Goal: Task Accomplishment & Management: Complete application form

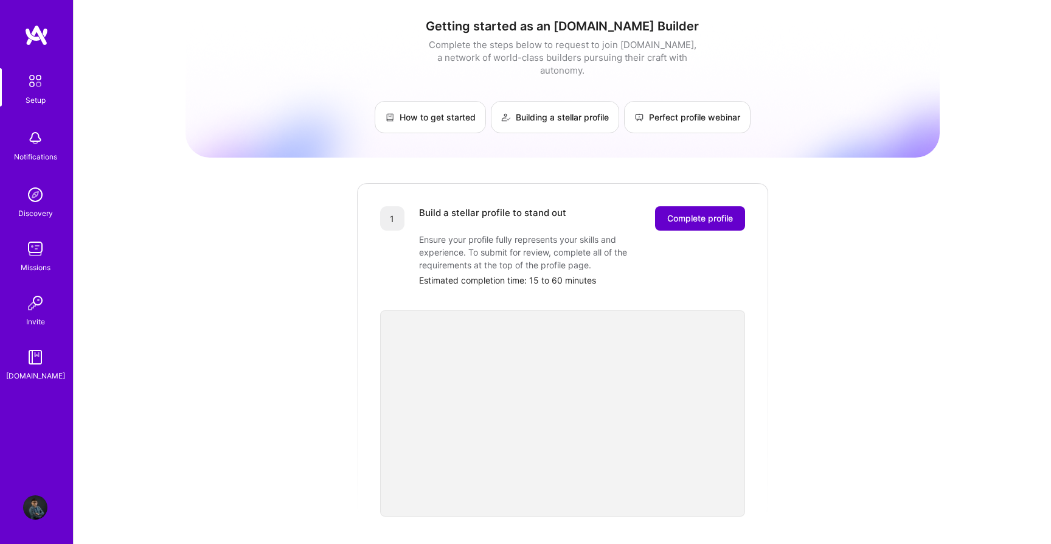
click at [713, 212] on span "Complete profile" at bounding box center [700, 218] width 66 height 12
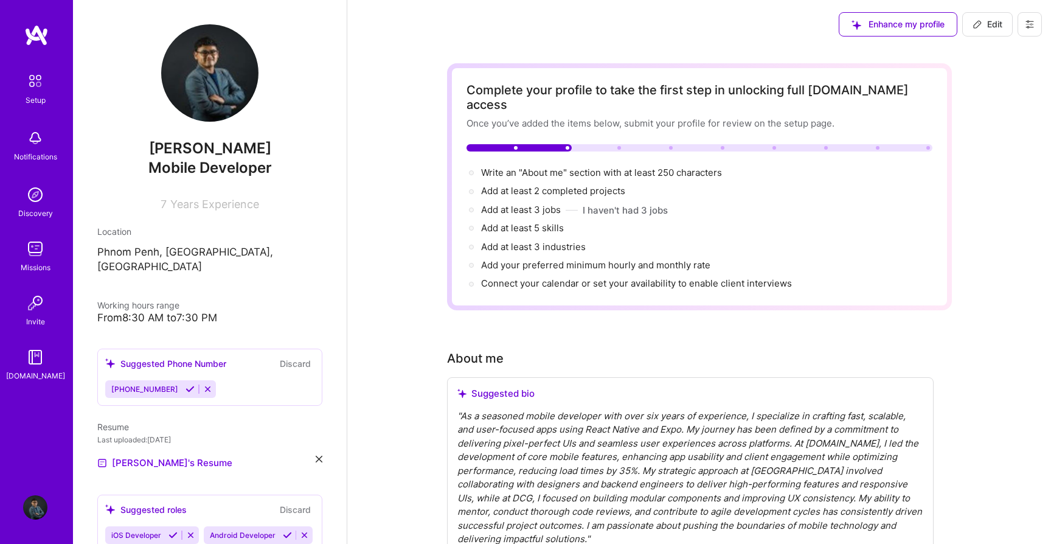
click at [186, 384] on icon at bounding box center [190, 388] width 9 height 9
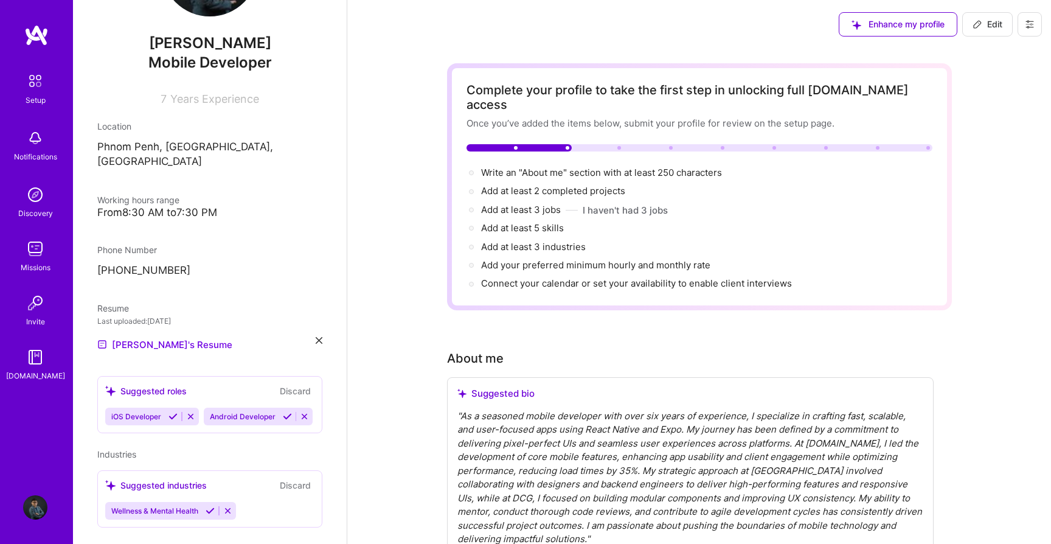
scroll to position [109, 0]
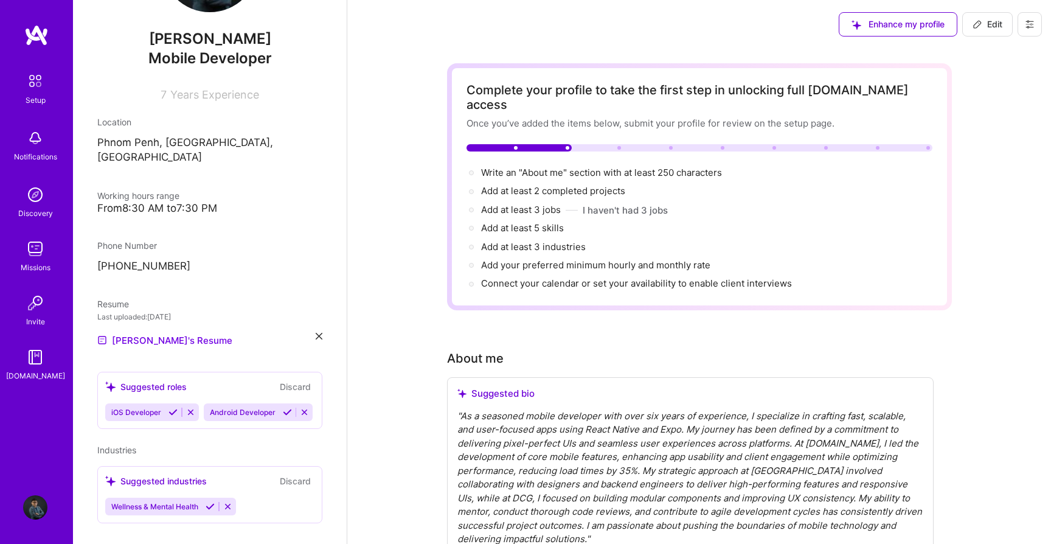
click at [172, 408] on icon at bounding box center [172, 412] width 9 height 9
click at [186, 408] on icon at bounding box center [188, 412] width 9 height 9
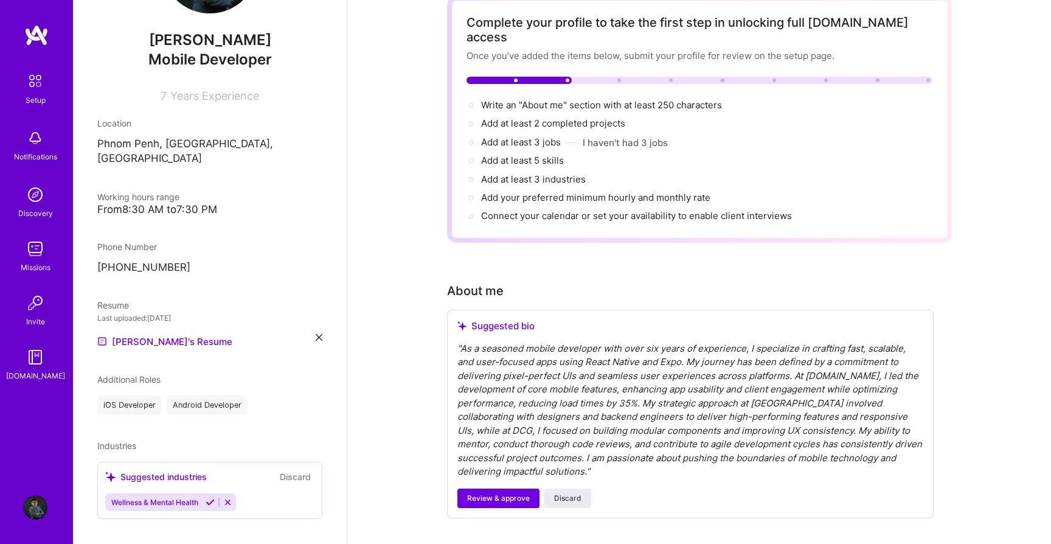
scroll to position [71, 0]
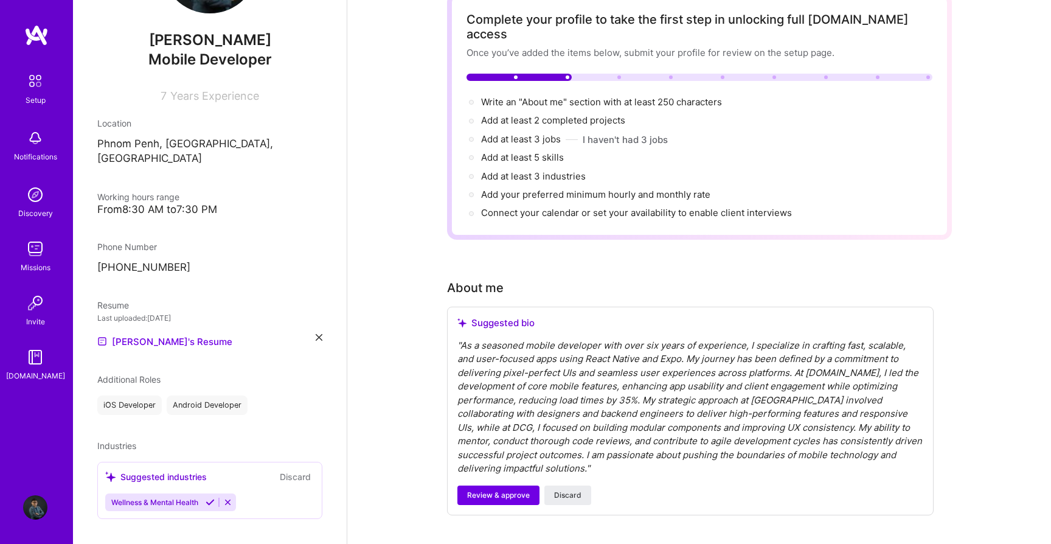
click at [212, 498] on icon at bounding box center [210, 502] width 9 height 9
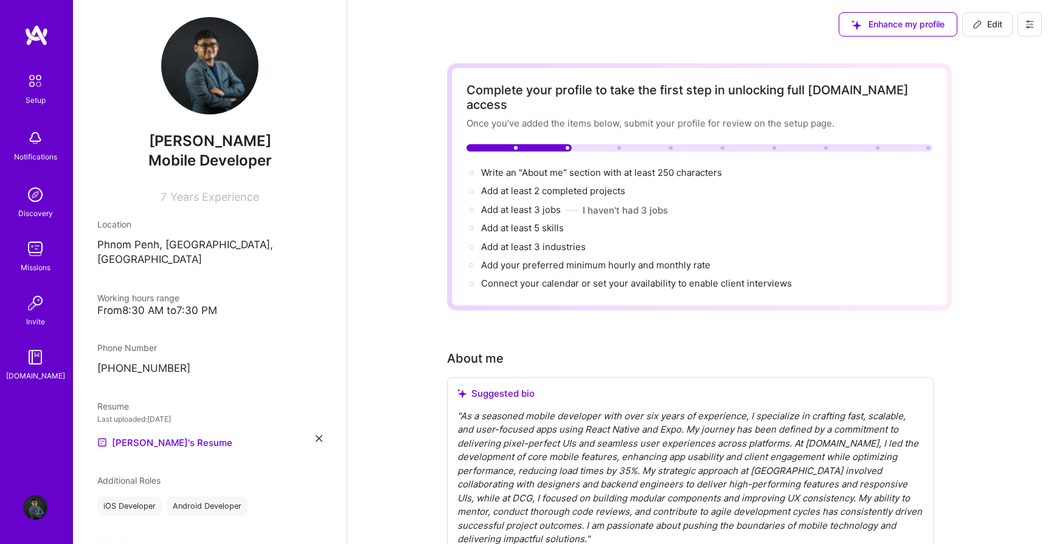
scroll to position [0, 0]
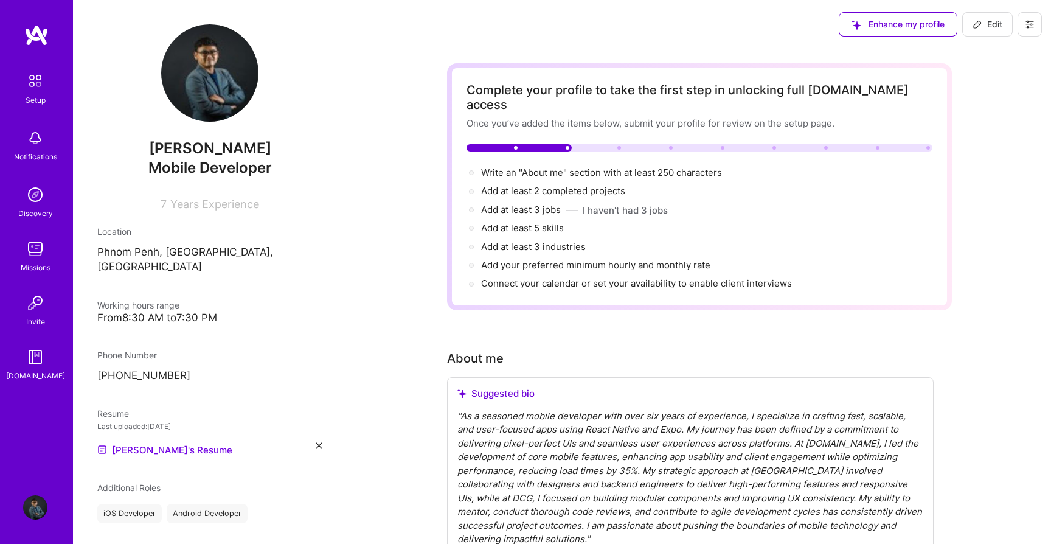
click at [237, 314] on div "[PERSON_NAME] Mobile Developer 7 Years Experience Location [GEOGRAPHIC_DATA], […" at bounding box center [210, 272] width 274 height 544
click at [199, 202] on span "Years Experience" at bounding box center [214, 204] width 89 height 13
click at [199, 159] on span "Mobile Developer" at bounding box center [209, 168] width 123 height 18
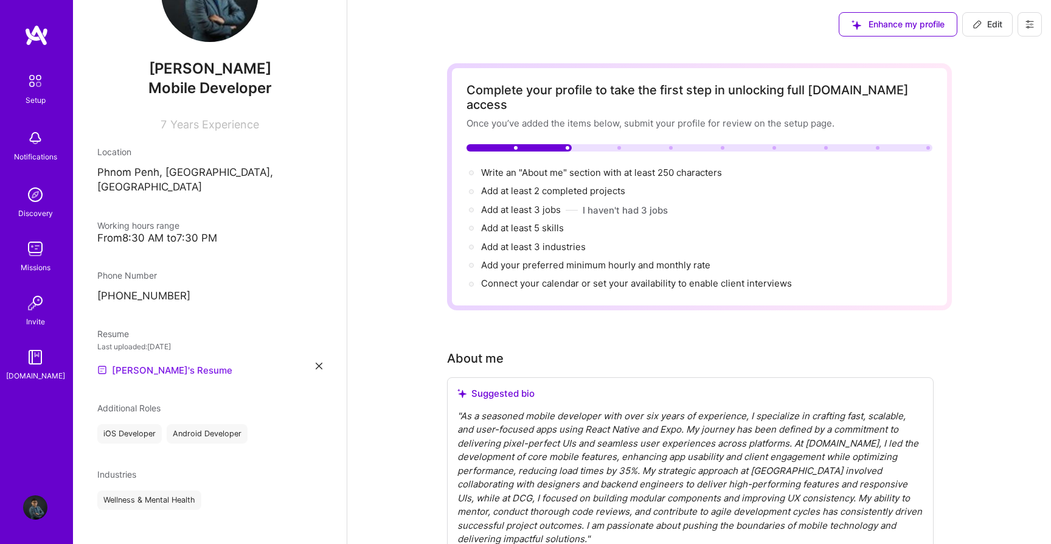
click at [153, 362] on link "[PERSON_NAME]'s Resume" at bounding box center [164, 369] width 135 height 15
click at [900, 30] on div "Enhance my profile" at bounding box center [898, 24] width 119 height 24
click at [972, 15] on button "Edit" at bounding box center [987, 24] width 50 height 24
select select "KH"
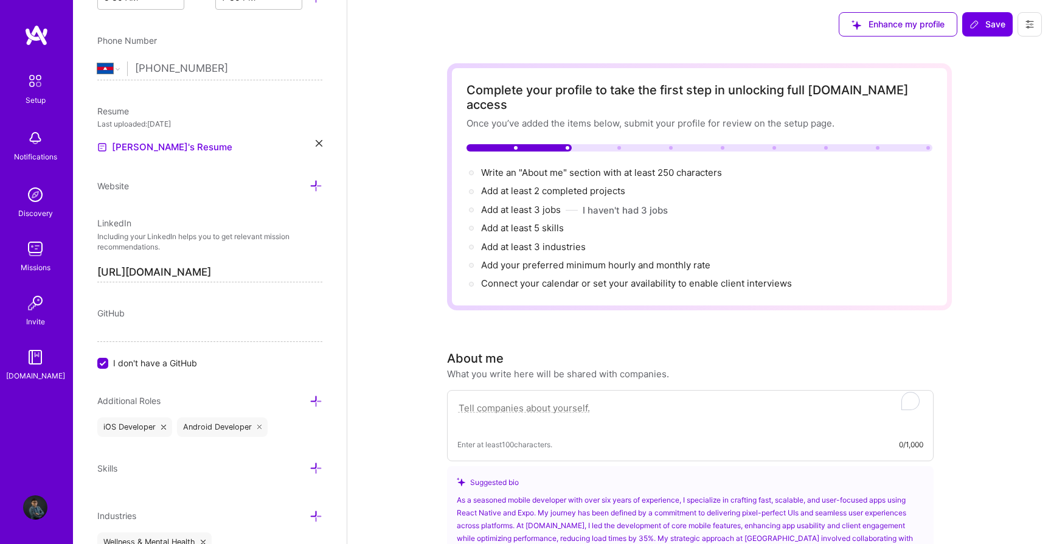
scroll to position [0, 0]
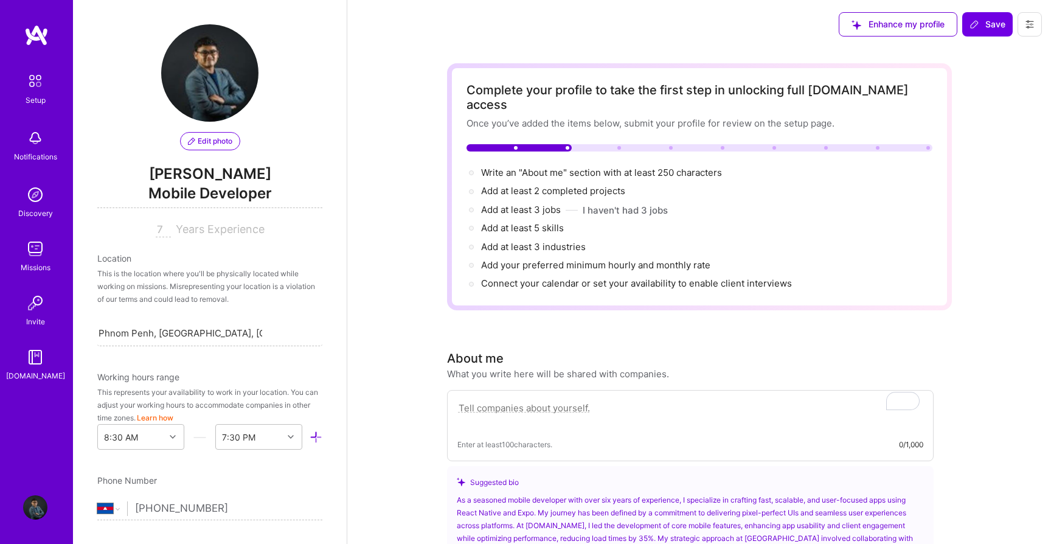
click at [207, 141] on span "Edit photo" at bounding box center [210, 141] width 44 height 11
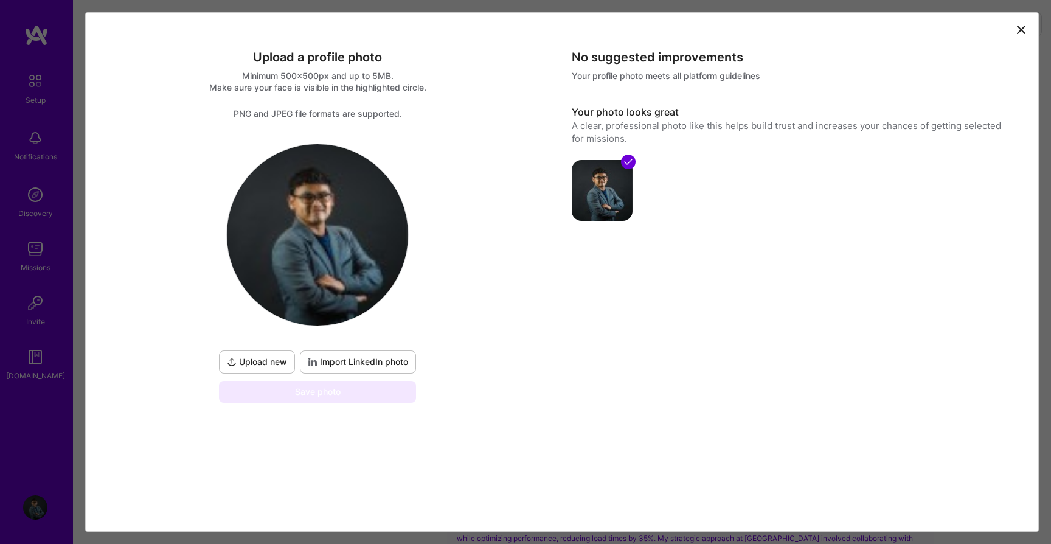
click at [268, 367] on span "Upload new" at bounding box center [257, 362] width 60 height 12
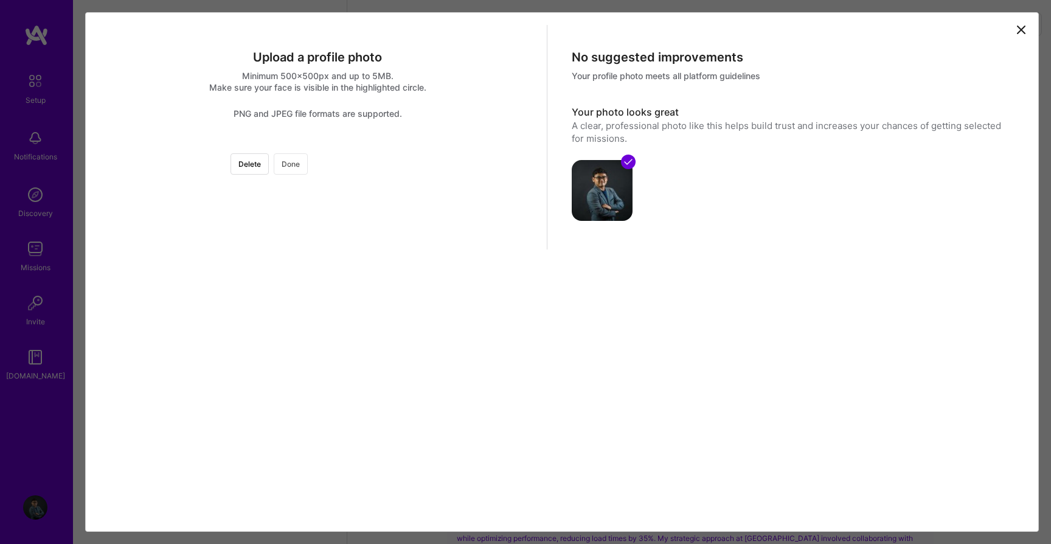
click at [308, 169] on button "Done" at bounding box center [291, 163] width 34 height 21
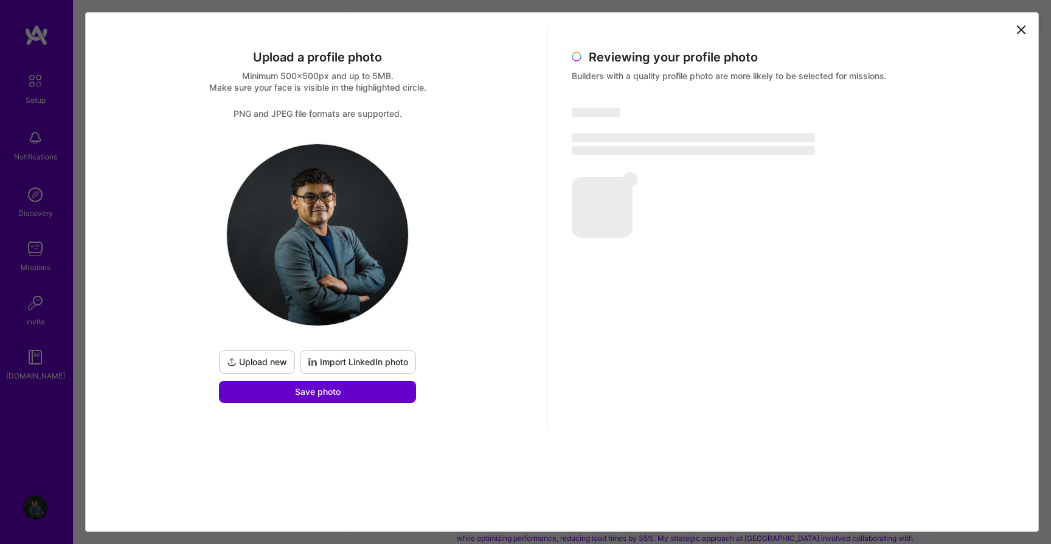
click at [345, 389] on button "Save photo" at bounding box center [317, 392] width 197 height 22
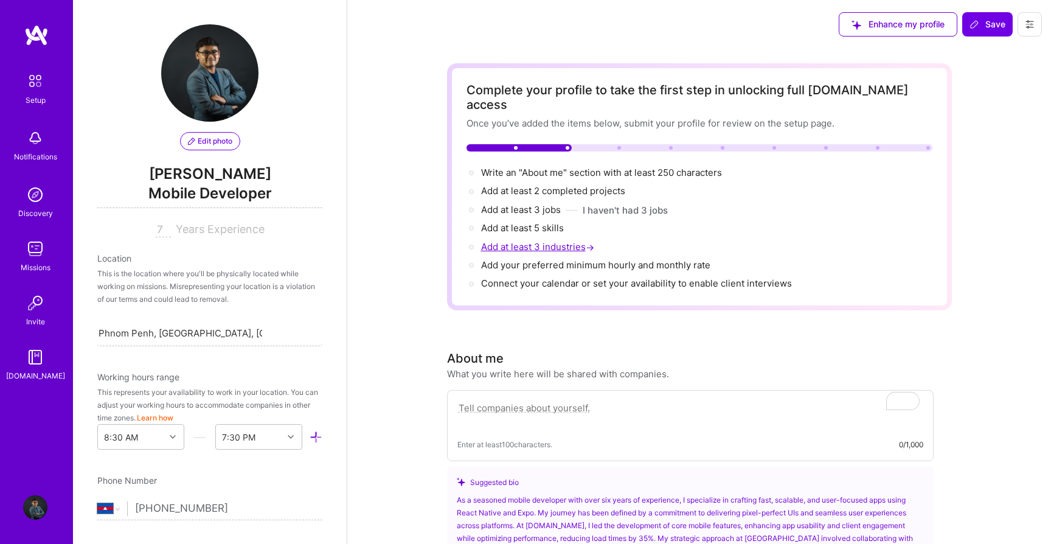
click at [572, 241] on span "Add at least 3 industries →" at bounding box center [539, 247] width 116 height 12
click at [239, 294] on div "This is the location where you'll be physically located while working on missio…" at bounding box center [209, 286] width 225 height 38
click at [192, 290] on div "This is the location where you'll be physically located while working on missio…" at bounding box center [209, 286] width 225 height 38
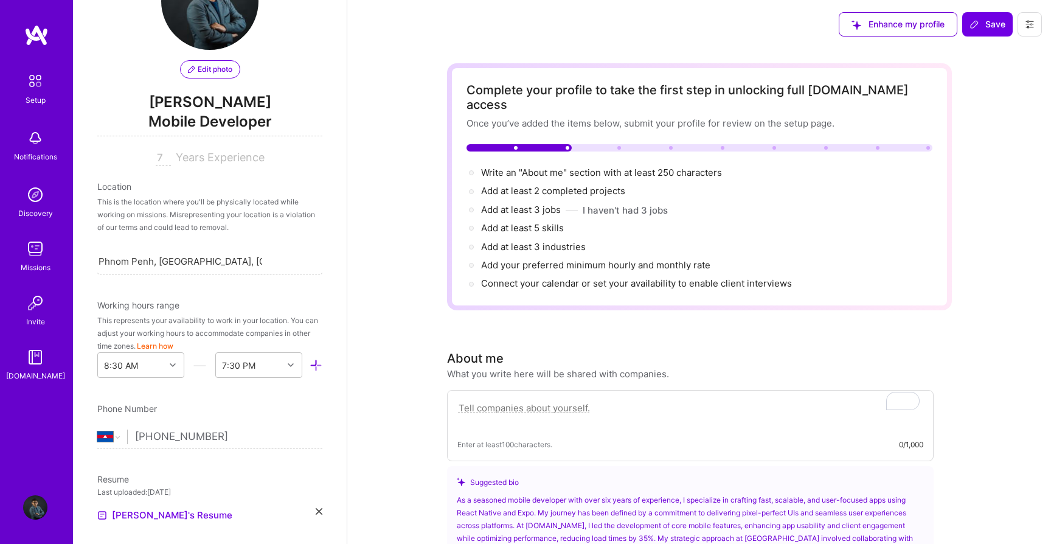
scroll to position [74, 0]
click at [204, 255] on input "Phnom Penh, [GEOGRAPHIC_DATA], [GEOGRAPHIC_DATA]" at bounding box center [181, 259] width 164 height 13
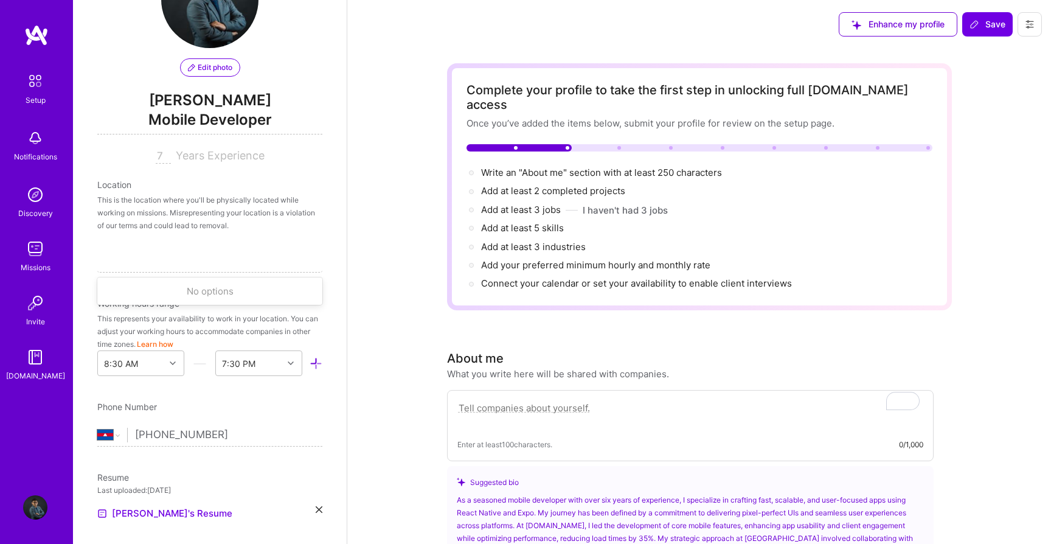
click at [222, 322] on div "This represents your availability to work in your location. You can adjust your…" at bounding box center [209, 331] width 225 height 38
click at [178, 262] on div "Search location..." at bounding box center [209, 259] width 225 height 26
type input "Phno"
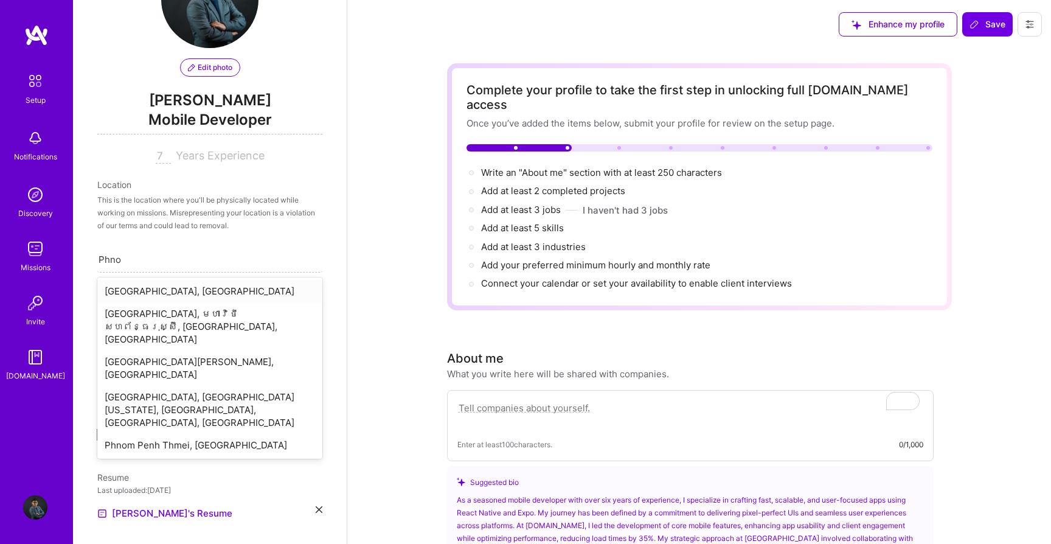
click at [182, 290] on div "[GEOGRAPHIC_DATA], [GEOGRAPHIC_DATA]" at bounding box center [209, 291] width 225 height 23
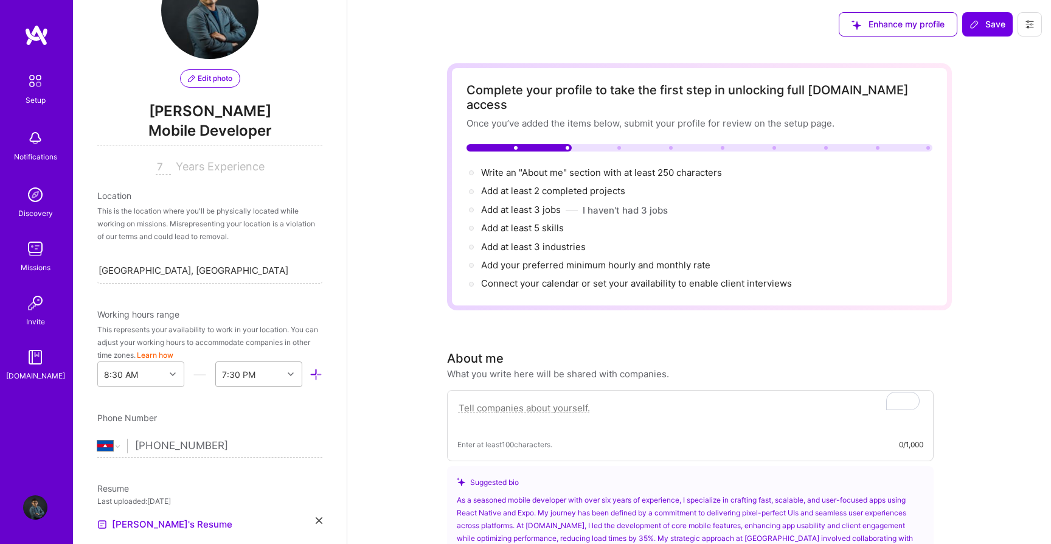
click at [260, 378] on div "7:30 PM" at bounding box center [258, 374] width 87 height 26
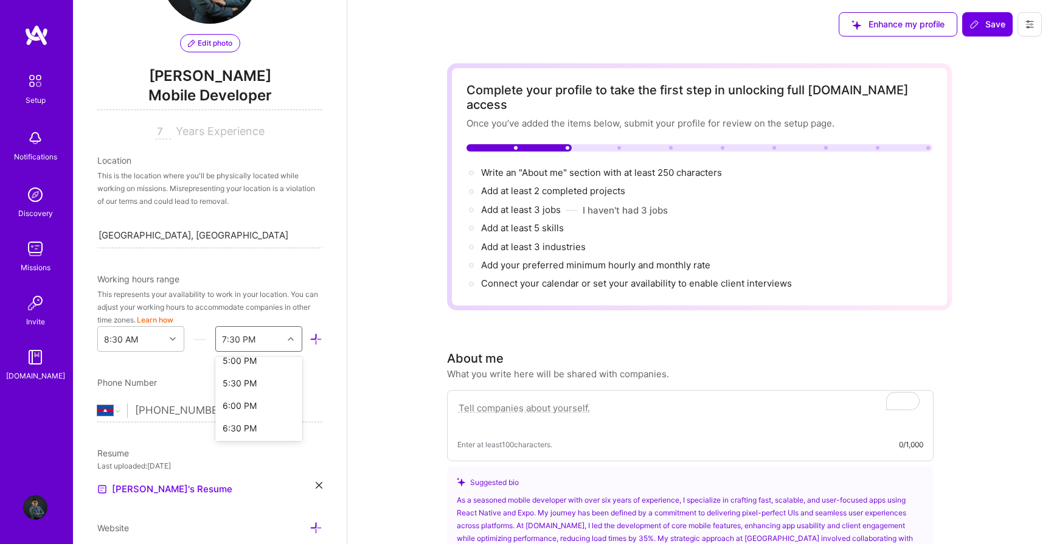
scroll to position [392, 0]
click at [238, 366] on div "5:00 PM" at bounding box center [258, 360] width 87 height 23
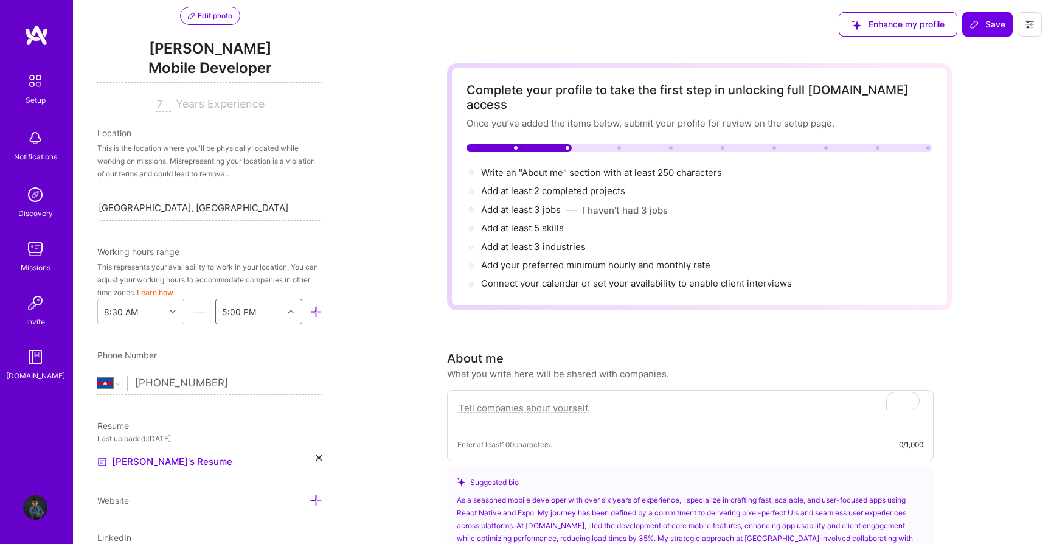
scroll to position [113, 0]
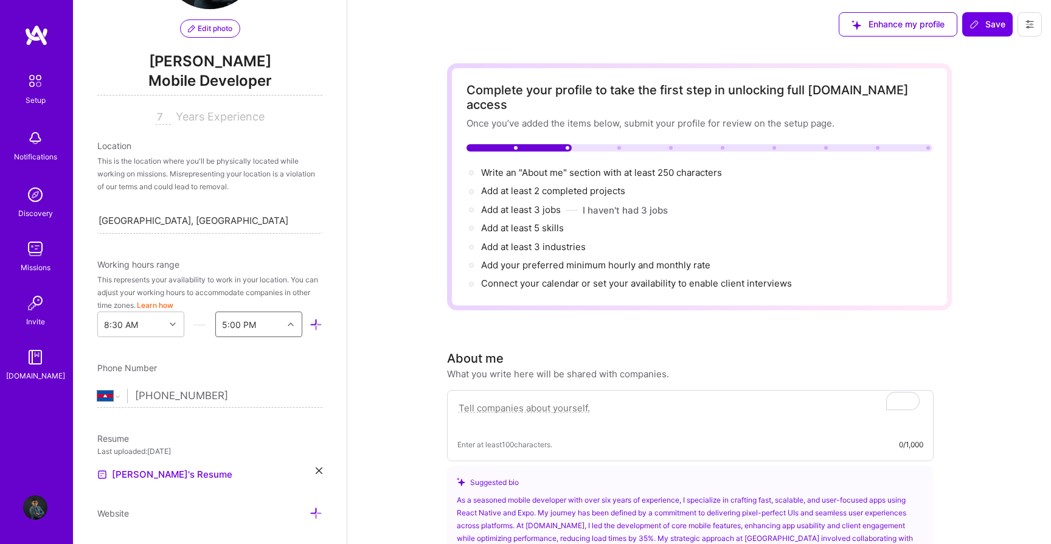
click at [316, 328] on icon at bounding box center [316, 324] width 13 height 13
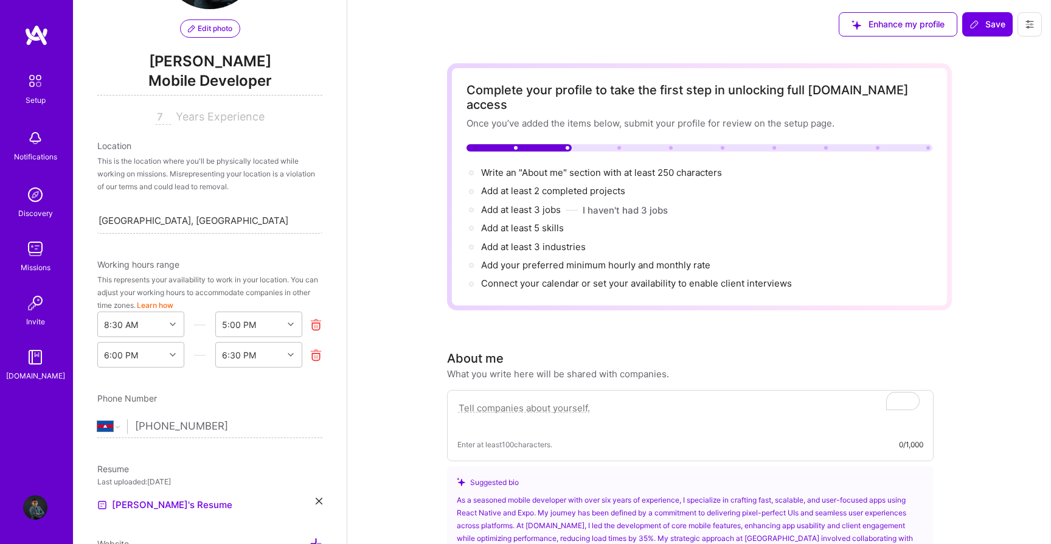
click at [313, 355] on icon at bounding box center [316, 355] width 13 height 13
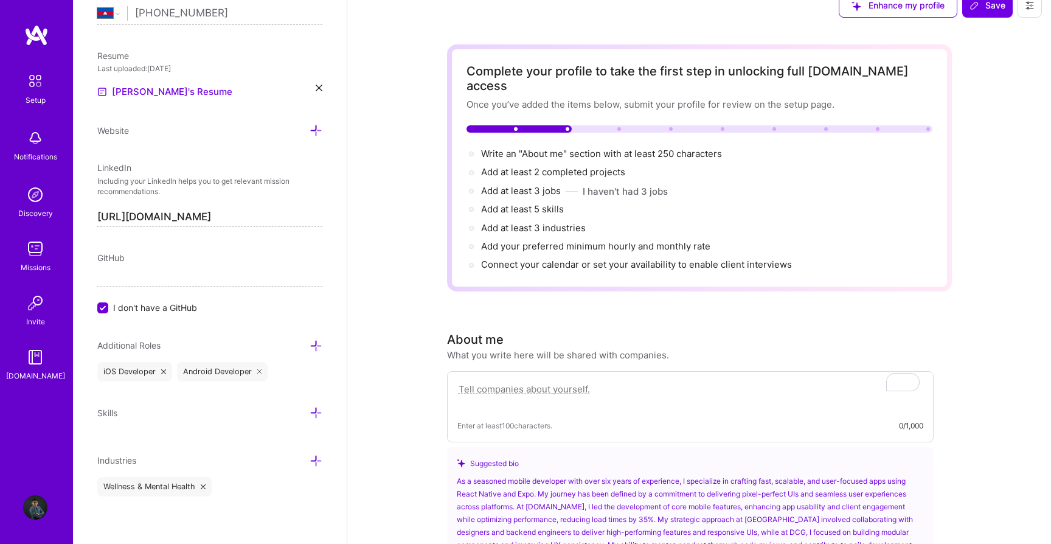
scroll to position [20, 0]
click at [257, 370] on icon at bounding box center [259, 371] width 5 height 5
click at [162, 372] on icon at bounding box center [163, 371] width 5 height 5
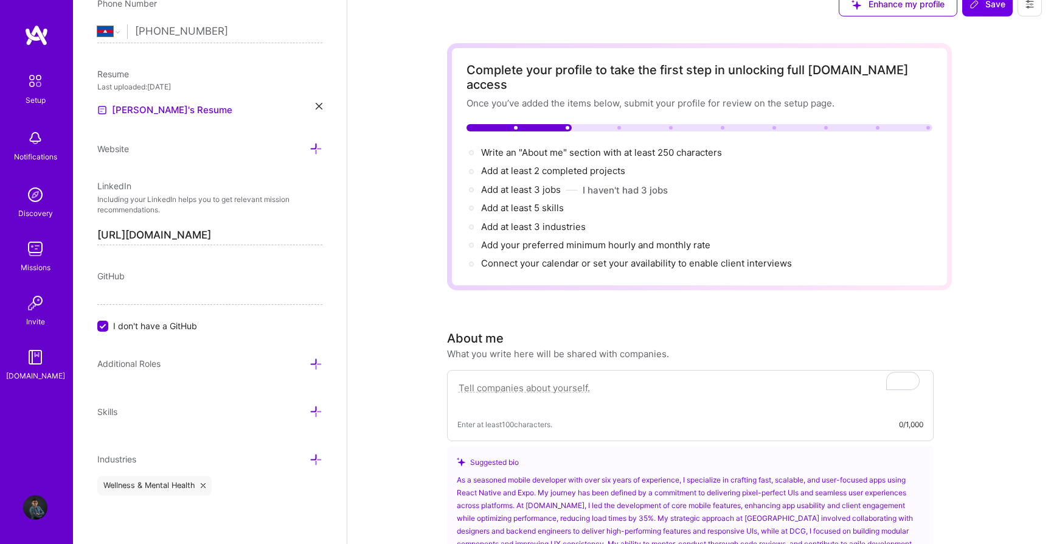
scroll to position [476, 0]
click at [315, 363] on icon at bounding box center [316, 365] width 13 height 13
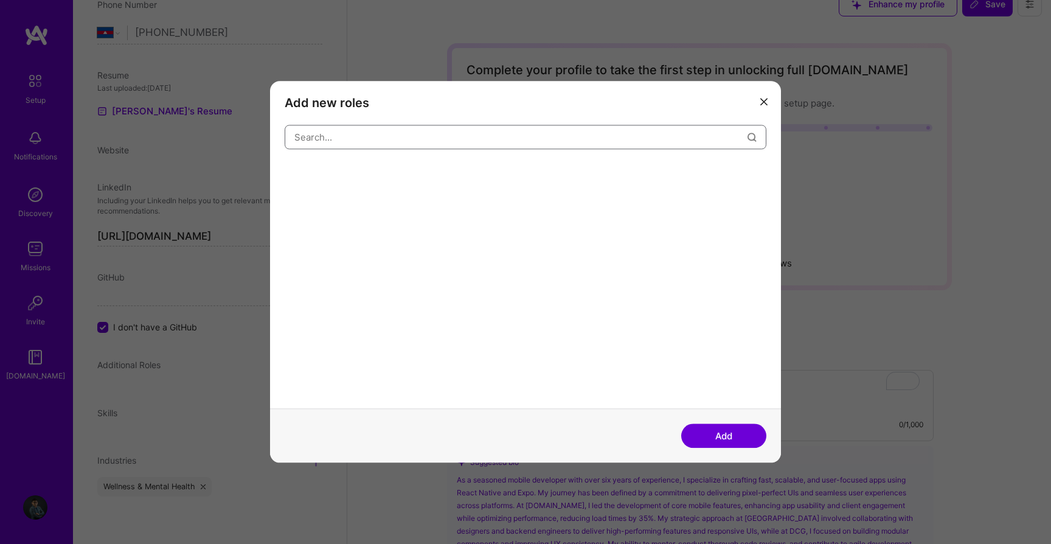
click at [369, 144] on input "modal" at bounding box center [520, 137] width 453 height 31
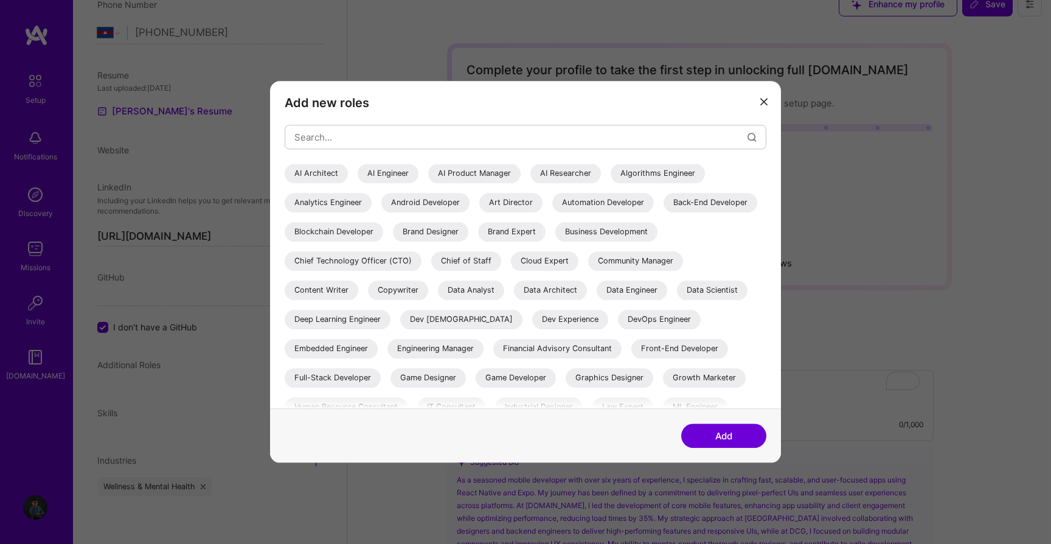
click at [631, 358] on div "Front-End Developer" at bounding box center [679, 348] width 97 height 19
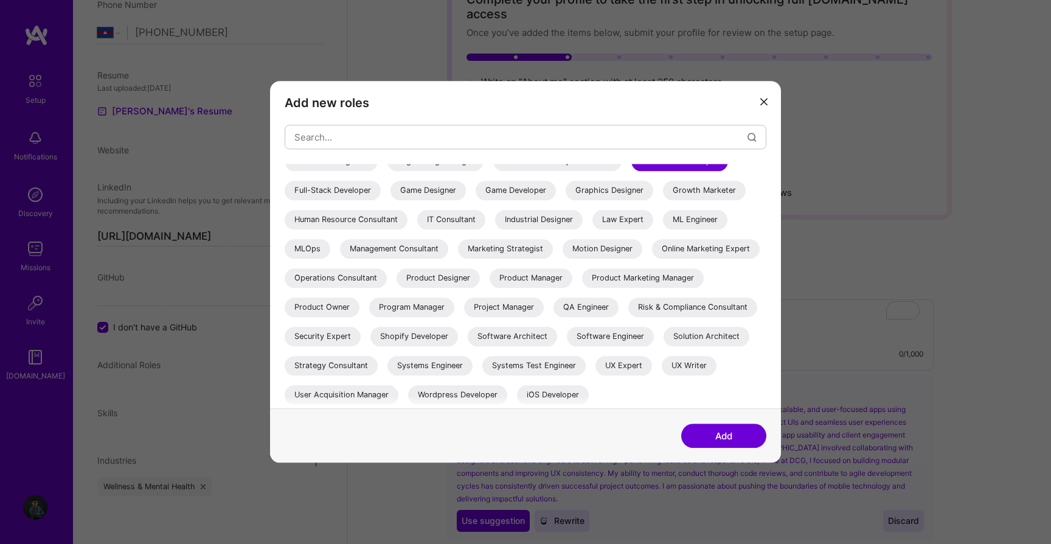
scroll to position [217, 0]
click at [593, 330] on div "Software Engineer" at bounding box center [610, 334] width 87 height 19
click at [535, 390] on div "iOS Developer" at bounding box center [553, 393] width 72 height 19
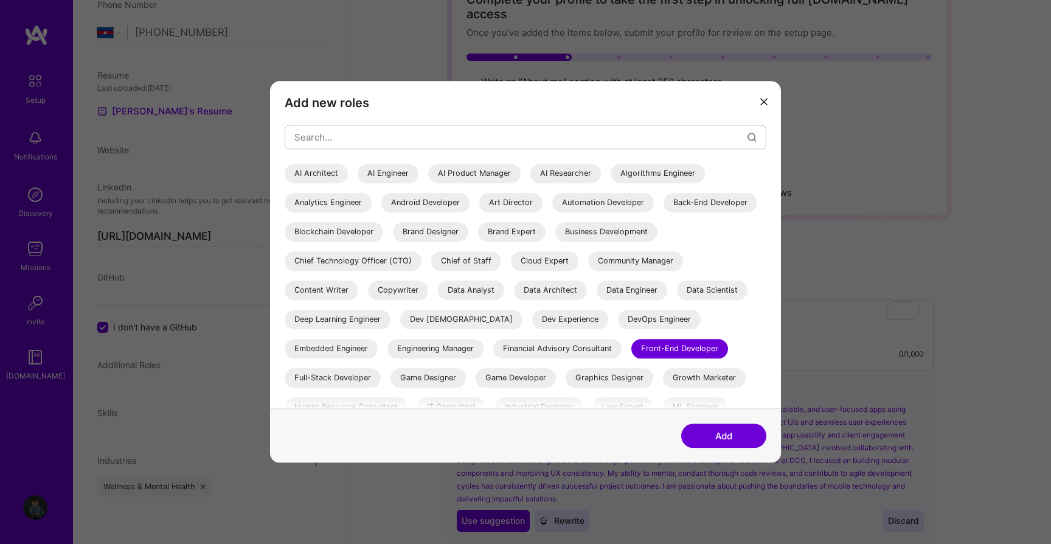
click at [410, 200] on div "Android Developer" at bounding box center [425, 202] width 88 height 19
click at [460, 136] on input "modal" at bounding box center [520, 137] width 453 height 31
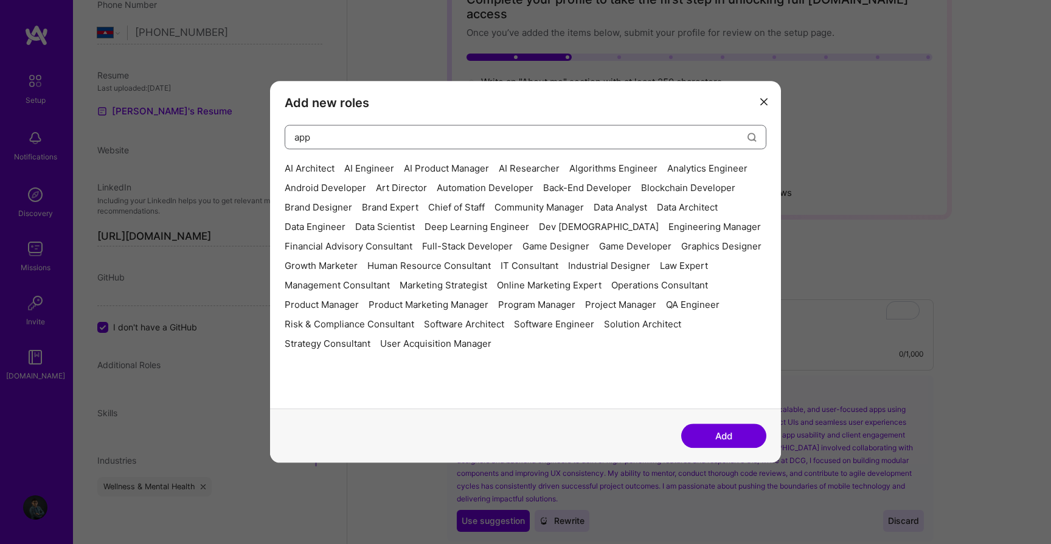
type input "app"
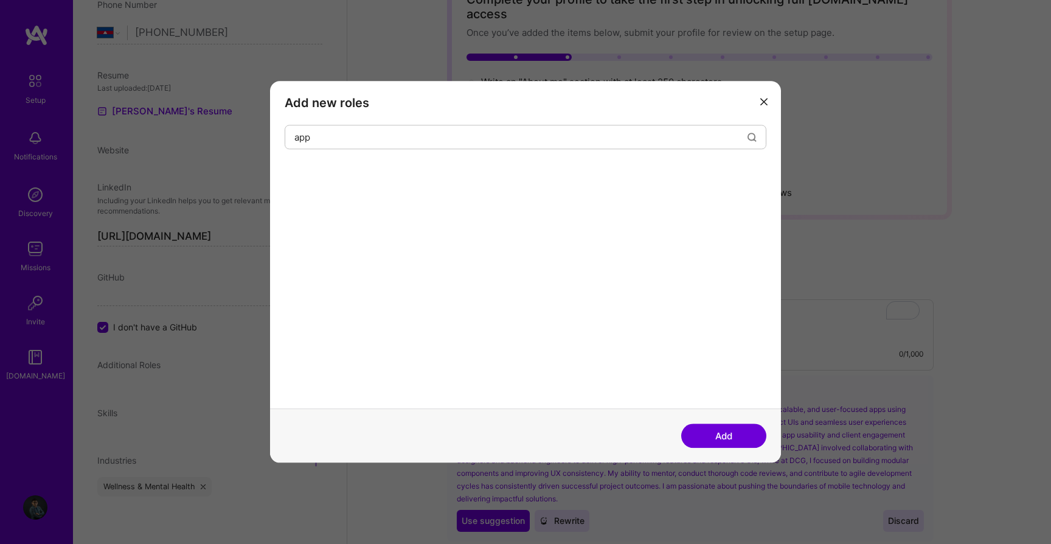
click at [705, 424] on button "Add" at bounding box center [723, 436] width 85 height 24
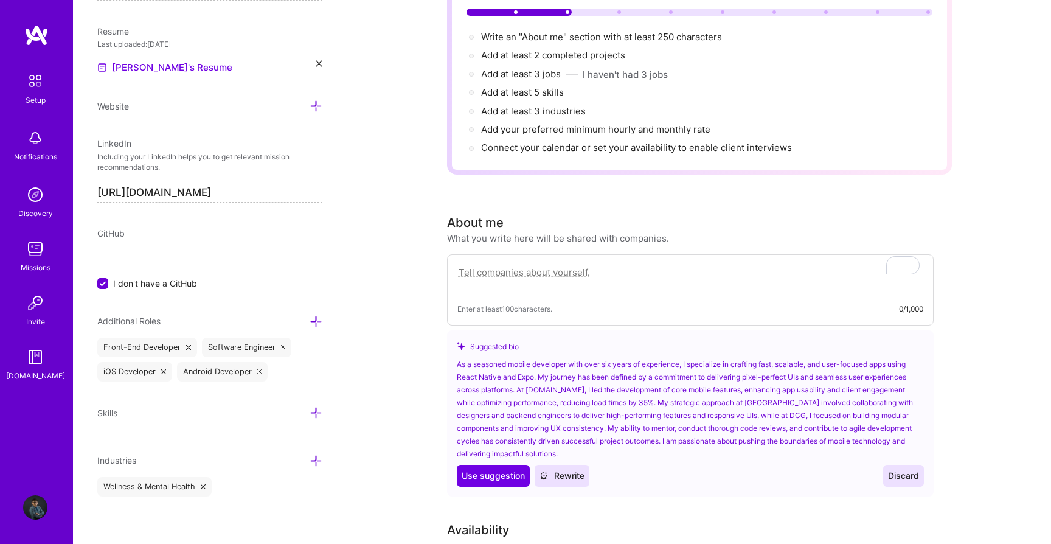
scroll to position [137, 0]
click at [316, 412] on icon at bounding box center [316, 412] width 13 height 13
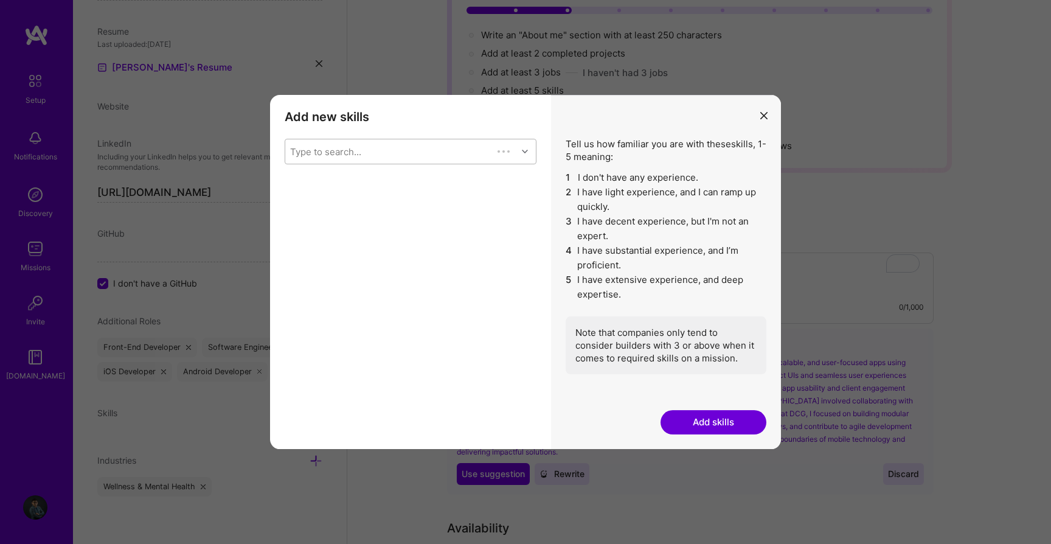
click at [435, 152] on div "Type to search..." at bounding box center [388, 151] width 207 height 24
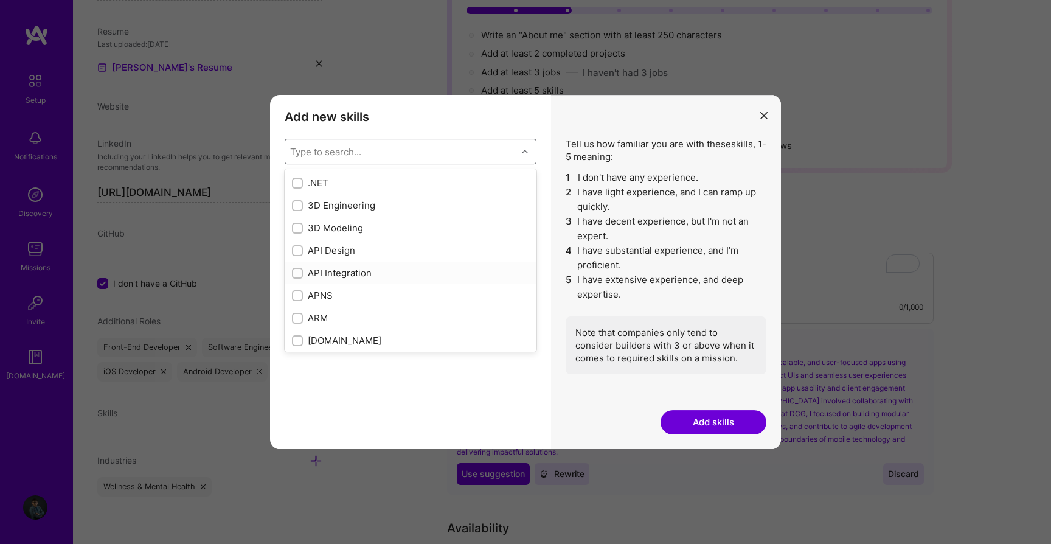
click at [296, 272] on input "modal" at bounding box center [298, 273] width 9 height 9
checkbox input "true"
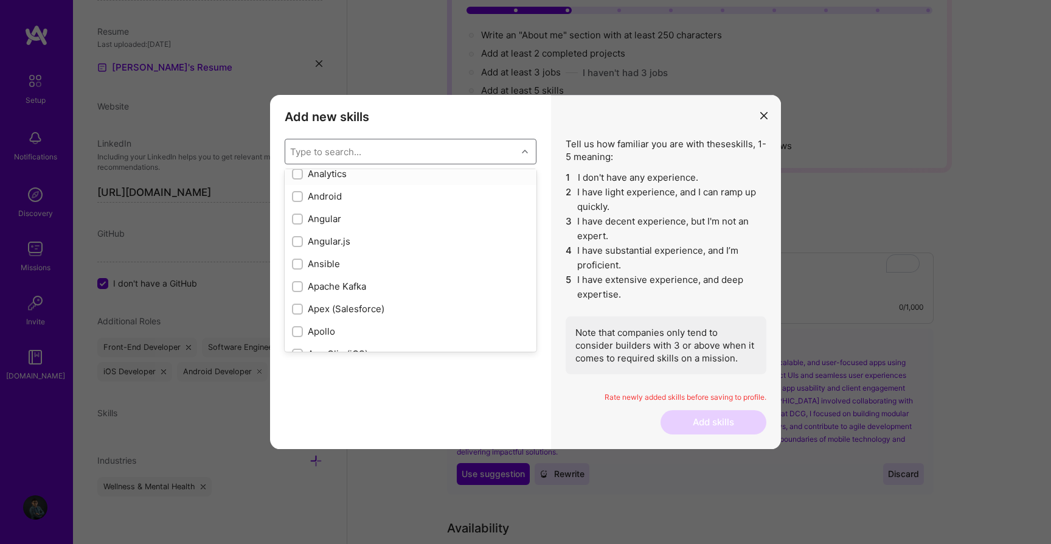
scroll to position [613, 0]
click at [298, 201] on input "modal" at bounding box center [298, 200] width 9 height 9
checkbox input "true"
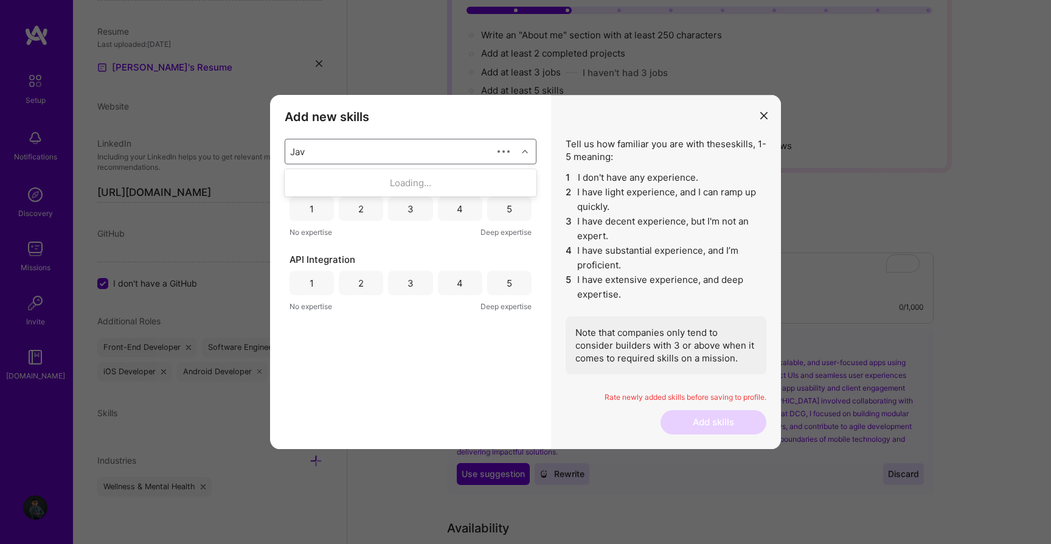
type input "Java"
click at [300, 207] on input "modal" at bounding box center [298, 206] width 9 height 9
checkbox input "false"
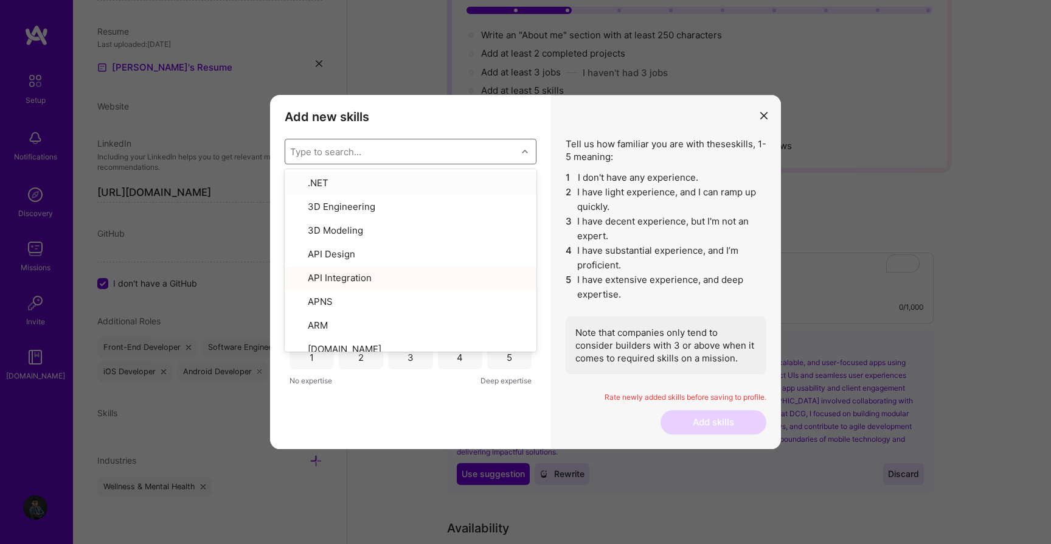
click at [317, 151] on div "Type to search..." at bounding box center [325, 151] width 71 height 13
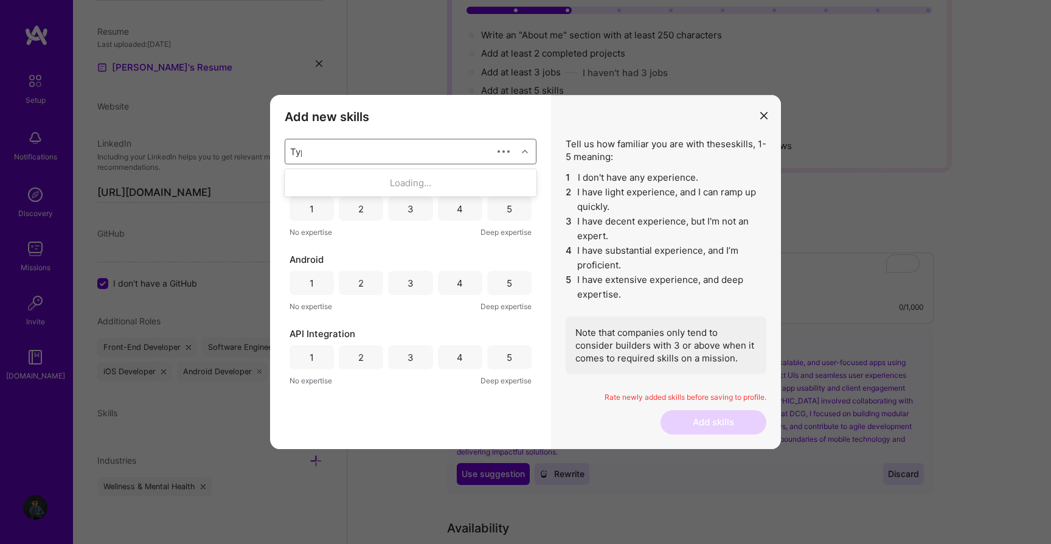
type input "Type"
click at [296, 204] on input "modal" at bounding box center [298, 206] width 9 height 9
checkbox input "false"
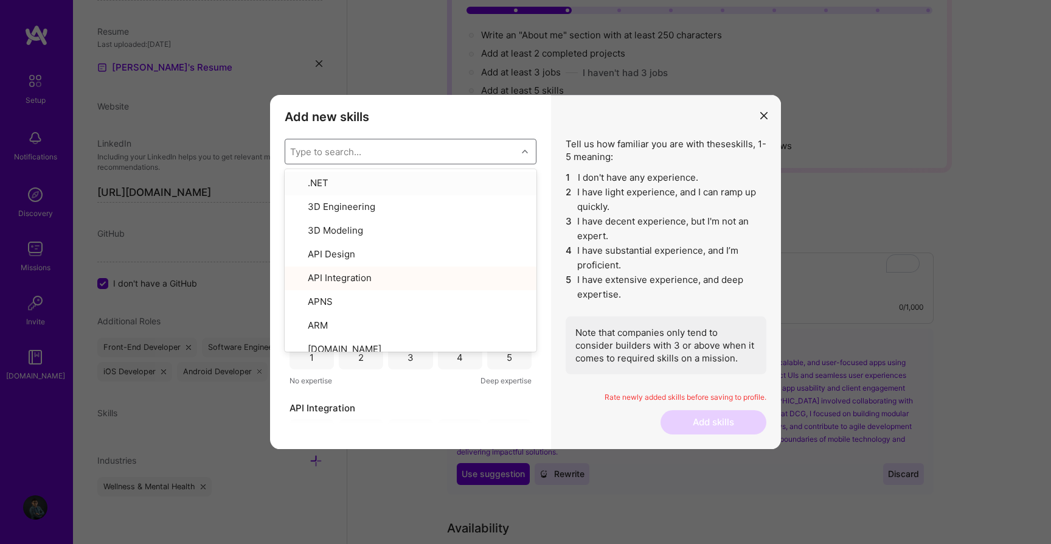
click at [325, 150] on div "Type to search..." at bounding box center [325, 151] width 71 height 13
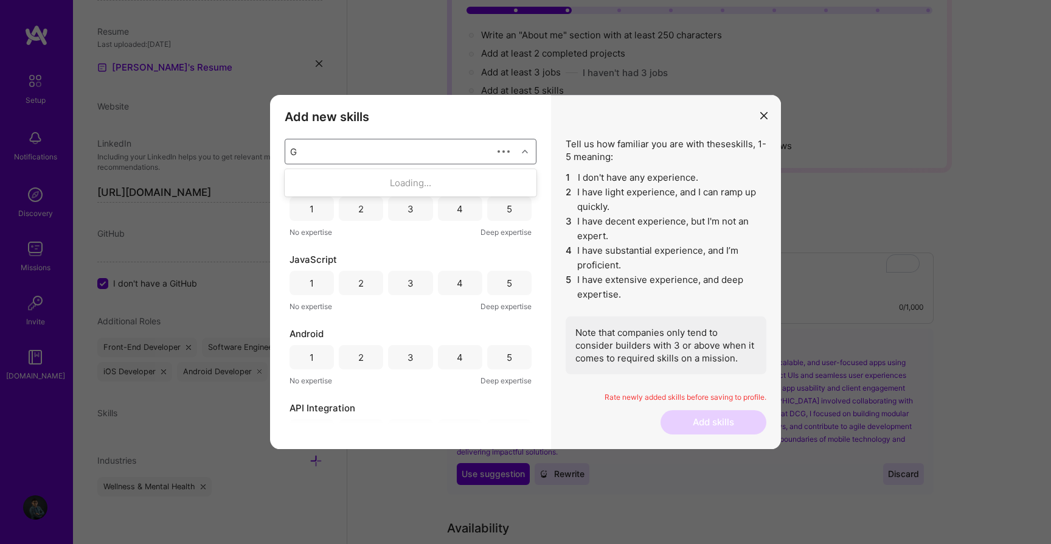
type input "Git"
click at [309, 150] on div "Git" at bounding box center [401, 151] width 232 height 24
click at [331, 153] on div "Type to search..." at bounding box center [325, 151] width 71 height 13
type input "react"
click at [293, 229] on div "modal" at bounding box center [297, 228] width 11 height 11
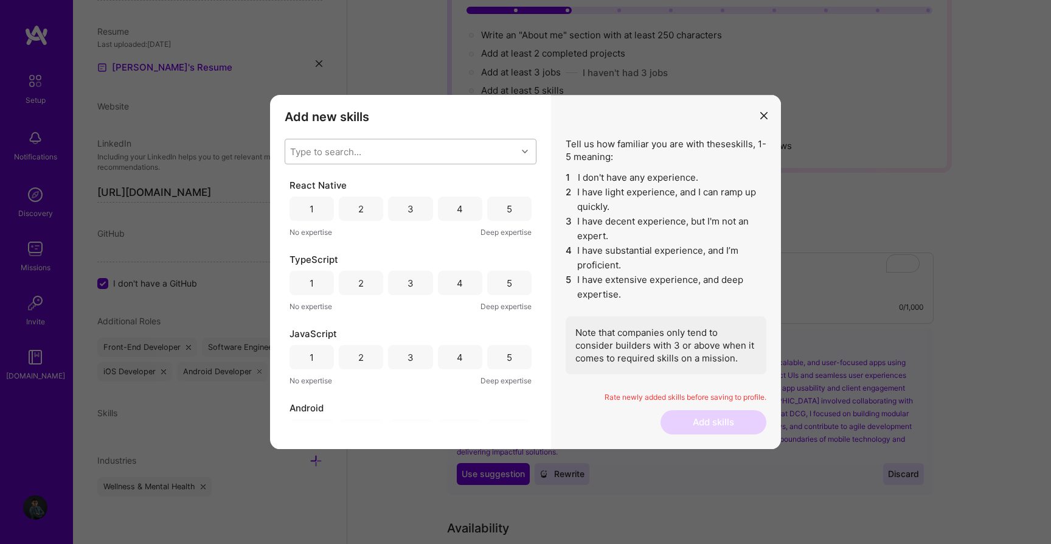
click at [339, 154] on div "Type to search..." at bounding box center [325, 151] width 71 height 13
type input "h"
type input "m"
type input "s"
type input "androi"
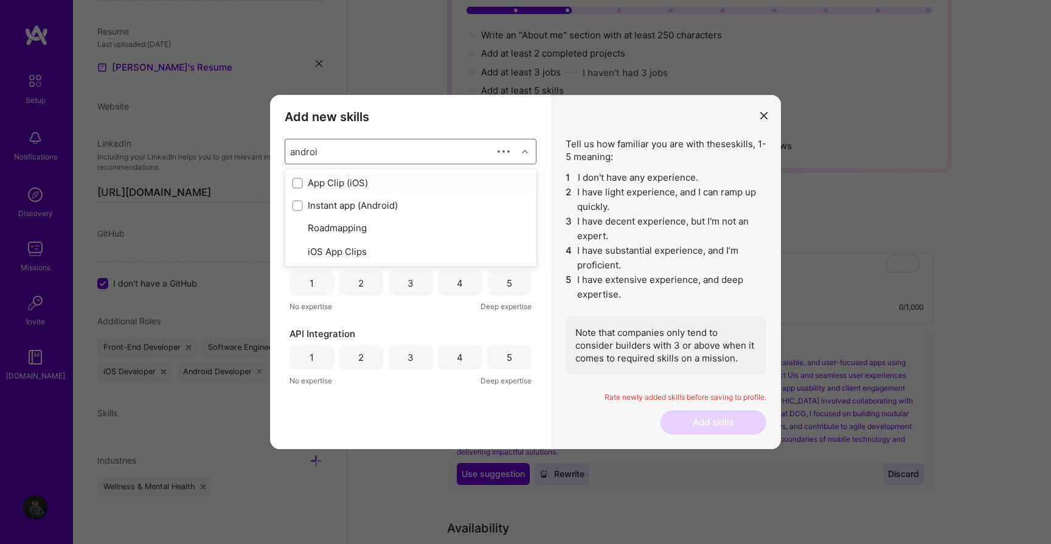
checkbox input "true"
type input "a"
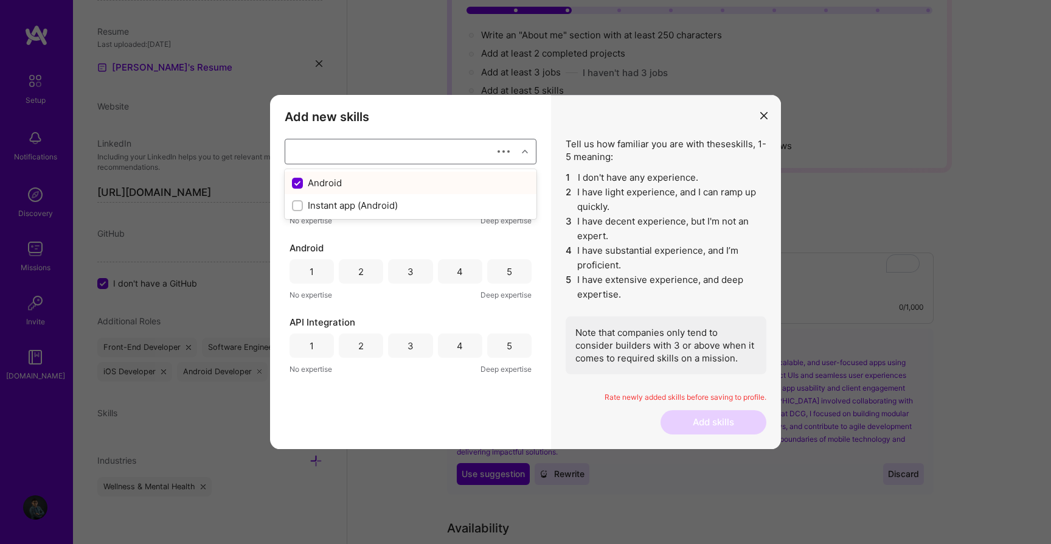
checkbox input "false"
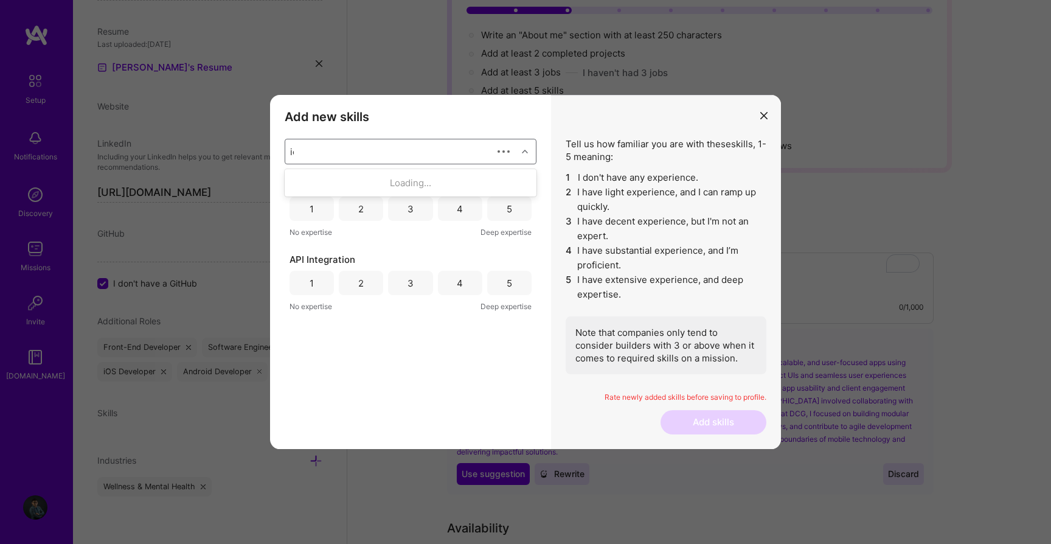
type input "ios"
checkbox input "true"
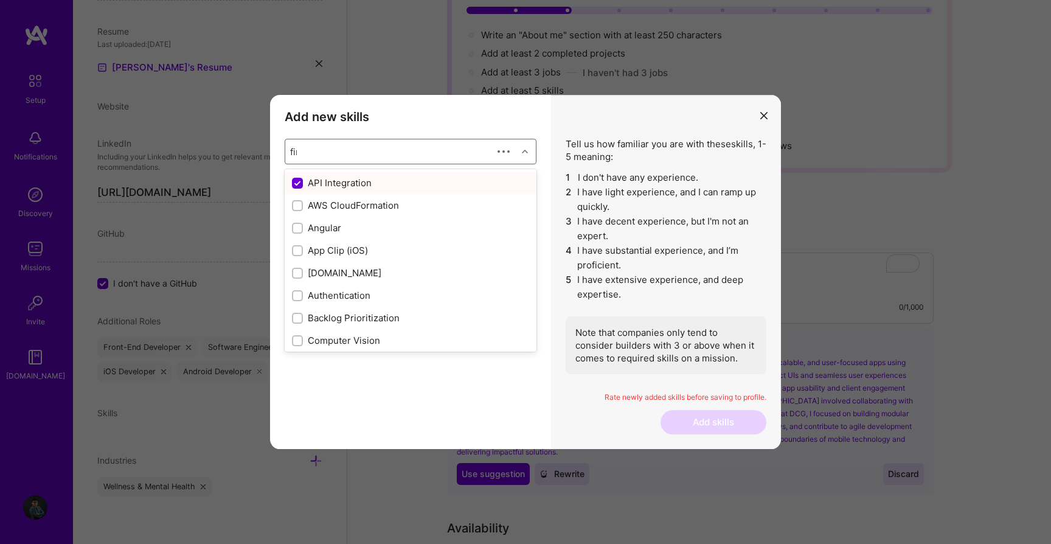
type input "fire"
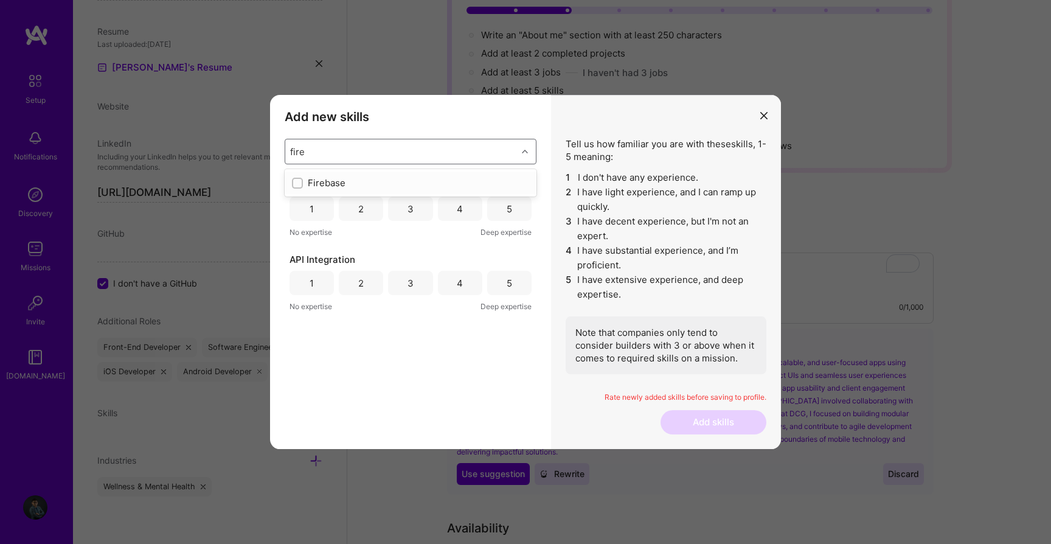
click at [299, 181] on input "modal" at bounding box center [298, 183] width 9 height 9
checkbox input "false"
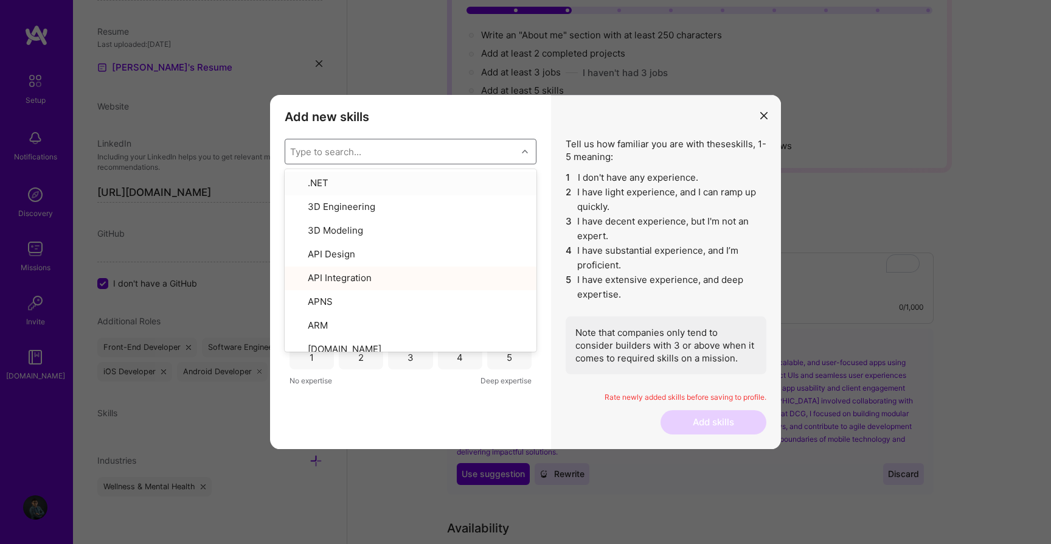
click at [340, 150] on div "Type to search..." at bounding box center [325, 151] width 71 height 13
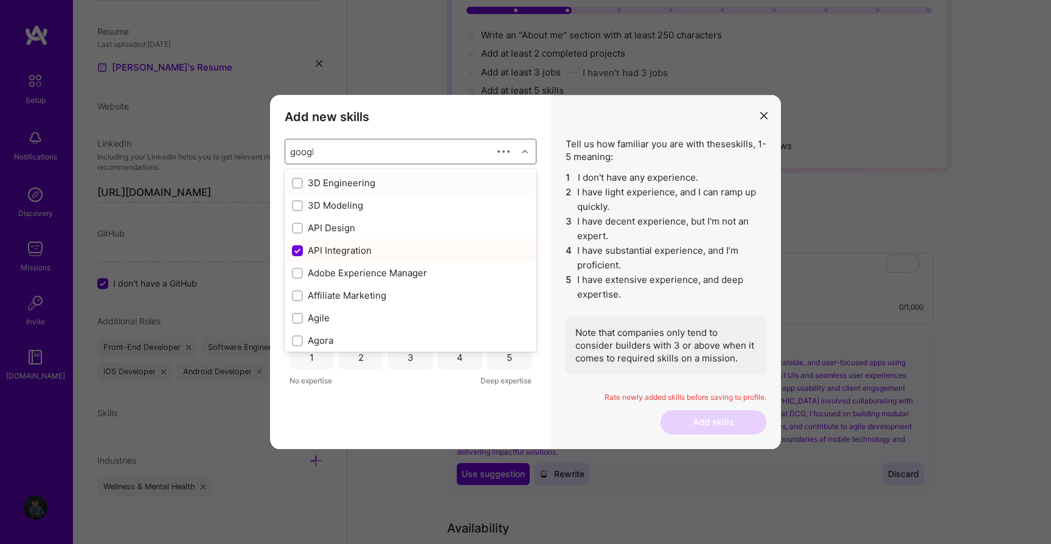
type input "google"
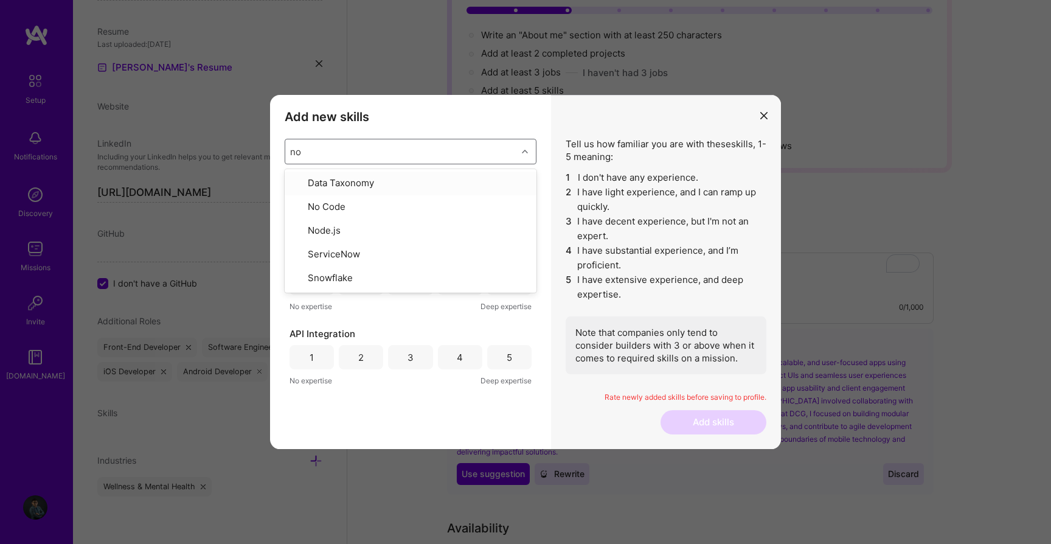
type input "n"
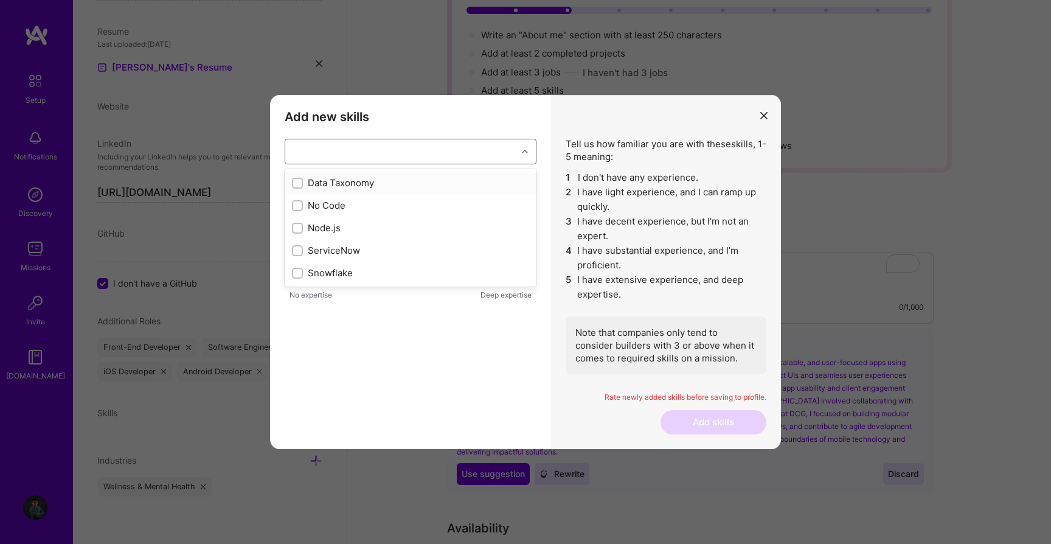
checkbox input "true"
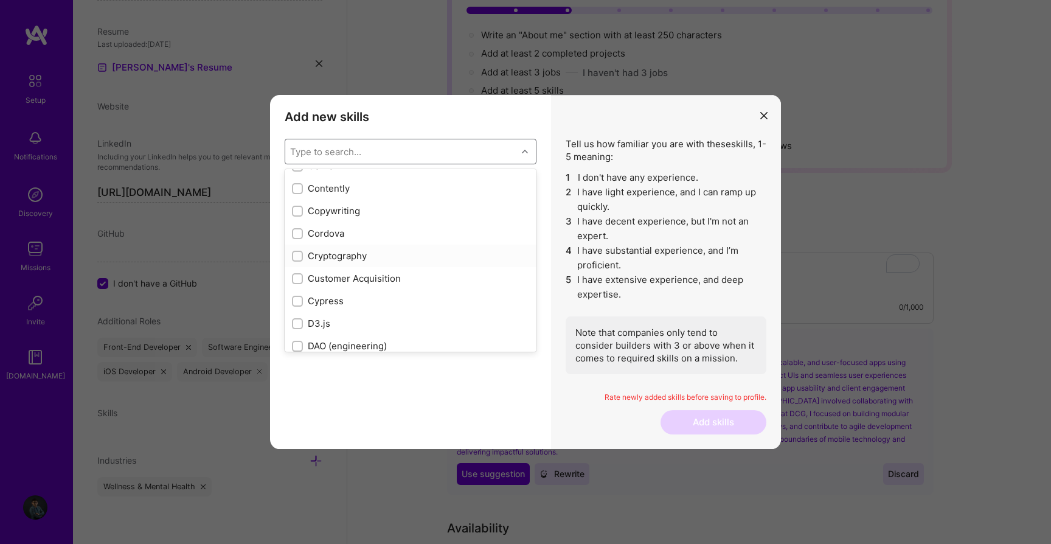
scroll to position [1677, 0]
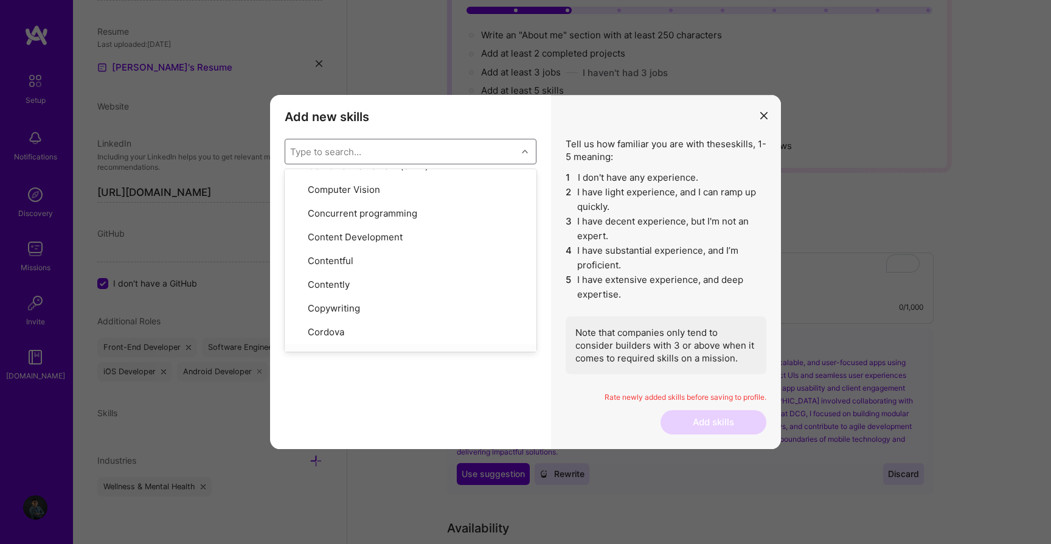
click at [495, 385] on div "API Integration 1 2 3 4 5 No expertise Deep expertise" at bounding box center [411, 301] width 252 height 245
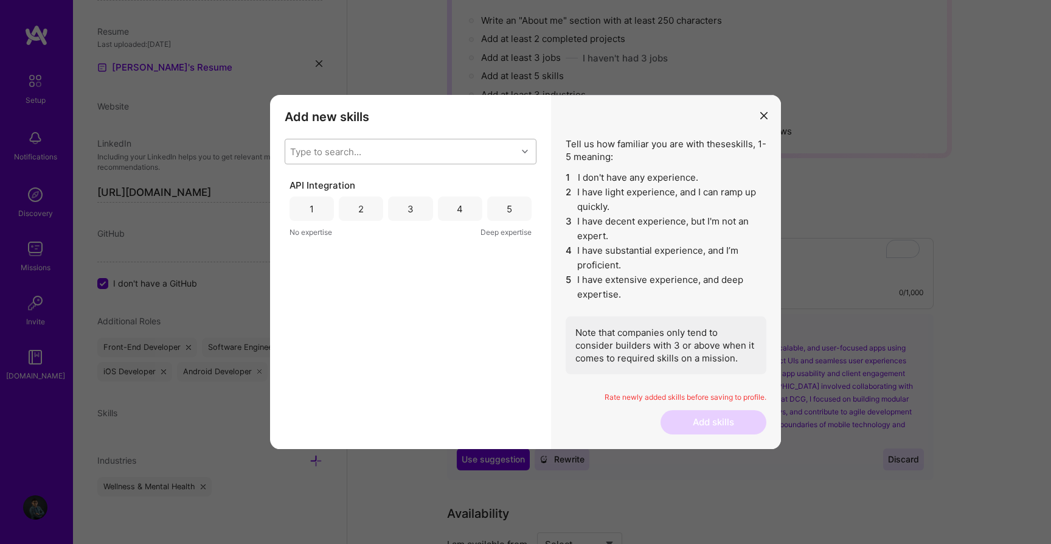
scroll to position [147, 0]
click at [364, 150] on div "Type to search..." at bounding box center [401, 151] width 232 height 24
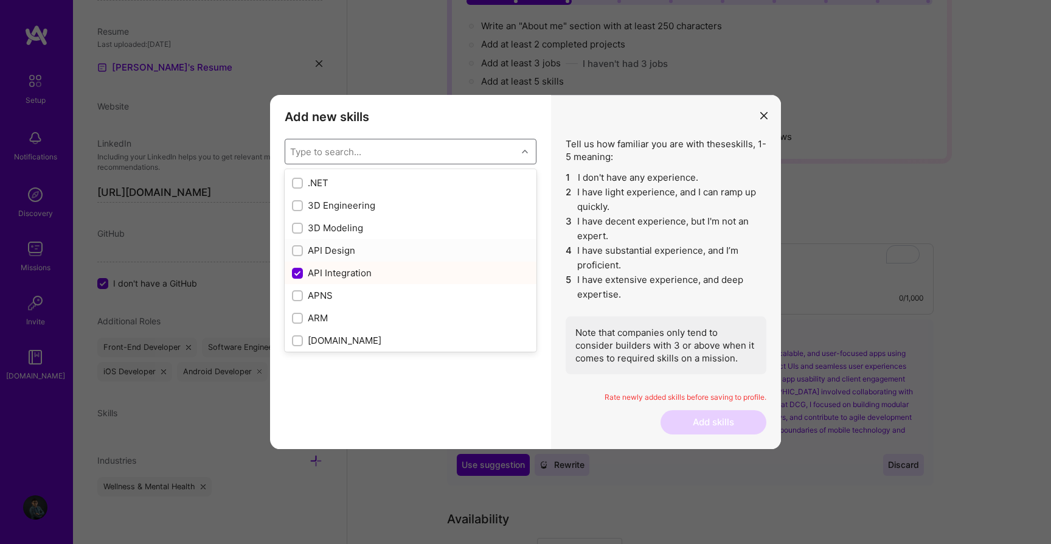
click at [299, 251] on input "modal" at bounding box center [298, 251] width 9 height 9
click at [299, 251] on input "modal" at bounding box center [298, 251] width 11 height 11
checkbox input "false"
click at [461, 399] on div "API Integration 1 2 3 4 5 No expertise Deep expertise" at bounding box center [411, 301] width 252 height 245
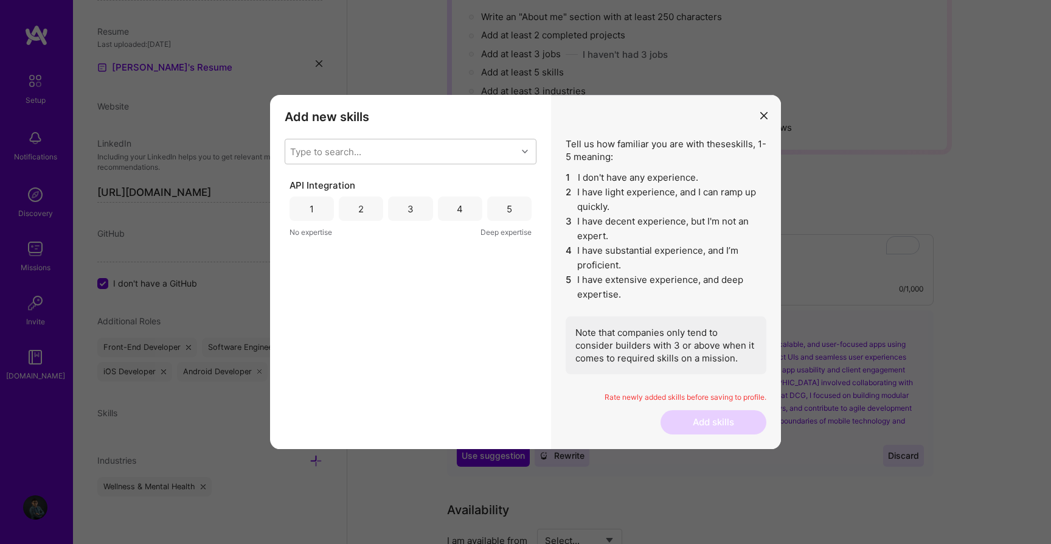
scroll to position [151, 0]
click at [400, 155] on div "Type to search..." at bounding box center [401, 151] width 232 height 24
type input "java"
click at [299, 205] on input "modal" at bounding box center [298, 206] width 9 height 9
checkbox input "false"
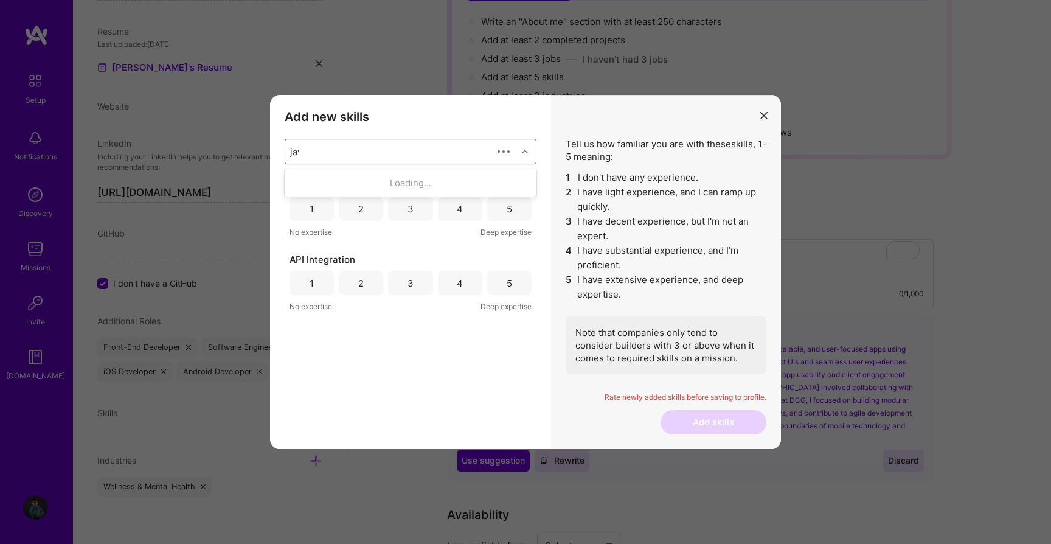
type input "java"
click at [323, 153] on div "Type to search..." at bounding box center [401, 151] width 232 height 24
click at [323, 153] on div "Type to search..." at bounding box center [325, 151] width 71 height 13
type input "type"
click at [296, 206] on input "modal" at bounding box center [298, 206] width 9 height 9
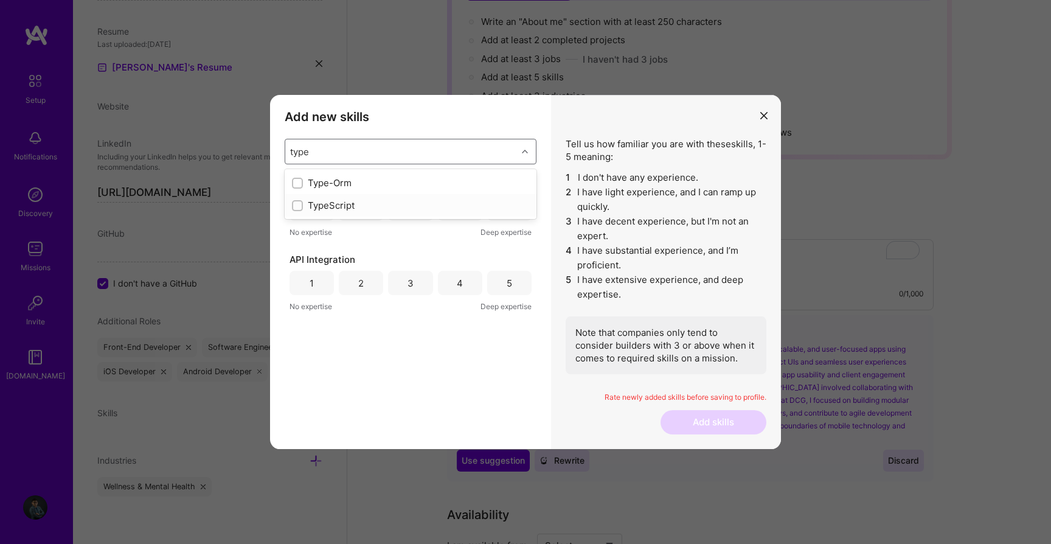
checkbox input "false"
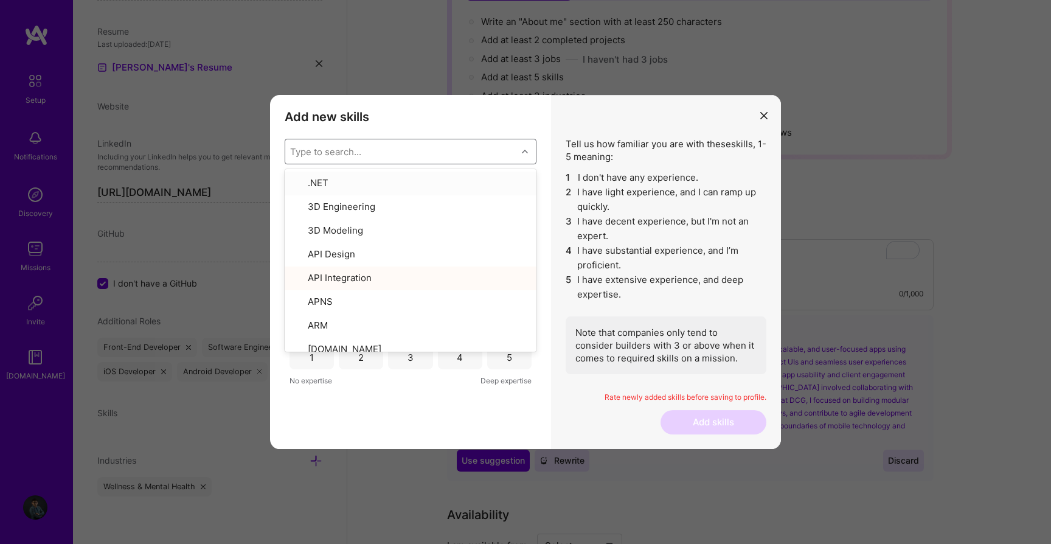
click at [361, 148] on div "Type to search..." at bounding box center [401, 151] width 232 height 24
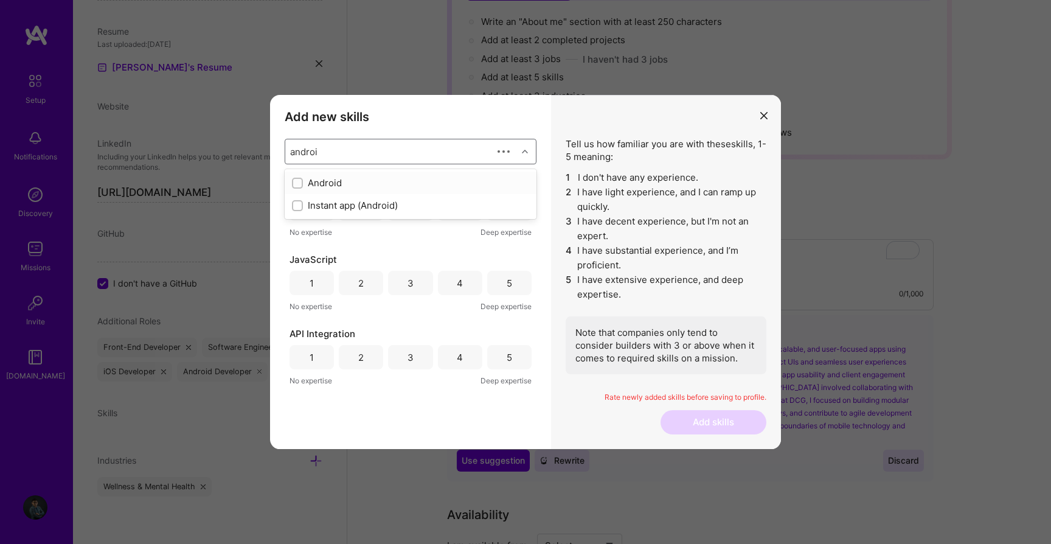
type input "android"
click at [296, 183] on input "modal" at bounding box center [298, 183] width 9 height 9
checkbox input "false"
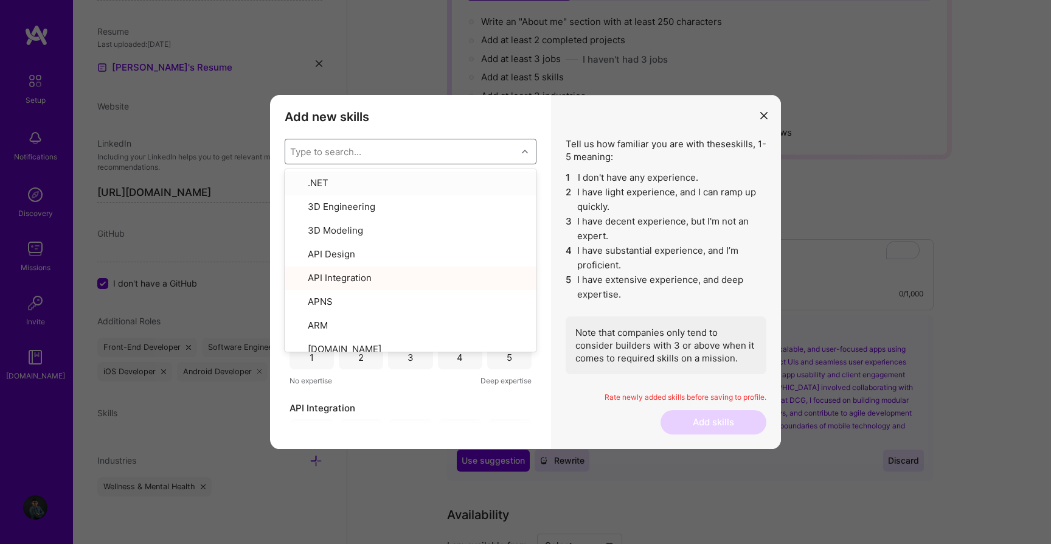
click at [366, 158] on div "Type to search..." at bounding box center [401, 151] width 232 height 24
type input "ios"
checkbox input "false"
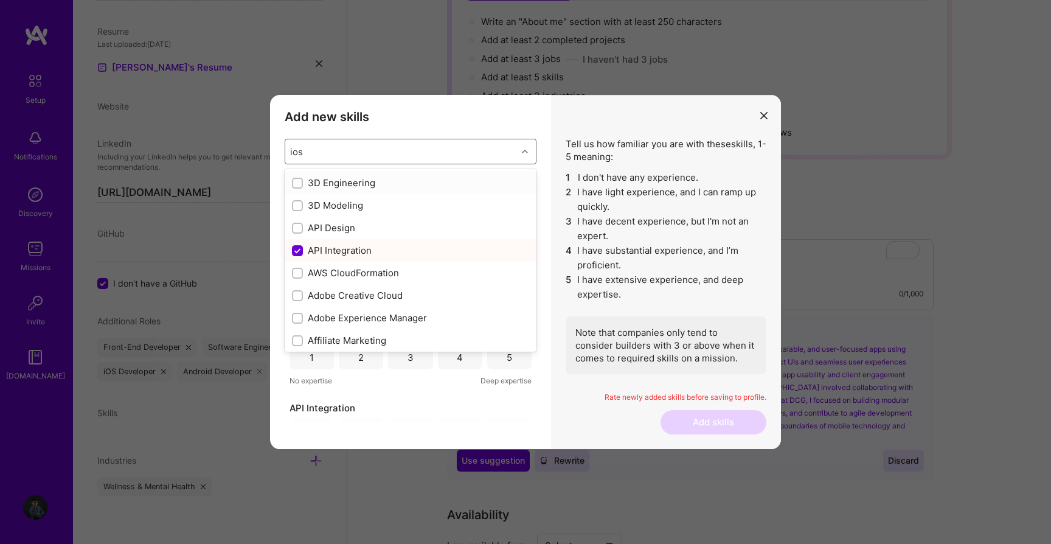
type input "io"
checkbox input "true"
checkbox input "false"
type input "i"
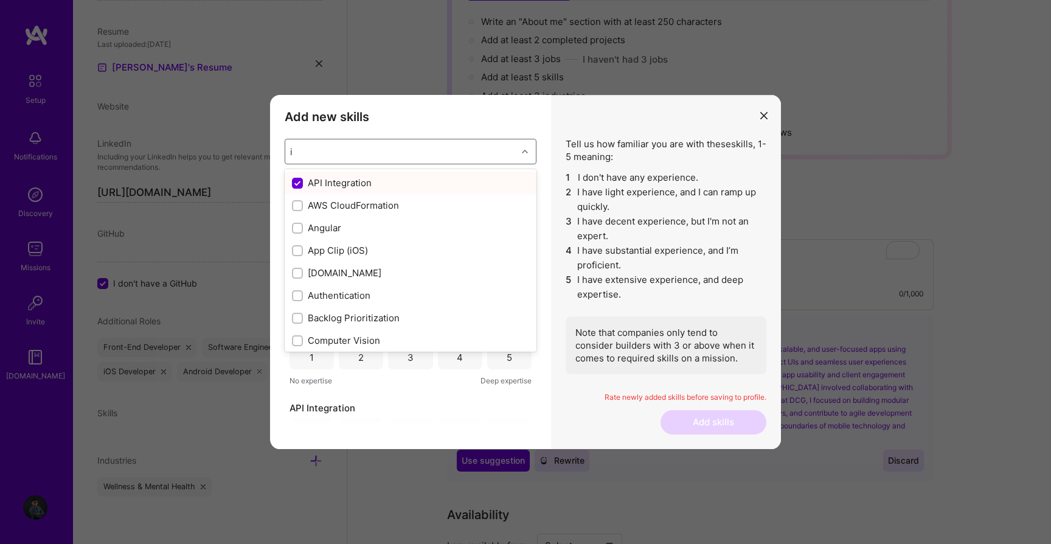
checkbox input "false"
checkbox input "true"
checkbox input "false"
checkbox input "true"
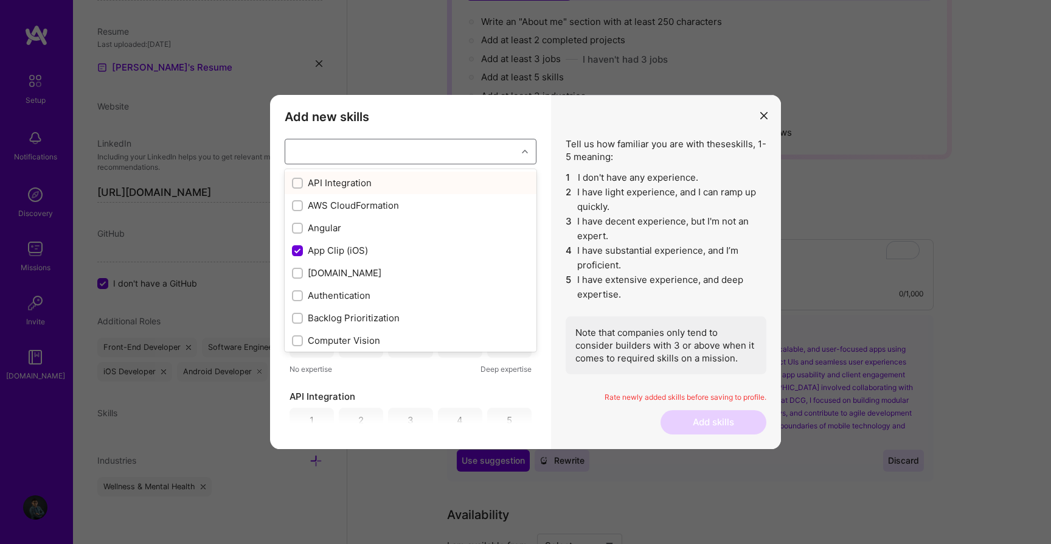
checkbox input "false"
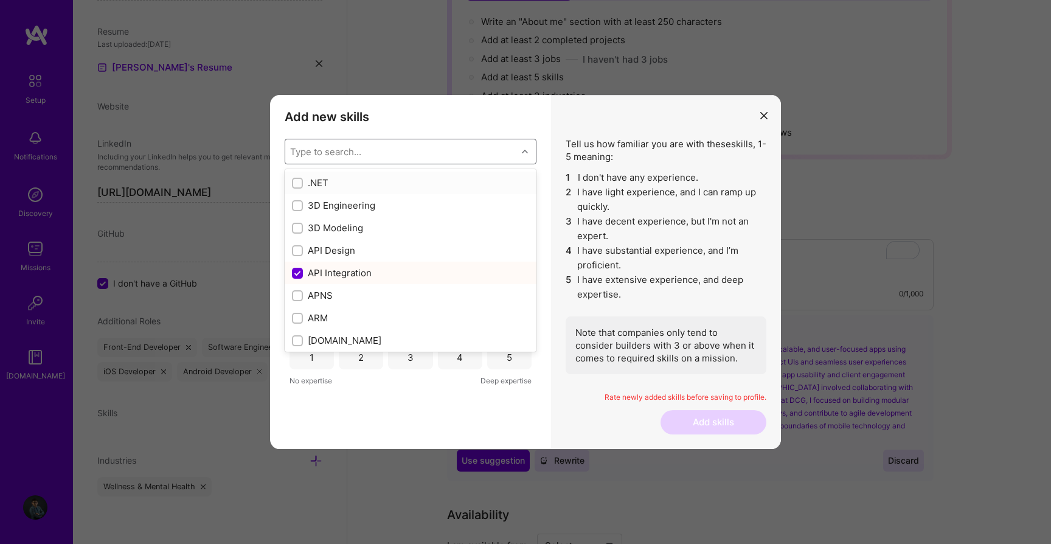
type input "i"
checkbox input "true"
checkbox input "false"
checkbox input "true"
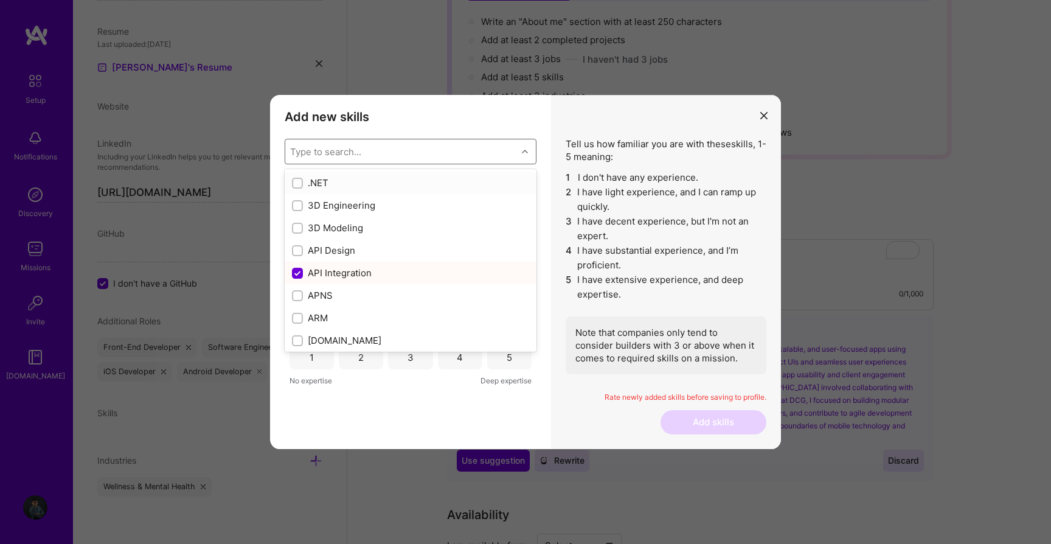
checkbox input "false"
type input "io"
checkbox input "true"
checkbox input "false"
type input "ios"
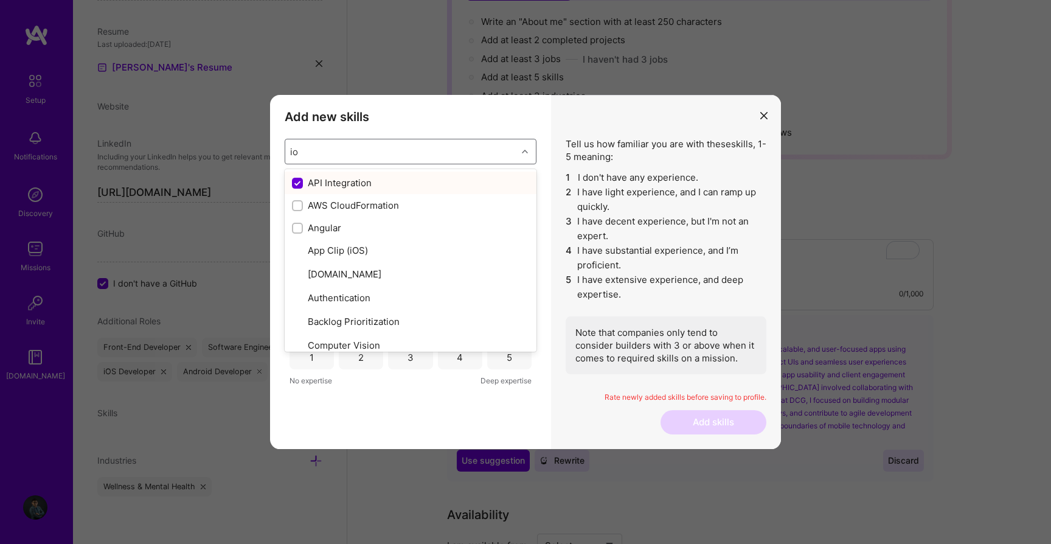
checkbox input "false"
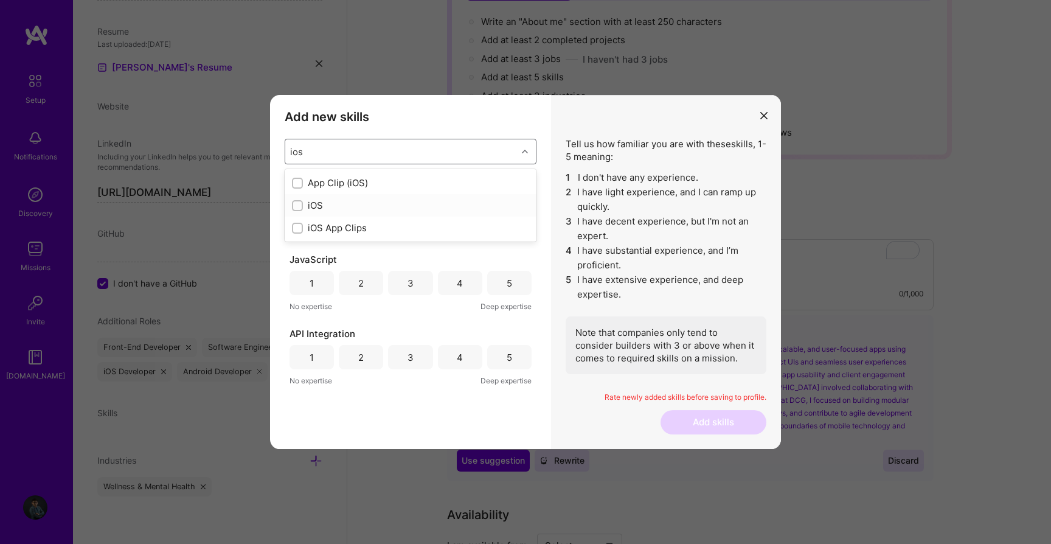
click at [300, 207] on input "modal" at bounding box center [298, 206] width 9 height 9
checkbox input "false"
click at [406, 154] on div "Type to search..." at bounding box center [401, 151] width 232 height 24
type input "react native"
click at [296, 182] on input "modal" at bounding box center [298, 183] width 9 height 9
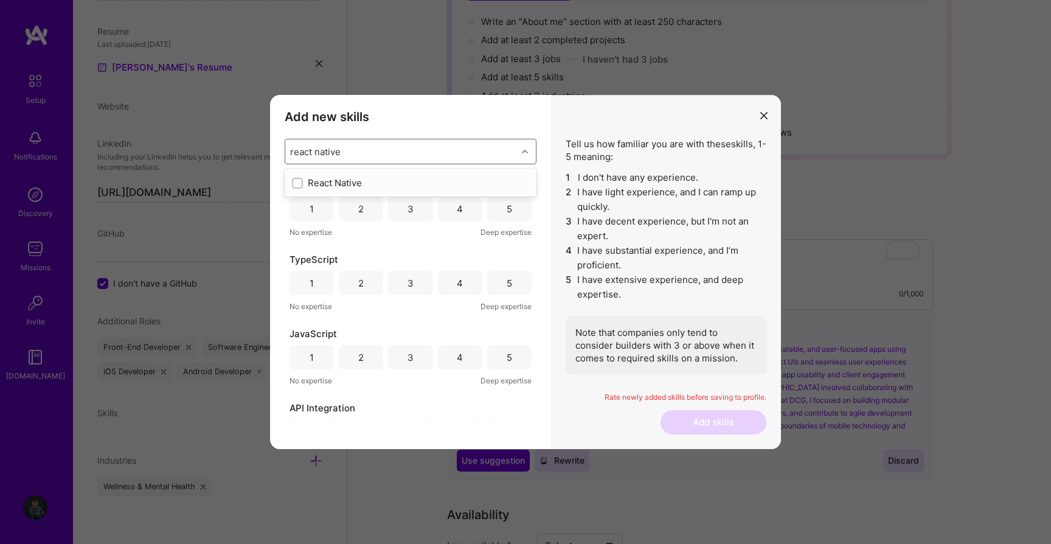
checkbox input "false"
type input "fire"
click at [298, 181] on input "modal" at bounding box center [298, 183] width 9 height 9
checkbox input "false"
click at [368, 151] on div "Type to search..." at bounding box center [401, 151] width 232 height 24
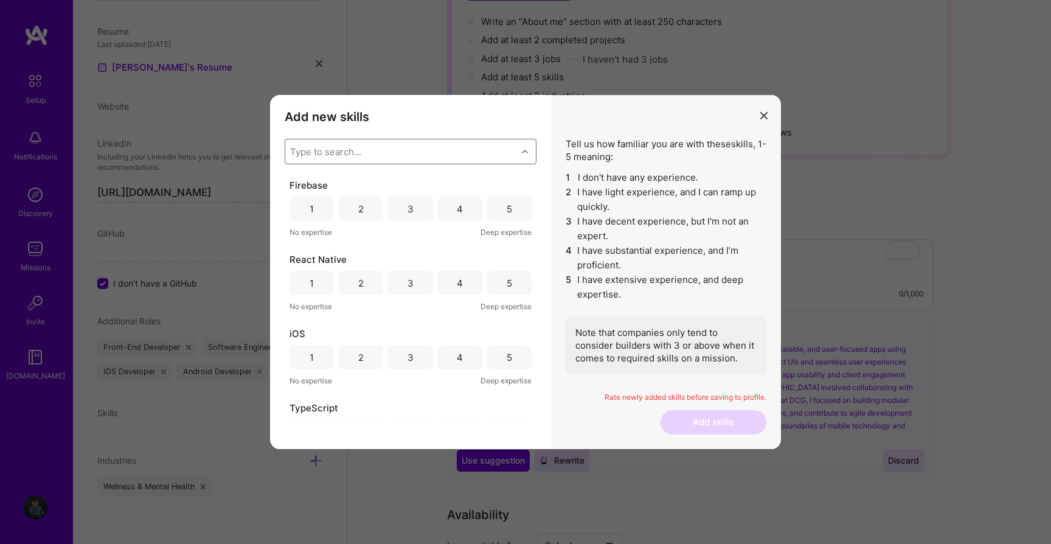
click at [462, 209] on div "4" at bounding box center [460, 208] width 44 height 24
click at [462, 279] on div "4" at bounding box center [460, 283] width 44 height 24
click at [458, 362] on div "4" at bounding box center [460, 357] width 6 height 13
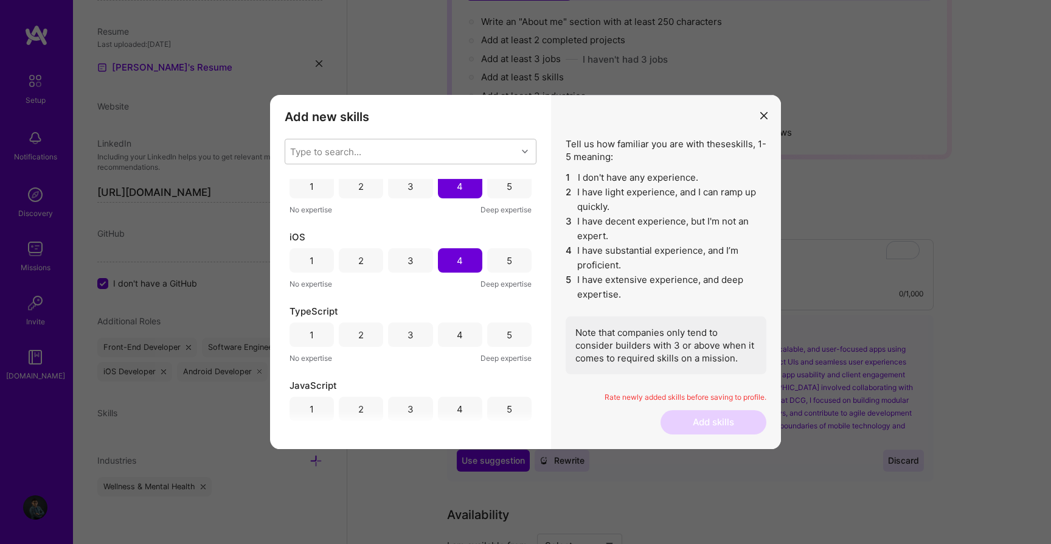
click at [461, 339] on div "4" at bounding box center [460, 334] width 44 height 24
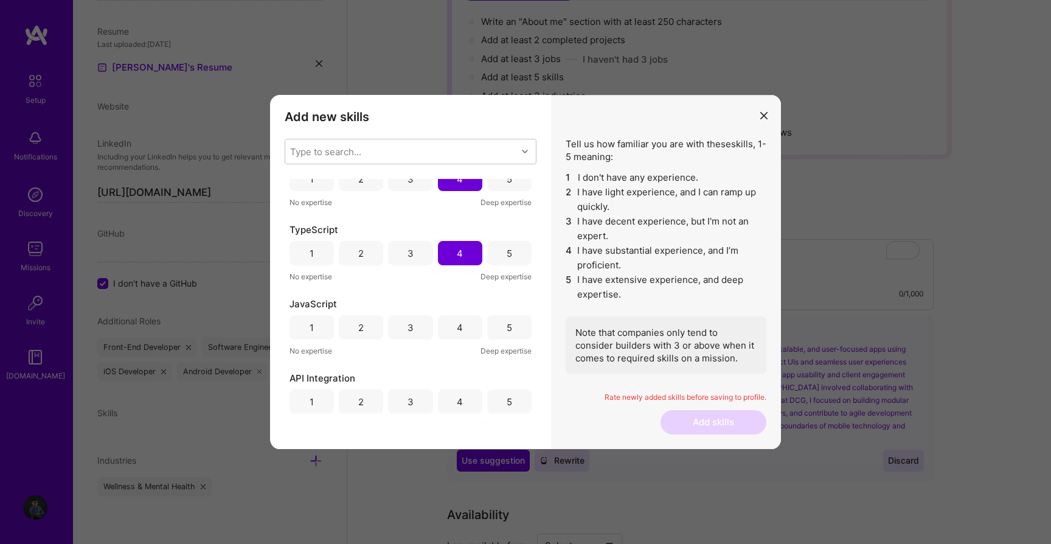
scroll to position [179, 0]
click at [457, 331] on div "4" at bounding box center [460, 327] width 6 height 13
click at [457, 395] on div "4" at bounding box center [460, 401] width 6 height 13
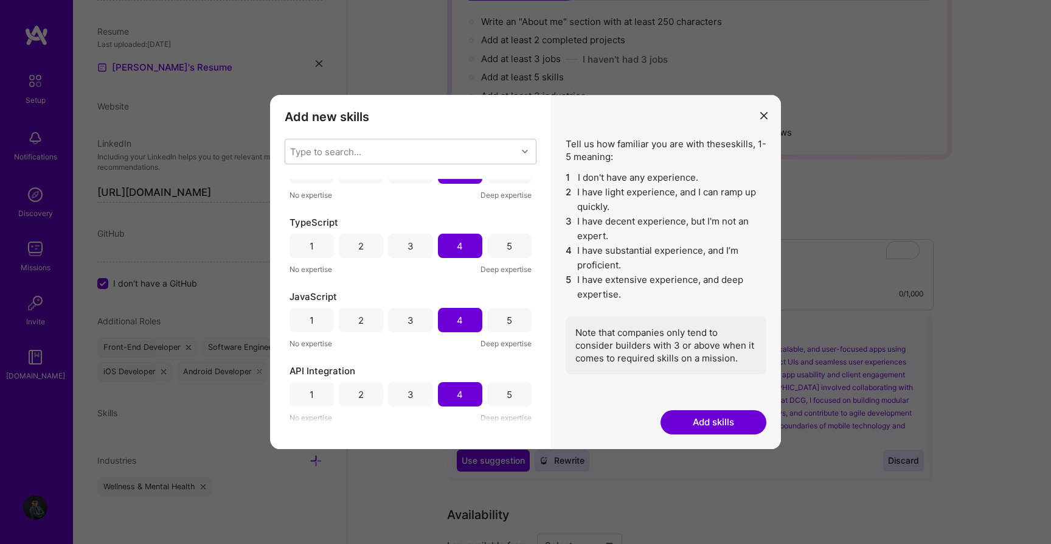
scroll to position [0, 0]
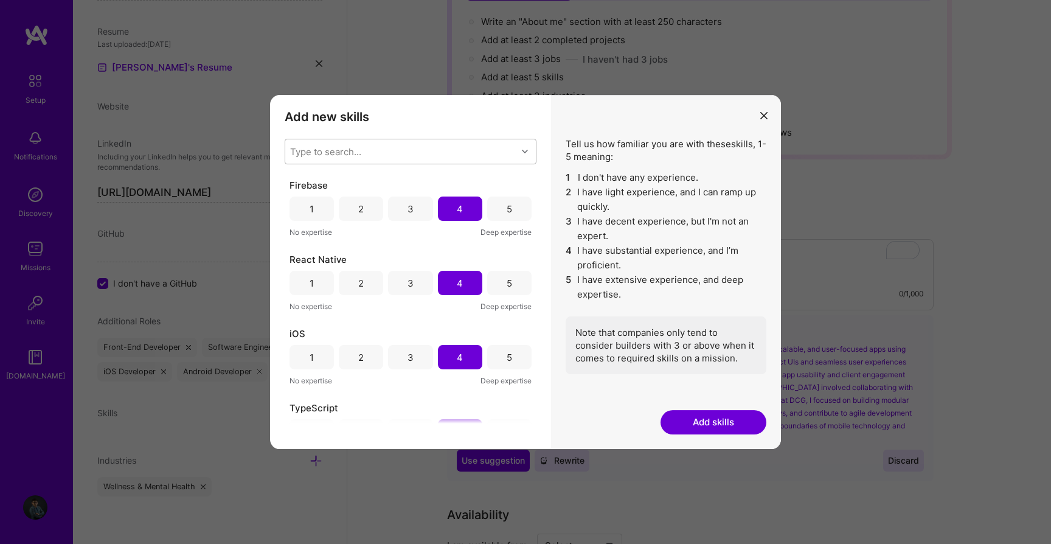
click at [334, 150] on div "Type to search..." at bounding box center [325, 151] width 71 height 13
type input "no"
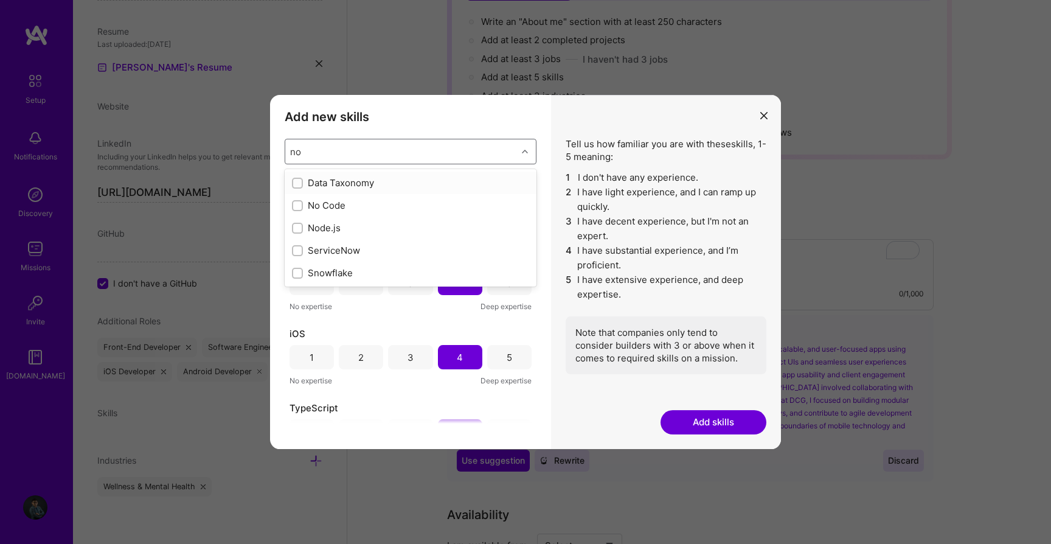
checkbox input "true"
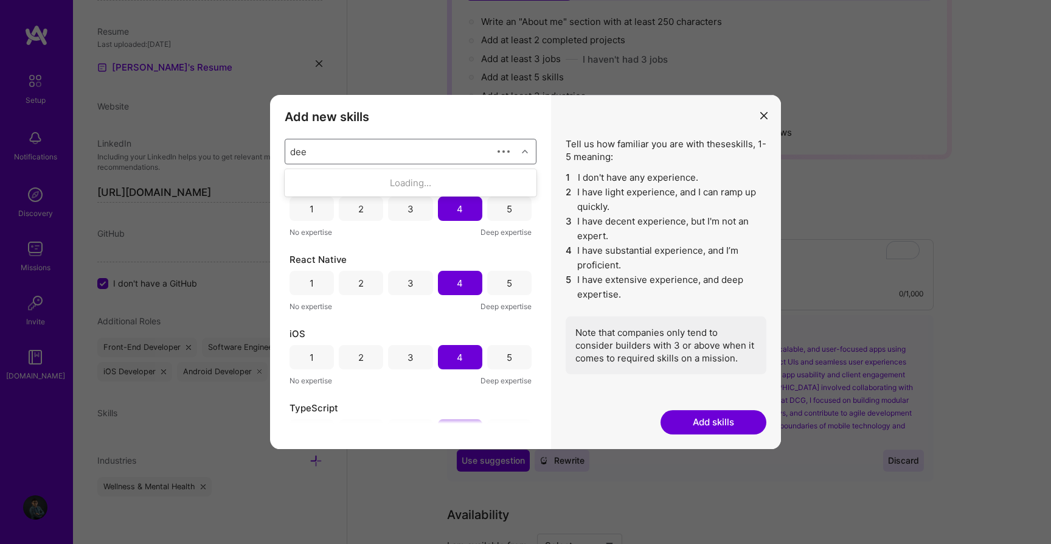
type input "deep"
type input "app"
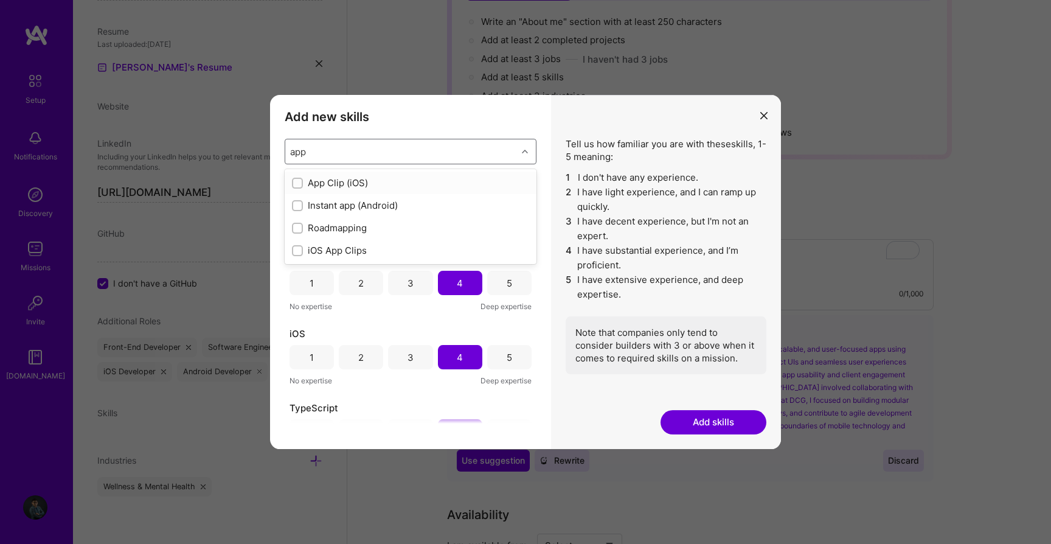
checkbox input "true"
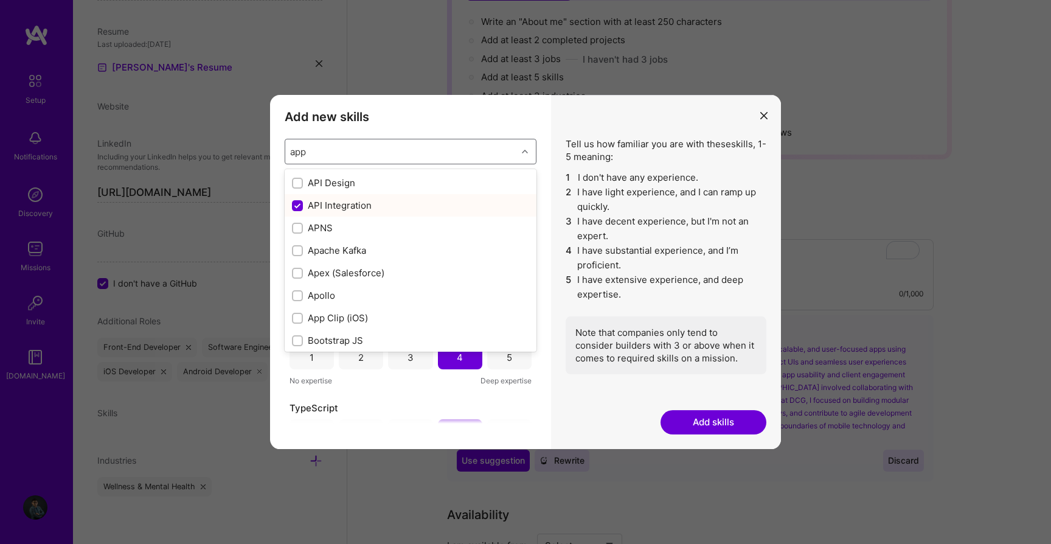
type input "app"
click at [385, 398] on div "Firebase 1 2 3 4 5 No expertise Deep expertise React Native 1 2 3 4 5 No expert…" at bounding box center [411, 301] width 252 height 245
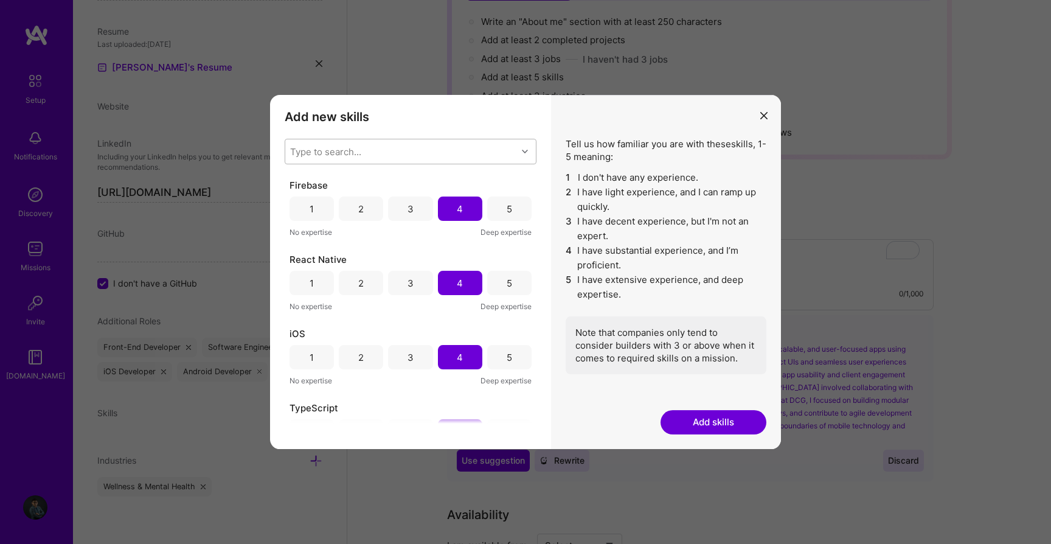
click at [681, 426] on button "Add skills" at bounding box center [714, 422] width 106 height 24
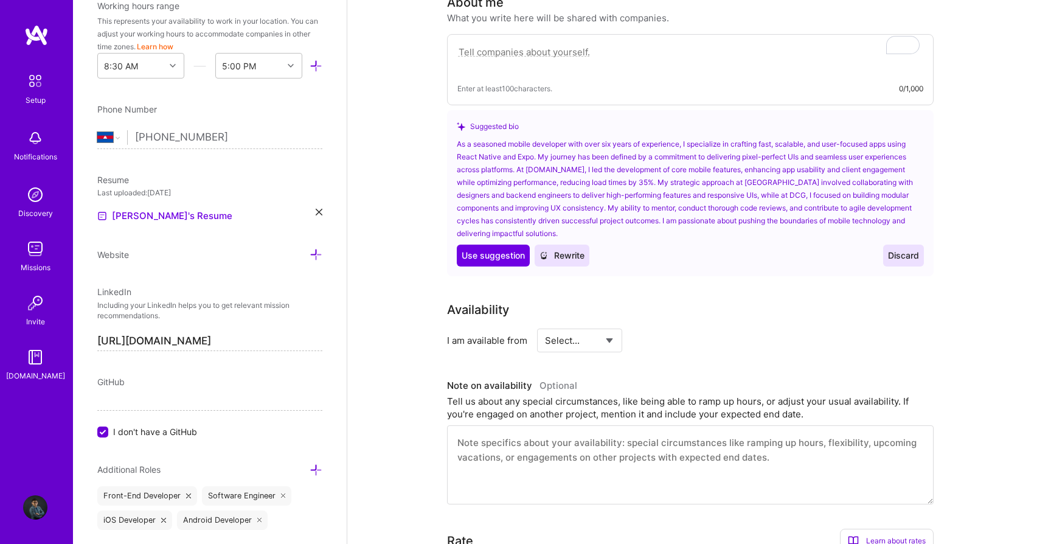
scroll to position [588, 0]
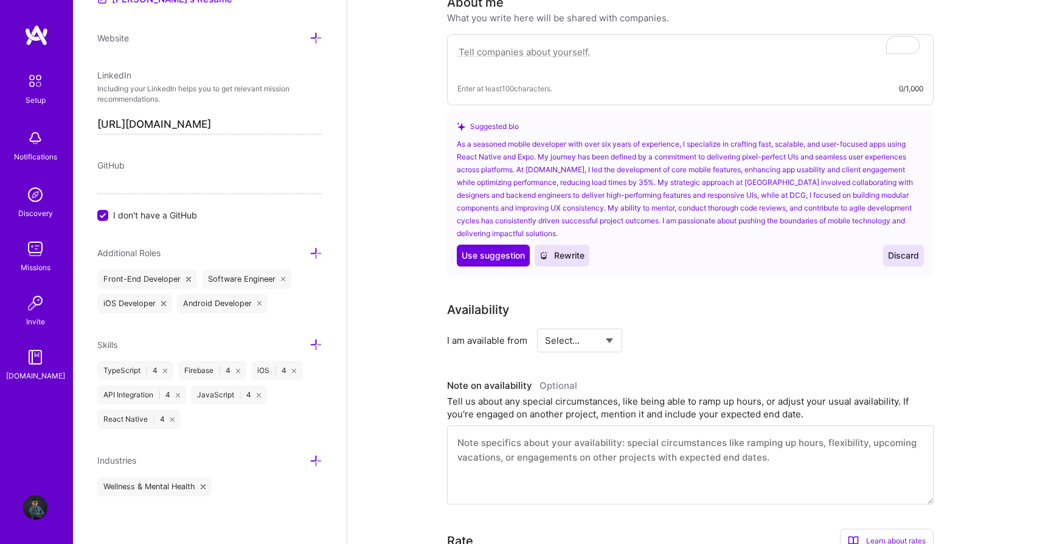
click at [313, 459] on icon at bounding box center [316, 460] width 13 height 13
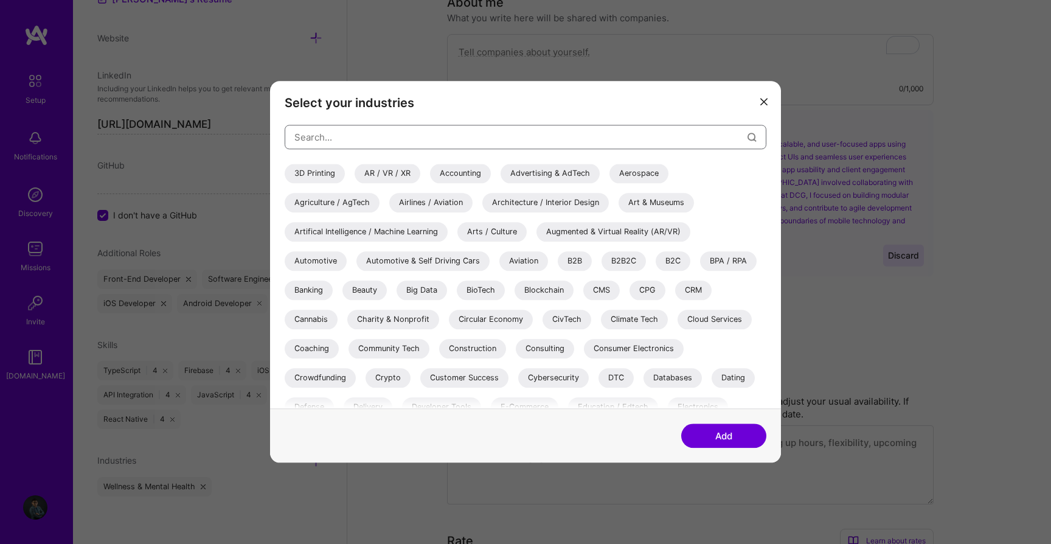
click at [330, 148] on input "modal" at bounding box center [520, 137] width 453 height 31
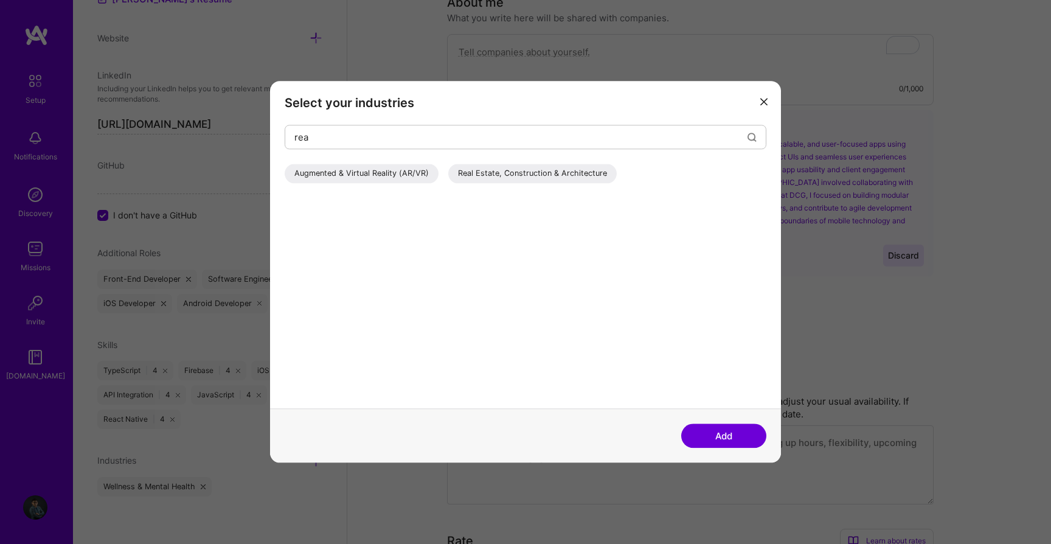
click at [543, 177] on div "Real Estate, Construction & Architecture" at bounding box center [532, 173] width 168 height 19
click at [376, 140] on input "rea" at bounding box center [520, 137] width 453 height 31
type input "r"
type input "s"
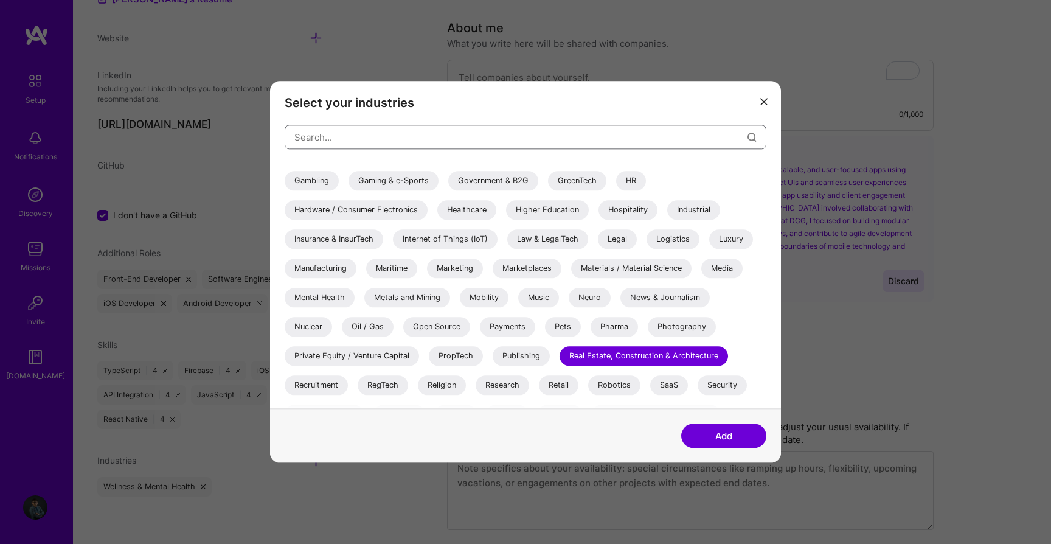
scroll to position [363, 0]
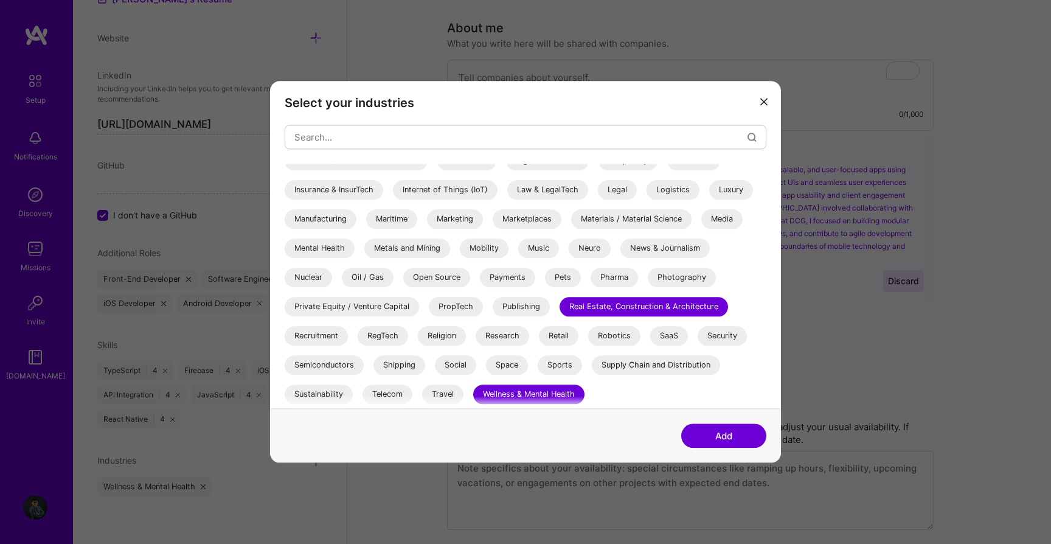
click at [554, 392] on div "Wellness & Mental Health" at bounding box center [528, 393] width 111 height 19
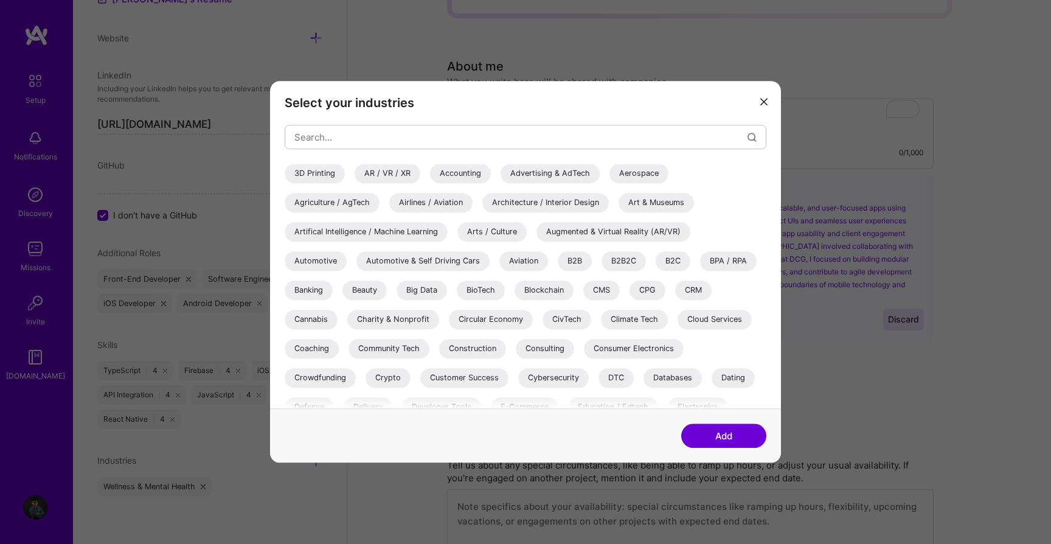
scroll to position [272, 0]
click at [435, 137] on input "modal" at bounding box center [520, 137] width 453 height 31
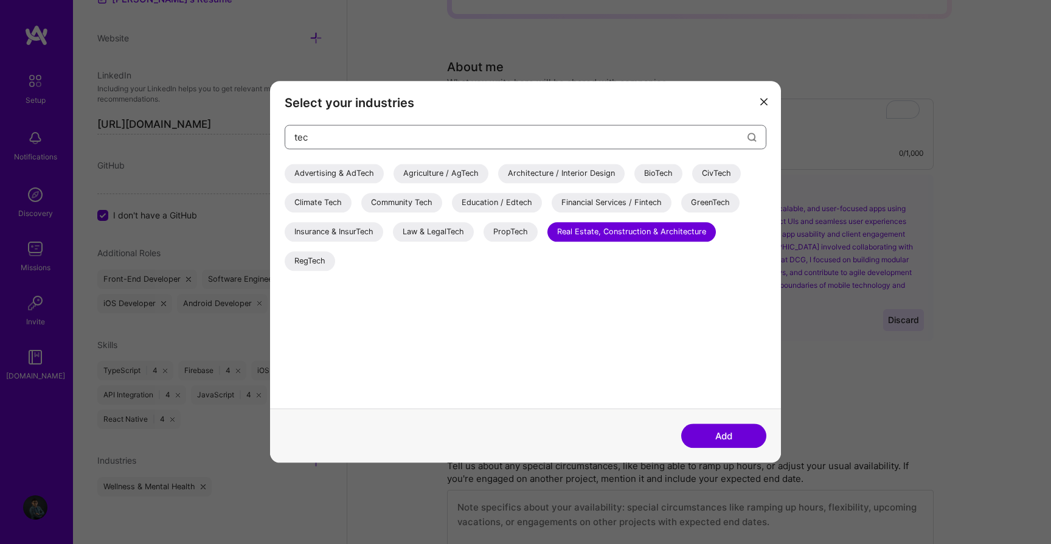
type input "tec"
click at [716, 444] on button "Add" at bounding box center [723, 436] width 85 height 24
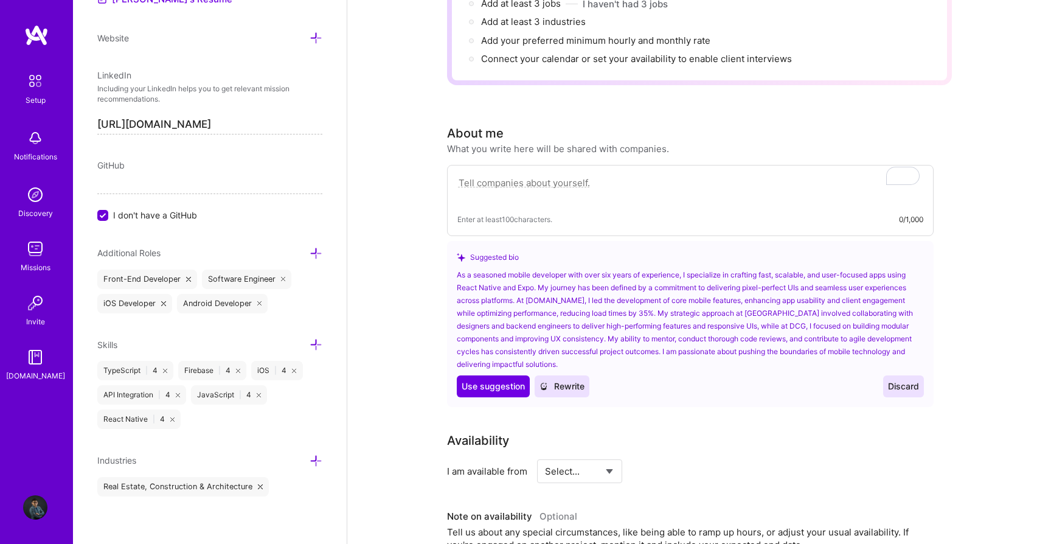
scroll to position [208, 0]
click at [490, 378] on span "Use suggestion" at bounding box center [493, 384] width 63 height 12
type textarea "As a seasoned mobile developer with over six years of experience, I specialize …"
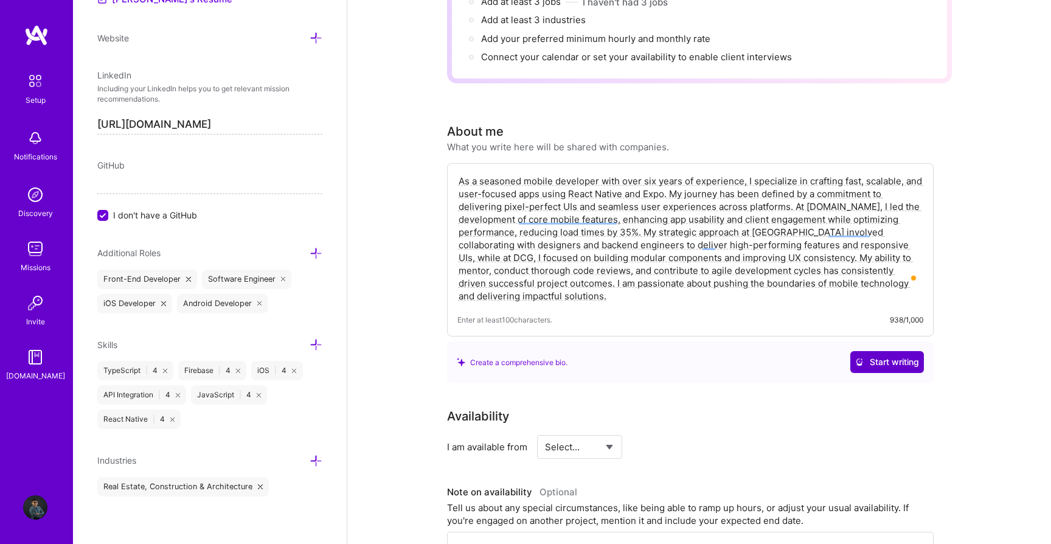
click at [868, 356] on span "Start writing" at bounding box center [887, 362] width 64 height 12
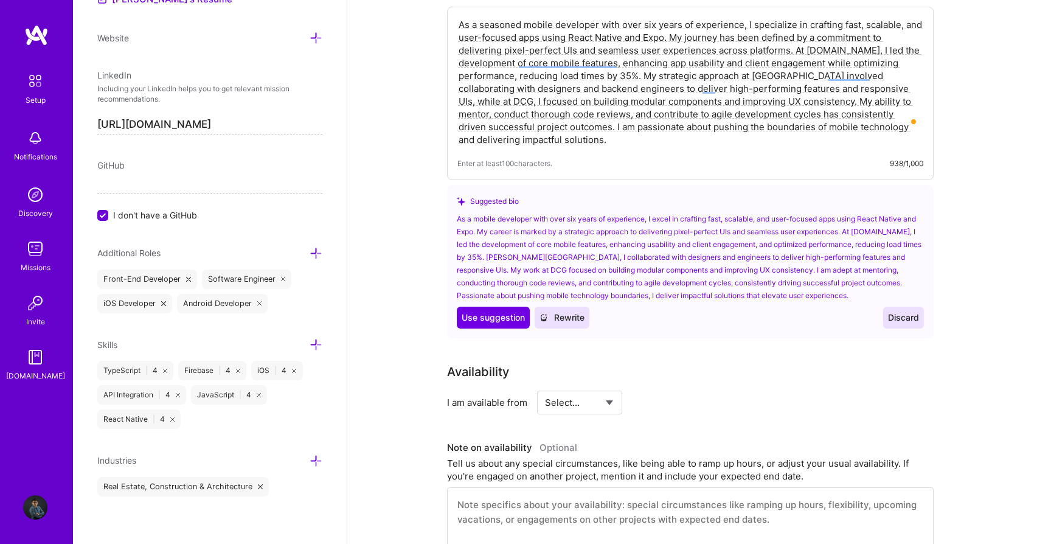
scroll to position [375, 0]
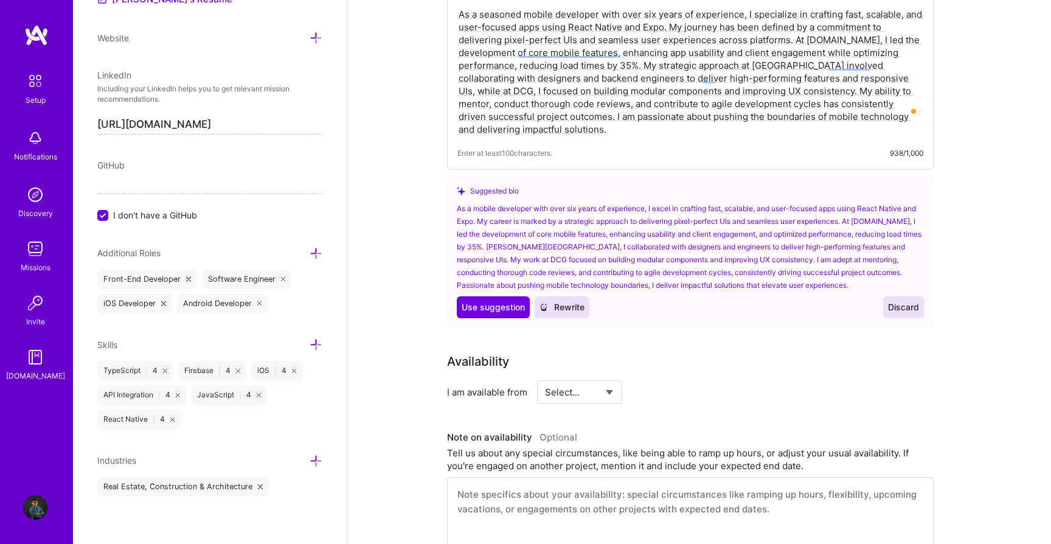
click at [566, 376] on select "Select... Right Now Future Date Not Available" at bounding box center [580, 391] width 70 height 31
select select "Right Now"
click at [545, 376] on select "Select... Right Now Future Date Not Available" at bounding box center [580, 391] width 70 height 31
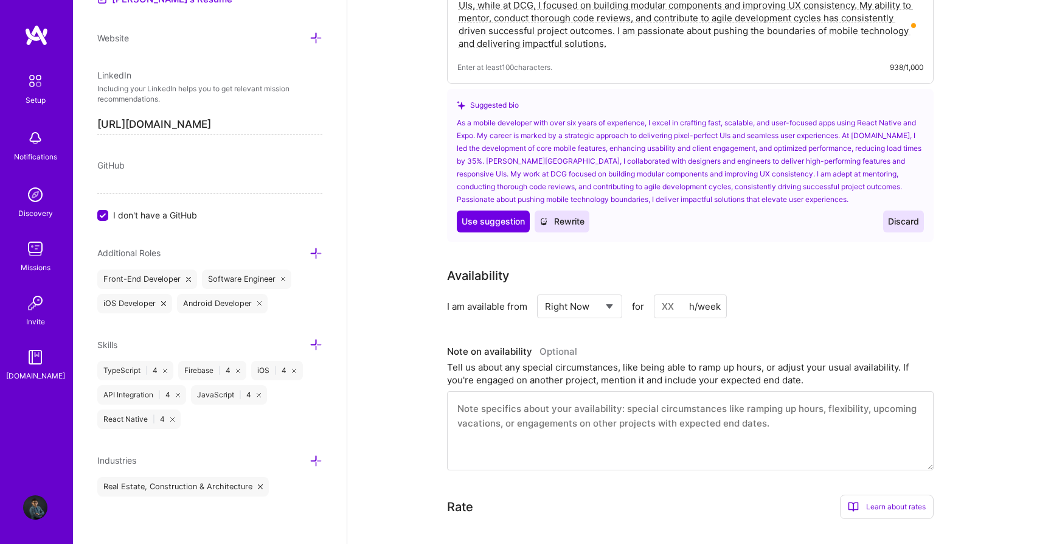
click at [671, 298] on input at bounding box center [690, 306] width 73 height 24
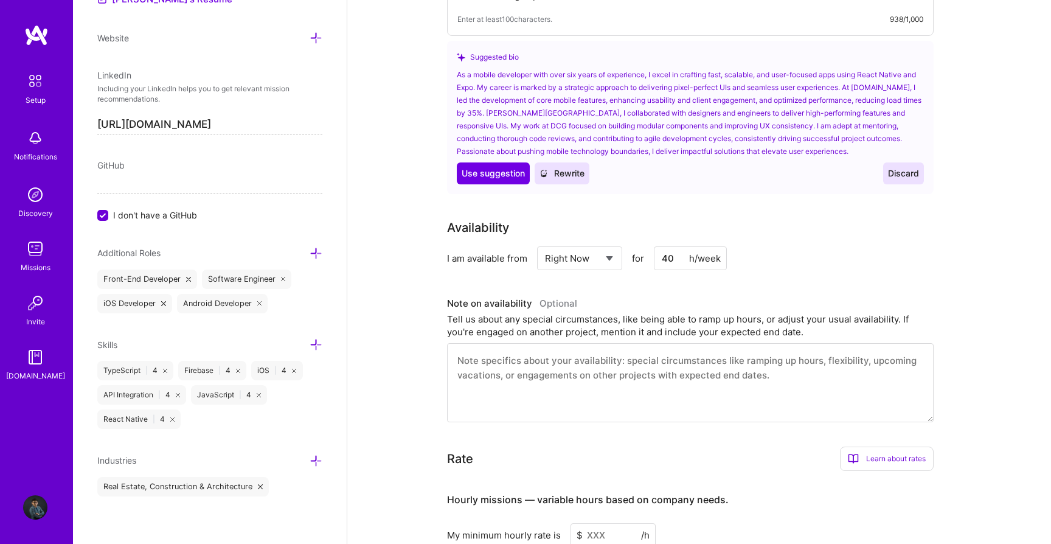
scroll to position [510, 0]
type input "40"
click at [539, 364] on textarea at bounding box center [690, 380] width 487 height 79
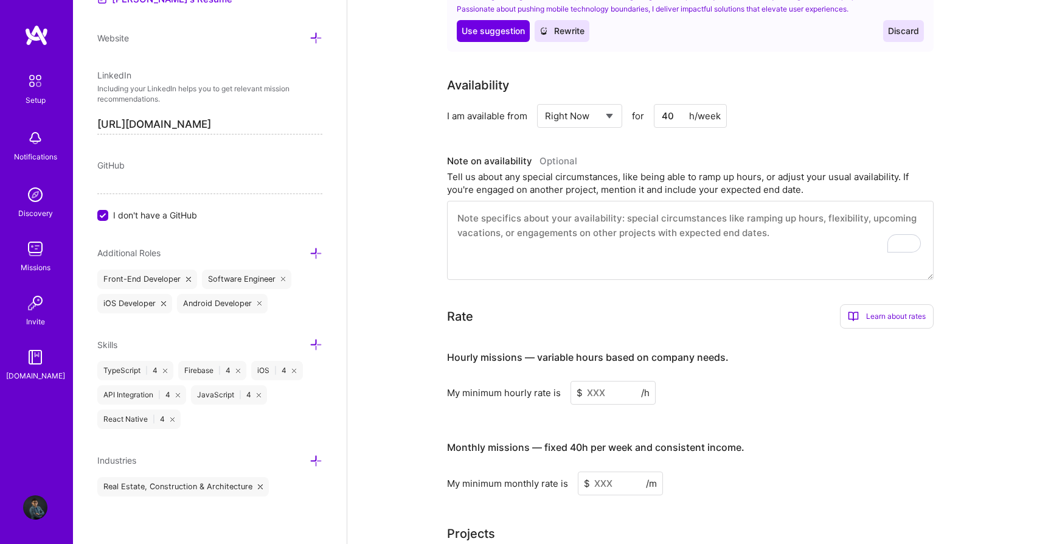
scroll to position [712, 0]
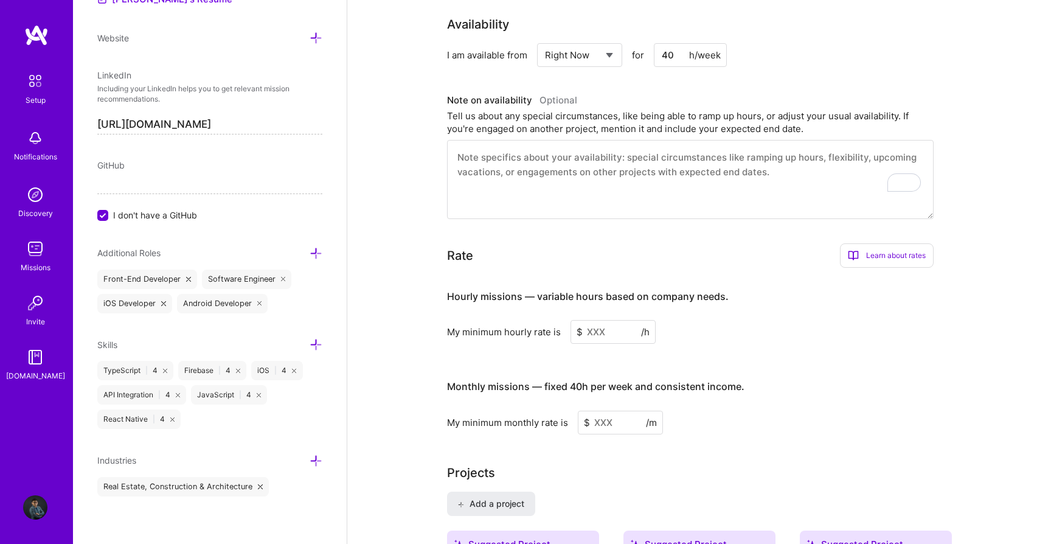
click at [606, 323] on input at bounding box center [613, 332] width 85 height 24
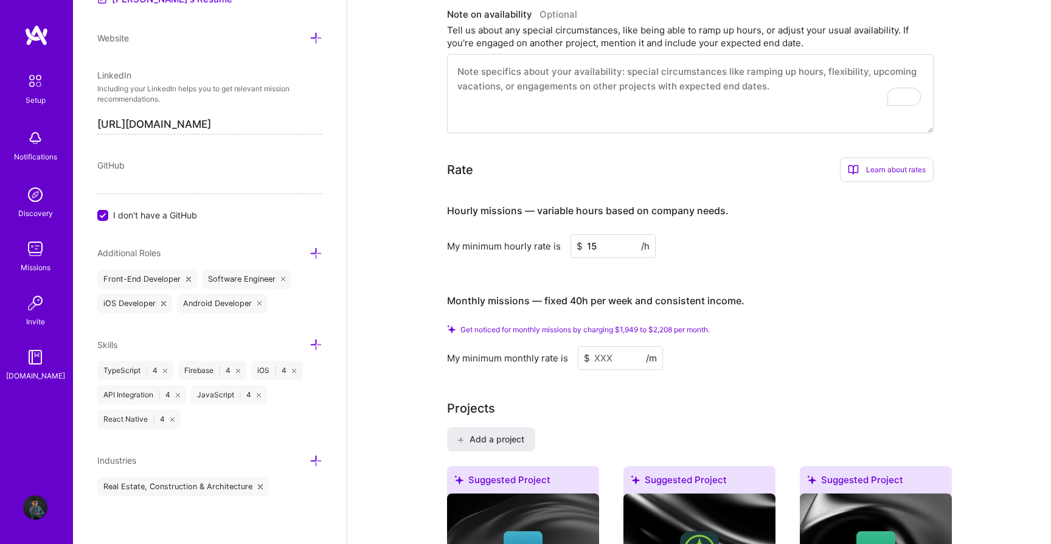
scroll to position [817, 0]
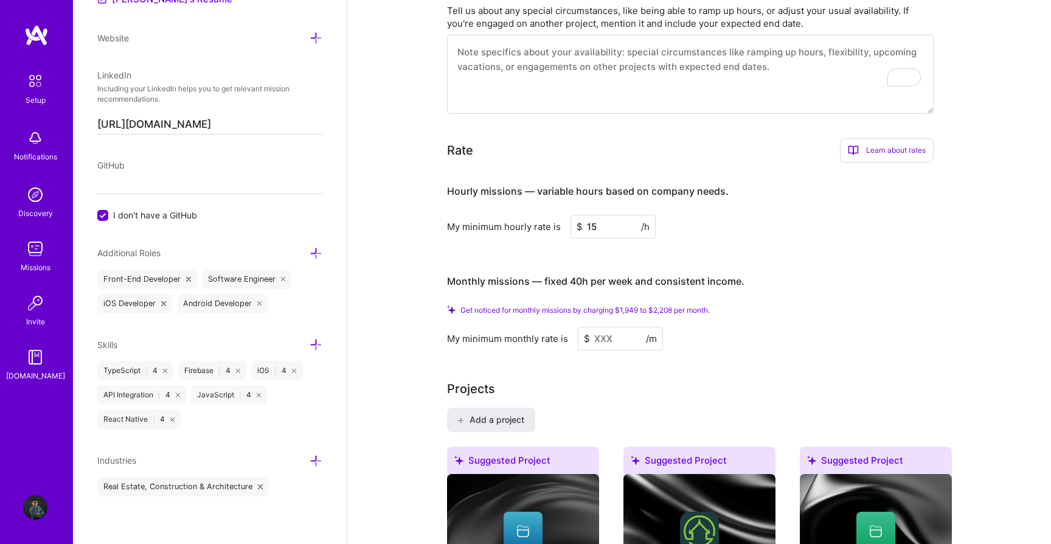
type input "15"
click at [609, 327] on input at bounding box center [620, 339] width 85 height 24
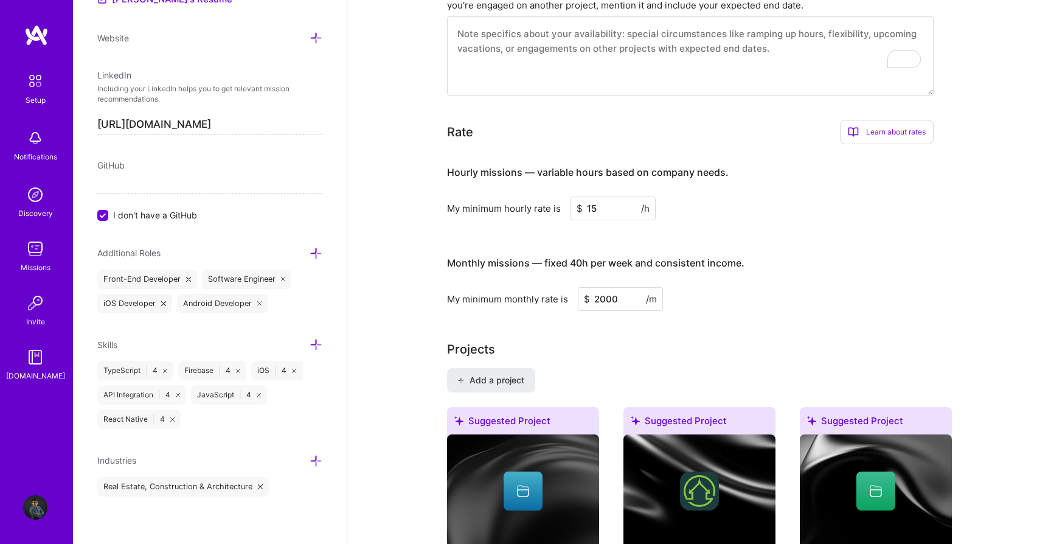
type input "2000"
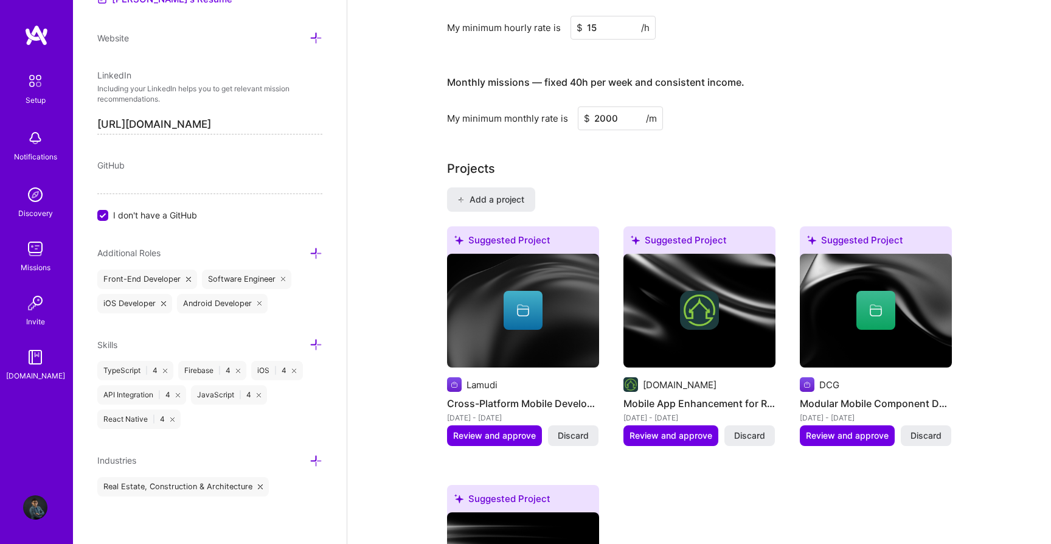
scroll to position [999, 0]
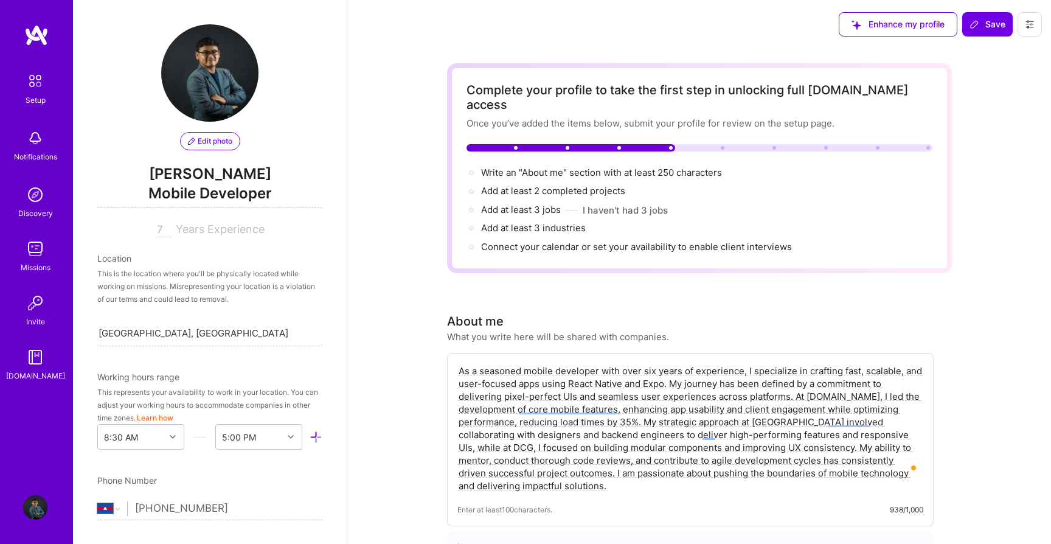
select select "KH"
select select "Right Now"
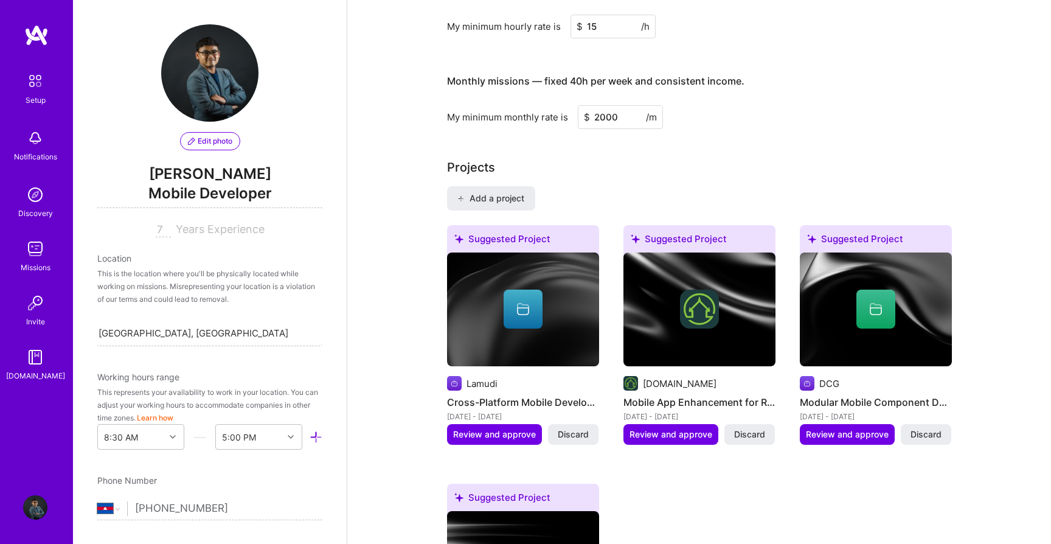
scroll to position [588, 0]
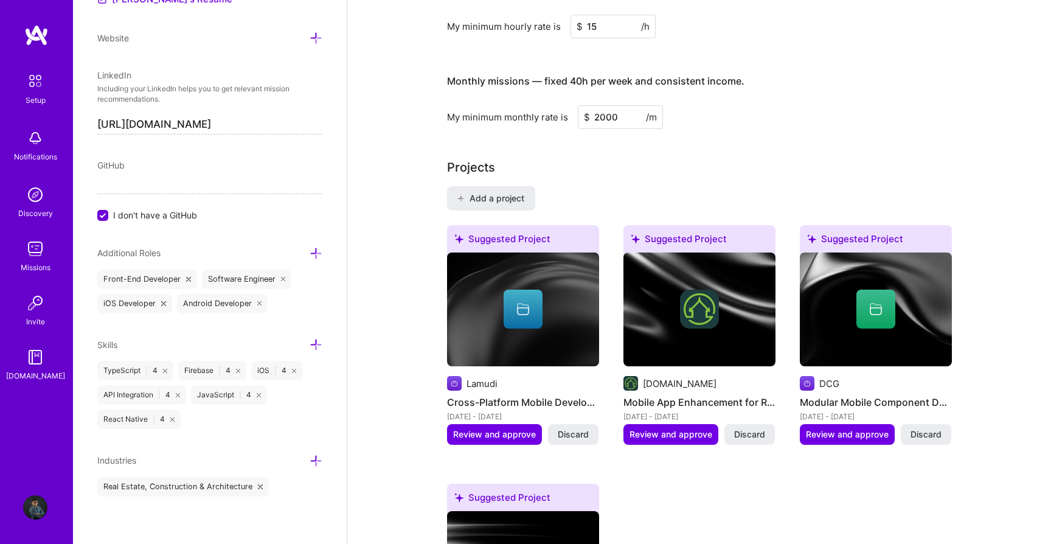
click at [503, 428] on span "Review and approve" at bounding box center [494, 434] width 83 height 12
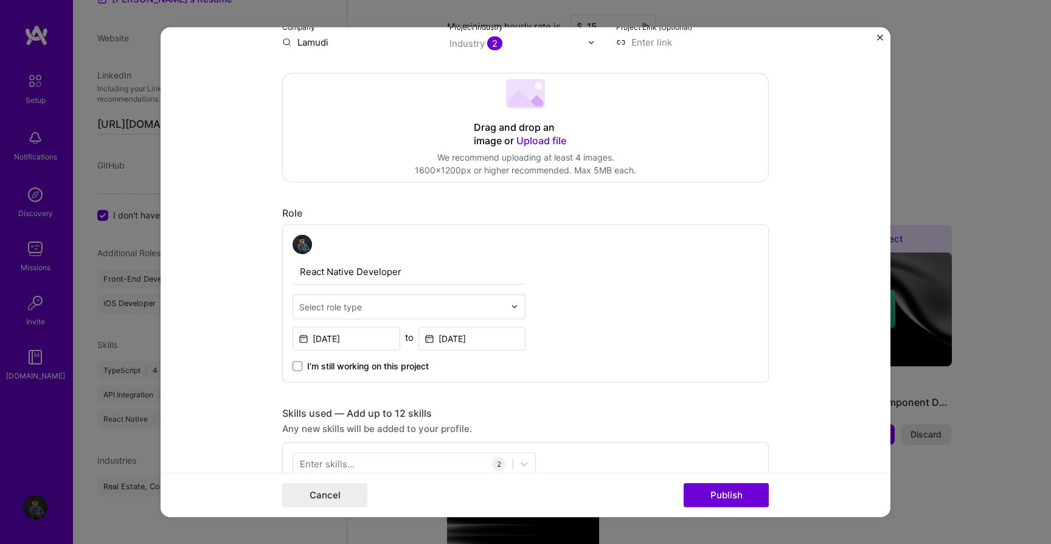
scroll to position [231, 0]
click at [478, 301] on input "text" at bounding box center [402, 304] width 206 height 13
type input "r"
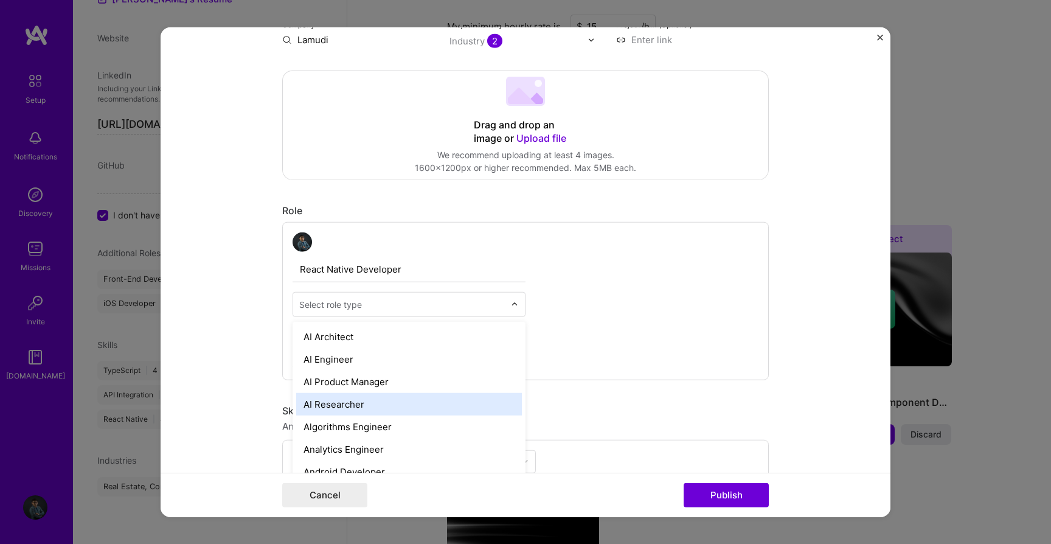
click at [629, 334] on div "React Native Developer option AI Researcher focused, 4 of 70. 70 results availa…" at bounding box center [525, 301] width 487 height 158
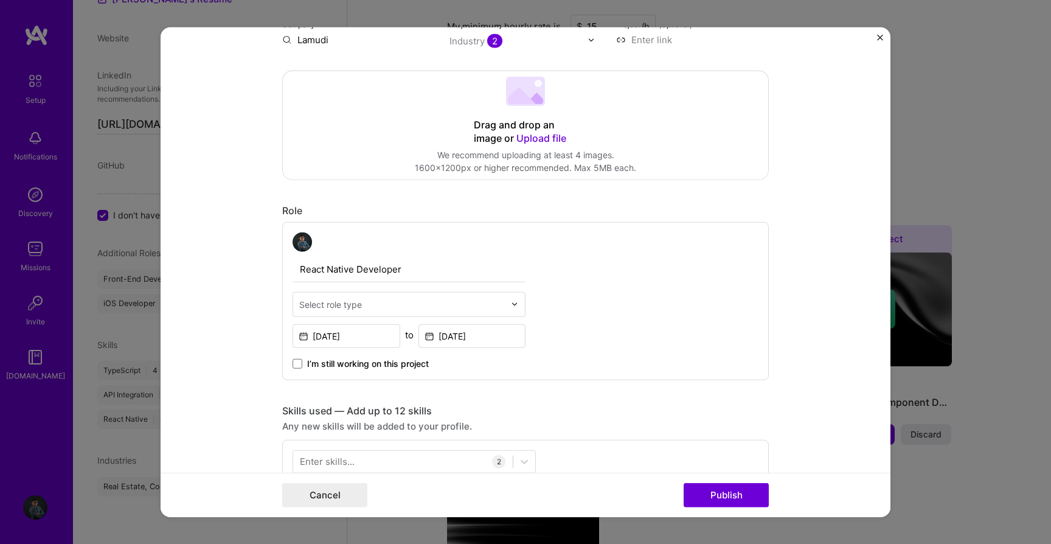
click at [481, 302] on input "text" at bounding box center [402, 304] width 206 height 13
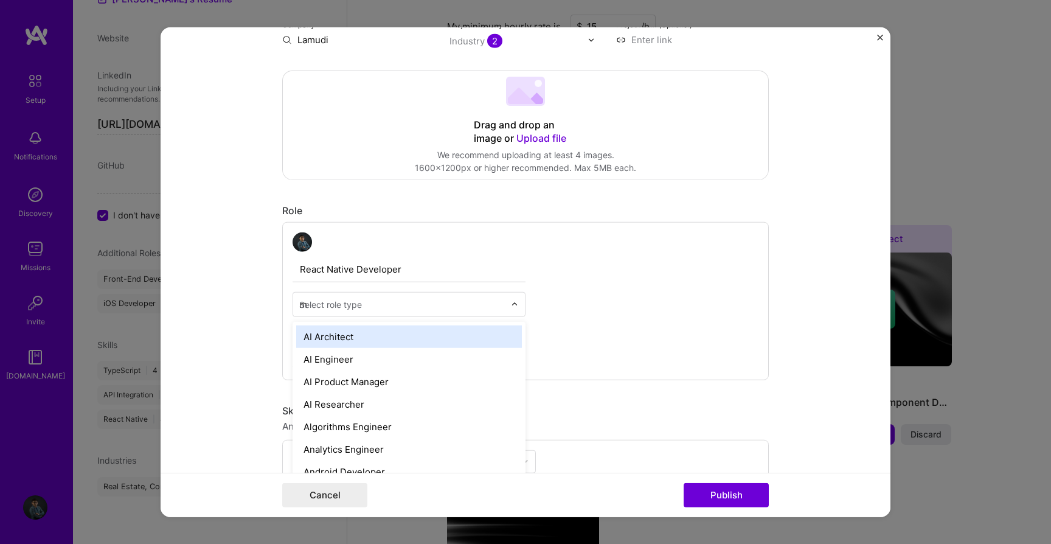
type input "mo"
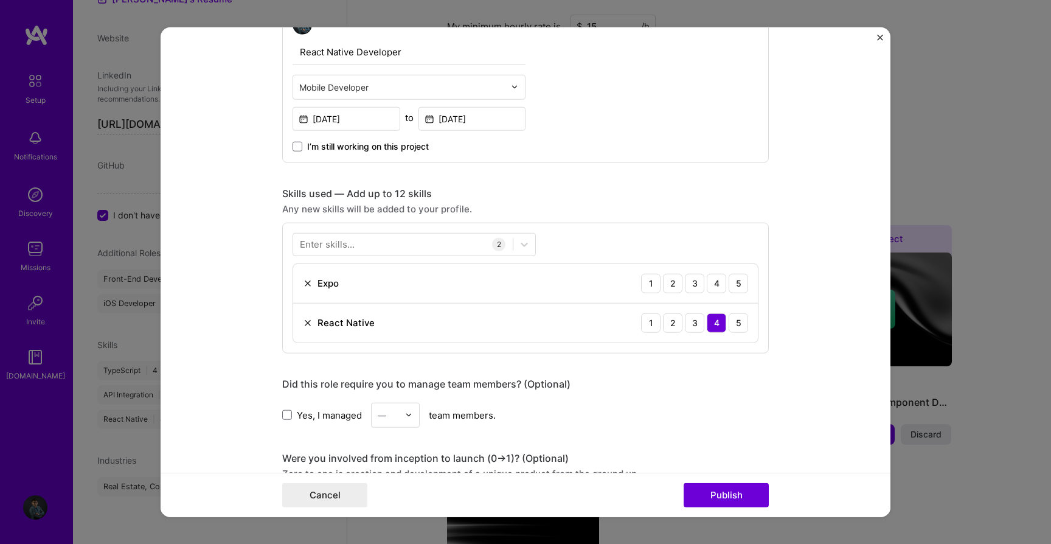
scroll to position [453, 0]
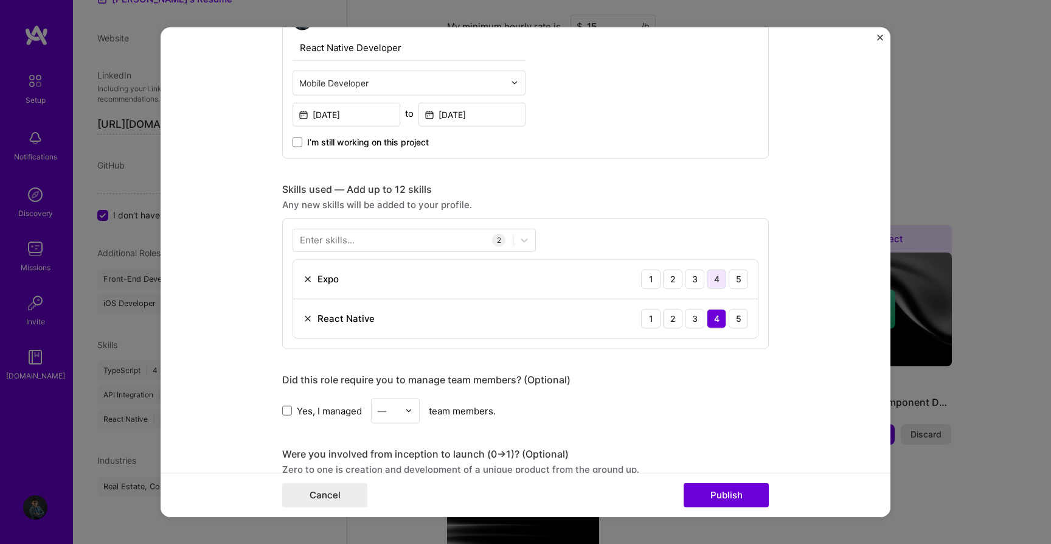
click at [715, 276] on div "4" at bounding box center [716, 278] width 19 height 19
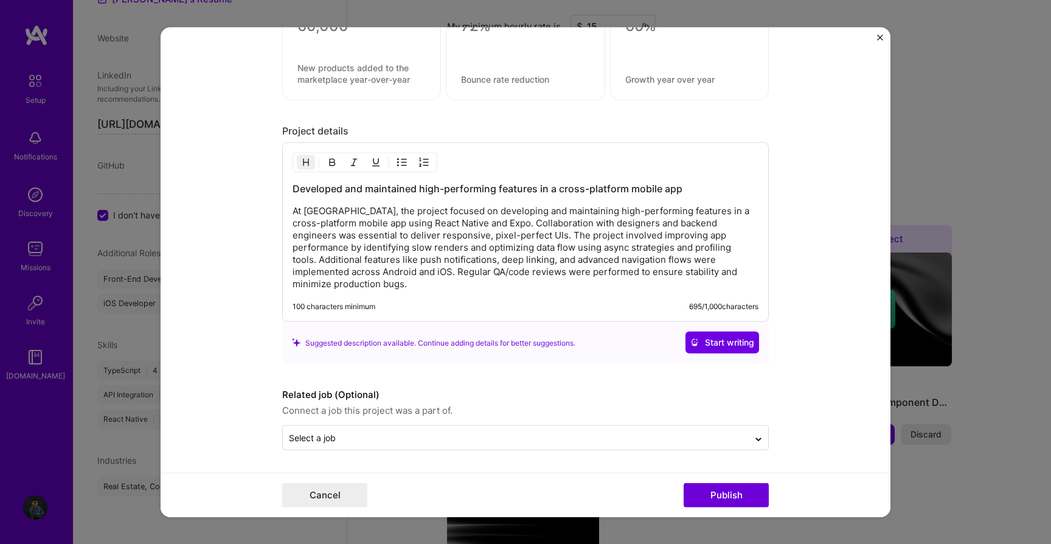
scroll to position [1012, 0]
click at [536, 444] on div at bounding box center [516, 437] width 454 height 15
click at [817, 397] on form "Editing suggested project This project is suggested based on your LinkedIn, res…" at bounding box center [526, 272] width 730 height 490
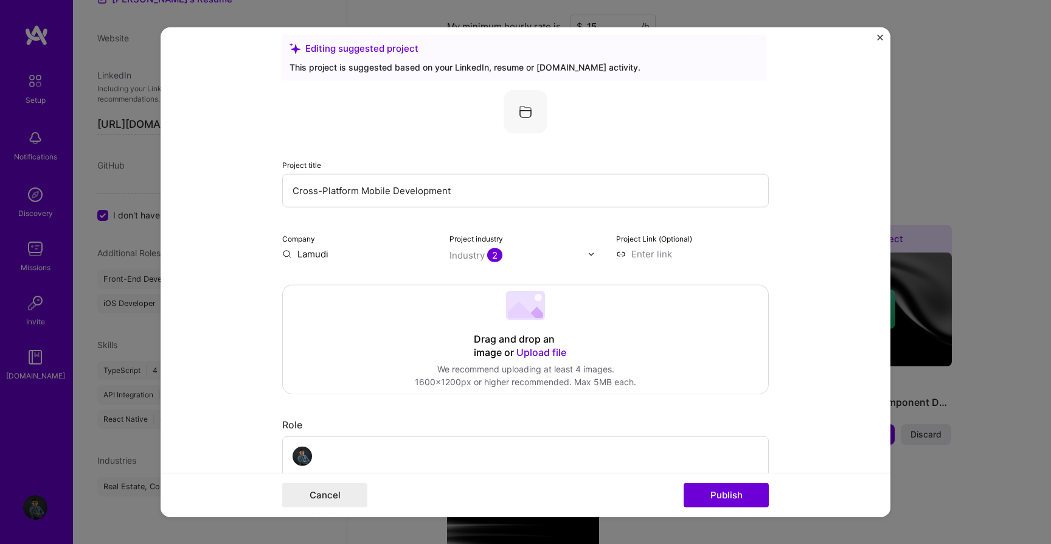
scroll to position [0, 0]
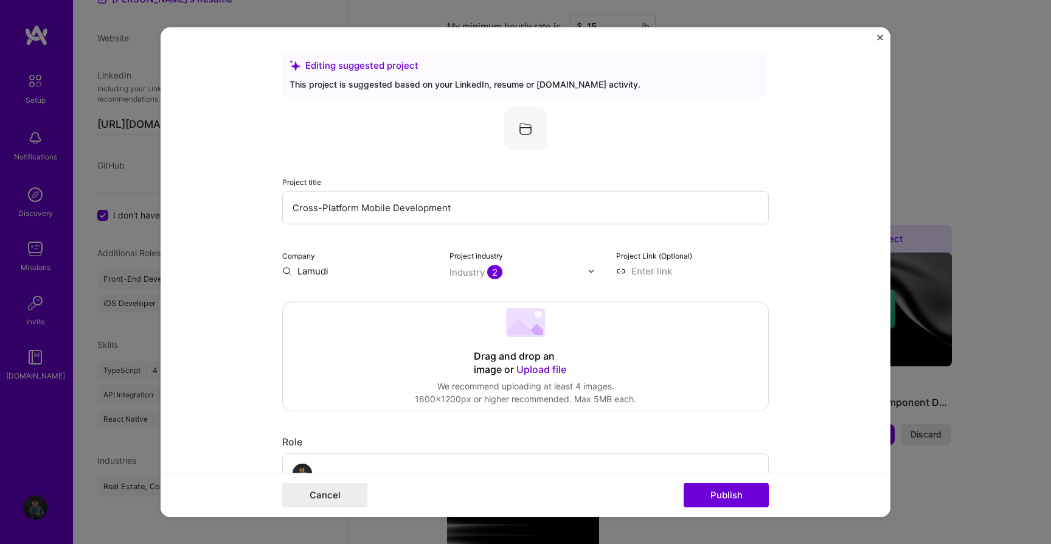
click at [470, 272] on div "Industry 2" at bounding box center [475, 272] width 53 height 13
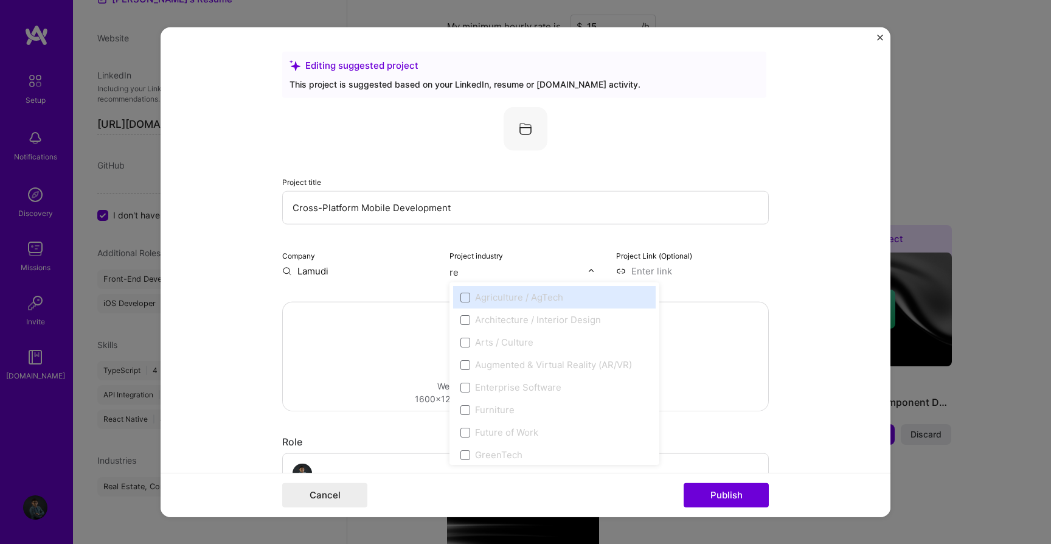
type input "rea"
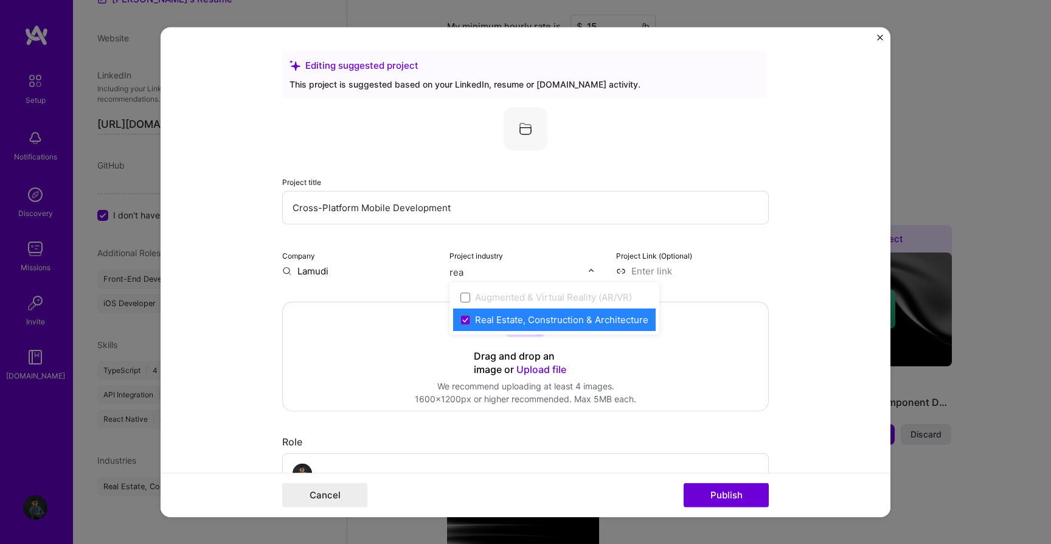
click at [487, 317] on div "Real Estate, Construction & Architecture" at bounding box center [561, 319] width 173 height 13
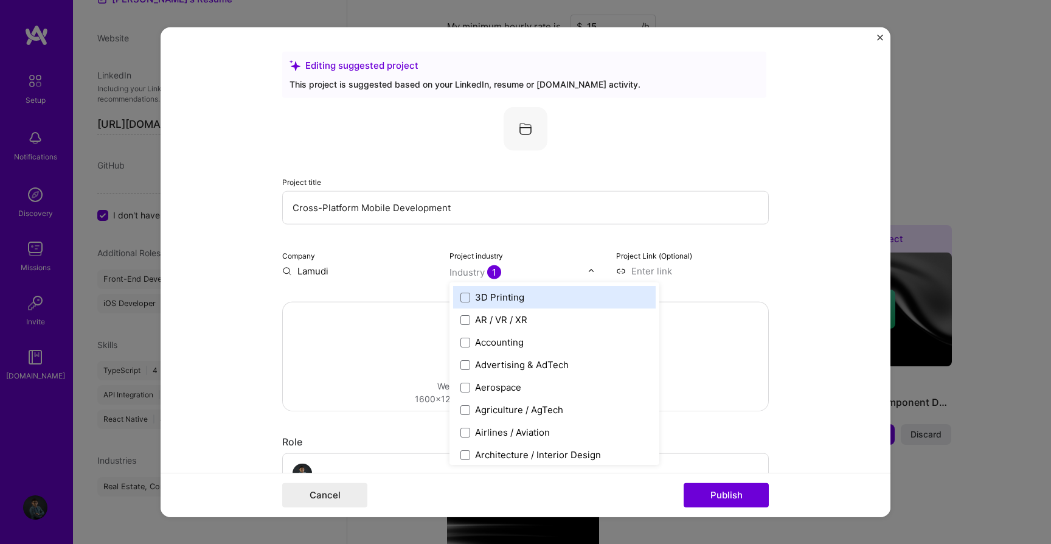
click at [779, 278] on form "Editing suggested project This project is suggested based on your LinkedIn, res…" at bounding box center [526, 272] width 730 height 490
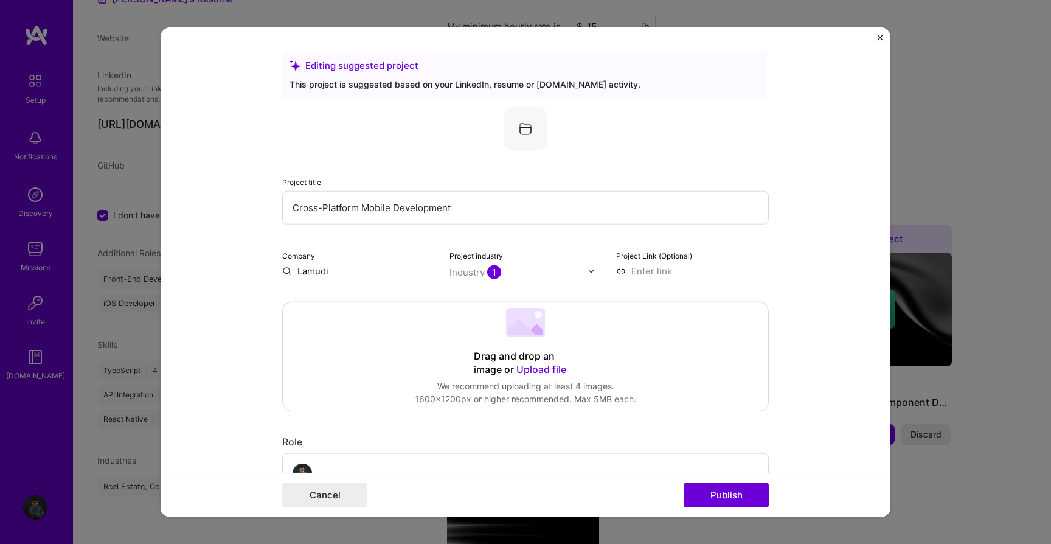
click at [657, 272] on input at bounding box center [692, 271] width 153 height 13
paste input "https://apps.apple.com/kh/app/lamudi-indonesia/id1483420392"
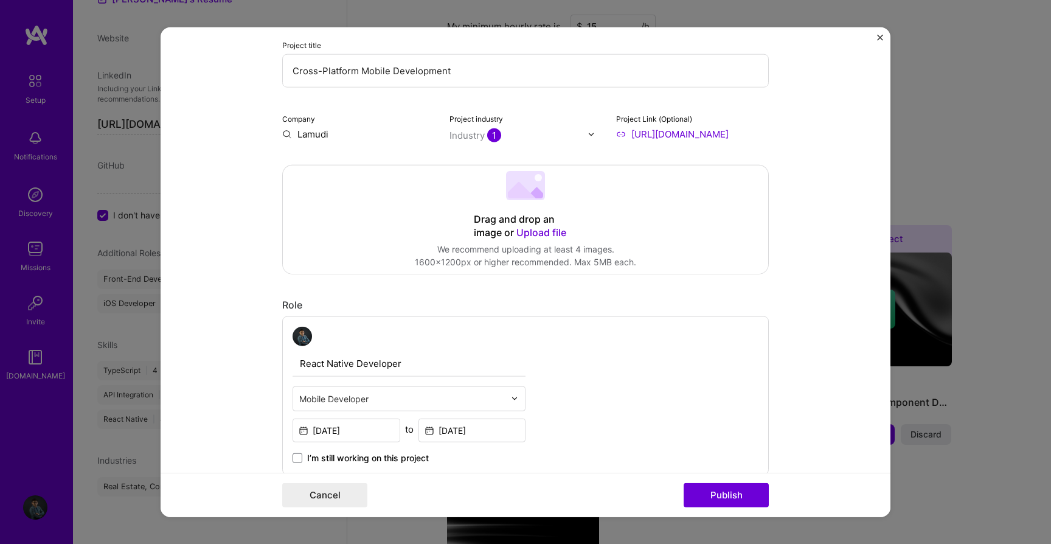
scroll to position [107, 0]
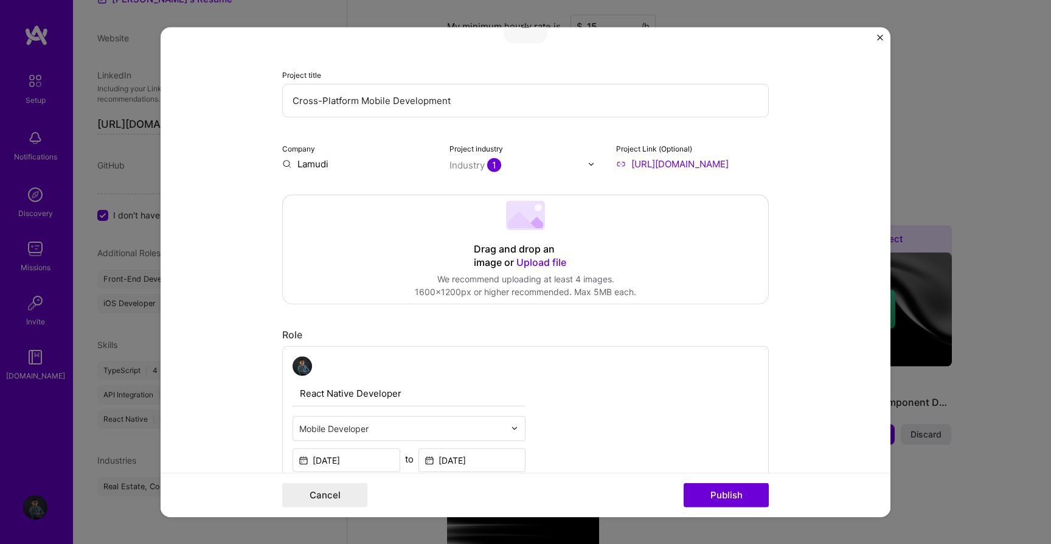
type input "https://apps.apple.com/kh/app/lamudi-indonesia/id1483420392"
click at [549, 263] on span "Upload file" at bounding box center [541, 262] width 50 height 12
click at [708, 167] on input "https://apps.apple.com/kh/app/lamudi-indonesia/id1483420392" at bounding box center [692, 164] width 153 height 13
click at [620, 164] on input "https://apps.apple.com/kh/app/lamudi-indonesia/id1483420392" at bounding box center [692, 164] width 153 height 13
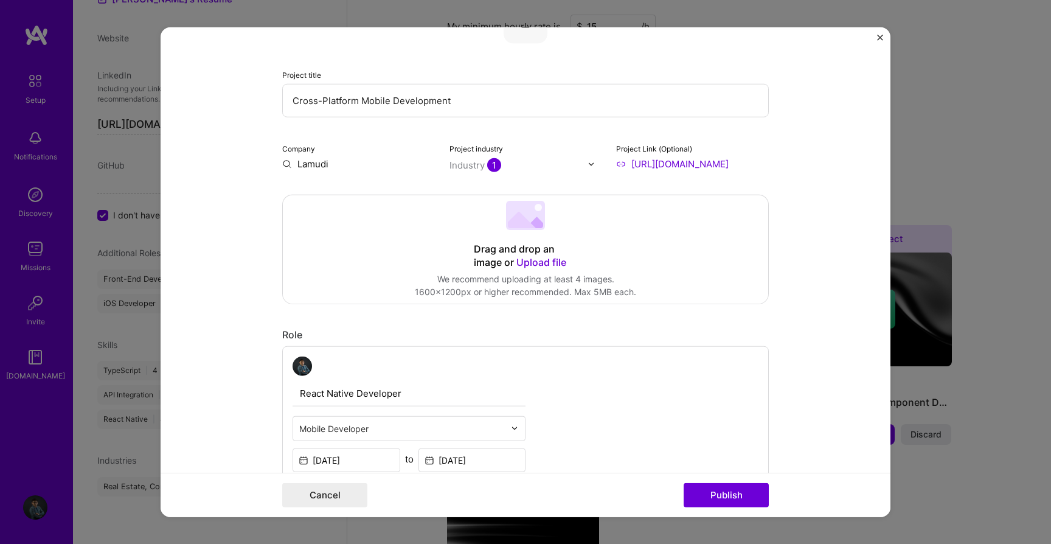
click at [536, 265] on span "Upload file" at bounding box center [541, 262] width 50 height 12
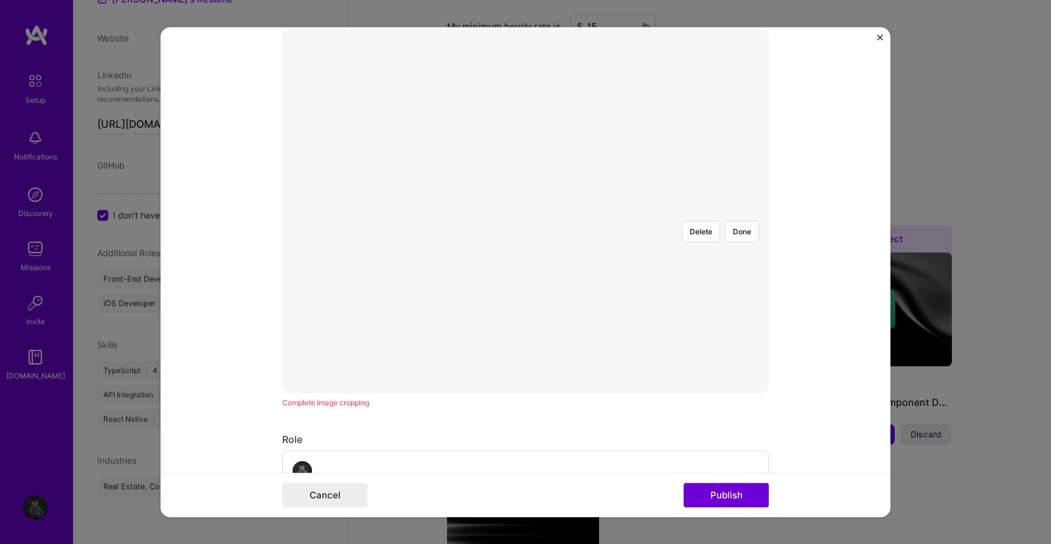
scroll to position [389, 0]
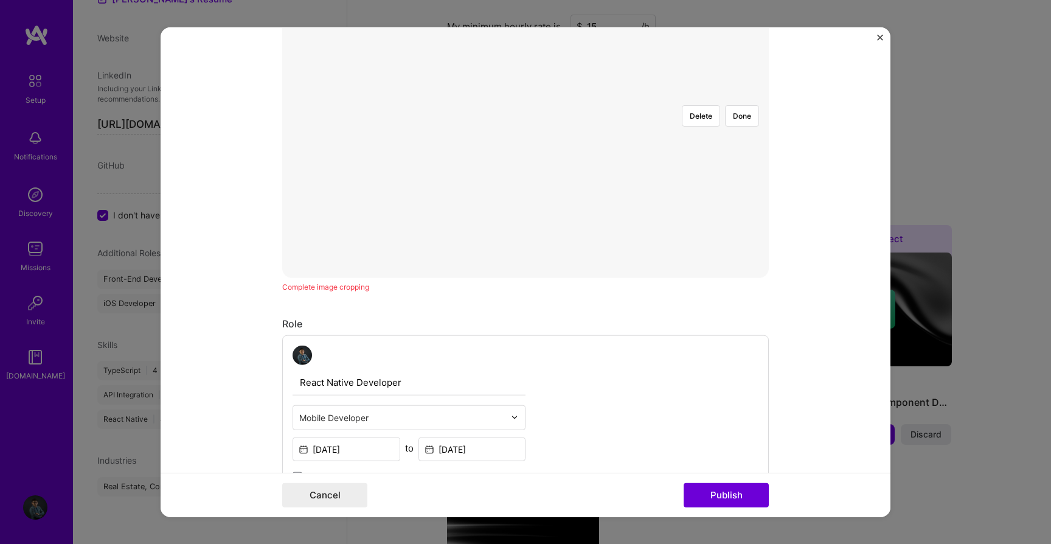
click at [324, 290] on div "Complete image cropping" at bounding box center [525, 286] width 487 height 13
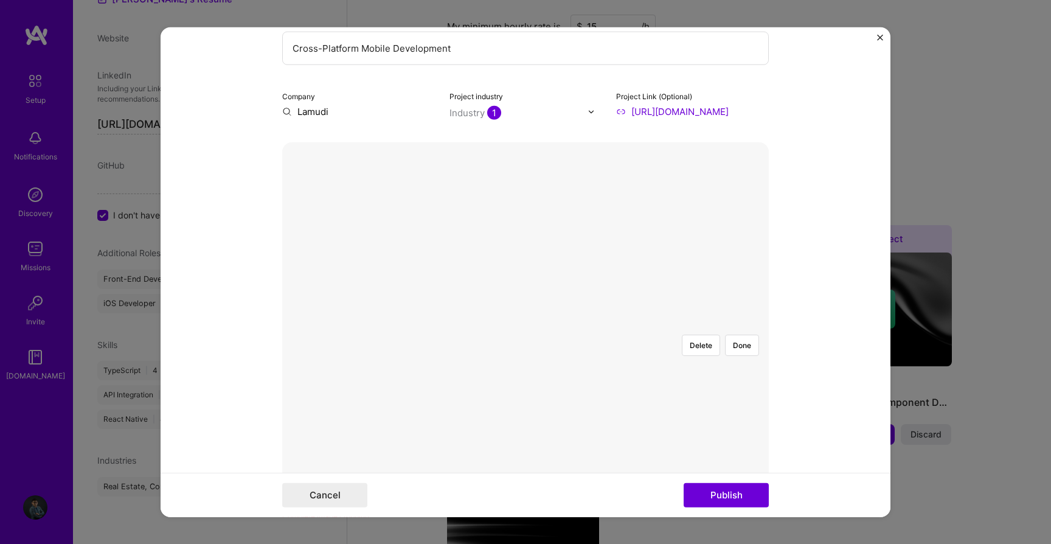
scroll to position [153, 0]
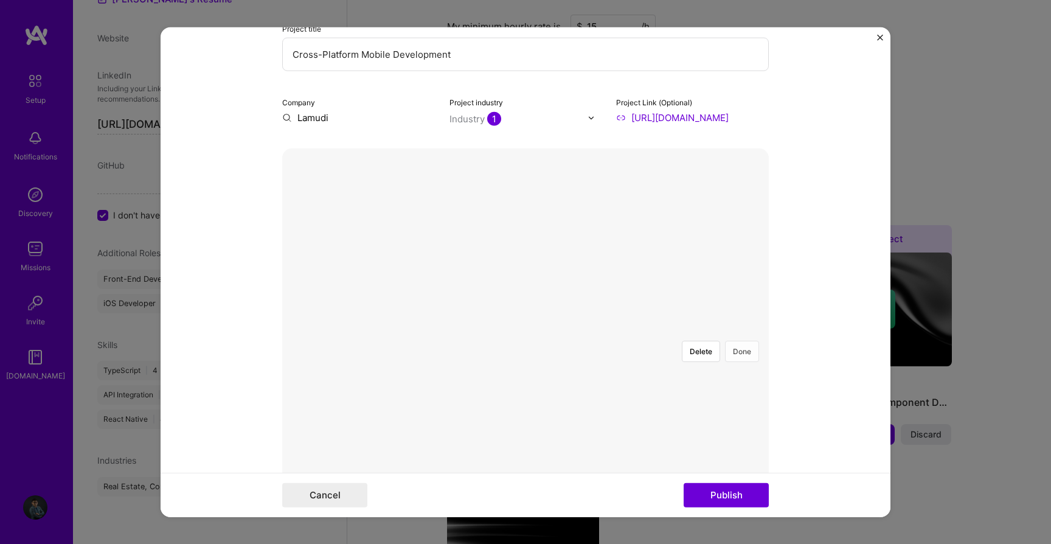
click at [742, 341] on button "Done" at bounding box center [742, 351] width 34 height 21
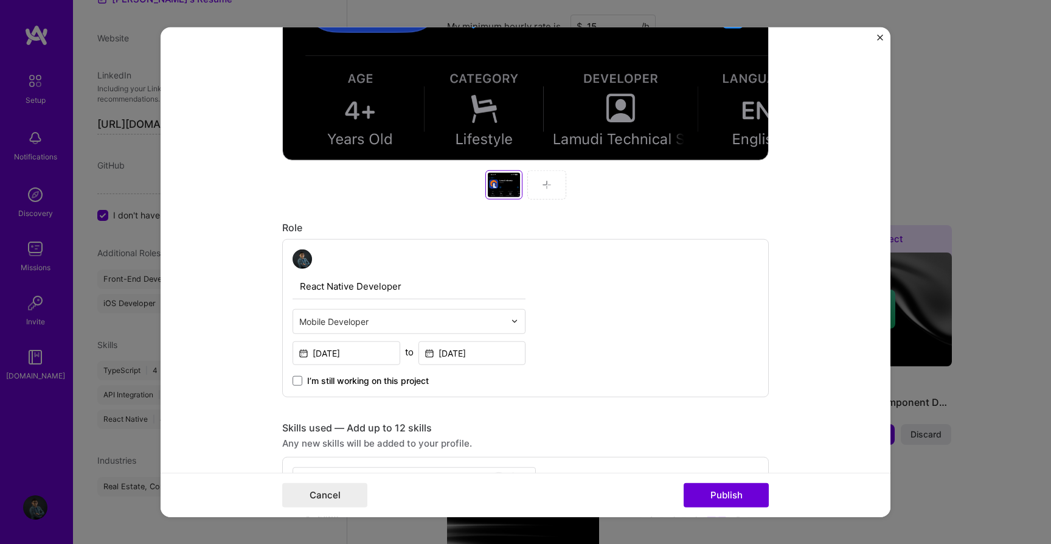
scroll to position [568, 0]
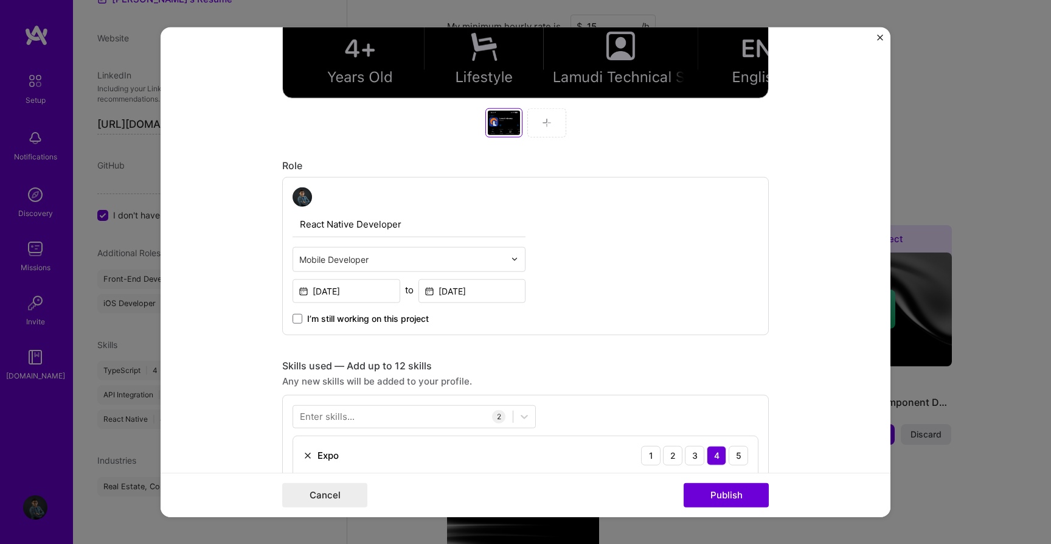
click at [549, 126] on img at bounding box center [547, 123] width 10 height 10
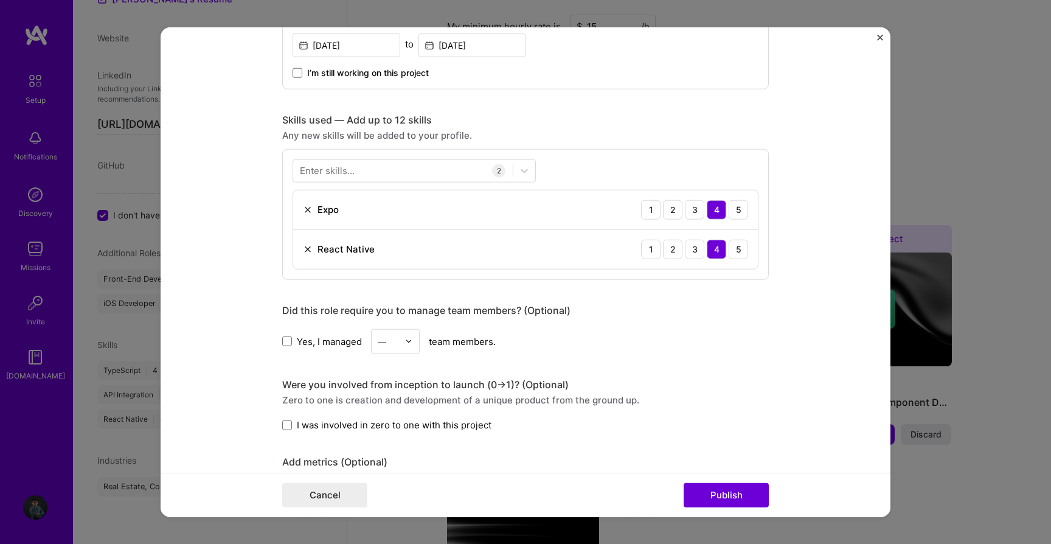
scroll to position [765, 0]
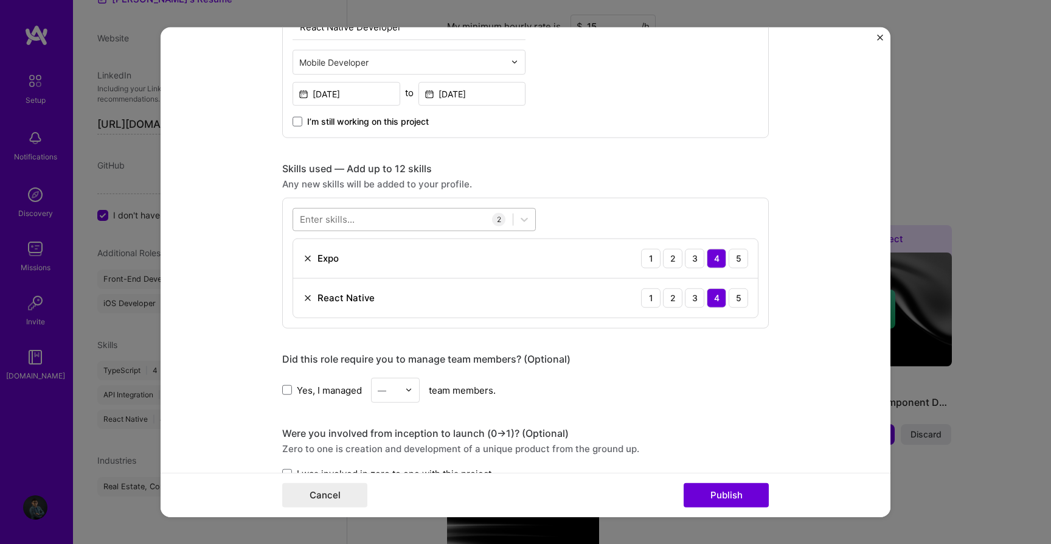
click at [404, 220] on div at bounding box center [403, 219] width 220 height 20
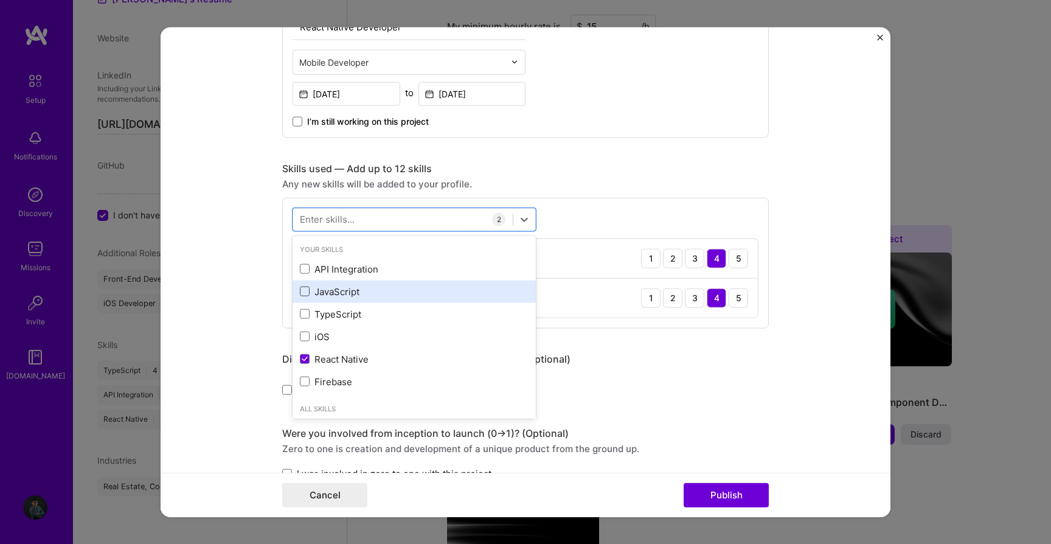
click at [307, 291] on span at bounding box center [305, 291] width 10 height 10
click at [0, 0] on input "checkbox" at bounding box center [0, 0] width 0 height 0
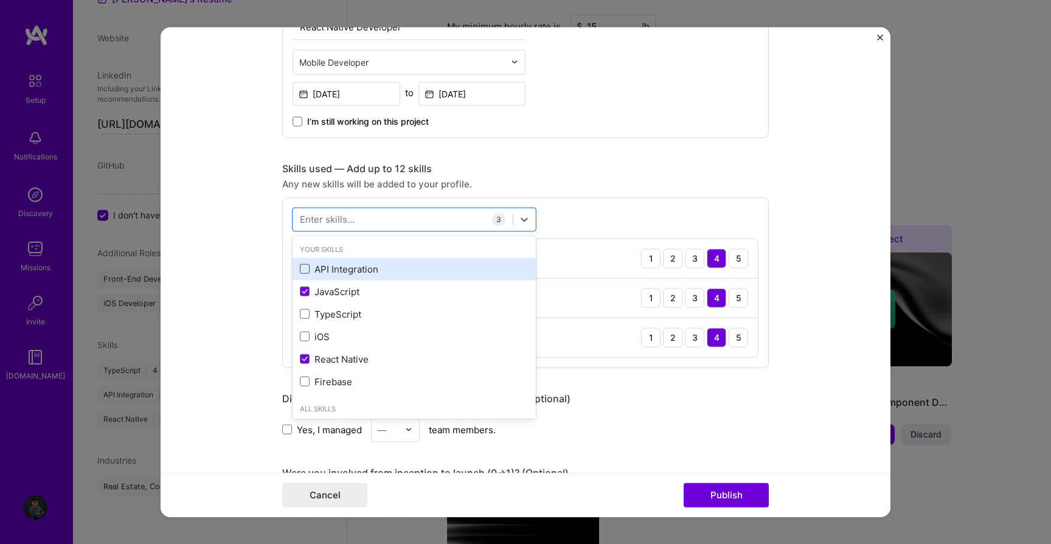
click at [305, 272] on span at bounding box center [305, 269] width 10 height 10
click at [0, 0] on input "checkbox" at bounding box center [0, 0] width 0 height 0
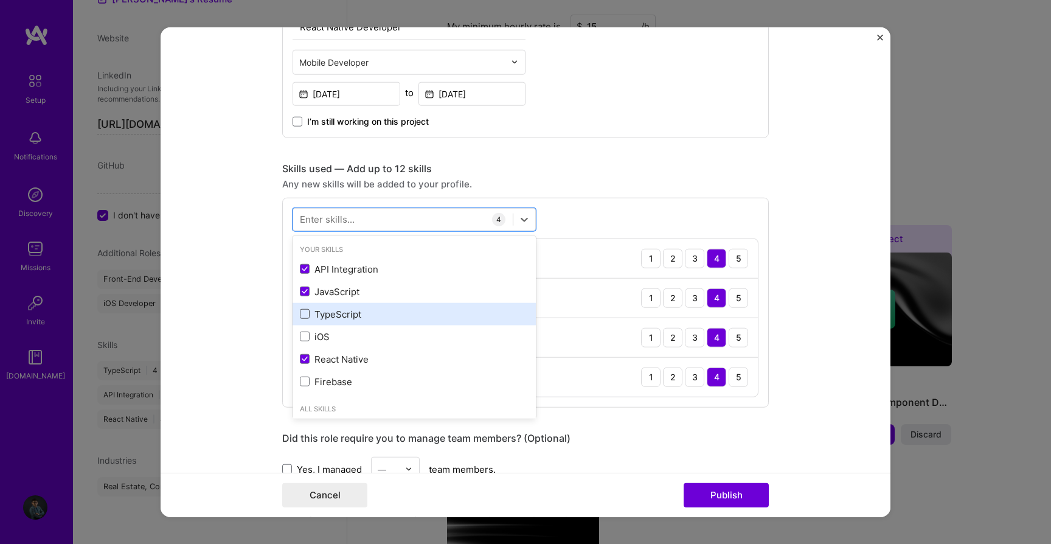
click at [309, 314] on span at bounding box center [305, 314] width 10 height 10
click at [0, 0] on input "checkbox" at bounding box center [0, 0] width 0 height 0
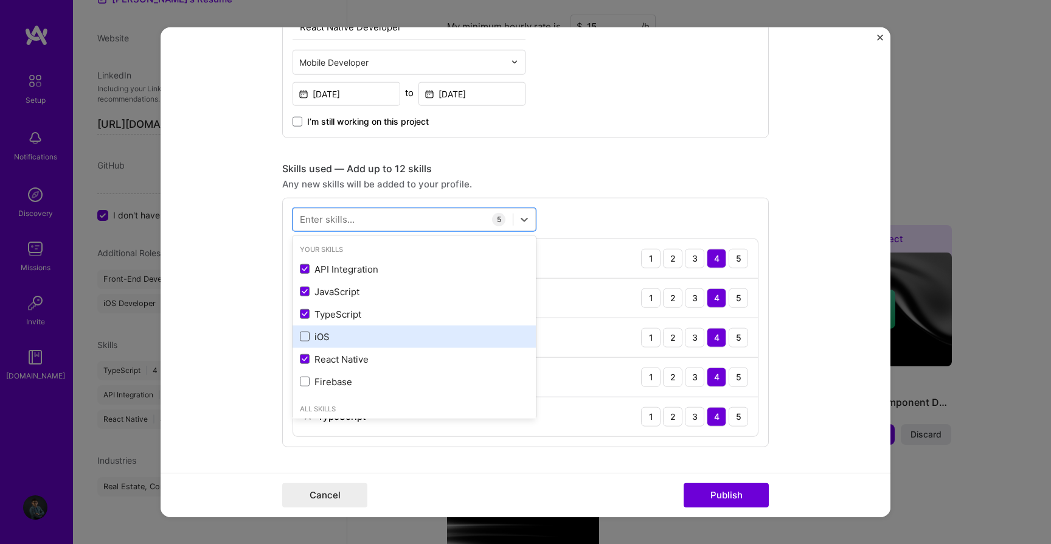
click at [304, 336] on span at bounding box center [305, 336] width 10 height 10
click at [0, 0] on input "checkbox" at bounding box center [0, 0] width 0 height 0
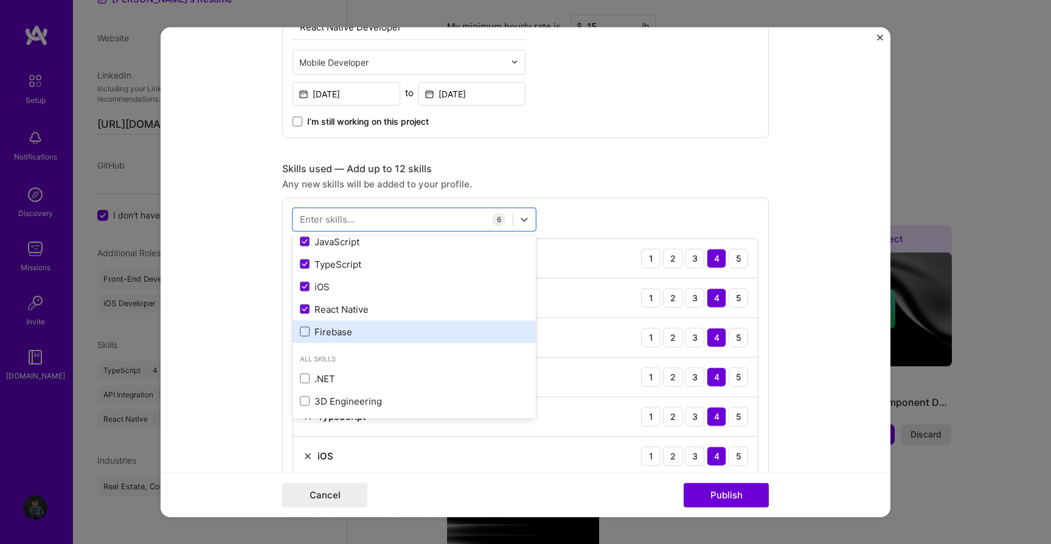
click at [304, 328] on span at bounding box center [305, 332] width 10 height 10
click at [0, 0] on input "checkbox" at bounding box center [0, 0] width 0 height 0
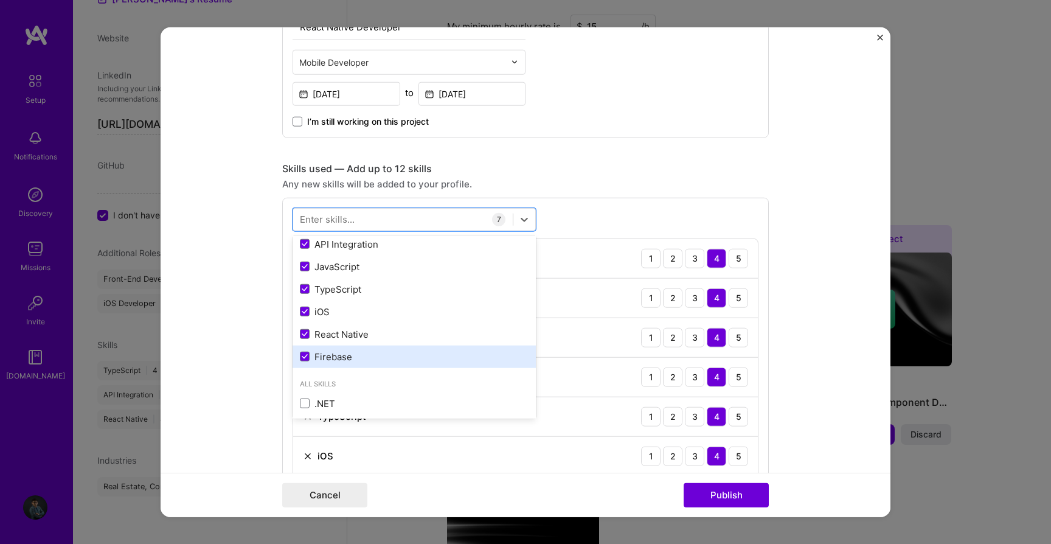
scroll to position [0, 0]
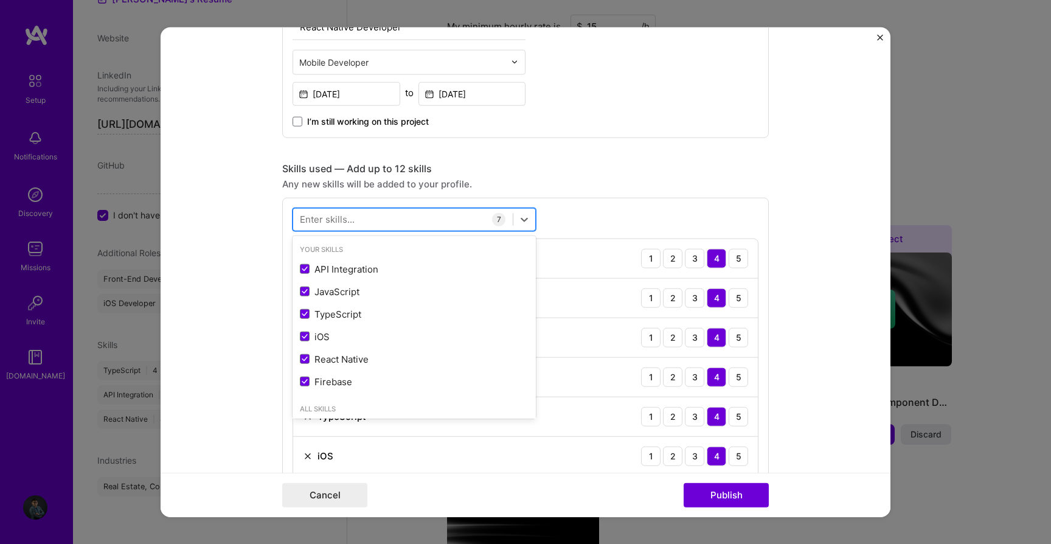
click at [366, 223] on div at bounding box center [403, 219] width 220 height 20
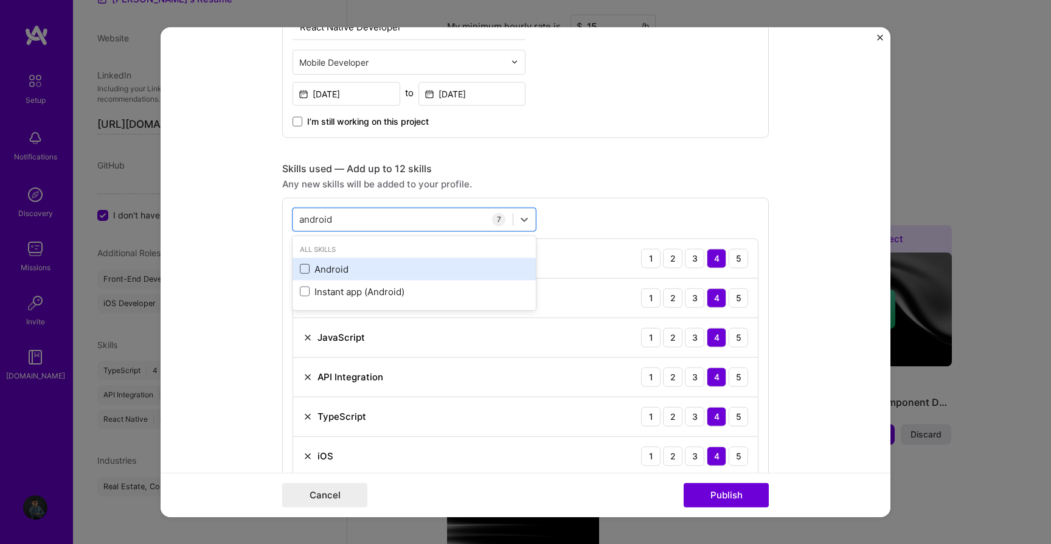
click at [305, 269] on span at bounding box center [305, 269] width 10 height 10
click at [0, 0] on input "checkbox" at bounding box center [0, 0] width 0 height 0
click at [362, 220] on div "android android" at bounding box center [403, 219] width 220 height 20
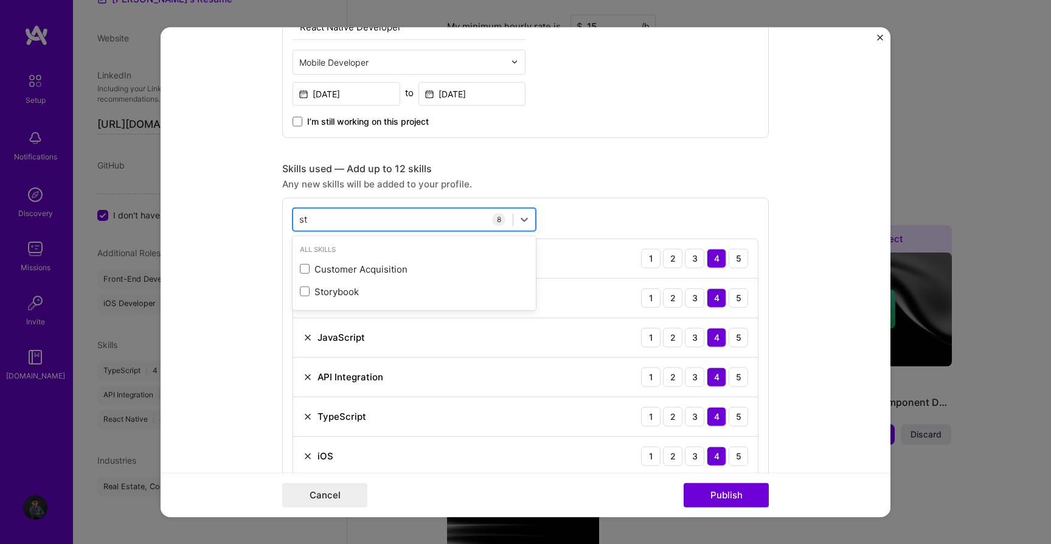
type input "s"
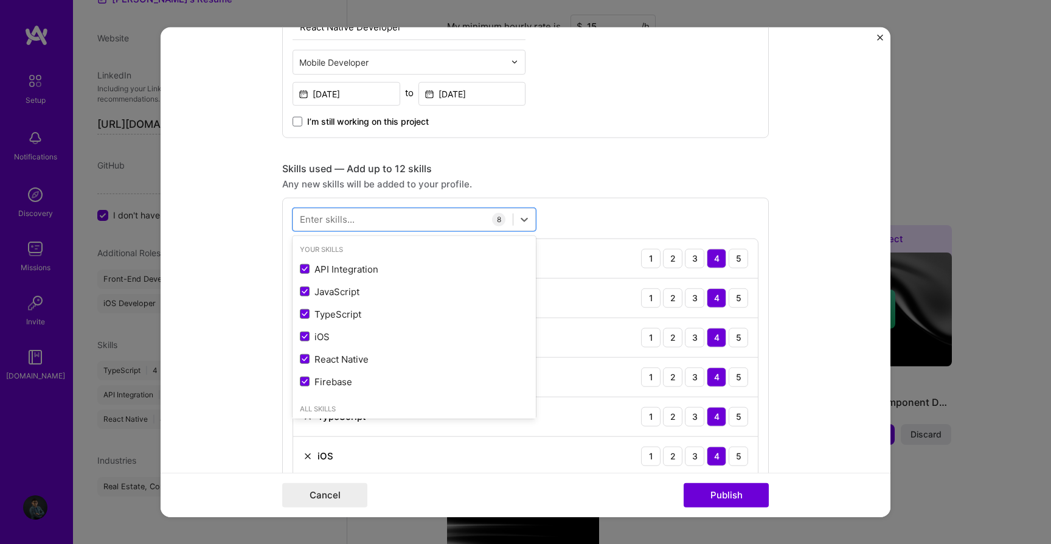
click at [657, 215] on div "option Android, selected. option API Integration selected, 0 of 2. 378 results …" at bounding box center [525, 382] width 487 height 368
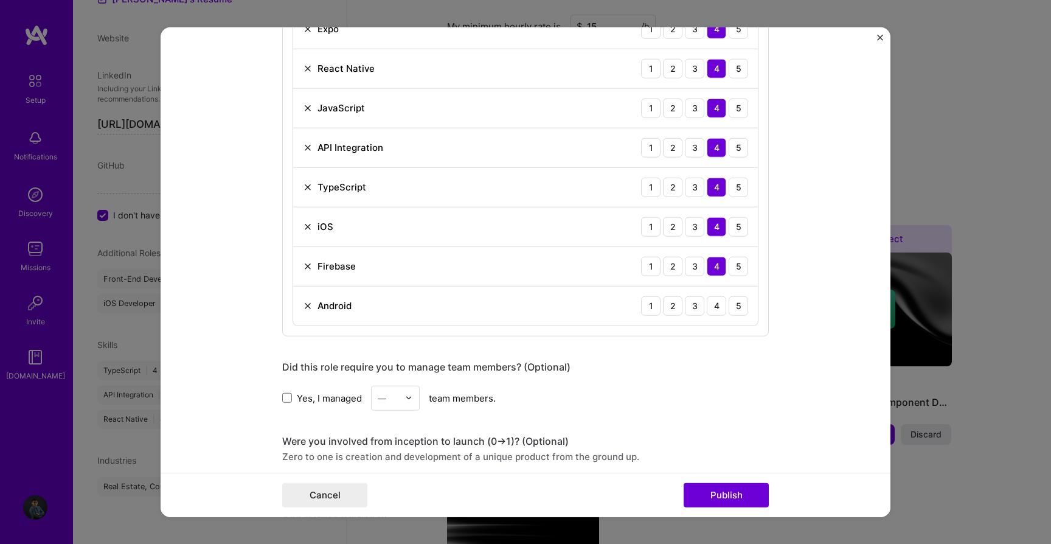
scroll to position [994, 0]
click at [714, 307] on div "4" at bounding box center [716, 306] width 19 height 19
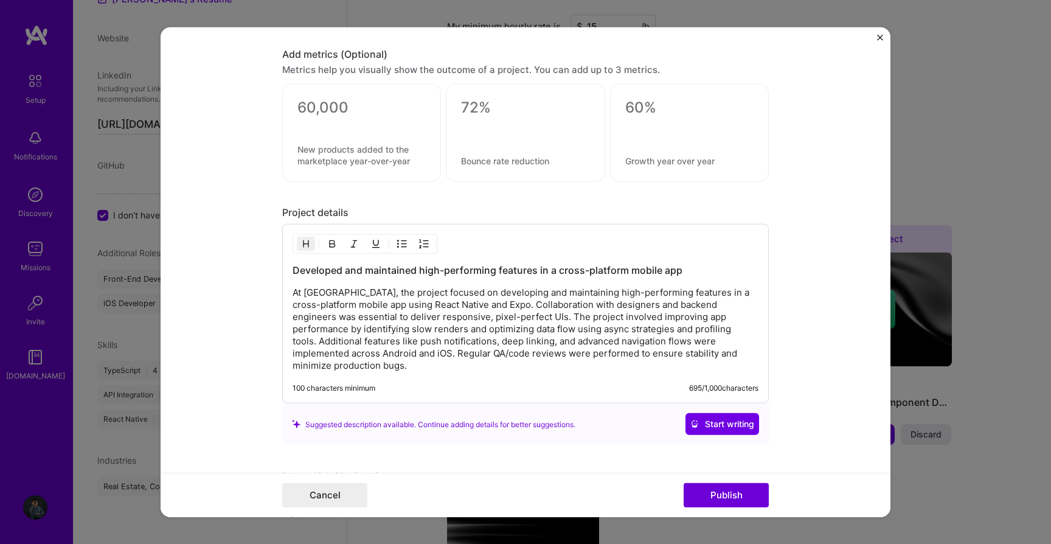
scroll to position [1541, 0]
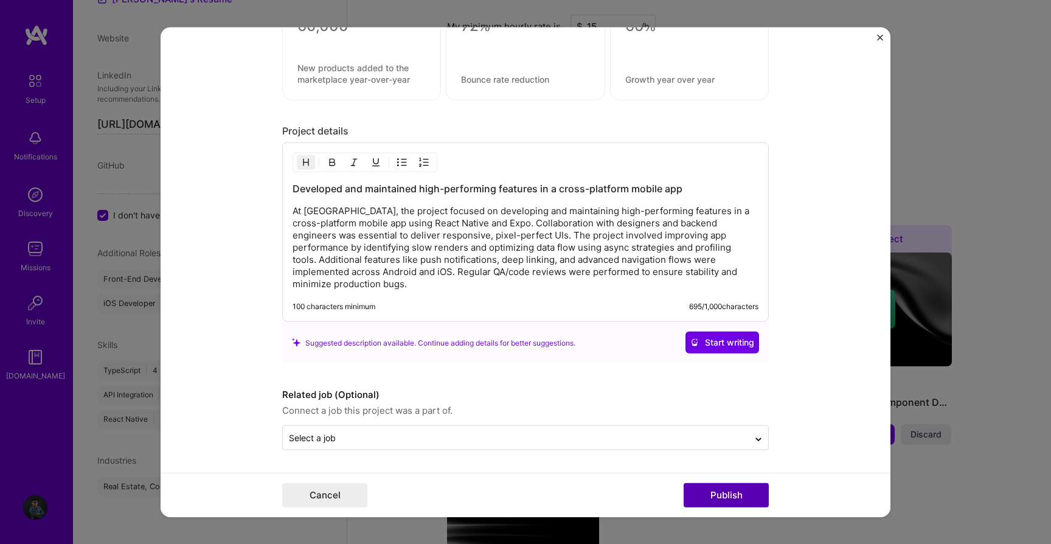
click at [716, 492] on button "Publish" at bounding box center [726, 494] width 85 height 24
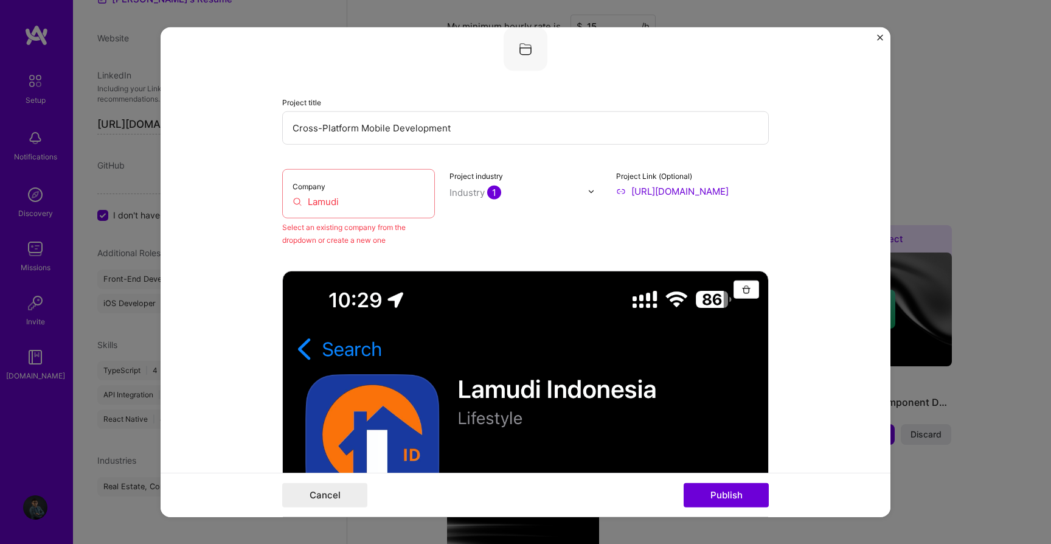
scroll to position [80, 0]
click at [369, 201] on input "Lamudi" at bounding box center [359, 201] width 132 height 13
click at [338, 201] on input "Lamudi" at bounding box center [359, 201] width 132 height 13
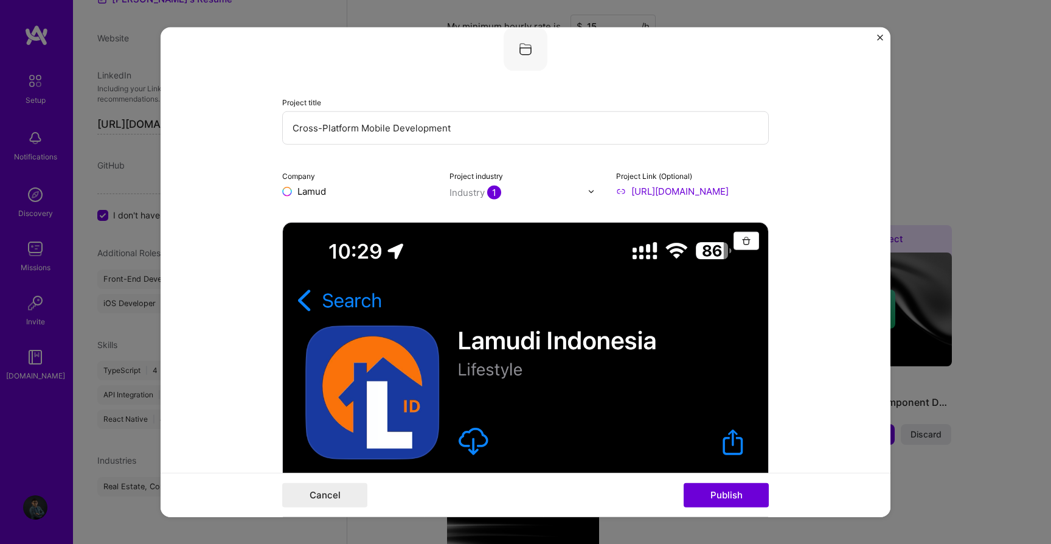
type input "Lamudi"
click at [371, 223] on div "Lamudi" at bounding box center [370, 219] width 41 height 21
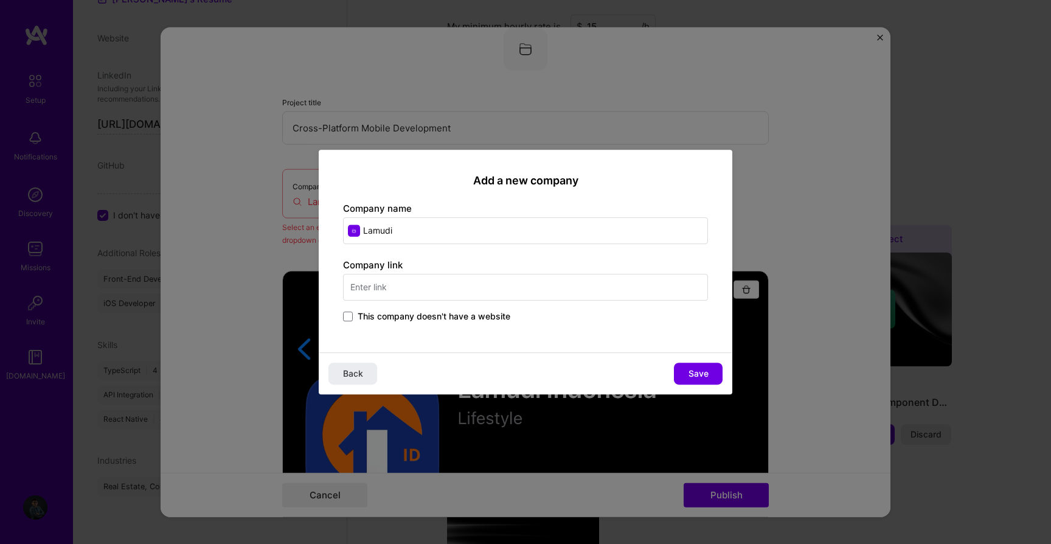
click at [429, 290] on input "text" at bounding box center [525, 287] width 365 height 27
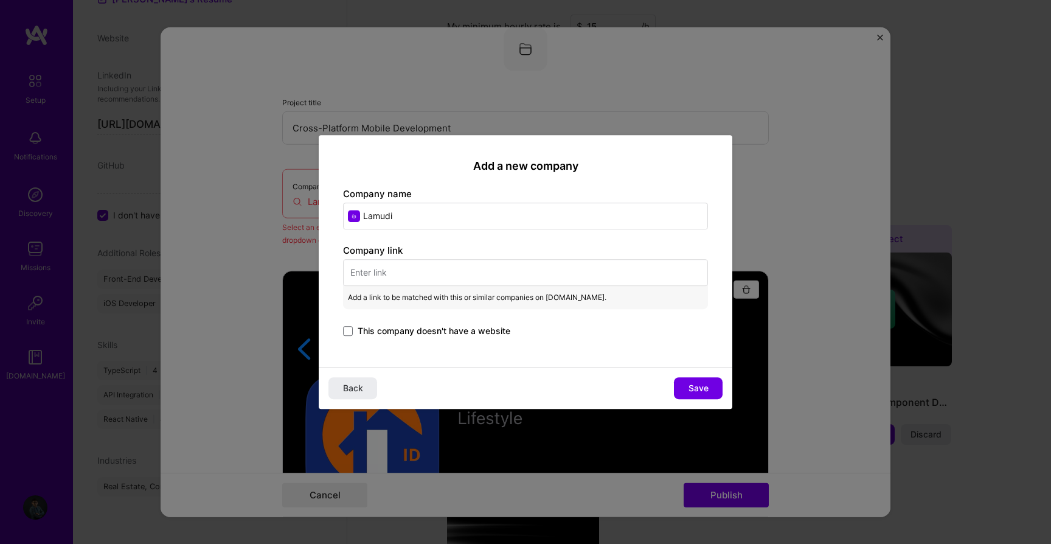
paste input "https://www.lamudi.com/"
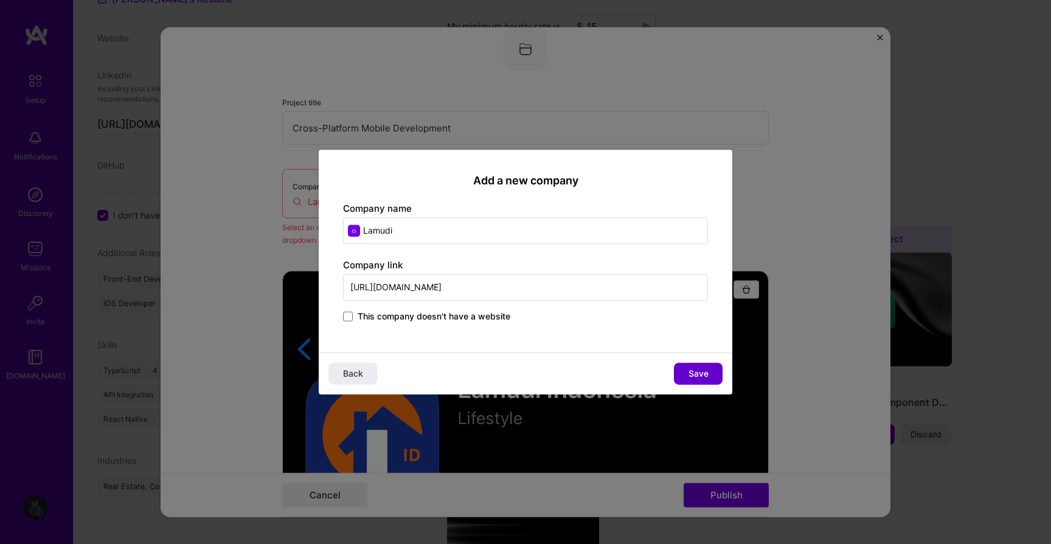
type input "https://www.lamudi.com/"
click at [677, 368] on button "Save" at bounding box center [698, 373] width 49 height 22
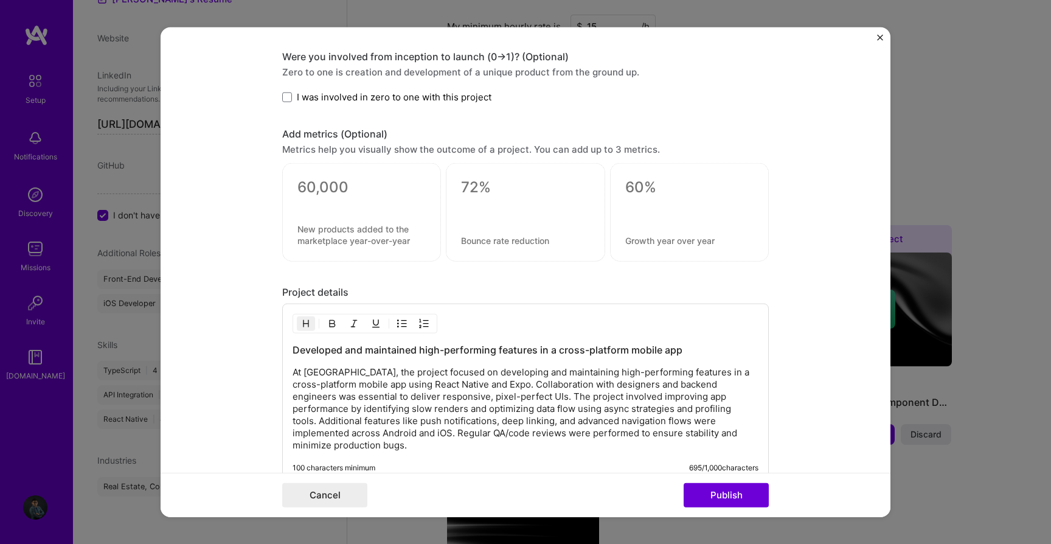
scroll to position [1448, 0]
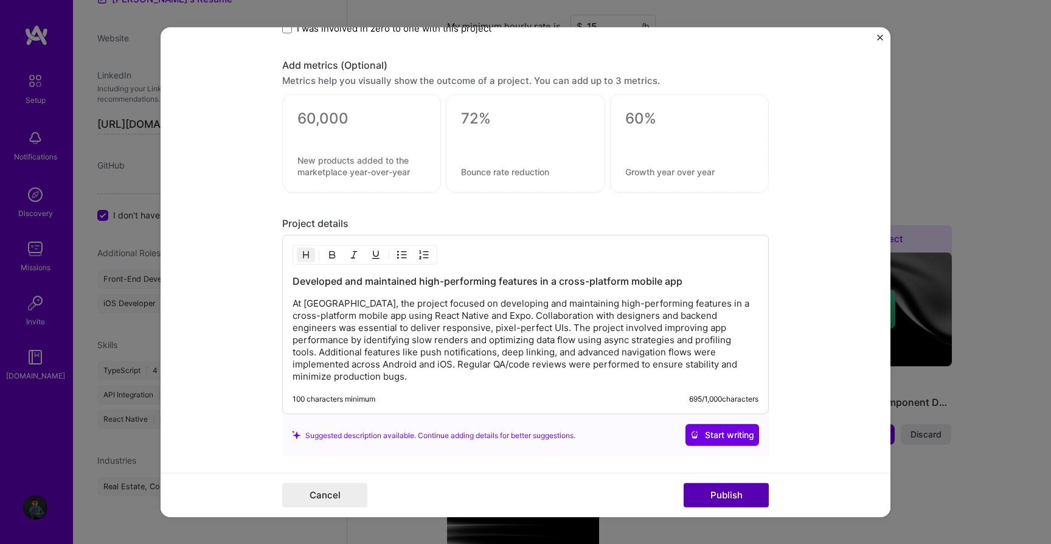
click at [752, 493] on button "Publish" at bounding box center [726, 494] width 85 height 24
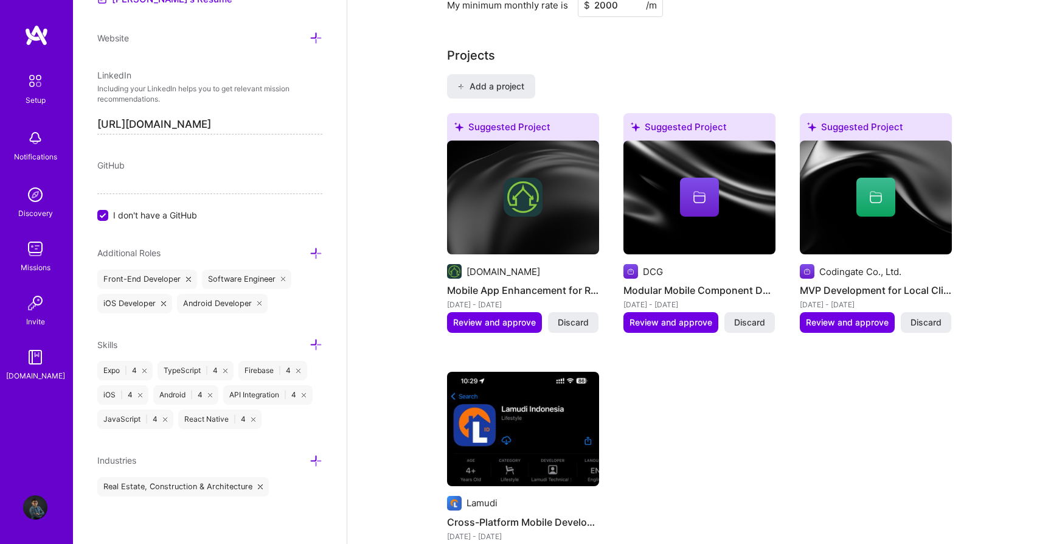
scroll to position [1072, 0]
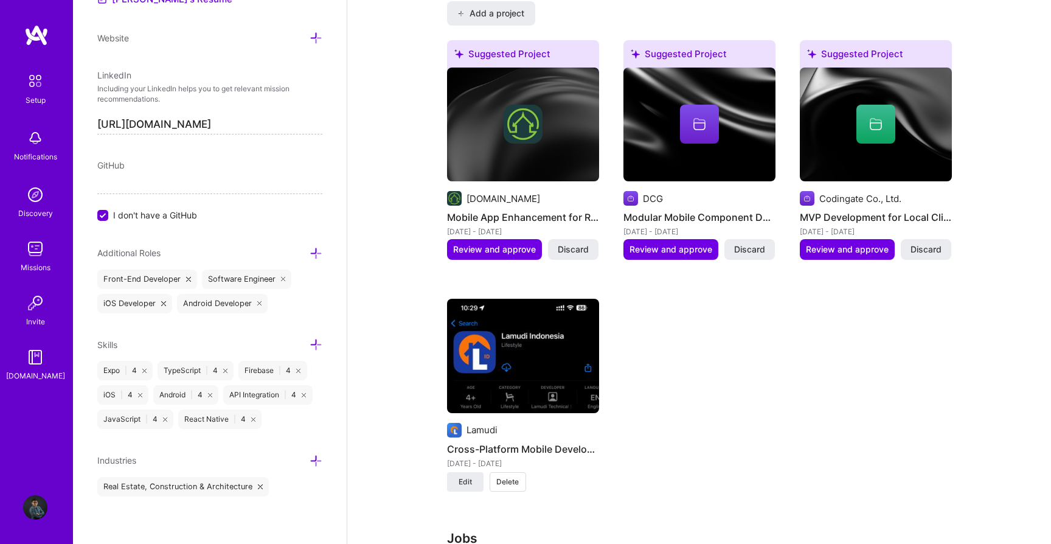
click at [672, 393] on div "Suggested Project Realestate.com.kh Mobile App Enhancement for Real Estate Plat…" at bounding box center [699, 273] width 505 height 466
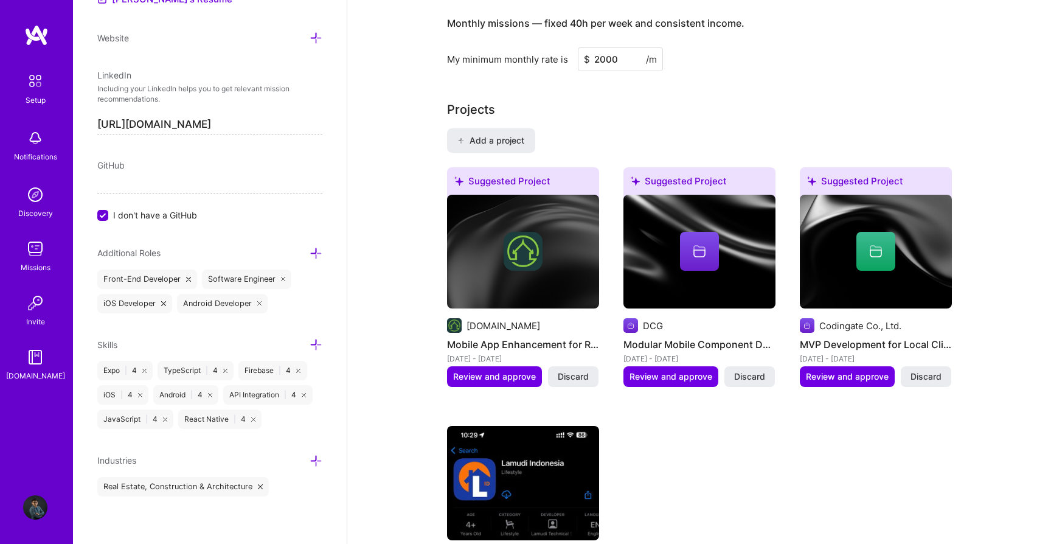
scroll to position [955, 0]
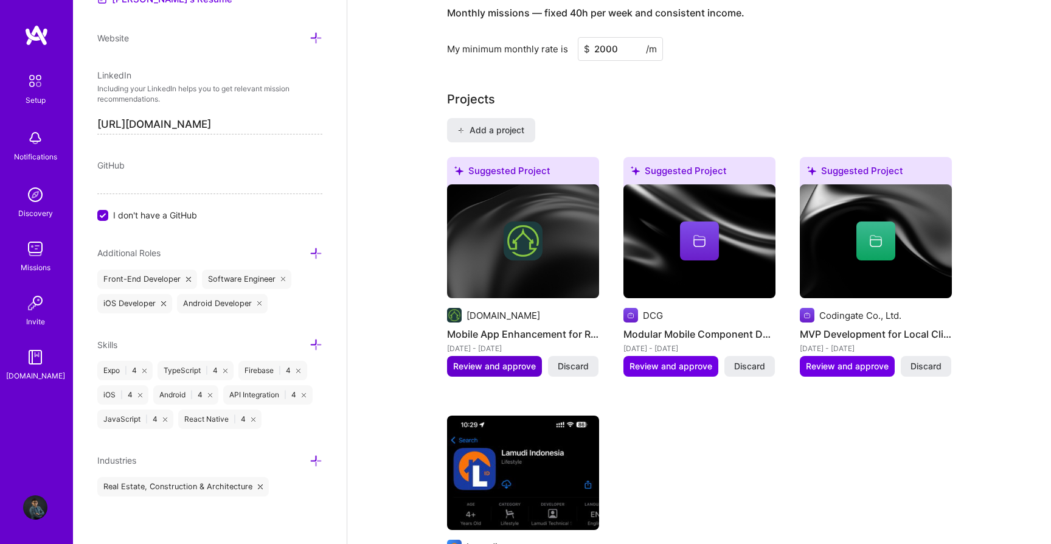
click at [513, 360] on span "Review and approve" at bounding box center [494, 366] width 83 height 12
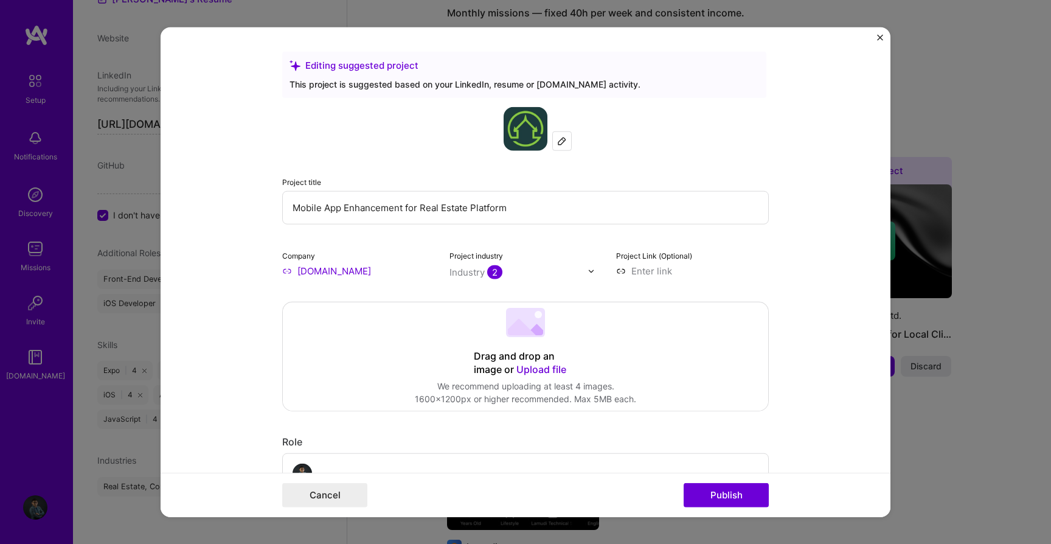
click at [255, 313] on form "Editing suggested project This project is suggested based on your LinkedIn, res…" at bounding box center [526, 272] width 730 height 490
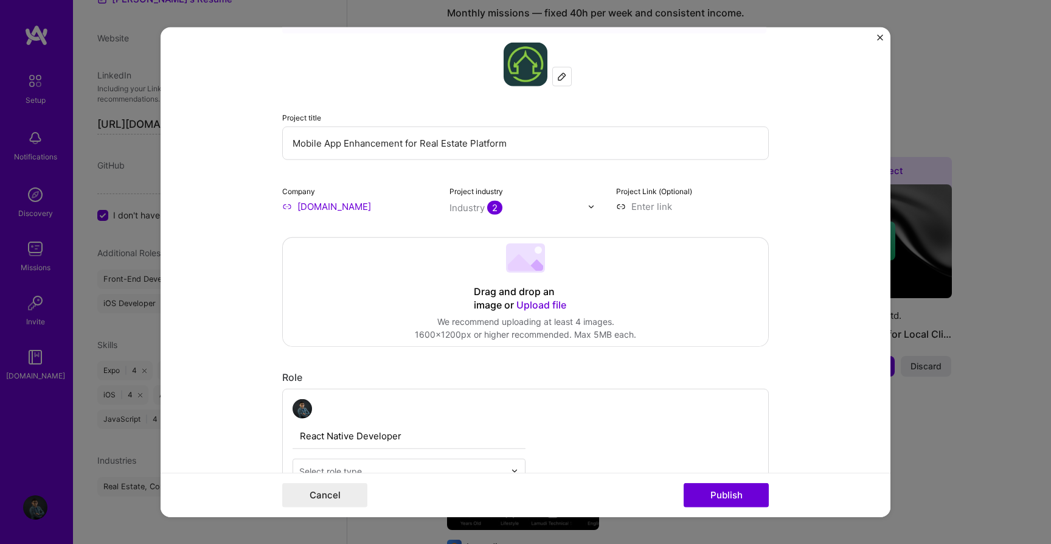
scroll to position [66, 0]
click at [654, 203] on input at bounding box center [692, 205] width 153 height 13
paste input "https://apps.apple.com/kh/app/realestate-com-kh/id1219891105"
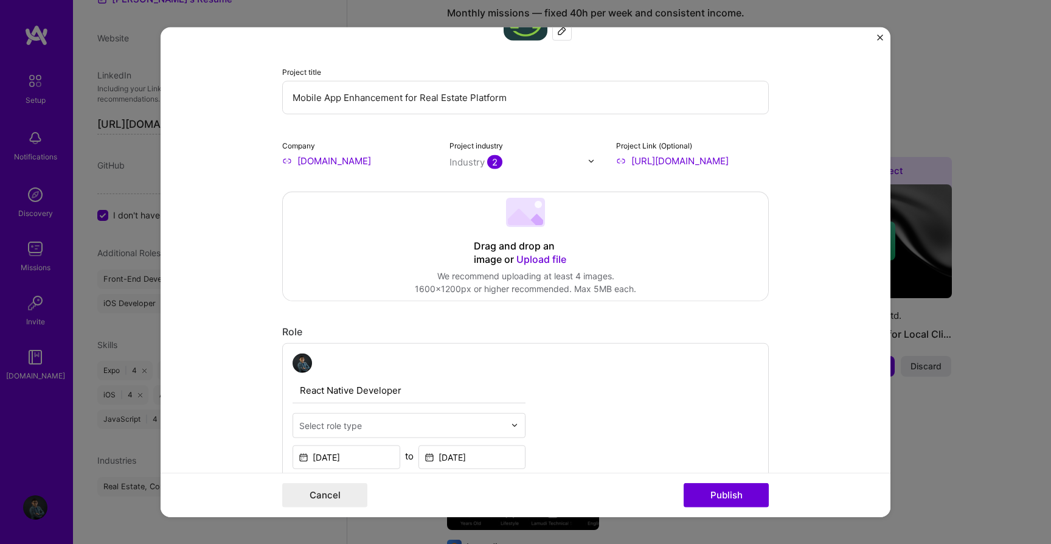
scroll to position [245, 0]
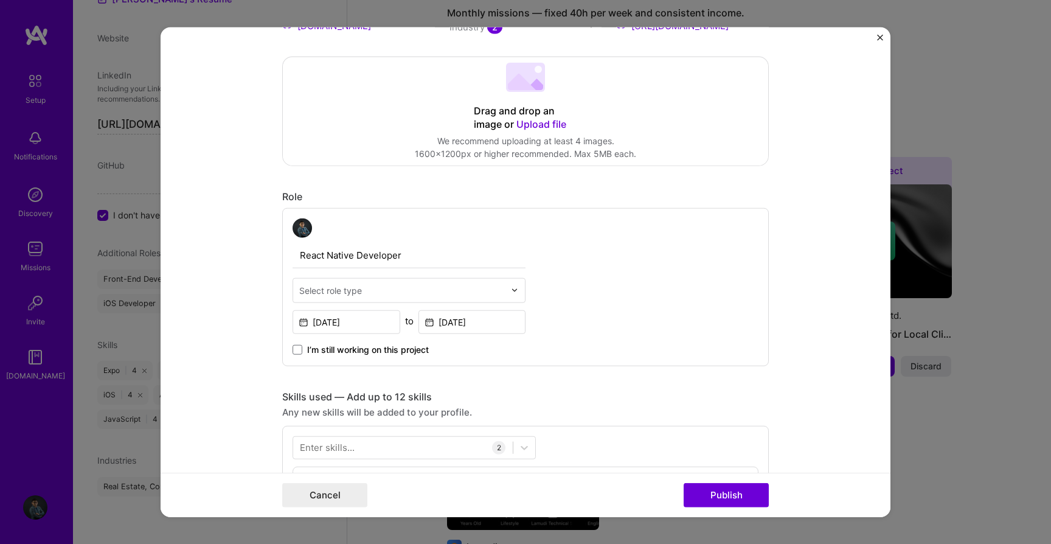
type input "https://apps.apple.com/kh/app/realestate-com-kh/id1219891105"
click at [470, 288] on input "text" at bounding box center [402, 290] width 206 height 13
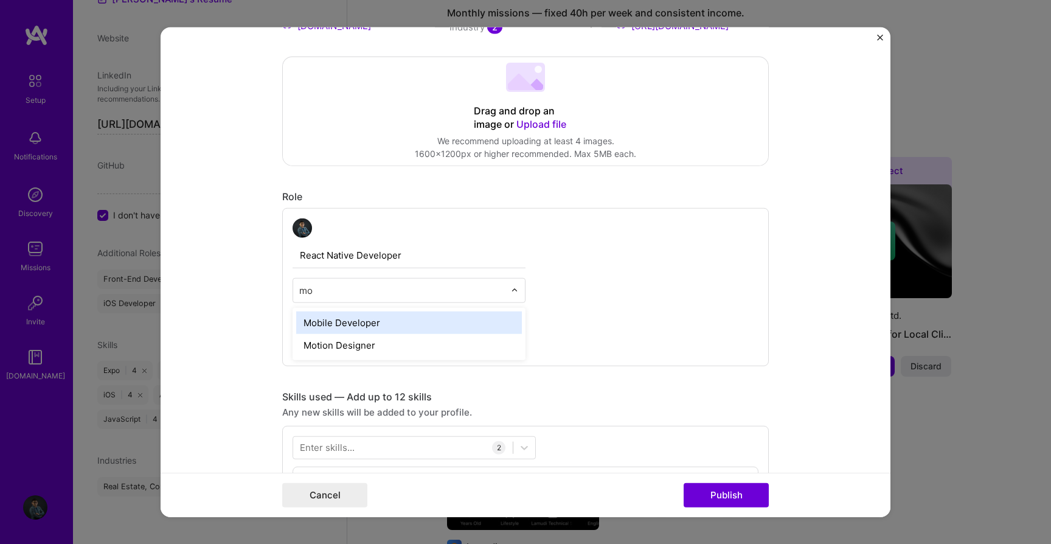
type input "mob"
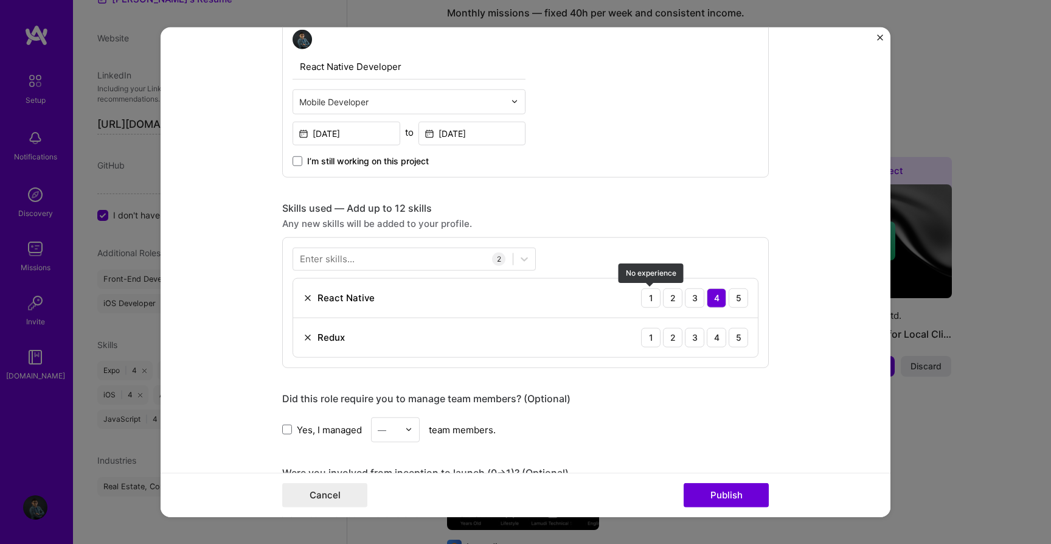
scroll to position [435, 0]
click at [718, 338] on div "4" at bounding box center [716, 336] width 19 height 19
click at [376, 258] on div at bounding box center [403, 258] width 220 height 20
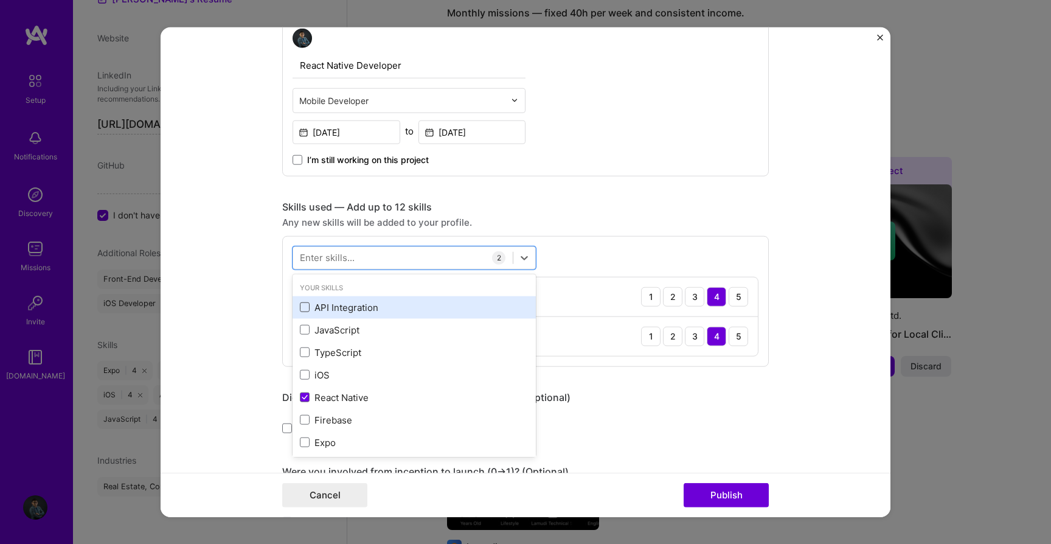
click at [305, 308] on span at bounding box center [305, 307] width 10 height 10
click at [0, 0] on input "checkbox" at bounding box center [0, 0] width 0 height 0
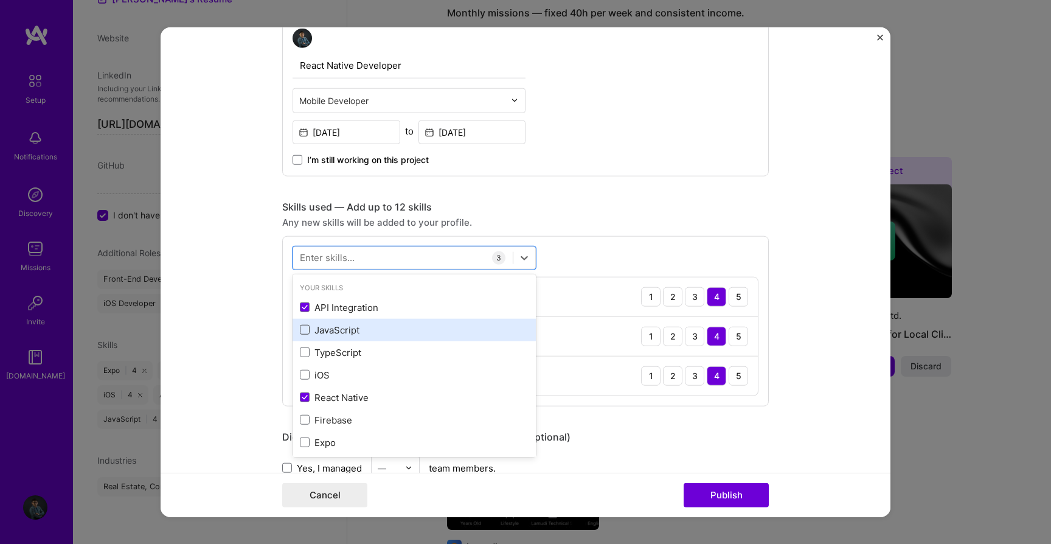
click at [305, 327] on span at bounding box center [305, 330] width 10 height 10
click at [0, 0] on input "checkbox" at bounding box center [0, 0] width 0 height 0
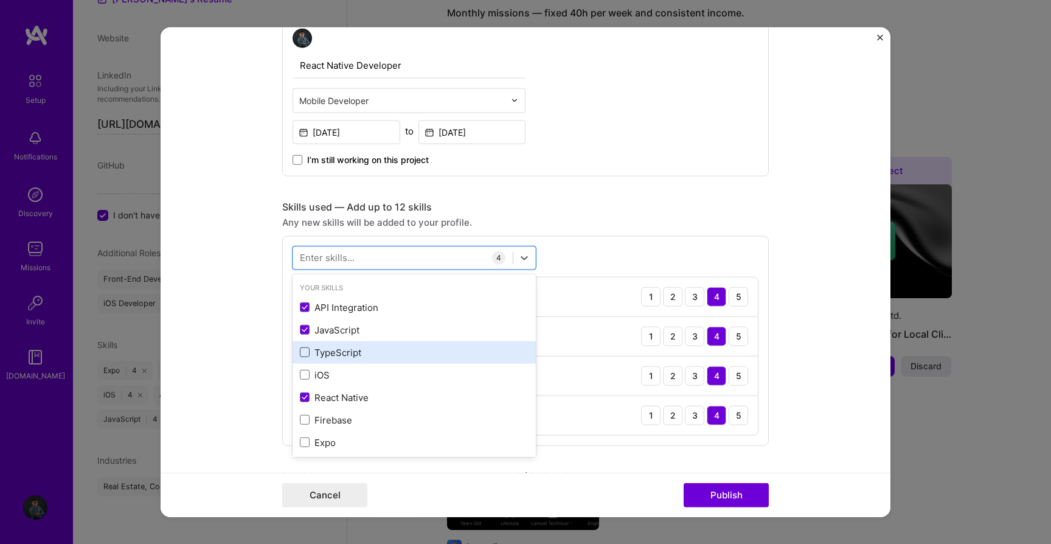
click at [305, 352] on span at bounding box center [305, 352] width 10 height 10
click at [0, 0] on input "checkbox" at bounding box center [0, 0] width 0 height 0
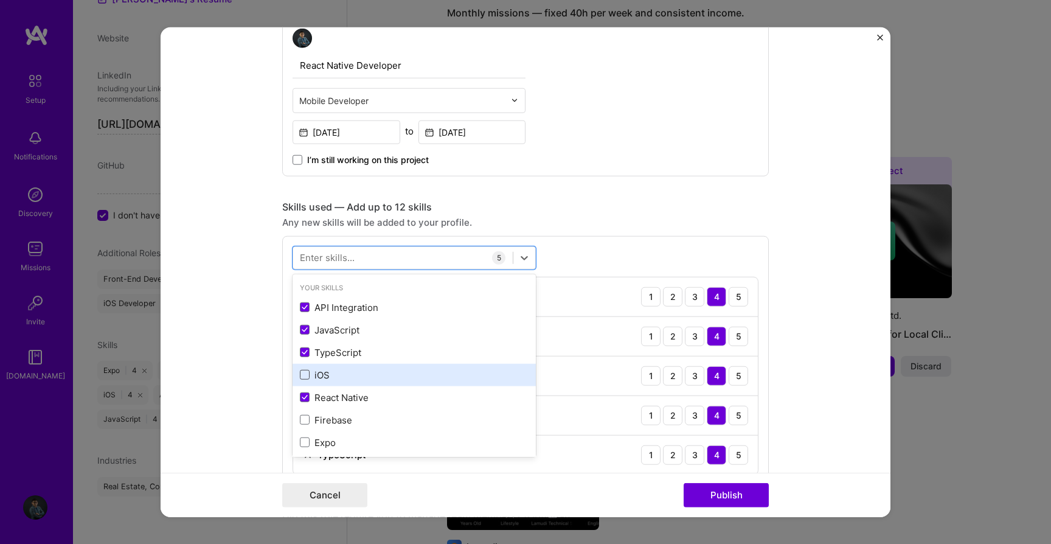
click at [305, 376] on span at bounding box center [305, 375] width 10 height 10
click at [0, 0] on input "checkbox" at bounding box center [0, 0] width 0 height 0
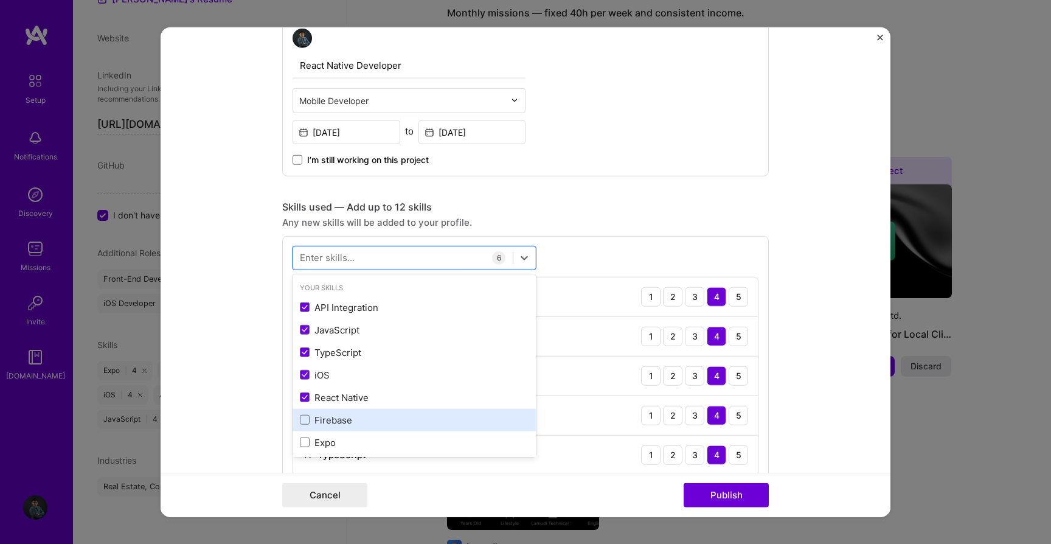
click at [305, 429] on div "Firebase" at bounding box center [414, 420] width 243 height 23
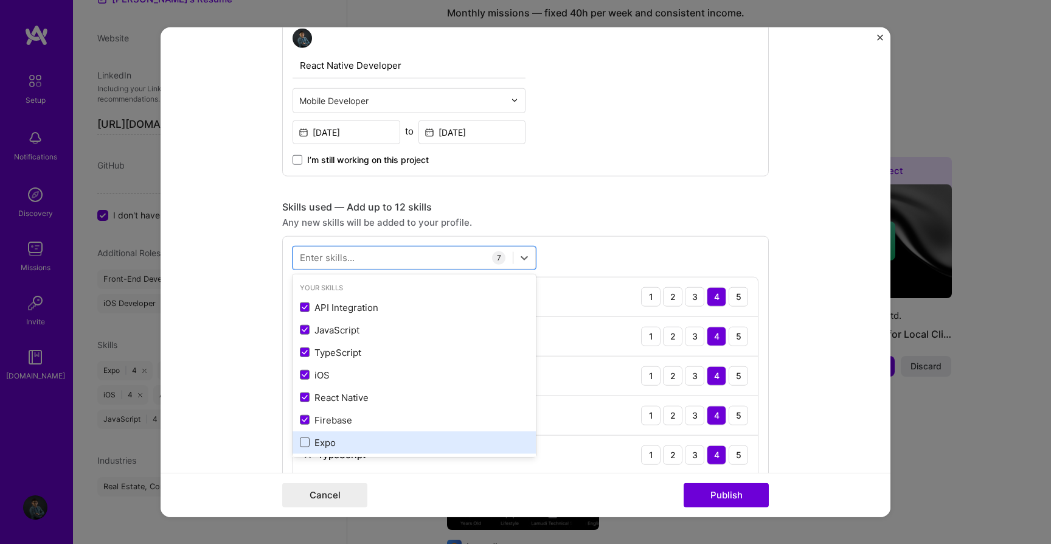
click at [304, 442] on span at bounding box center [305, 442] width 10 height 10
click at [0, 0] on input "checkbox" at bounding box center [0, 0] width 0 height 0
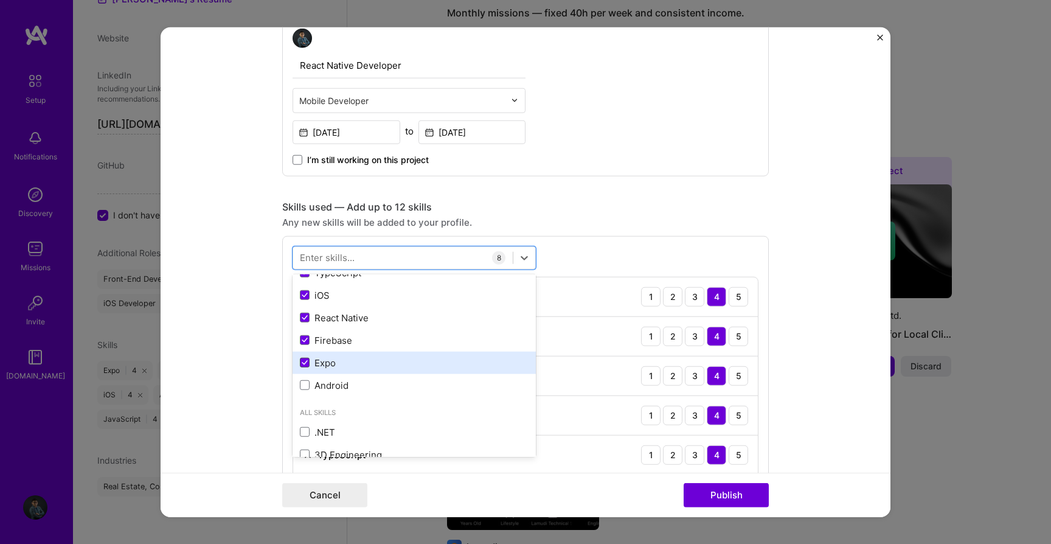
scroll to position [90, 0]
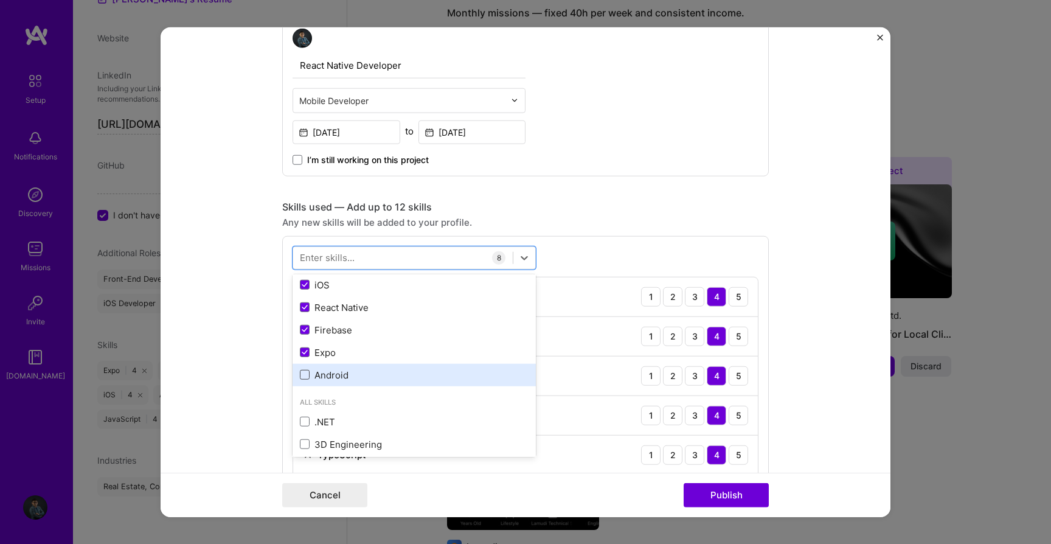
click at [307, 379] on span at bounding box center [305, 375] width 10 height 10
click at [0, 0] on input "checkbox" at bounding box center [0, 0] width 0 height 0
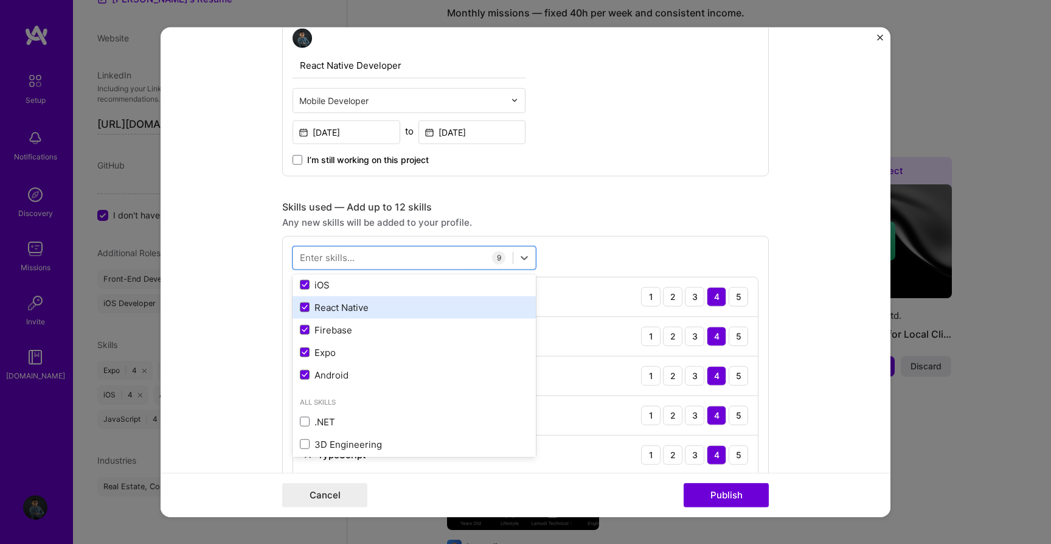
scroll to position [0, 0]
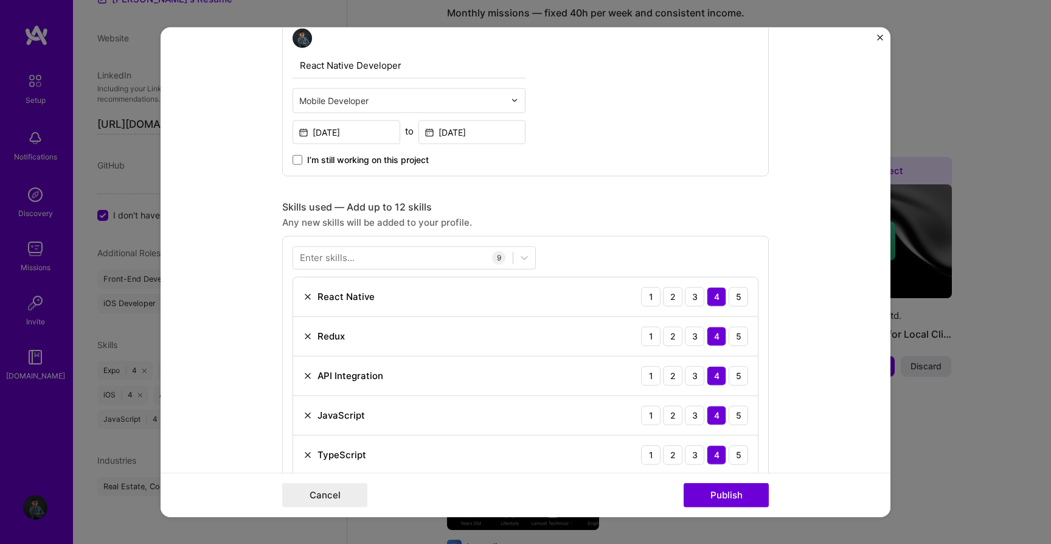
click at [279, 314] on form "Editing suggested project This project is suggested based on your LinkedIn, res…" at bounding box center [526, 272] width 730 height 490
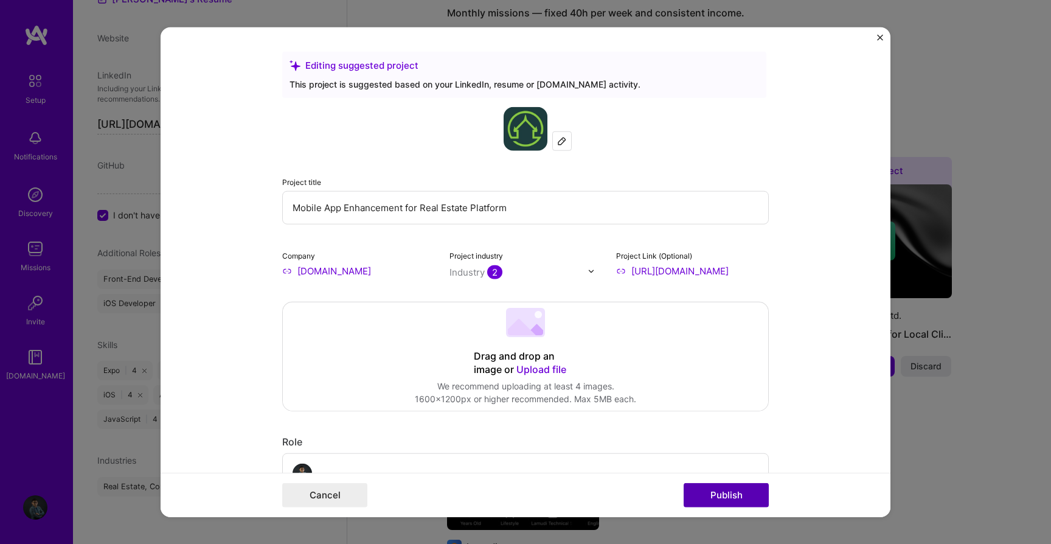
click at [737, 504] on button "Publish" at bounding box center [726, 494] width 85 height 24
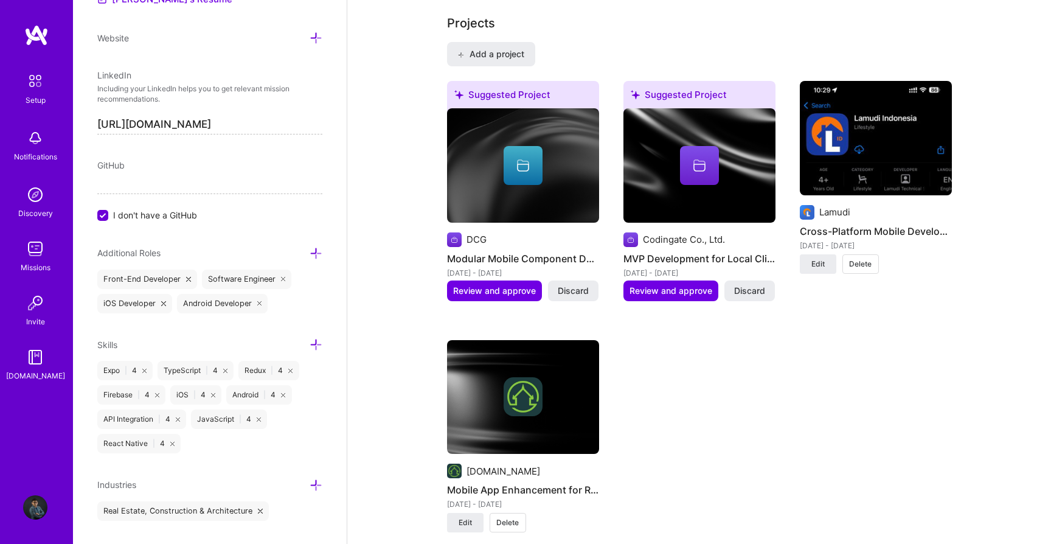
scroll to position [992, 0]
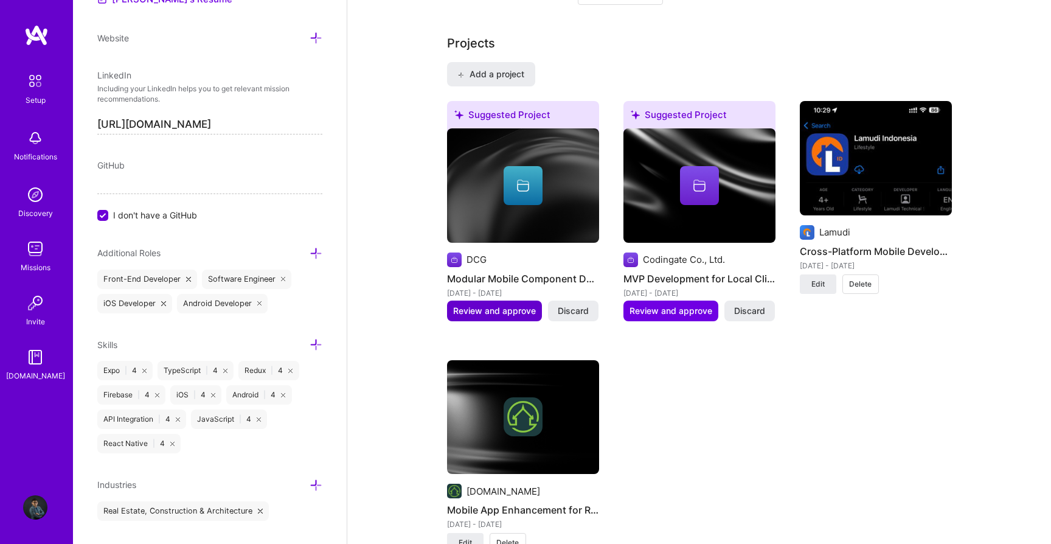
click at [510, 305] on span "Review and approve" at bounding box center [494, 311] width 83 height 12
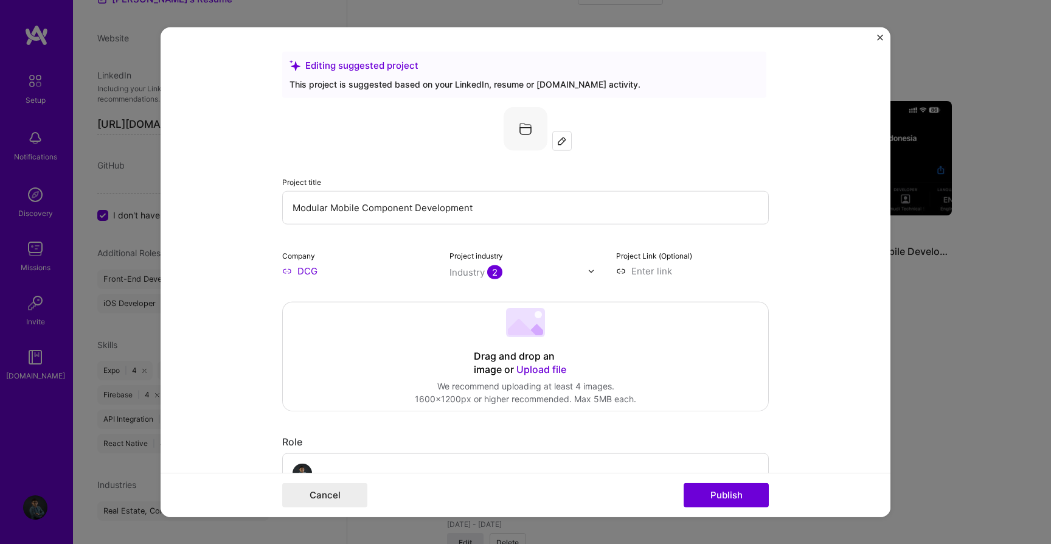
click at [647, 271] on input at bounding box center [692, 271] width 153 height 13
click at [656, 272] on input at bounding box center [692, 271] width 153 height 13
paste input "https://apps.apple.com/kh/app/realestate-com-kh/id1219891105"
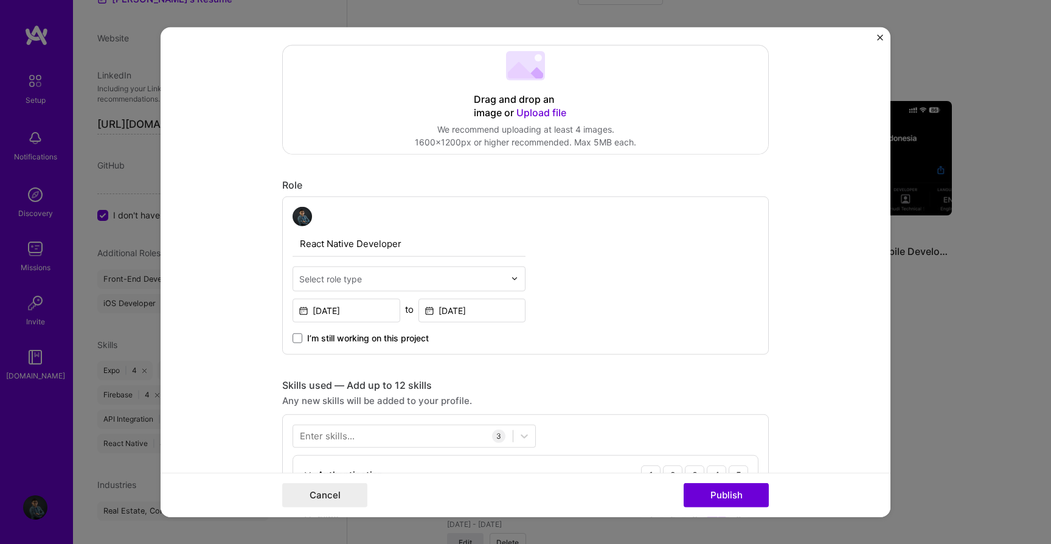
scroll to position [259, 0]
type input "https://apps.apple.com/kh/app/realestate-com-kh/id1219891105"
click at [393, 290] on div "React Native Developer Select role type Jul, 2018 to Aug, 2024 I’m still workin…" at bounding box center [409, 272] width 233 height 137
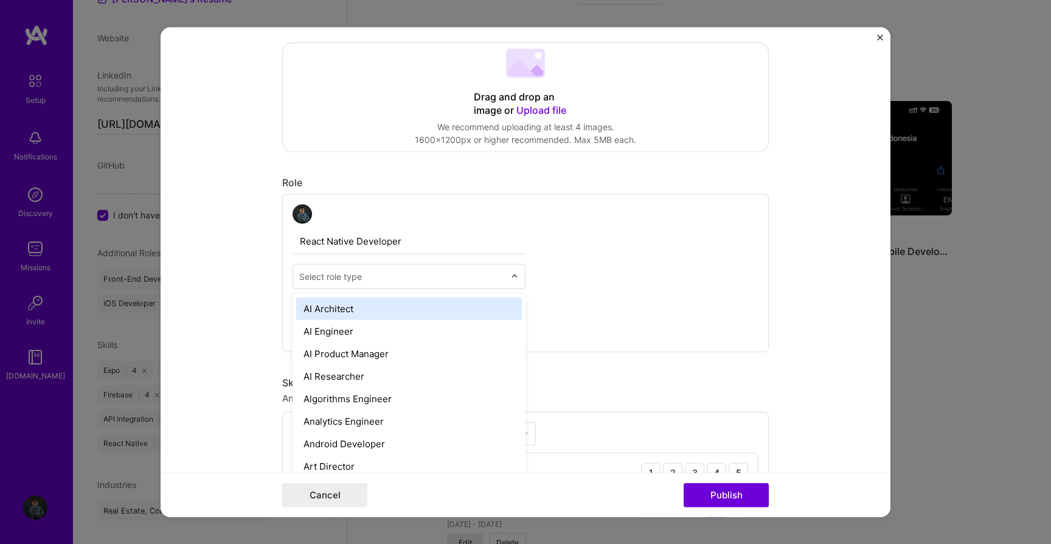
click at [386, 281] on input "text" at bounding box center [402, 276] width 206 height 13
type input "mo"
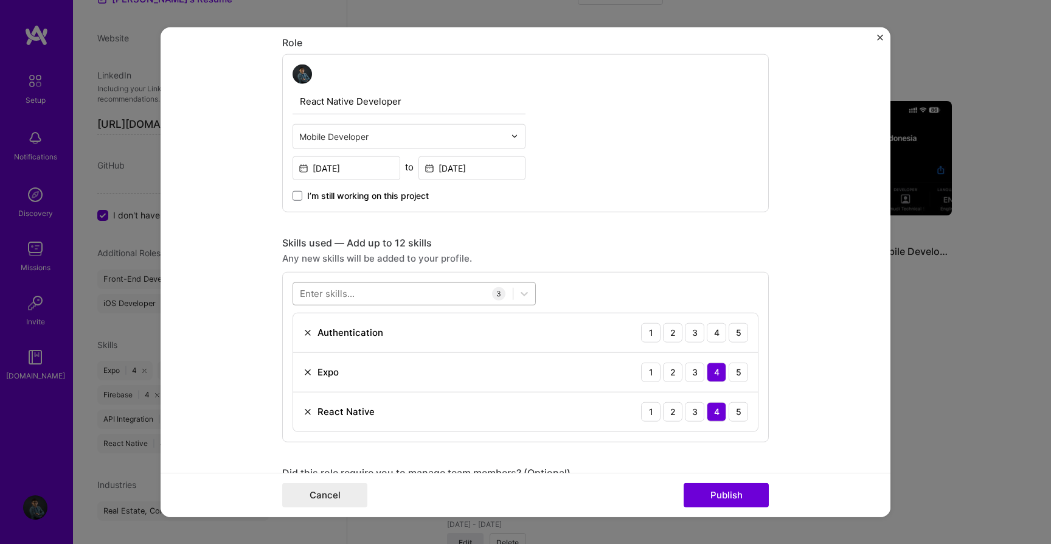
scroll to position [464, 0]
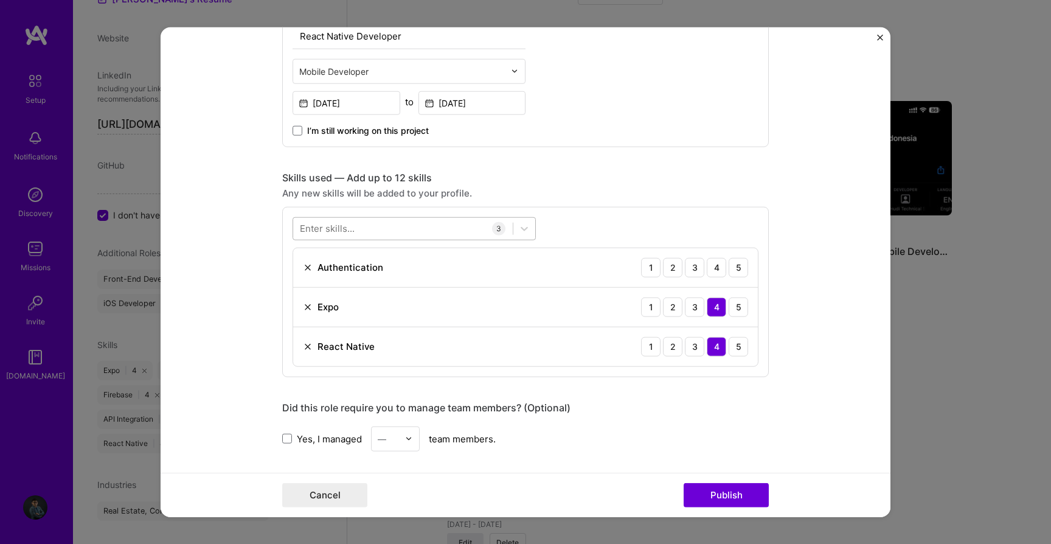
click at [361, 231] on div at bounding box center [403, 228] width 220 height 20
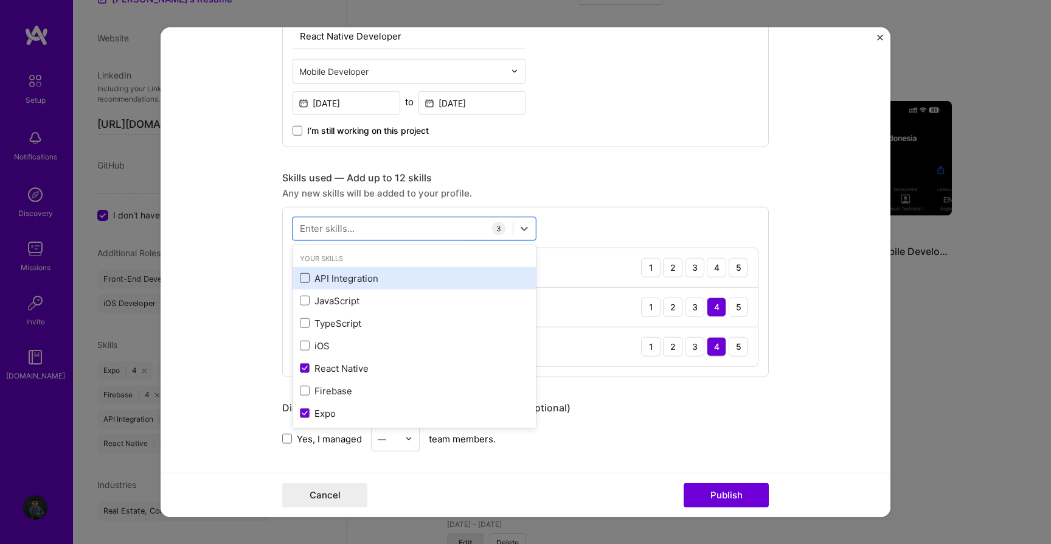
click at [308, 280] on span at bounding box center [305, 278] width 10 height 10
click at [0, 0] on input "checkbox" at bounding box center [0, 0] width 0 height 0
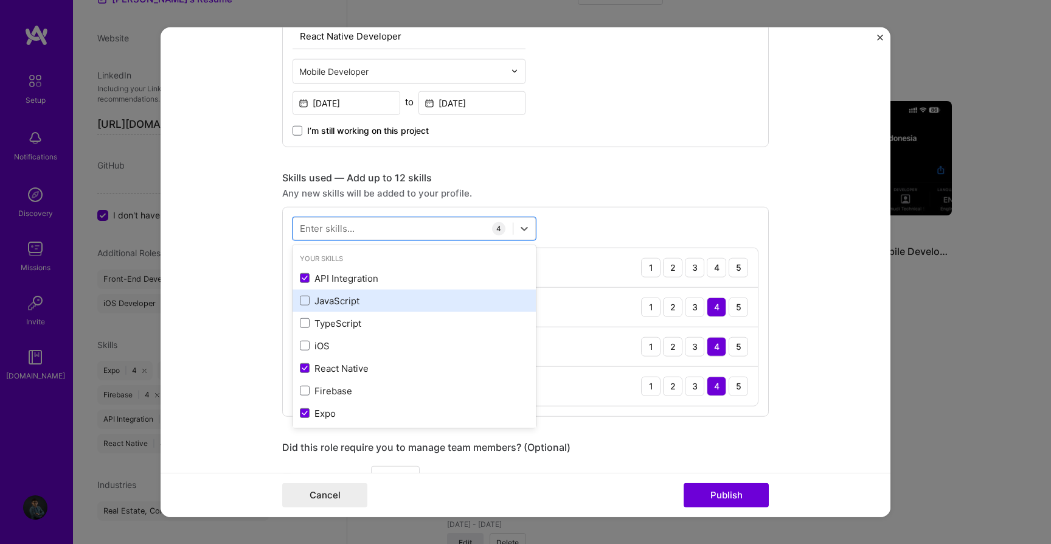
click at [307, 294] on div "JavaScript" at bounding box center [414, 300] width 229 height 13
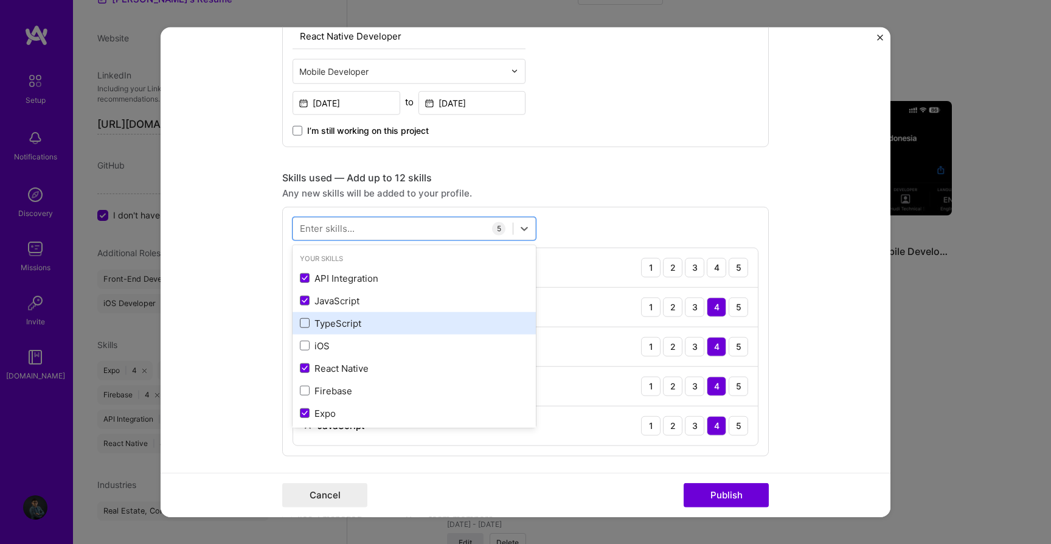
click at [307, 322] on span at bounding box center [305, 323] width 10 height 10
click at [0, 0] on input "checkbox" at bounding box center [0, 0] width 0 height 0
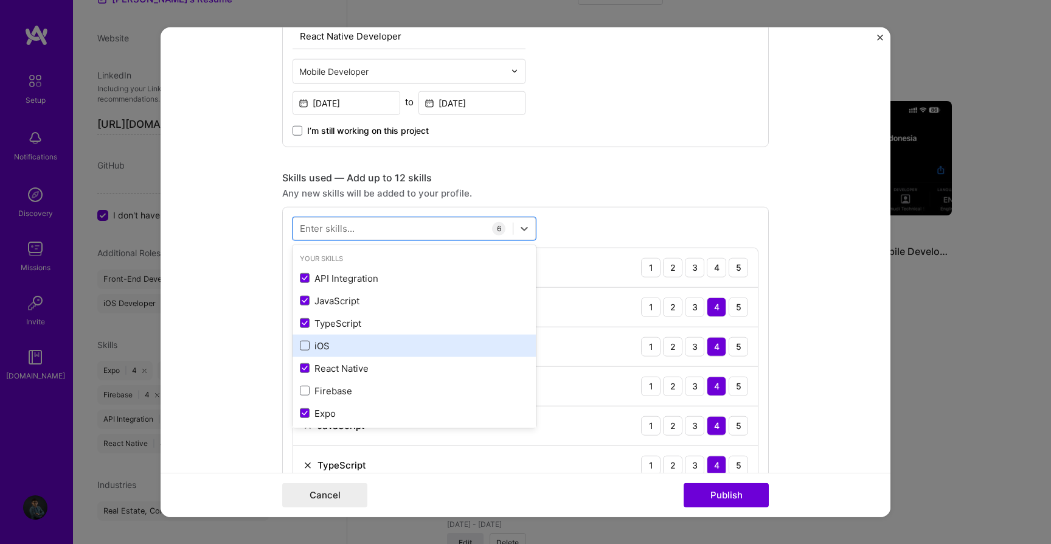
click at [306, 344] on span at bounding box center [305, 346] width 10 height 10
click at [0, 0] on input "checkbox" at bounding box center [0, 0] width 0 height 0
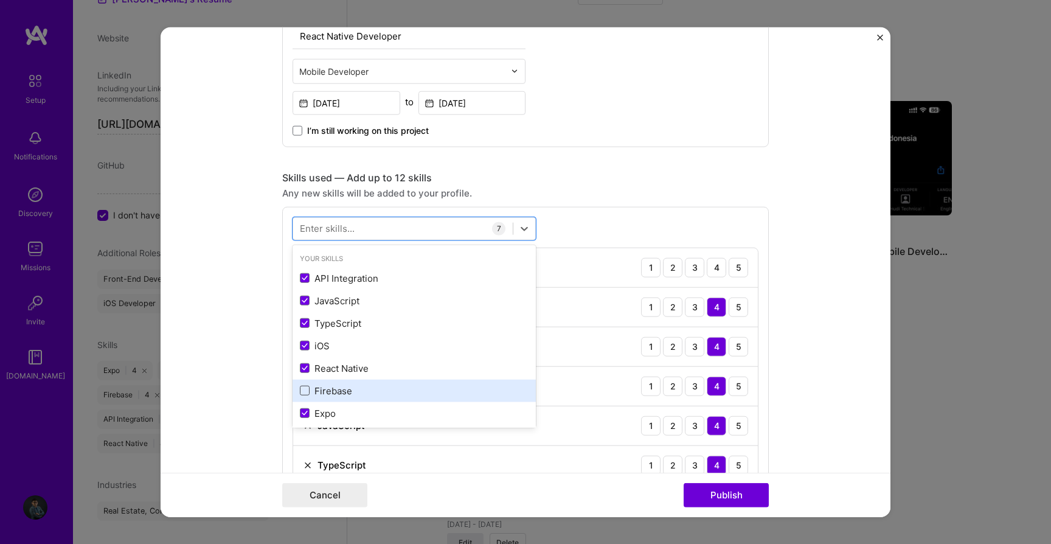
click at [305, 389] on span at bounding box center [305, 391] width 10 height 10
click at [0, 0] on input "checkbox" at bounding box center [0, 0] width 0 height 0
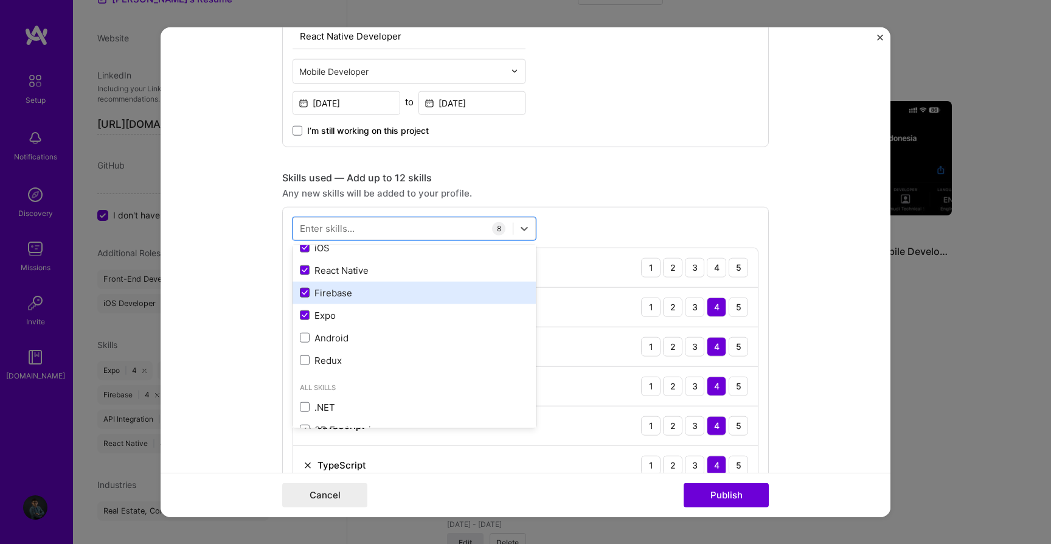
scroll to position [94, 0]
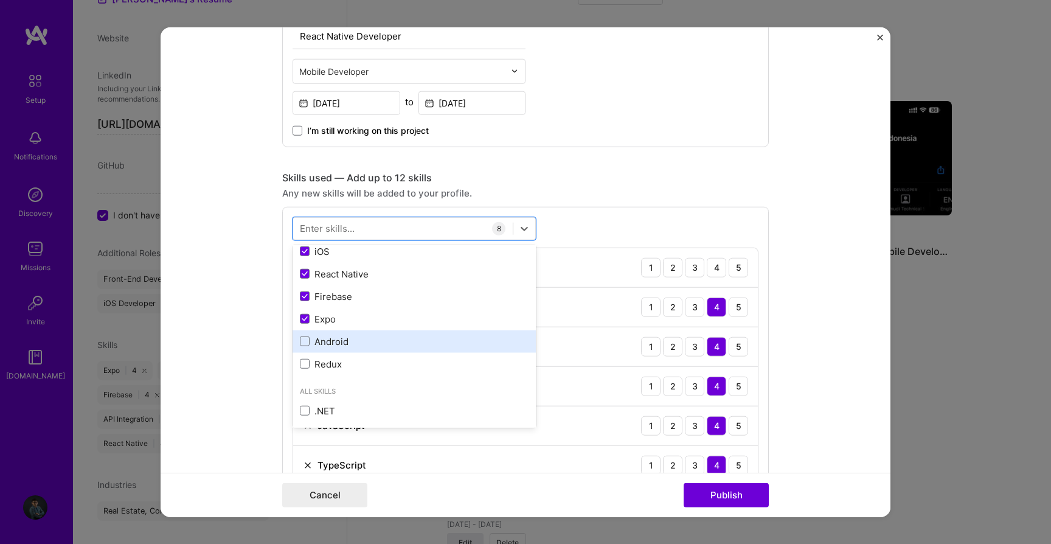
click at [307, 336] on div "Android" at bounding box center [414, 341] width 229 height 13
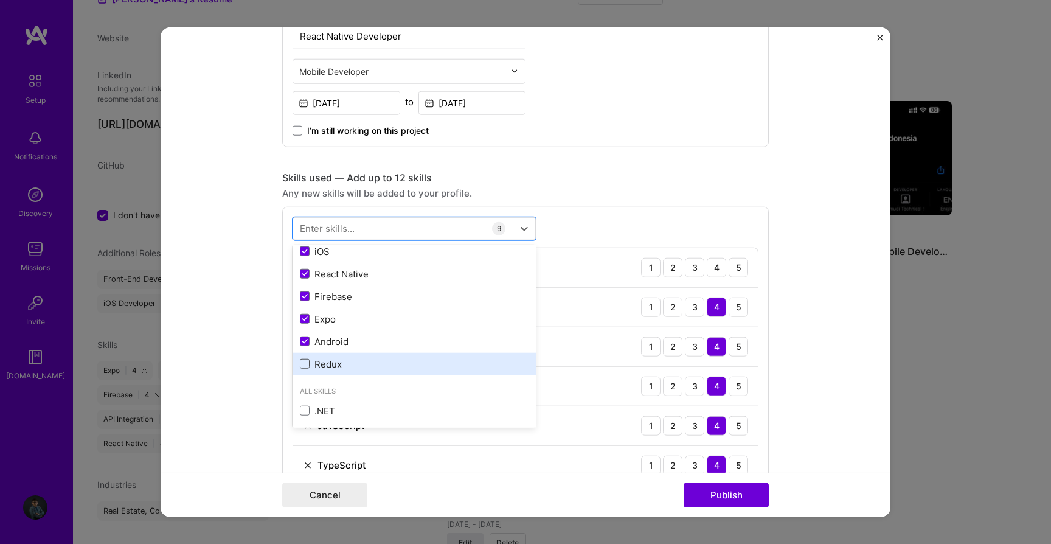
click at [307, 364] on span at bounding box center [305, 364] width 10 height 10
click at [0, 0] on input "checkbox" at bounding box center [0, 0] width 0 height 0
click at [272, 361] on form "Editing suggested project This project is suggested based on your LinkedIn, res…" at bounding box center [526, 272] width 730 height 490
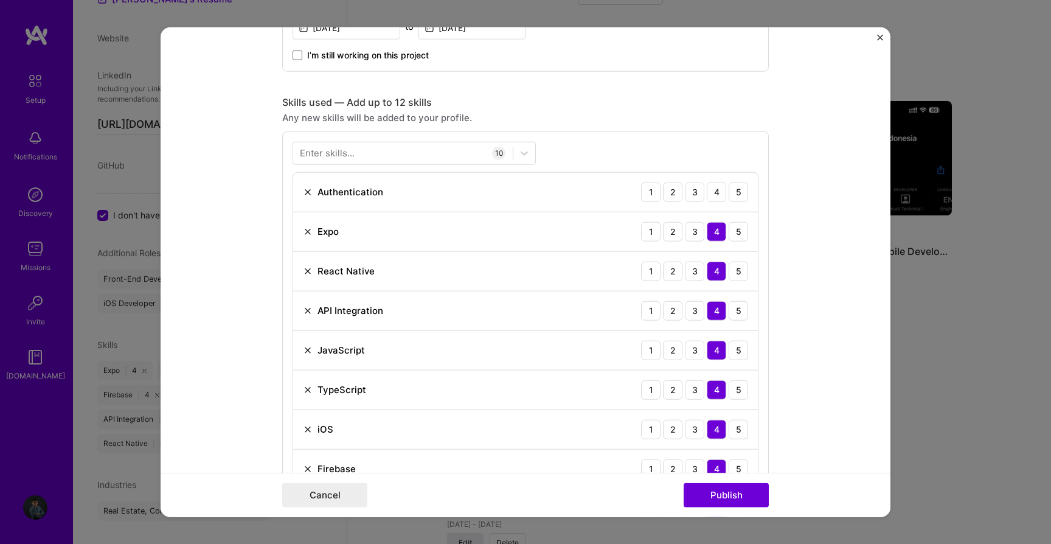
scroll to position [534, 0]
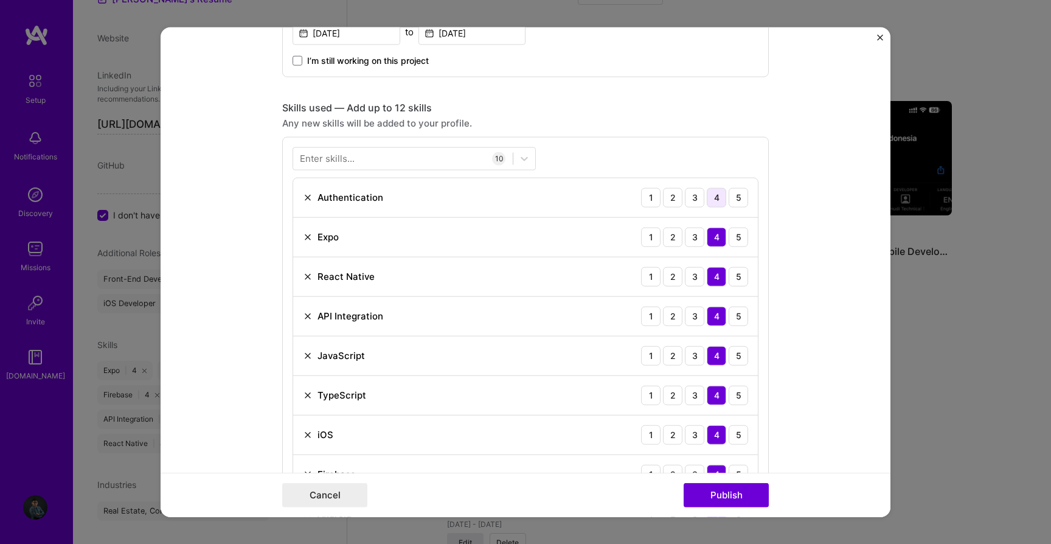
click at [716, 192] on div "4" at bounding box center [716, 197] width 19 height 19
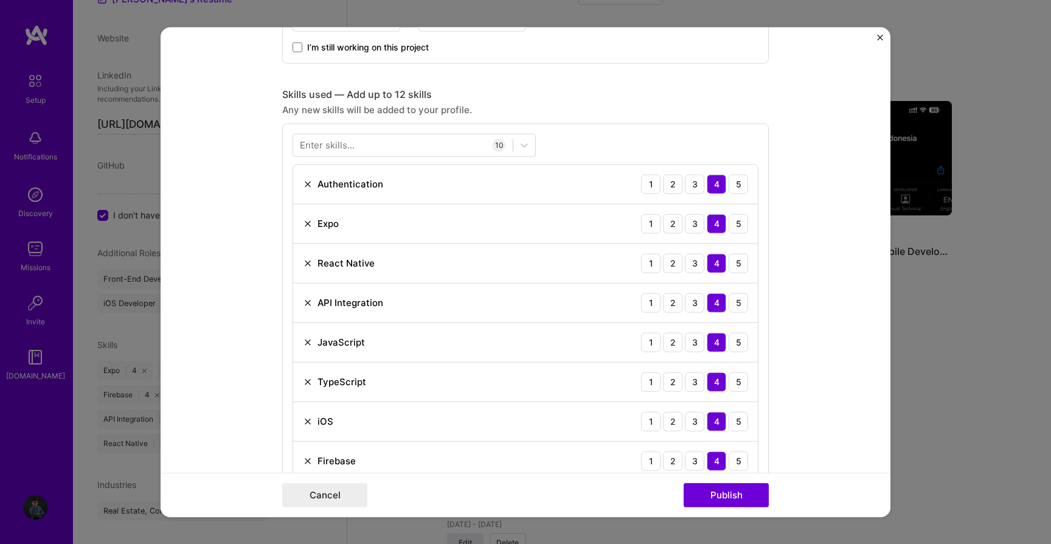
scroll to position [0, 0]
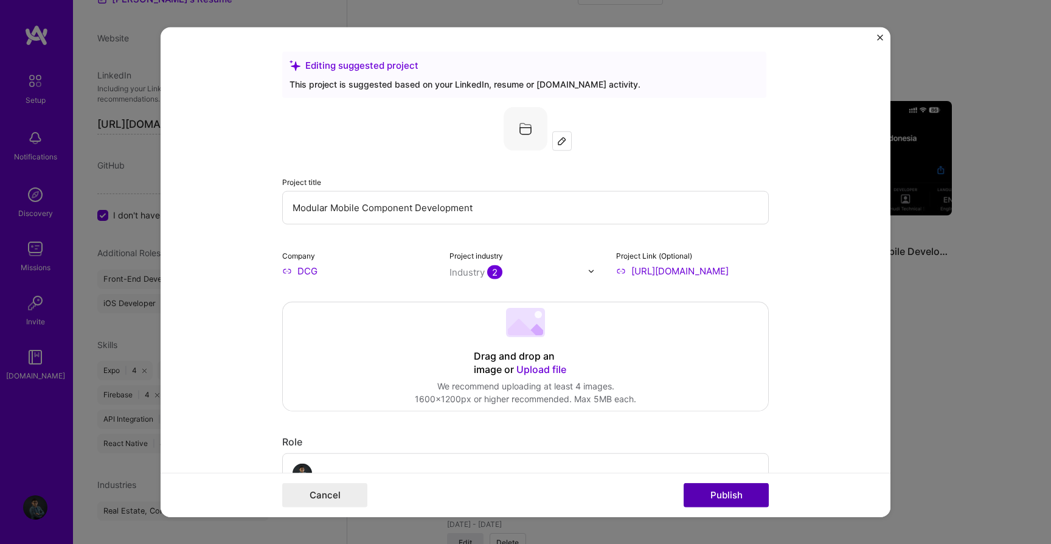
click at [732, 491] on button "Publish" at bounding box center [726, 494] width 85 height 24
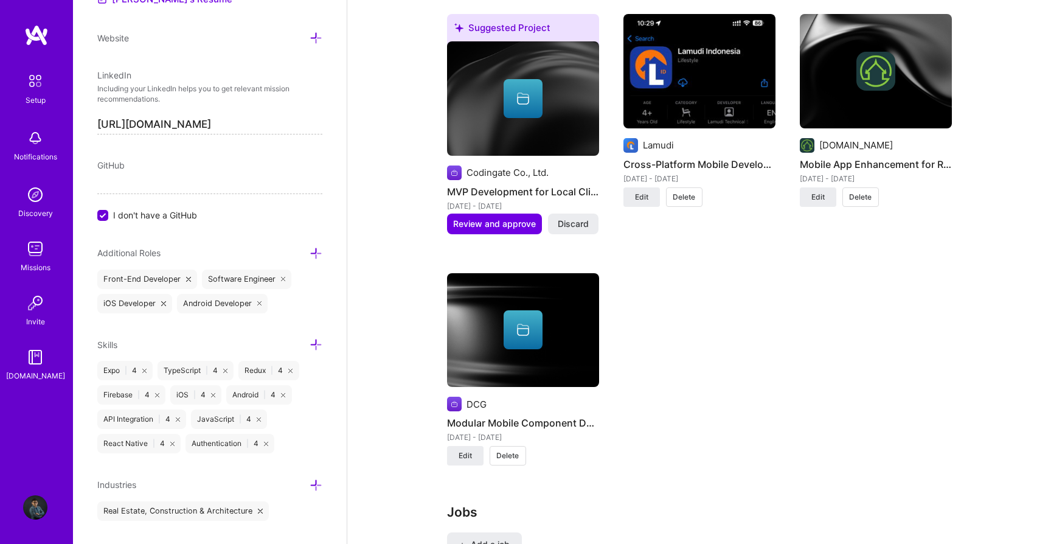
scroll to position [1072, 0]
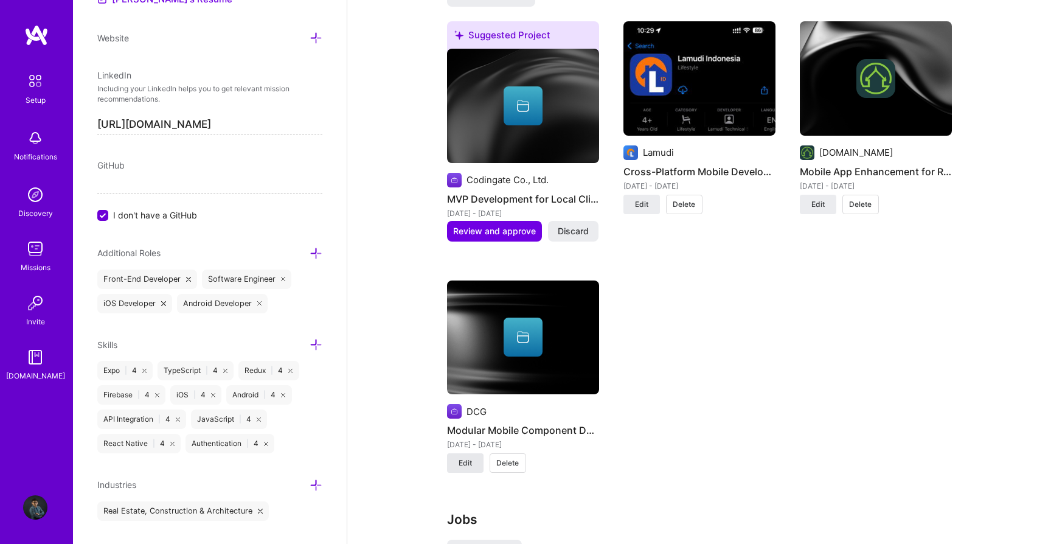
click at [468, 457] on span "Edit" at bounding box center [465, 462] width 13 height 11
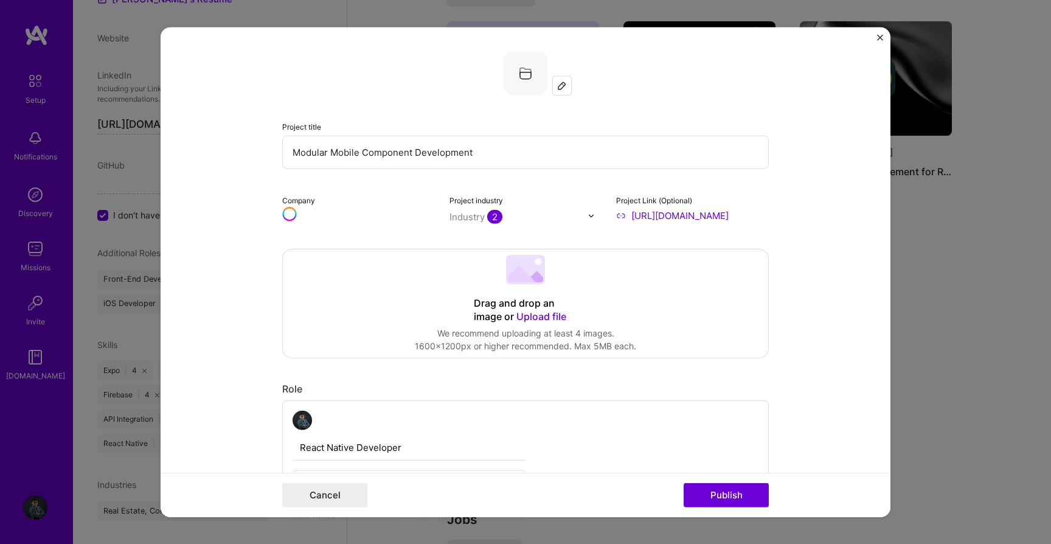
click at [526, 75] on img at bounding box center [526, 74] width 44 height 44
click at [516, 71] on img at bounding box center [526, 74] width 44 height 44
click at [561, 89] on img at bounding box center [562, 86] width 10 height 10
click at [561, 91] on div at bounding box center [562, 86] width 18 height 18
click at [517, 72] on img at bounding box center [526, 74] width 44 height 44
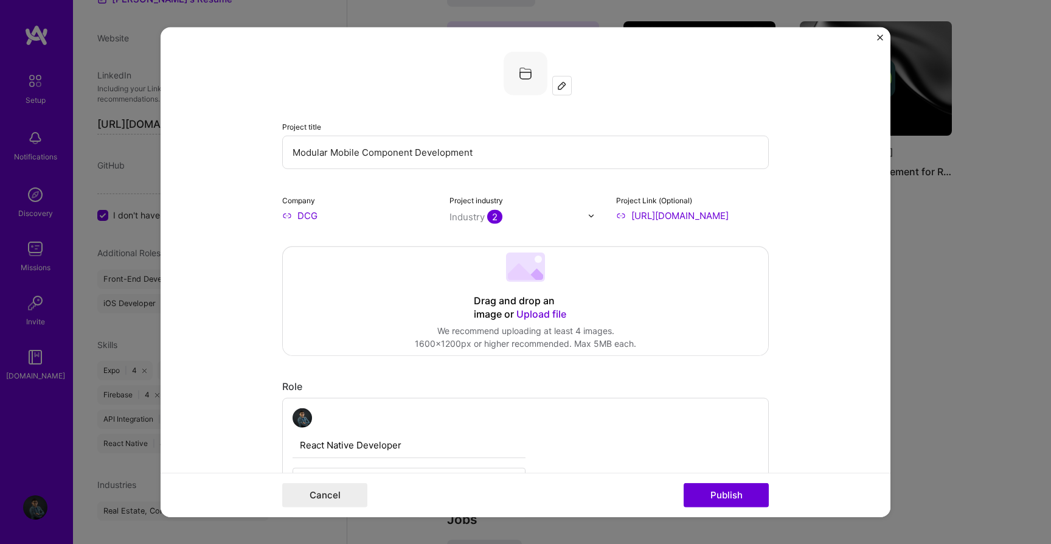
click at [880, 36] on img "Close" at bounding box center [880, 38] width 6 height 6
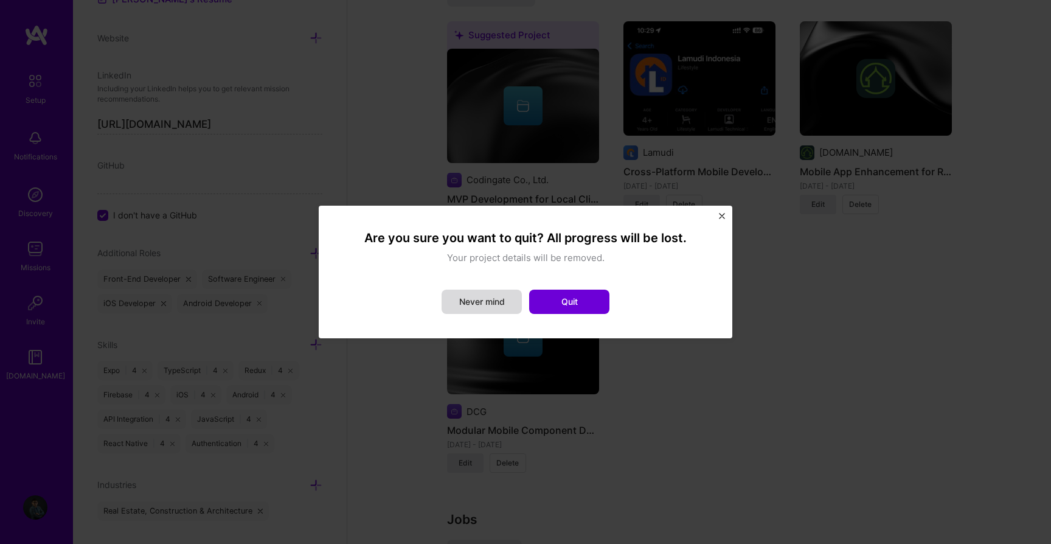
click at [504, 306] on button "Never mind" at bounding box center [482, 302] width 80 height 24
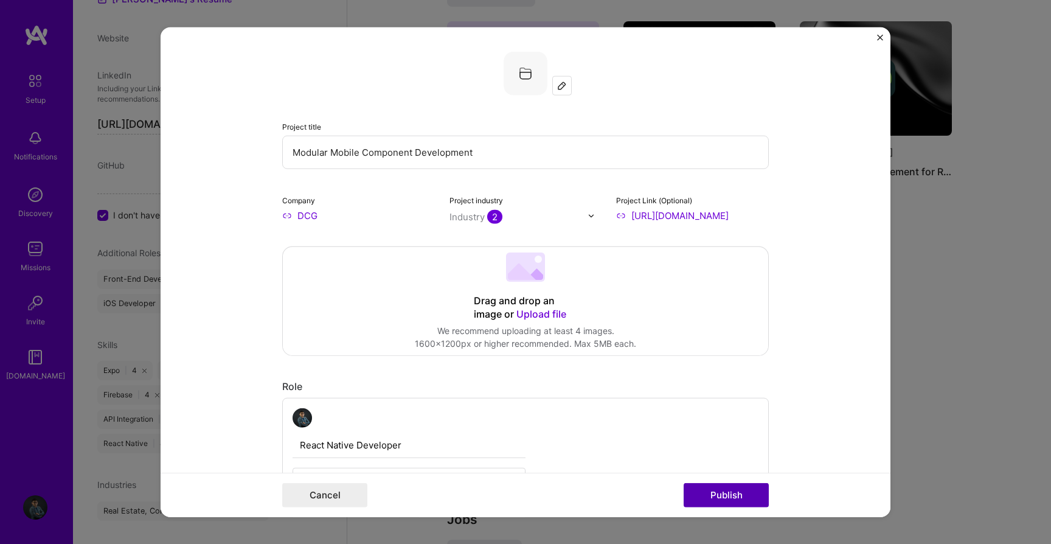
click at [703, 493] on button "Publish" at bounding box center [726, 494] width 85 height 24
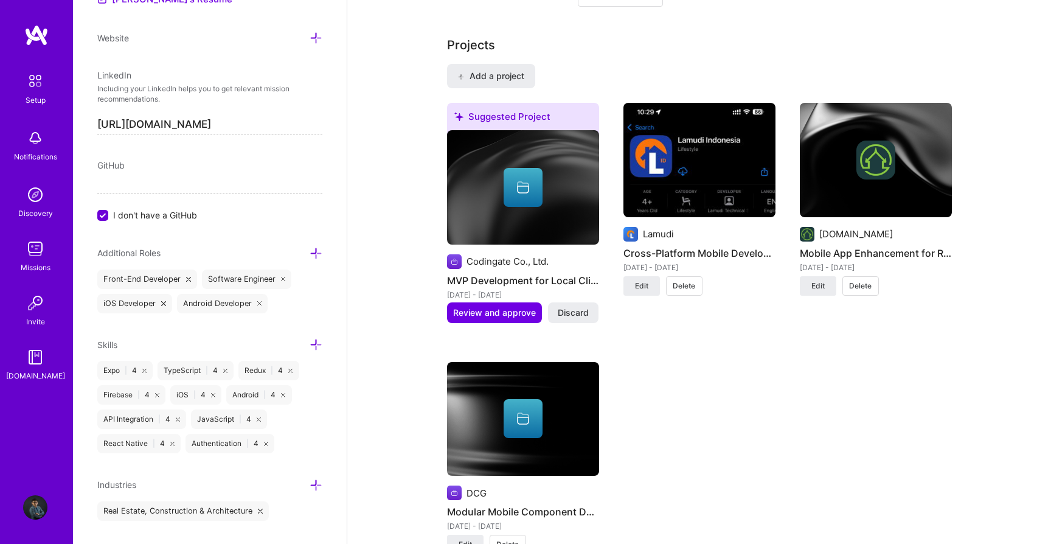
scroll to position [987, 0]
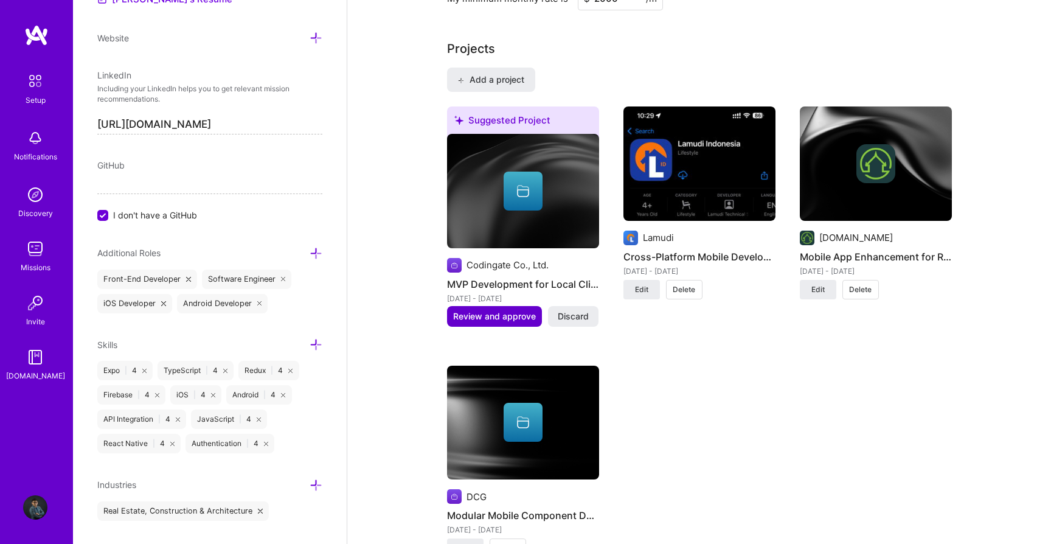
click at [518, 310] on span "Review and approve" at bounding box center [494, 316] width 83 height 12
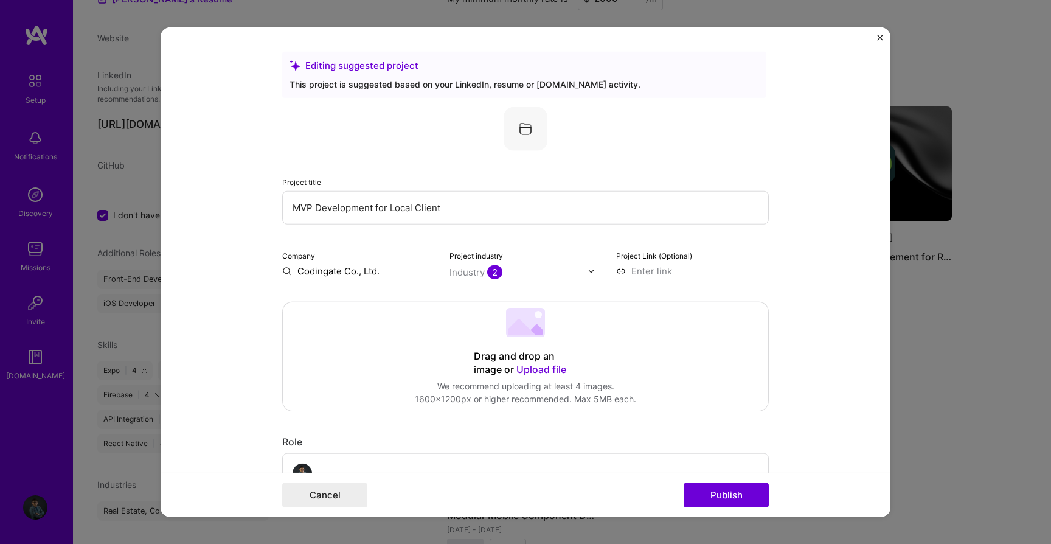
click at [646, 272] on input at bounding box center [692, 271] width 153 height 13
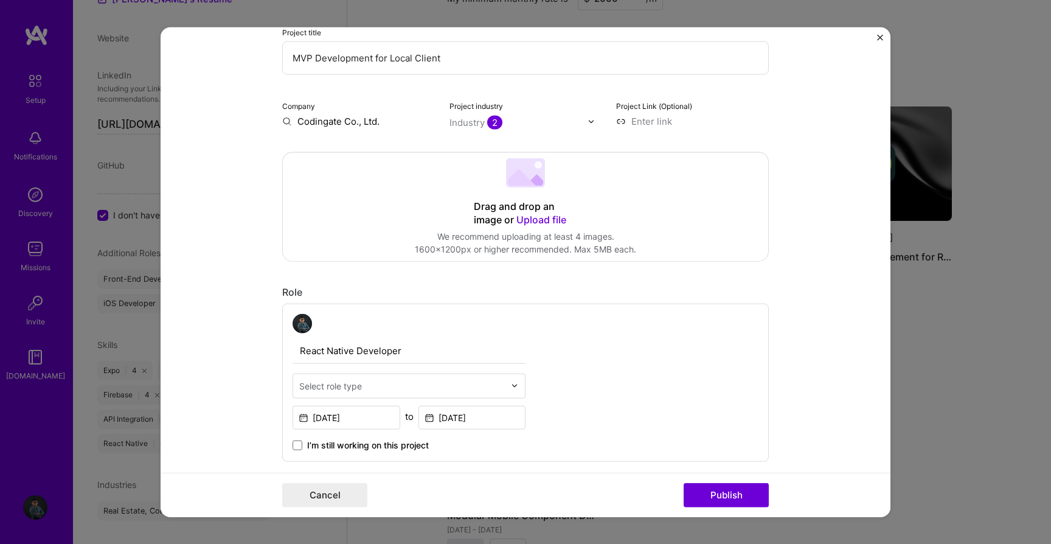
scroll to position [148, 0]
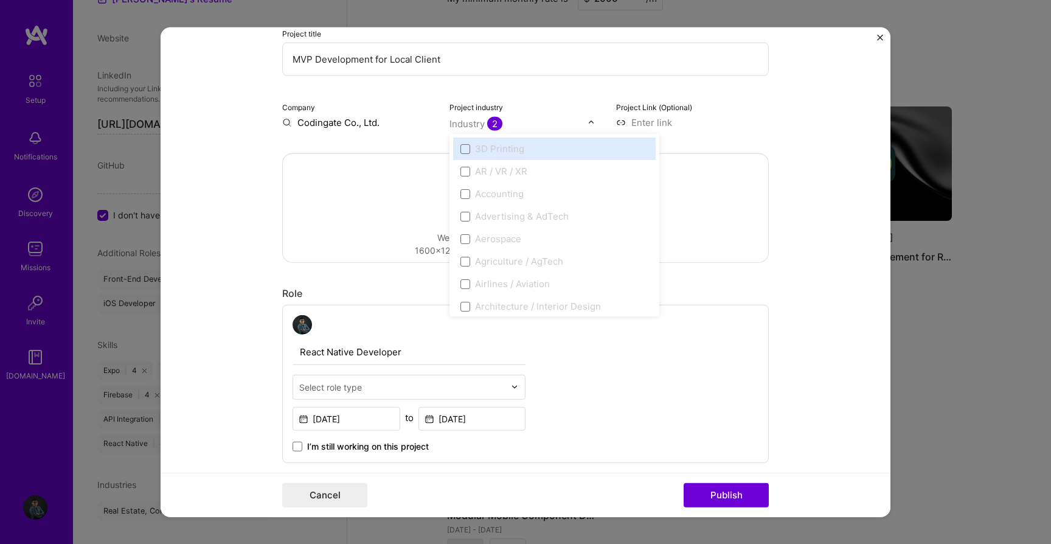
click at [477, 123] on div "Industry 2" at bounding box center [475, 123] width 53 height 13
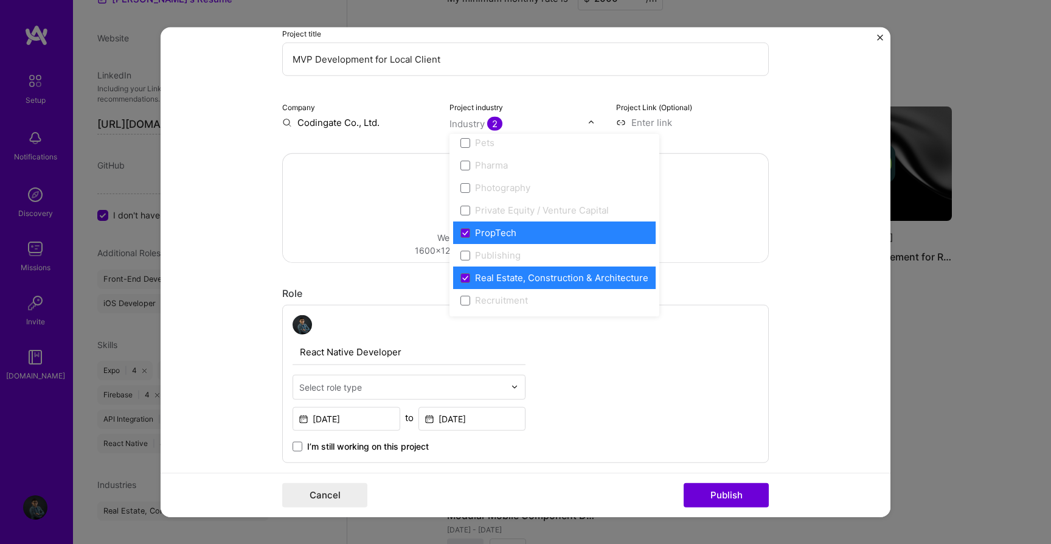
scroll to position [2139, 0]
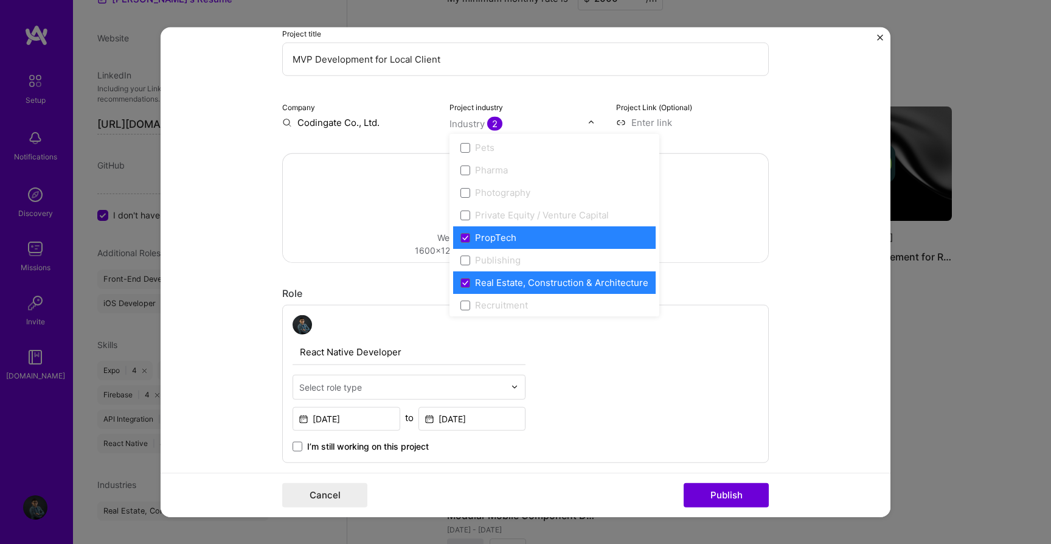
click at [734, 330] on div "React Native Developer Select role type Mar, 2018 to Jul, 2018 I’m still workin…" at bounding box center [525, 384] width 487 height 158
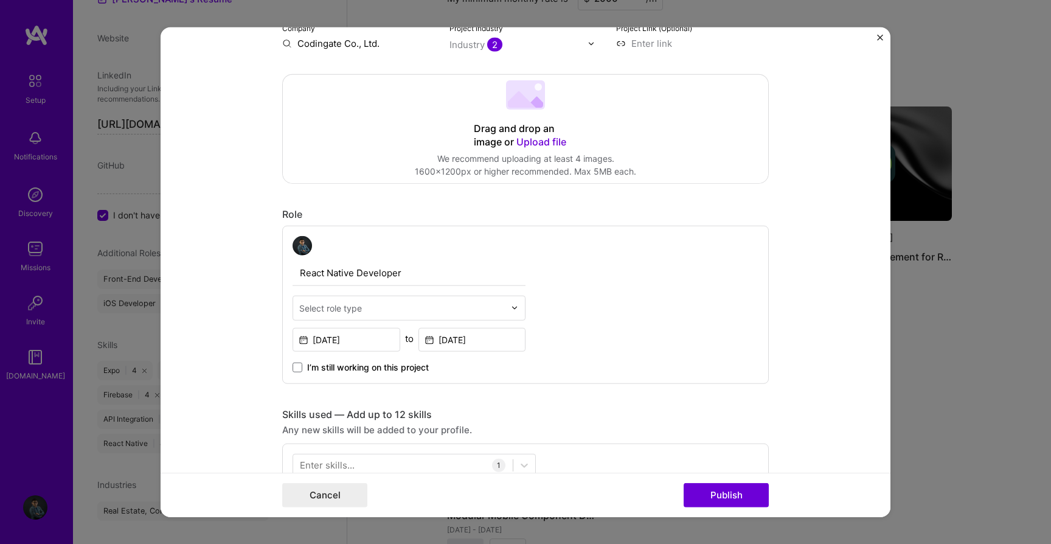
scroll to position [256, 0]
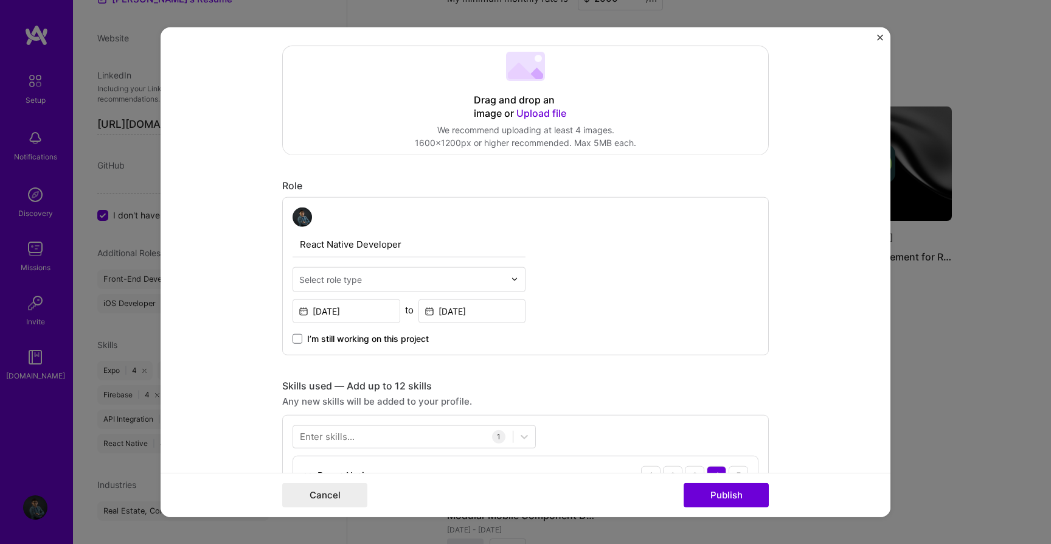
click at [485, 280] on input "text" at bounding box center [402, 279] width 206 height 13
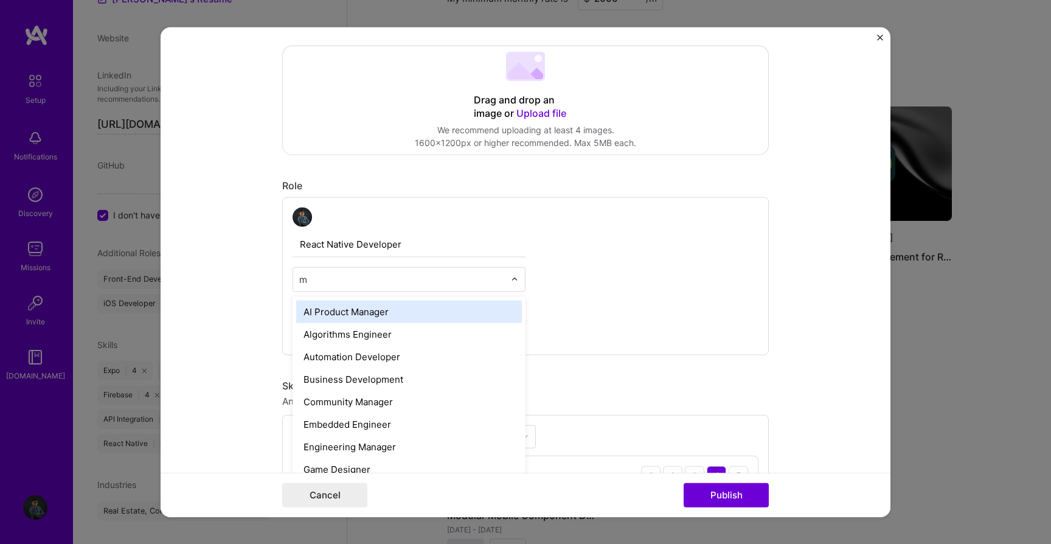
type input "mo"
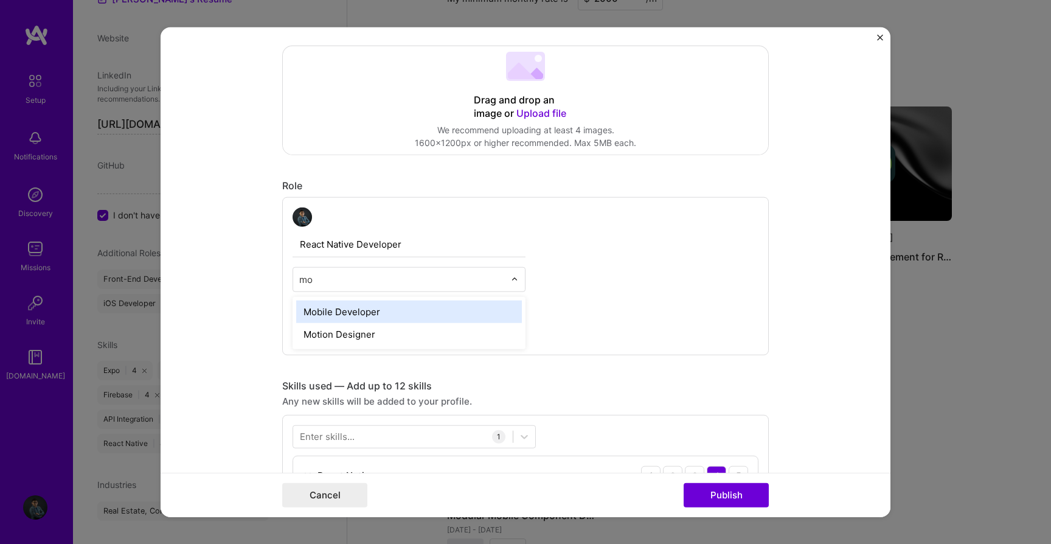
click at [443, 315] on div "Mobile Developer" at bounding box center [409, 311] width 226 height 23
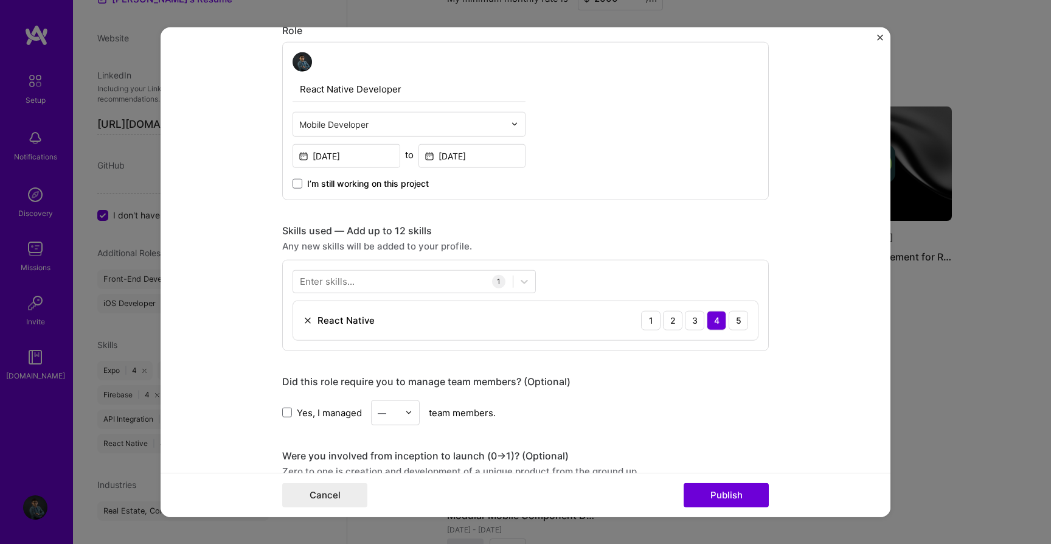
scroll to position [485, 0]
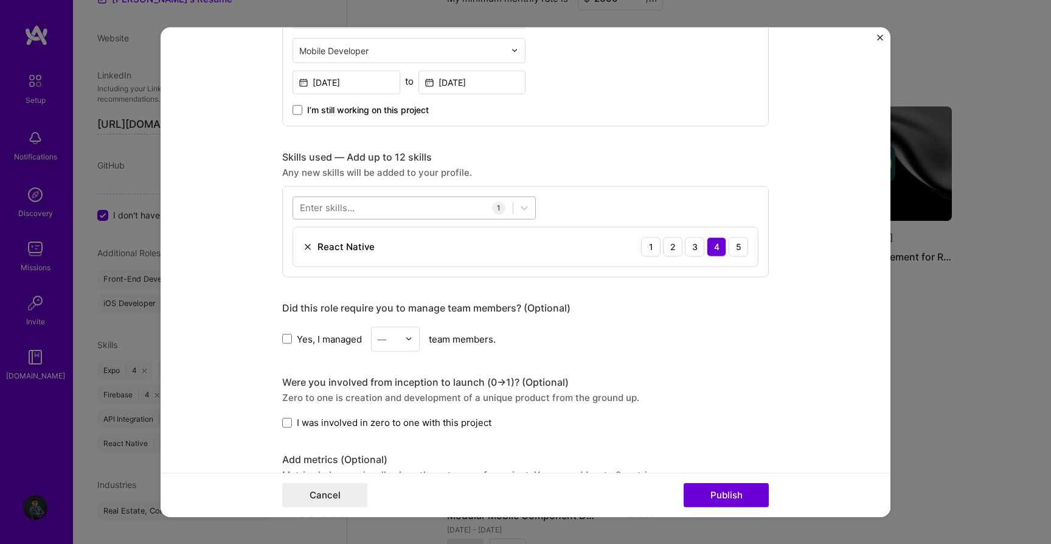
click at [405, 209] on div at bounding box center [403, 208] width 220 height 20
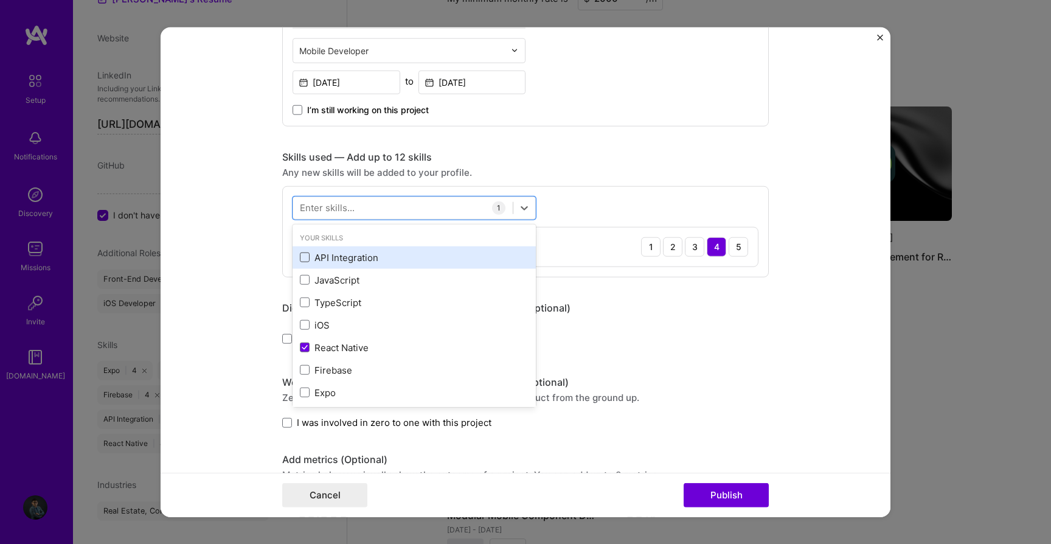
click at [308, 258] on span at bounding box center [305, 257] width 10 height 10
click at [0, 0] on input "checkbox" at bounding box center [0, 0] width 0 height 0
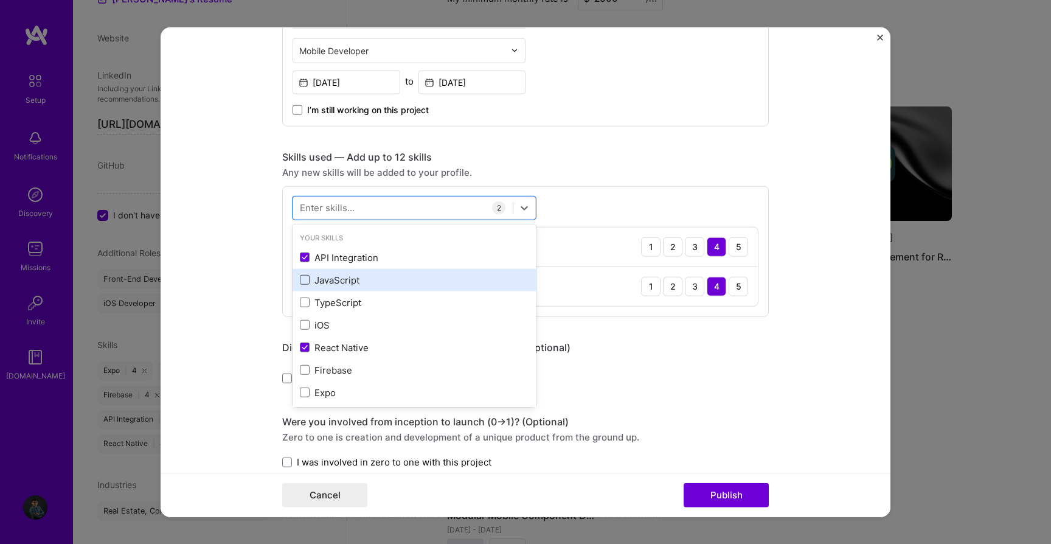
click at [308, 278] on span at bounding box center [305, 280] width 10 height 10
click at [0, 0] on input "checkbox" at bounding box center [0, 0] width 0 height 0
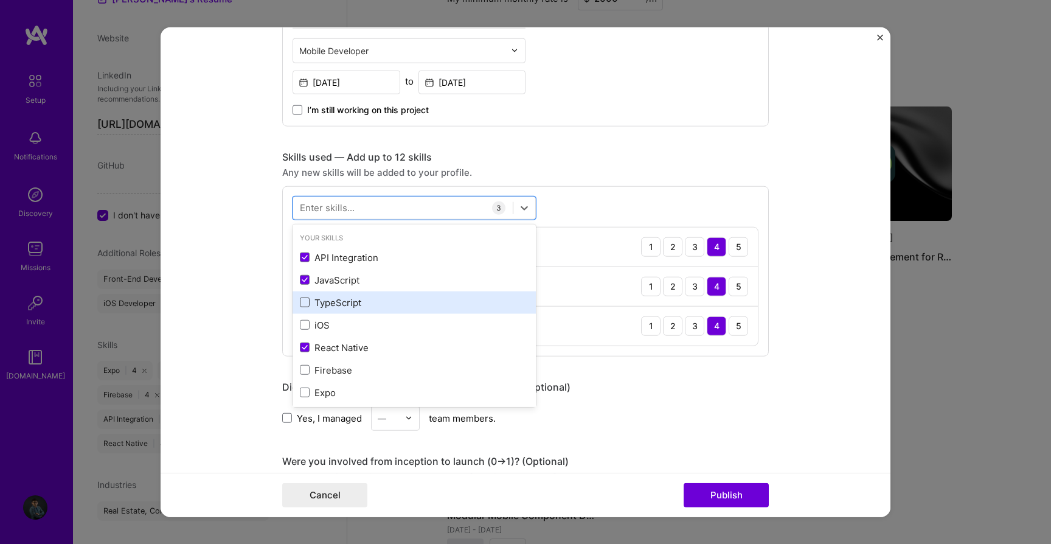
click at [308, 300] on span at bounding box center [305, 302] width 10 height 10
click at [0, 0] on input "checkbox" at bounding box center [0, 0] width 0 height 0
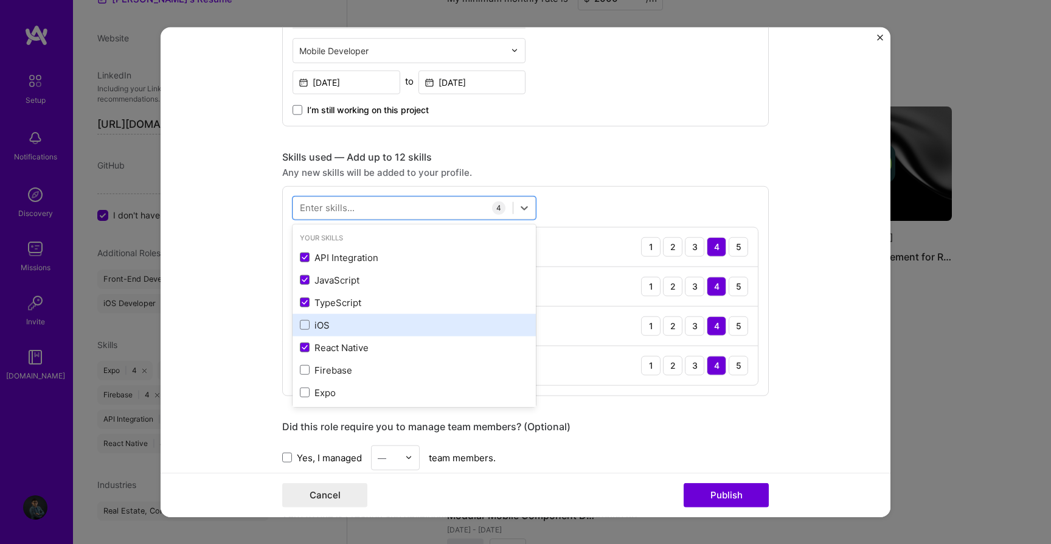
click at [308, 319] on div "iOS" at bounding box center [414, 325] width 229 height 13
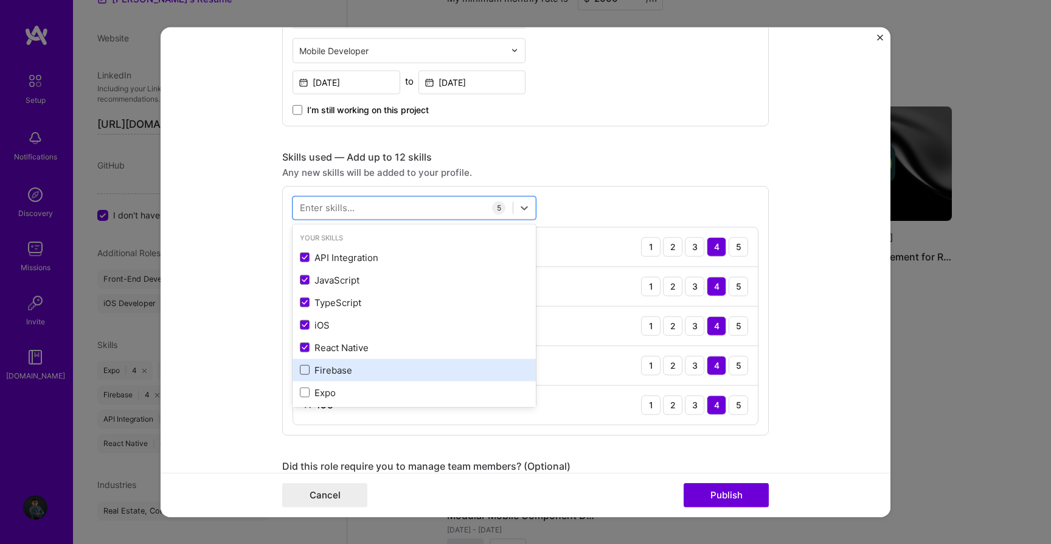
click at [308, 367] on span at bounding box center [305, 370] width 10 height 10
click at [0, 0] on input "checkbox" at bounding box center [0, 0] width 0 height 0
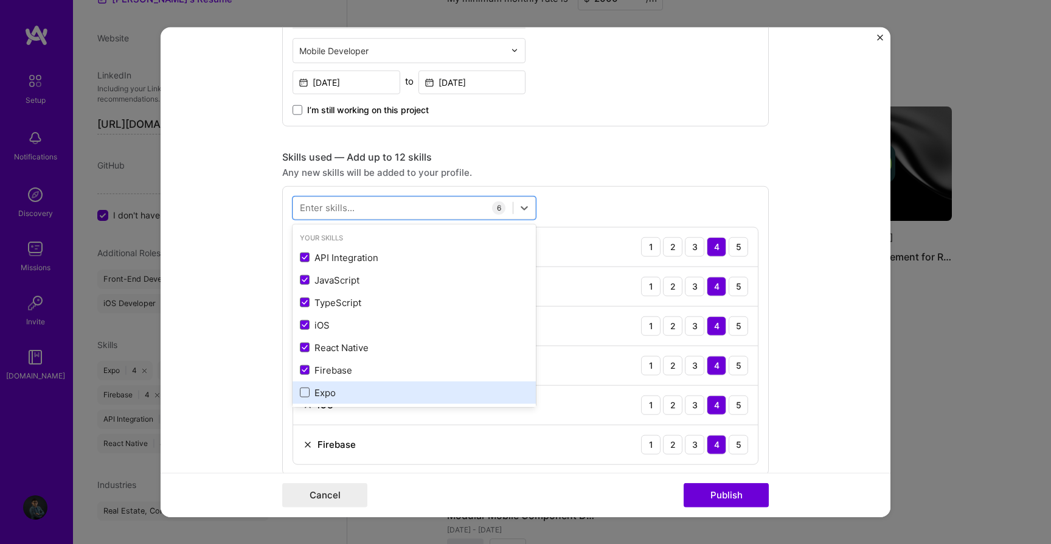
click at [307, 390] on span at bounding box center [305, 392] width 10 height 10
click at [0, 0] on input "checkbox" at bounding box center [0, 0] width 0 height 0
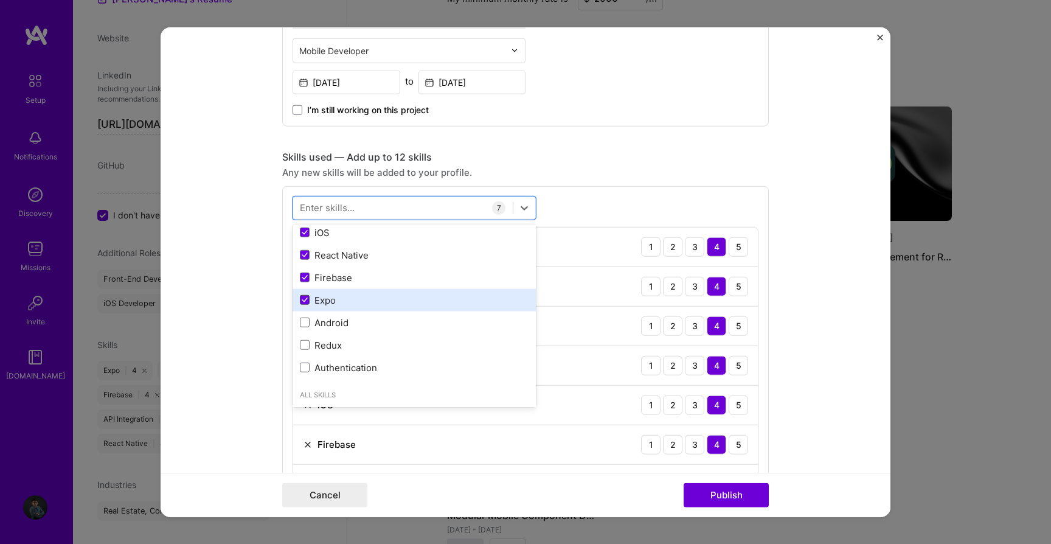
scroll to position [94, 0]
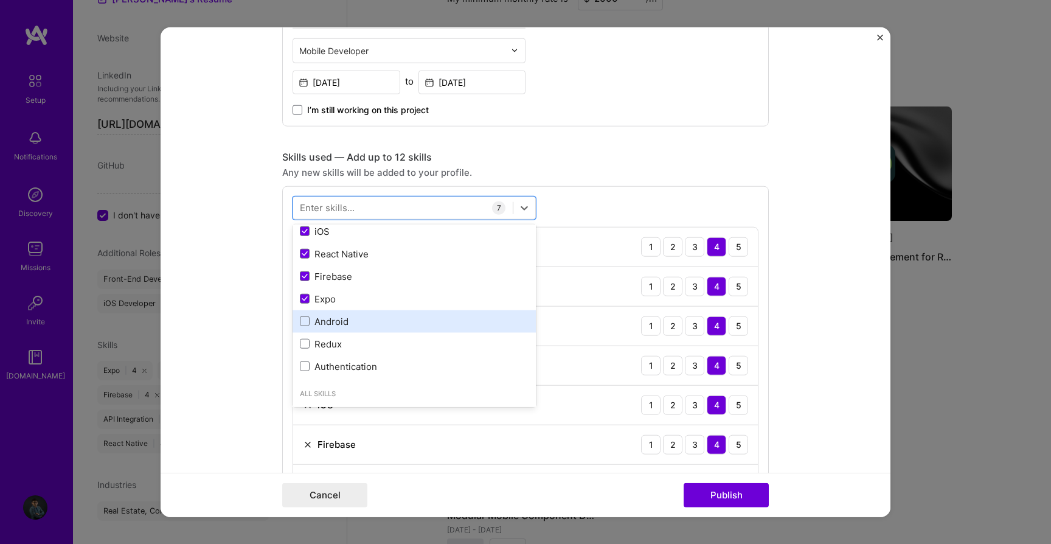
click at [305, 314] on div "Android" at bounding box center [414, 321] width 243 height 23
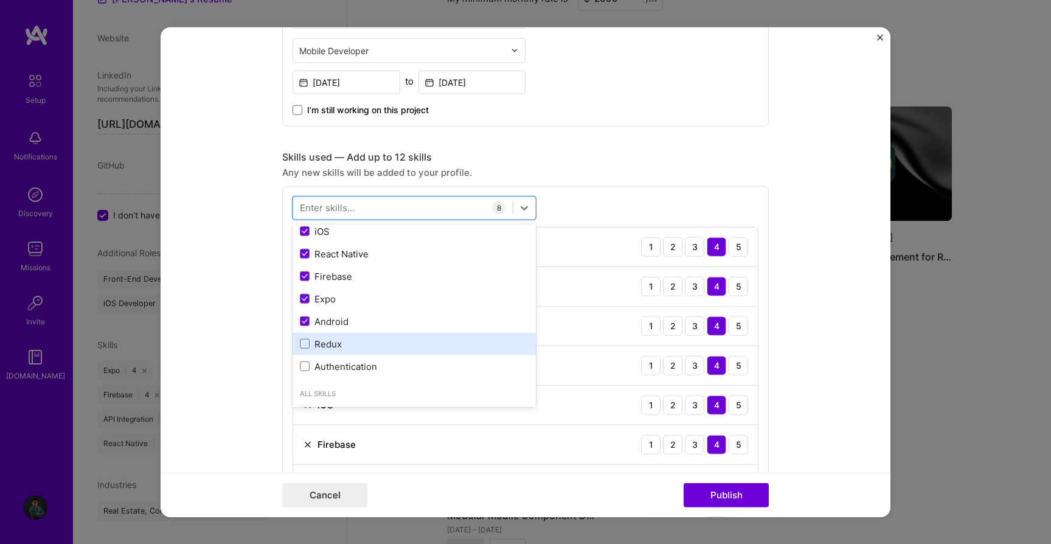
click at [305, 336] on div "Redux" at bounding box center [414, 344] width 243 height 23
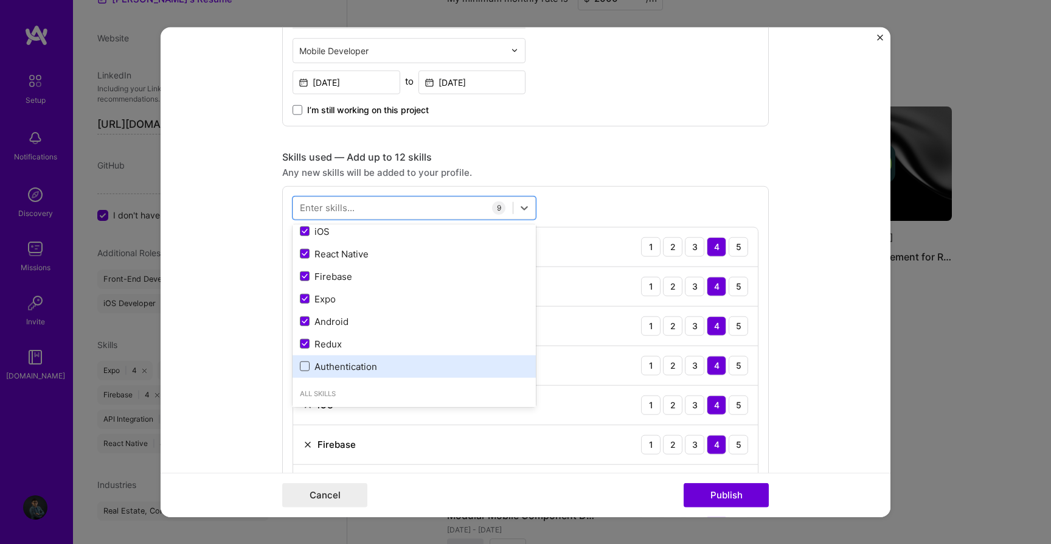
click at [304, 363] on span at bounding box center [305, 366] width 10 height 10
click at [0, 0] on input "checkbox" at bounding box center [0, 0] width 0 height 0
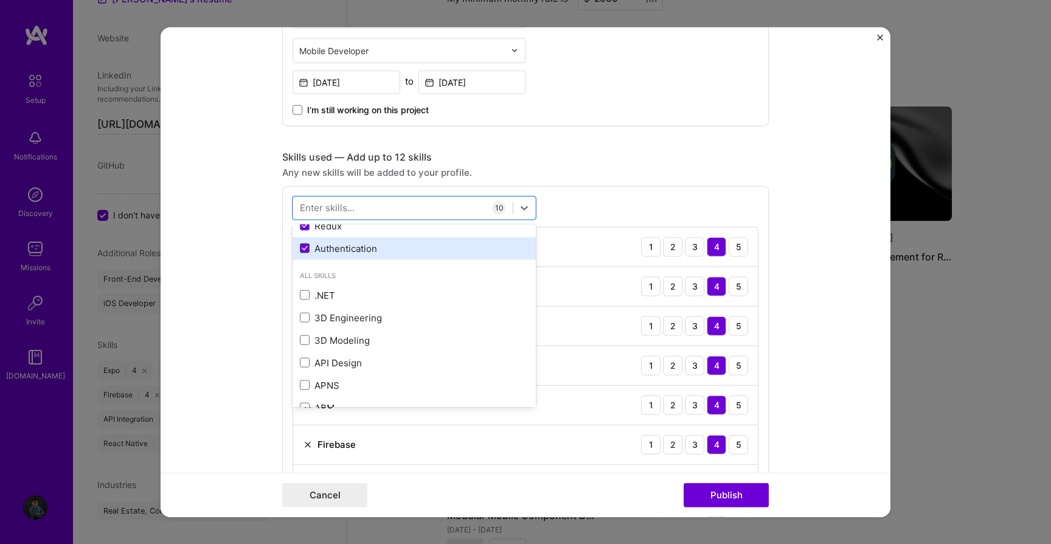
scroll to position [212, 0]
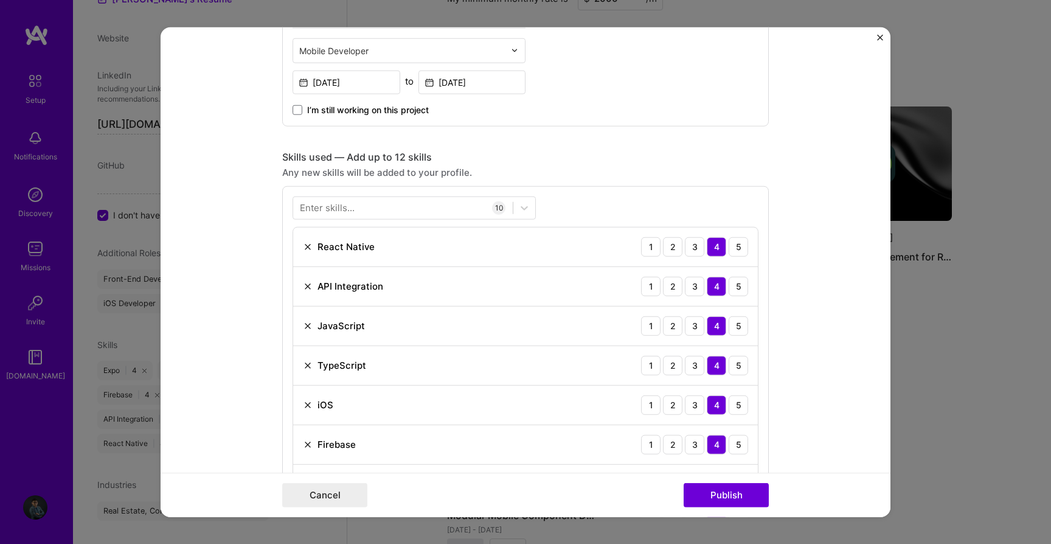
click at [803, 416] on form "Editing suggested project This project is suggested based on your LinkedIn, res…" at bounding box center [526, 272] width 730 height 490
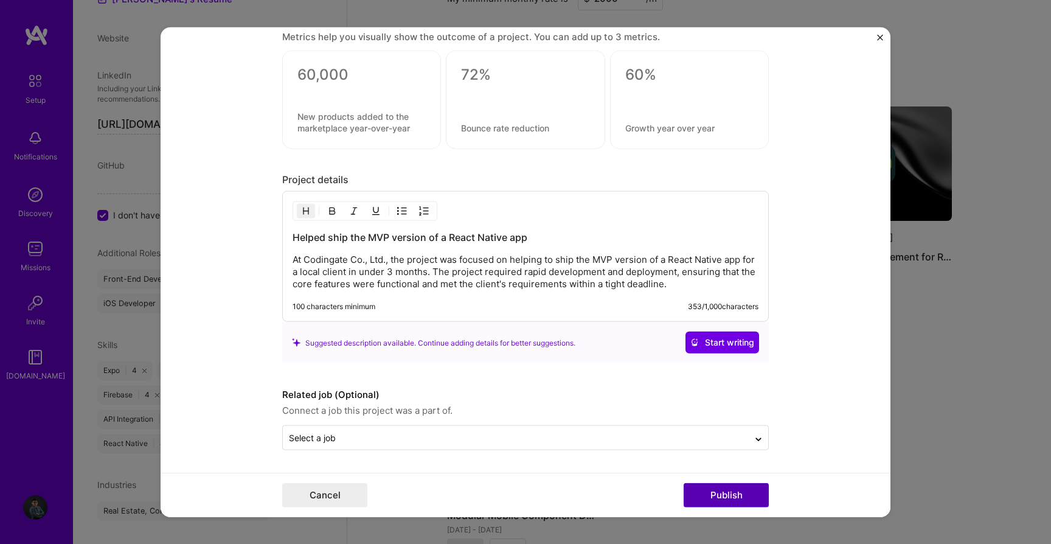
click at [729, 498] on button "Publish" at bounding box center [726, 494] width 85 height 24
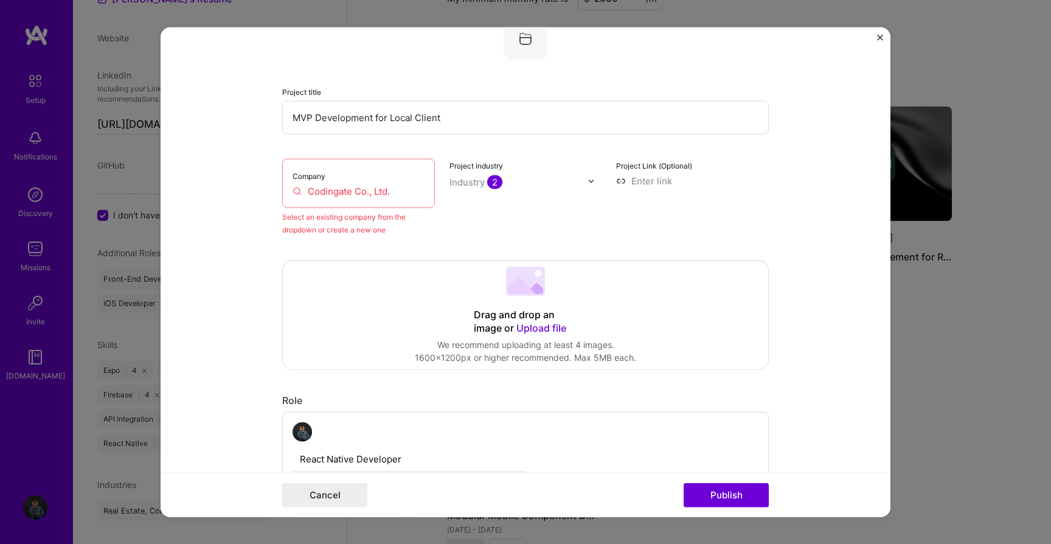
scroll to position [80, 0]
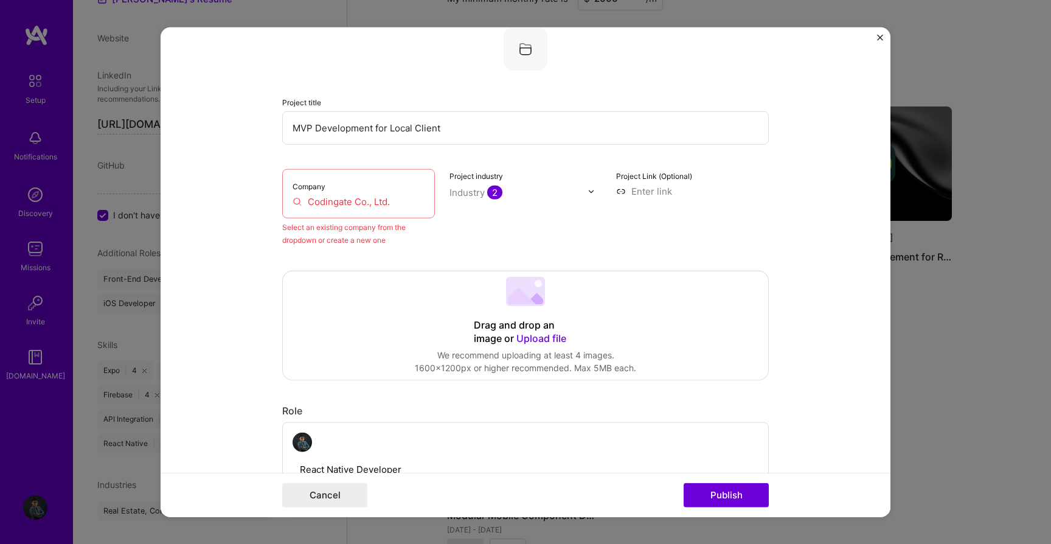
click at [370, 206] on input "Codingate Co., Ltd." at bounding box center [359, 201] width 132 height 13
click at [332, 203] on input "Codingate Co., Ltd." at bounding box center [359, 201] width 132 height 13
paste input "text"
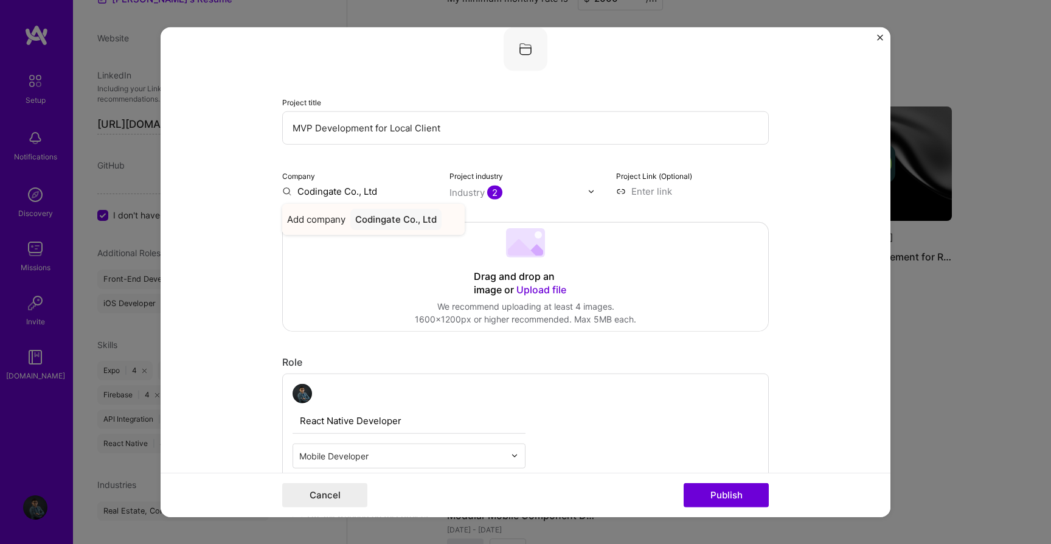
type input "Codingate Co., Ltd"
click at [396, 223] on div "Codingate Co., Ltd" at bounding box center [395, 219] width 91 height 21
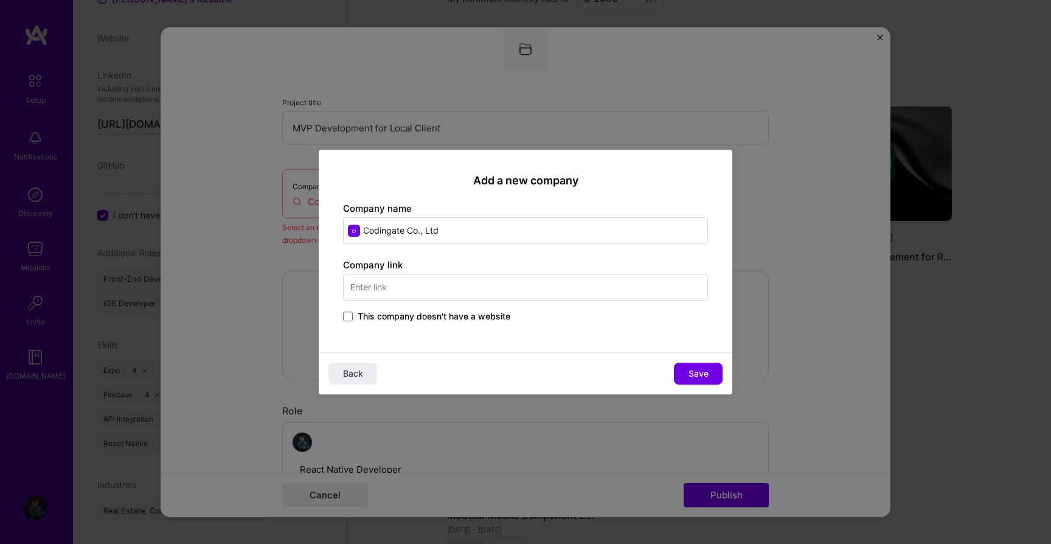
click at [449, 288] on input "text" at bounding box center [525, 287] width 365 height 27
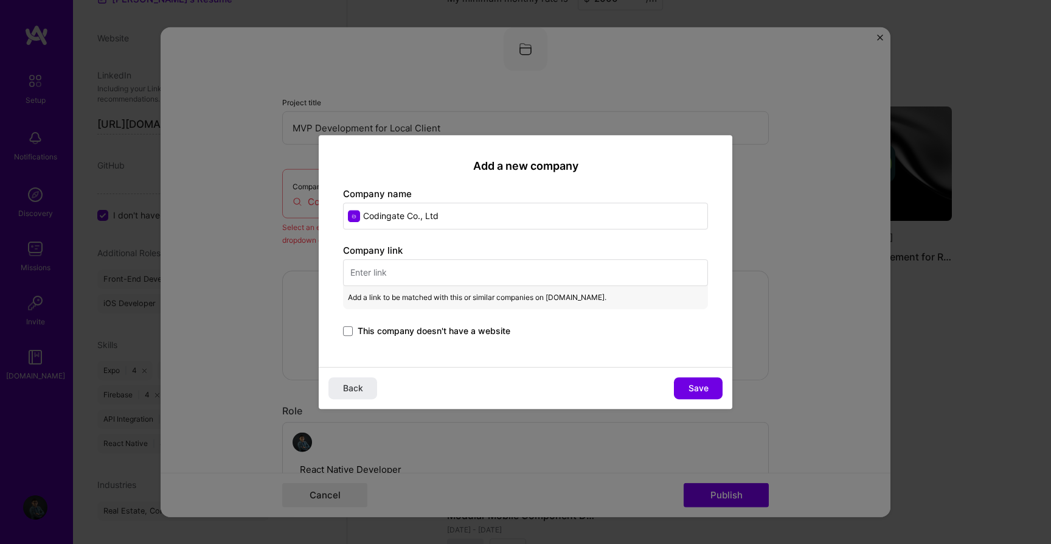
paste input "https://www.codingate.com/"
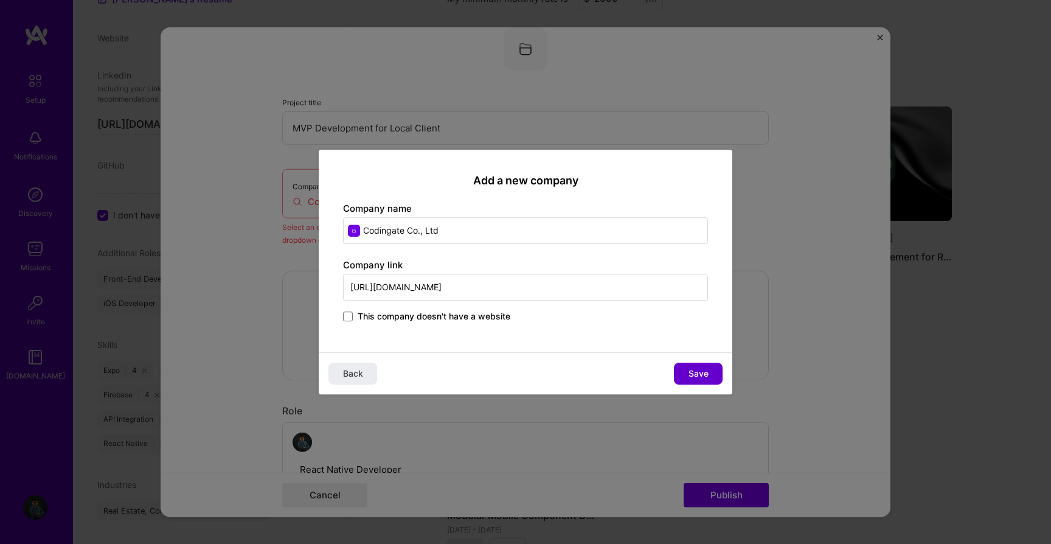
type input "https://www.codingate.com/"
click at [704, 366] on button "Save" at bounding box center [698, 373] width 49 height 22
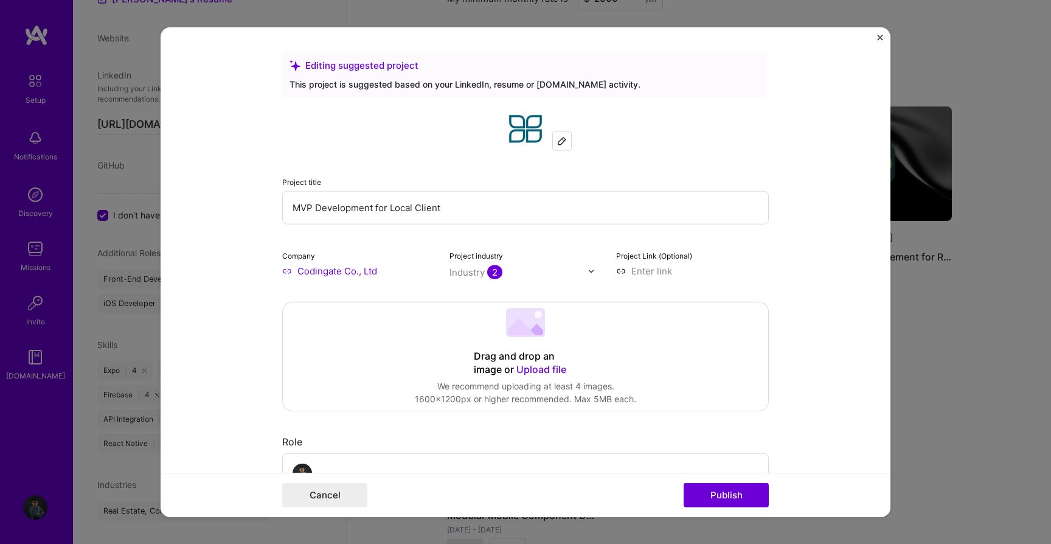
scroll to position [238, 0]
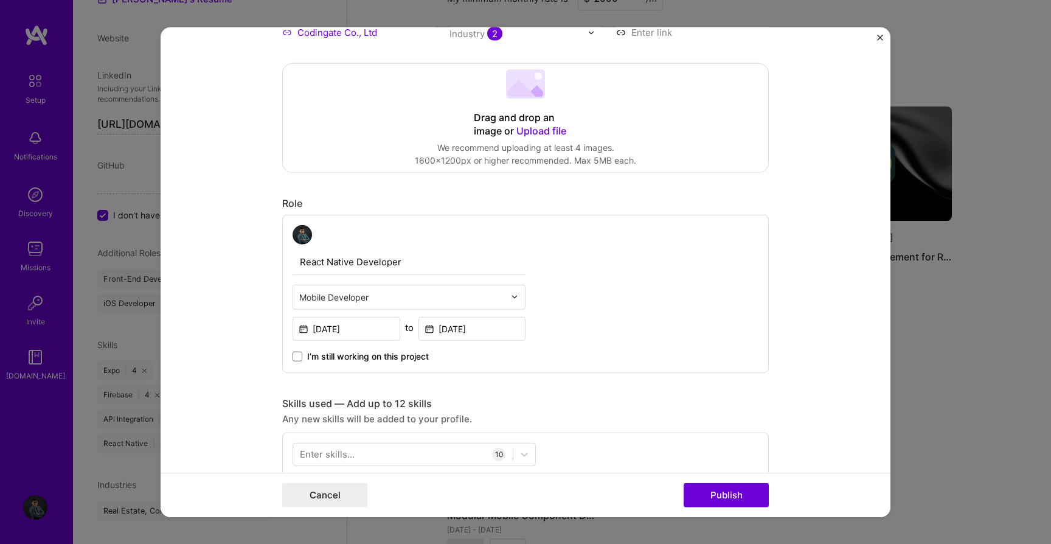
click at [392, 263] on input "React Native Developer" at bounding box center [409, 262] width 233 height 26
type input "React Native Developer"
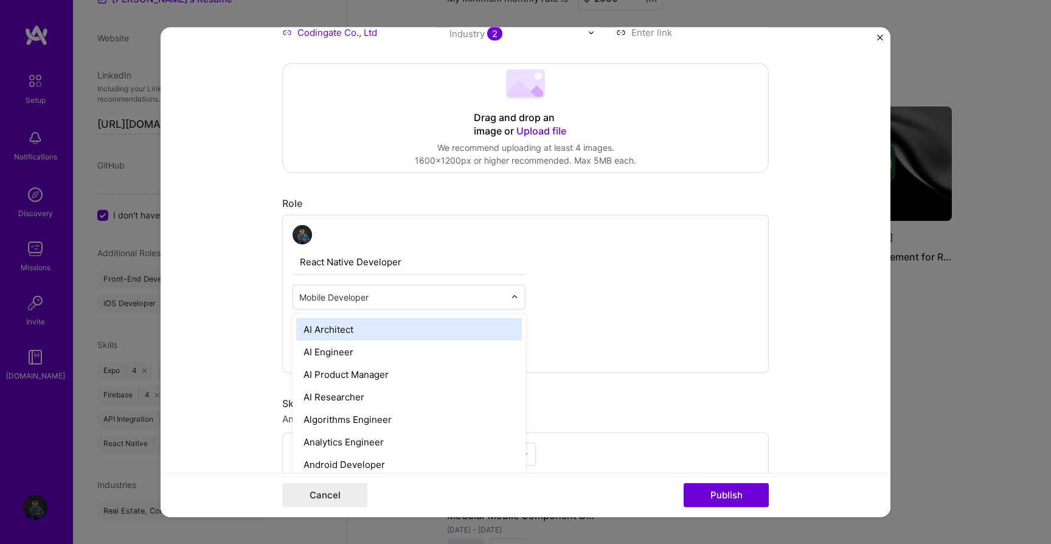
click at [381, 294] on input "text" at bounding box center [402, 297] width 206 height 13
click at [400, 297] on input "text" at bounding box center [402, 297] width 206 height 13
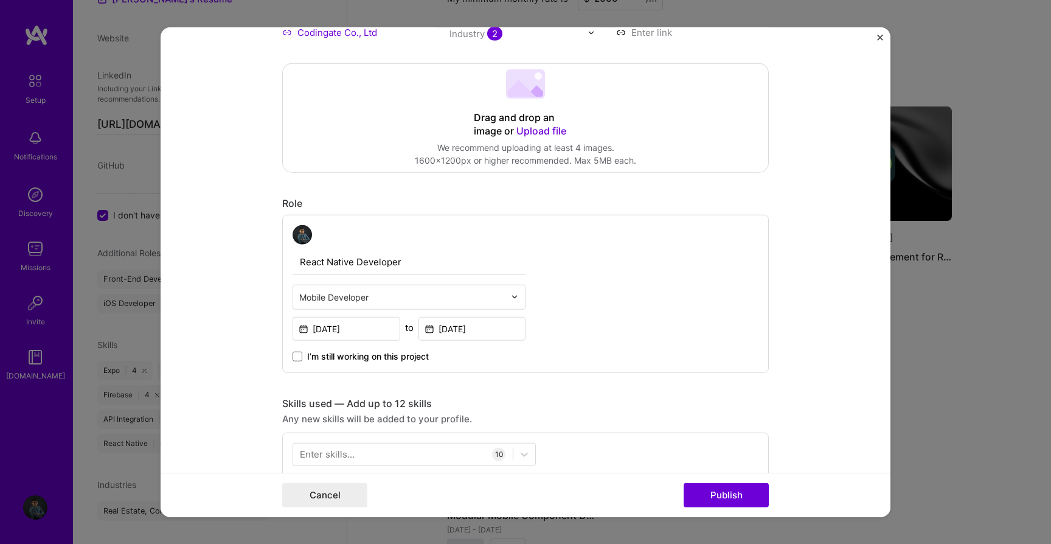
click at [567, 297] on div "React Native Developer Mobile Developer Mar, 2018 to Jul, 2018 I’m still workin…" at bounding box center [525, 294] width 487 height 158
click at [442, 298] on input "text" at bounding box center [402, 297] width 206 height 13
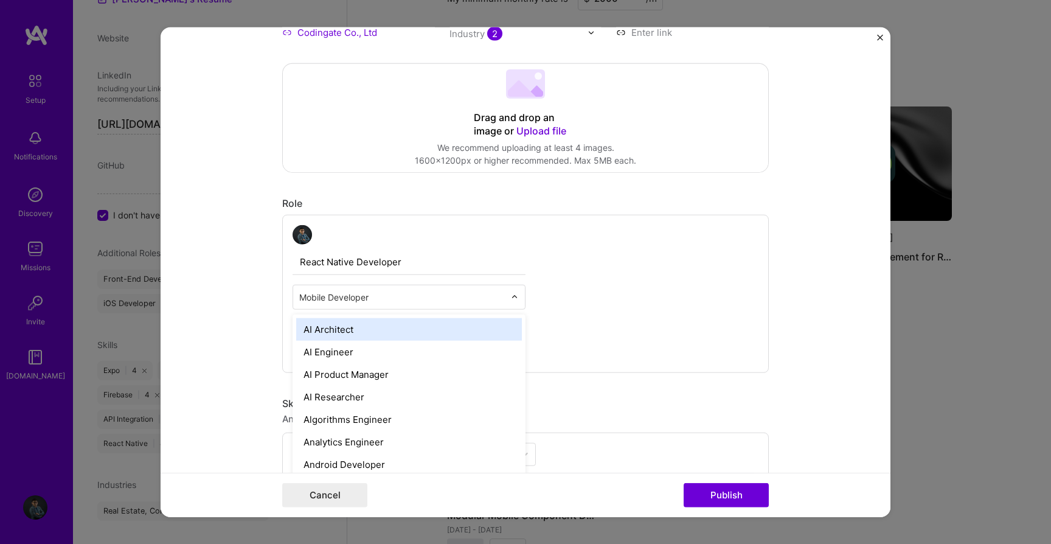
click at [561, 285] on div "React Native Developer option AI Architect focused, 1 of 70. 69 results availab…" at bounding box center [525, 294] width 487 height 158
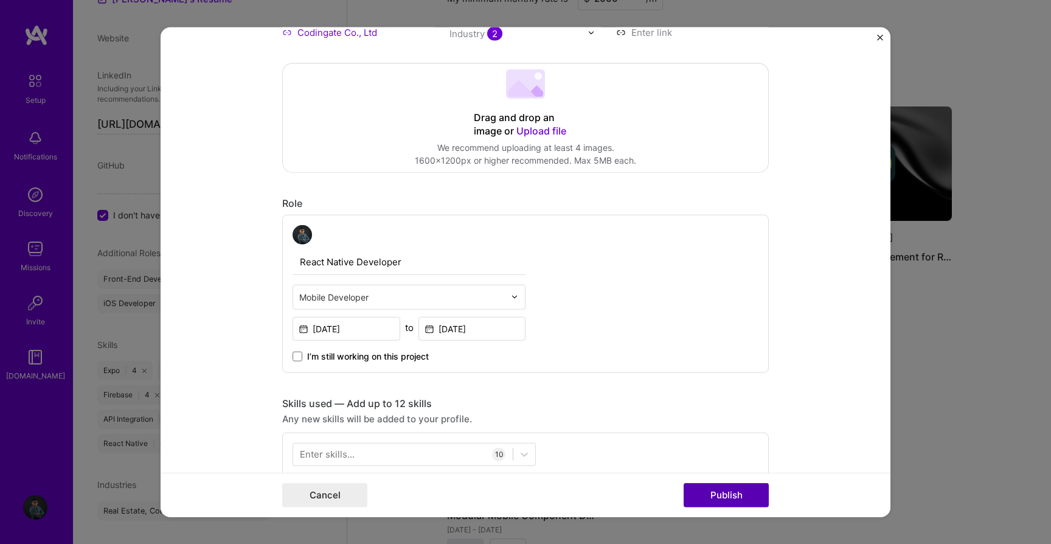
click at [738, 494] on button "Publish" at bounding box center [726, 494] width 85 height 24
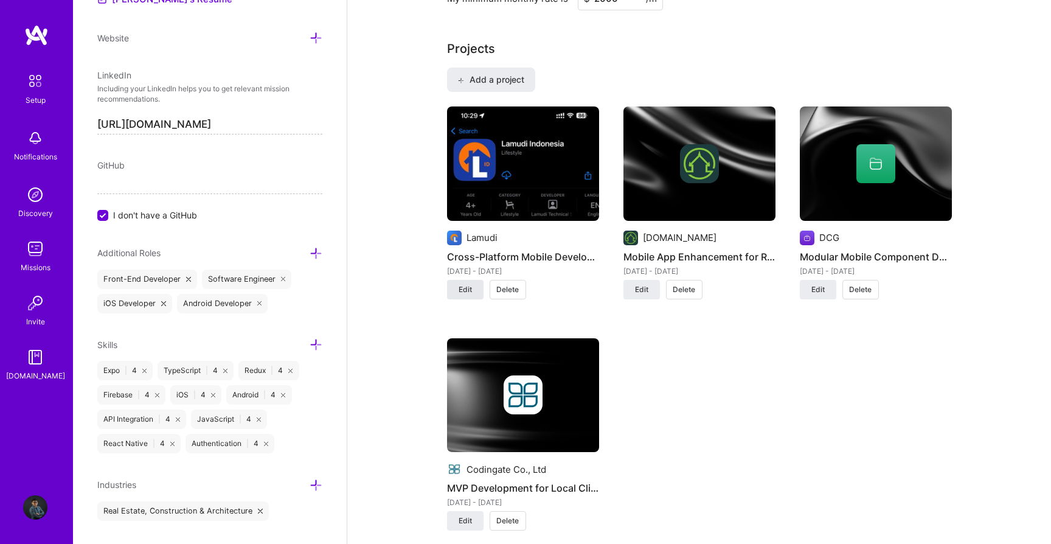
click at [463, 284] on span "Edit" at bounding box center [465, 289] width 13 height 11
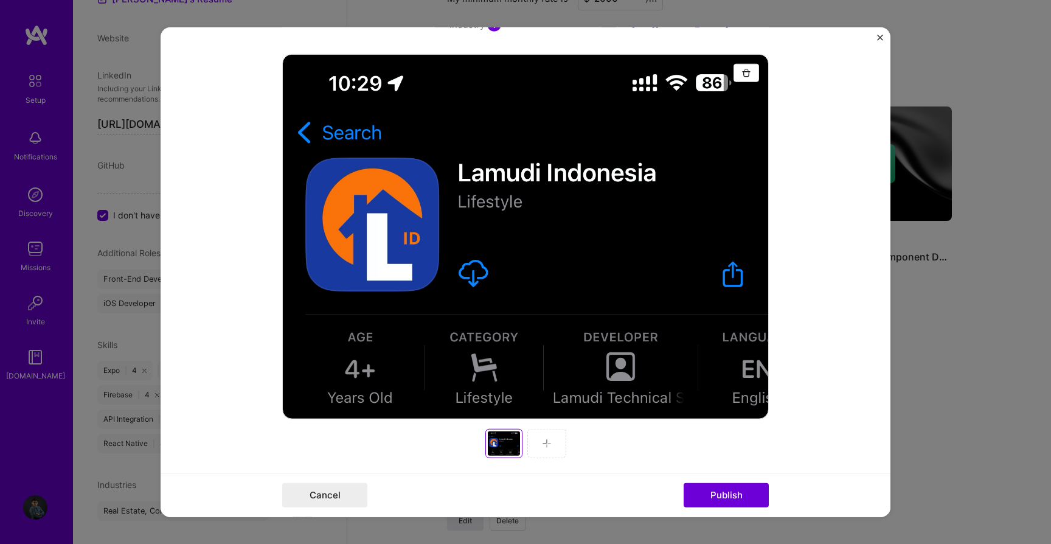
scroll to position [222, 0]
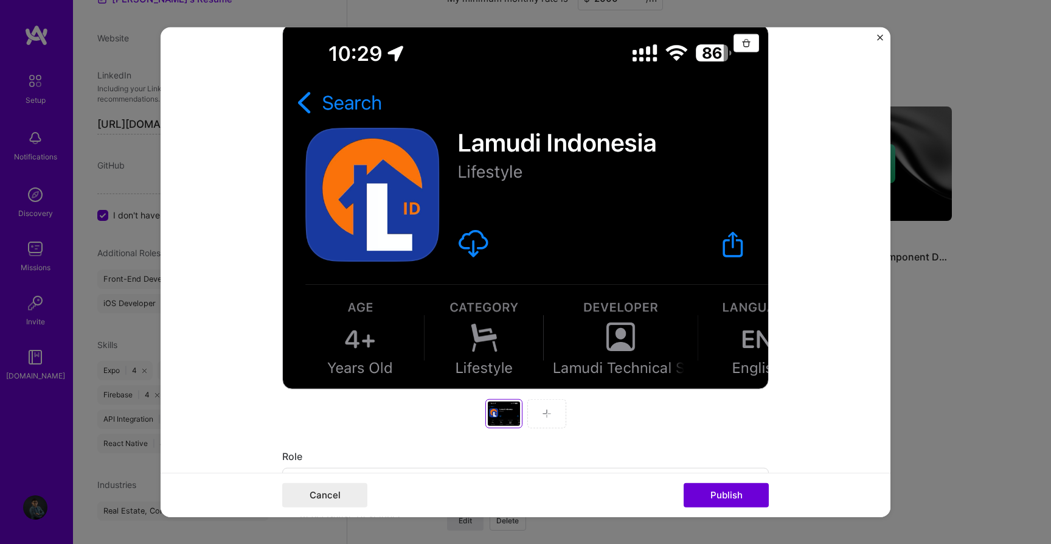
click at [574, 334] on div at bounding box center [525, 206] width 487 height 365
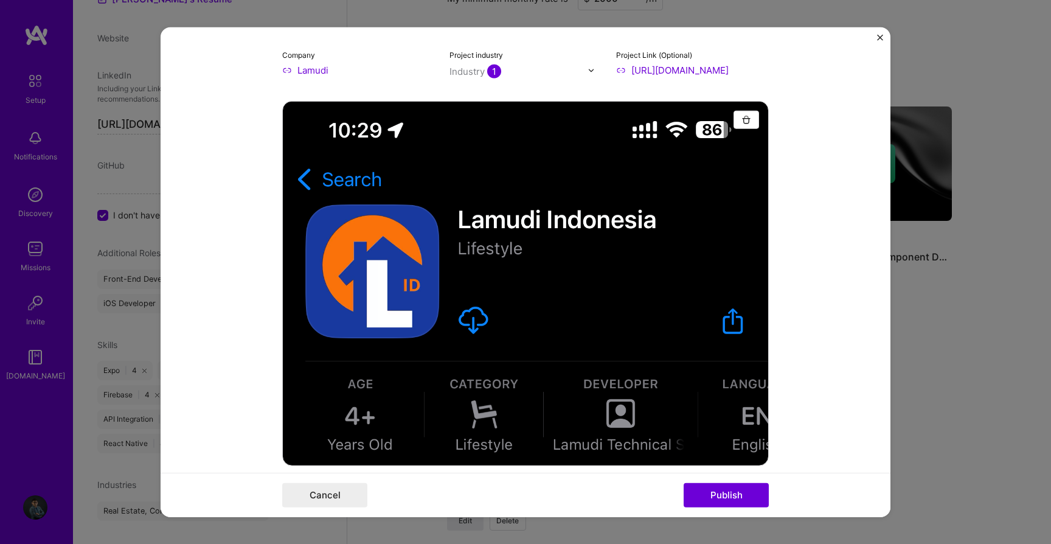
scroll to position [129, 0]
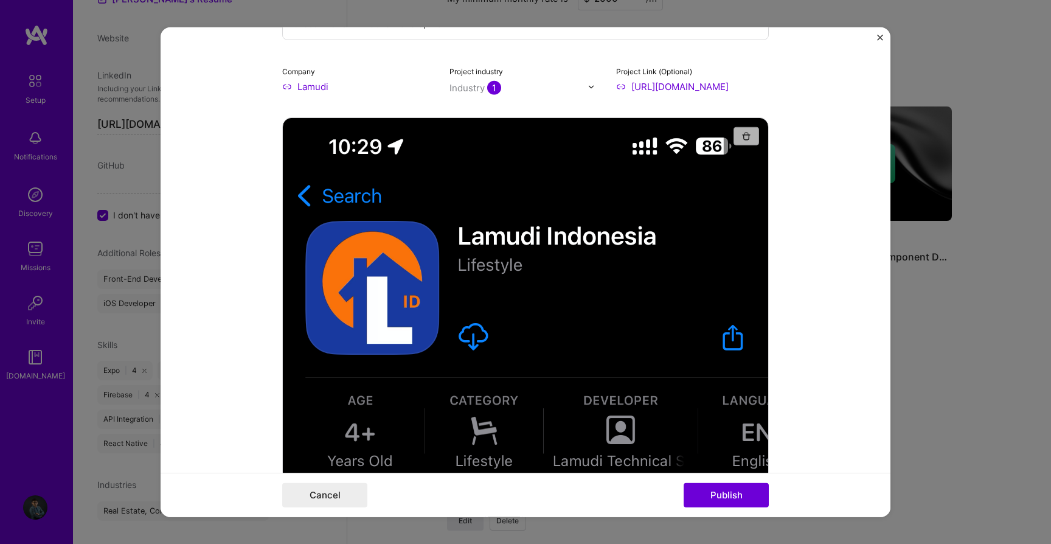
click at [748, 133] on img "button" at bounding box center [746, 136] width 10 height 10
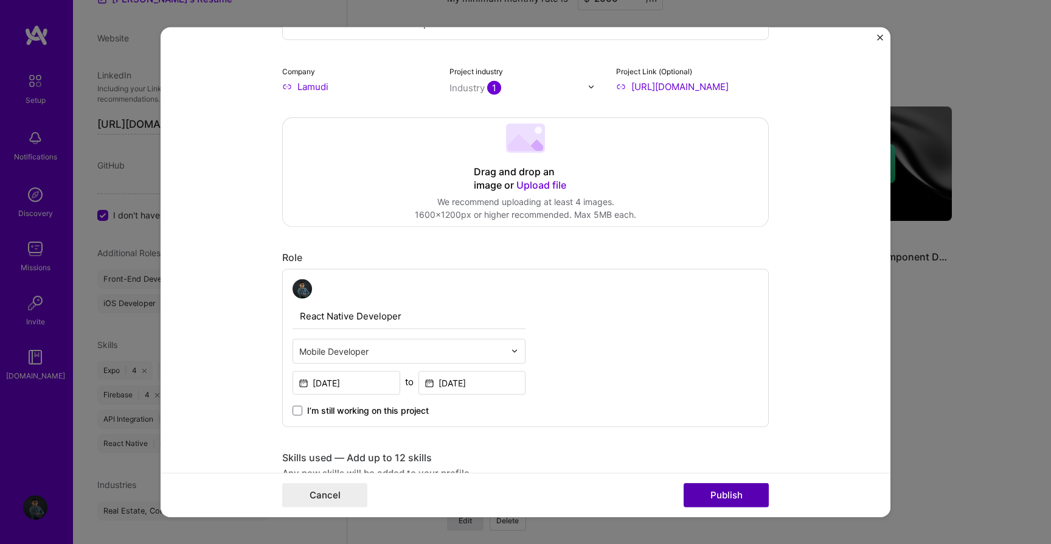
click at [735, 502] on button "Publish" at bounding box center [726, 494] width 85 height 24
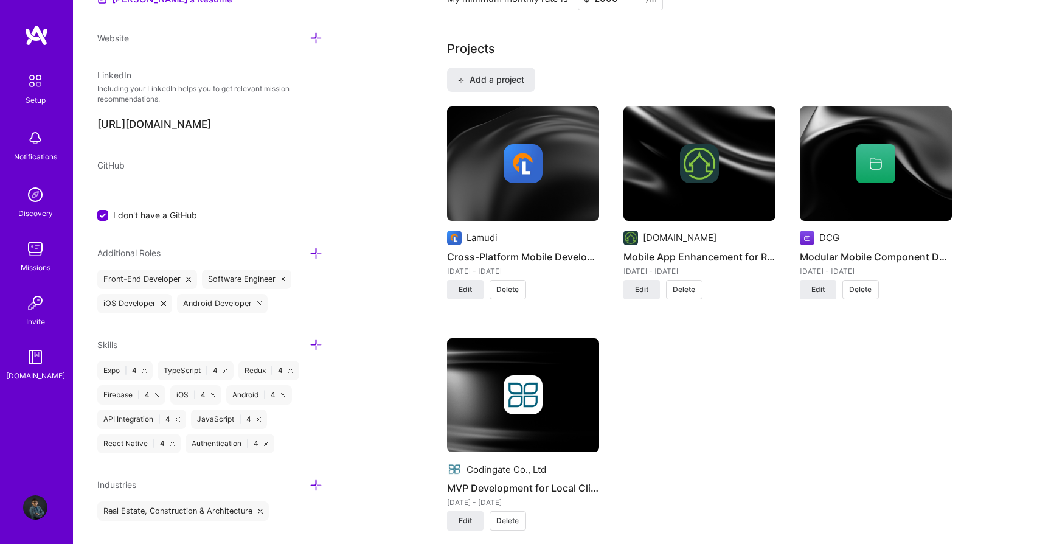
click at [805, 347] on div "Lamudi Cross-Platform Mobile Development Aug 2024 - Aug 2025 Edit Delete Reales…" at bounding box center [699, 325] width 505 height 439
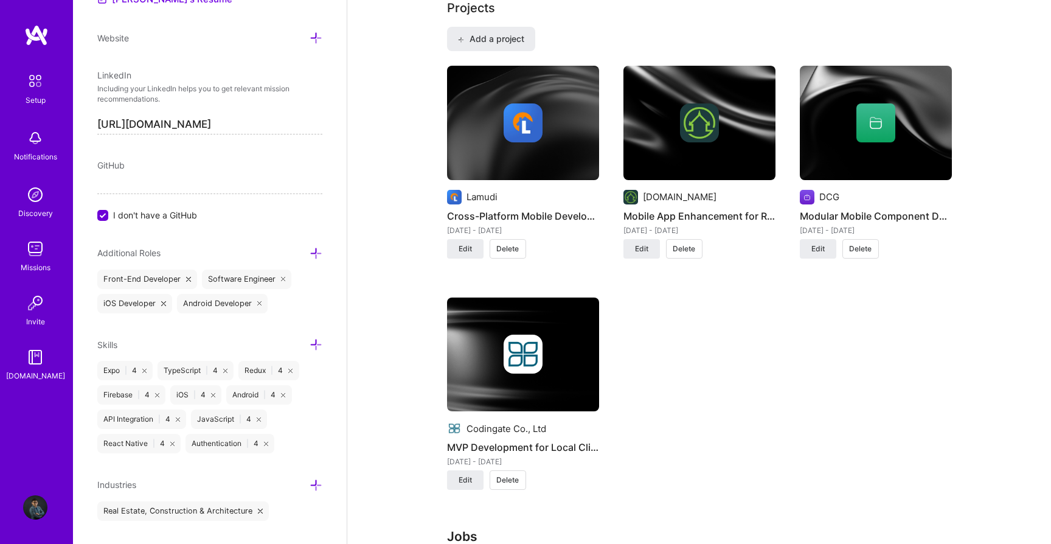
scroll to position [1024, 0]
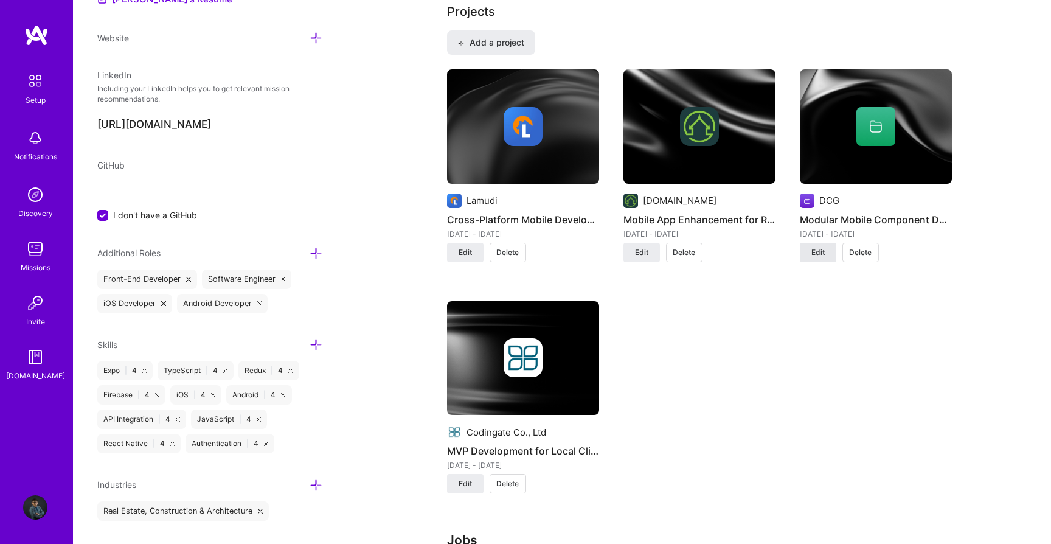
click at [822, 247] on span "Edit" at bounding box center [817, 252] width 13 height 11
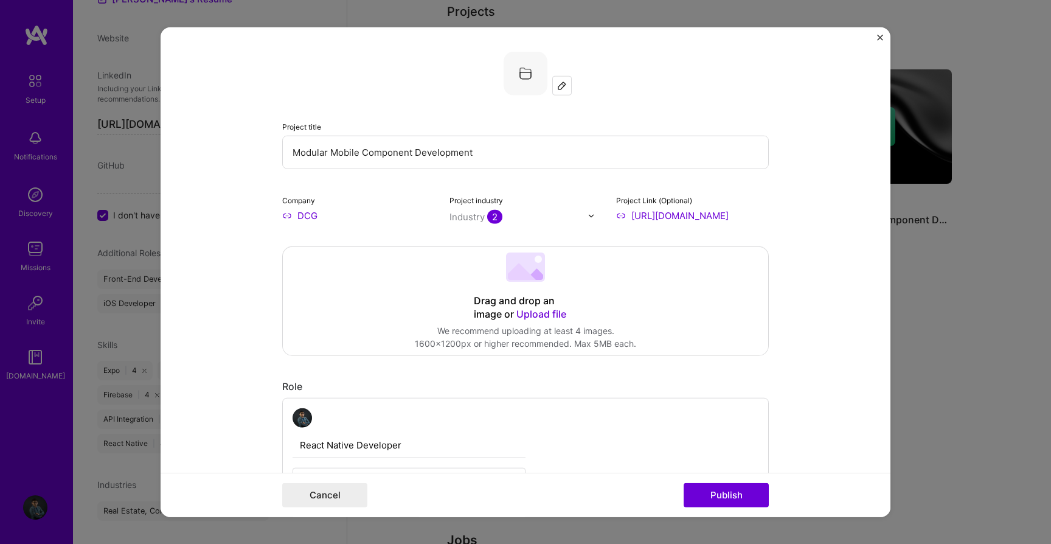
click at [345, 222] on input "DCG" at bounding box center [358, 215] width 153 height 13
type input "DCG"
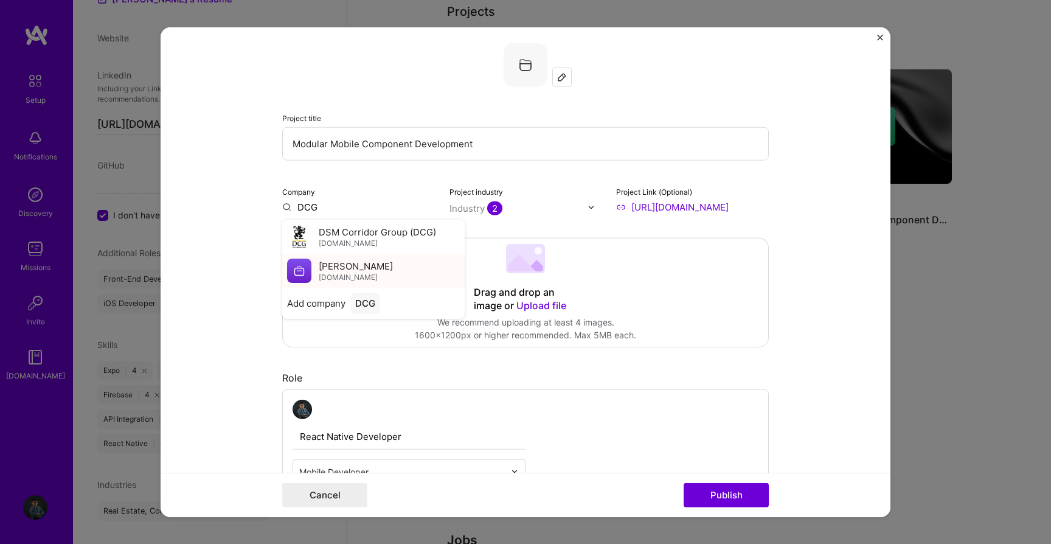
scroll to position [2, 0]
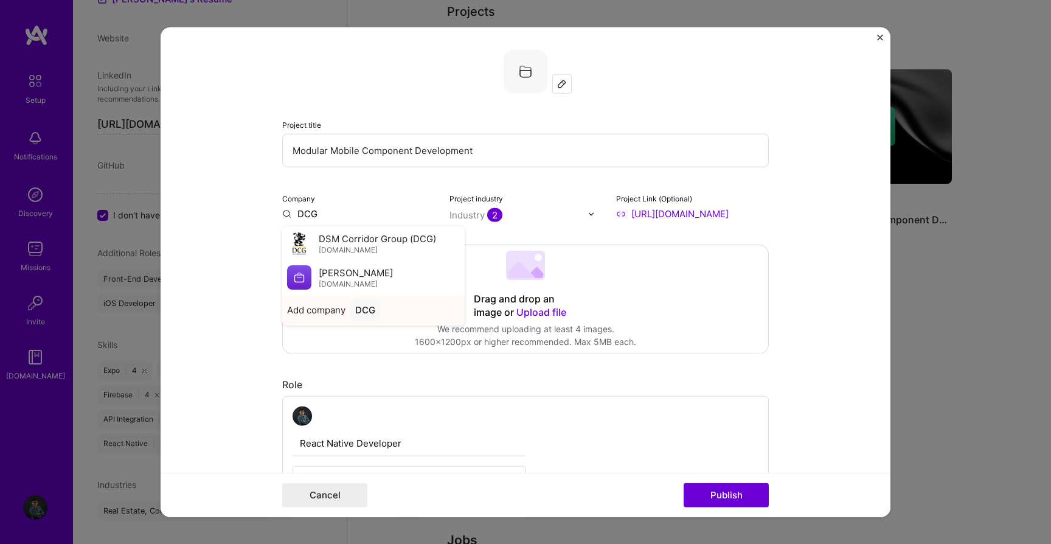
click at [360, 311] on div "DCG" at bounding box center [365, 309] width 30 height 21
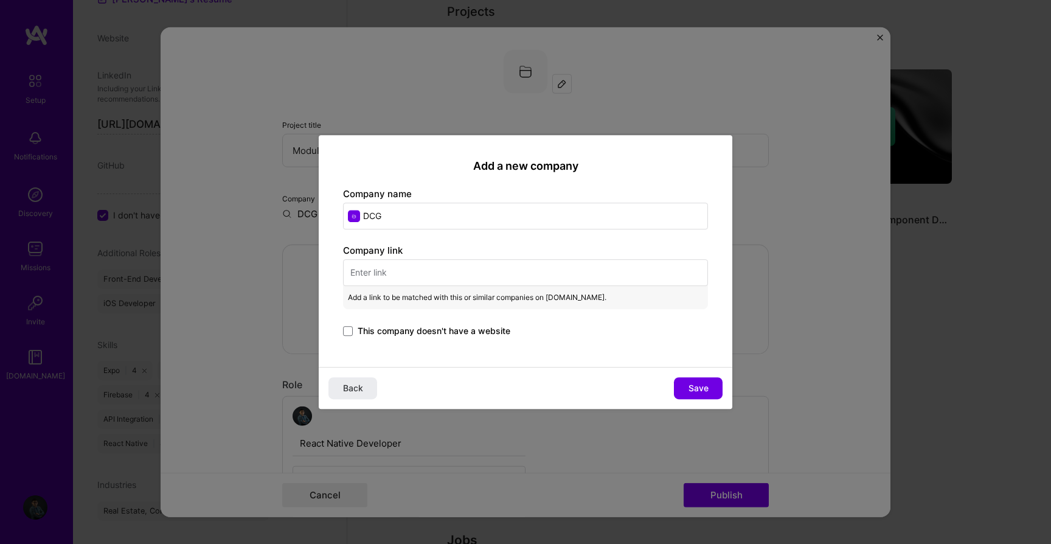
click at [428, 277] on input "text" at bounding box center [525, 272] width 365 height 27
paste input "http://digitalclassifiedsgroup.com/"
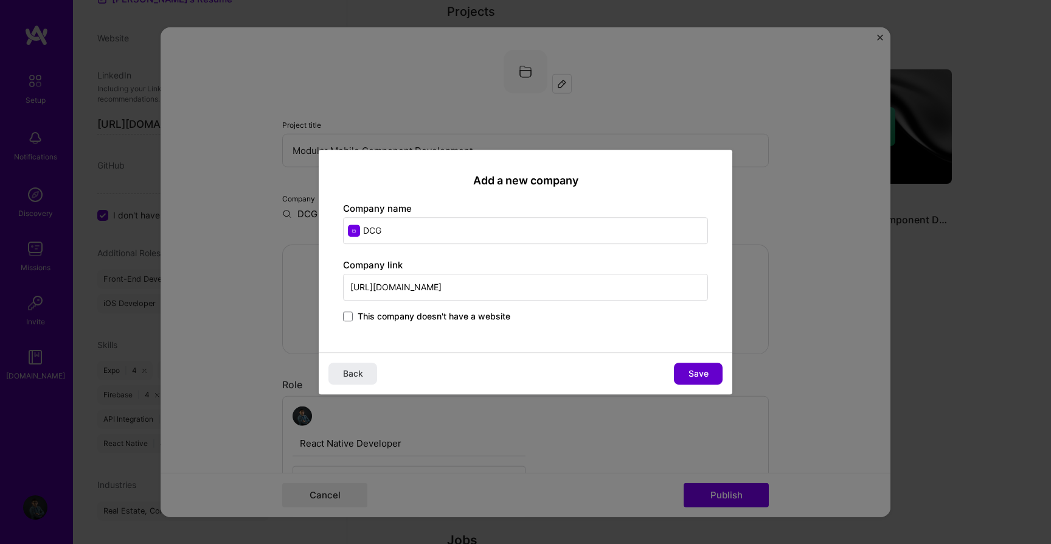
type input "http://digitalclassifiedsgroup.com/"
click at [693, 366] on button "Save" at bounding box center [698, 373] width 49 height 22
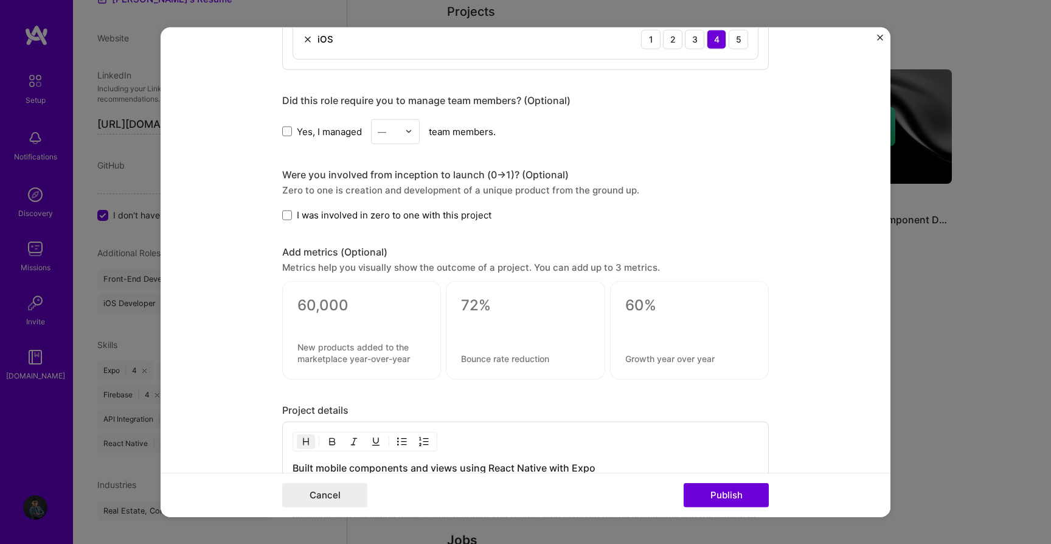
scroll to position [994, 0]
click at [705, 487] on button "Publish" at bounding box center [726, 494] width 85 height 24
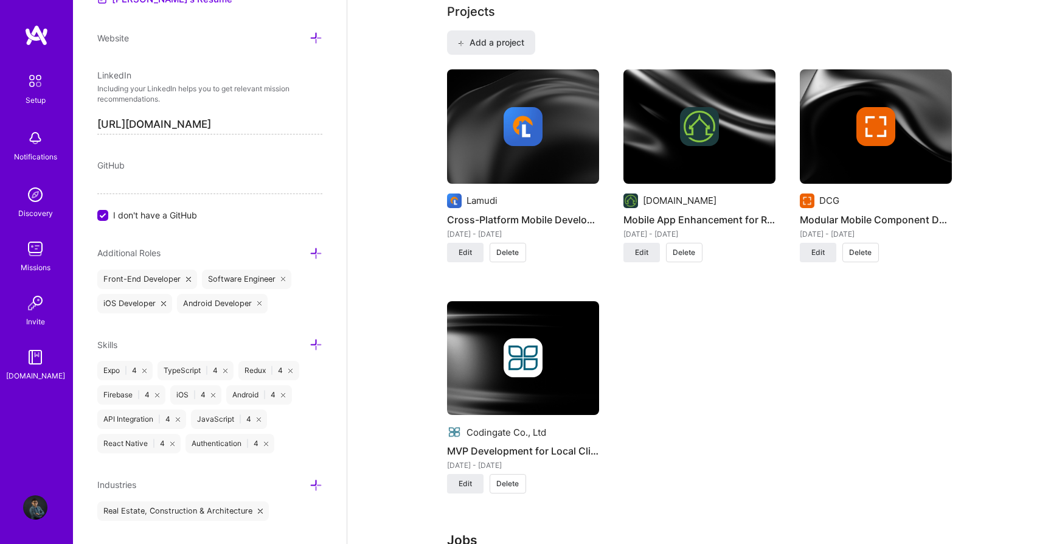
click at [755, 342] on div "Lamudi Cross-Platform Mobile Development Aug 2024 - Aug 2025 Edit Delete Reales…" at bounding box center [699, 288] width 505 height 439
click at [810, 243] on button "Edit" at bounding box center [818, 252] width 36 height 19
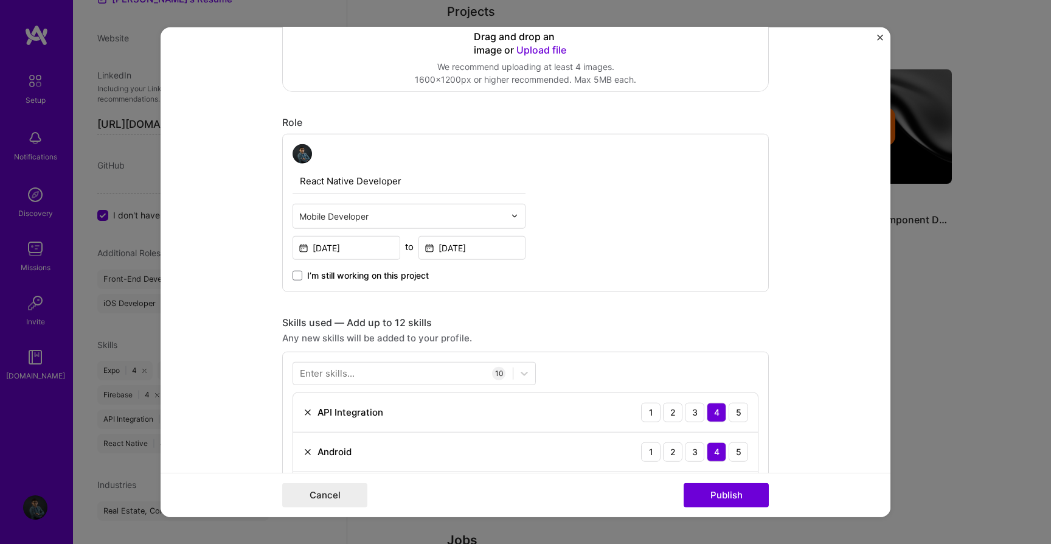
scroll to position [262, 0]
click at [409, 374] on div at bounding box center [403, 376] width 220 height 20
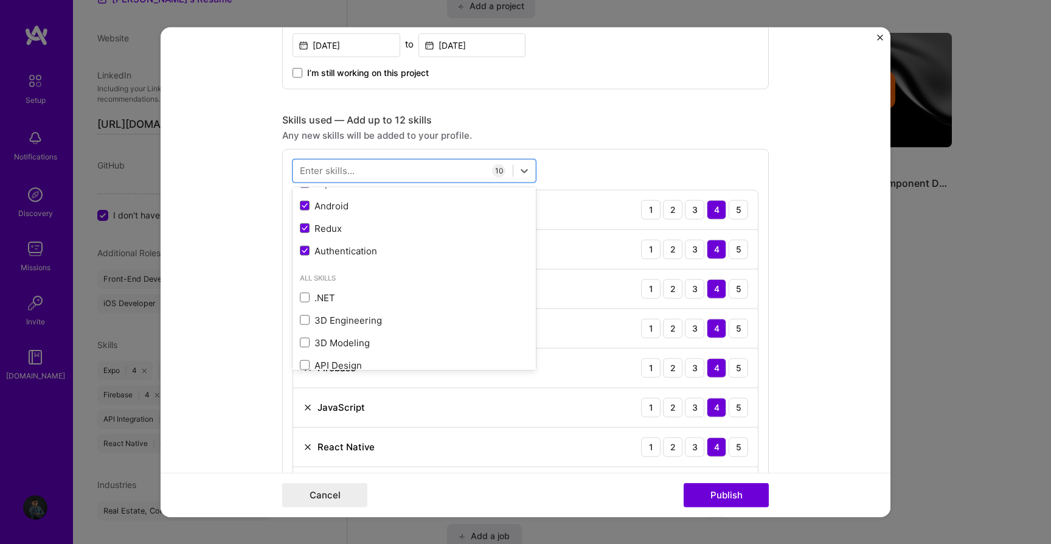
scroll to position [174, 0]
click at [249, 274] on form "Project title Modular Mobile Component Development Company DCG Project industry…" at bounding box center [526, 272] width 730 height 490
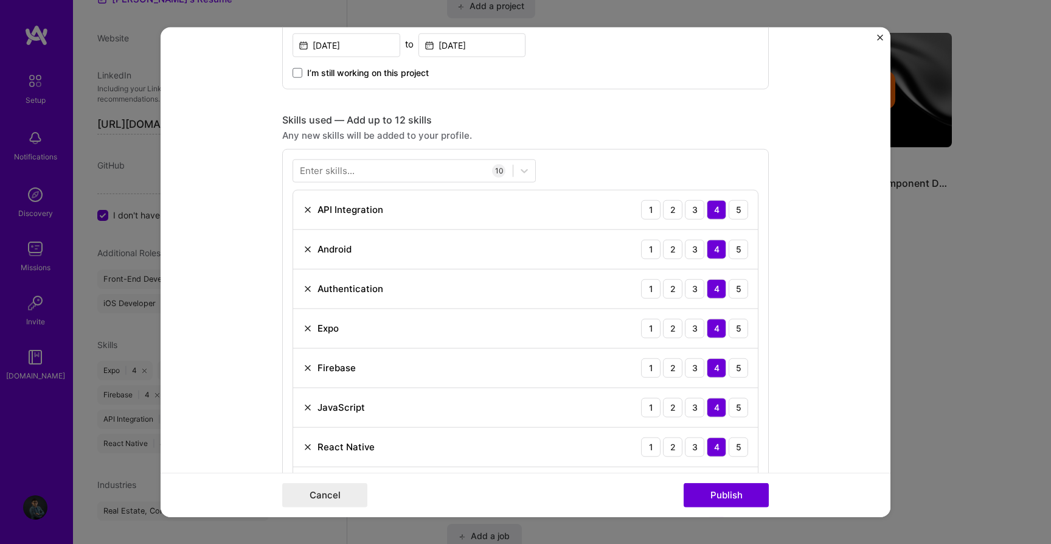
click at [877, 38] on img "Close" at bounding box center [880, 38] width 6 height 6
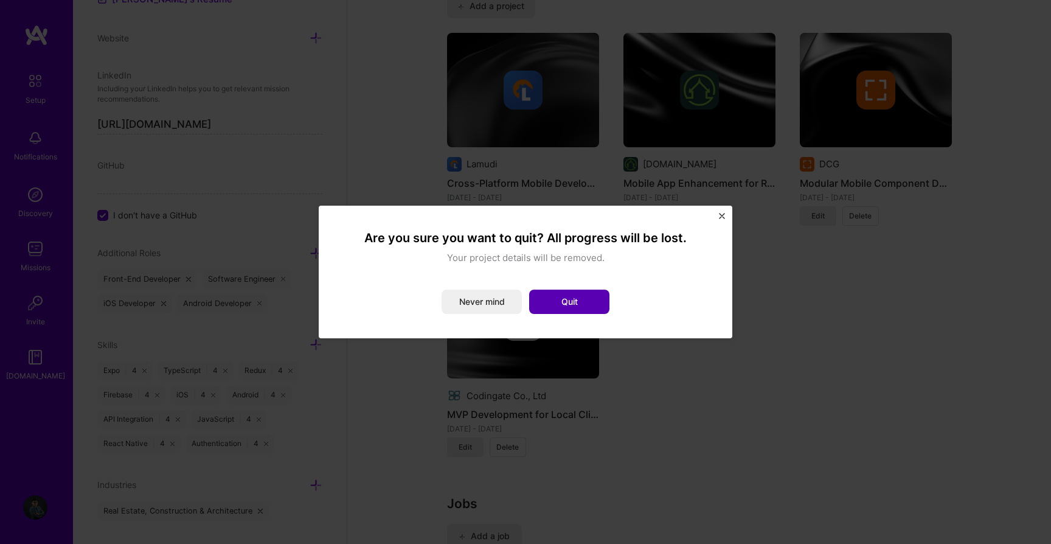
click at [547, 303] on button "Quit" at bounding box center [569, 302] width 80 height 24
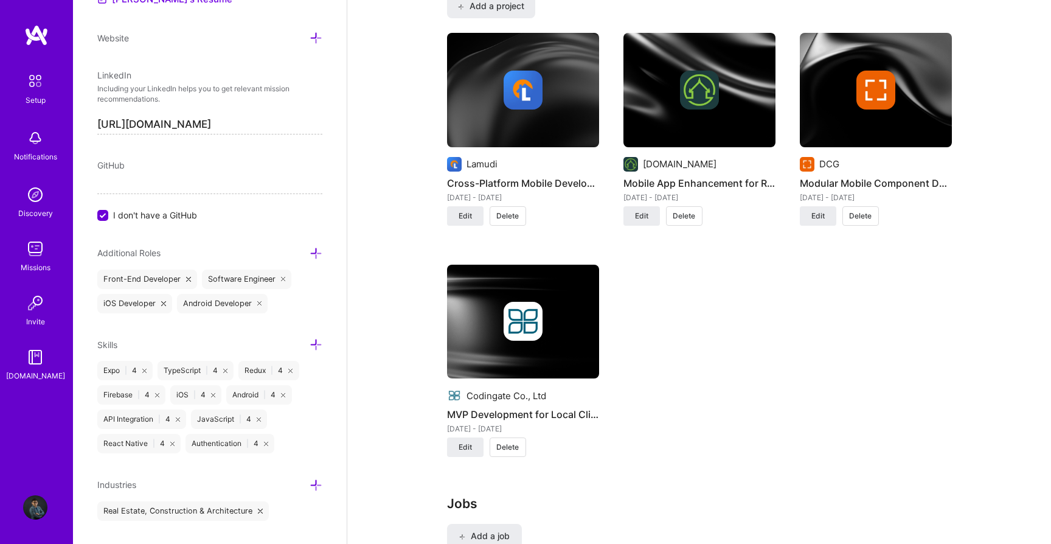
click at [770, 335] on div "Lamudi Cross-Platform Mobile Development Aug 2024 - Aug 2025 Edit Delete Reales…" at bounding box center [699, 252] width 505 height 439
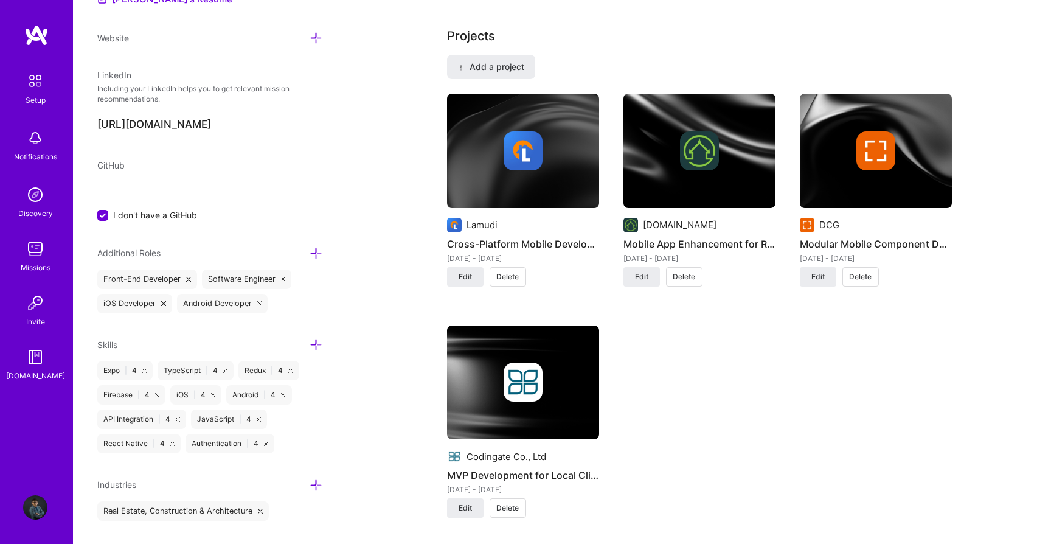
scroll to position [1009, 0]
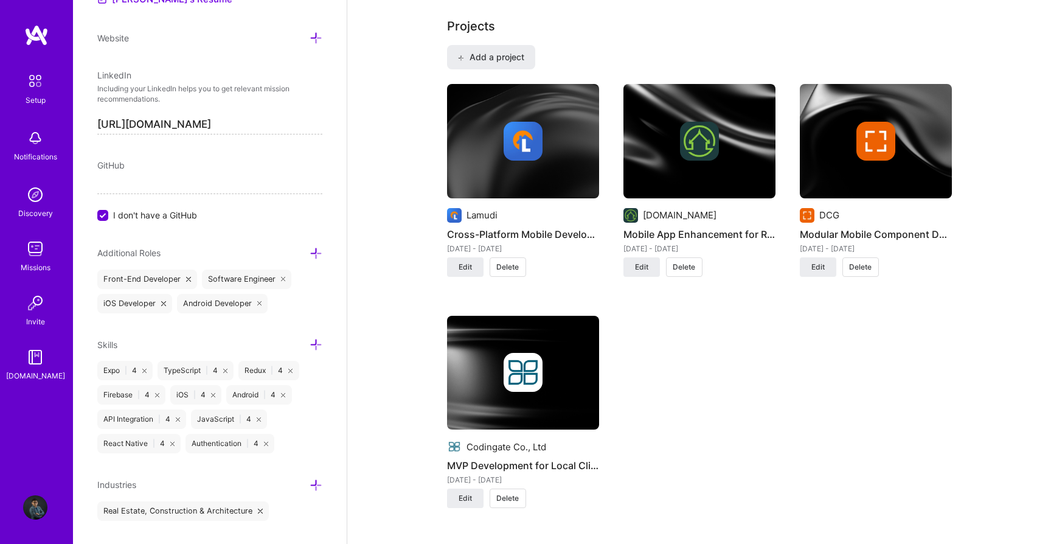
click at [735, 386] on div "Lamudi Cross-Platform Mobile Development Aug 2024 - Aug 2025 Edit Delete Reales…" at bounding box center [699, 303] width 505 height 439
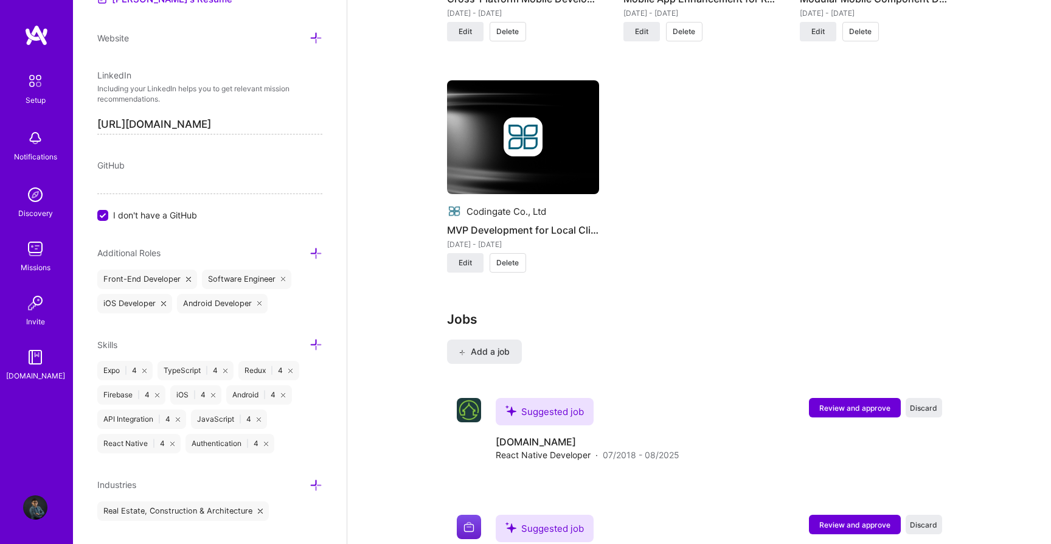
scroll to position [1313, 0]
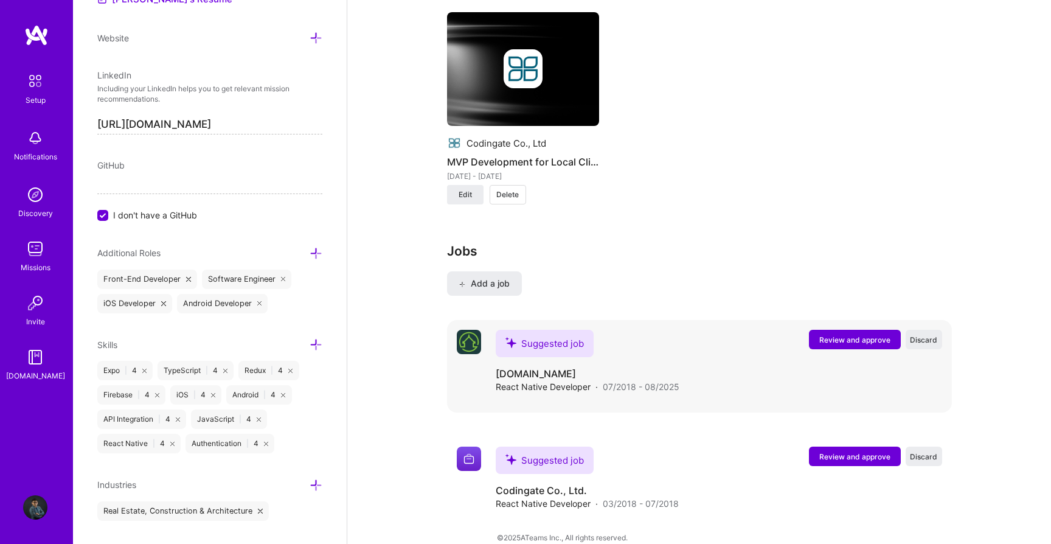
click at [850, 335] on span "Review and approve" at bounding box center [854, 340] width 71 height 10
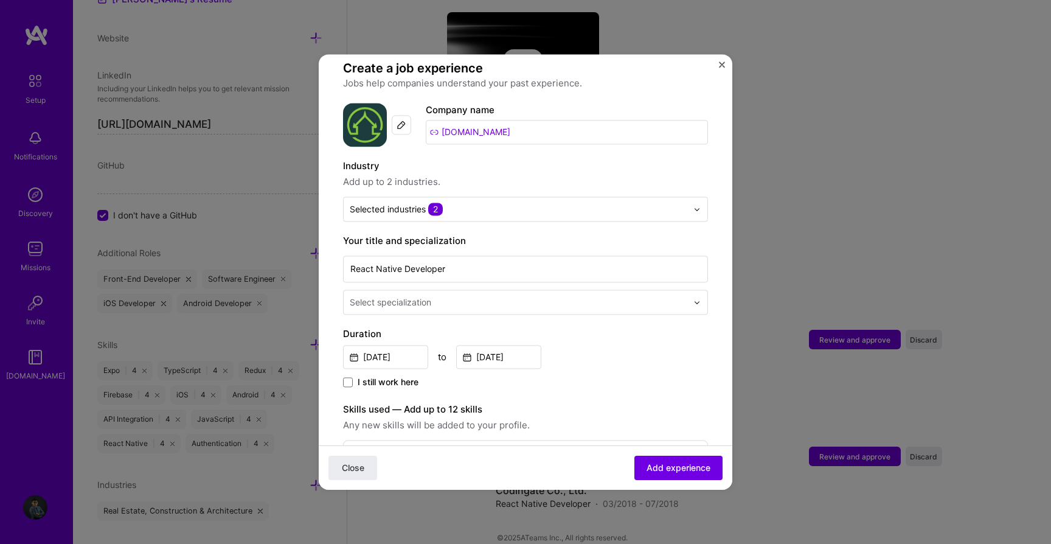
scroll to position [90, 0]
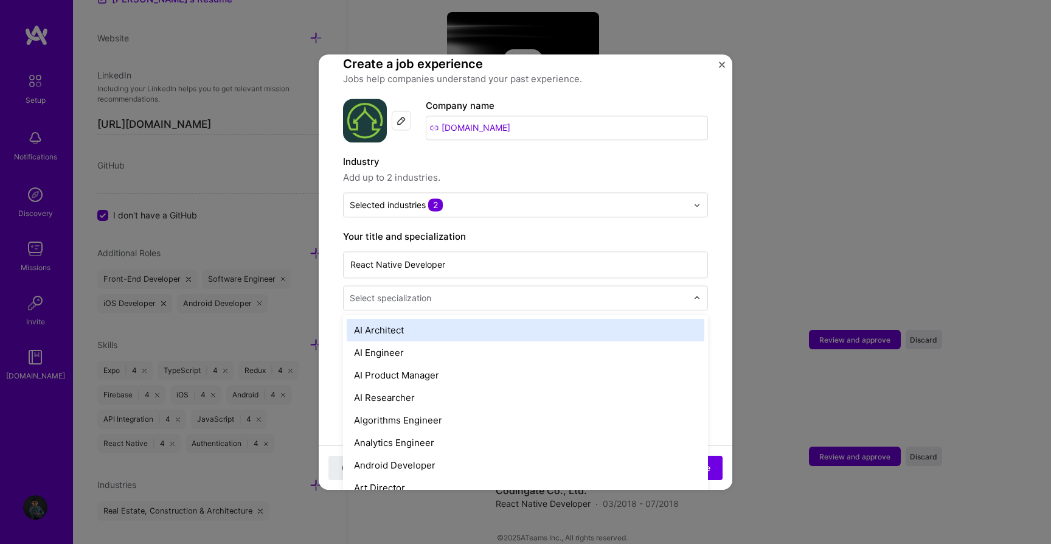
click at [533, 291] on input "text" at bounding box center [520, 297] width 340 height 13
type input "mo"
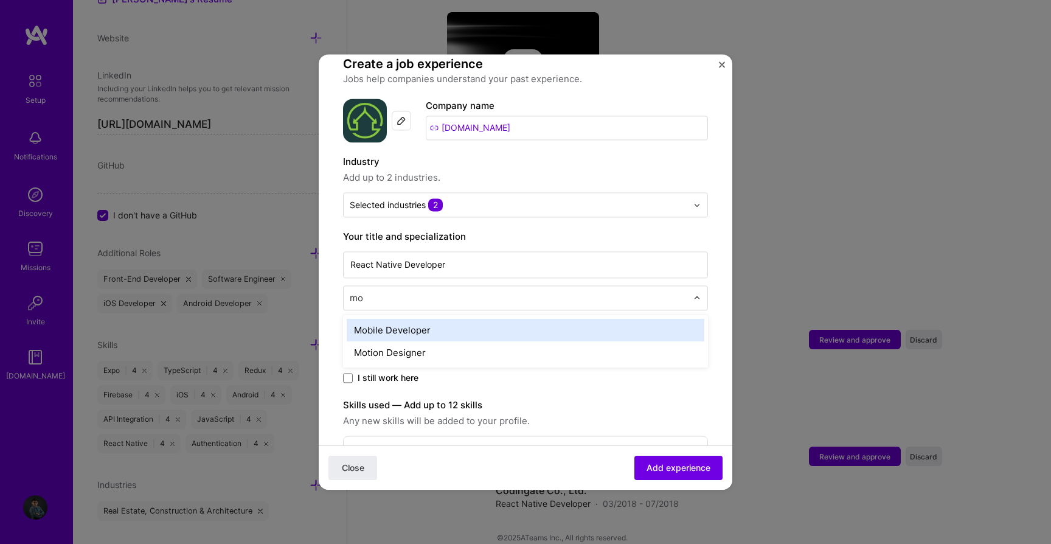
click at [525, 319] on div "Mobile Developer" at bounding box center [526, 330] width 358 height 23
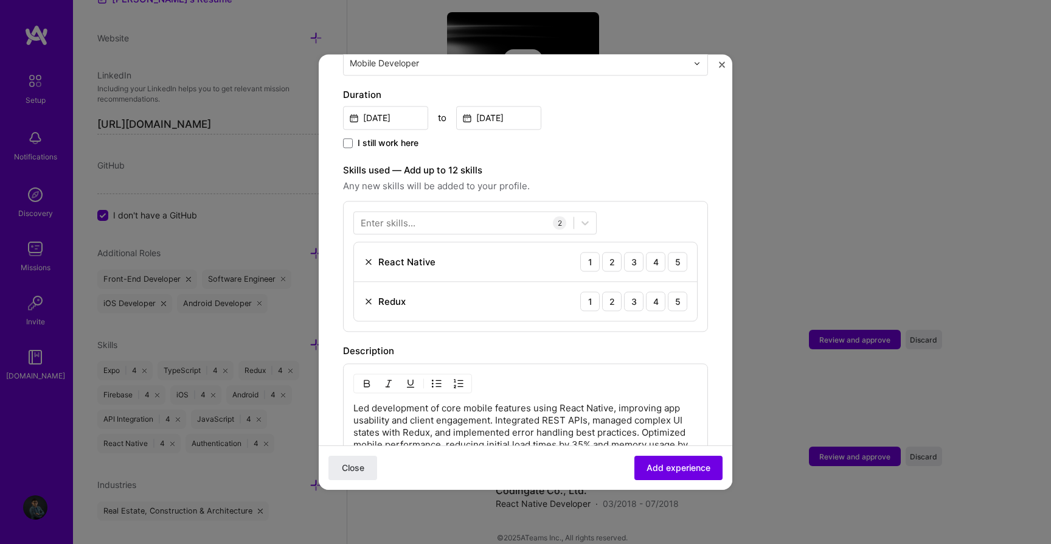
scroll to position [327, 0]
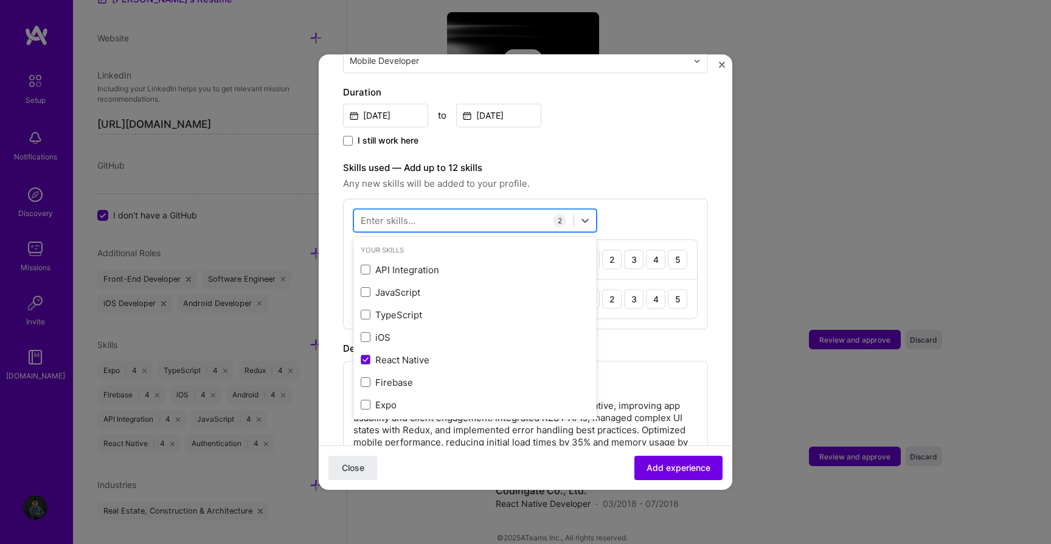
click at [487, 211] on div at bounding box center [464, 220] width 220 height 20
click at [361, 265] on span at bounding box center [366, 270] width 10 height 10
click at [0, 0] on input "checkbox" at bounding box center [0, 0] width 0 height 0
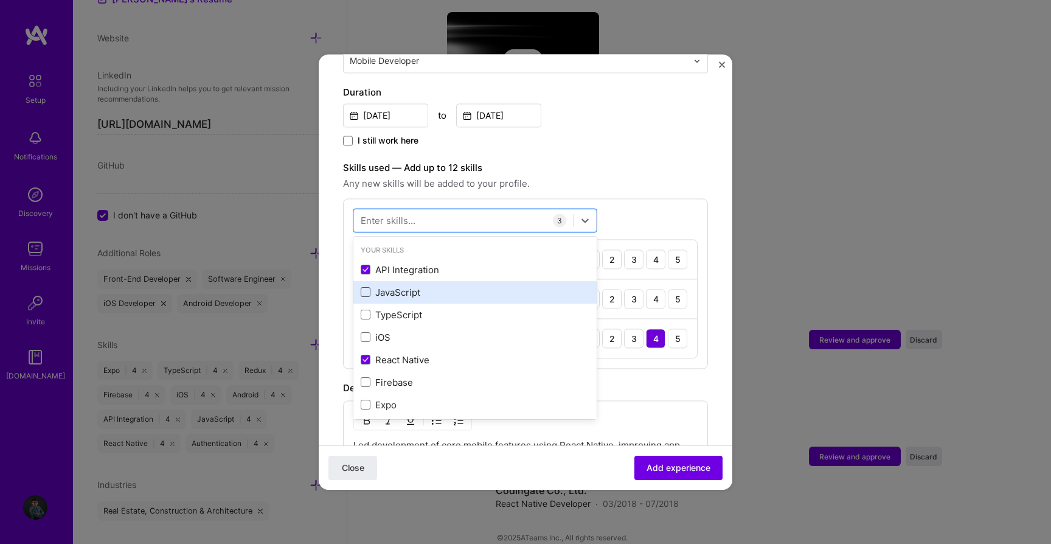
click at [361, 288] on span at bounding box center [366, 293] width 10 height 10
click at [0, 0] on input "checkbox" at bounding box center [0, 0] width 0 height 0
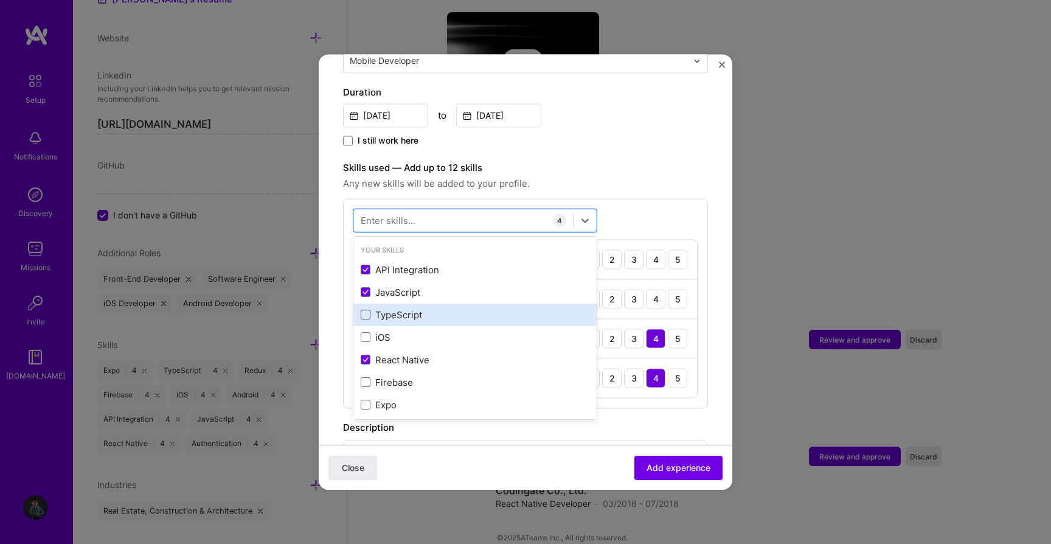
click at [364, 310] on span at bounding box center [366, 315] width 10 height 10
click at [0, 0] on input "checkbox" at bounding box center [0, 0] width 0 height 0
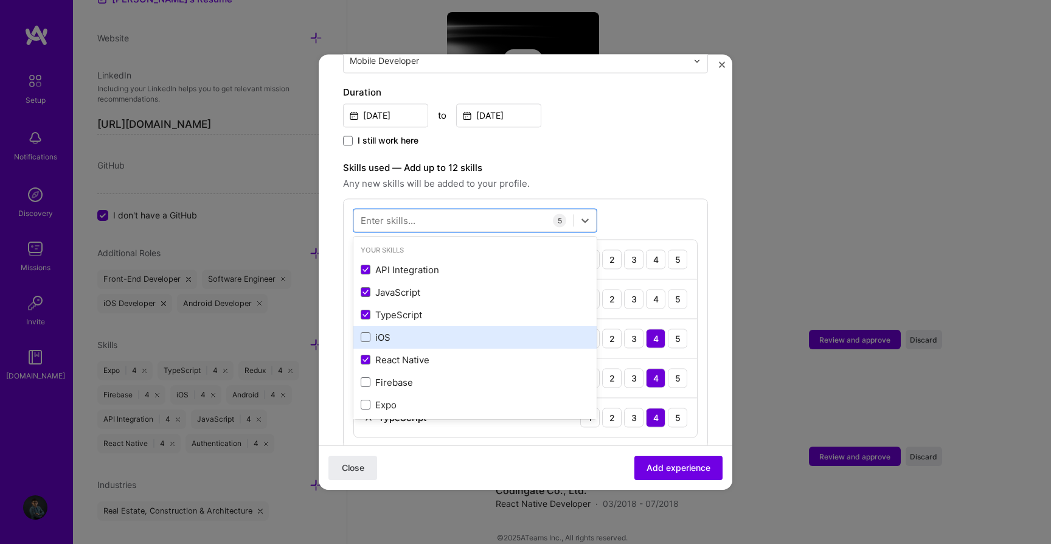
click at [364, 333] on div "iOS" at bounding box center [474, 337] width 243 height 23
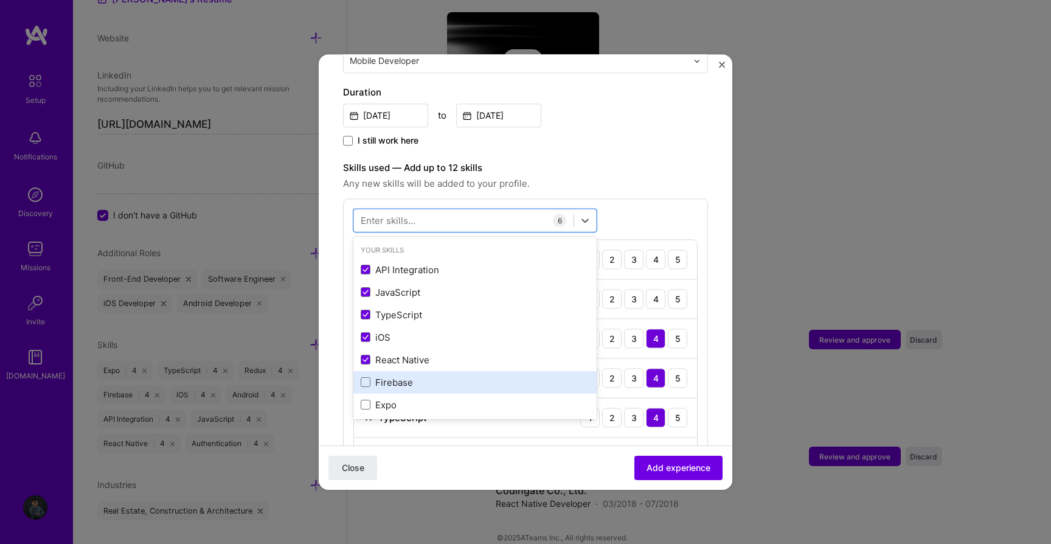
click at [364, 376] on div "Firebase" at bounding box center [475, 382] width 229 height 13
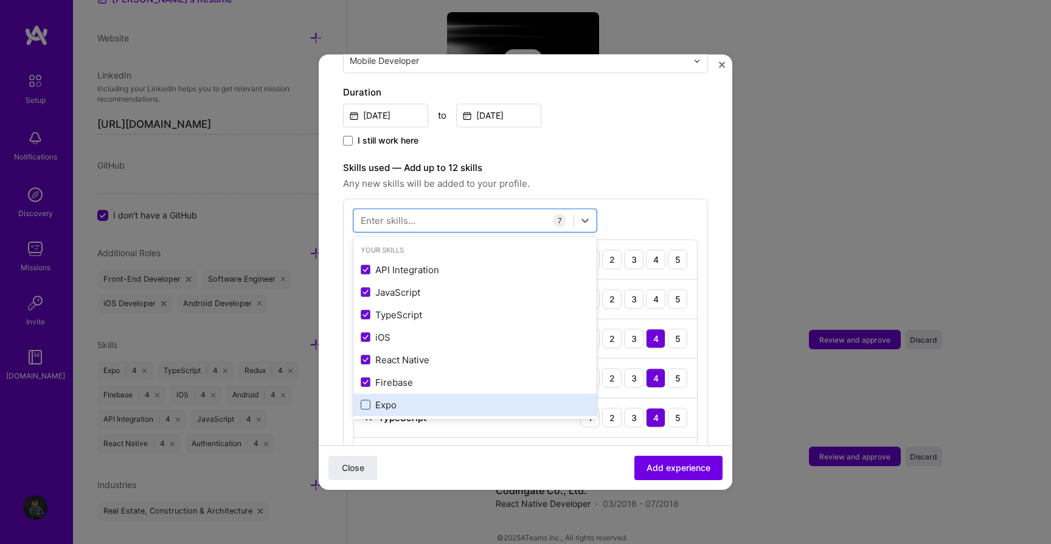
click at [364, 400] on span at bounding box center [366, 405] width 10 height 10
click at [0, 0] on input "checkbox" at bounding box center [0, 0] width 0 height 0
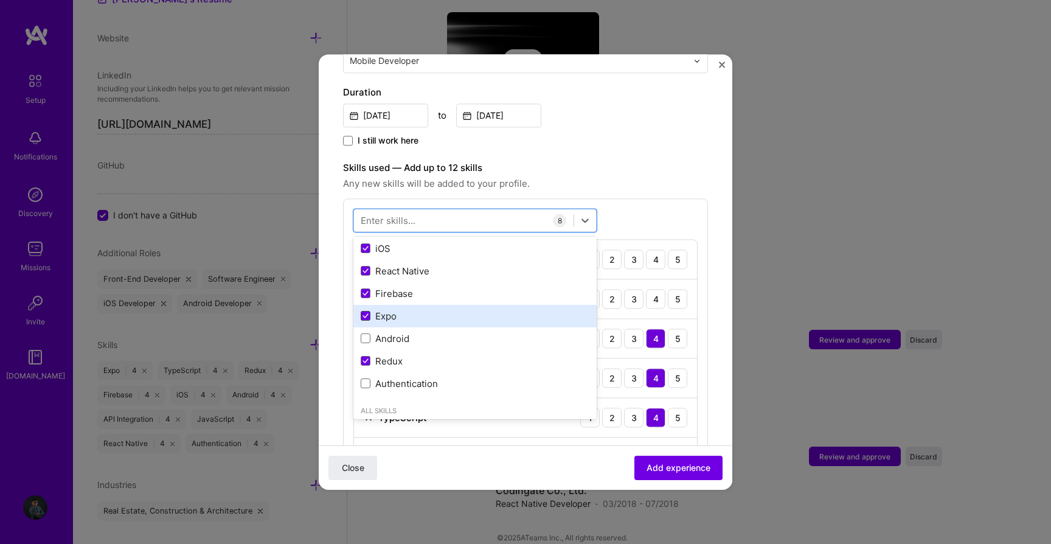
scroll to position [99, 0]
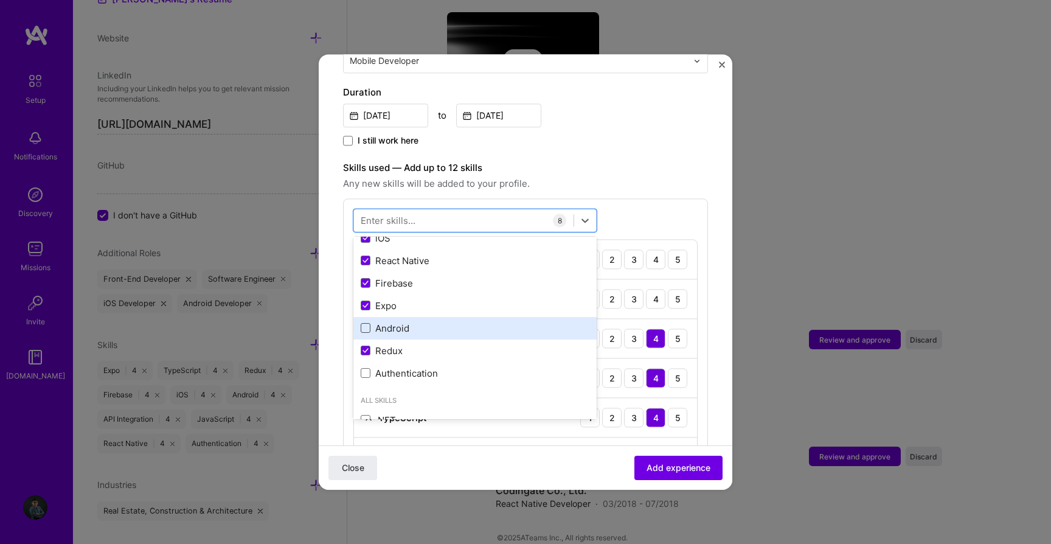
click at [364, 324] on span at bounding box center [366, 329] width 10 height 10
click at [0, 0] on input "checkbox" at bounding box center [0, 0] width 0 height 0
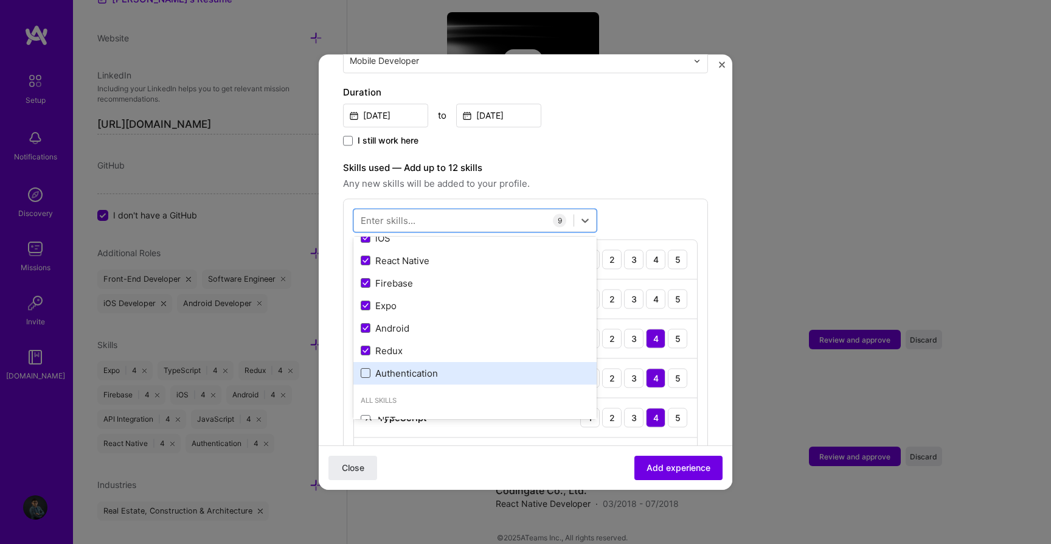
click at [366, 369] on span at bounding box center [366, 374] width 10 height 10
click at [0, 0] on input "checkbox" at bounding box center [0, 0] width 0 height 0
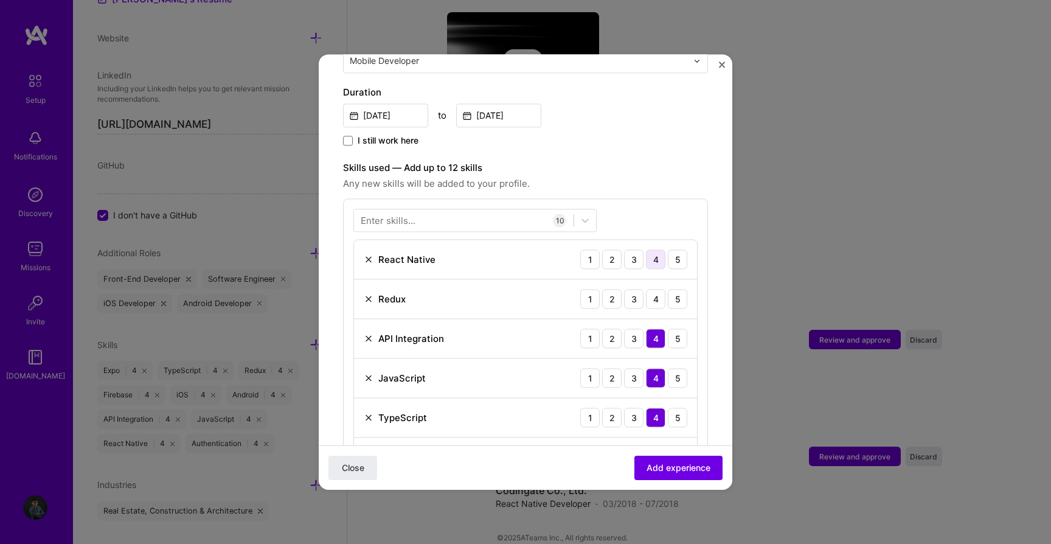
click at [657, 249] on div "4" at bounding box center [655, 258] width 19 height 19
click at [656, 289] on div "4" at bounding box center [655, 298] width 19 height 19
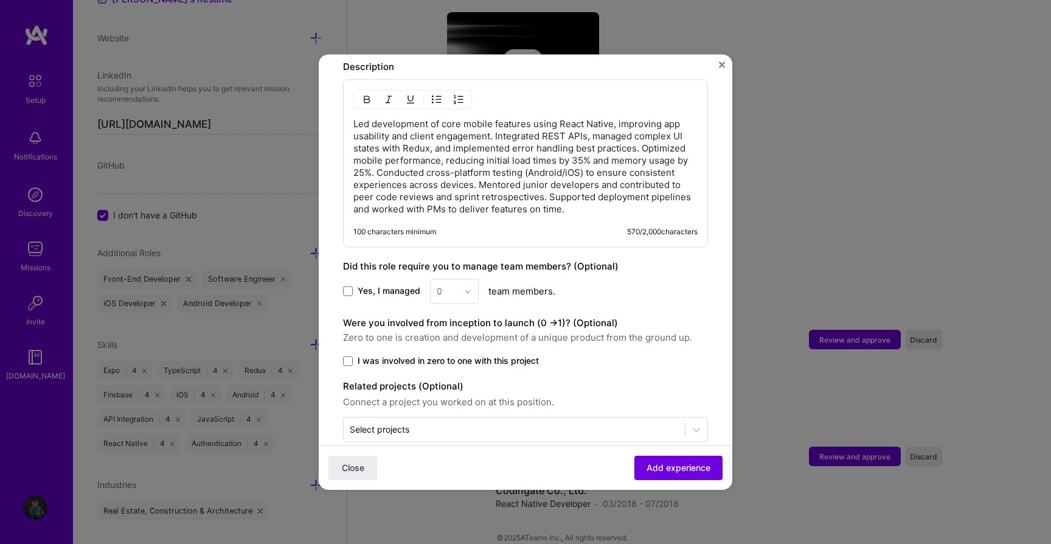
scroll to position [934, 0]
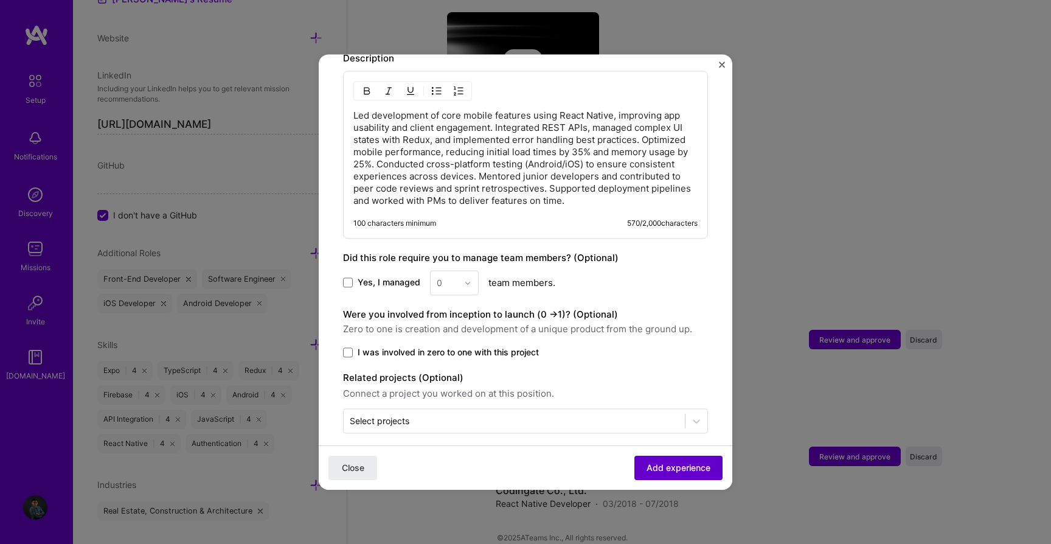
click at [651, 462] on span "Add experience" at bounding box center [679, 468] width 64 height 12
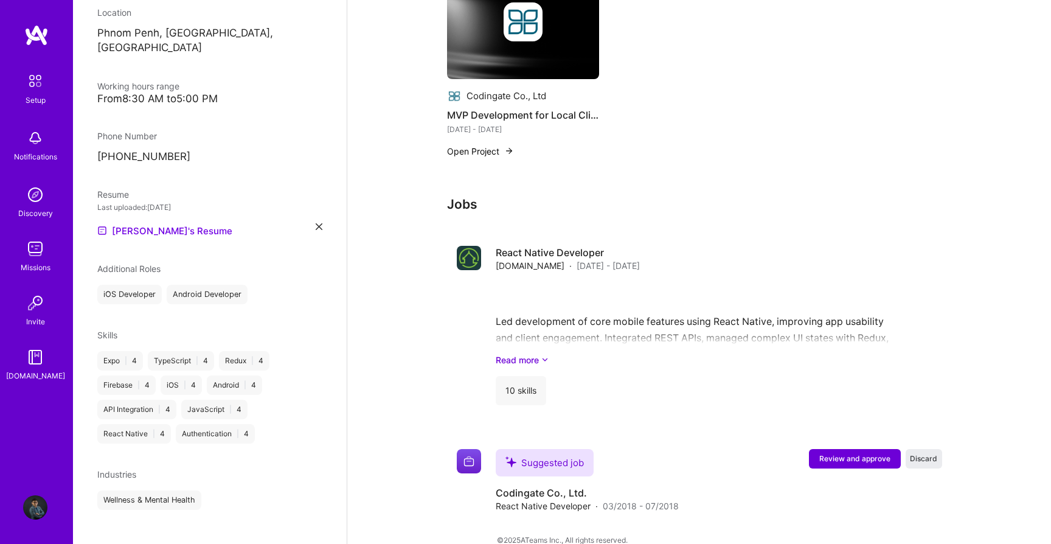
scroll to position [763, 0]
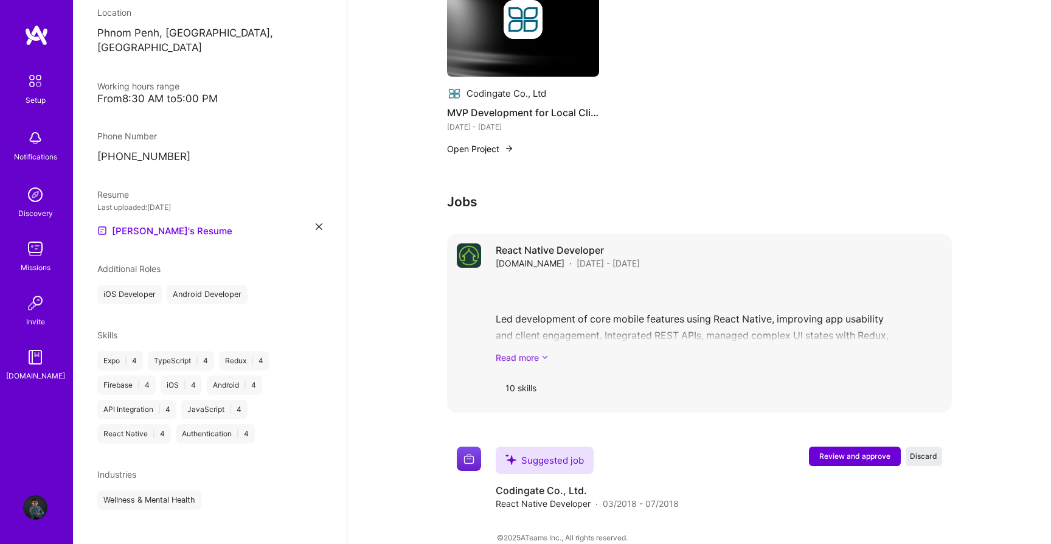
click at [532, 351] on link "Read more" at bounding box center [719, 357] width 446 height 13
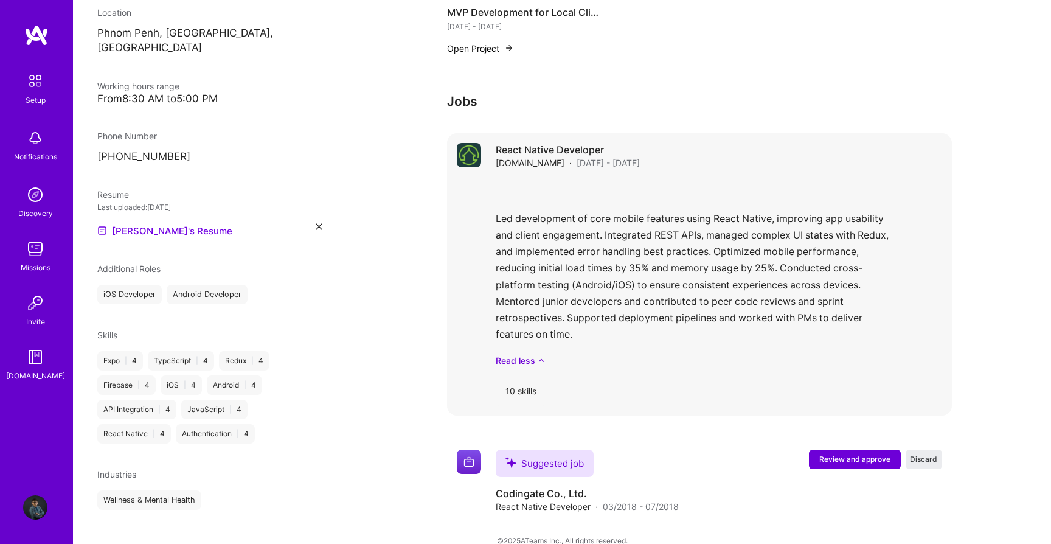
scroll to position [866, 0]
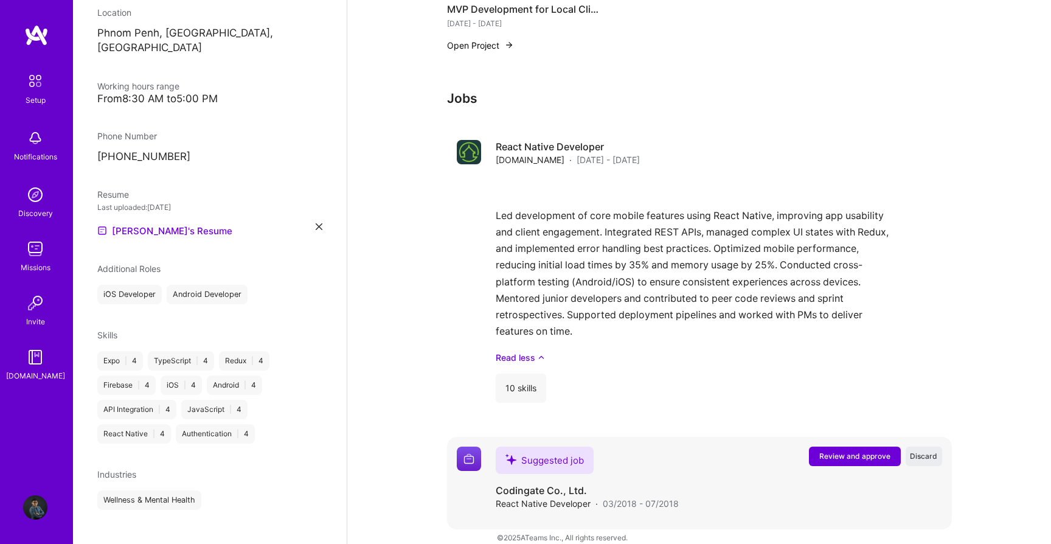
click at [838, 451] on span "Review and approve" at bounding box center [854, 456] width 71 height 10
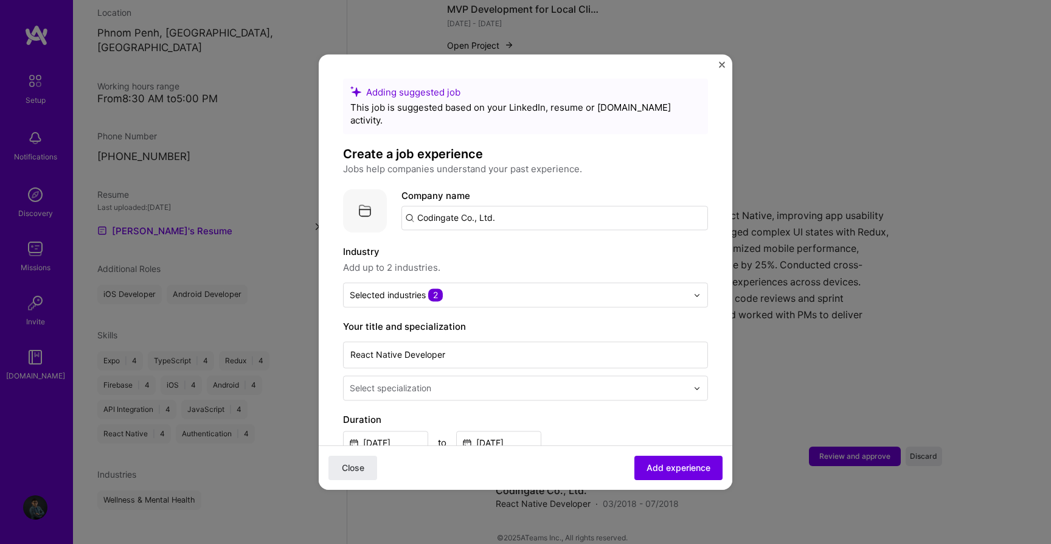
click at [486, 206] on input "Codingate Co., Ltd." at bounding box center [554, 218] width 307 height 24
click at [490, 242] on span "Codingate Technology Co., Ltd." at bounding box center [505, 248] width 135 height 13
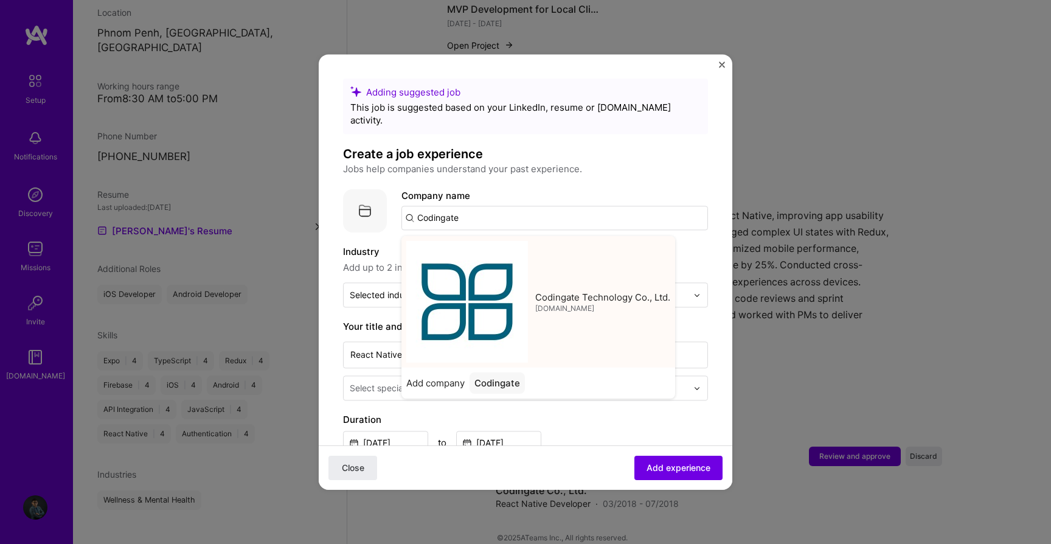
type input "Codingate Technology Co., Ltd."
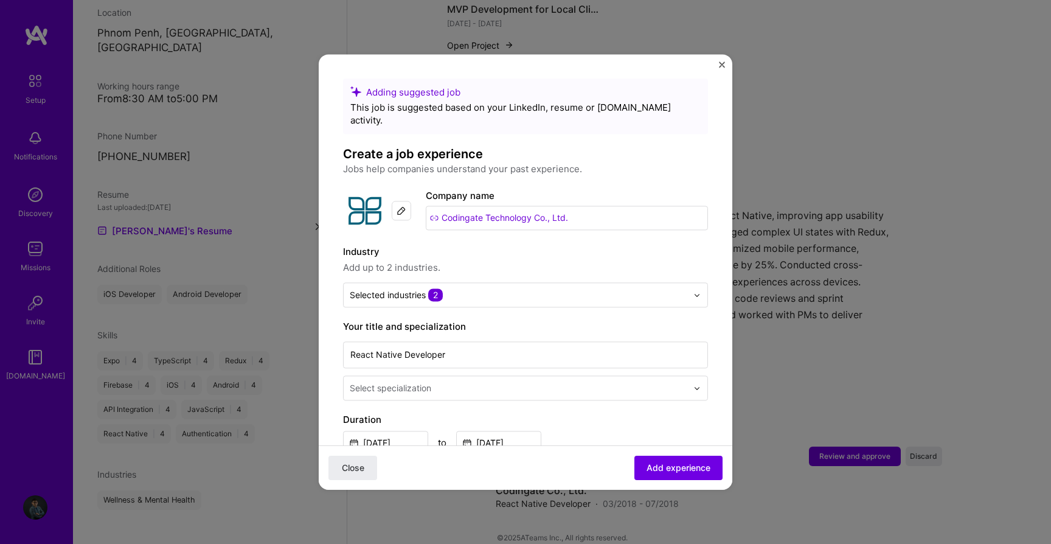
scroll to position [74, 0]
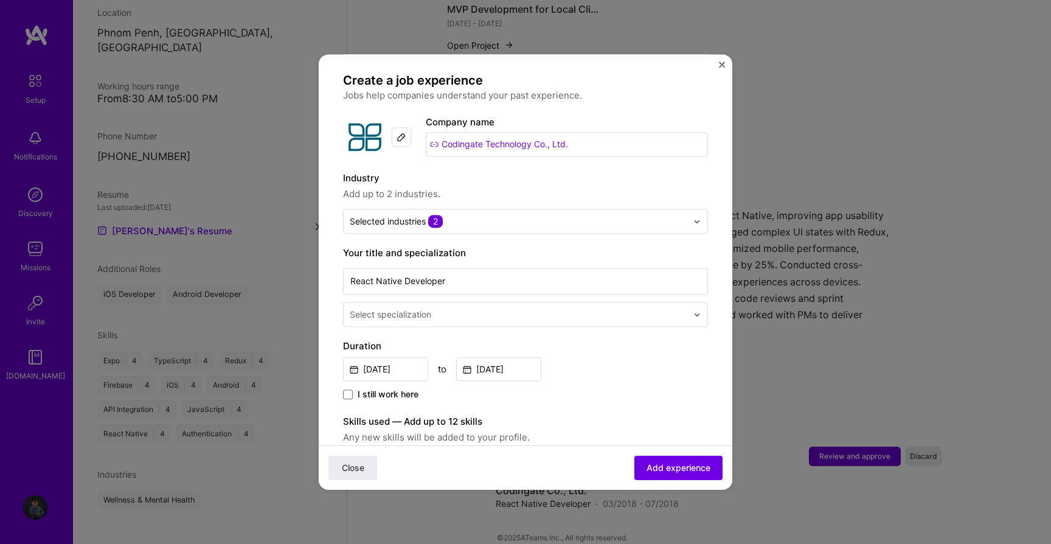
click at [509, 308] on input "text" at bounding box center [520, 314] width 340 height 13
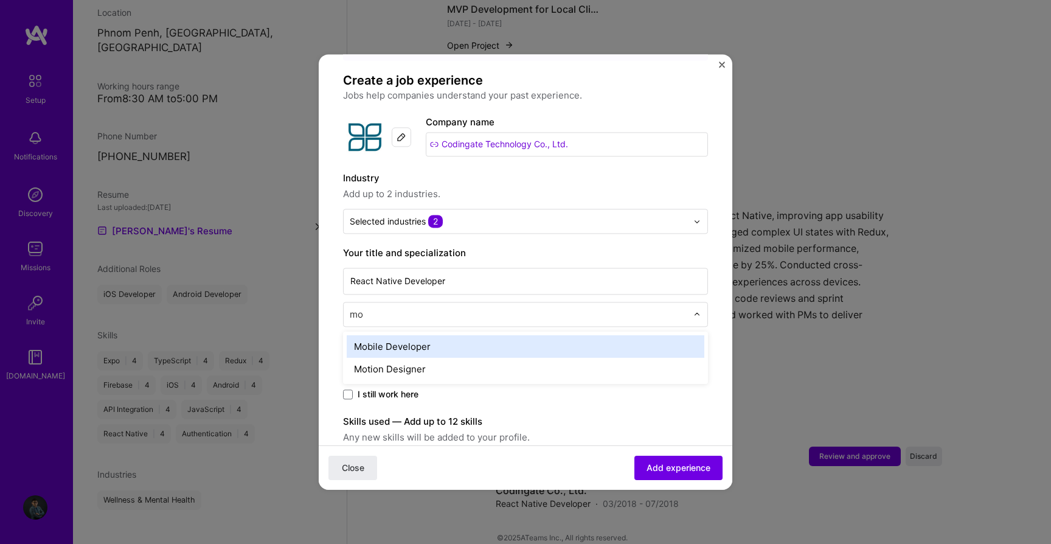
type input "mob"
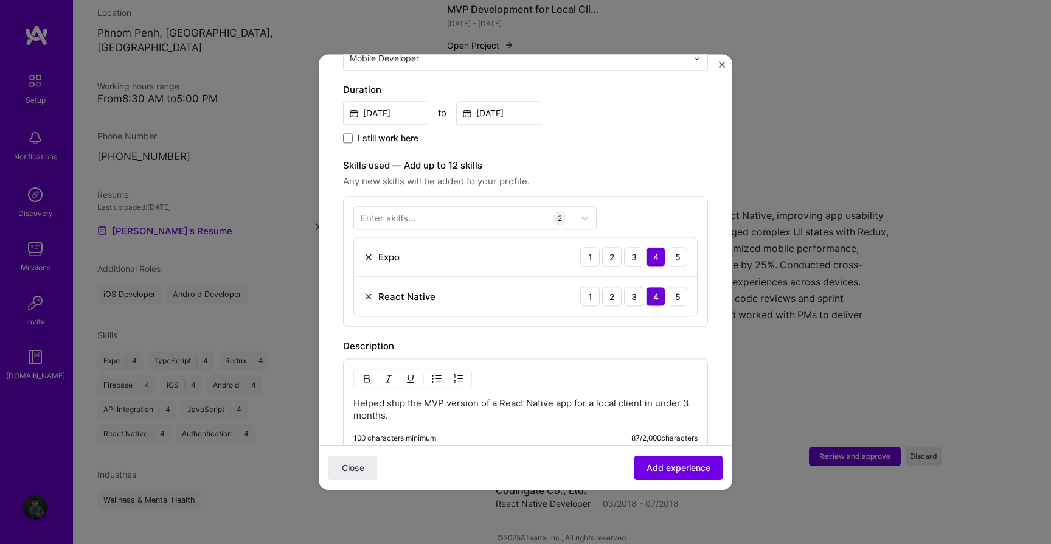
scroll to position [345, 0]
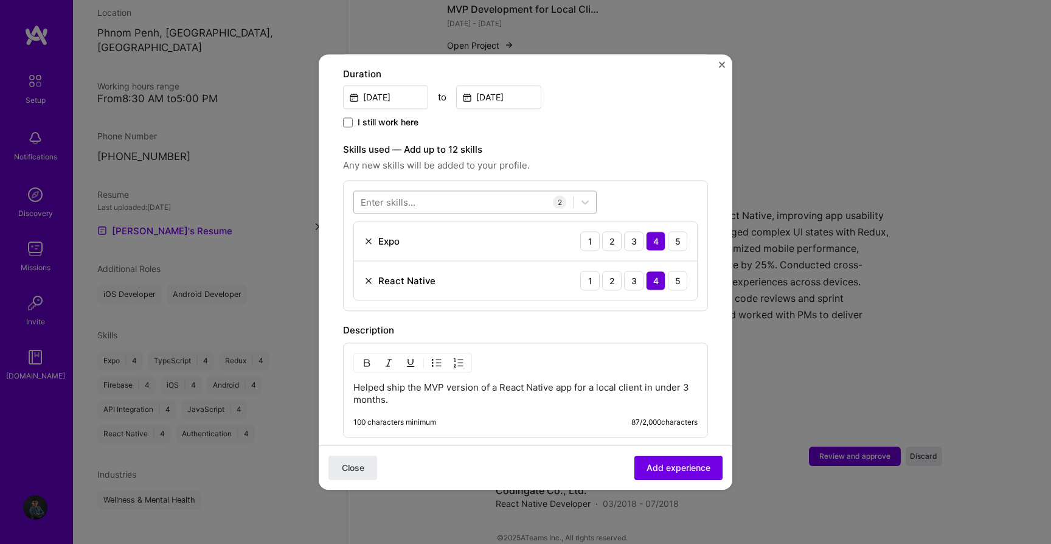
click at [446, 192] on div at bounding box center [464, 202] width 220 height 20
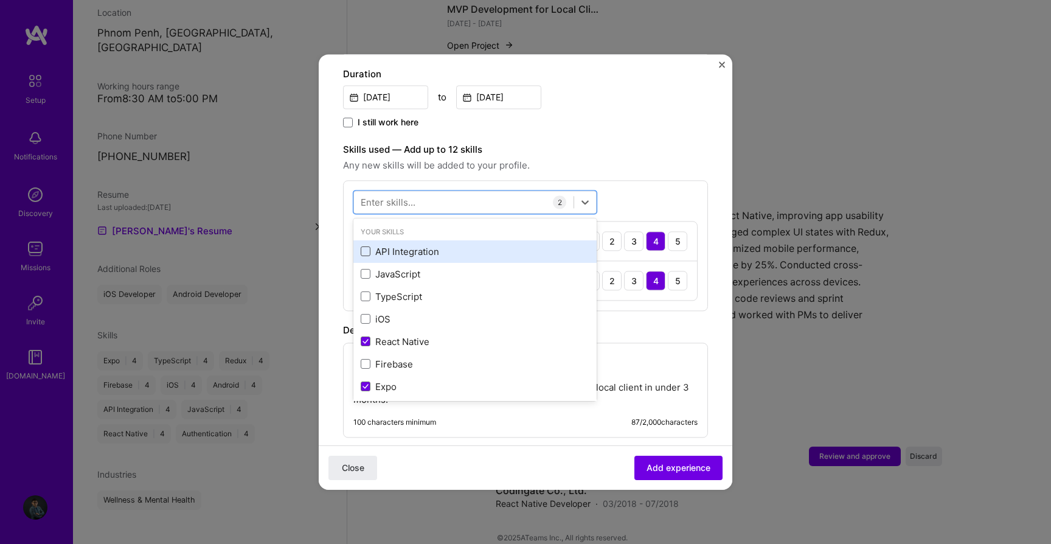
click at [370, 247] on span at bounding box center [366, 252] width 10 height 10
click at [0, 0] on input "checkbox" at bounding box center [0, 0] width 0 height 0
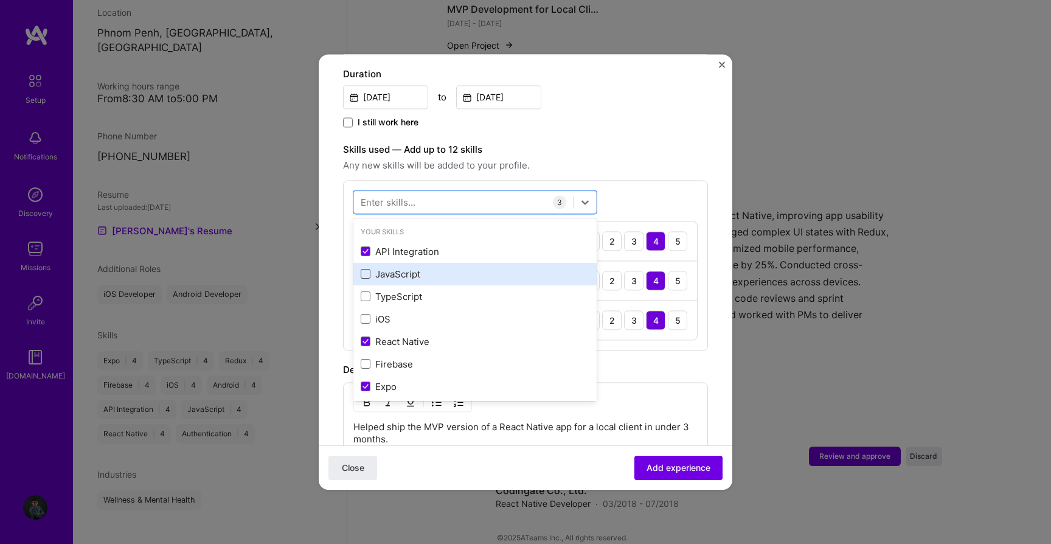
click at [366, 269] on span at bounding box center [366, 274] width 10 height 10
click at [0, 0] on input "checkbox" at bounding box center [0, 0] width 0 height 0
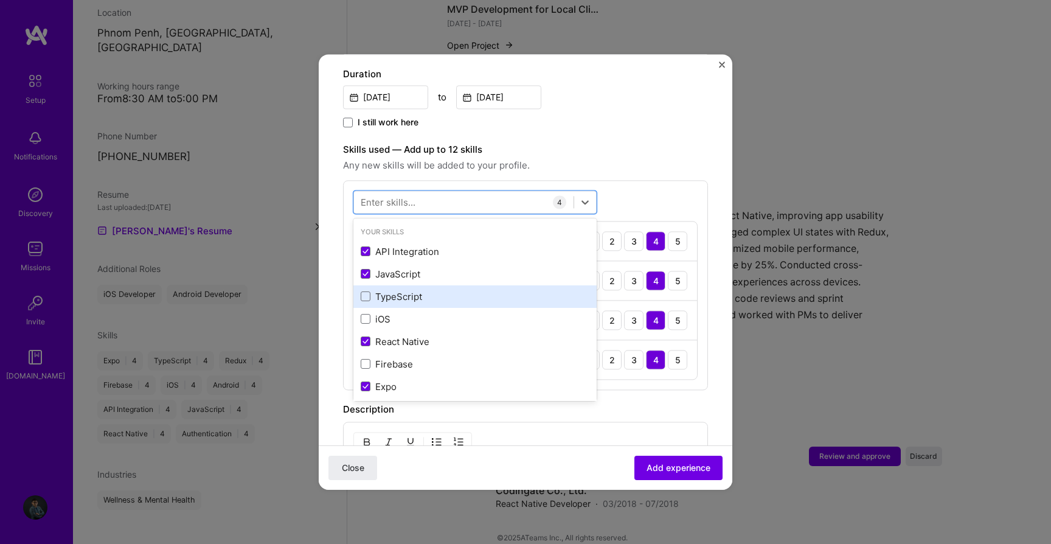
click at [366, 290] on div "TypeScript" at bounding box center [475, 296] width 229 height 13
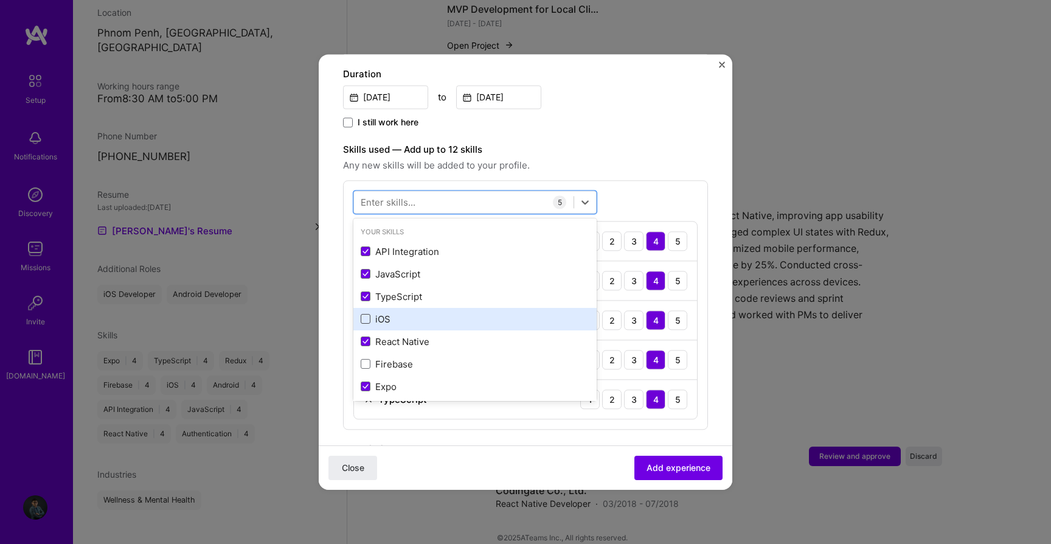
click at [366, 314] on span at bounding box center [366, 319] width 10 height 10
click at [0, 0] on input "checkbox" at bounding box center [0, 0] width 0 height 0
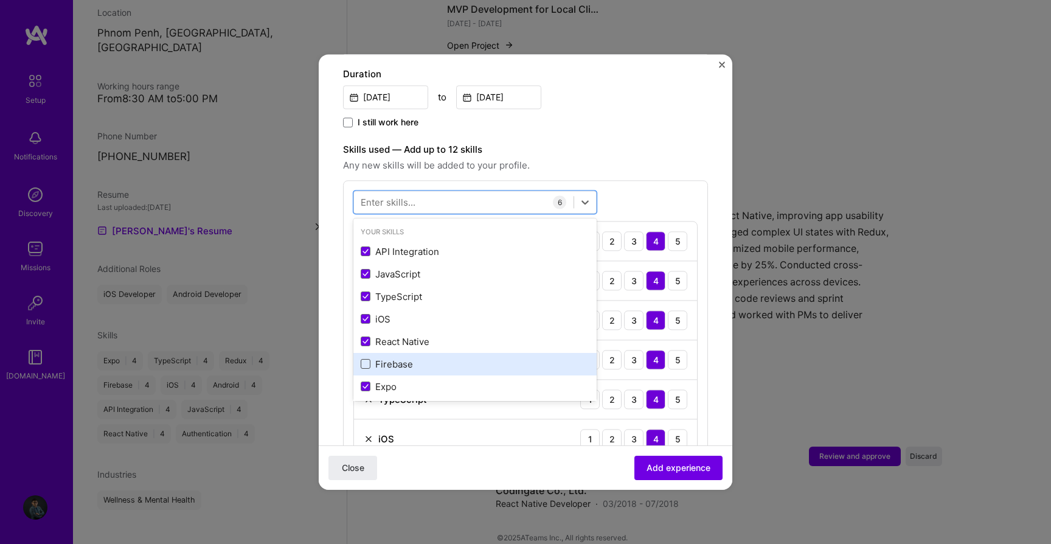
click at [366, 359] on span at bounding box center [366, 364] width 10 height 10
click at [0, 0] on input "checkbox" at bounding box center [0, 0] width 0 height 0
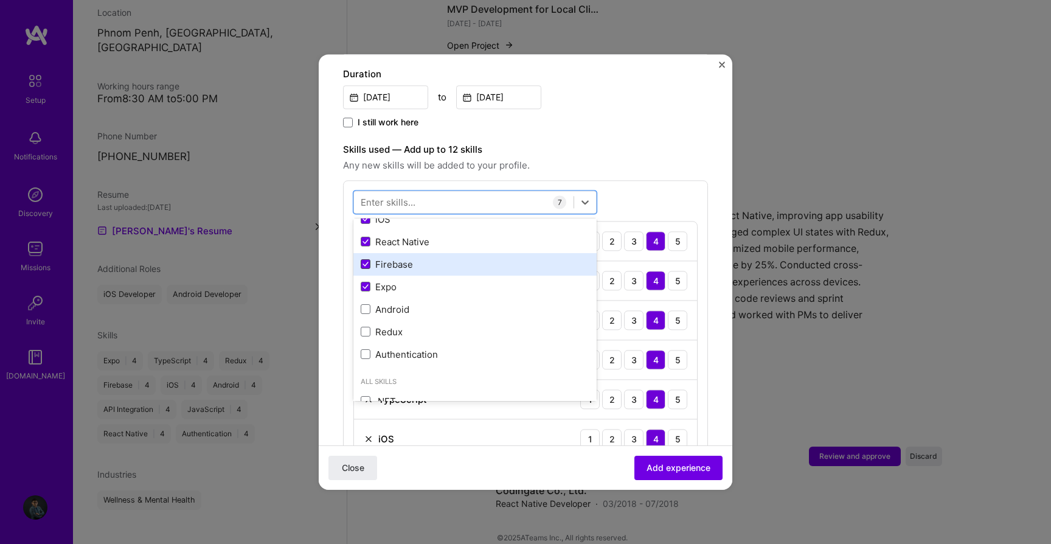
scroll to position [116, 0]
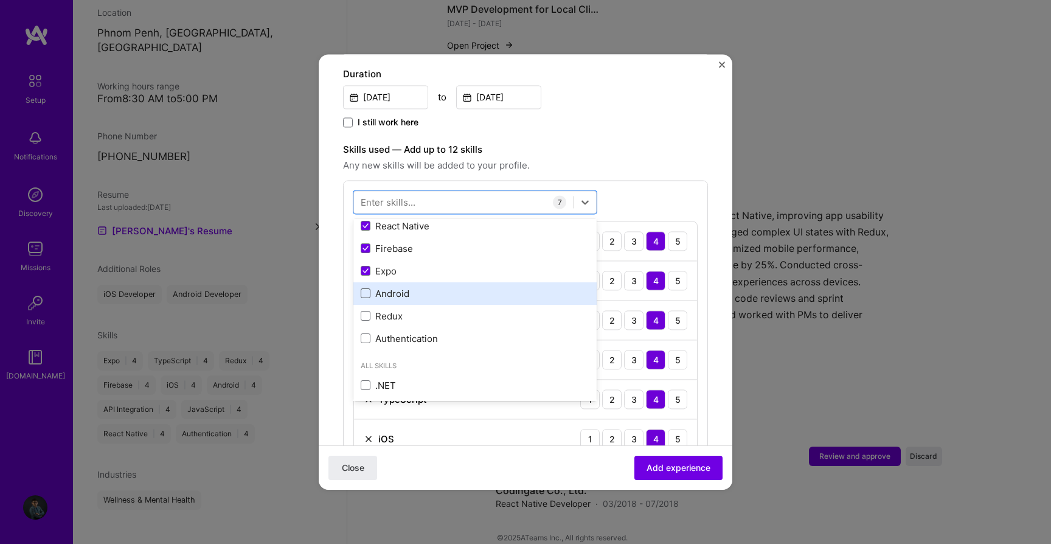
click at [369, 289] on span at bounding box center [366, 294] width 10 height 10
click at [0, 0] on input "checkbox" at bounding box center [0, 0] width 0 height 0
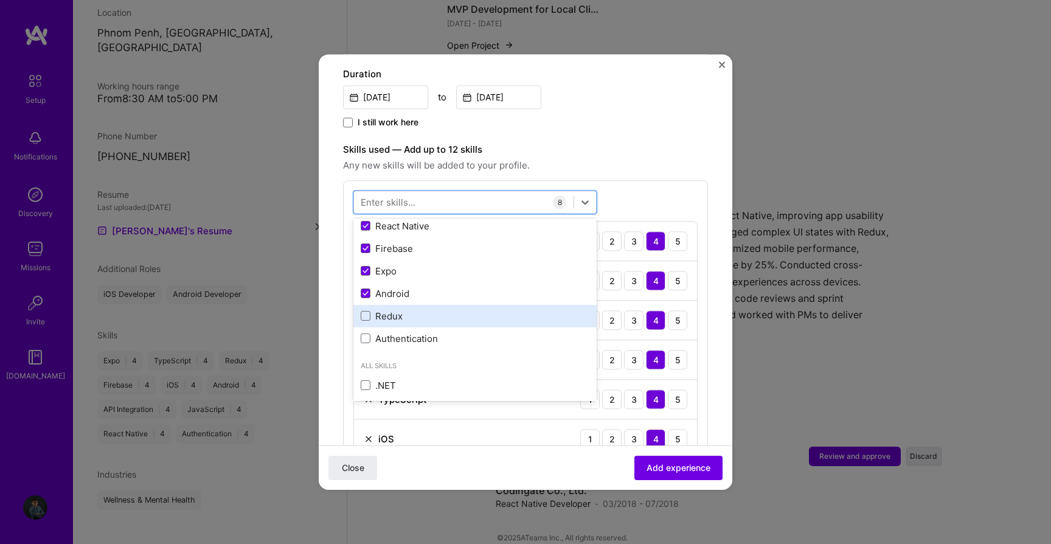
click at [367, 310] on div "Redux" at bounding box center [475, 316] width 229 height 13
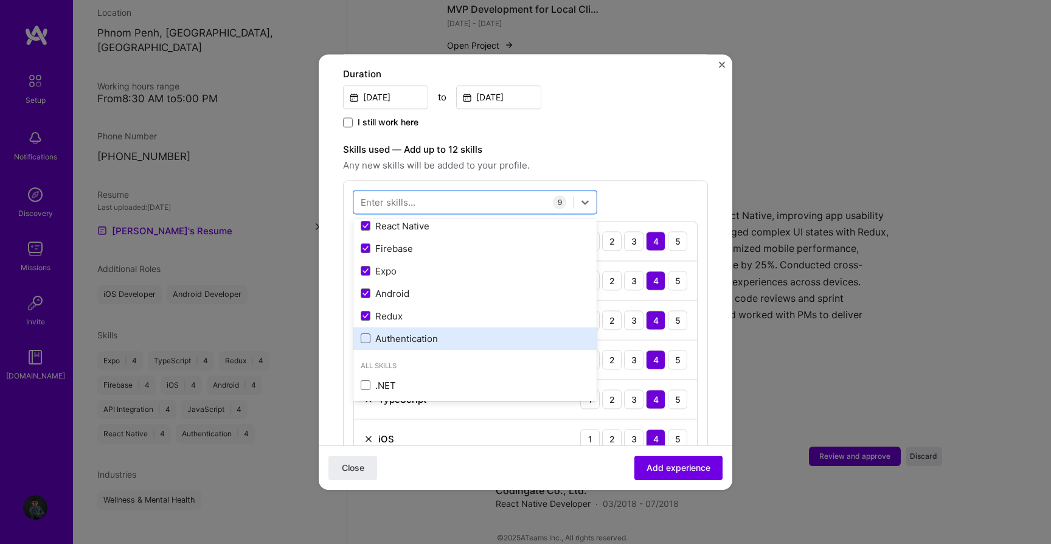
click at [367, 334] on span at bounding box center [366, 339] width 10 height 10
click at [0, 0] on input "checkbox" at bounding box center [0, 0] width 0 height 0
click at [644, 183] on div "option Authentication, selected. option React Native focused, 0 of 2. 378 resul…" at bounding box center [525, 403] width 365 height 447
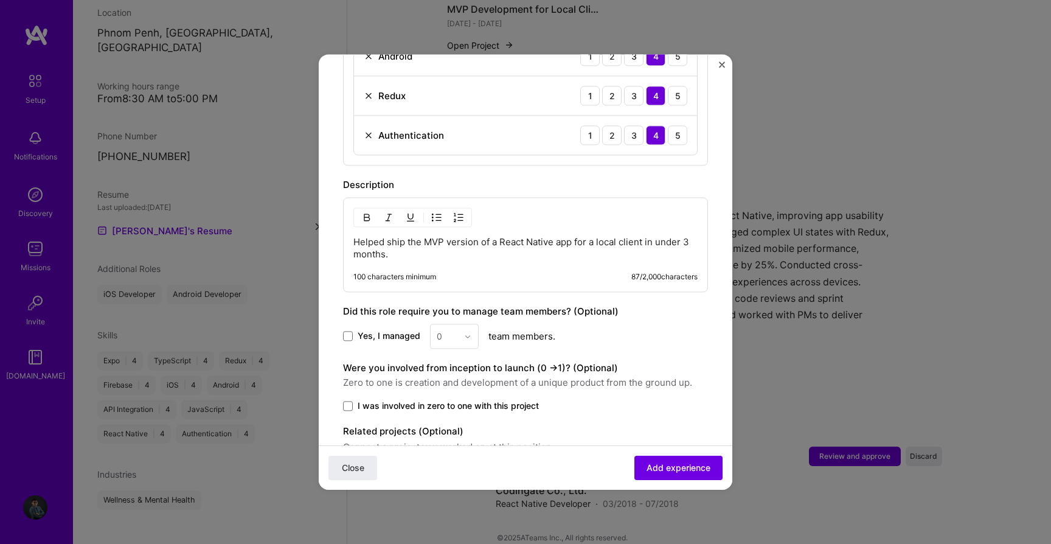
scroll to position [861, 0]
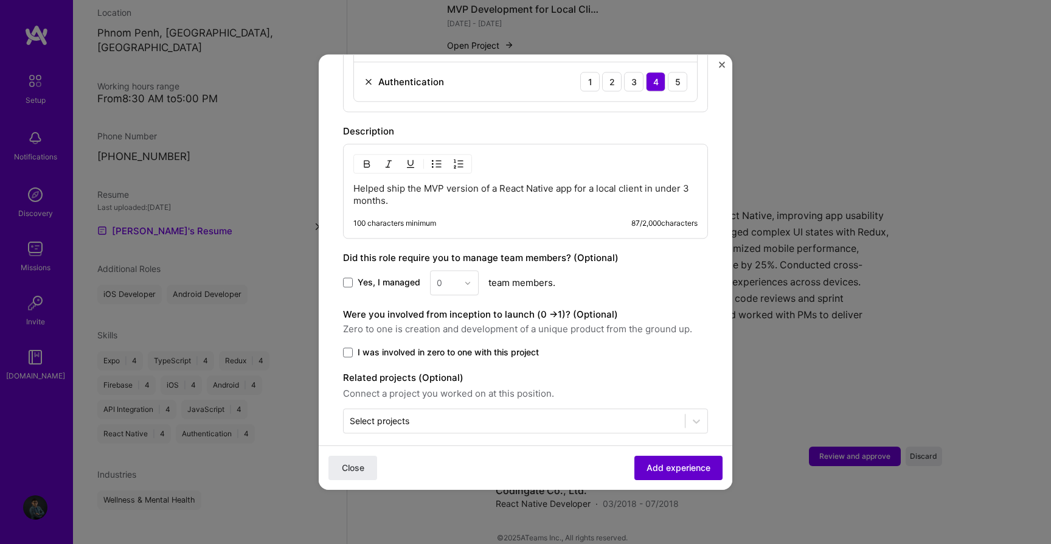
click at [667, 468] on span "Add experience" at bounding box center [679, 468] width 64 height 12
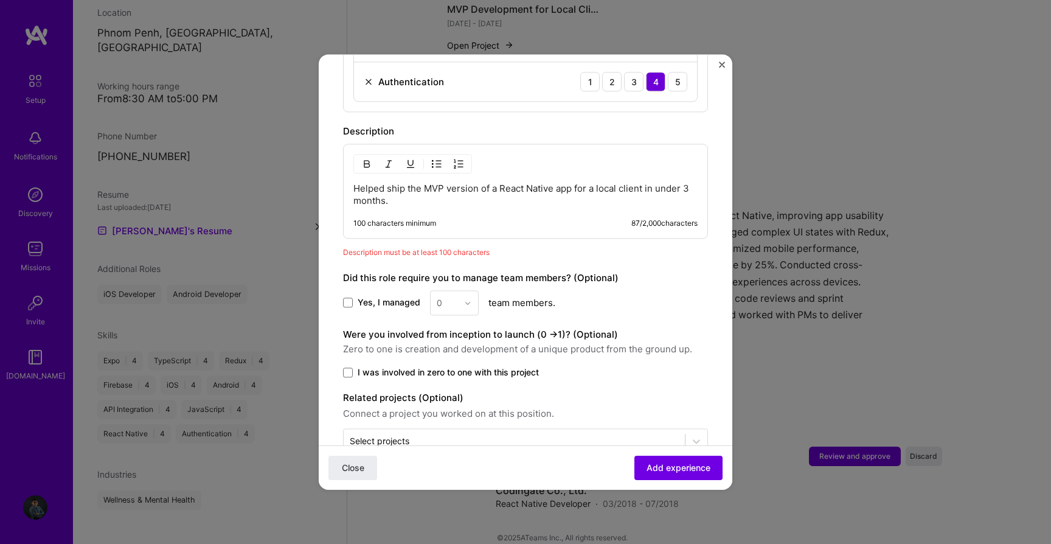
click at [482, 184] on p "Helped ship the MVP version of a React Native app for a local client in under 3…" at bounding box center [525, 194] width 344 height 24
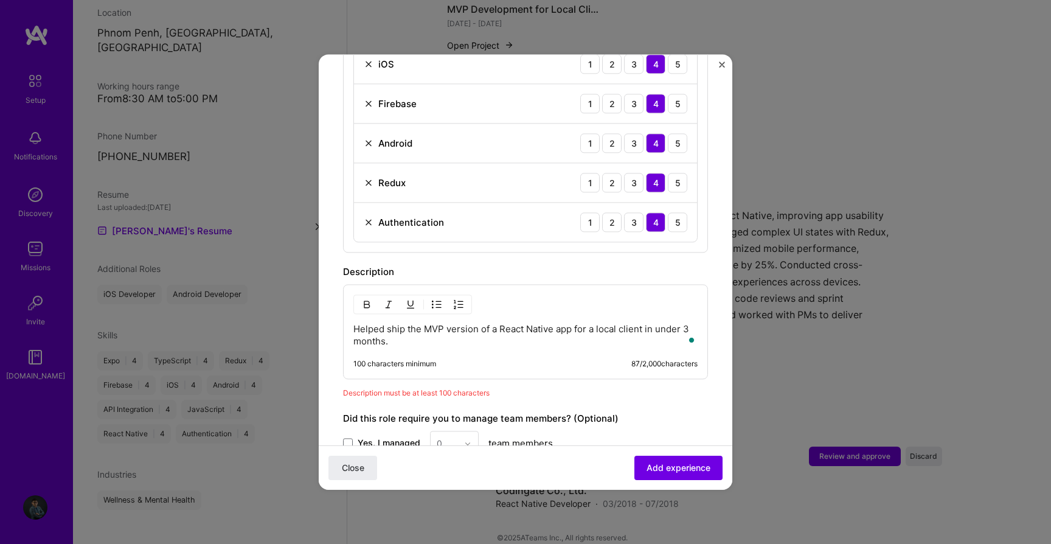
scroll to position [0, 0]
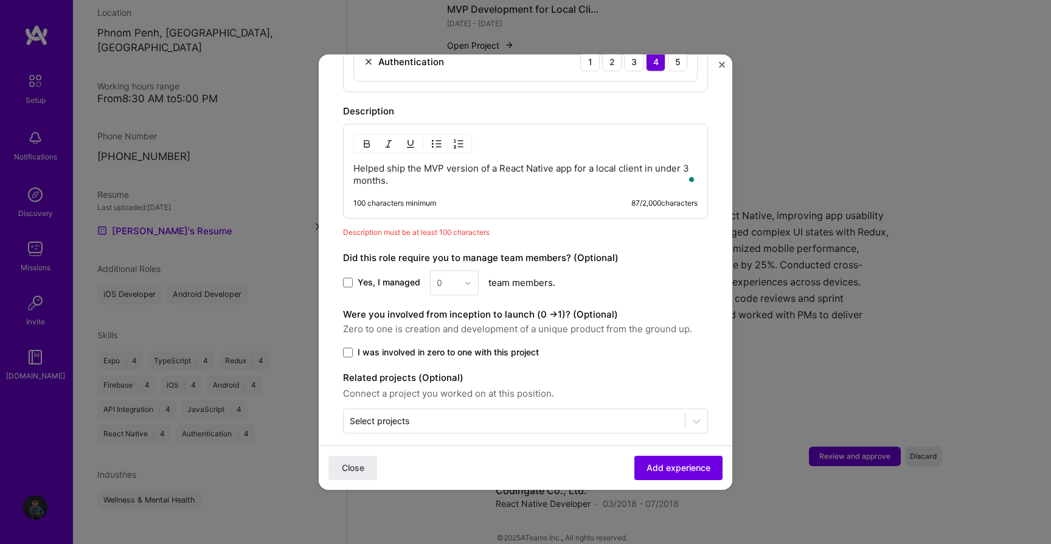
click at [451, 168] on p "Helped ship the MVP version of a React Native app for a local client in under 3…" at bounding box center [525, 174] width 344 height 24
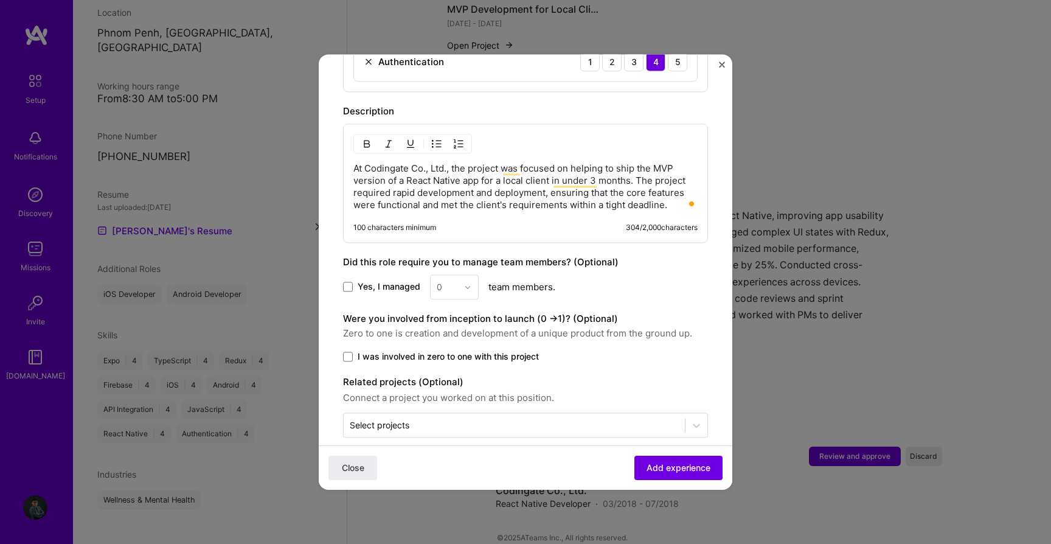
click at [654, 488] on div "Close Add experience" at bounding box center [526, 467] width 414 height 44
click at [654, 473] on span "Add experience" at bounding box center [679, 468] width 64 height 12
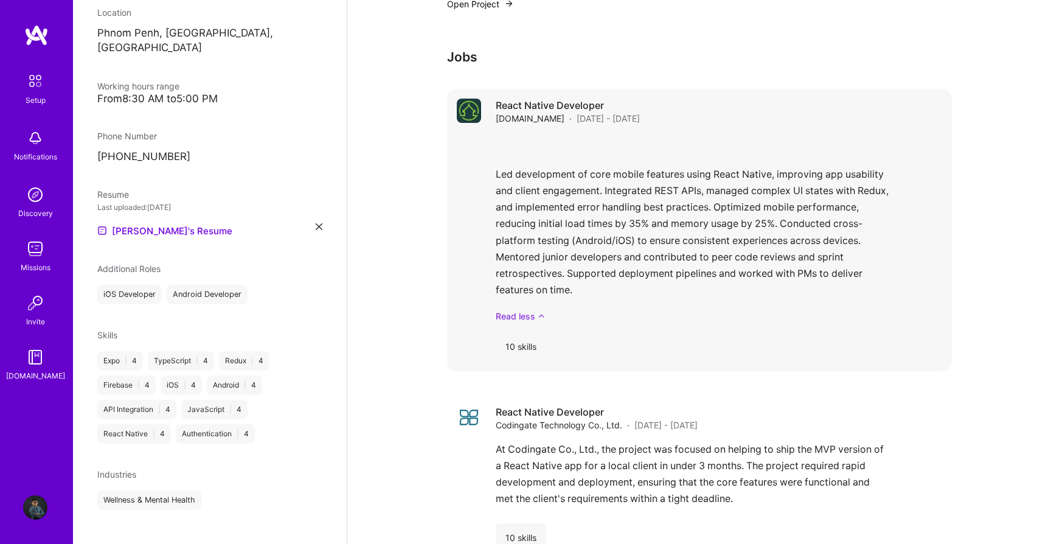
click at [521, 310] on link "Read less" at bounding box center [719, 316] width 446 height 13
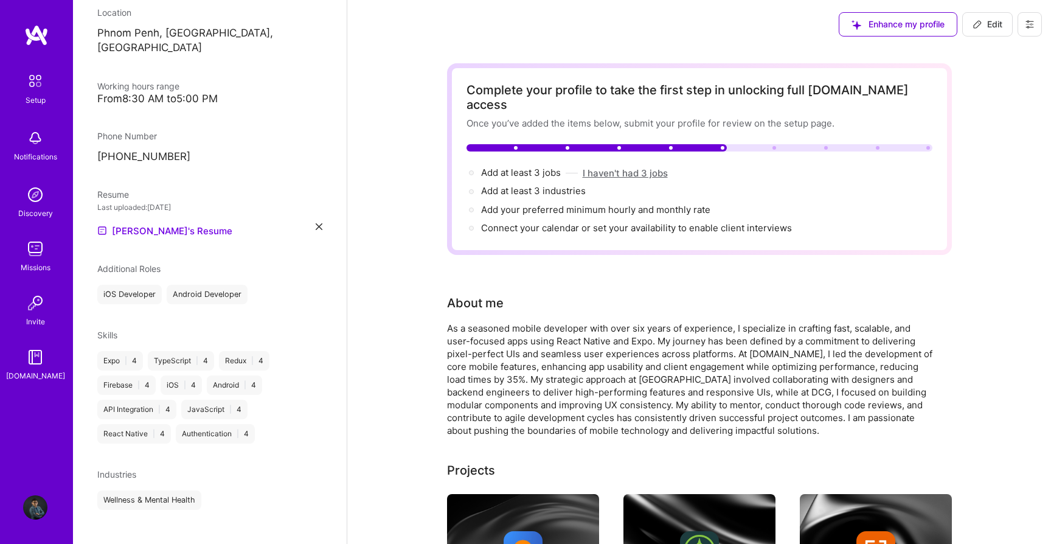
click at [640, 167] on button "I haven't had 3 jobs" at bounding box center [625, 173] width 85 height 13
click at [640, 166] on div "Add at least 3 jobs → I haven't had 3 jobs" at bounding box center [700, 172] width 466 height 13
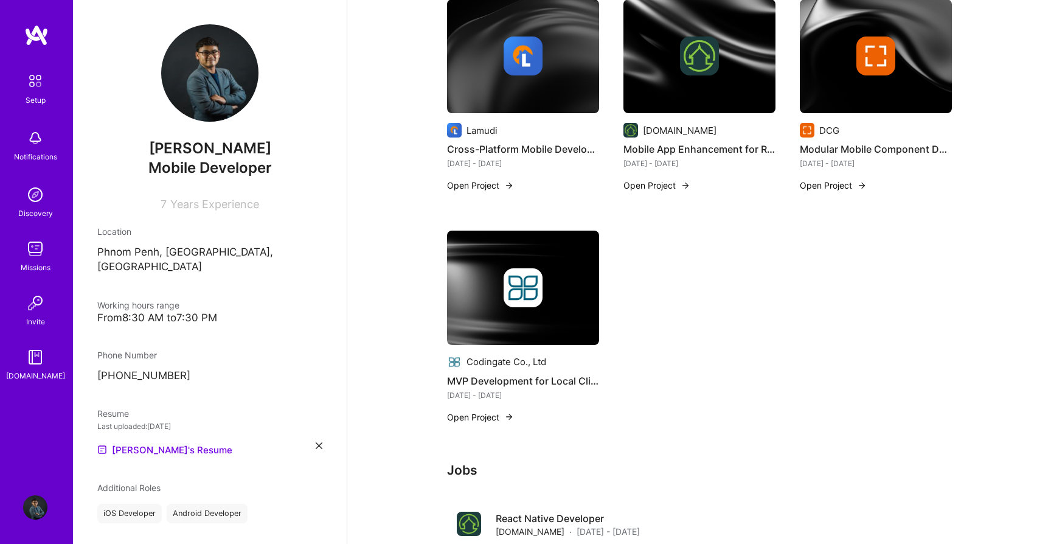
scroll to position [514, 0]
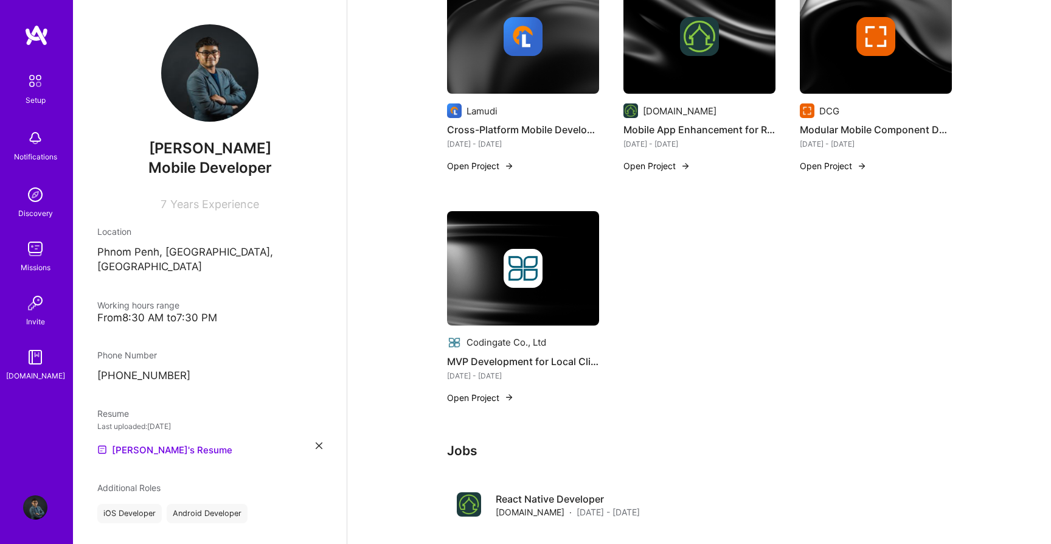
click at [494, 391] on button "Open Project" at bounding box center [480, 397] width 67 height 13
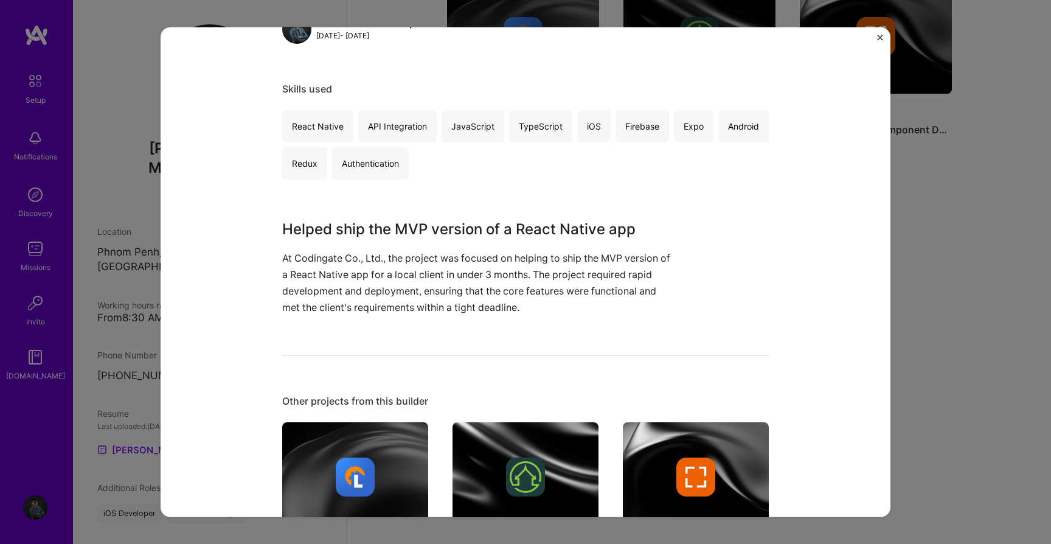
scroll to position [258, 0]
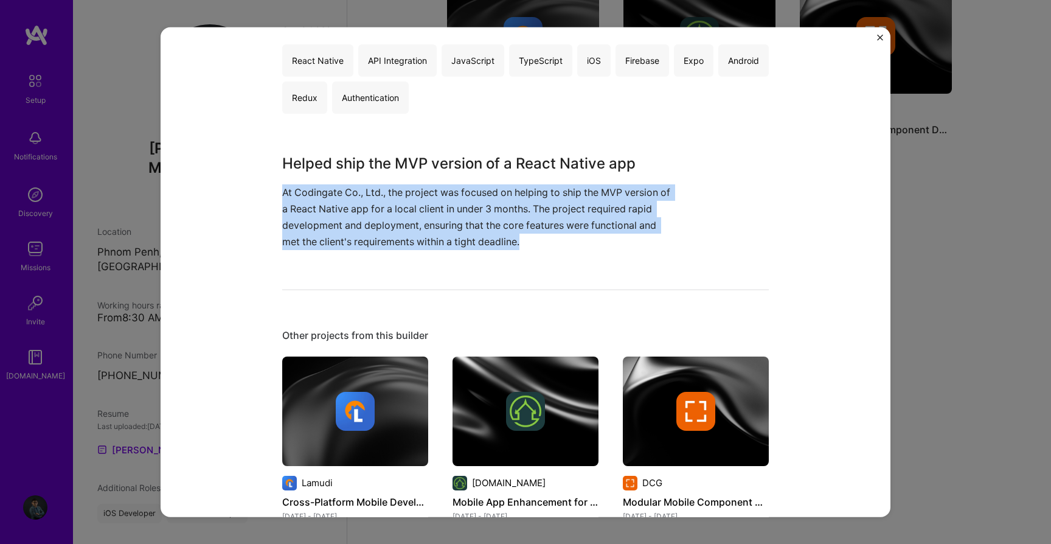
drag, startPoint x: 282, startPoint y: 191, endPoint x: 571, endPoint y: 238, distance: 292.8
click at [571, 238] on p "At Codingate Co., Ltd., the project was focused on helping to ship the MVP vers…" at bounding box center [479, 217] width 395 height 66
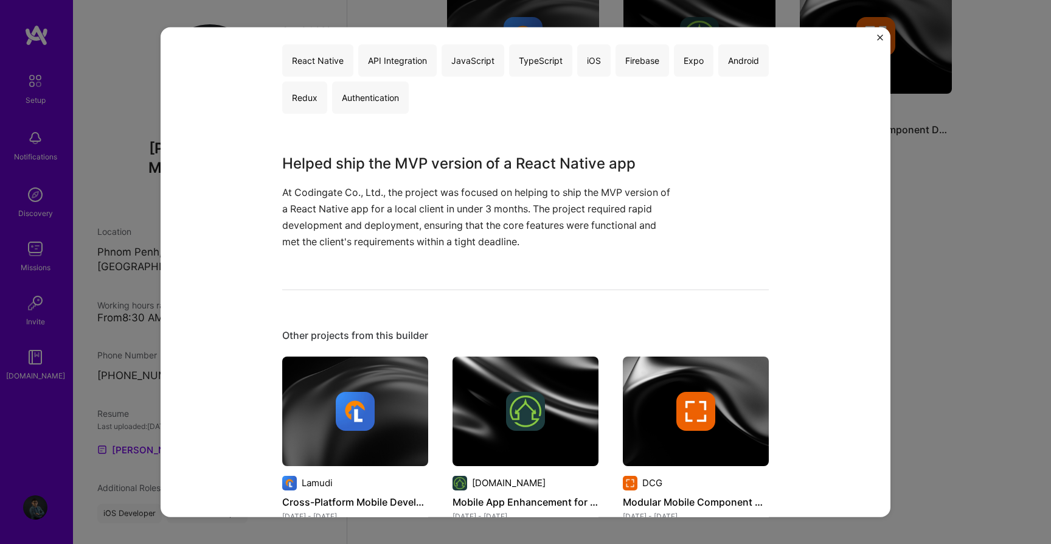
click at [876, 36] on div "MVP Development for Local Client Codingate Co., Ltd Real Estate, Construction &…" at bounding box center [526, 272] width 730 height 490
click at [882, 36] on img "Close" at bounding box center [880, 38] width 6 height 6
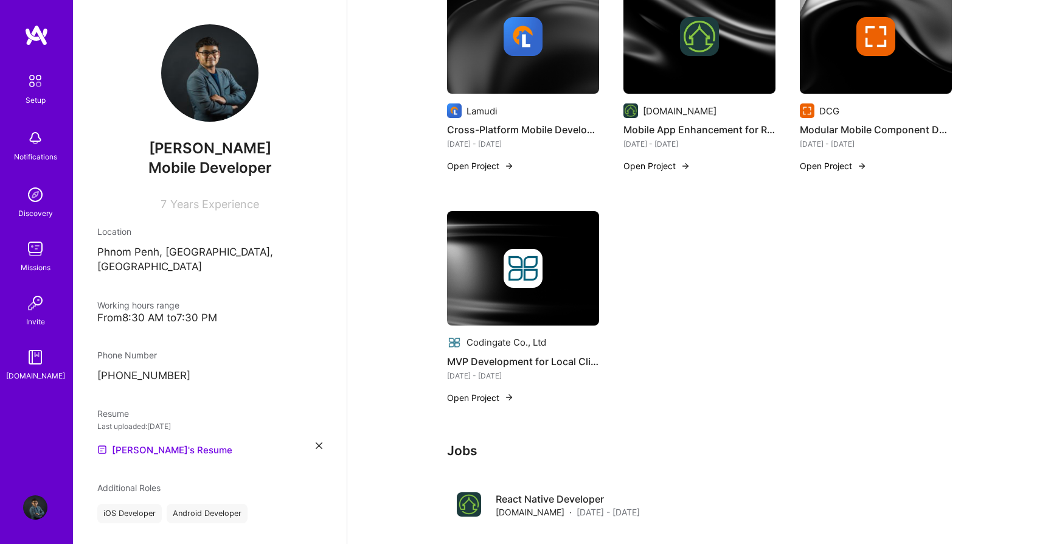
click at [486, 159] on button "Open Project" at bounding box center [480, 165] width 67 height 13
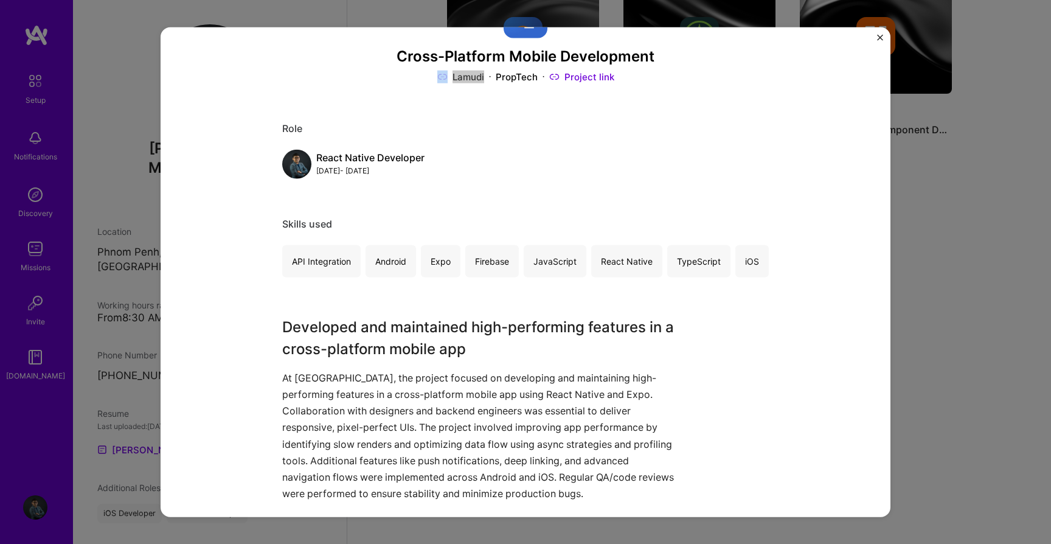
scroll to position [126, 0]
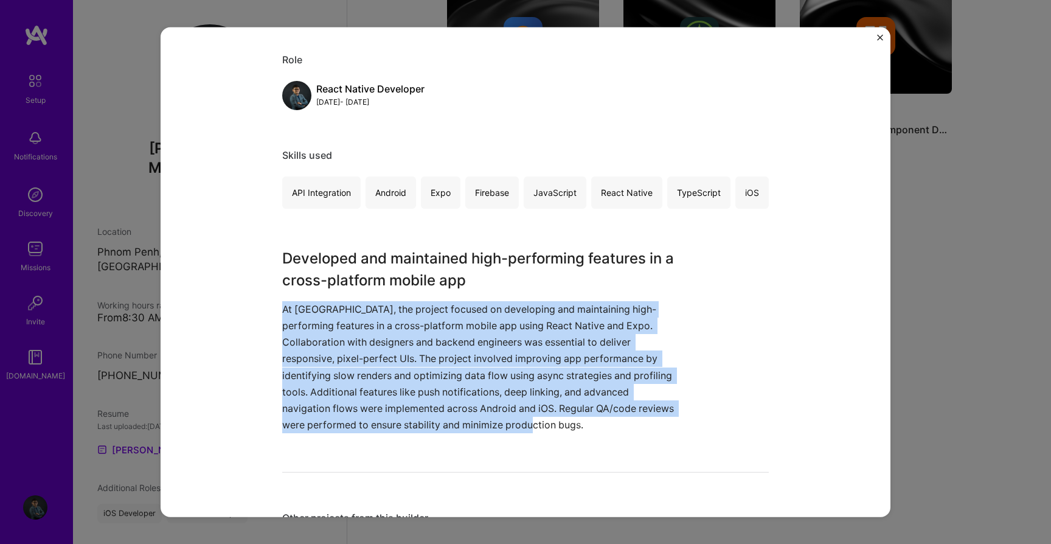
drag, startPoint x: 283, startPoint y: 311, endPoint x: 633, endPoint y: 431, distance: 369.9
click at [633, 431] on p "At Lamudi, the project focused on developing and maintaining high-performing fe…" at bounding box center [479, 366] width 395 height 133
click at [881, 41] on button "Close" at bounding box center [880, 41] width 6 height 13
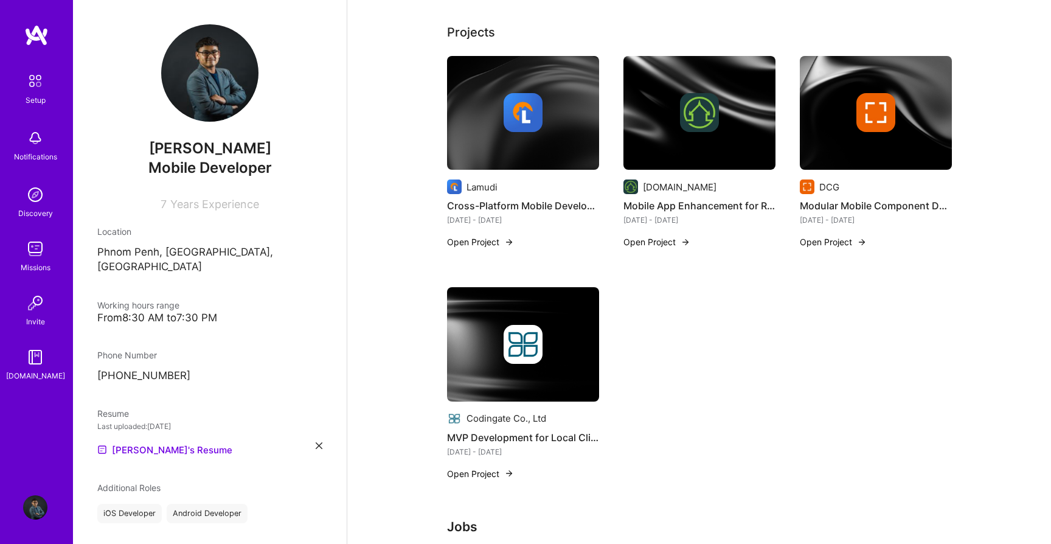
scroll to position [435, 0]
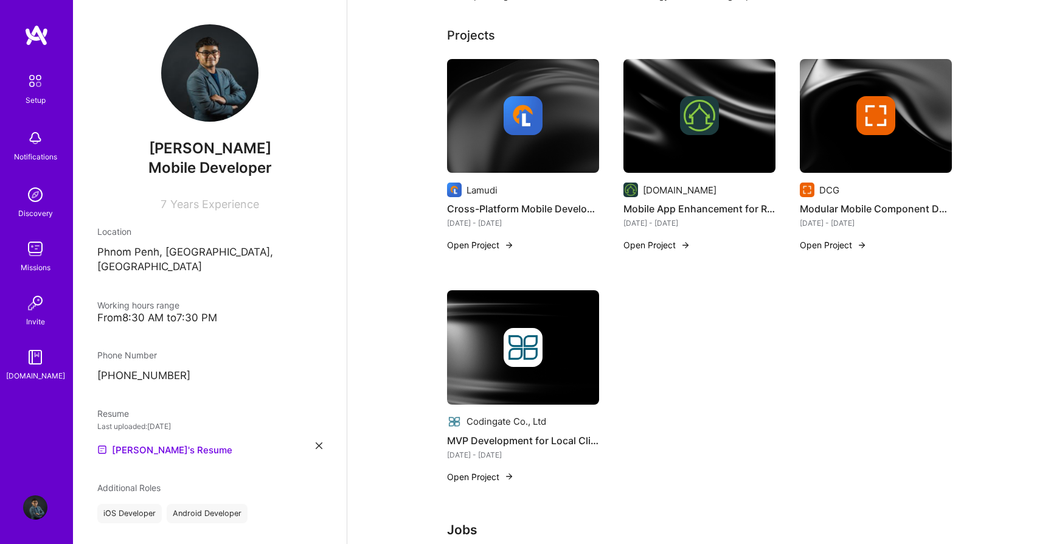
click at [839, 238] on button "Open Project" at bounding box center [833, 244] width 67 height 13
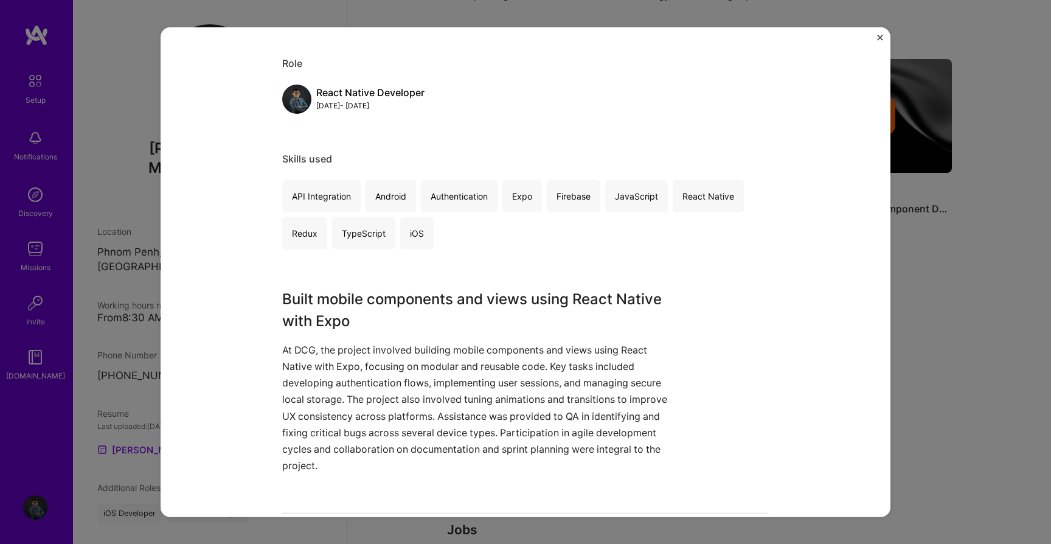
scroll to position [268, 0]
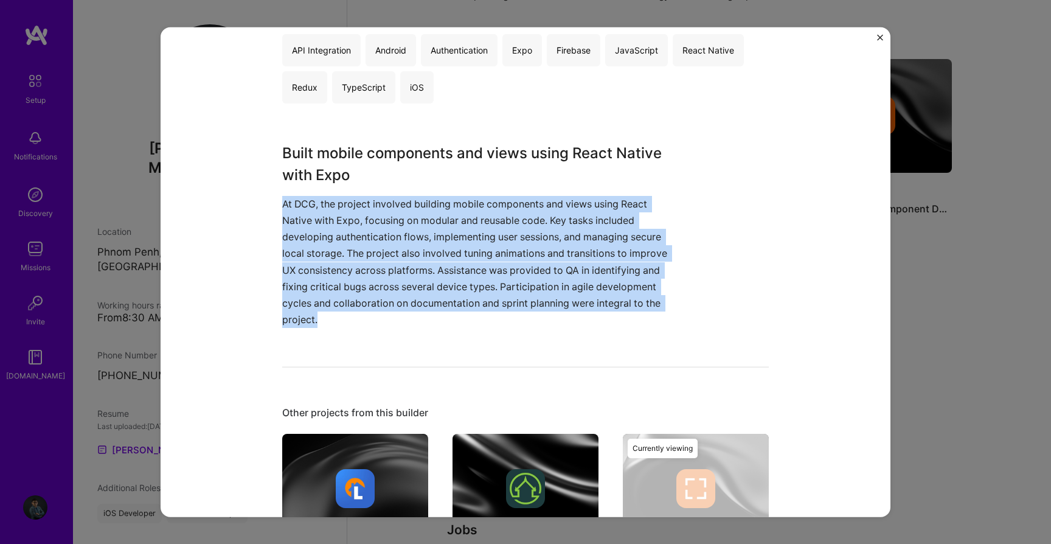
drag, startPoint x: 284, startPoint y: 205, endPoint x: 345, endPoint y: 318, distance: 128.7
click at [345, 318] on p "At DCG, the project involved building mobile components and views using React N…" at bounding box center [479, 261] width 395 height 133
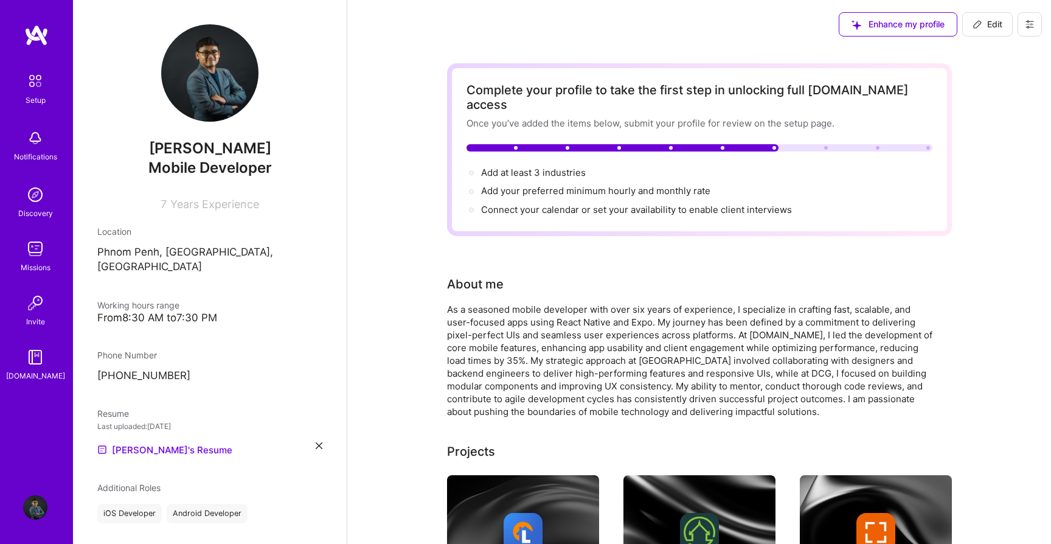
click at [976, 29] on icon at bounding box center [978, 24] width 10 height 10
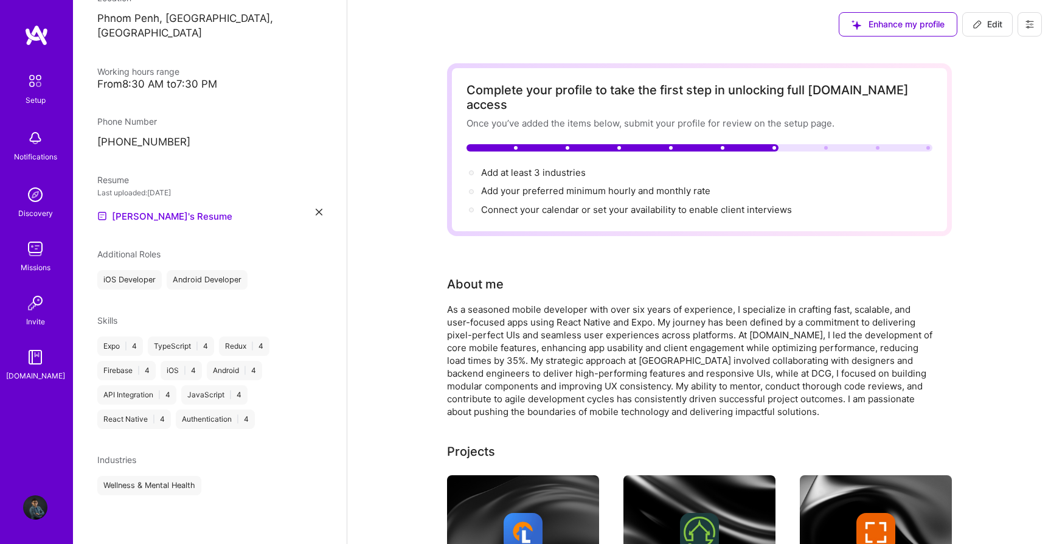
select select "KH"
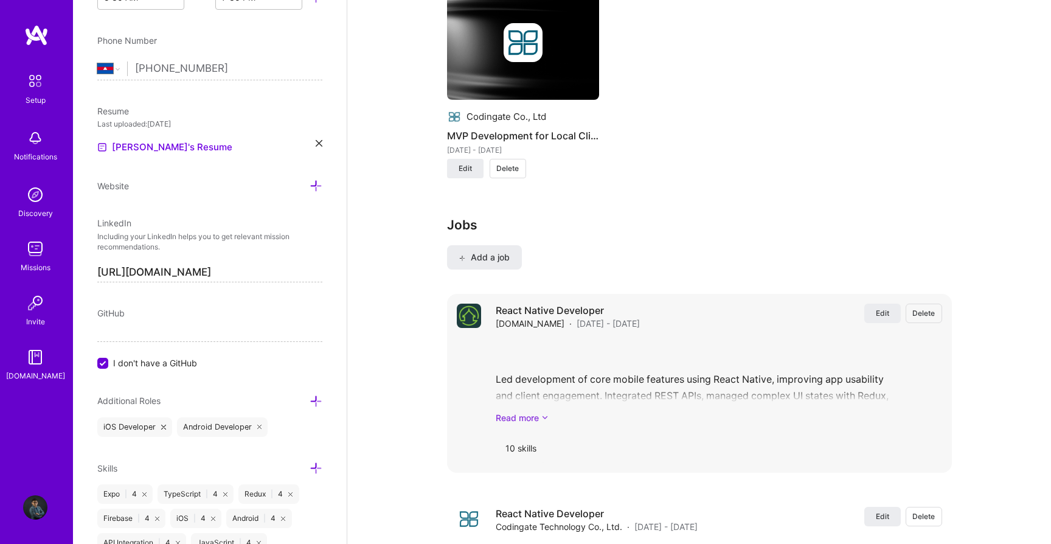
scroll to position [1235, 0]
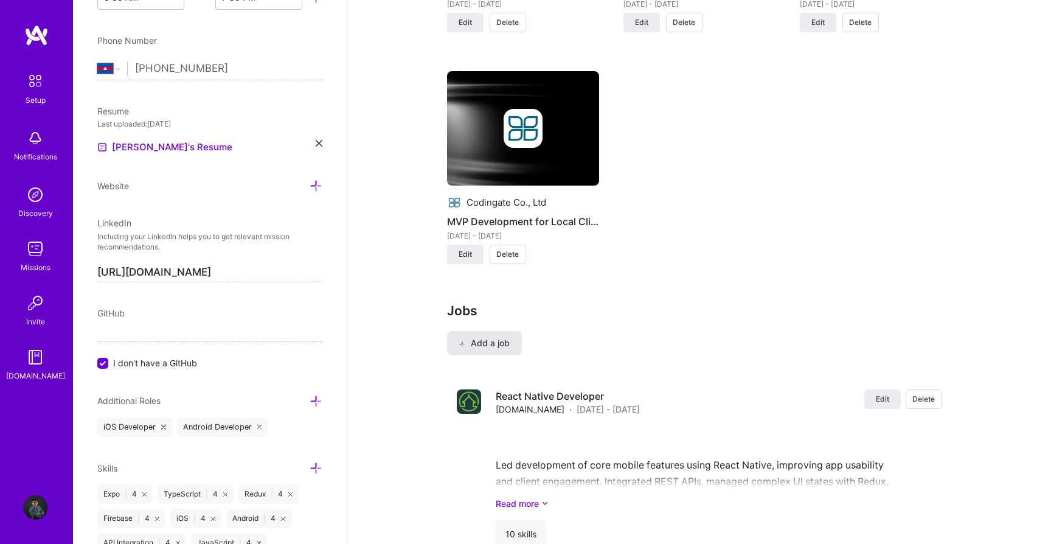
click at [490, 337] on span "Add a job" at bounding box center [484, 343] width 50 height 12
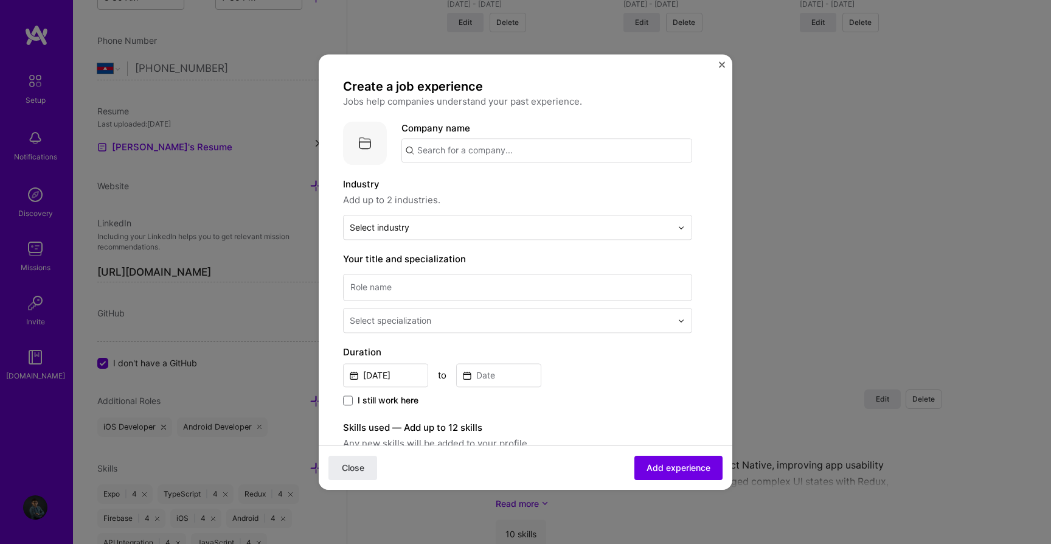
click at [721, 64] on img "Close" at bounding box center [722, 64] width 6 height 6
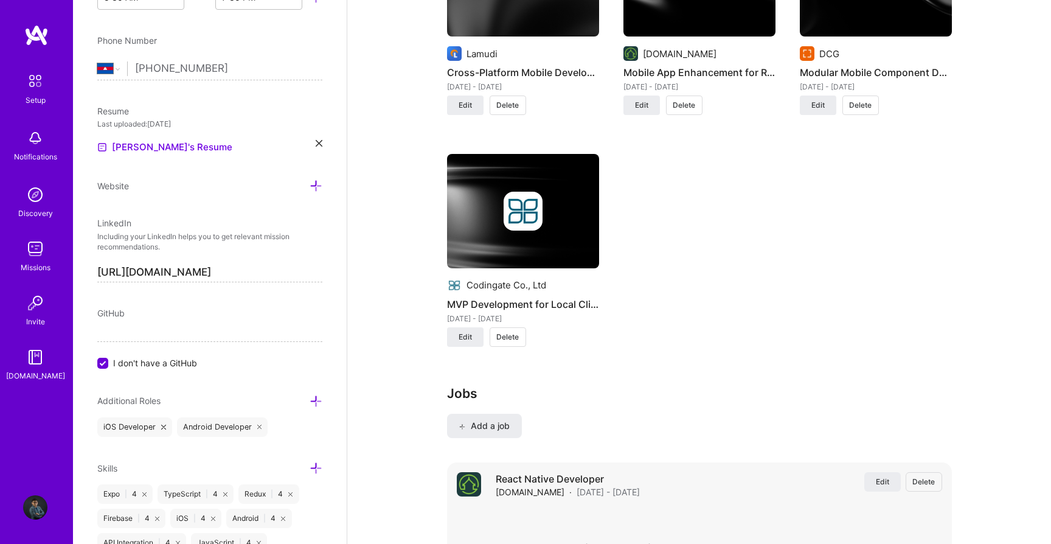
scroll to position [1153, 0]
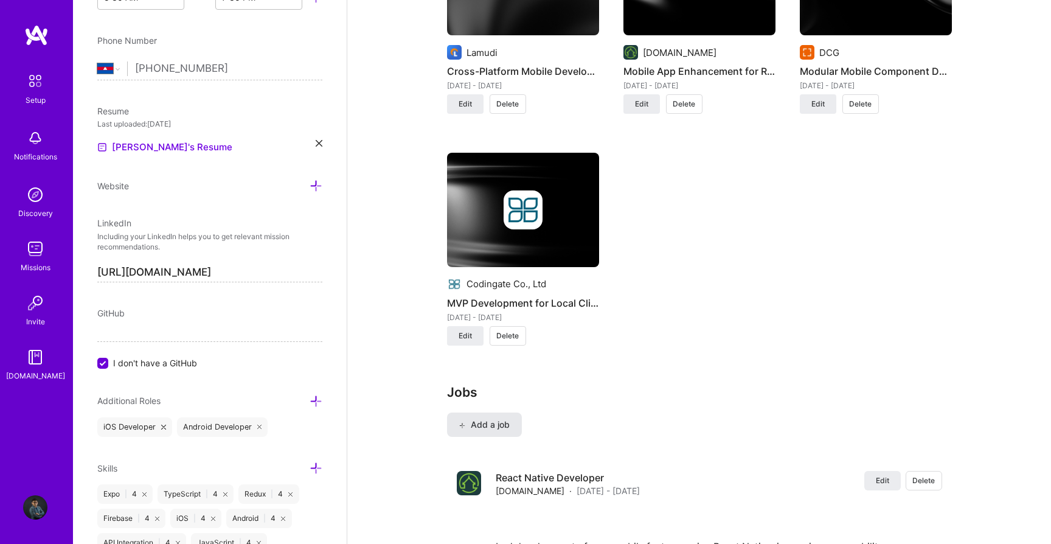
click at [487, 412] on button "Add a job" at bounding box center [484, 424] width 75 height 24
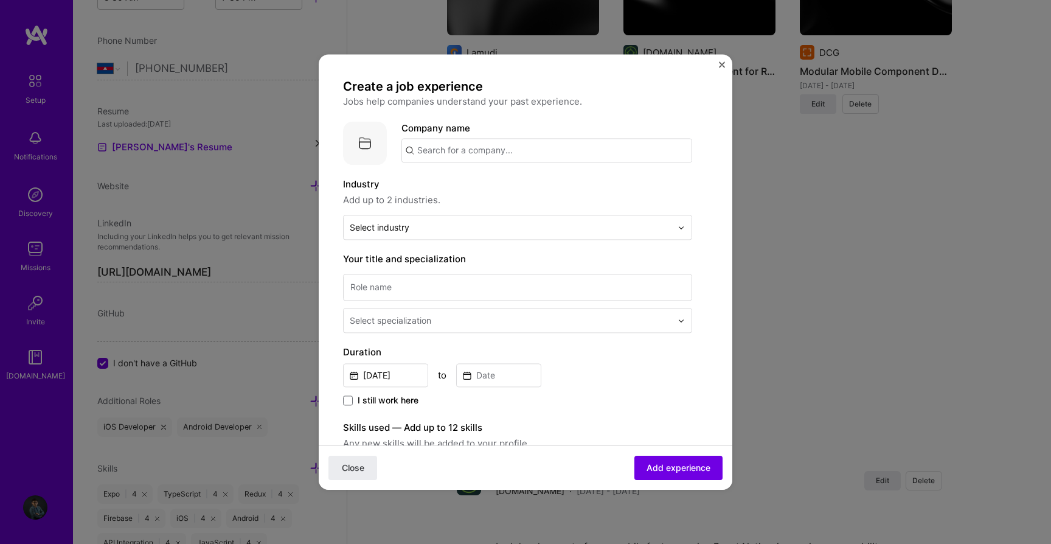
click at [495, 150] on input "text" at bounding box center [546, 150] width 291 height 24
type input "Lamudi"
click at [487, 186] on div "Lamudi lamudi.com" at bounding box center [492, 185] width 182 height 34
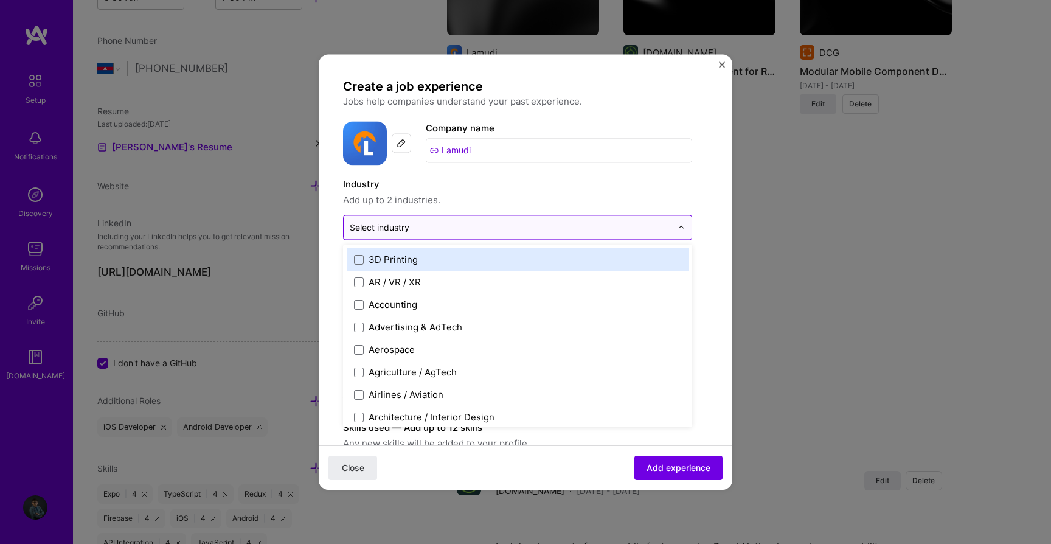
click at [454, 232] on input "text" at bounding box center [511, 227] width 322 height 13
type input "pro"
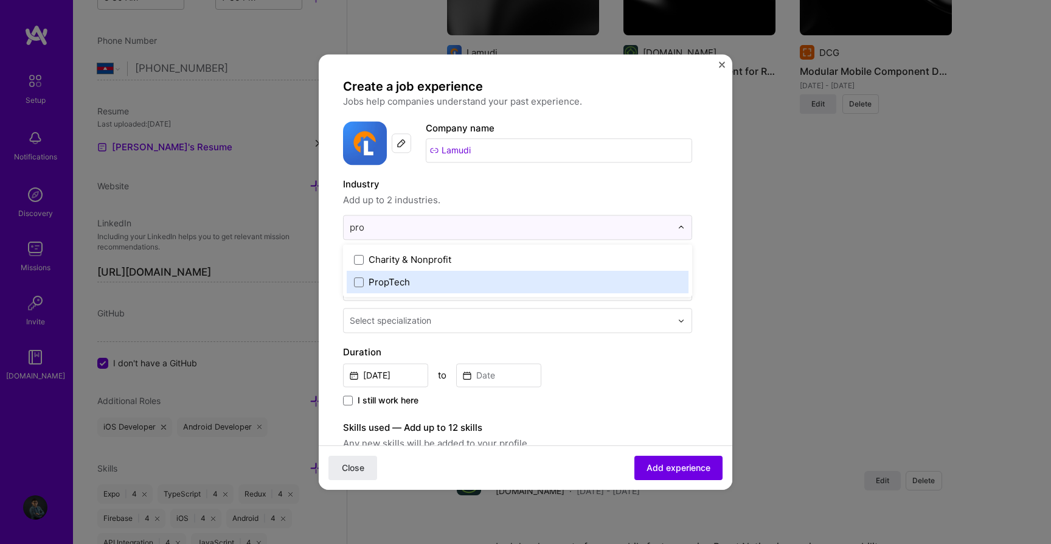
click at [353, 283] on div "PropTech" at bounding box center [518, 282] width 342 height 23
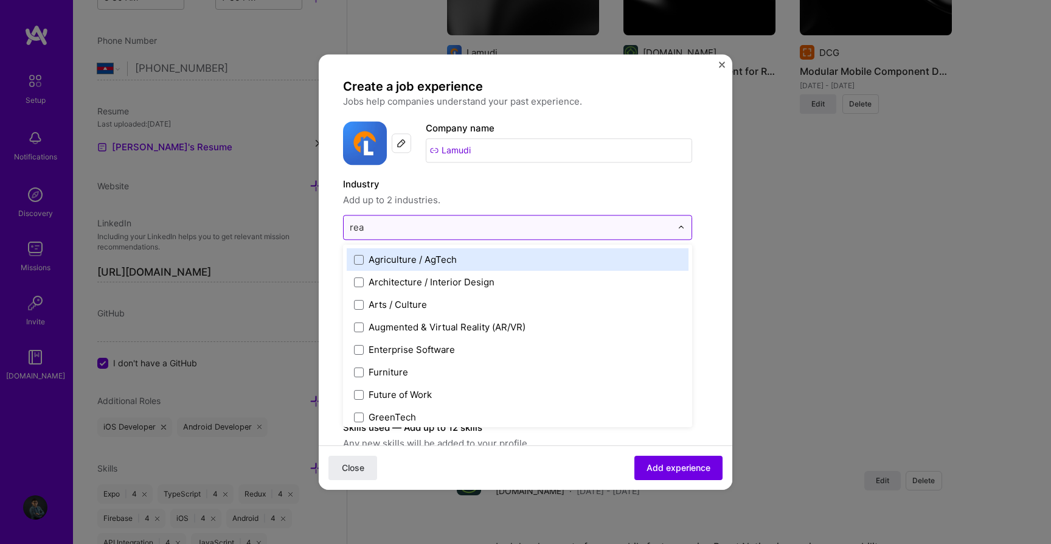
type input "real"
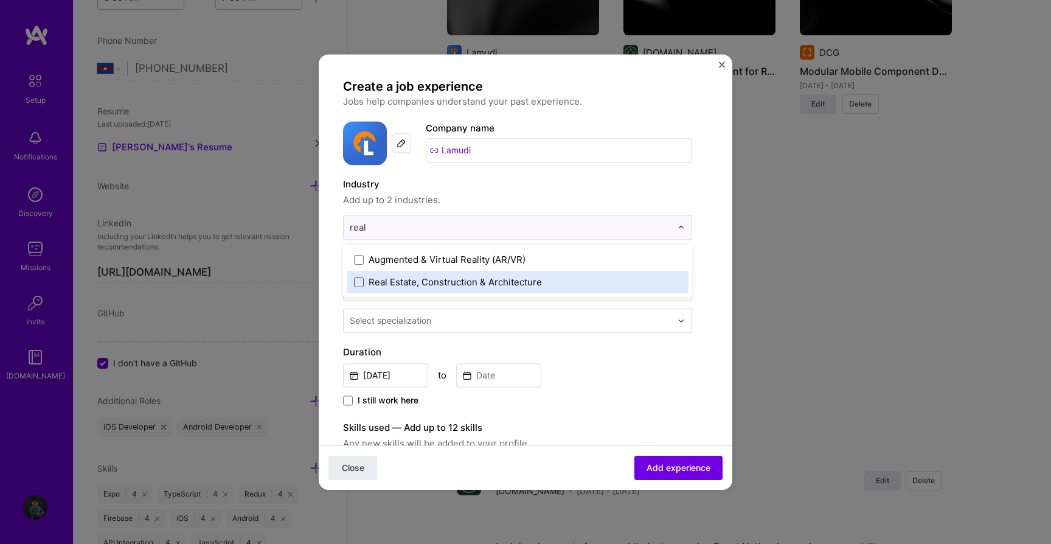
click at [357, 279] on span at bounding box center [359, 282] width 10 height 10
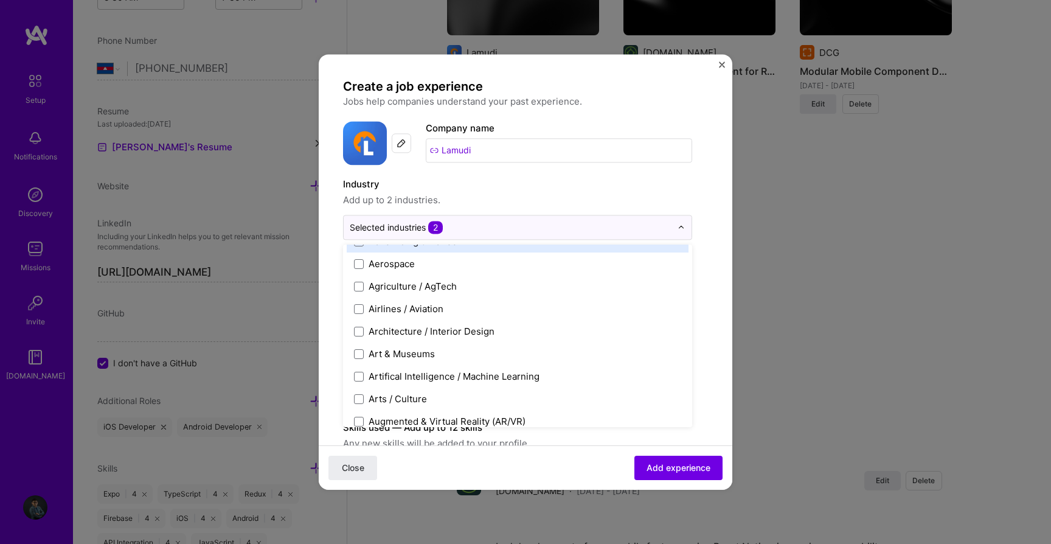
scroll to position [91, 0]
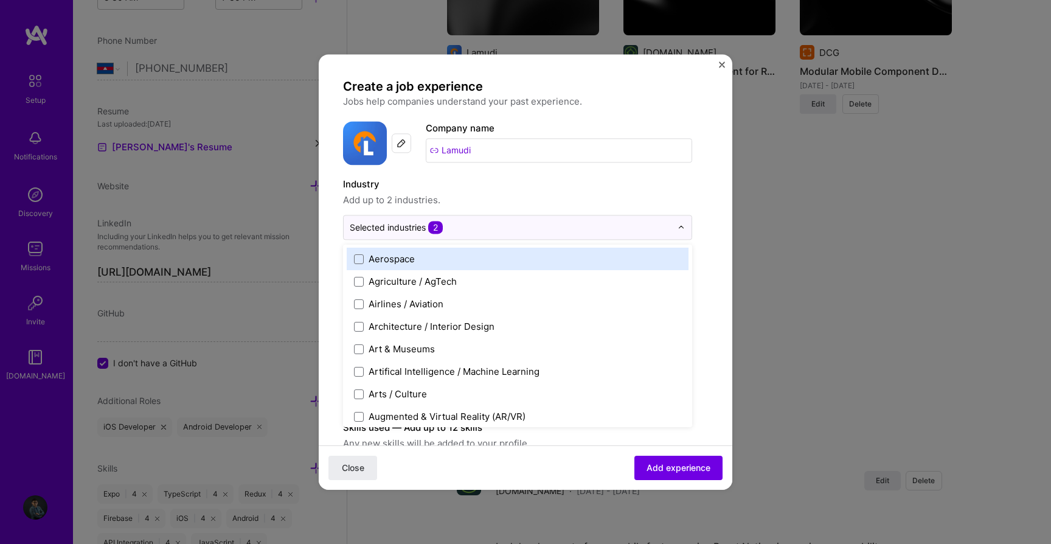
click at [698, 236] on div "Create a job experience Jobs help companies understand your past experience. Co…" at bounding box center [525, 444] width 365 height 732
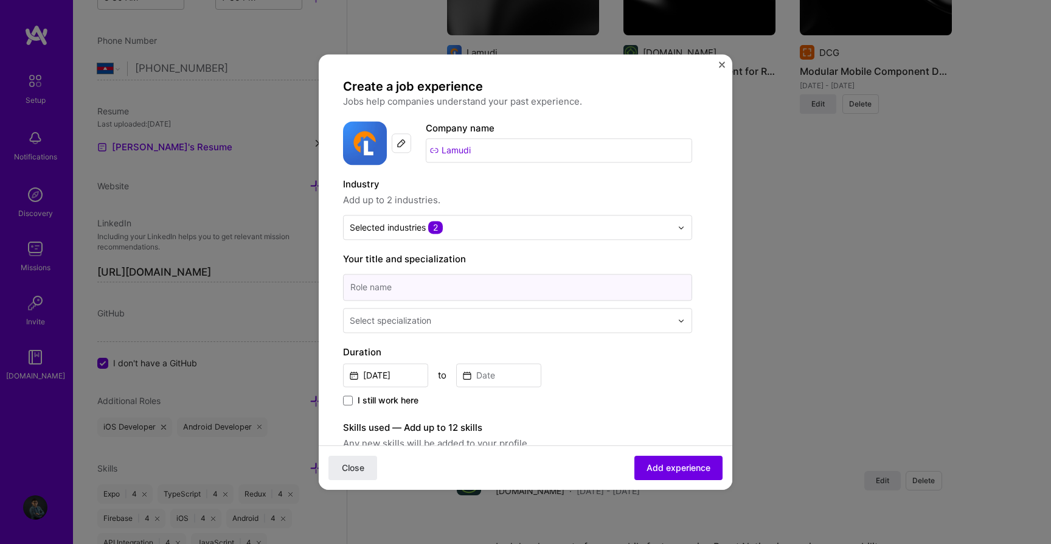
click at [583, 292] on input at bounding box center [517, 287] width 349 height 27
type input "React Native Developer"
click at [589, 315] on input "text" at bounding box center [512, 320] width 324 height 13
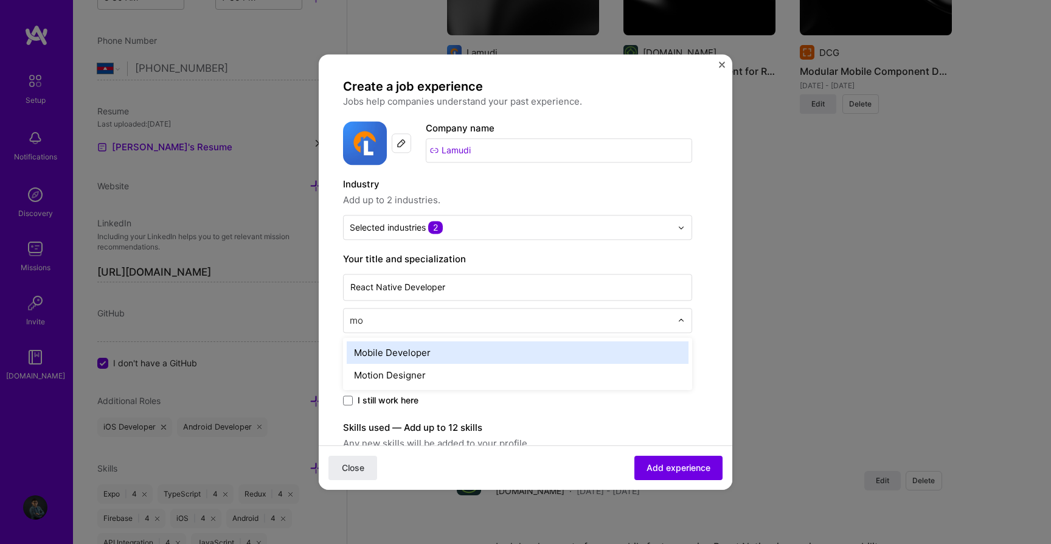
type input "m"
type input "mobil"
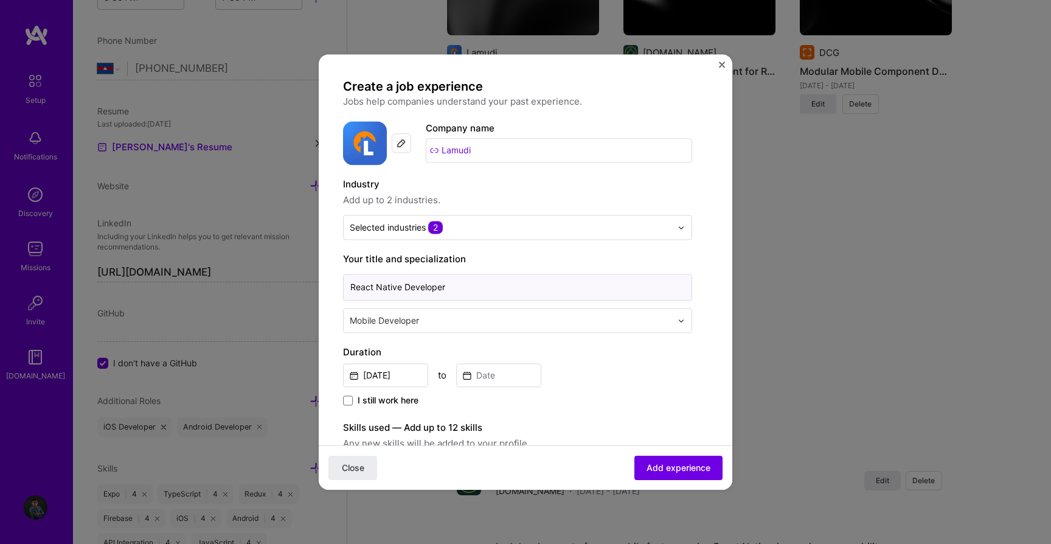
click at [518, 291] on input "React Native Developer" at bounding box center [517, 287] width 349 height 27
type input "React Native Developer"
click at [456, 321] on input "text" at bounding box center [512, 320] width 324 height 13
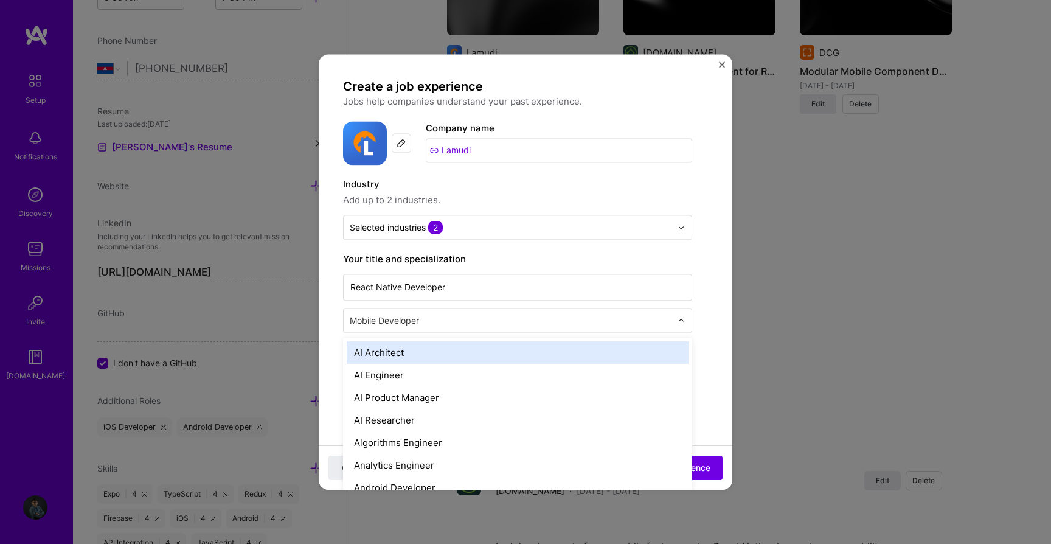
click at [329, 330] on form "Create a job experience Jobs help companies understand your past experience. Co…" at bounding box center [526, 478] width 414 height 801
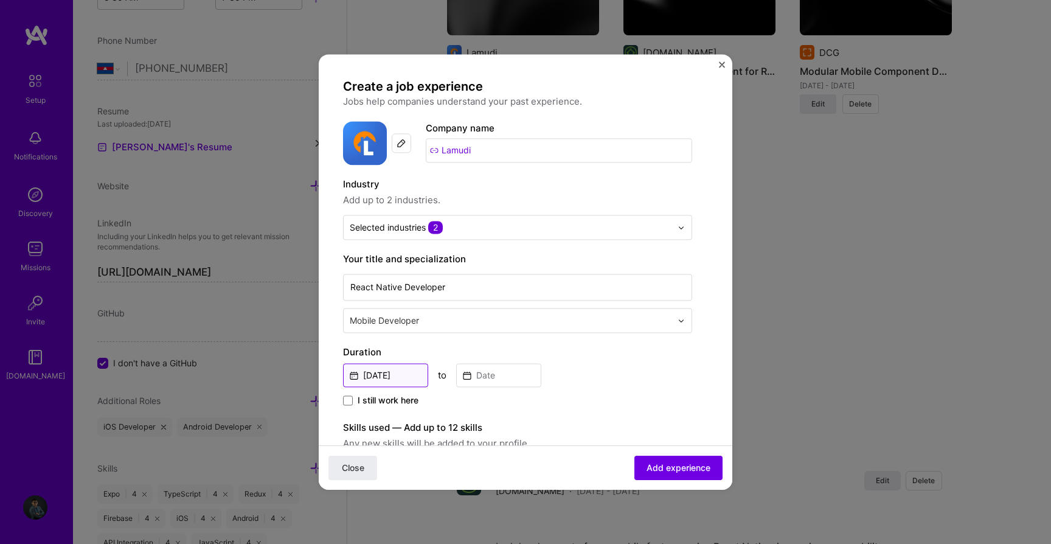
click at [404, 376] on input "Aug, 2025" at bounding box center [385, 375] width 85 height 24
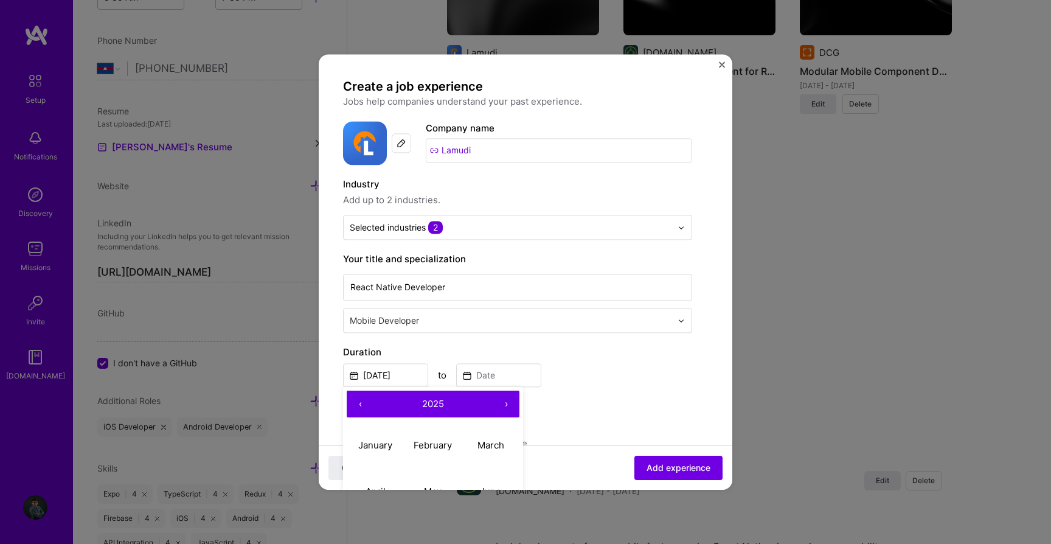
click at [441, 407] on span "2025" at bounding box center [433, 404] width 22 height 12
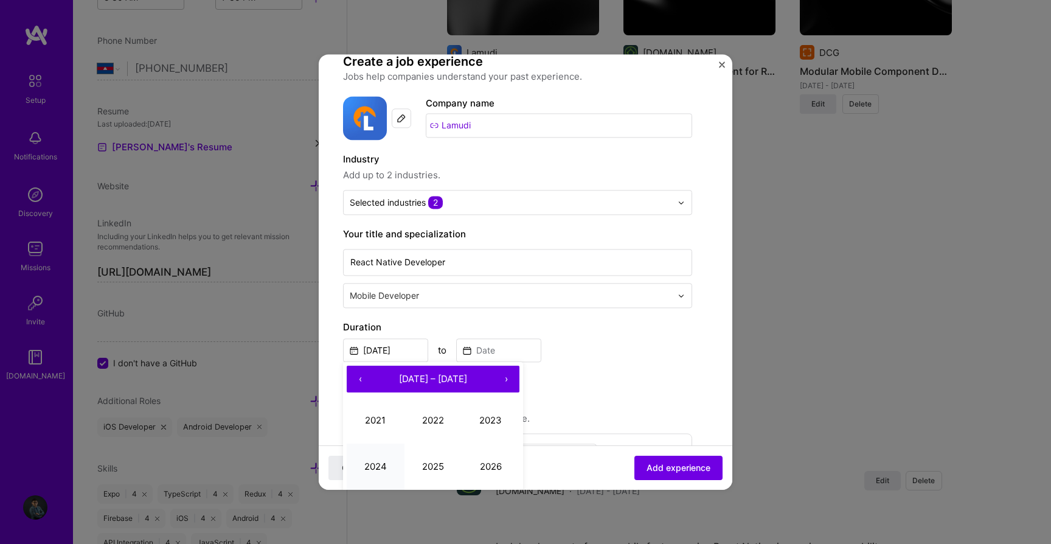
click at [376, 463] on button "2024" at bounding box center [376, 466] width 58 height 46
click at [434, 379] on span "2024" at bounding box center [433, 379] width 23 height 12
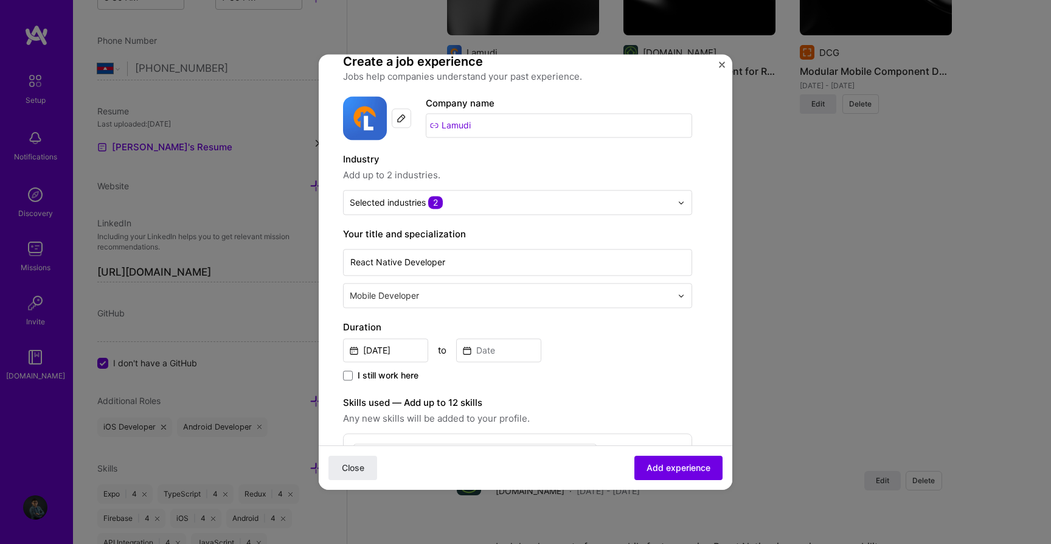
click at [557, 375] on div "I still work here" at bounding box center [517, 376] width 349 height 14
click at [502, 350] on input at bounding box center [498, 350] width 85 height 24
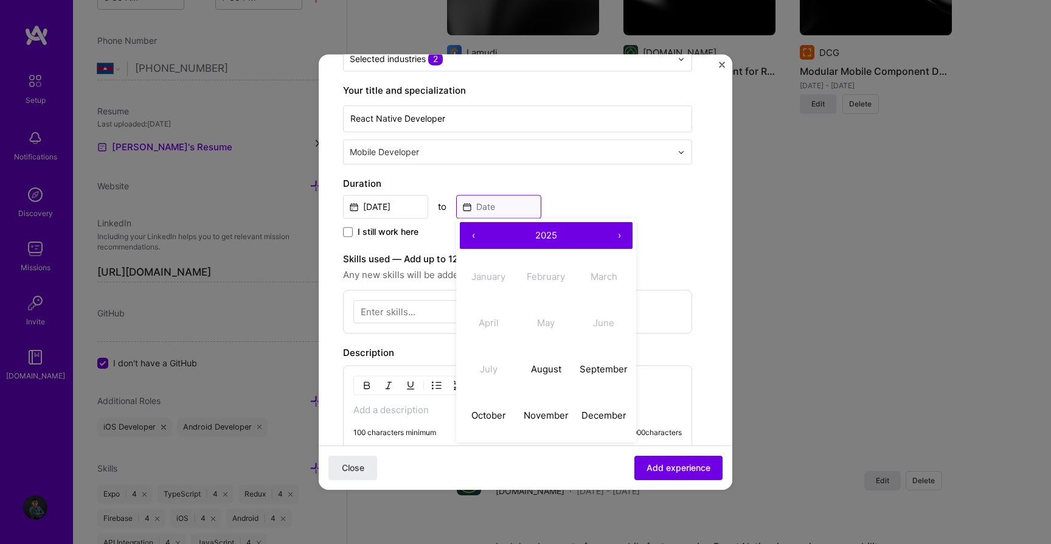
scroll to position [167, 0]
click at [539, 375] on abbr "August" at bounding box center [546, 370] width 30 height 12
type input "Aug, 2025"
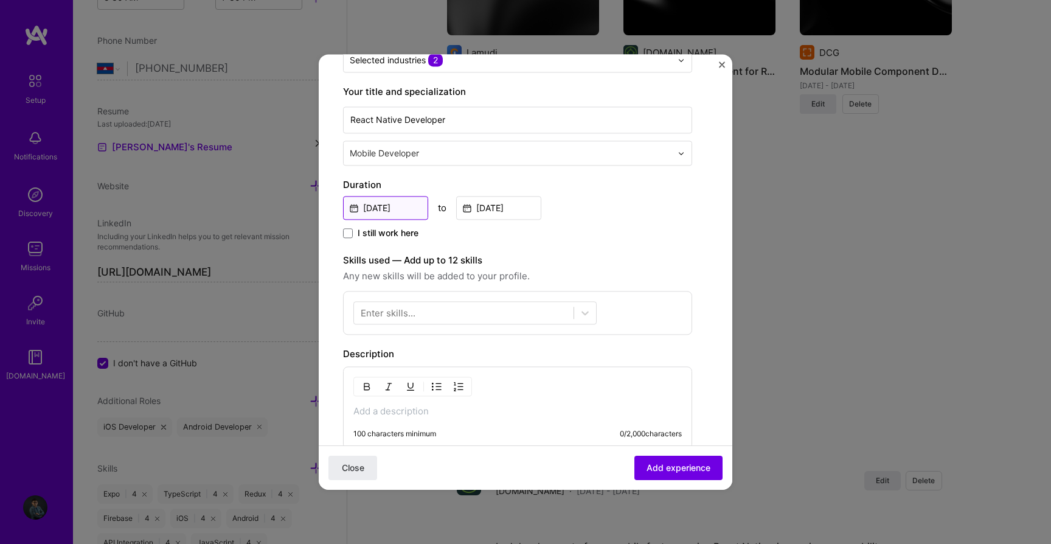
click at [389, 212] on input "Aug, 2025" at bounding box center [385, 208] width 85 height 24
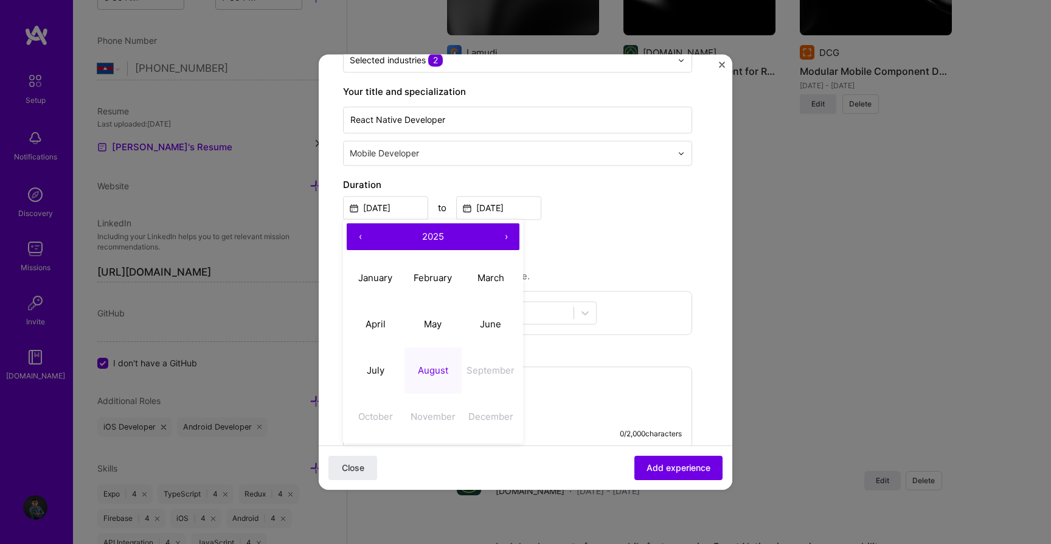
click at [359, 237] on button "‹" at bounding box center [360, 236] width 27 height 27
click at [442, 235] on span "2024" at bounding box center [433, 237] width 23 height 12
click at [384, 325] on button "2024" at bounding box center [376, 324] width 58 height 46
click at [432, 372] on abbr "August" at bounding box center [433, 370] width 30 height 12
type input "Aug, 2024"
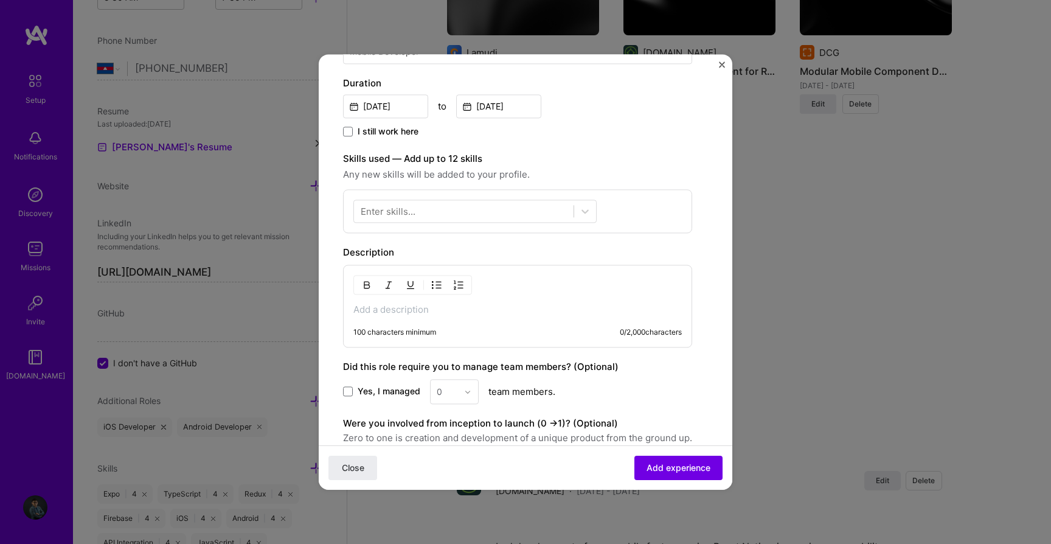
scroll to position [291, 0]
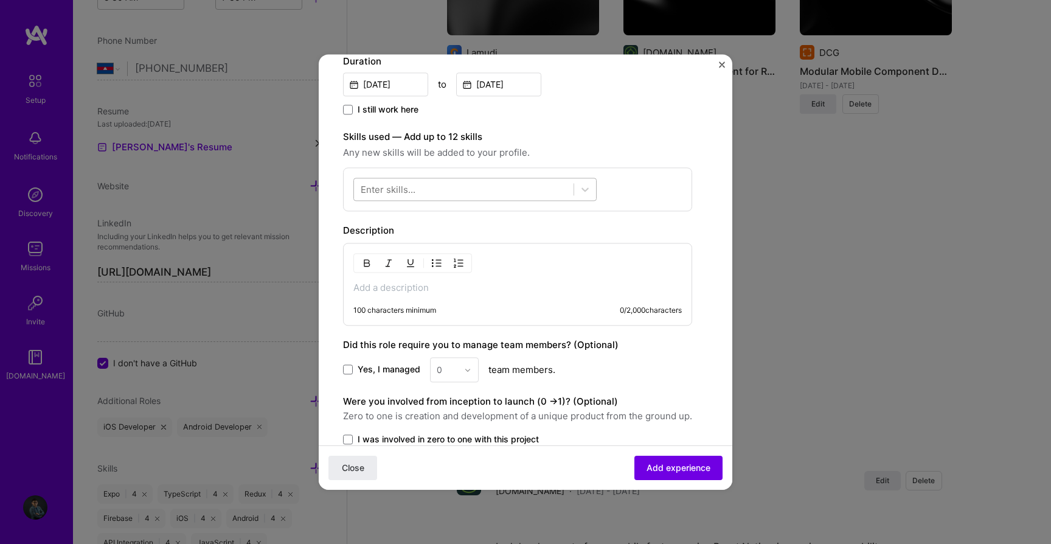
click at [499, 198] on div at bounding box center [464, 189] width 220 height 20
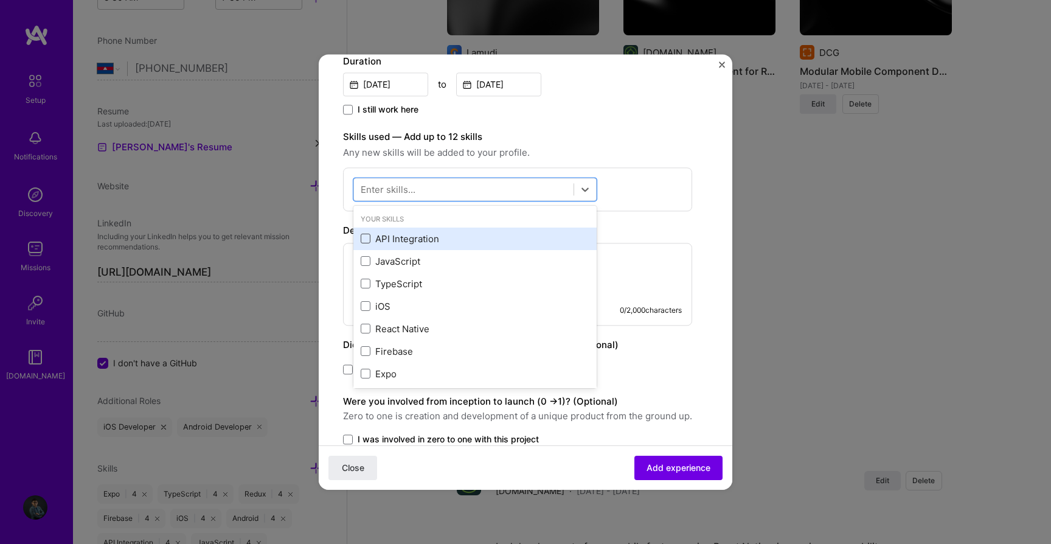
click at [363, 237] on span at bounding box center [366, 239] width 10 height 10
click at [0, 0] on input "checkbox" at bounding box center [0, 0] width 0 height 0
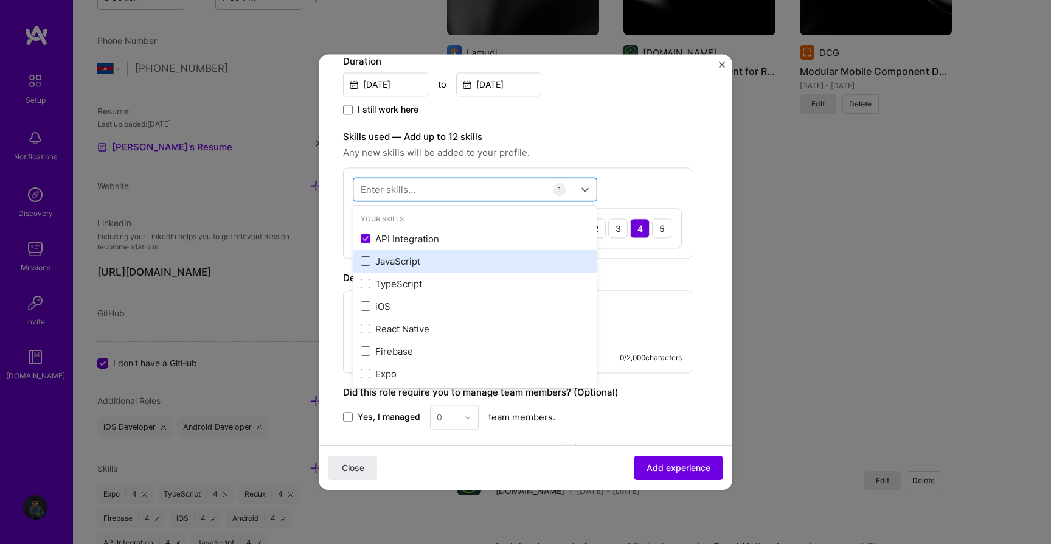
click at [366, 265] on span at bounding box center [366, 262] width 10 height 10
click at [0, 0] on input "checkbox" at bounding box center [0, 0] width 0 height 0
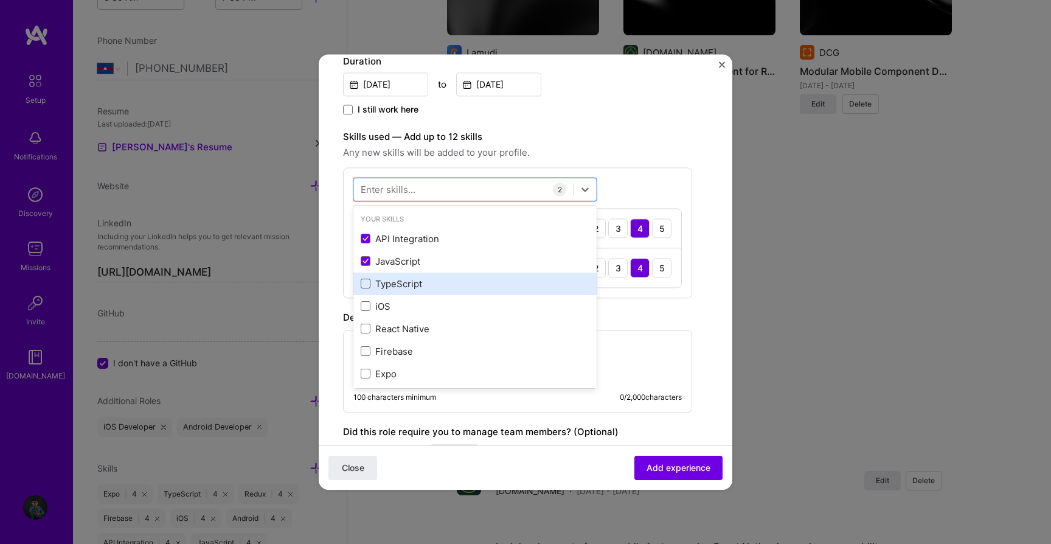
click at [366, 282] on span at bounding box center [366, 284] width 10 height 10
click at [0, 0] on input "checkbox" at bounding box center [0, 0] width 0 height 0
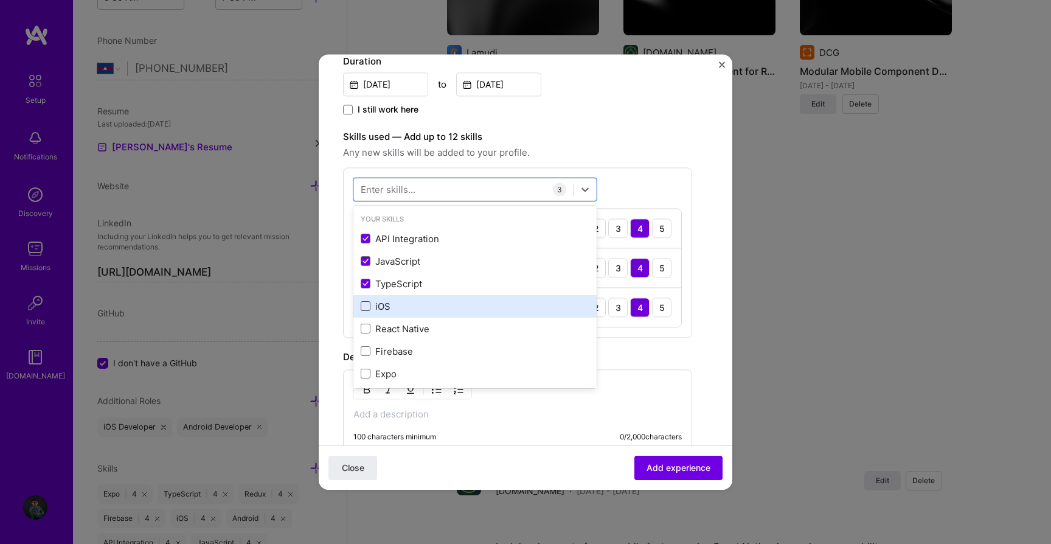
click at [366, 307] on span at bounding box center [366, 307] width 10 height 10
click at [0, 0] on input "checkbox" at bounding box center [0, 0] width 0 height 0
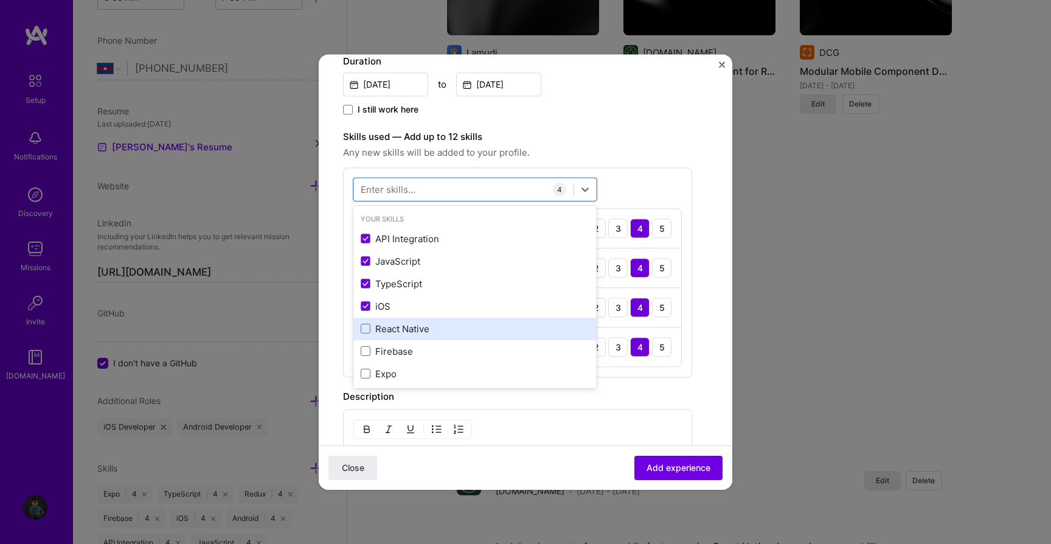
click at [366, 338] on div "React Native" at bounding box center [474, 328] width 243 height 23
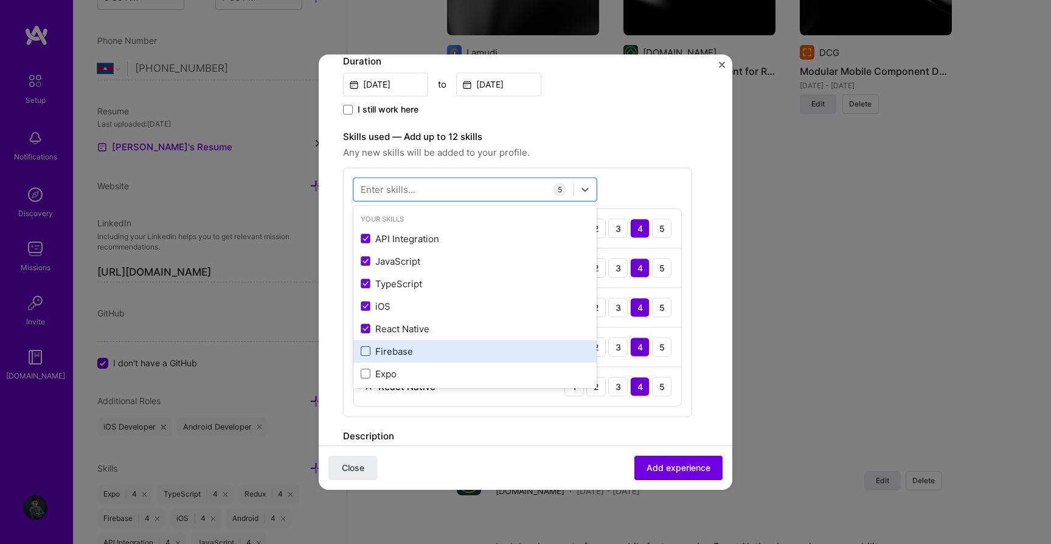
click at [366, 349] on span at bounding box center [366, 352] width 10 height 10
click at [0, 0] on input "checkbox" at bounding box center [0, 0] width 0 height 0
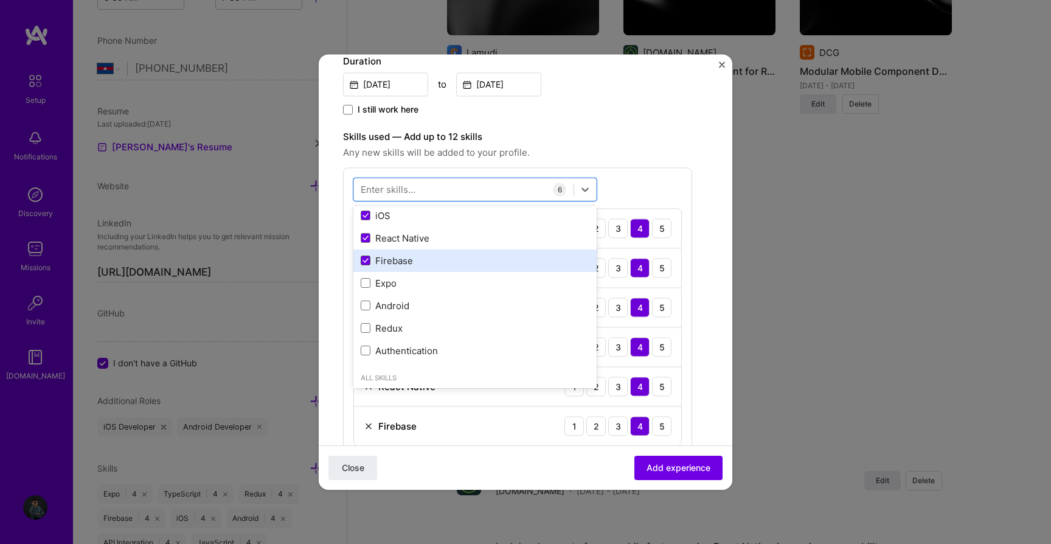
scroll to position [101, 0]
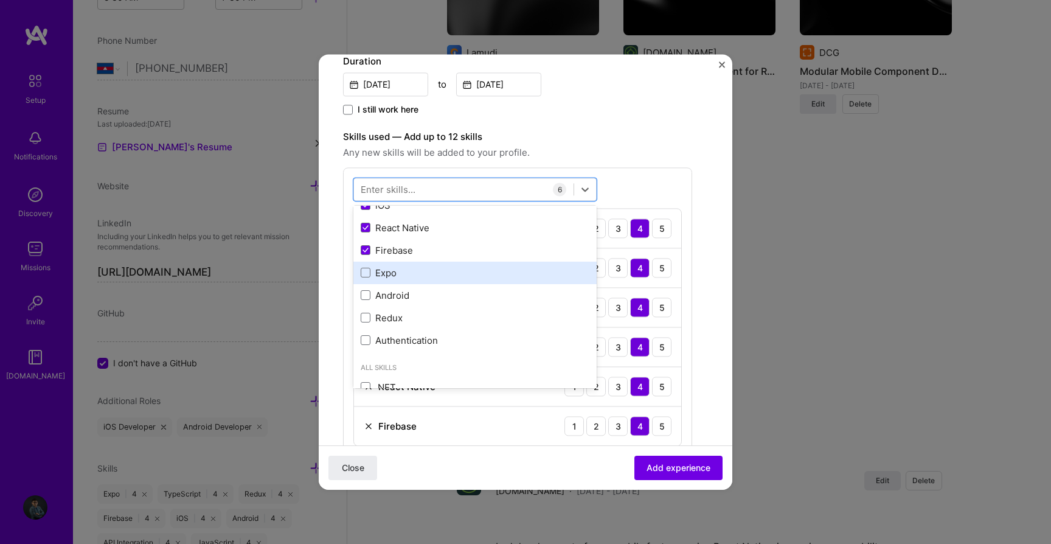
click at [365, 263] on div "Expo" at bounding box center [474, 273] width 243 height 23
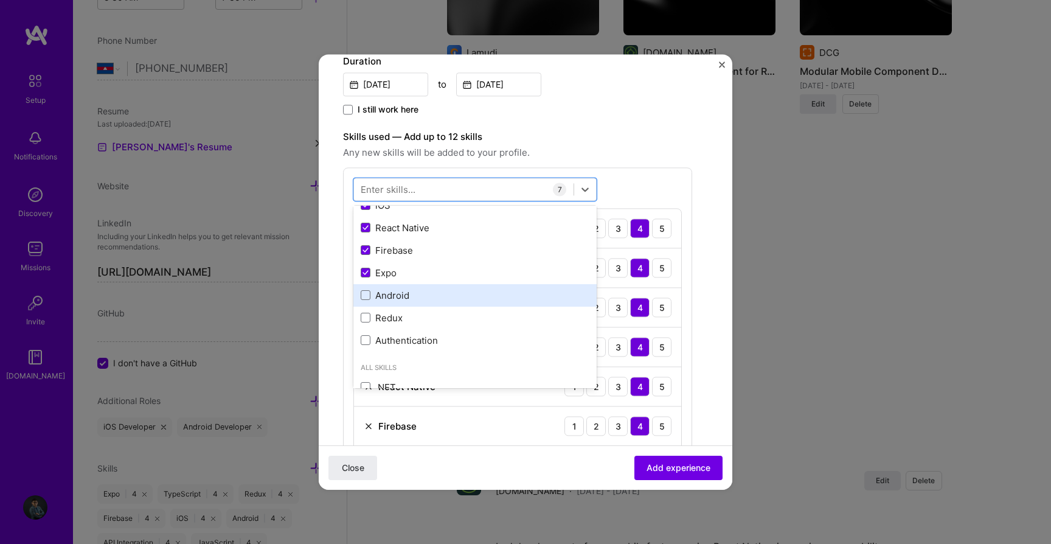
click at [365, 304] on div "Android" at bounding box center [474, 295] width 243 height 23
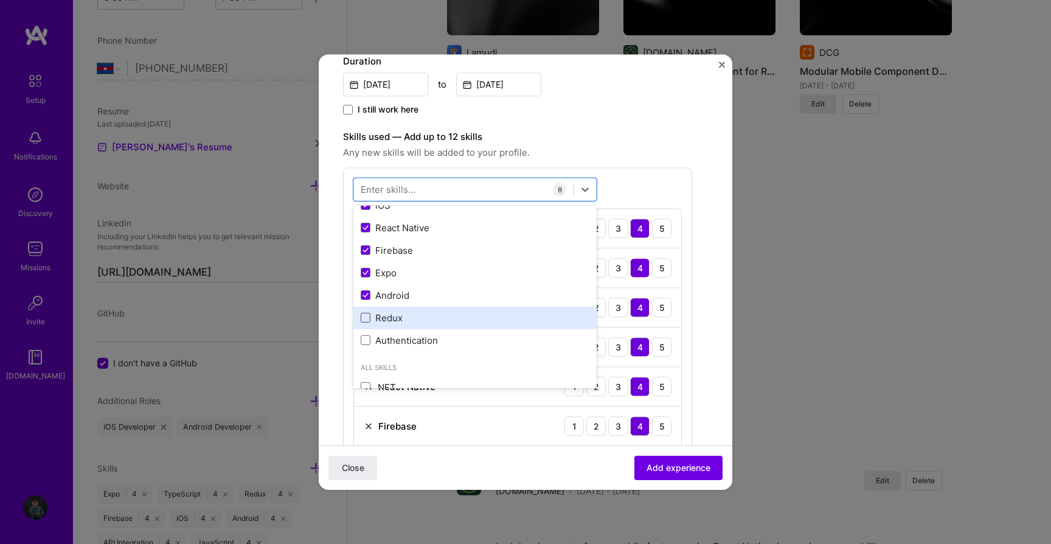
click at [364, 320] on span at bounding box center [366, 318] width 10 height 10
click at [0, 0] on input "checkbox" at bounding box center [0, 0] width 0 height 0
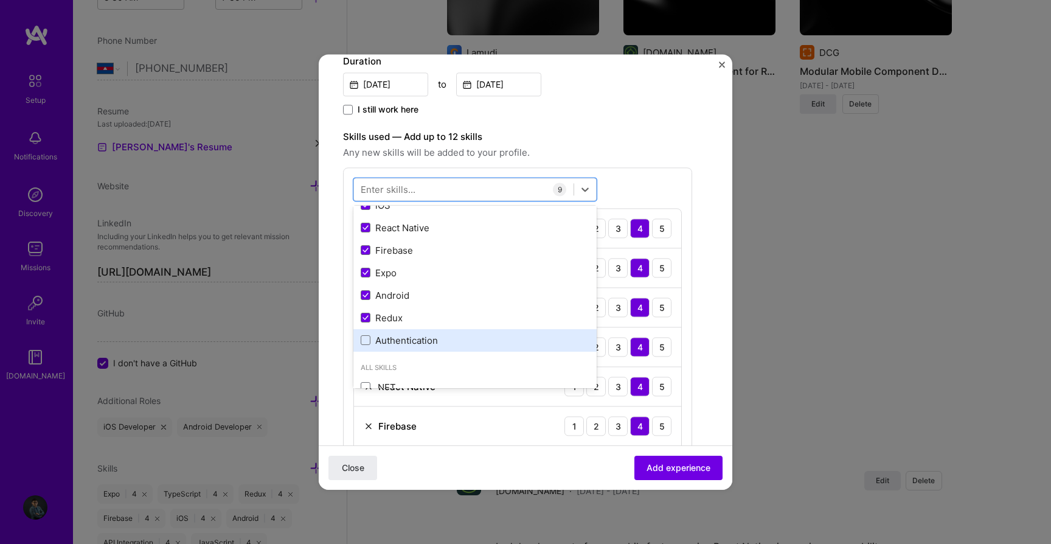
click at [364, 331] on div "Authentication" at bounding box center [474, 340] width 243 height 23
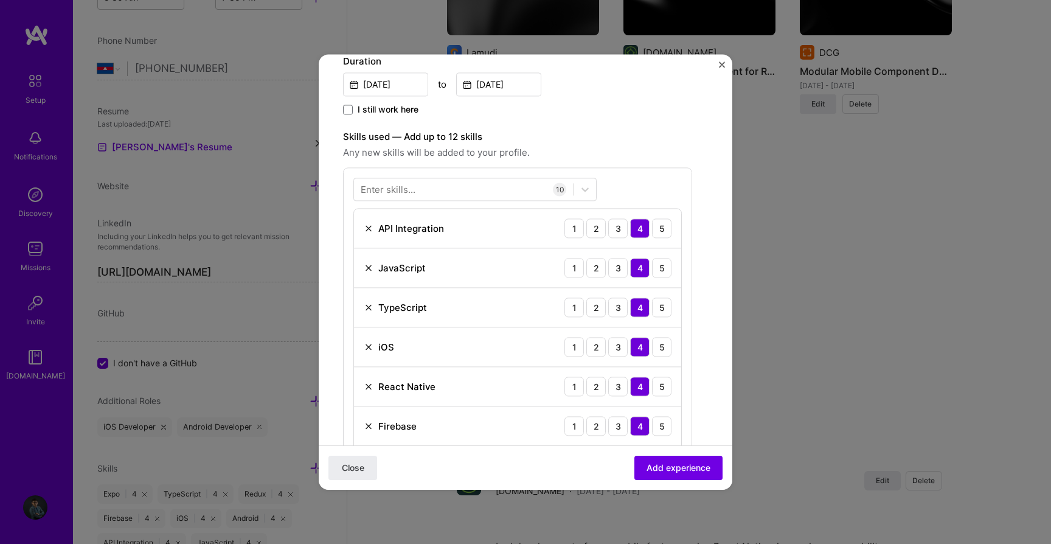
click at [696, 254] on div "Create a job experience Jobs help companies understand your past experience. Co…" at bounding box center [525, 356] width 365 height 1136
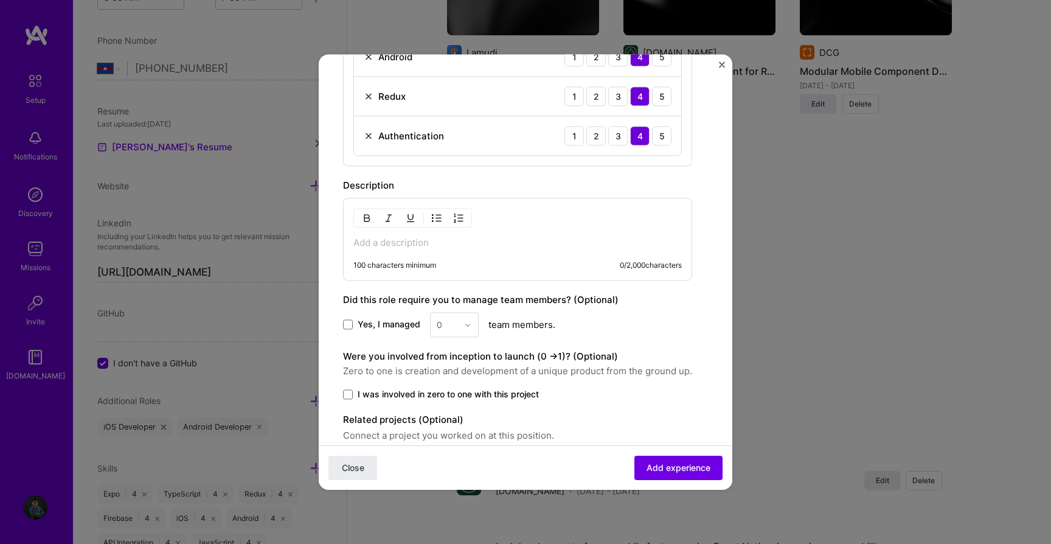
scroll to position [726, 0]
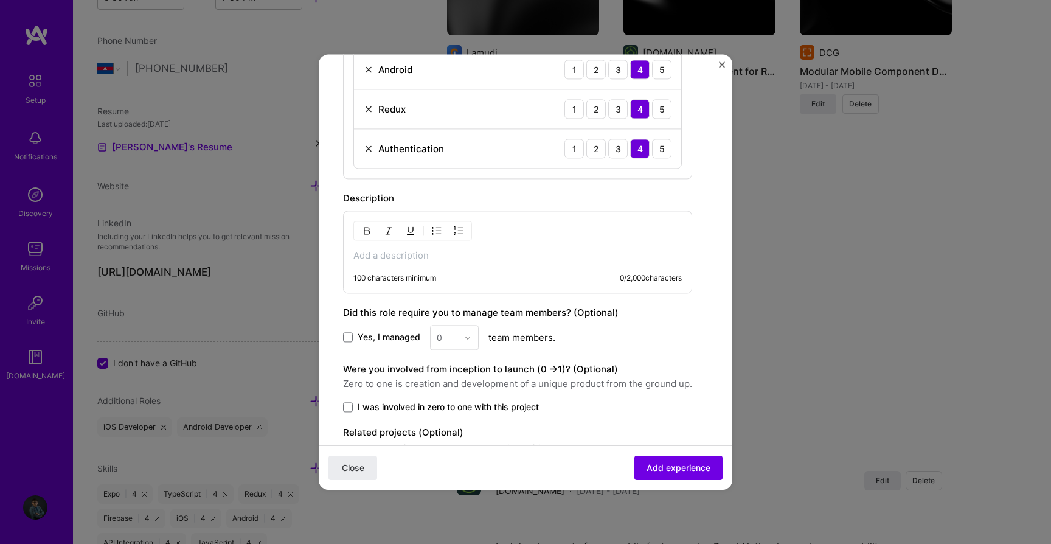
click at [436, 267] on div "100 characters minimum 0 / 2,000 characters" at bounding box center [517, 251] width 349 height 83
click at [429, 261] on p at bounding box center [517, 255] width 328 height 12
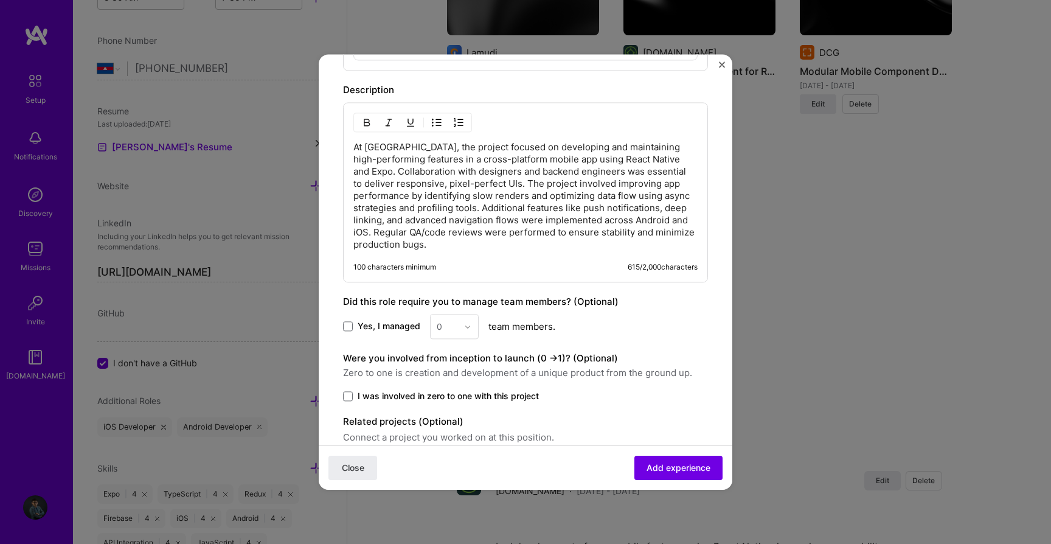
scroll to position [891, 0]
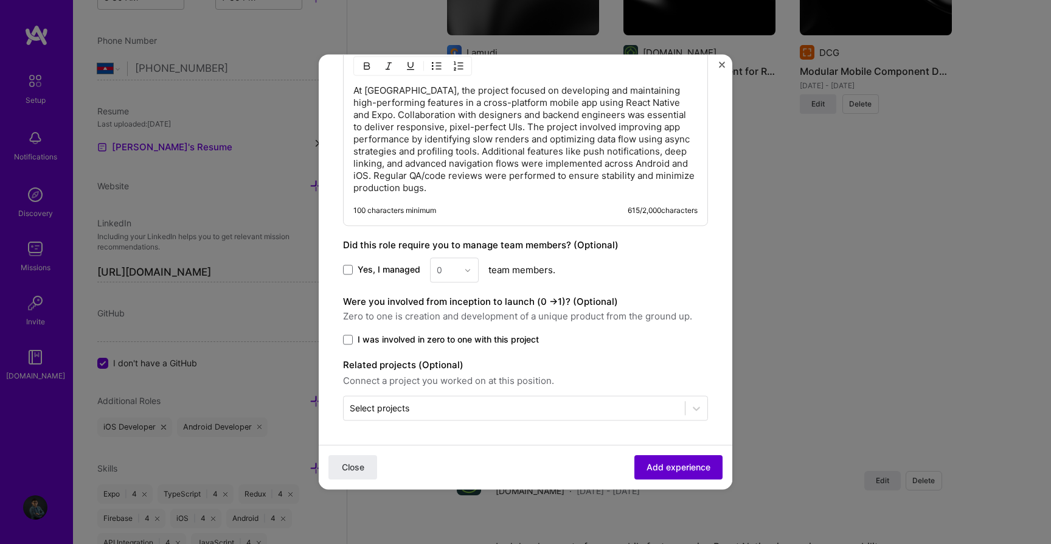
click at [661, 468] on span "Add experience" at bounding box center [679, 467] width 64 height 12
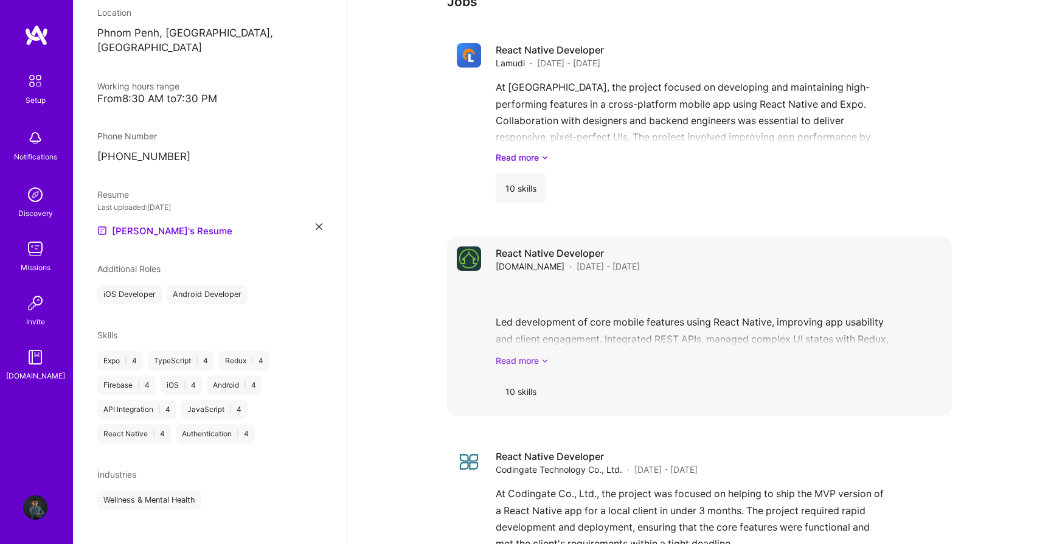
scroll to position [1021, 0]
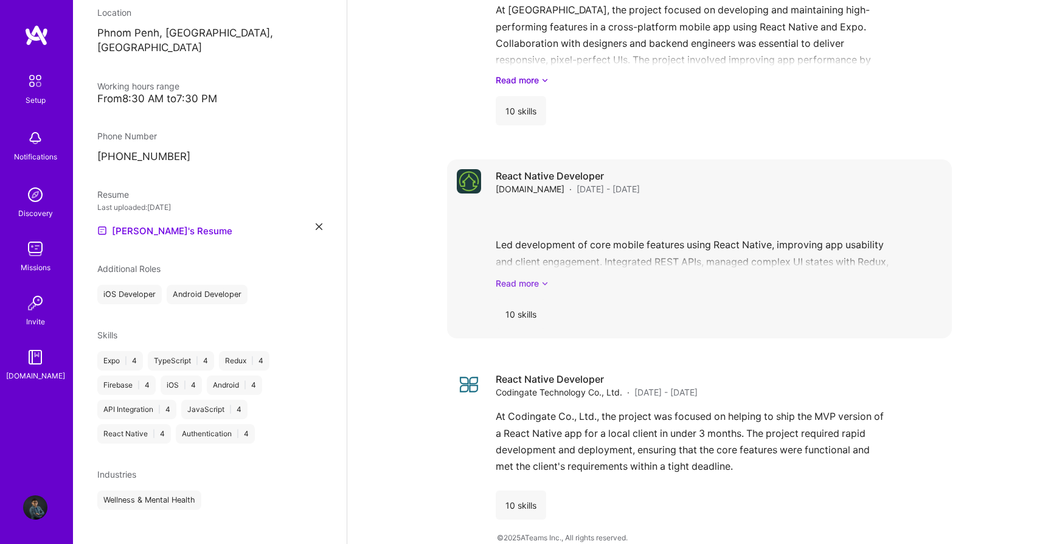
click at [528, 277] on link "Read more" at bounding box center [719, 283] width 446 height 13
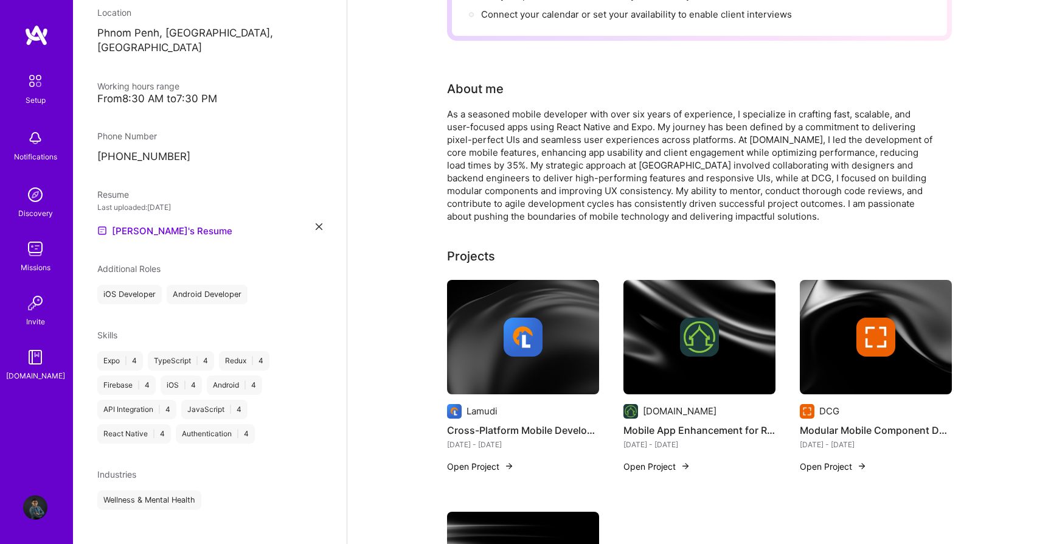
scroll to position [0, 0]
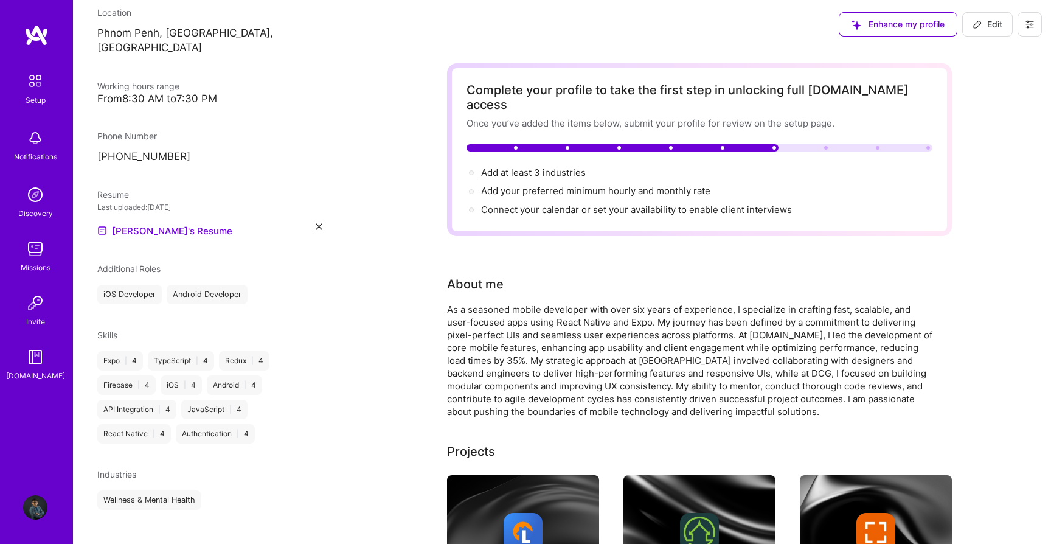
click at [985, 24] on span "Edit" at bounding box center [988, 24] width 30 height 12
select select "KH"
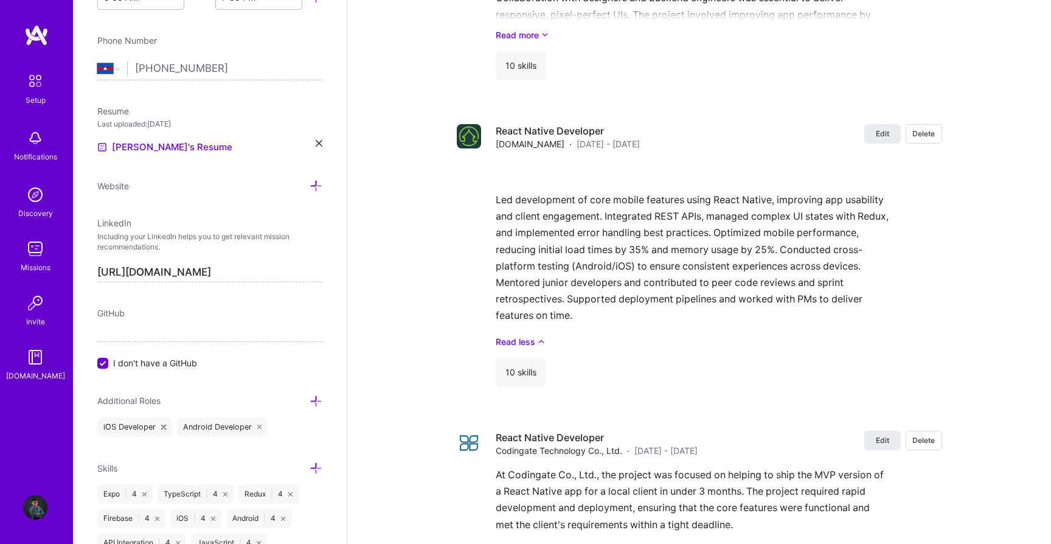
scroll to position [1761, 0]
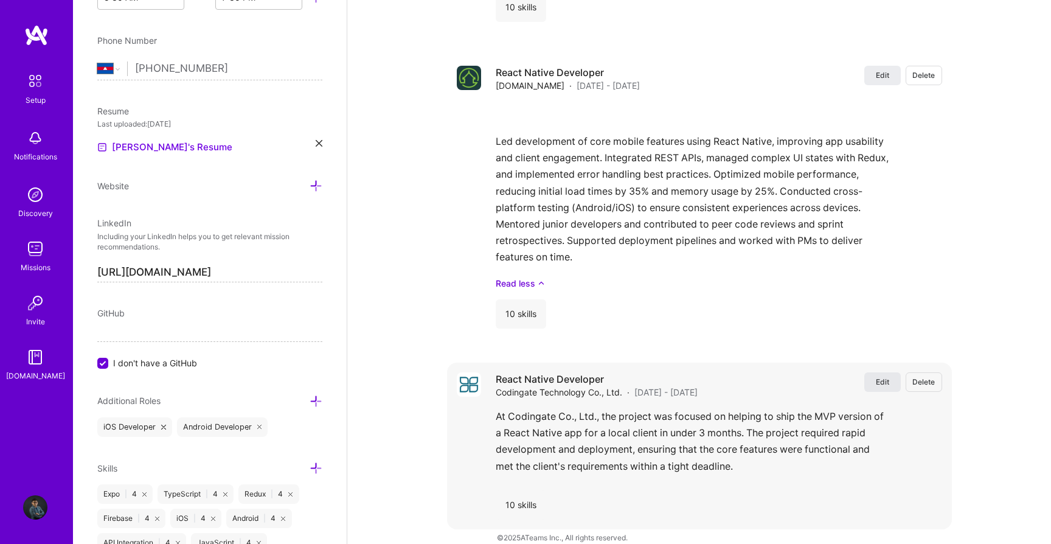
click at [879, 376] on span "Edit" at bounding box center [882, 381] width 13 height 10
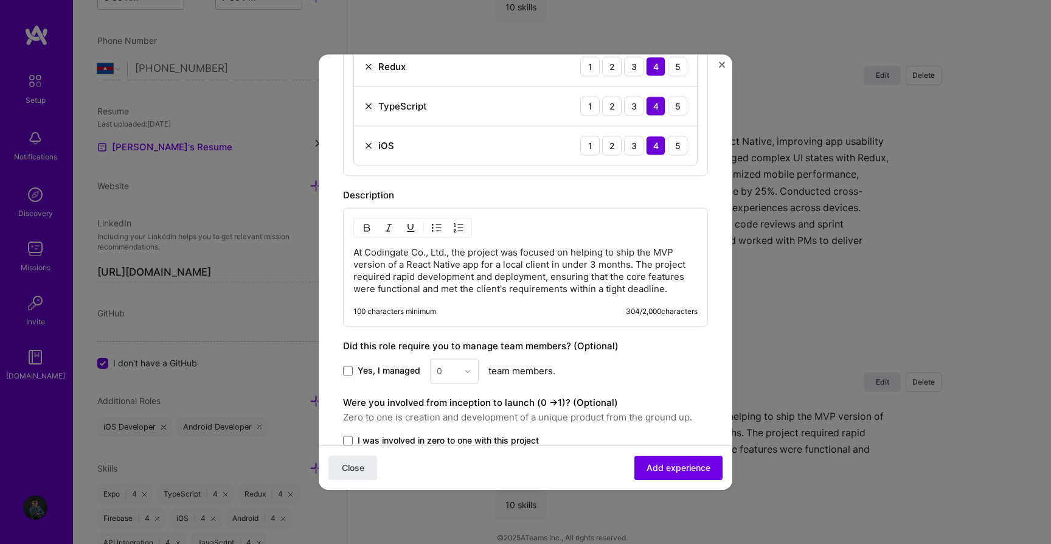
scroll to position [830, 0]
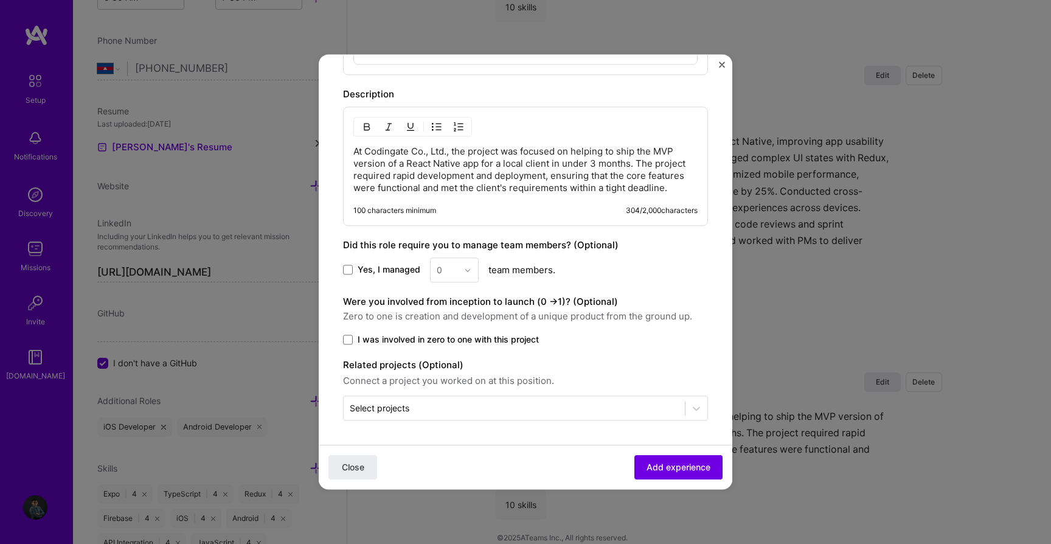
click at [406, 170] on p "At Codingate Co., Ltd., the project was focused on helping to ship the MVP vers…" at bounding box center [525, 169] width 344 height 49
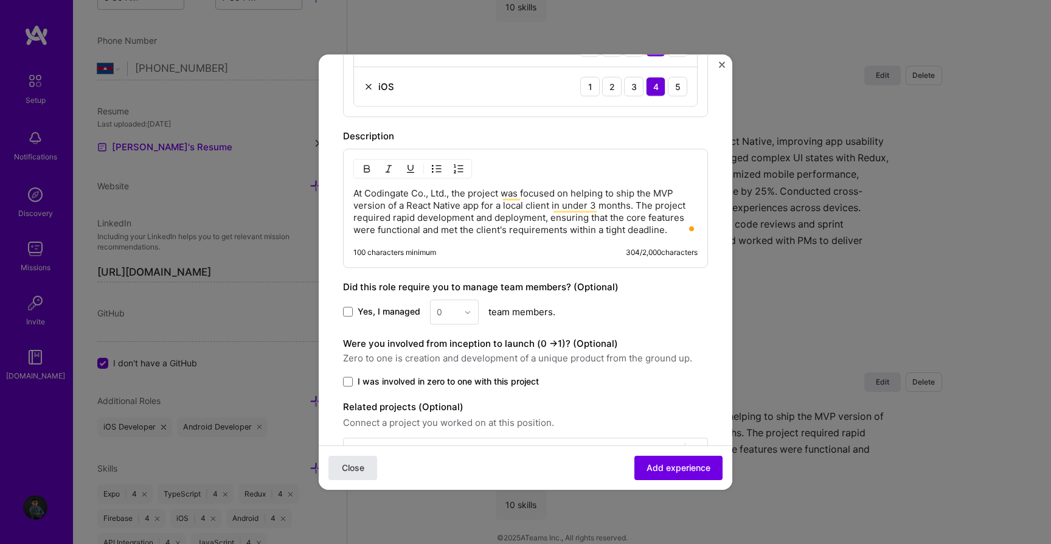
click at [358, 470] on span "Close" at bounding box center [353, 468] width 23 height 12
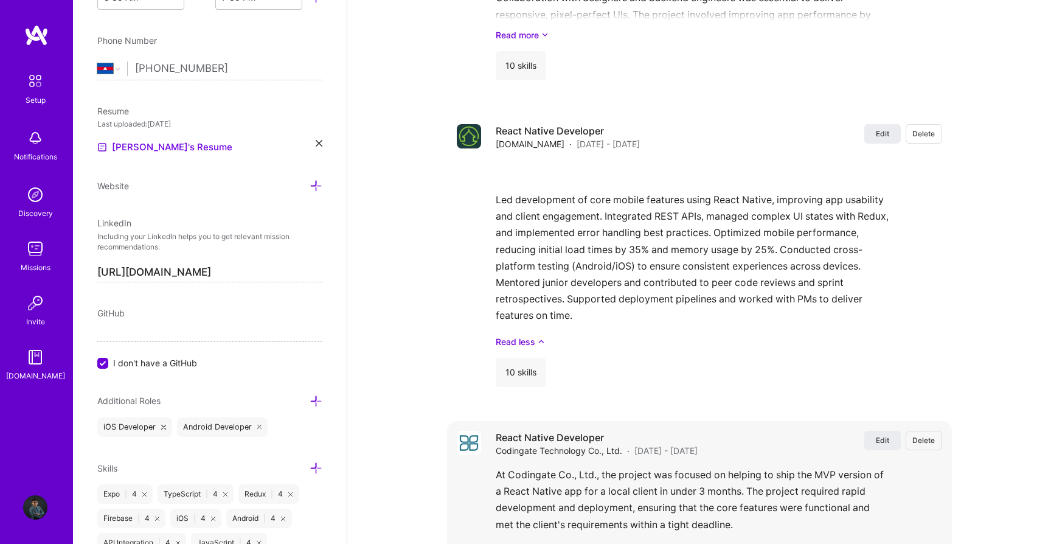
scroll to position [1694, 0]
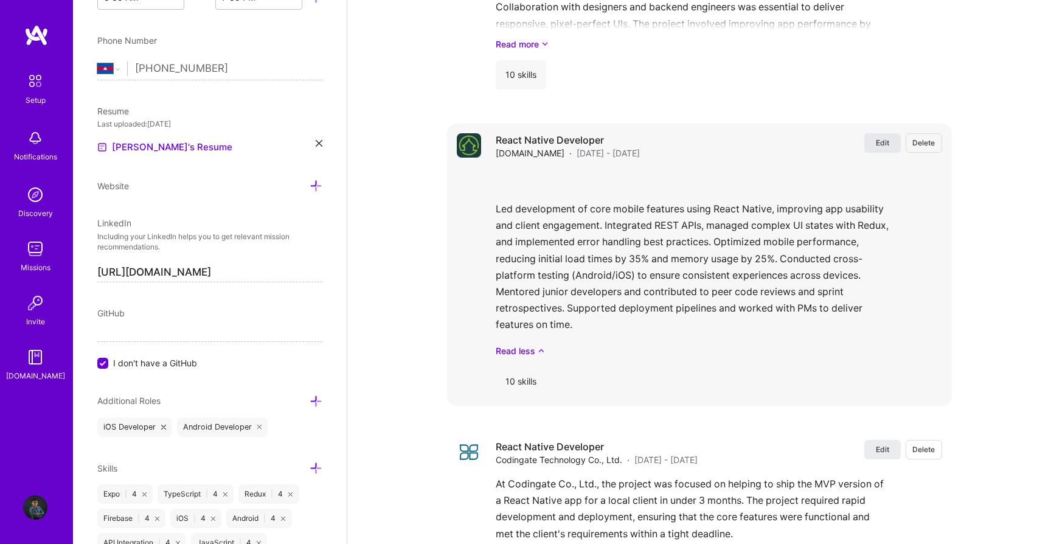
click at [881, 137] on span "Edit" at bounding box center [882, 142] width 13 height 10
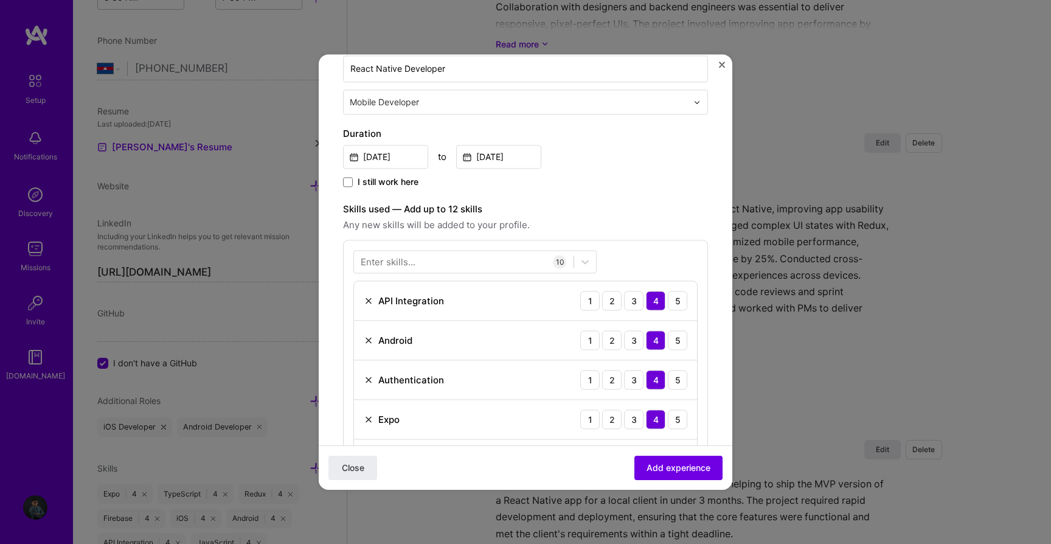
scroll to position [651, 0]
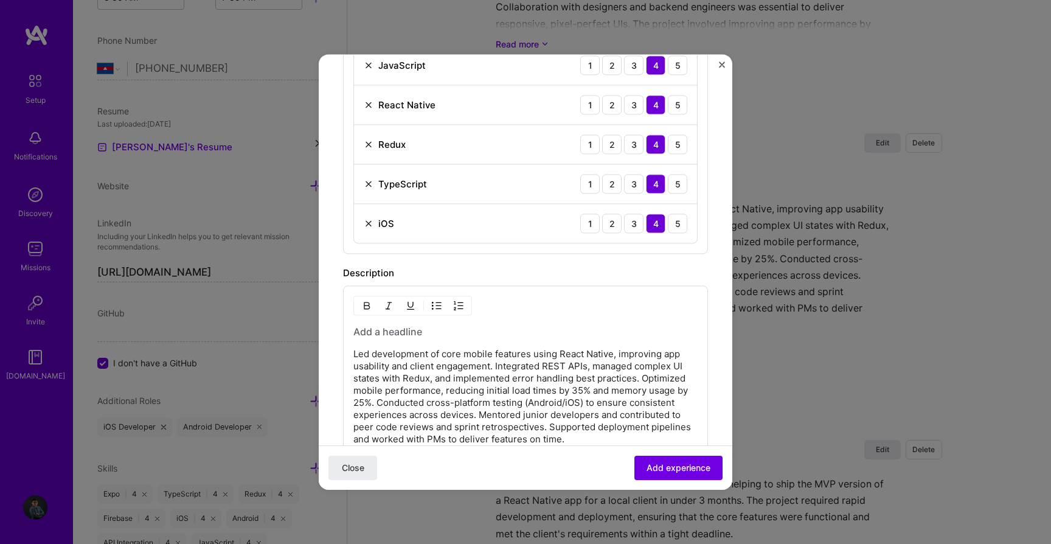
click at [364, 340] on div "Led development of core mobile features using React Native, improving app usabi…" at bounding box center [525, 385] width 344 height 120
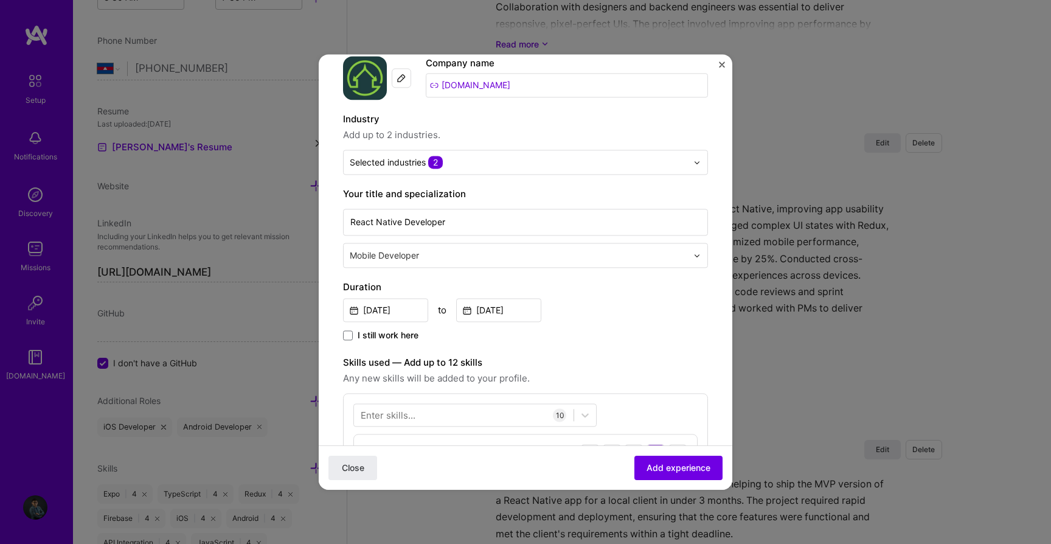
scroll to position [0, 0]
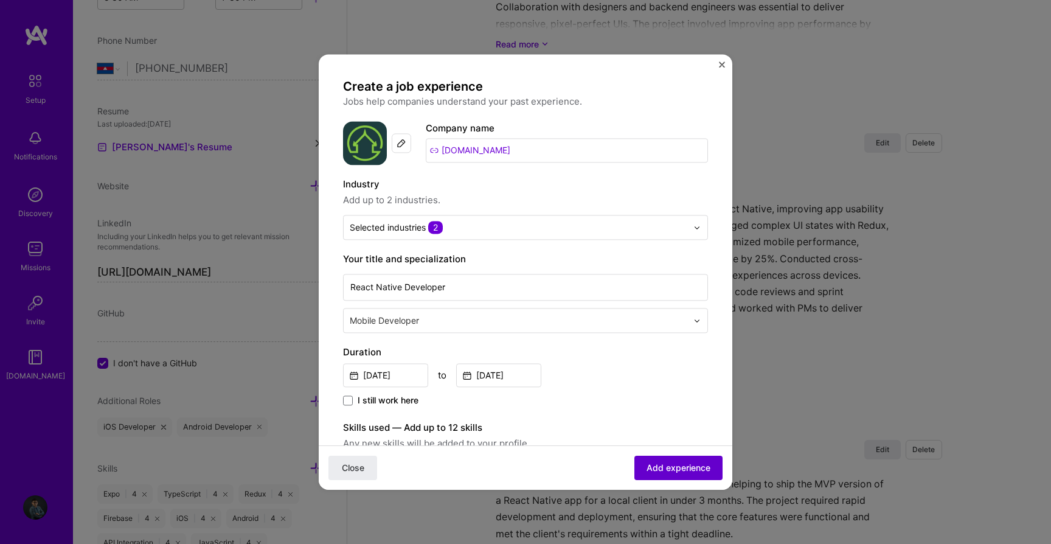
click at [660, 459] on button "Add experience" at bounding box center [678, 468] width 88 height 24
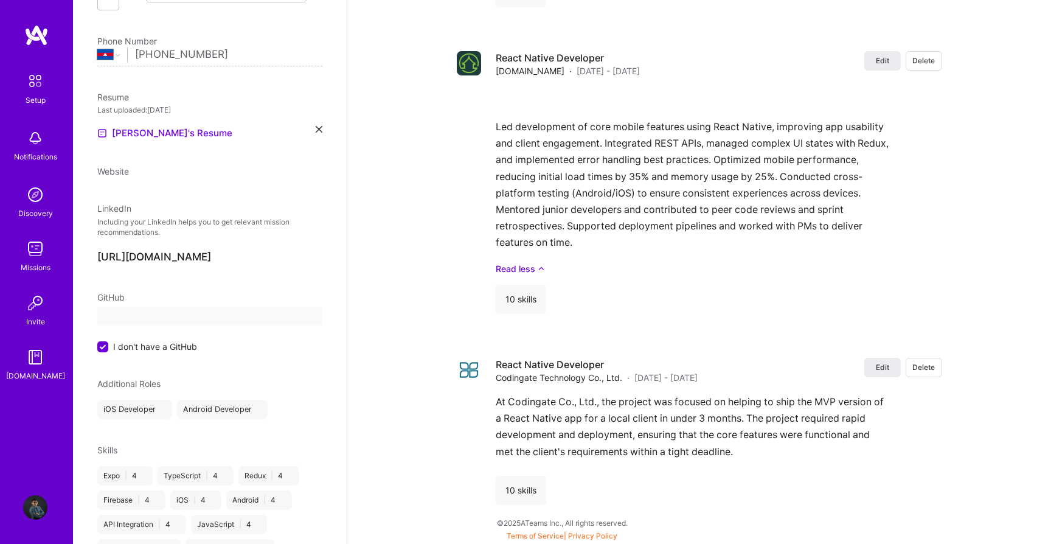
select select "KH"
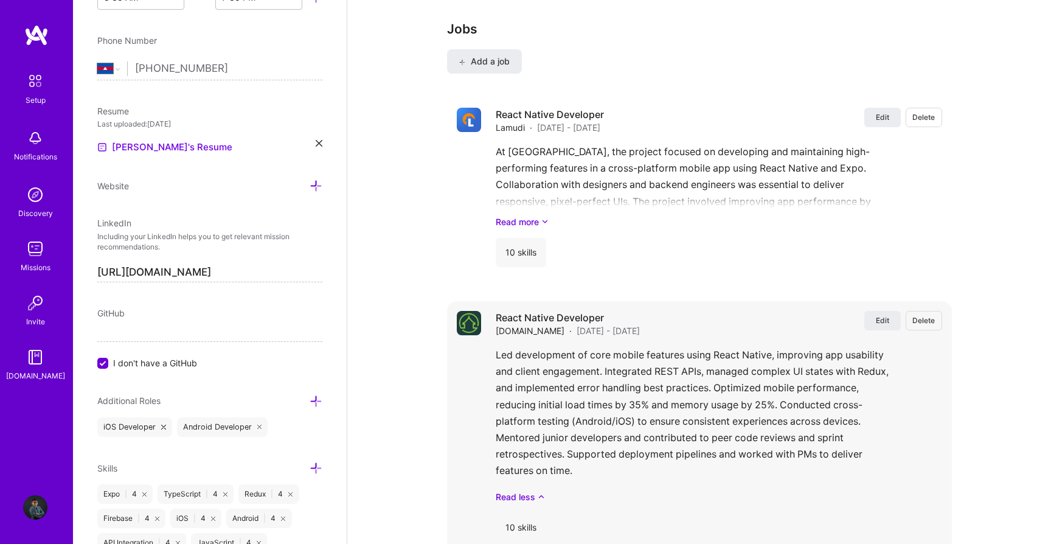
scroll to position [1415, 0]
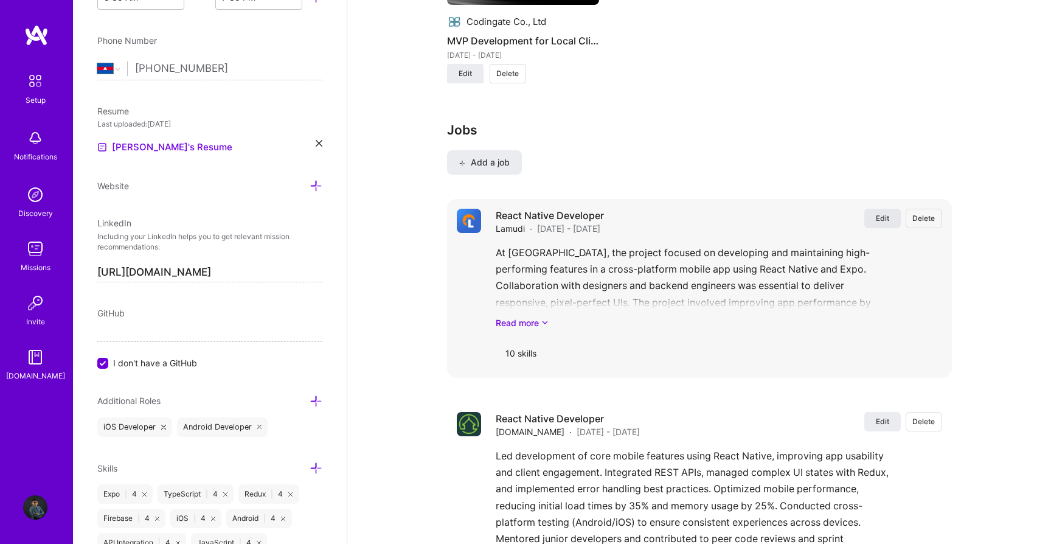
click at [888, 213] on span "Edit" at bounding box center [882, 218] width 13 height 10
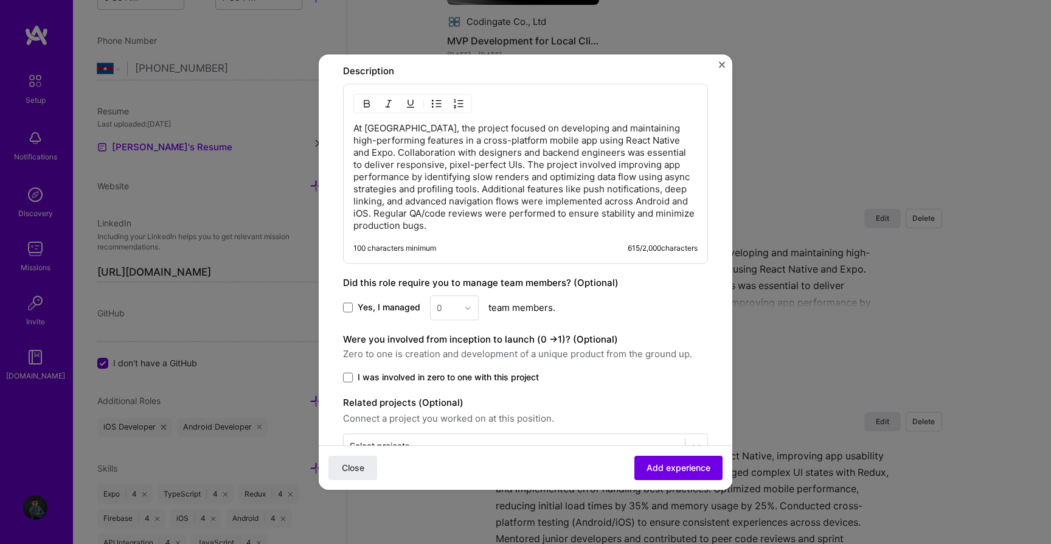
scroll to position [838, 0]
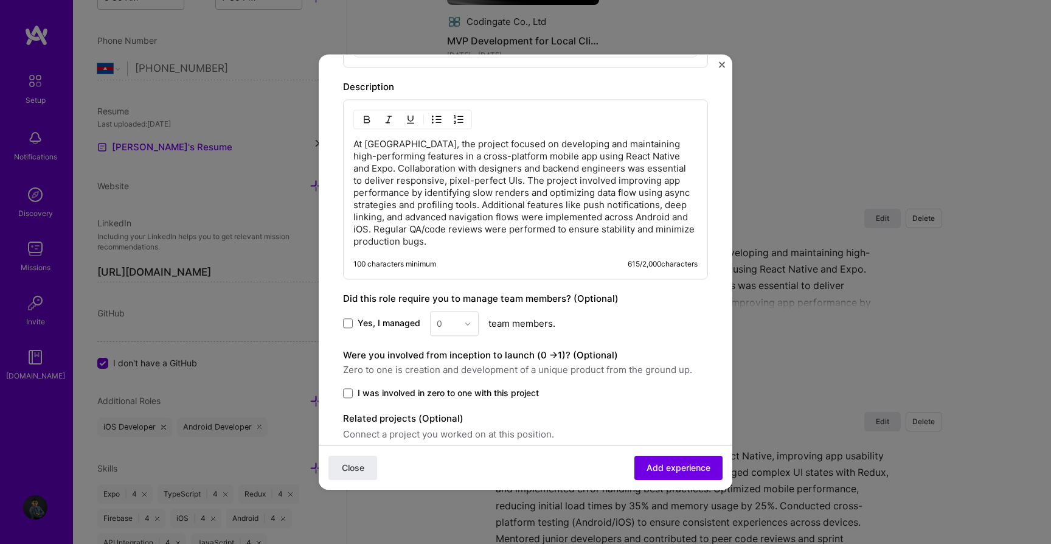
click at [352, 142] on div "At Lamudi, the project focused on developing and maintaining high-performing fe…" at bounding box center [525, 189] width 365 height 180
click at [358, 145] on p "At Lamudi, the project focused on developing and maintaining high-performing fe…" at bounding box center [525, 192] width 344 height 109
click at [722, 65] on img "Close" at bounding box center [722, 64] width 6 height 6
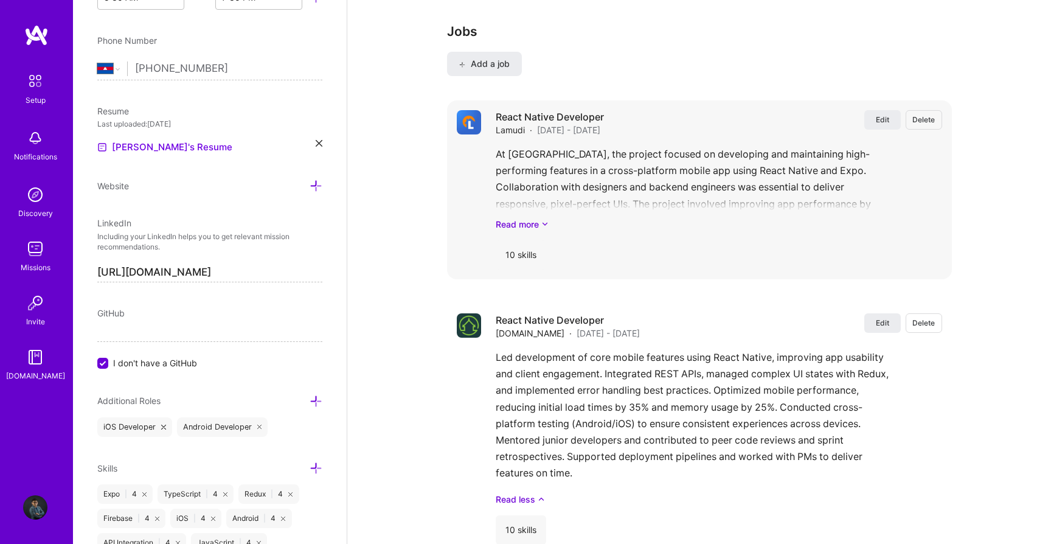
scroll to position [1376, 0]
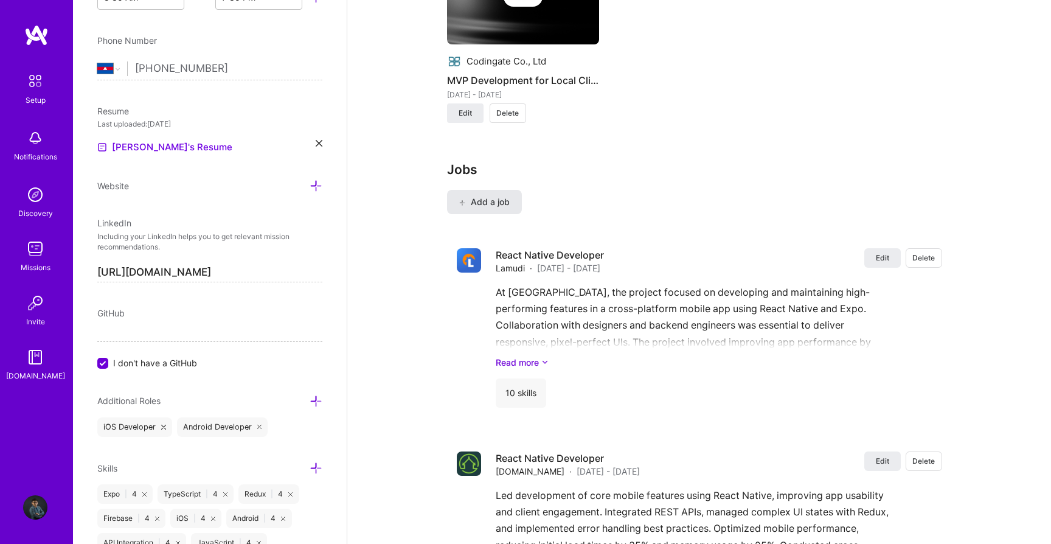
click at [498, 196] on span "Add a job" at bounding box center [484, 202] width 50 height 12
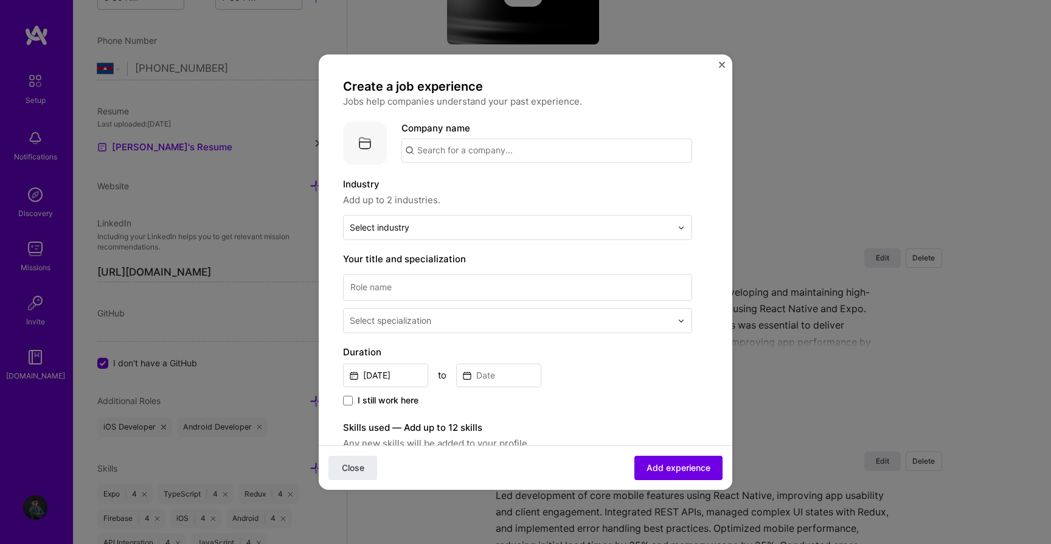
click at [721, 63] on img "Close" at bounding box center [722, 64] width 6 height 6
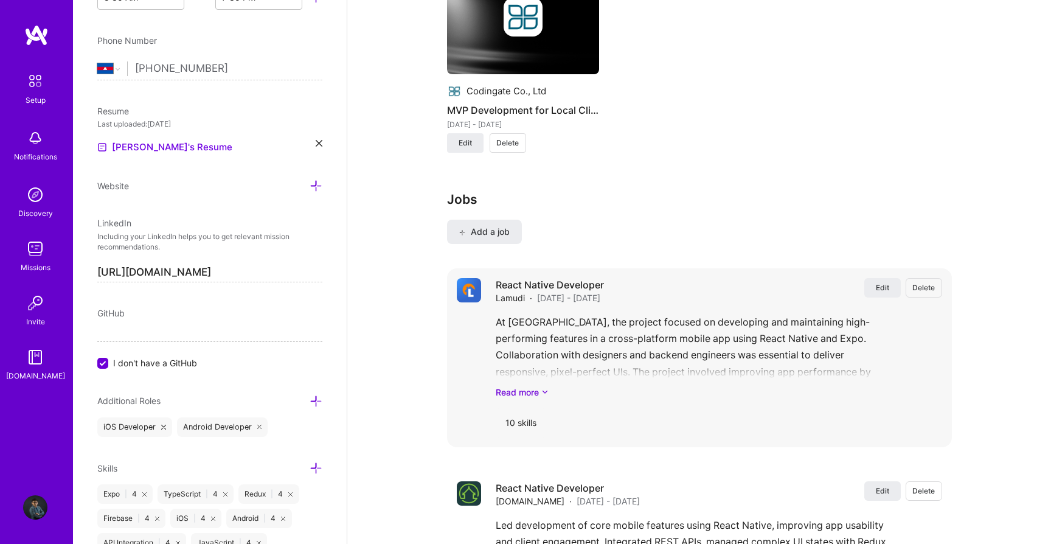
scroll to position [1345, 0]
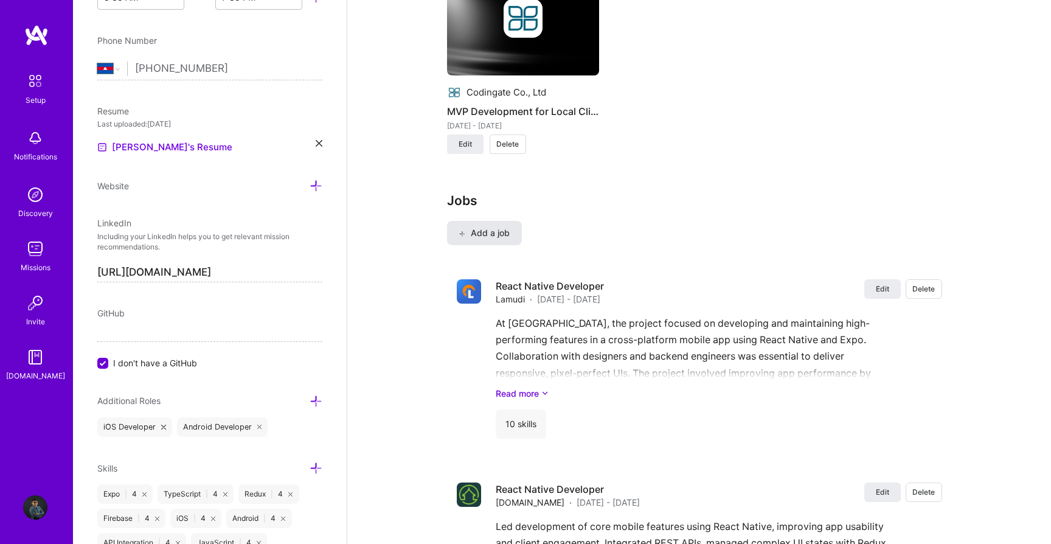
click at [496, 227] on span "Add a job" at bounding box center [484, 233] width 50 height 12
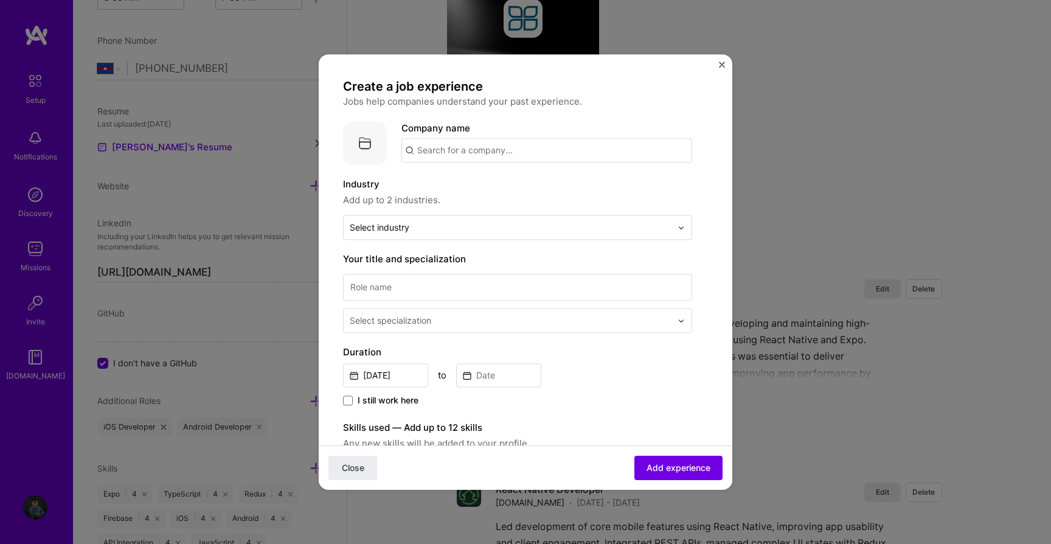
click at [497, 154] on input "text" at bounding box center [546, 150] width 291 height 24
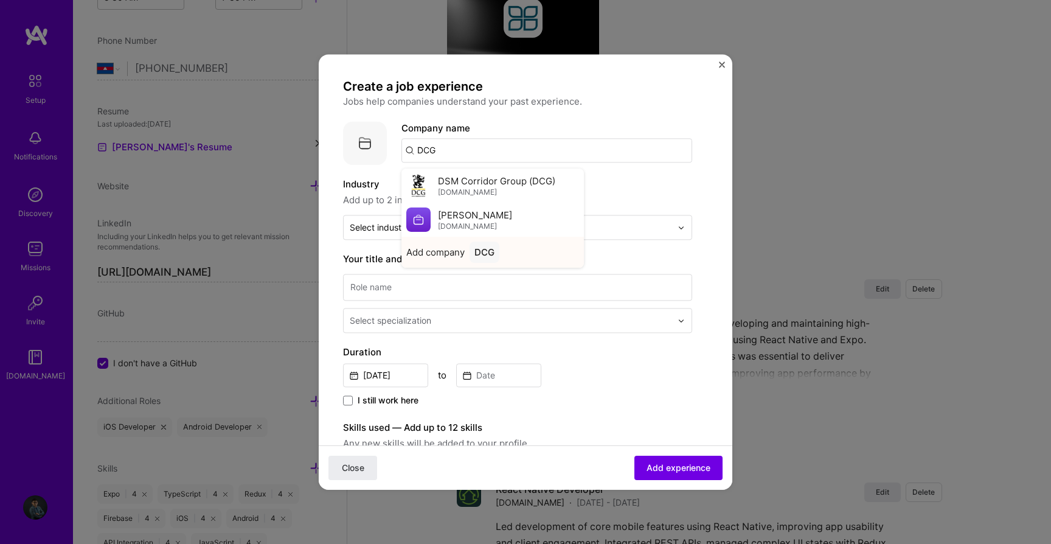
type input "DCG"
click at [485, 255] on div "DCG" at bounding box center [485, 251] width 30 height 21
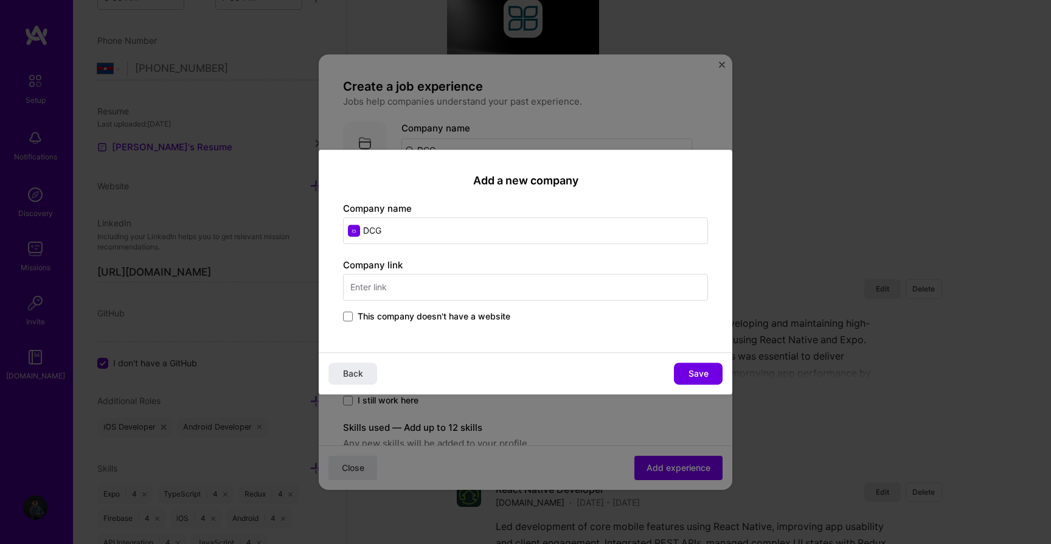
click at [445, 291] on input "text" at bounding box center [525, 287] width 365 height 27
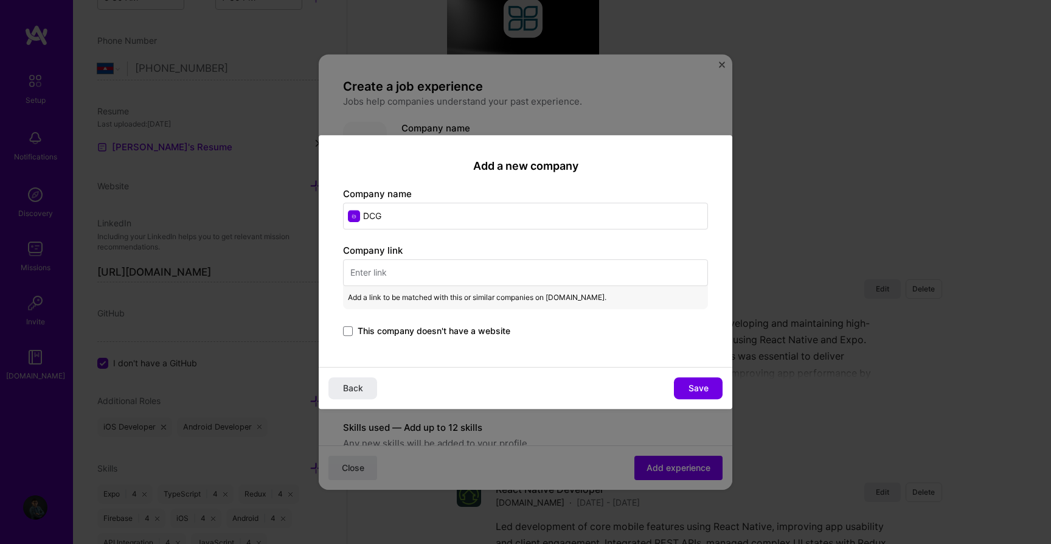
paste input "https://apps.apple.com/kh/app/realestate-com-kh/id1219891105"
type input "https://apps.apple.com/kh/app/realestate-com-kh/id1219891105"
paste input "http://digitalclassifiedsgroup.com/"
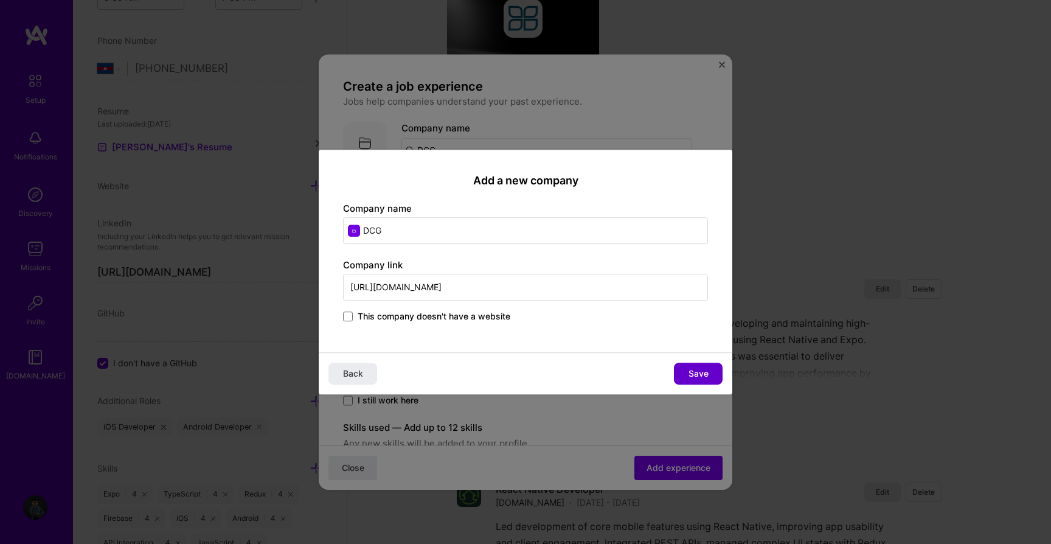
type input "http://digitalclassifiedsgroup.com/"
click at [692, 370] on span "Save" at bounding box center [699, 373] width 20 height 12
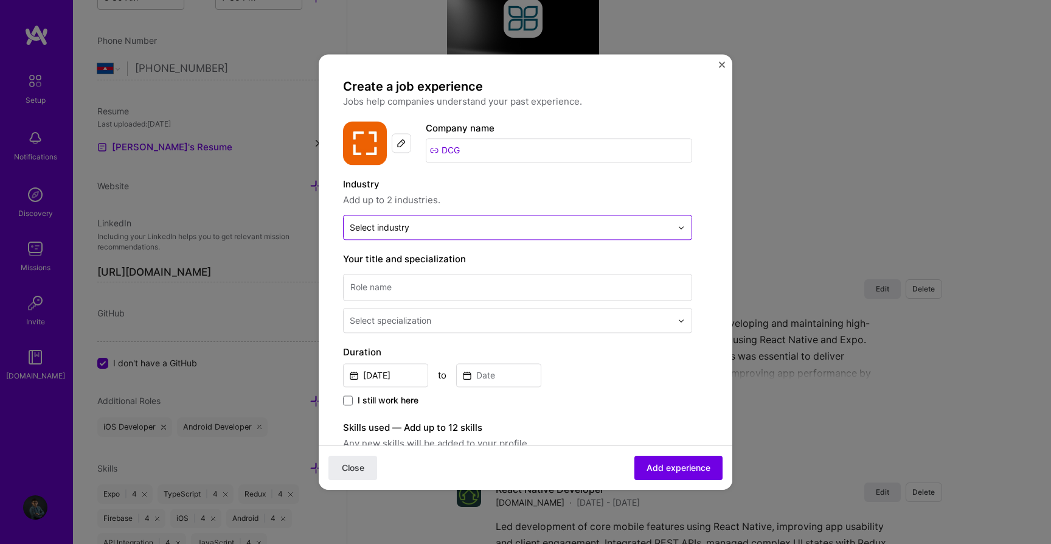
click at [499, 229] on input "text" at bounding box center [511, 227] width 322 height 13
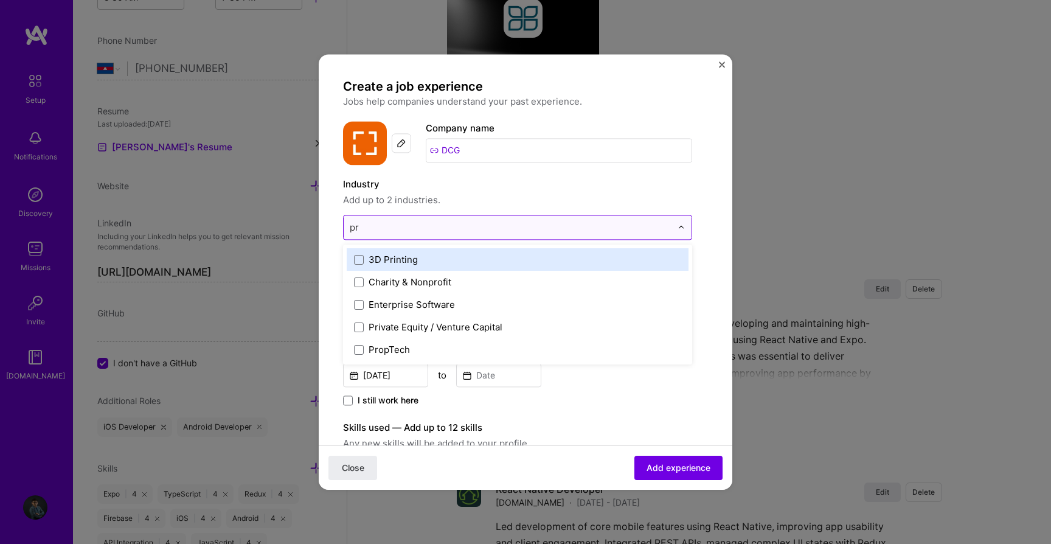
type input "pro"
click at [394, 279] on div "PropTech" at bounding box center [389, 282] width 41 height 13
type input "rea"
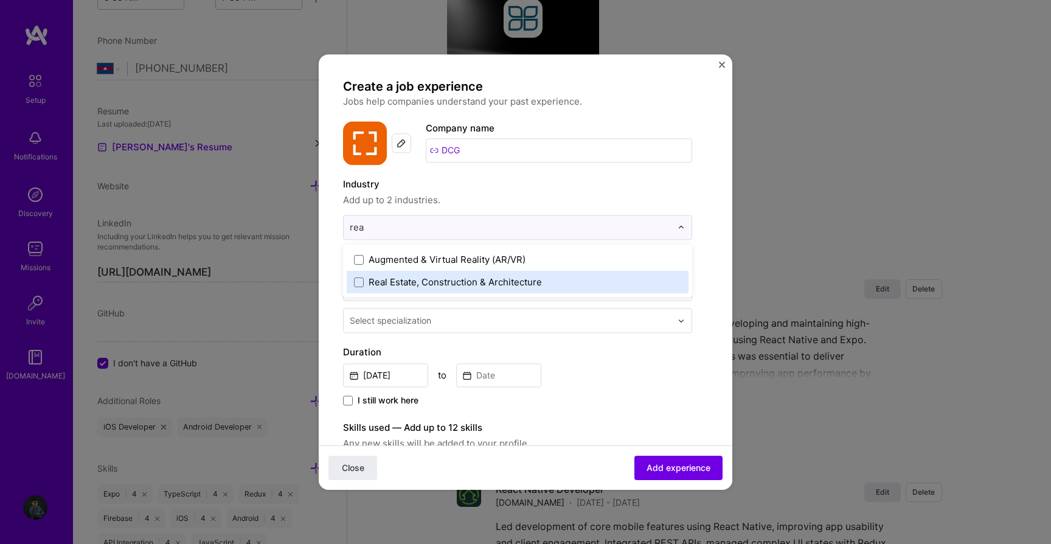
click at [394, 278] on div "Real Estate, Construction & Architecture" at bounding box center [455, 282] width 173 height 13
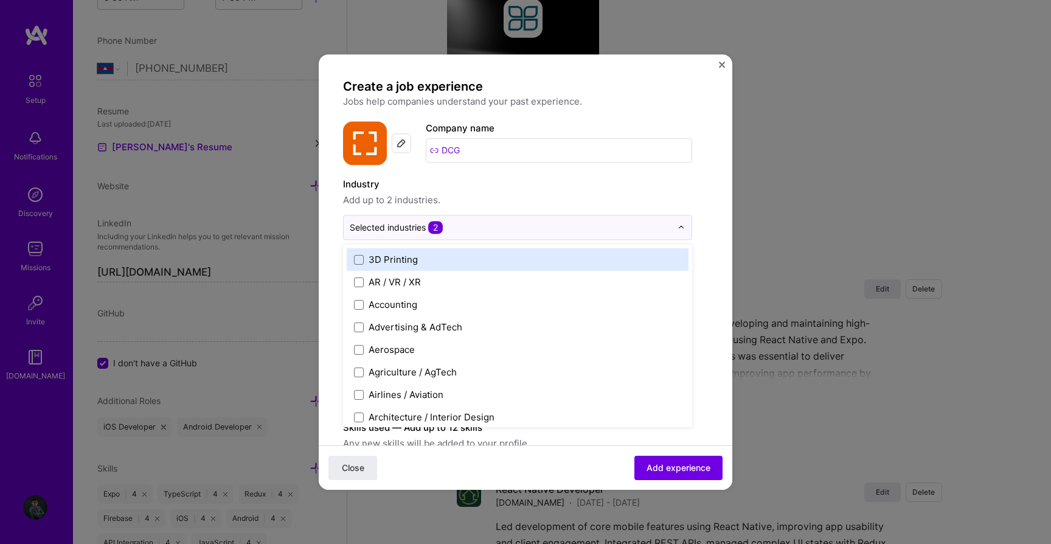
click at [325, 245] on form "Create a job experience Jobs help companies understand your past experience. Co…" at bounding box center [526, 478] width 414 height 801
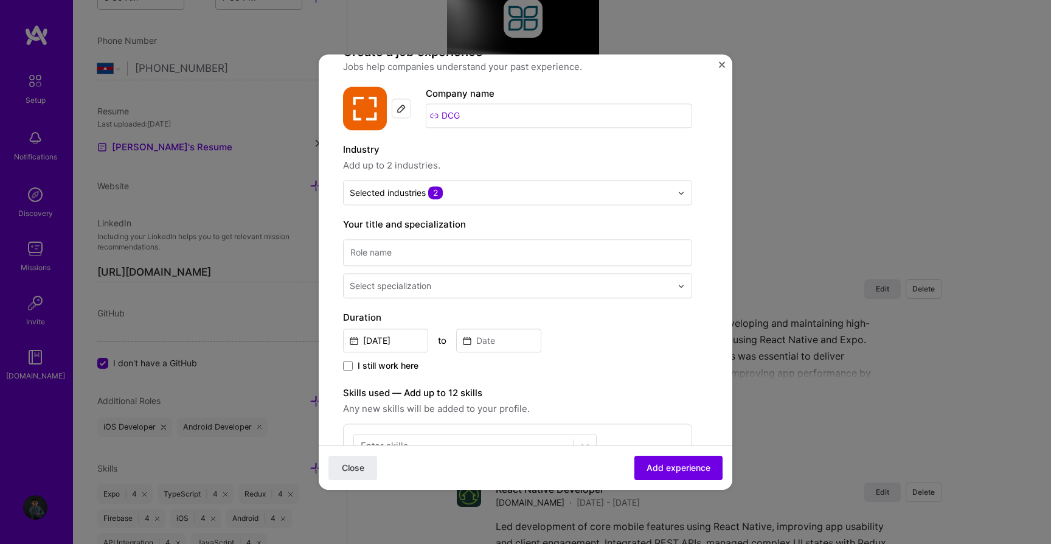
scroll to position [47, 0]
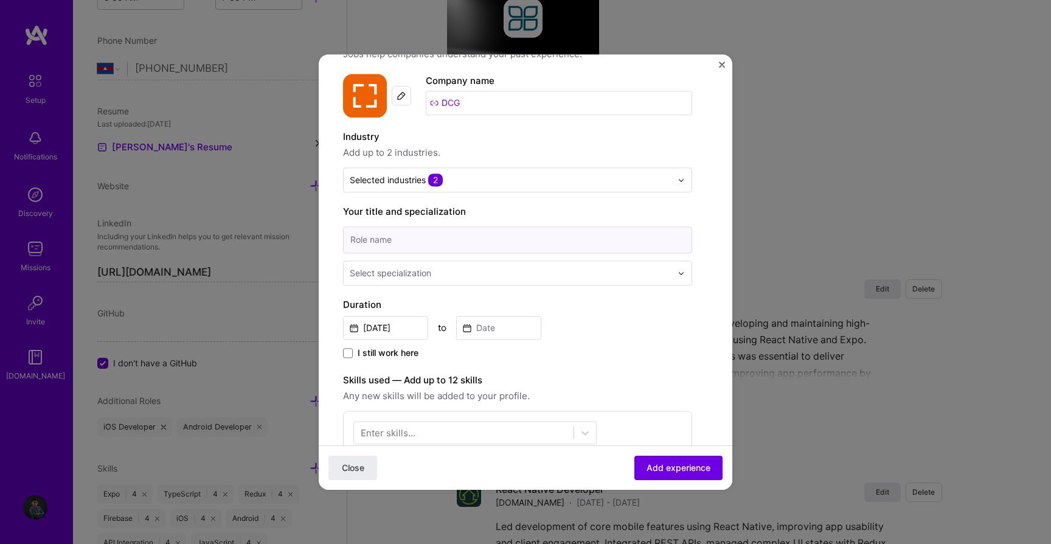
click at [424, 238] on input at bounding box center [517, 239] width 349 height 27
type input "React Native Developer"
click at [425, 277] on div "Select specialization" at bounding box center [391, 272] width 82 height 13
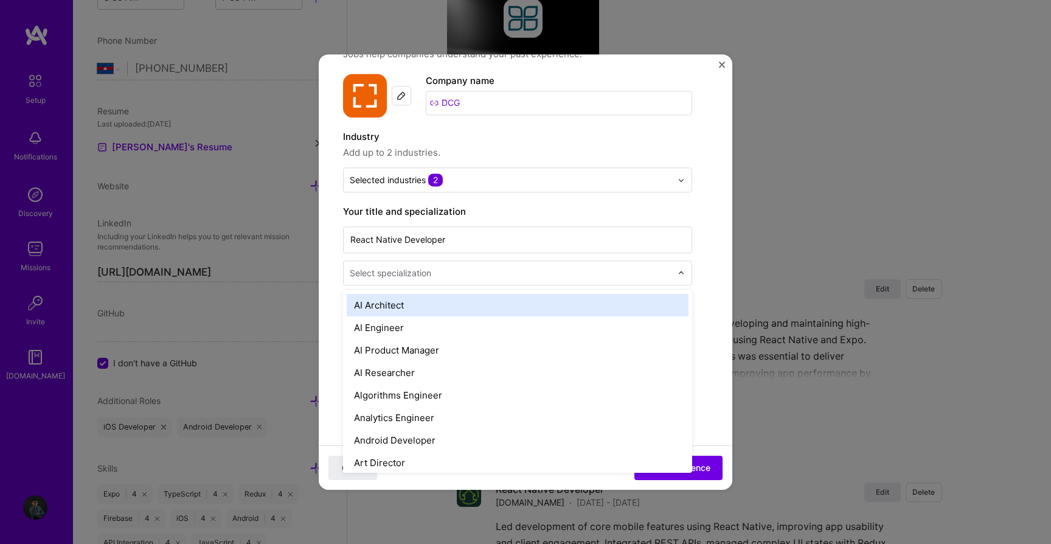
type input "d"
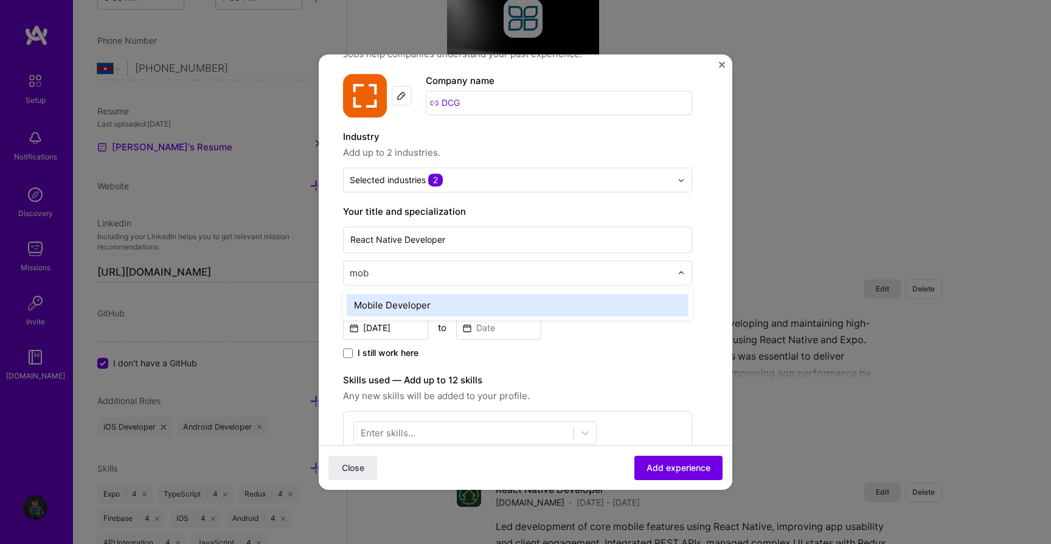
type input "mobi"
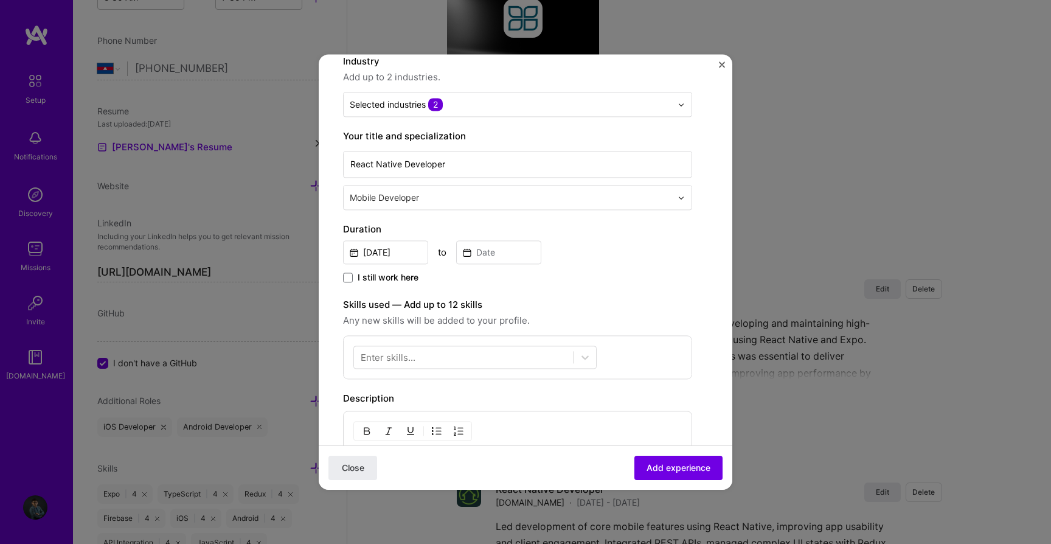
scroll to position [148, 0]
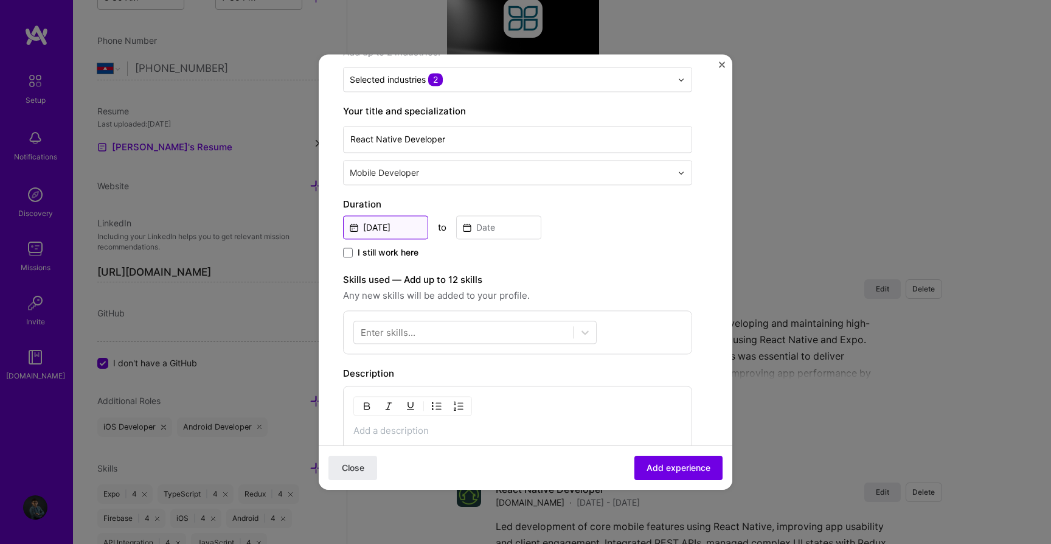
click at [386, 229] on input "Aug, 2025" at bounding box center [385, 227] width 85 height 24
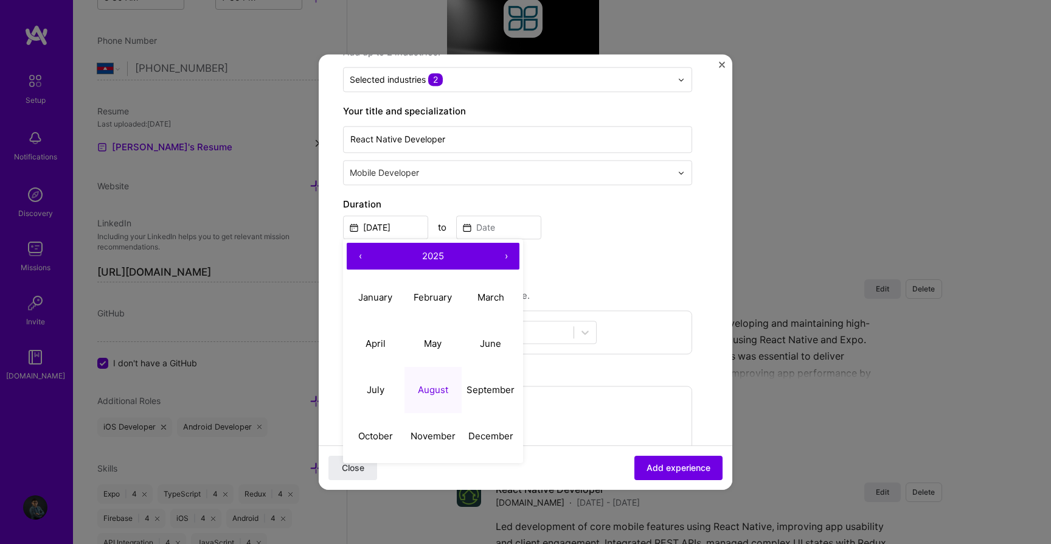
click at [432, 254] on span "2025" at bounding box center [433, 256] width 22 height 12
click at [440, 254] on span "2021 – 2030" at bounding box center [433, 256] width 68 height 12
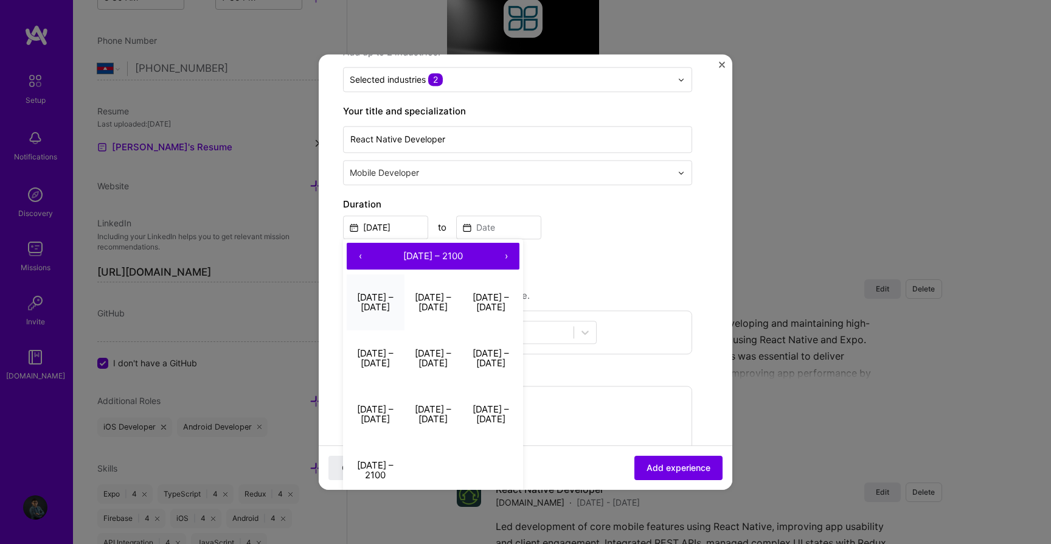
click at [387, 311] on button "2001 – 2010" at bounding box center [376, 302] width 58 height 56
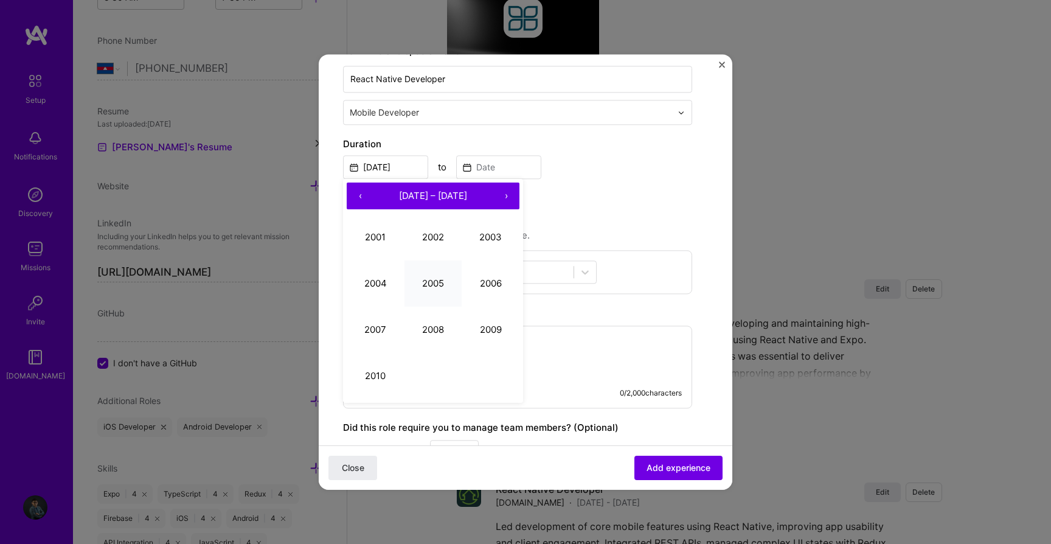
scroll to position [193, 0]
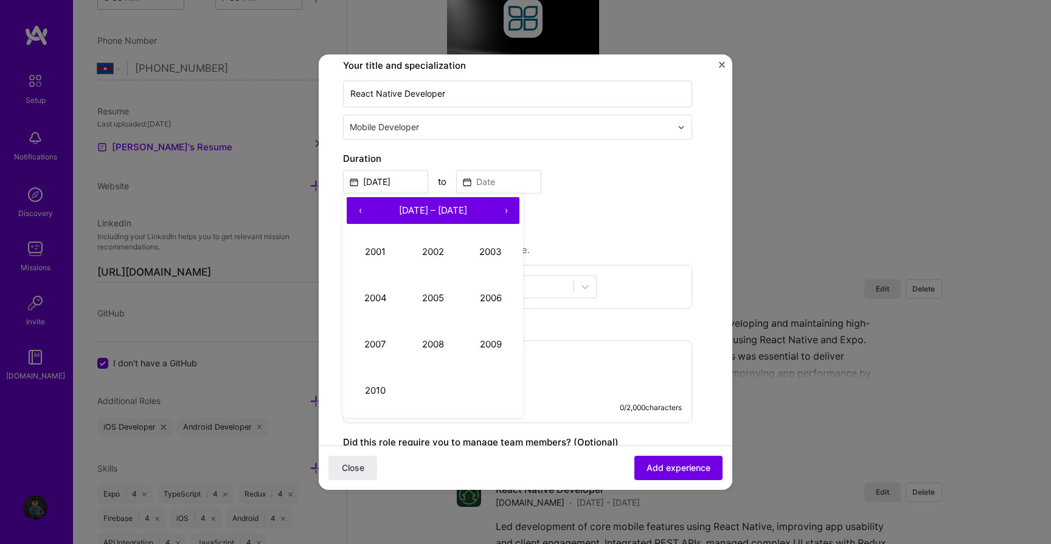
click at [453, 207] on span "2001 – 2010" at bounding box center [433, 210] width 68 height 12
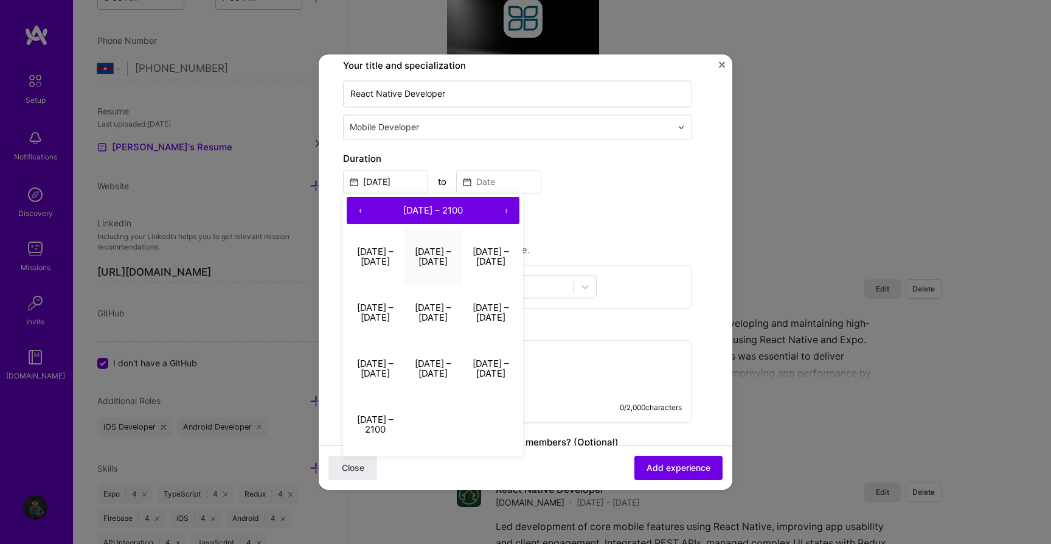
click at [446, 252] on button "2011 – 2020" at bounding box center [433, 257] width 58 height 56
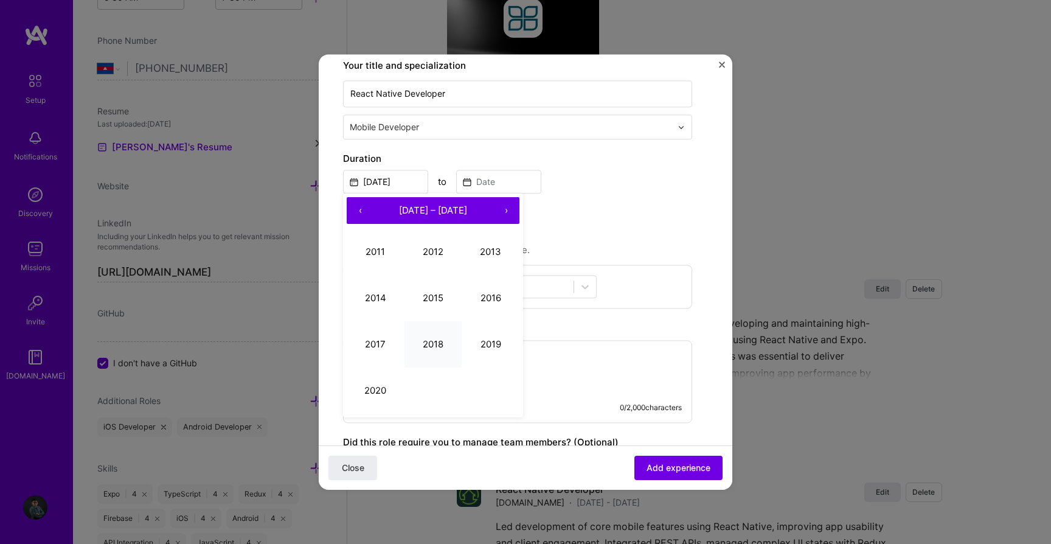
click at [435, 337] on button "2018" at bounding box center [433, 344] width 58 height 46
click at [382, 335] on button "July" at bounding box center [376, 344] width 58 height 46
type input "Jul, 2018"
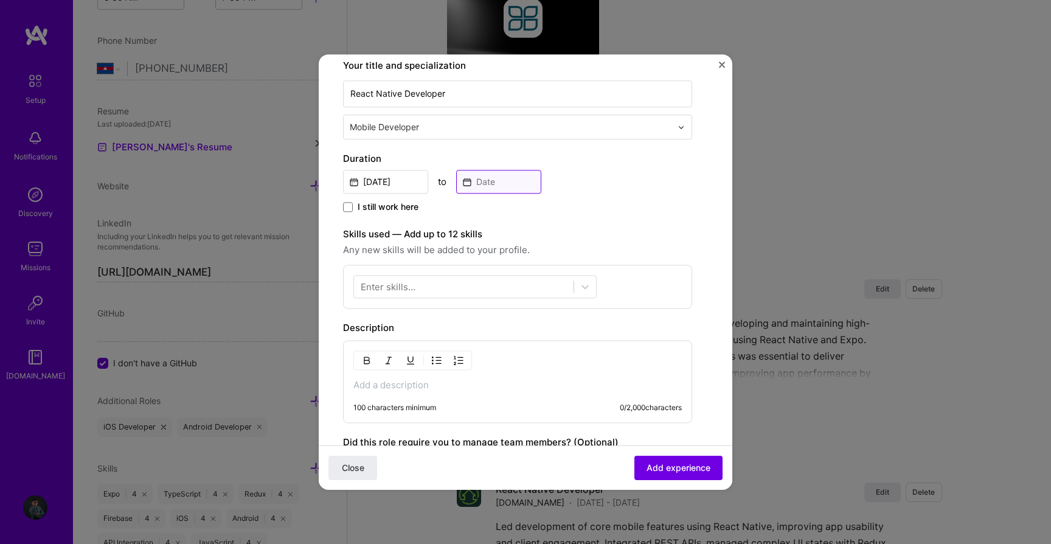
click at [491, 184] on input at bounding box center [498, 182] width 85 height 24
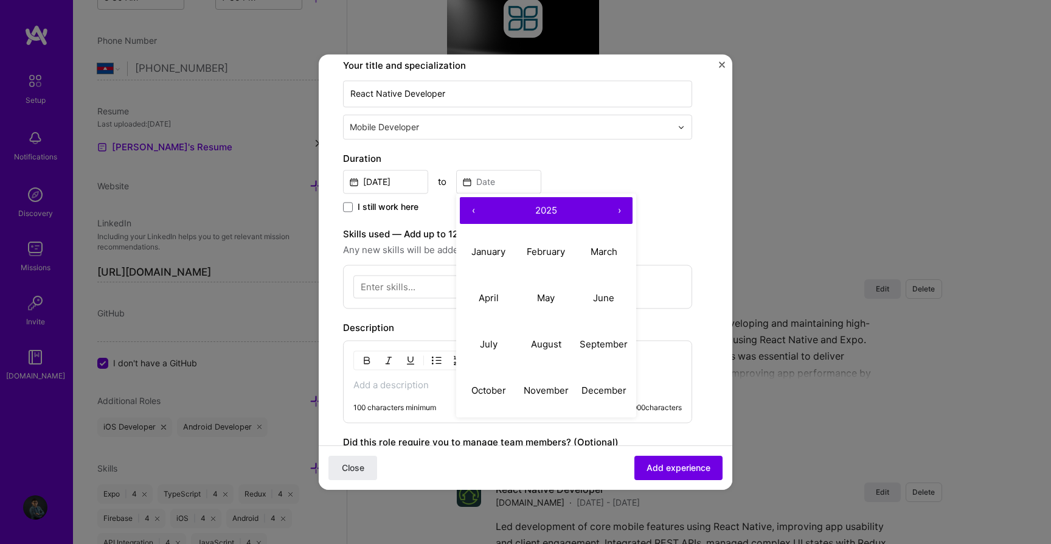
click at [476, 212] on button "‹" at bounding box center [473, 210] width 27 height 27
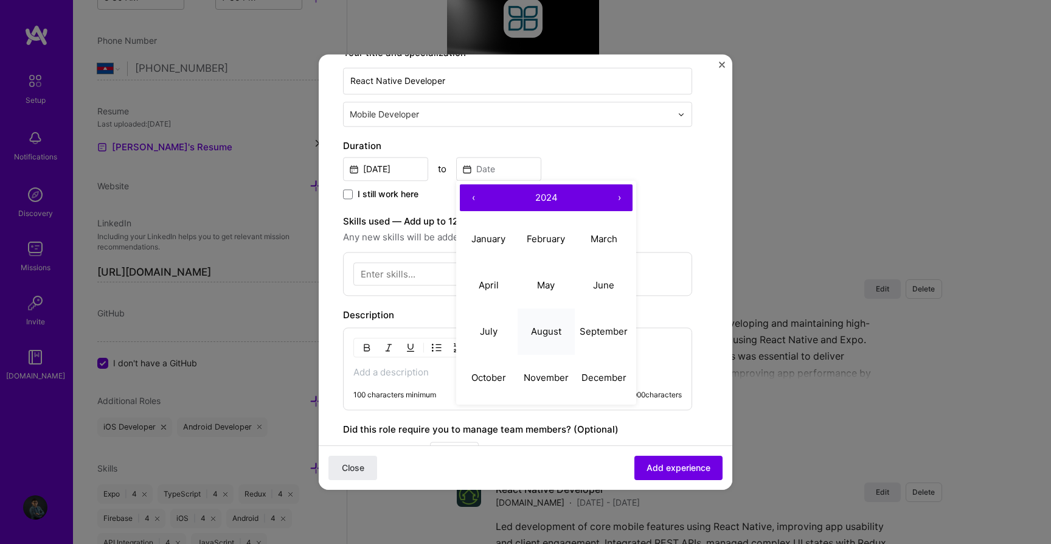
scroll to position [201, 0]
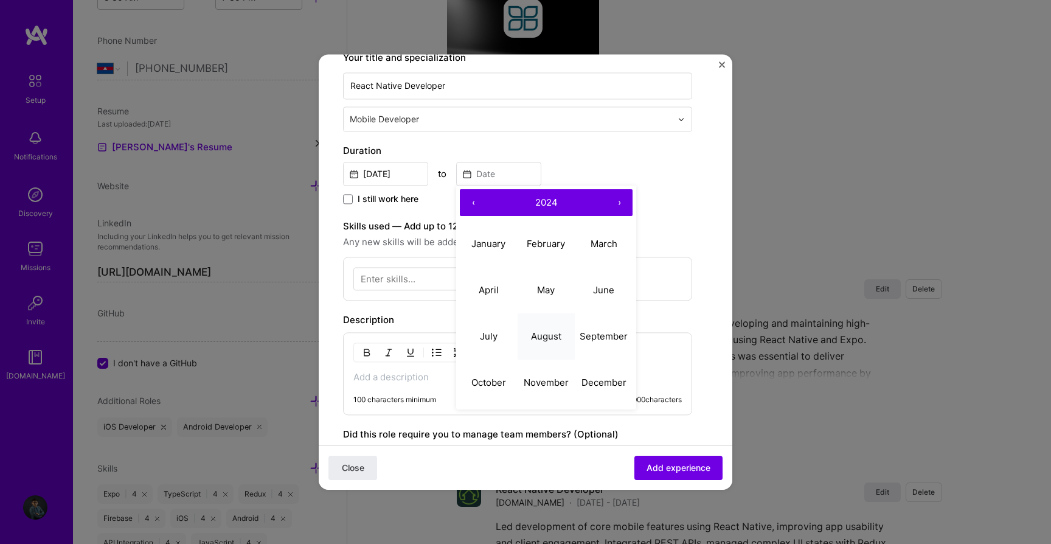
click at [543, 349] on button "August" at bounding box center [547, 336] width 58 height 46
type input "Aug, 2024"
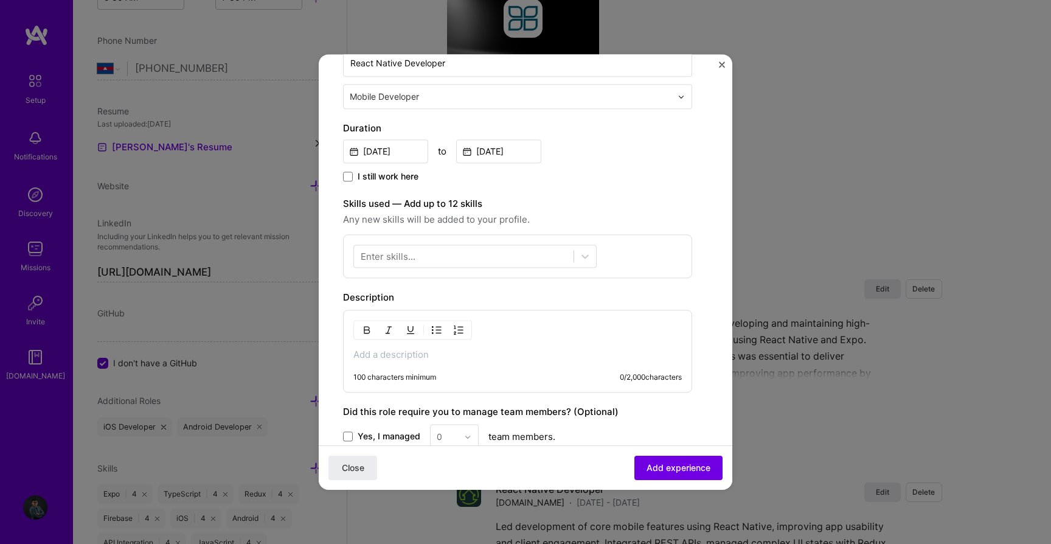
scroll to position [220, 0]
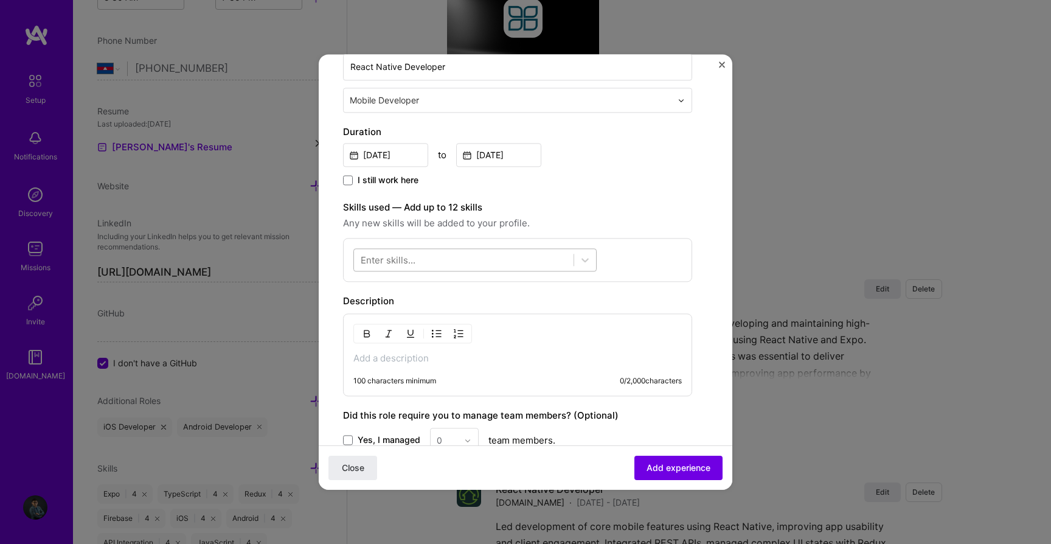
click at [482, 253] on div at bounding box center [464, 260] width 220 height 20
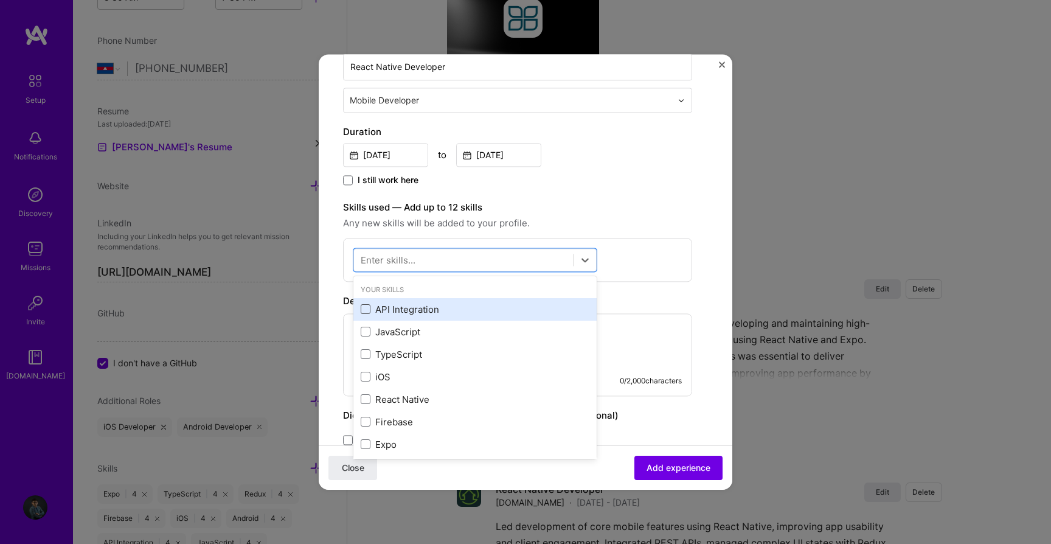
click at [370, 308] on div "API Integration" at bounding box center [475, 309] width 229 height 13
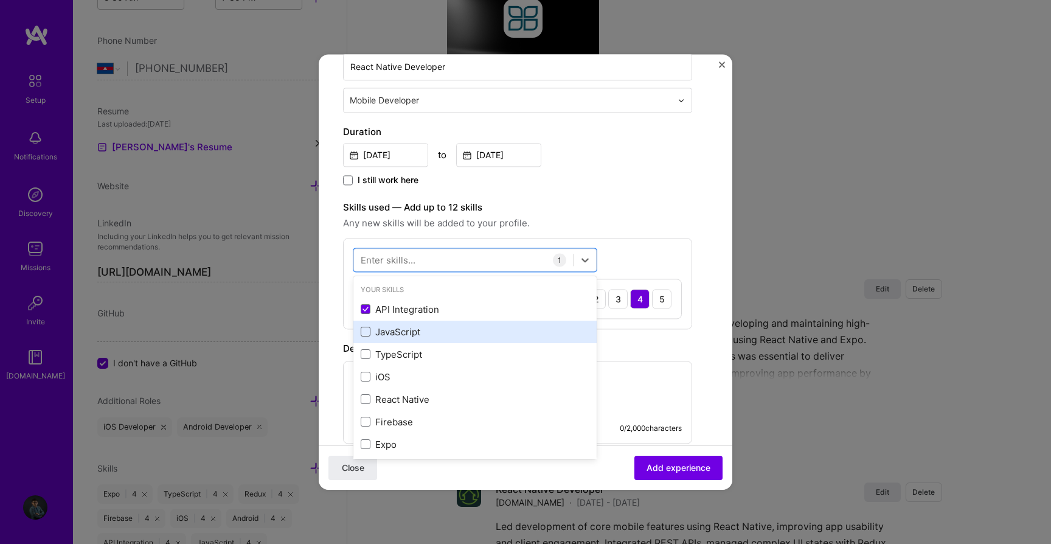
click at [369, 336] on span at bounding box center [366, 332] width 10 height 10
click at [0, 0] on input "checkbox" at bounding box center [0, 0] width 0 height 0
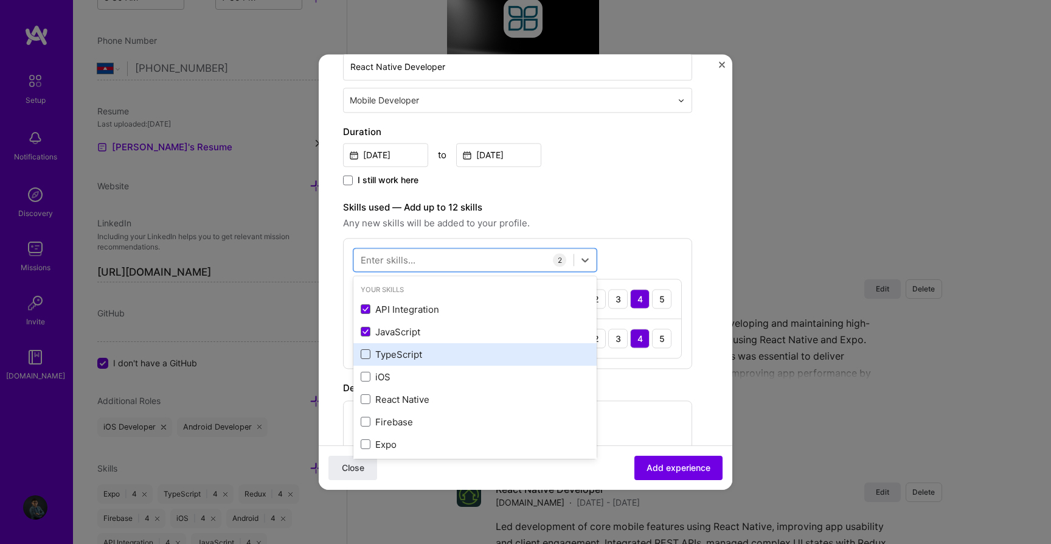
click at [369, 352] on span at bounding box center [366, 355] width 10 height 10
click at [0, 0] on input "checkbox" at bounding box center [0, 0] width 0 height 0
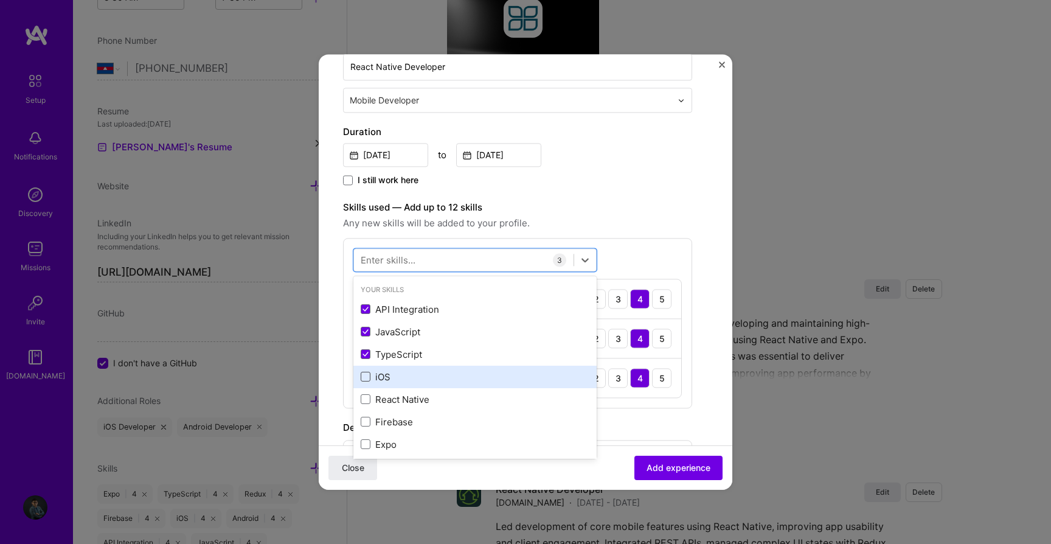
click at [369, 372] on span at bounding box center [366, 377] width 10 height 10
click at [0, 0] on input "checkbox" at bounding box center [0, 0] width 0 height 0
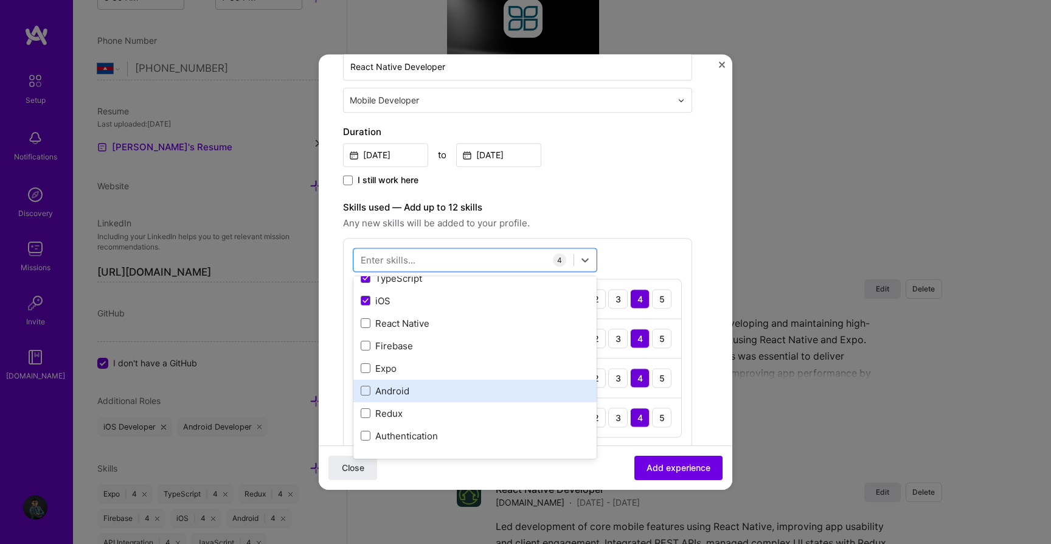
scroll to position [74, 0]
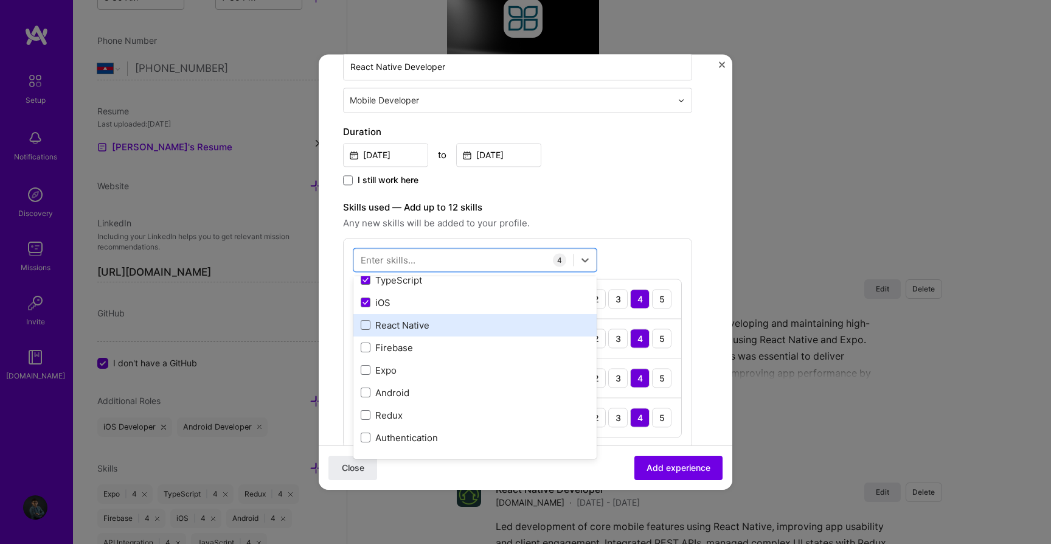
click at [378, 331] on div "React Native" at bounding box center [474, 325] width 243 height 23
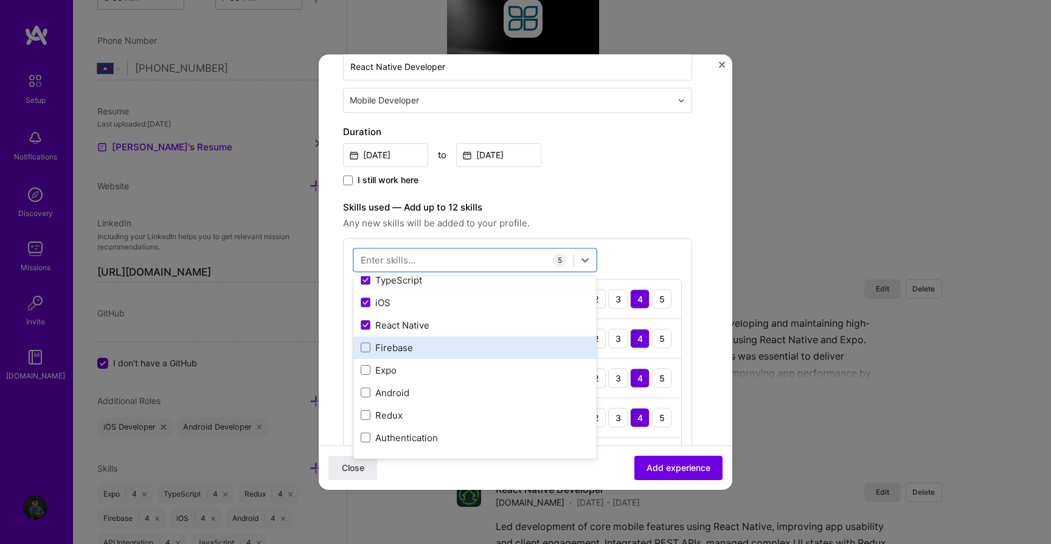
click at [378, 344] on div "Firebase" at bounding box center [475, 347] width 229 height 13
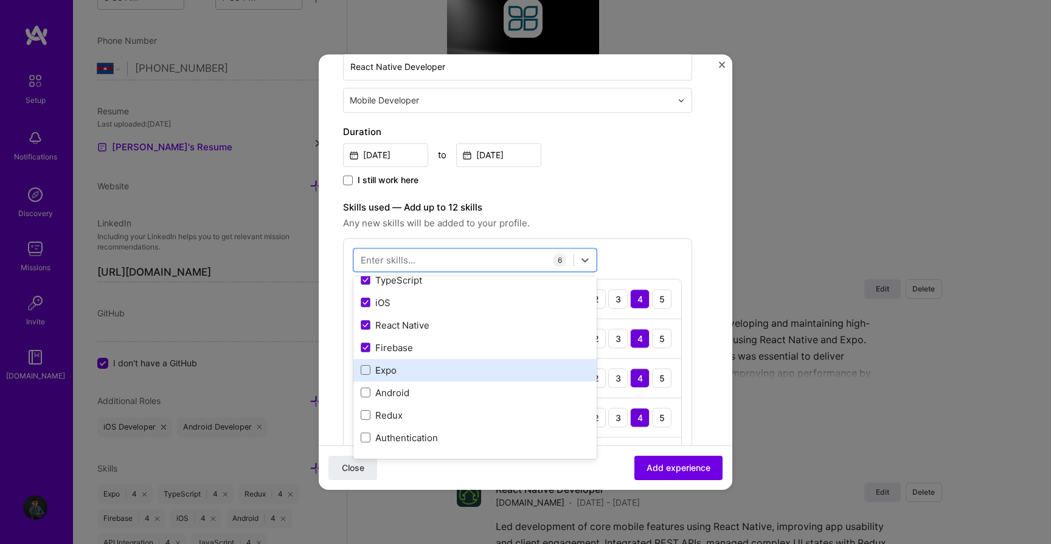
click at [378, 367] on div "Expo" at bounding box center [475, 370] width 229 height 13
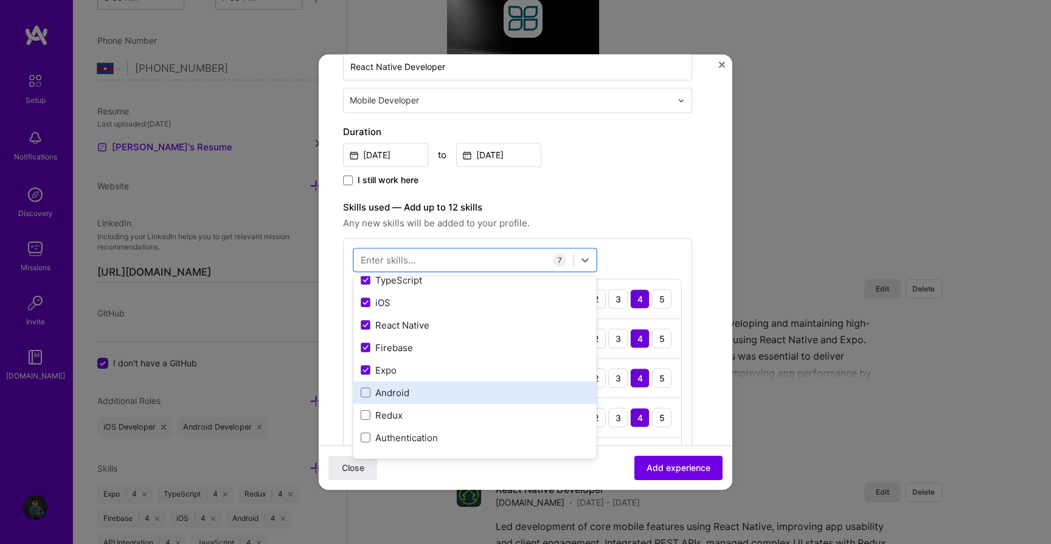
click at [381, 392] on div "Android" at bounding box center [475, 392] width 229 height 13
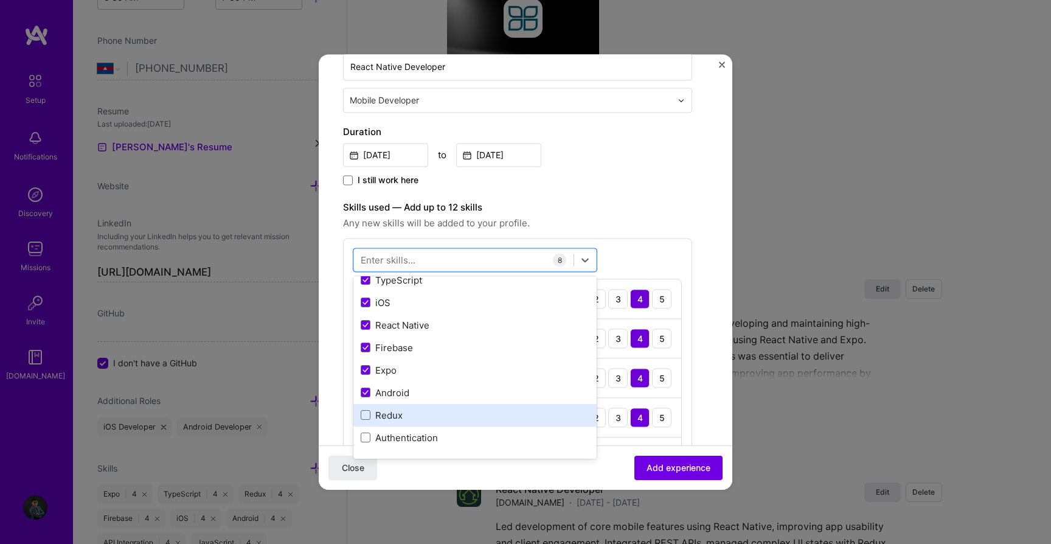
click at [381, 412] on div "Redux" at bounding box center [475, 415] width 229 height 13
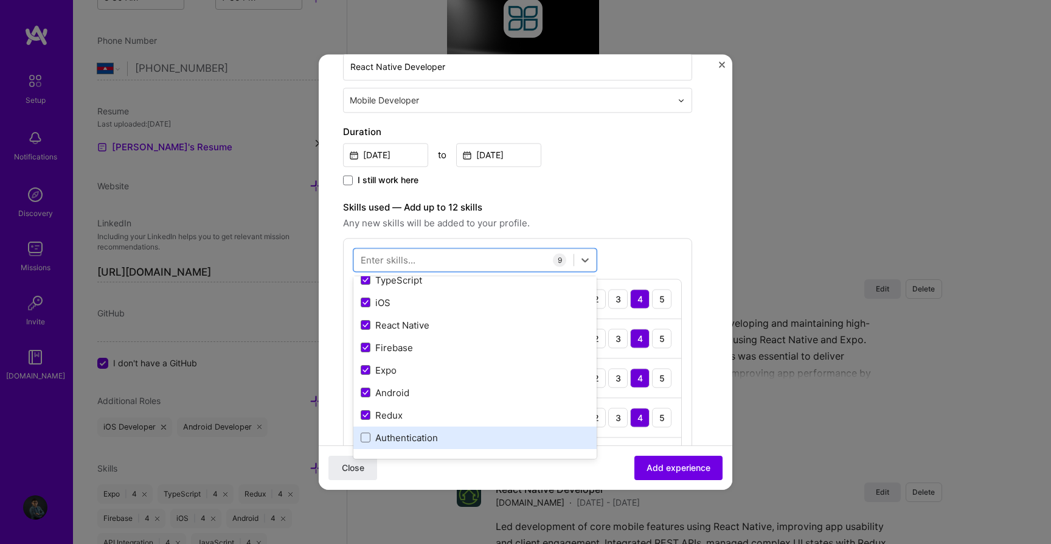
click at [381, 434] on div "Authentication" at bounding box center [475, 437] width 229 height 13
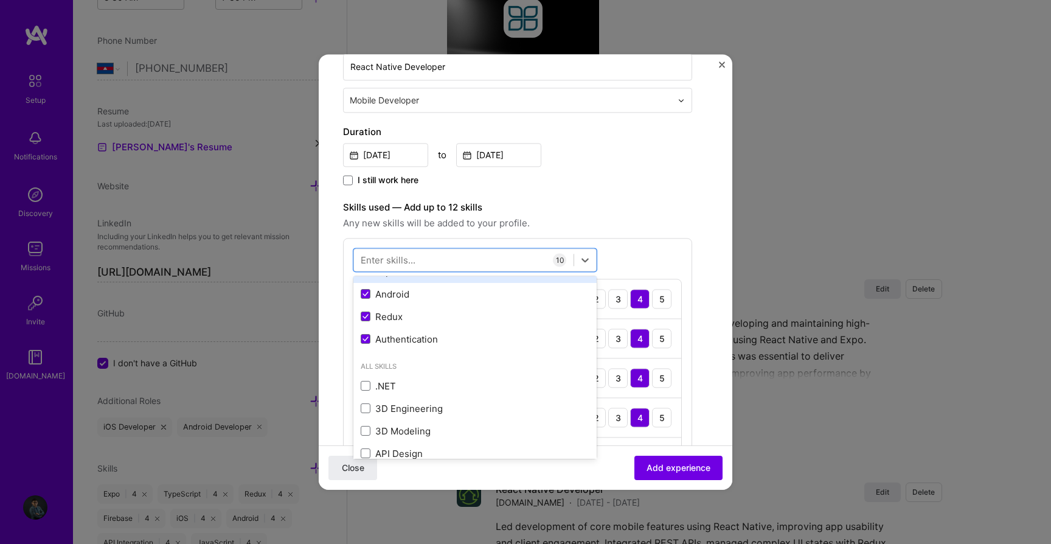
scroll to position [173, 0]
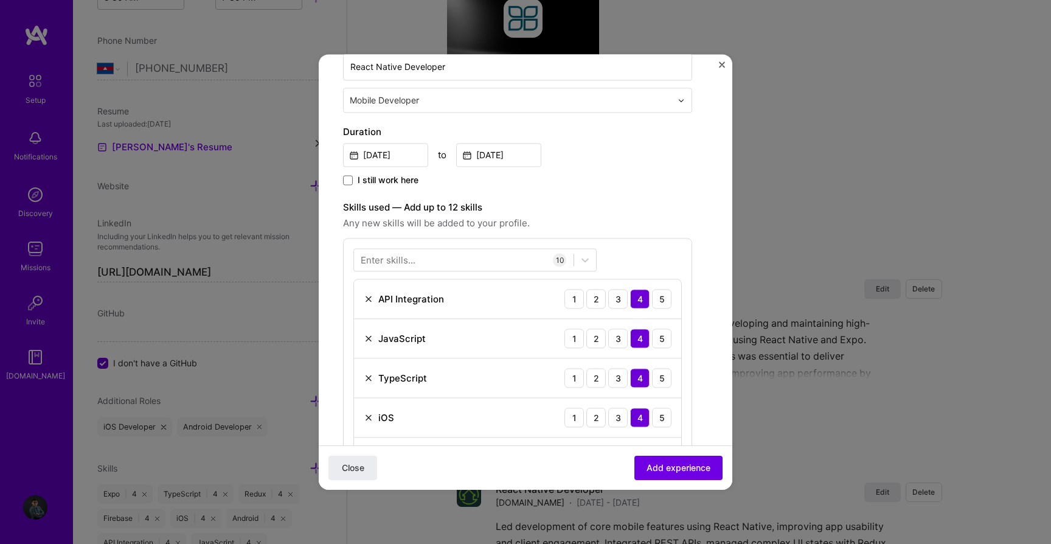
click at [629, 234] on div "Skills used — Add up to 12 skills Any new skills will be added to your profile.…" at bounding box center [517, 442] width 349 height 485
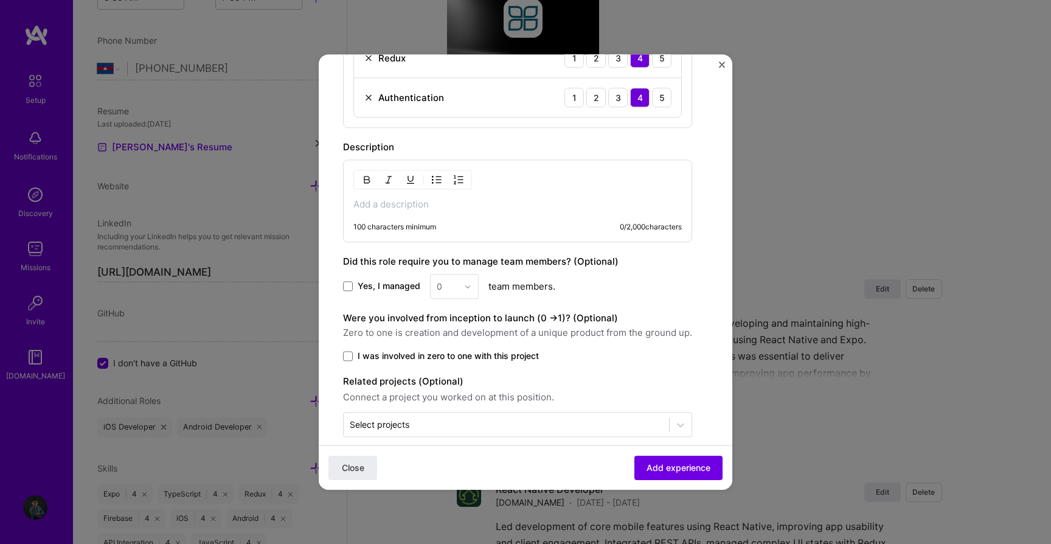
scroll to position [778, 0]
click at [422, 203] on p at bounding box center [517, 204] width 328 height 12
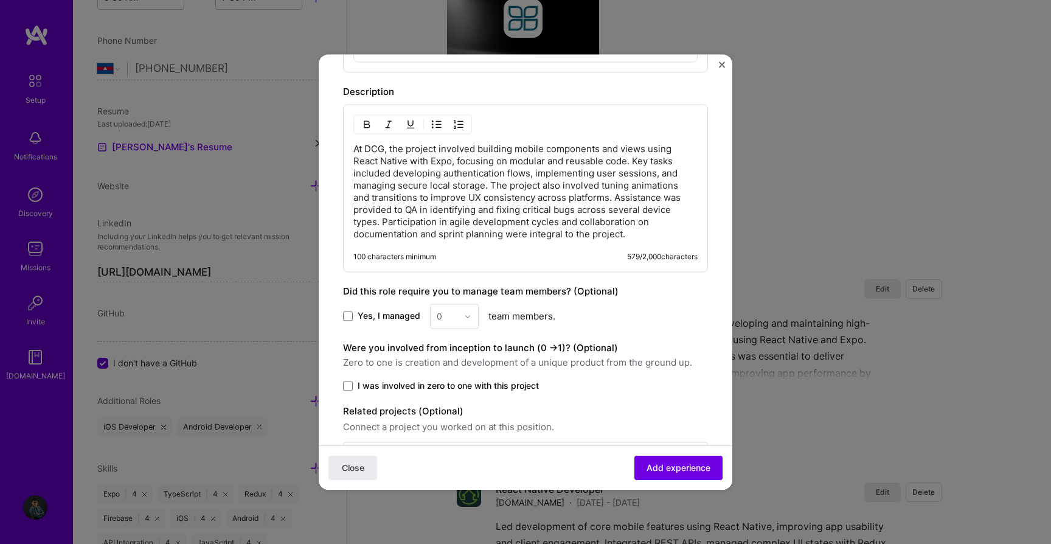
scroll to position [852, 0]
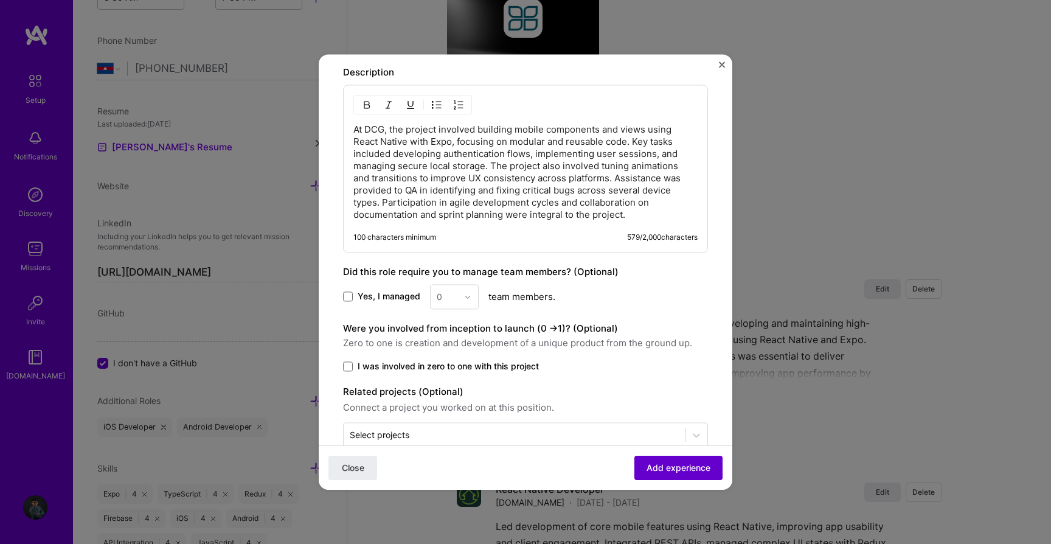
click at [707, 470] on span "Add experience" at bounding box center [679, 468] width 64 height 12
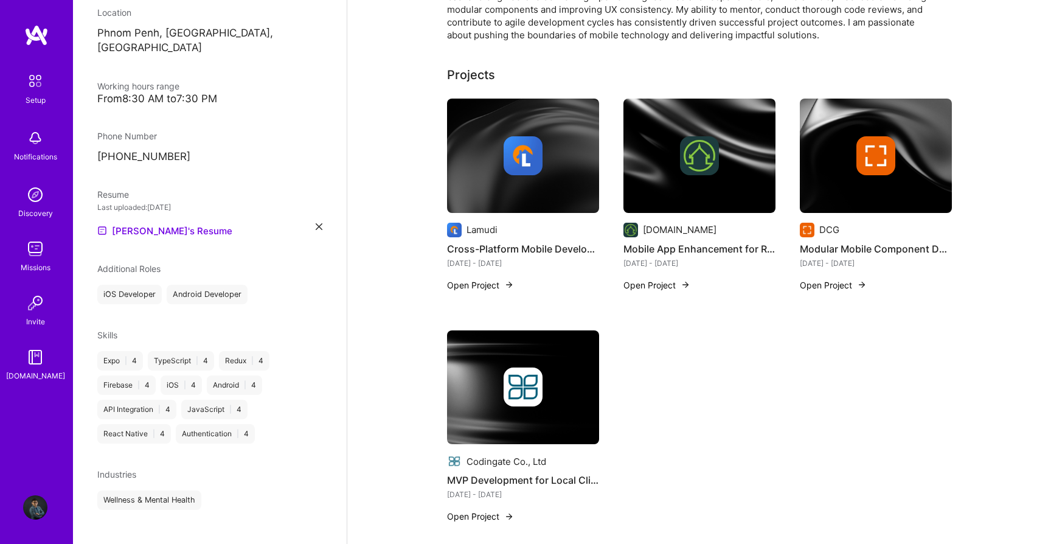
scroll to position [350, 0]
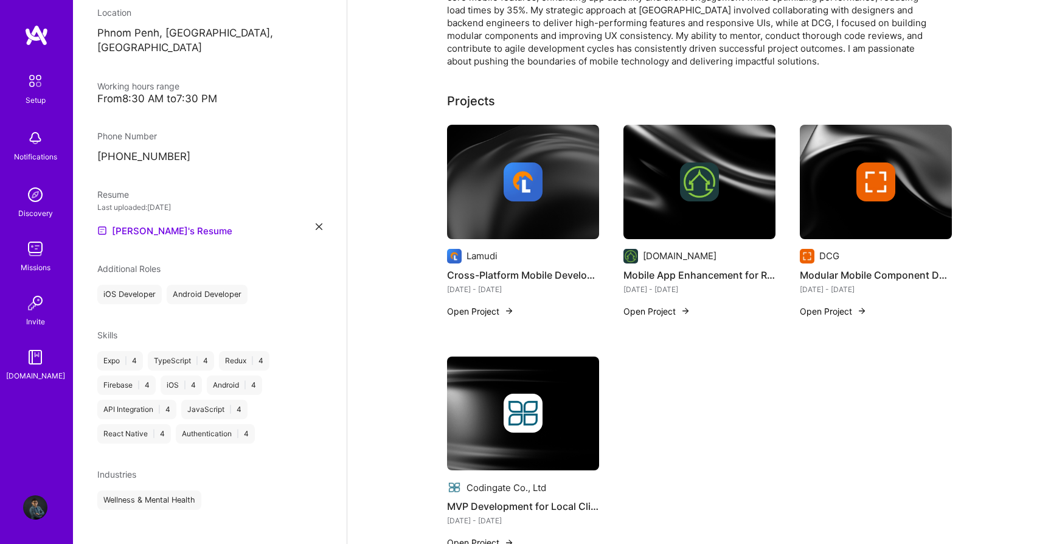
click at [724, 359] on div "Lamudi Cross-Platform Mobile Development Aug 2024 - Aug 2025 Open Project Reale…" at bounding box center [699, 344] width 505 height 439
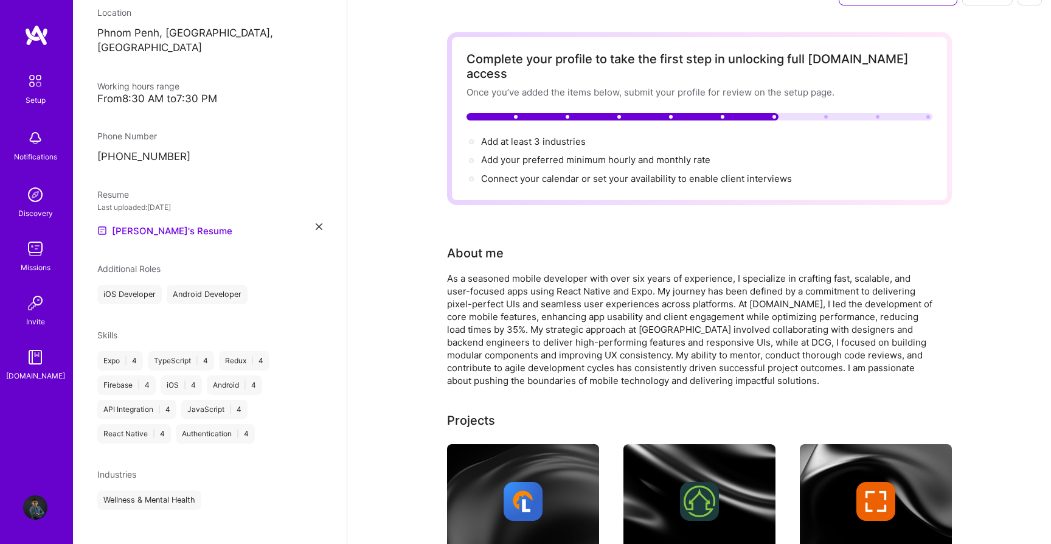
scroll to position [0, 0]
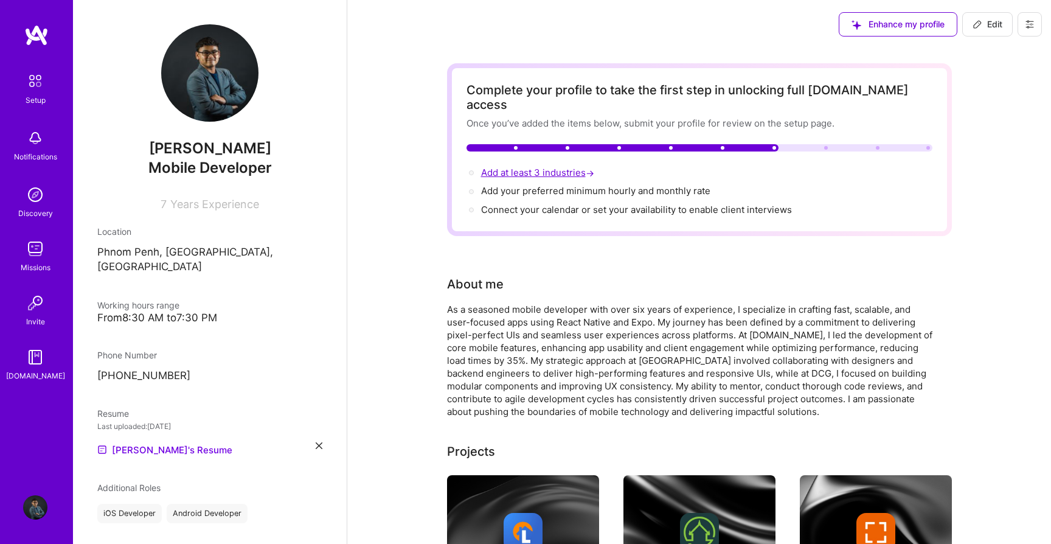
click at [553, 167] on span "Add at least 3 industries →" at bounding box center [539, 173] width 116 height 12
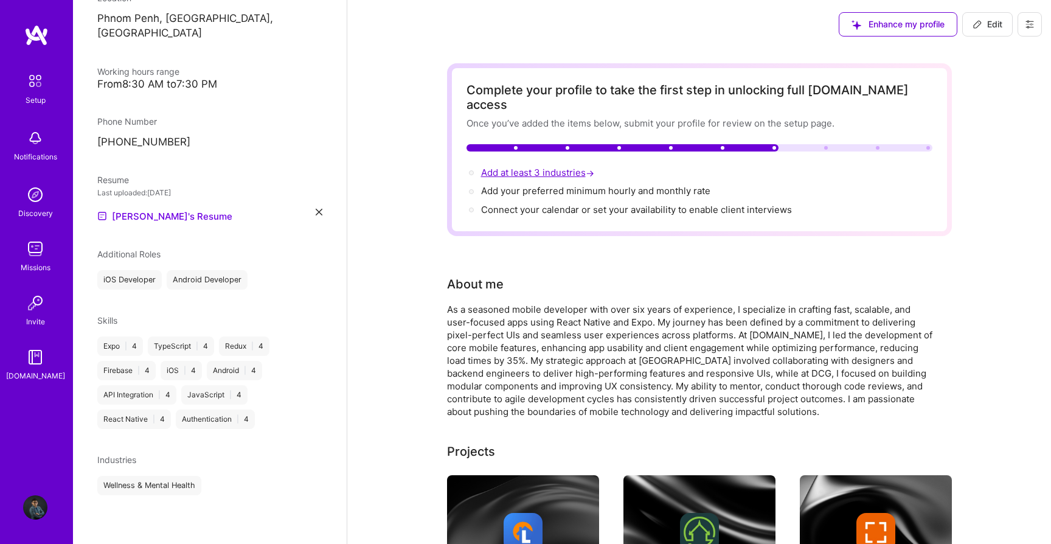
select select "KH"
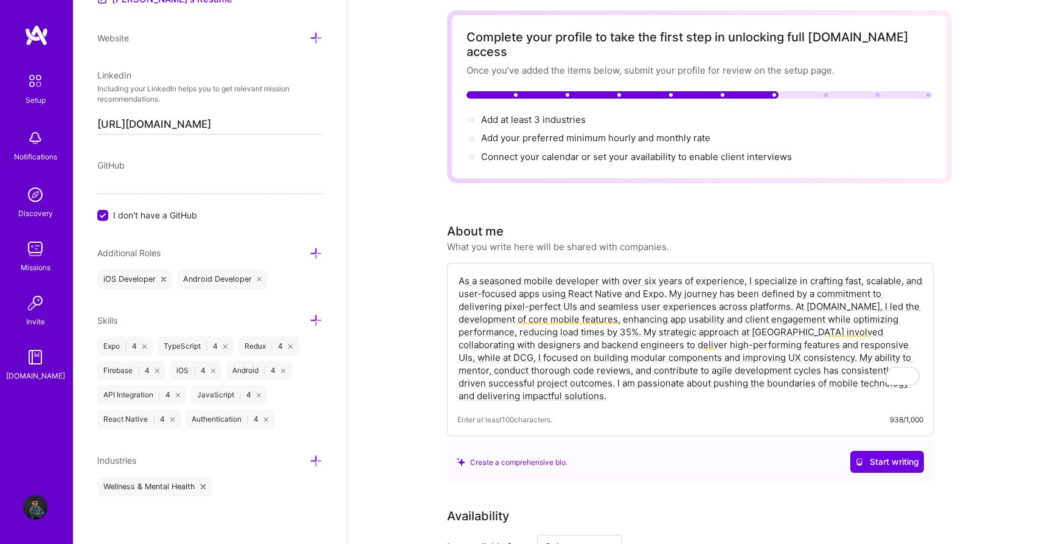
scroll to position [61, 0]
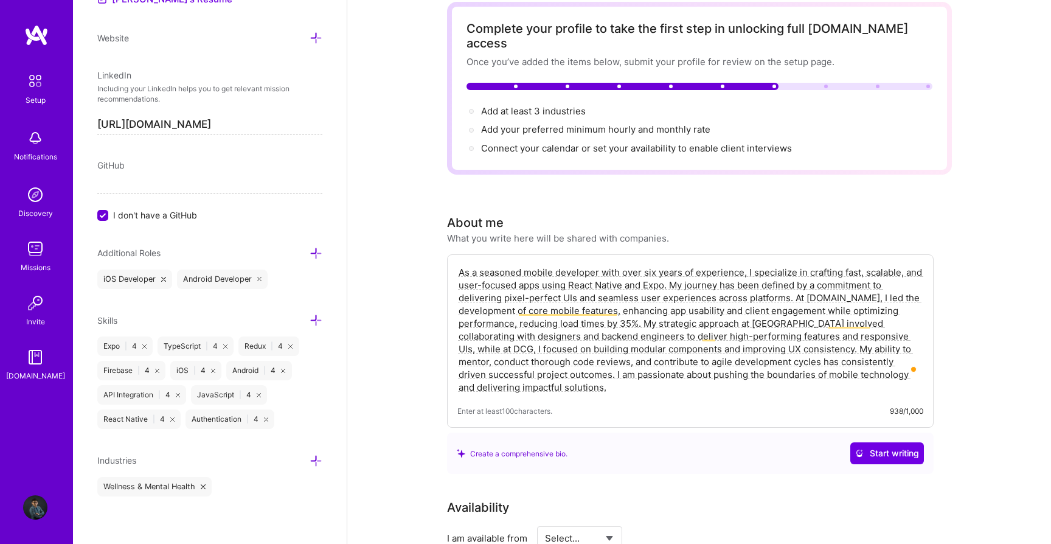
click at [527, 447] on div "Create a comprehensive bio." at bounding box center [512, 453] width 111 height 13
click at [878, 445] on button "Start writing" at bounding box center [887, 453] width 74 height 22
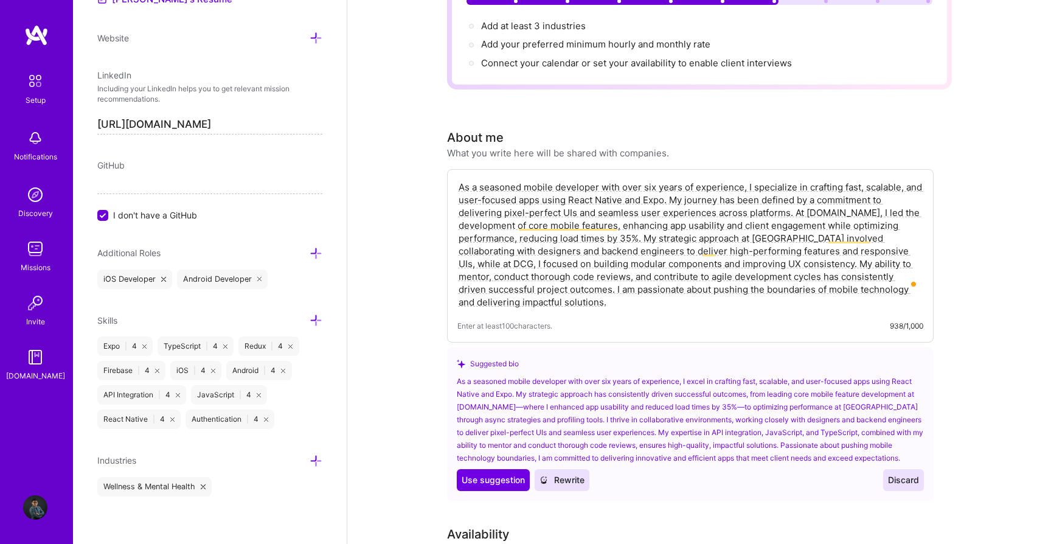
scroll to position [147, 0]
click at [493, 473] on span "Use suggestion" at bounding box center [493, 479] width 63 height 12
type textarea "As a seasoned mobile developer with over six years of experience, I excel in cr…"
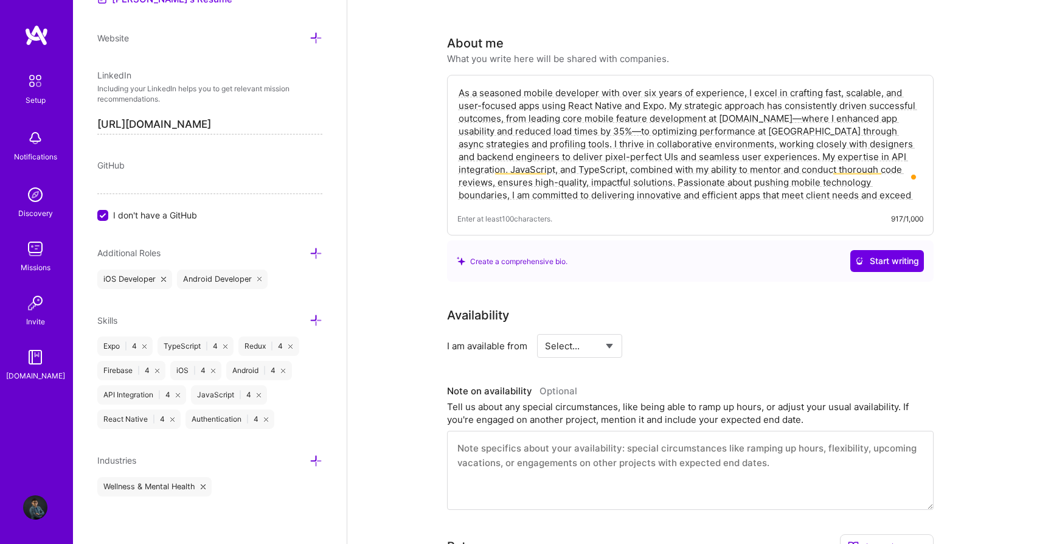
scroll to position [255, 0]
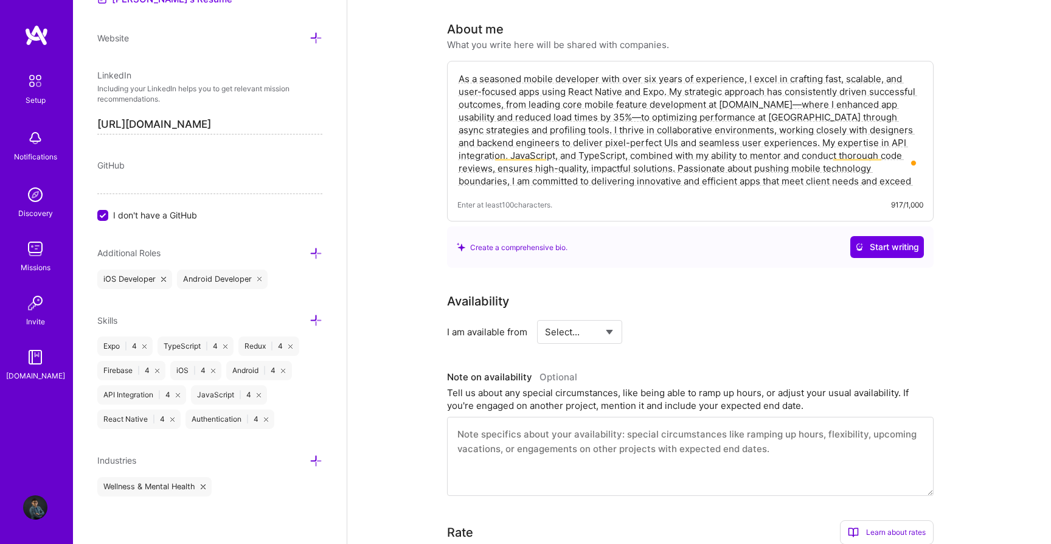
click at [586, 318] on select "Select... Right Now Future Date Not Available" at bounding box center [580, 331] width 70 height 31
select select "Right Now"
click at [545, 316] on select "Select... Right Now Future Date Not Available" at bounding box center [580, 331] width 70 height 31
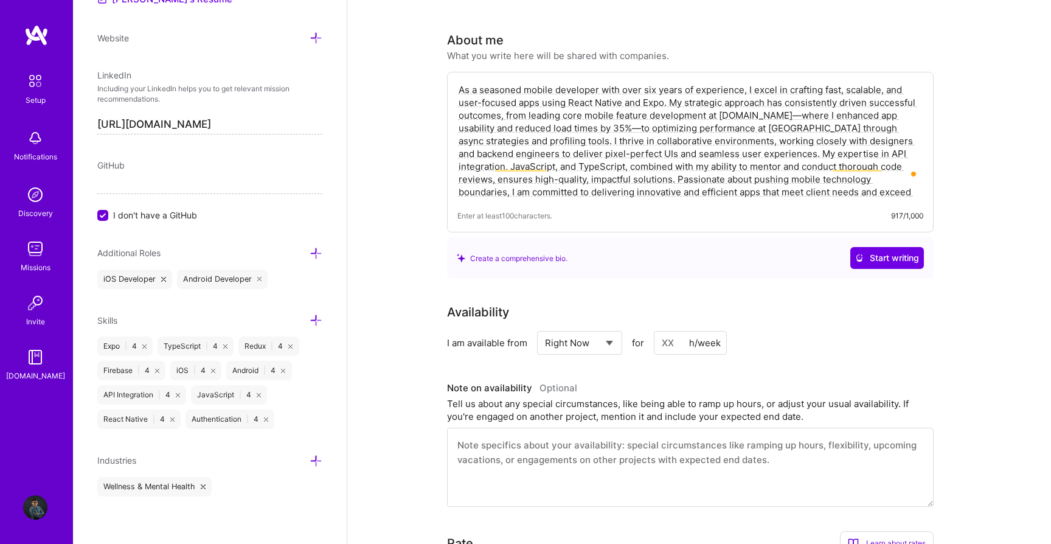
scroll to position [310, 0]
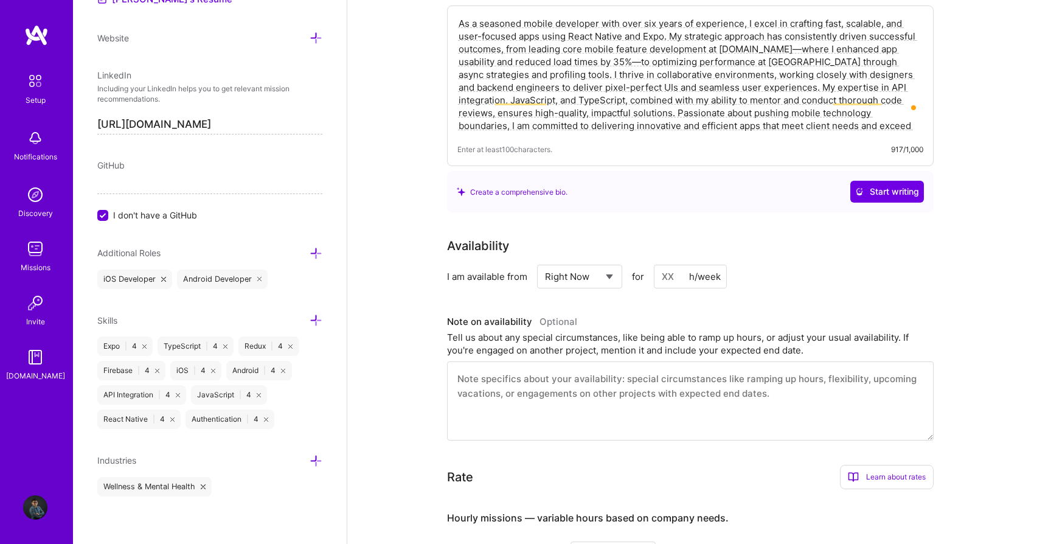
click at [673, 265] on input at bounding box center [690, 277] width 73 height 24
type input "40"
click at [690, 373] on textarea at bounding box center [690, 400] width 487 height 79
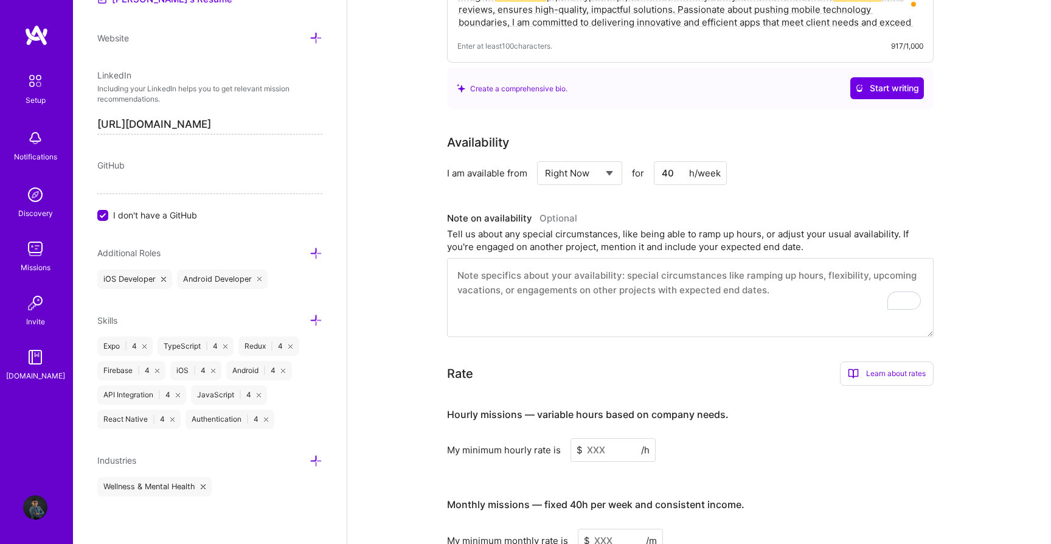
scroll to position [498, 0]
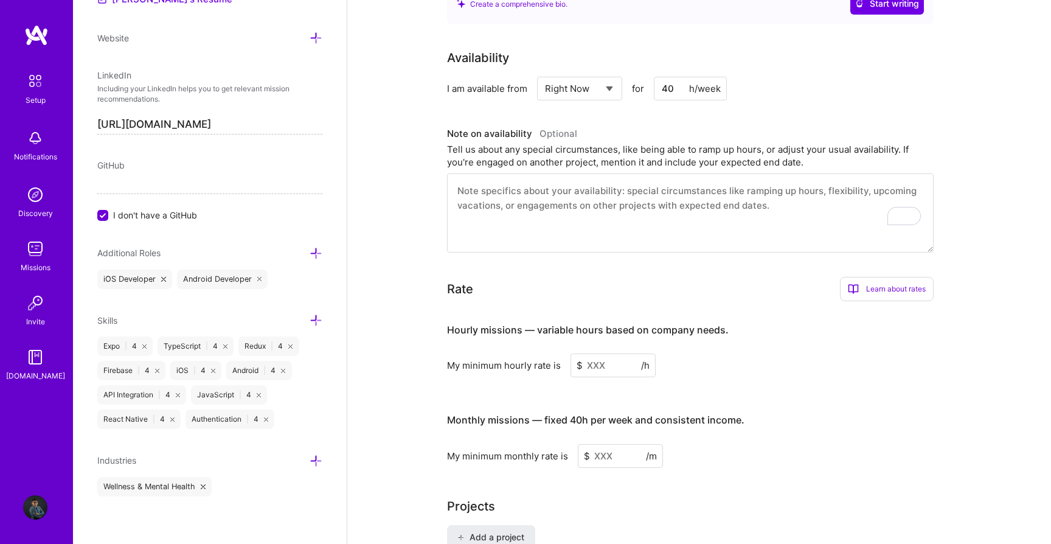
click at [598, 353] on input at bounding box center [613, 365] width 85 height 24
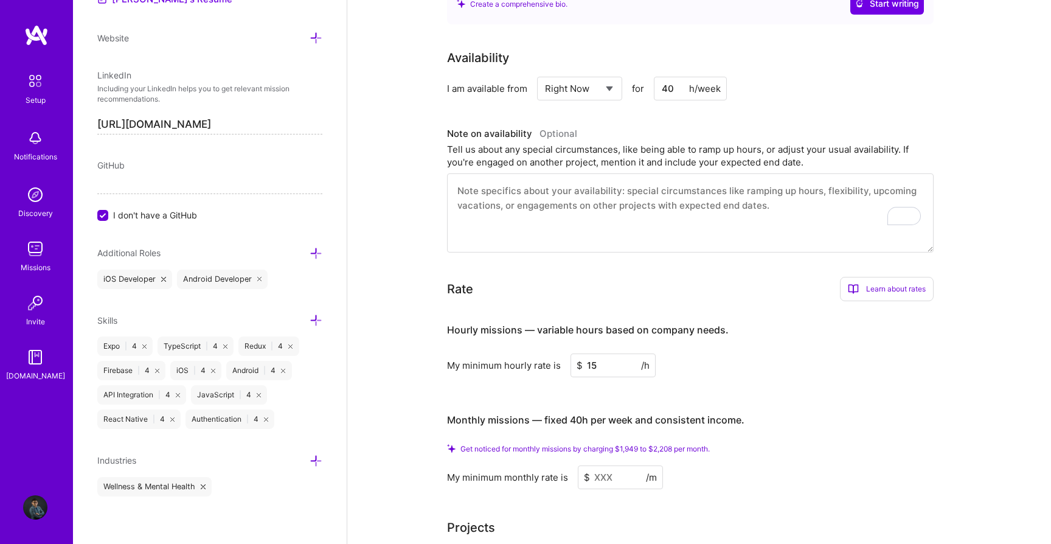
type input "15"
click at [613, 465] on input at bounding box center [620, 477] width 85 height 24
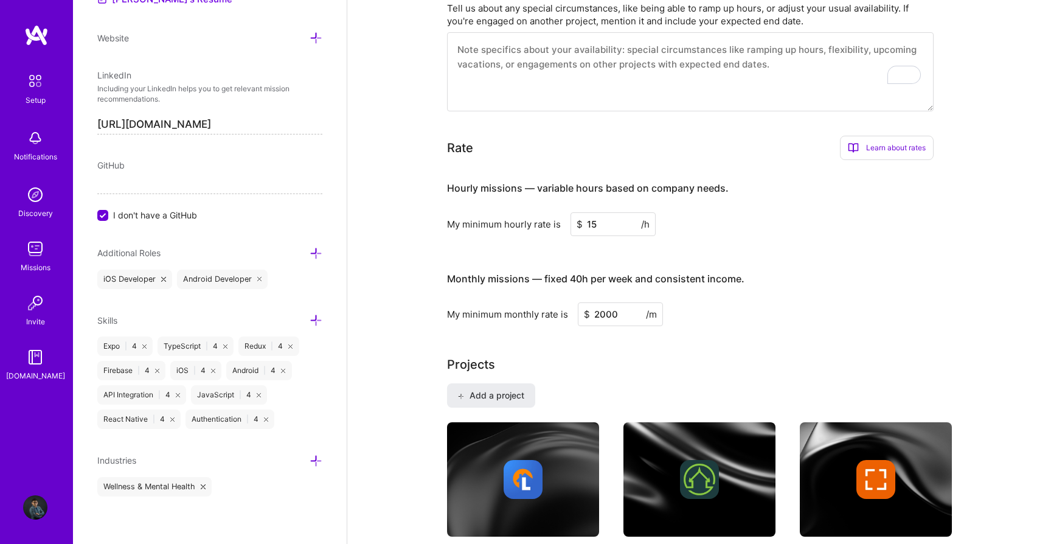
scroll to position [623, 0]
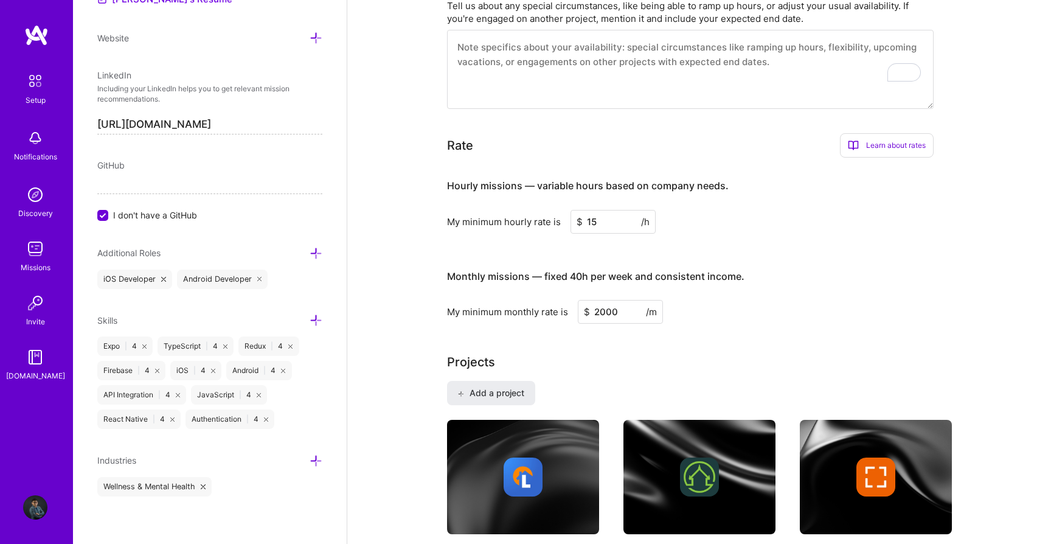
type input "2000"
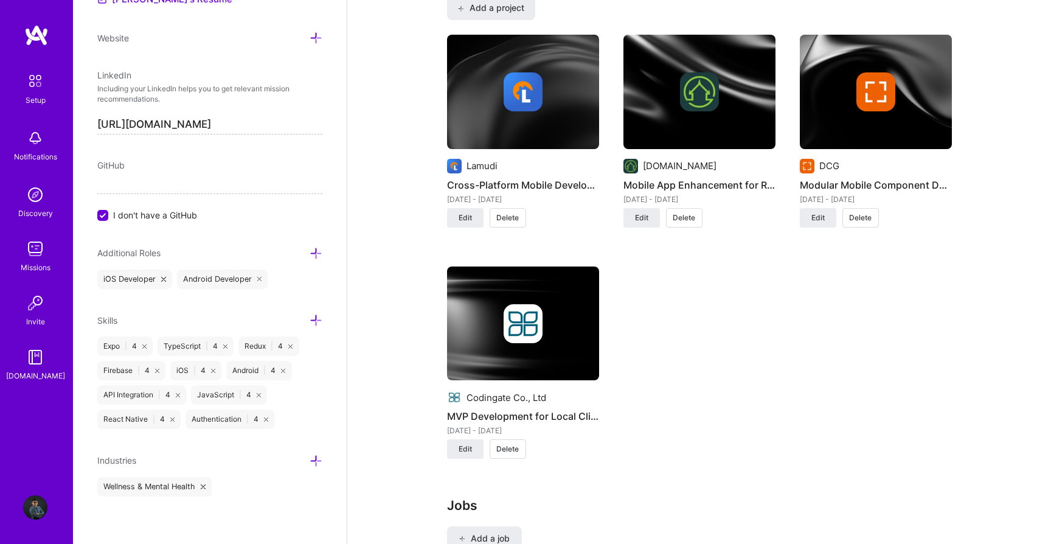
scroll to position [956, 0]
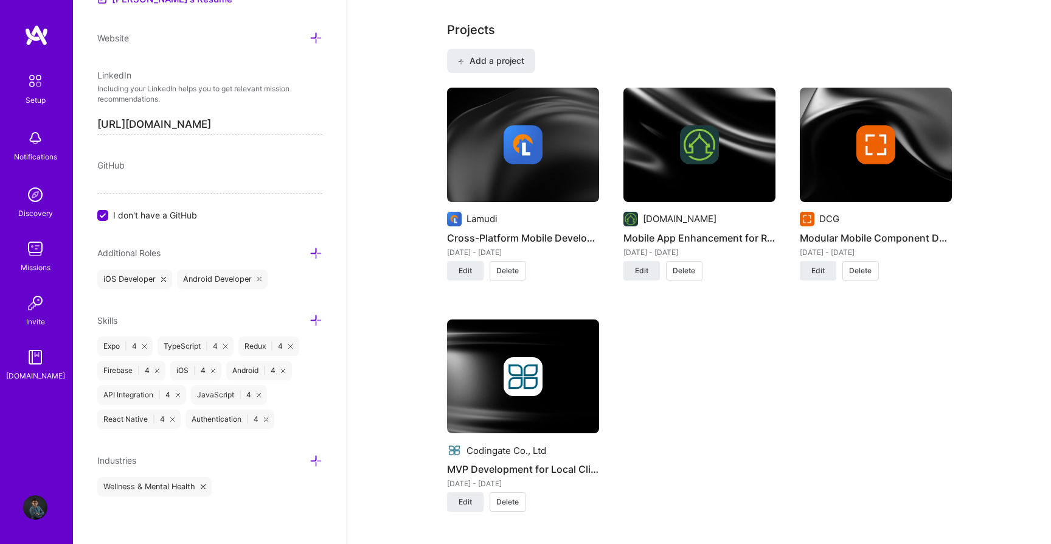
click at [735, 361] on div "Lamudi Cross-Platform Mobile Development [DATE] - [DATE] Edit Delete [DOMAIN_NA…" at bounding box center [699, 307] width 505 height 439
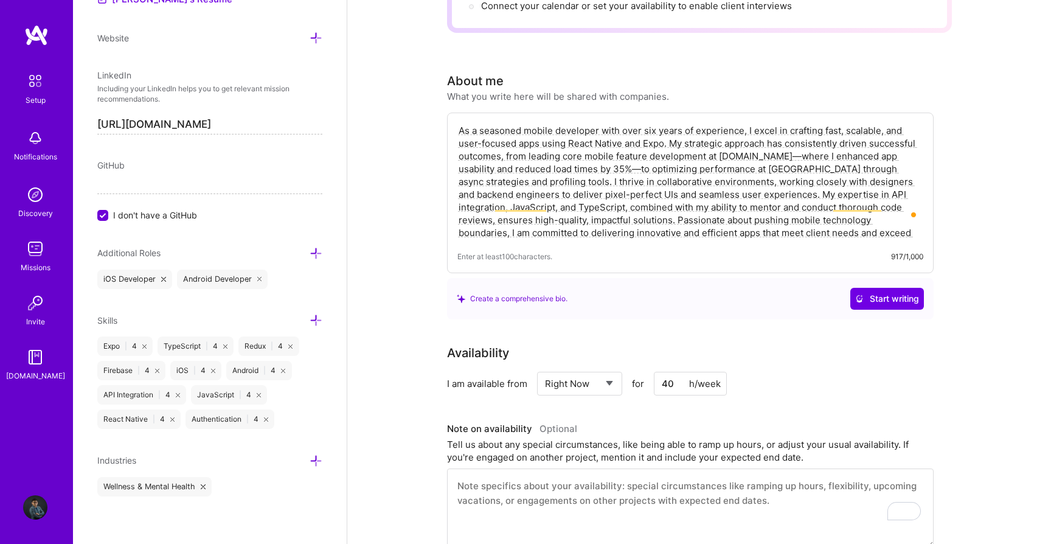
scroll to position [0, 0]
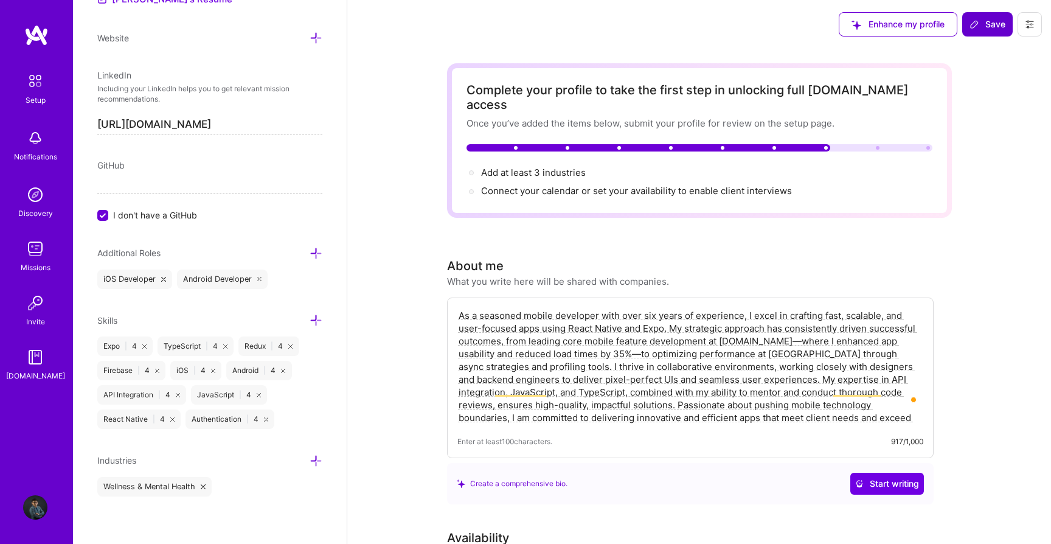
click at [989, 24] on span "Save" at bounding box center [988, 24] width 36 height 12
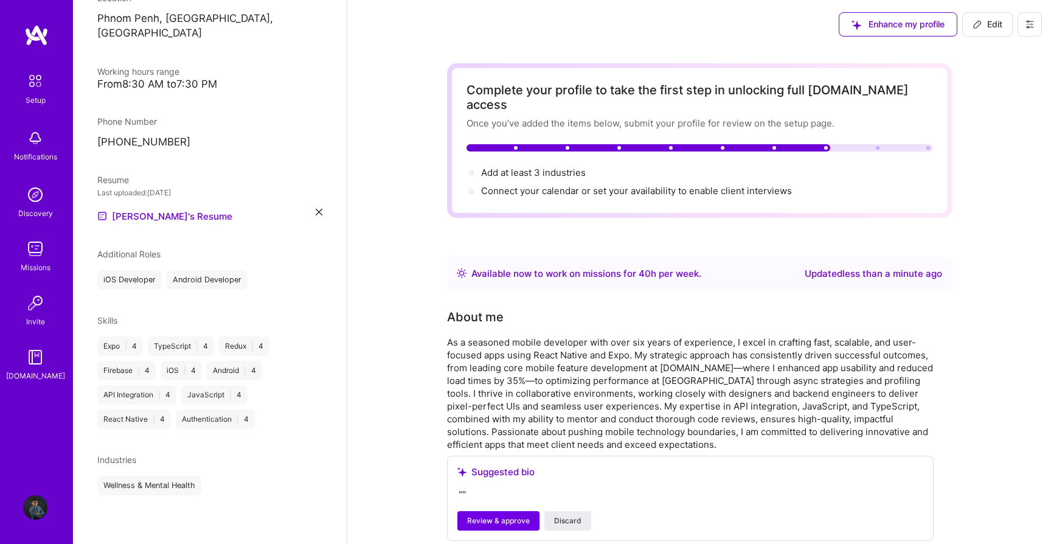
scroll to position [219, 0]
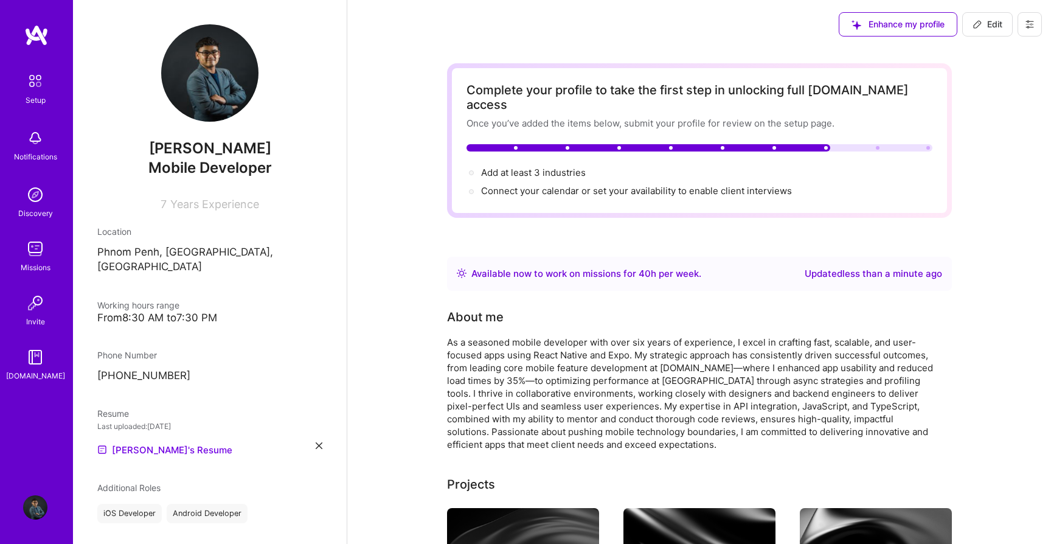
click at [188, 311] on div "From 8:30 AM to 7:30 PM" at bounding box center [209, 317] width 225 height 13
click at [975, 28] on icon at bounding box center [978, 24] width 10 height 10
select select "KH"
select select "Right Now"
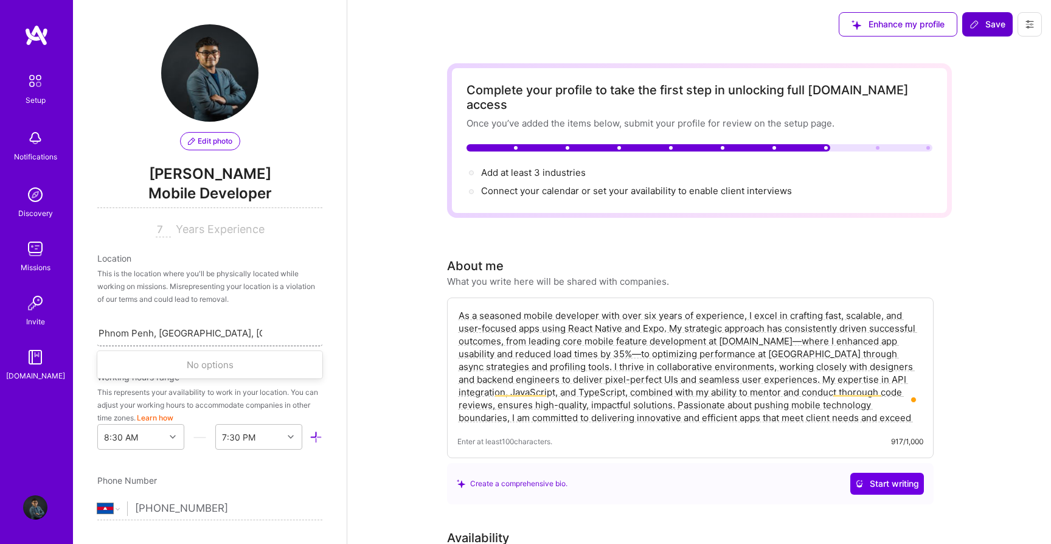
click at [190, 339] on div "Phnom Penh, [GEOGRAPHIC_DATA], [GEOGRAPHIC_DATA] [GEOGRAPHIC_DATA], [GEOGRAPHIC…" at bounding box center [181, 332] width 164 height 15
type input "Phnom"
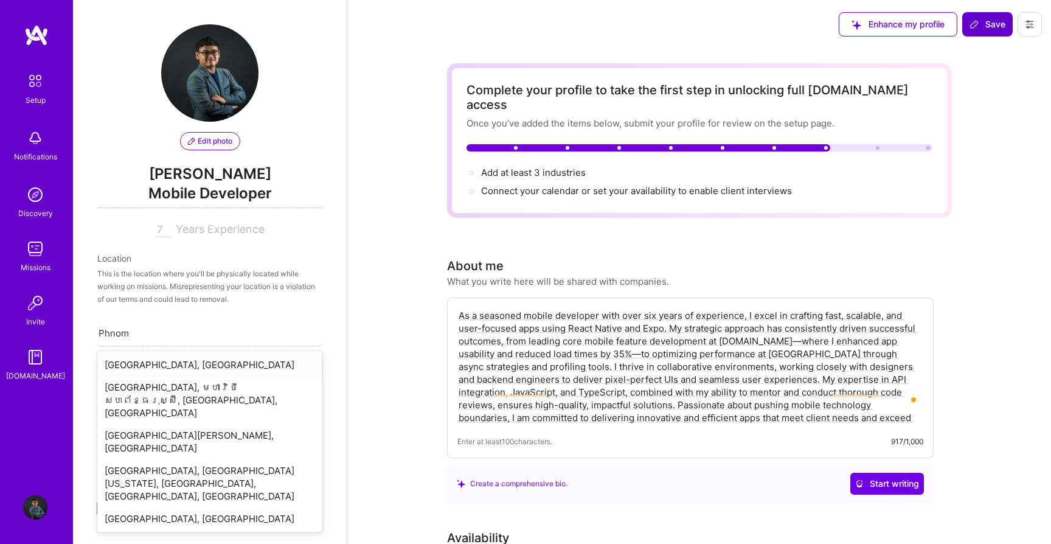
click at [193, 355] on div "[GEOGRAPHIC_DATA], [GEOGRAPHIC_DATA]" at bounding box center [209, 364] width 225 height 23
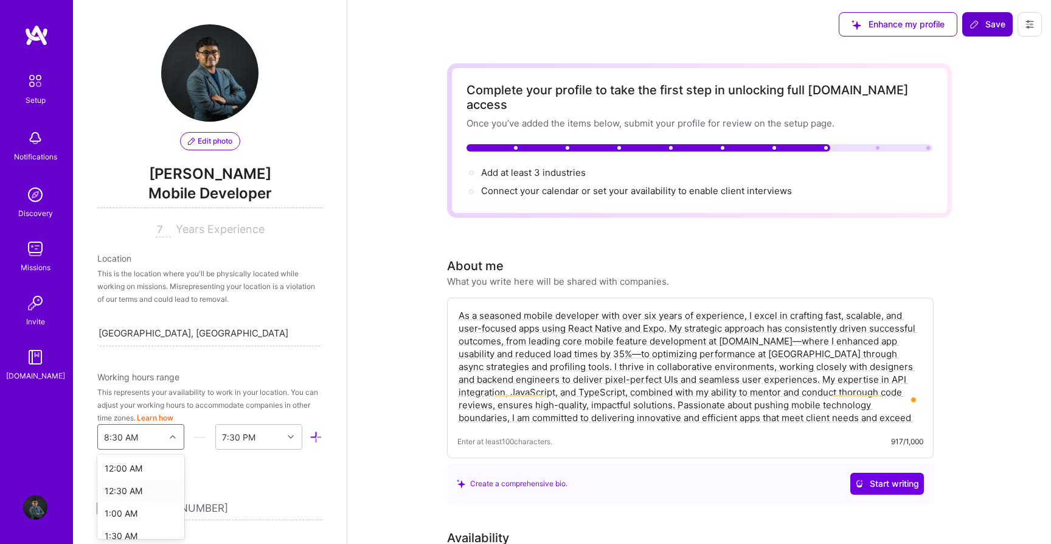
click at [175, 440] on div "option 12:30 AM focused, 2 of 48. 48 results available. Use Up and Down to choo…" at bounding box center [140, 437] width 87 height 26
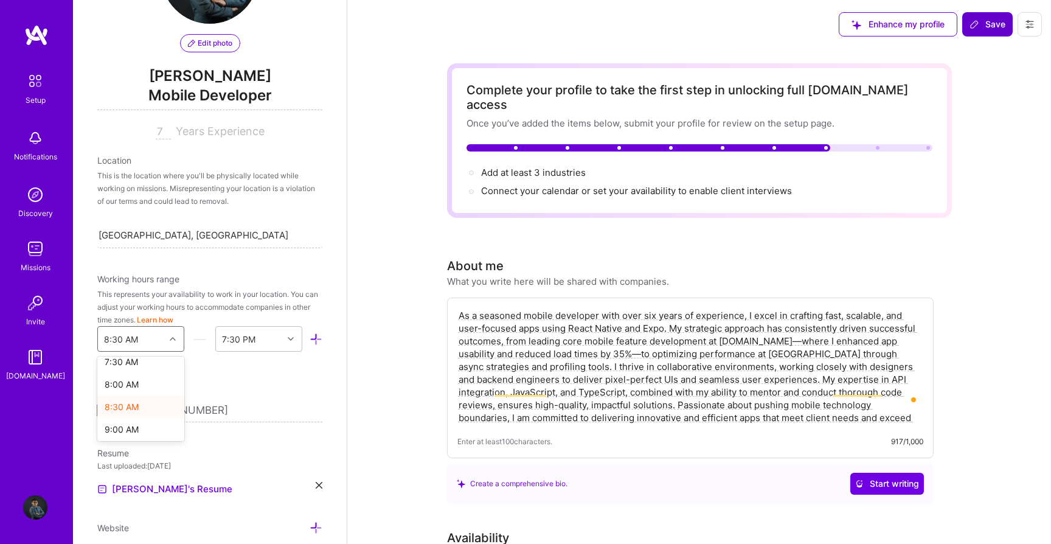
scroll to position [349, 0]
click at [131, 384] on div "8:00 AM" at bounding box center [140, 381] width 87 height 23
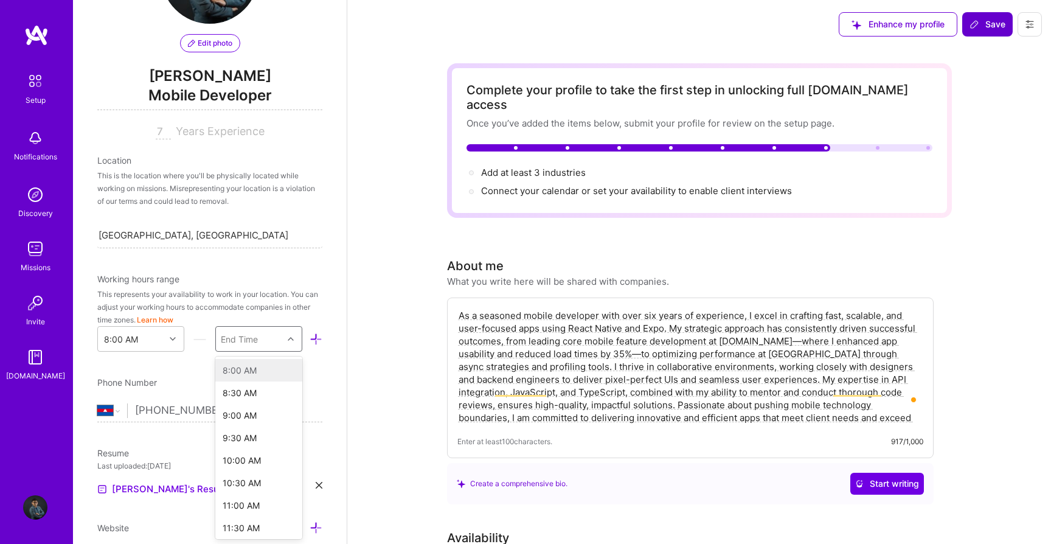
click at [258, 340] on div "End Time" at bounding box center [249, 339] width 67 height 24
click at [245, 432] on div "5:00 PM" at bounding box center [258, 429] width 87 height 23
click at [280, 384] on div "Phone Number" at bounding box center [209, 382] width 225 height 13
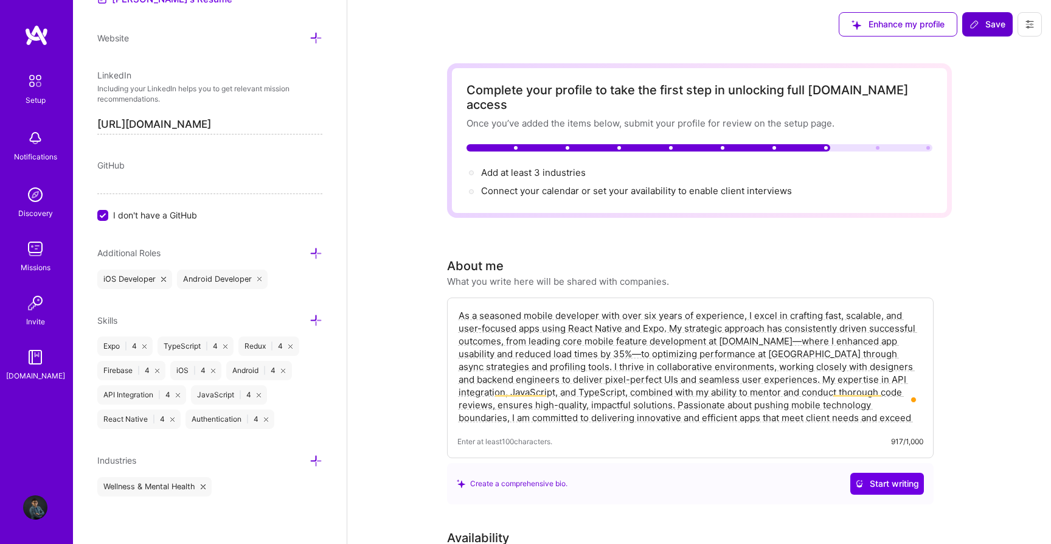
scroll to position [21, 0]
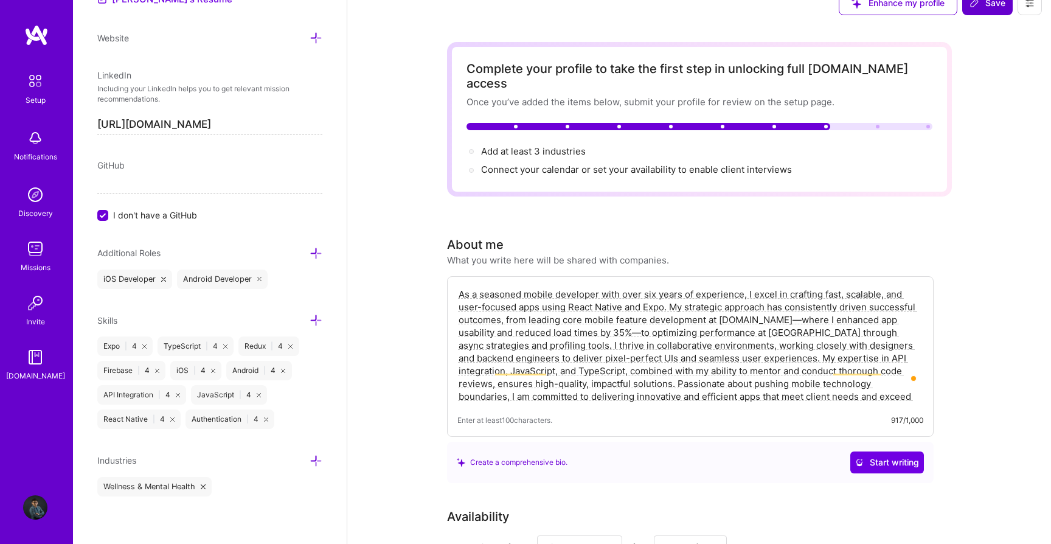
click at [320, 252] on icon at bounding box center [316, 253] width 13 height 13
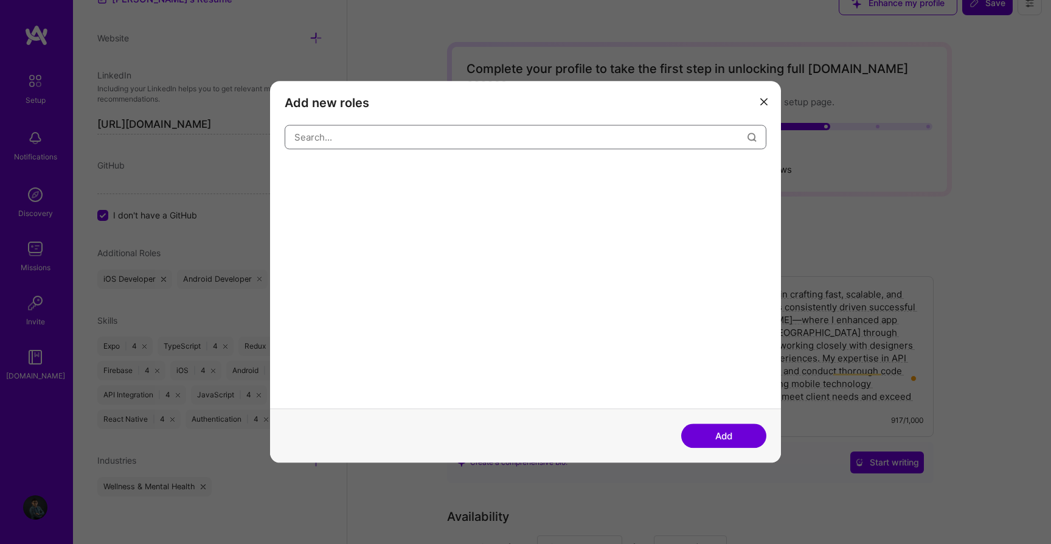
click at [401, 142] on input "modal" at bounding box center [520, 137] width 453 height 31
type input "mobile"
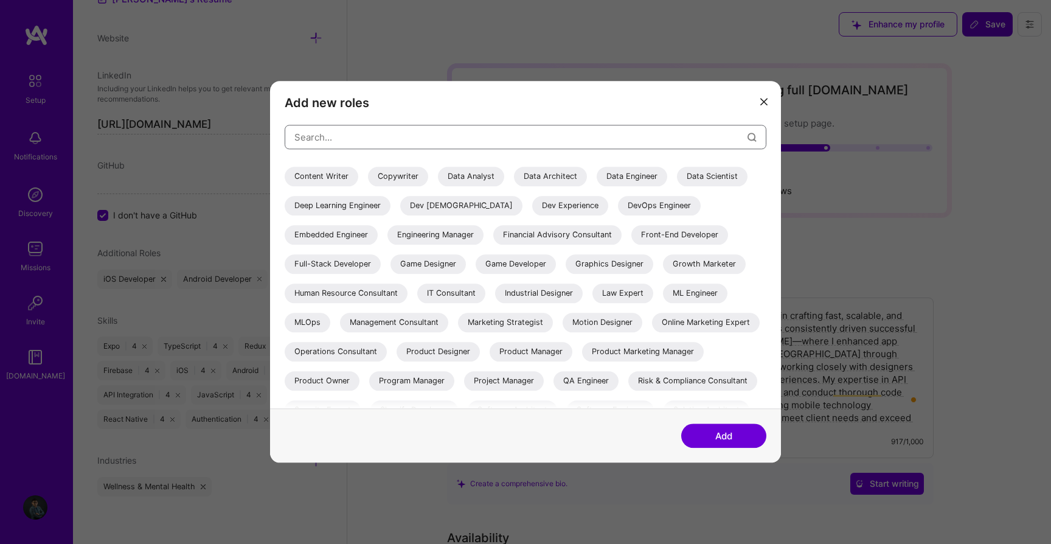
scroll to position [129, 0]
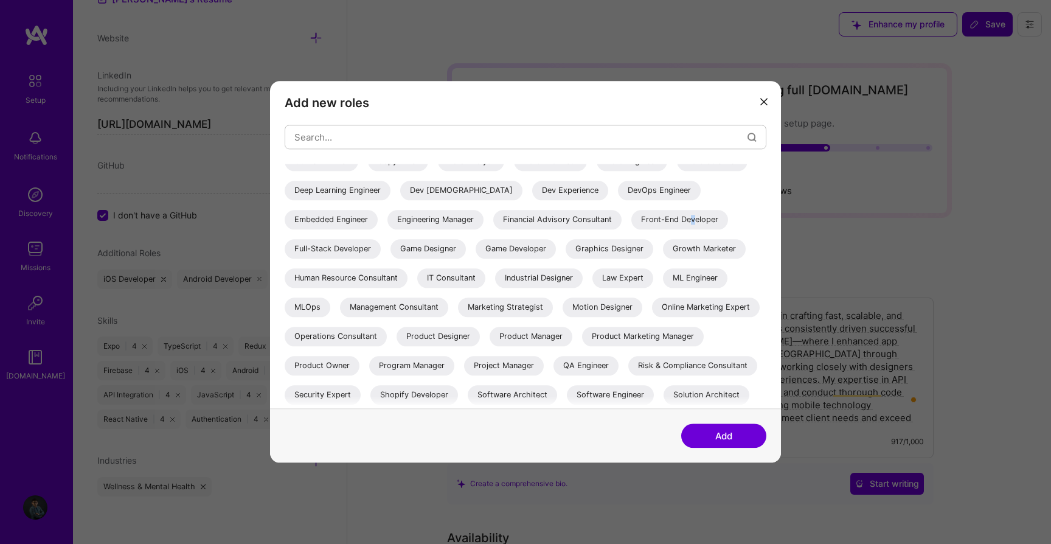
click at [631, 229] on div "Front-End Developer" at bounding box center [679, 219] width 97 height 19
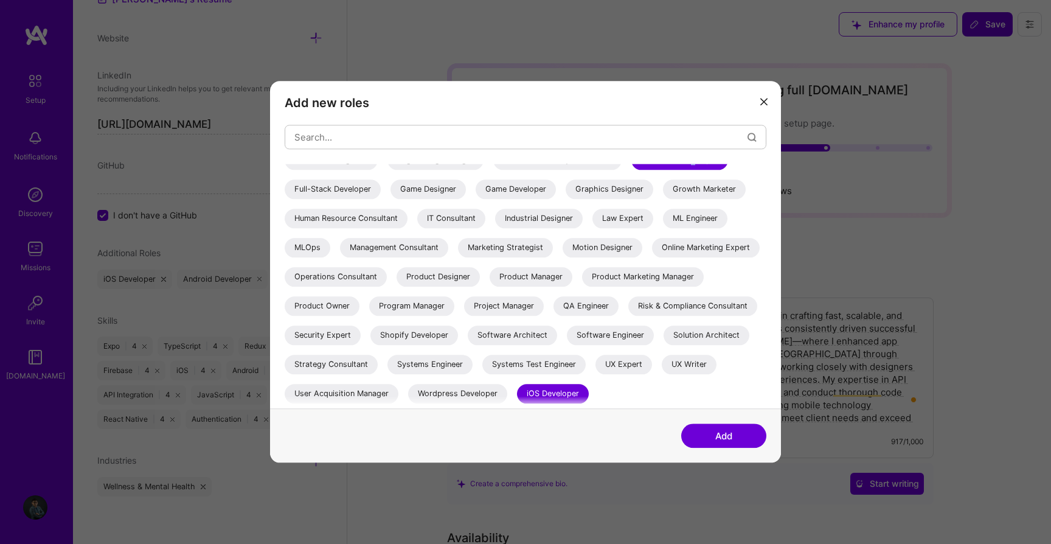
scroll to position [217, 0]
click at [586, 336] on div "Software Engineer" at bounding box center [610, 334] width 87 height 19
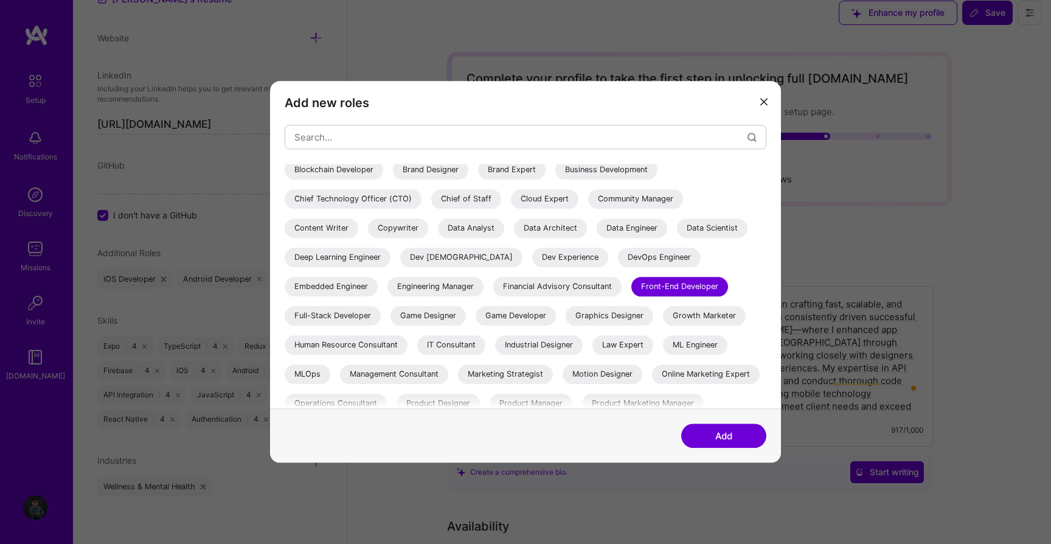
scroll to position [0, 0]
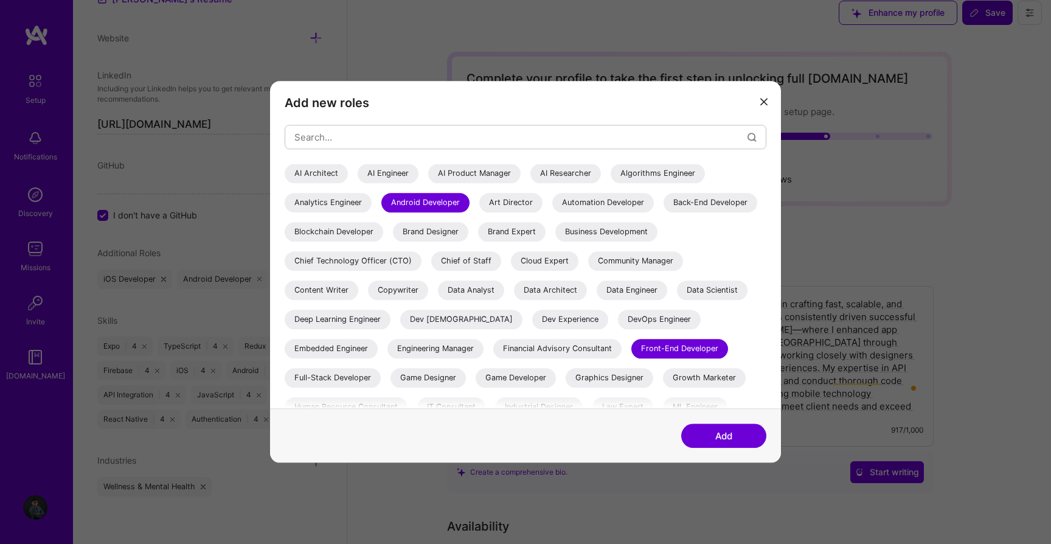
click at [707, 434] on button "Add" at bounding box center [723, 436] width 85 height 24
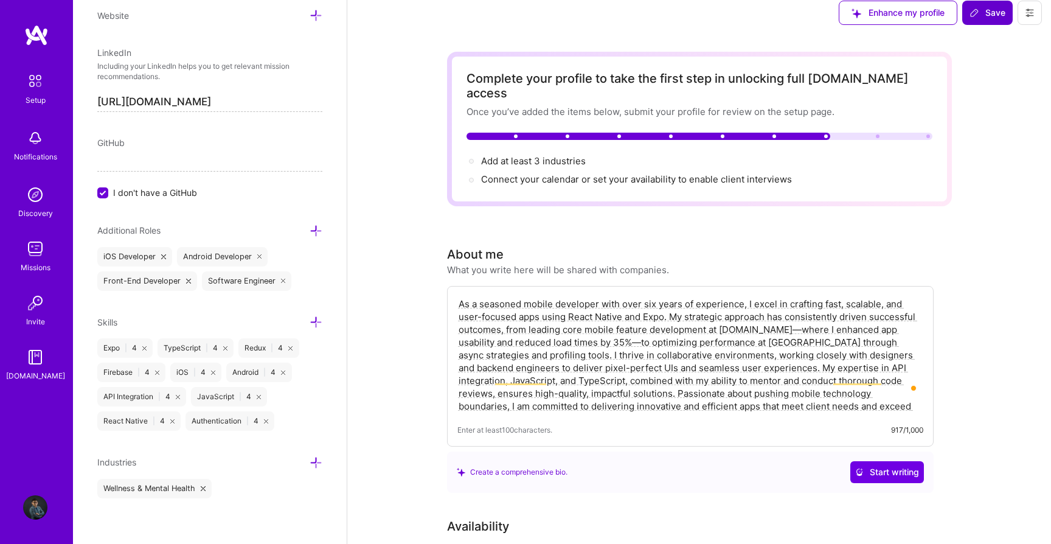
click at [204, 486] on icon at bounding box center [203, 488] width 5 height 5
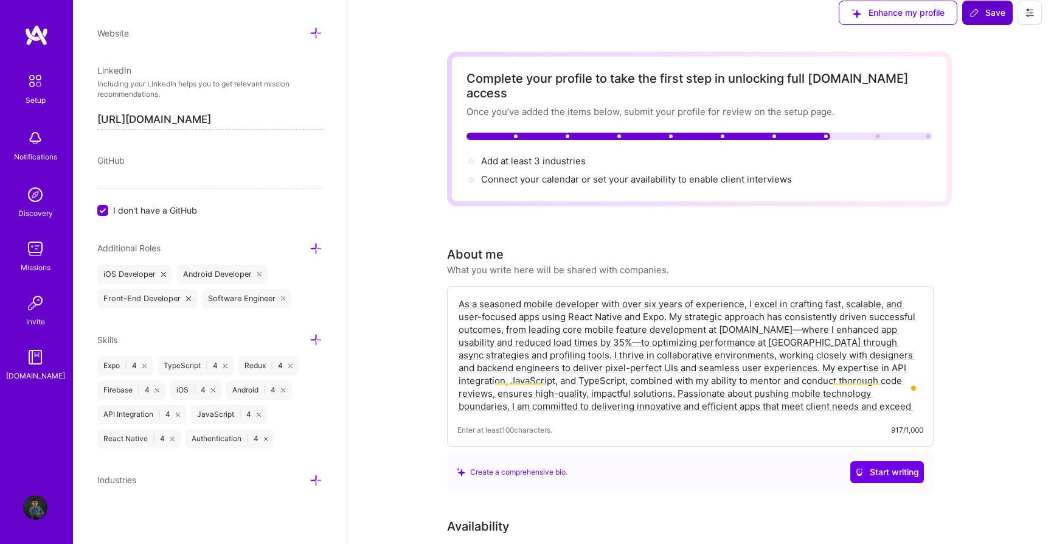
click at [314, 480] on icon at bounding box center [316, 480] width 13 height 13
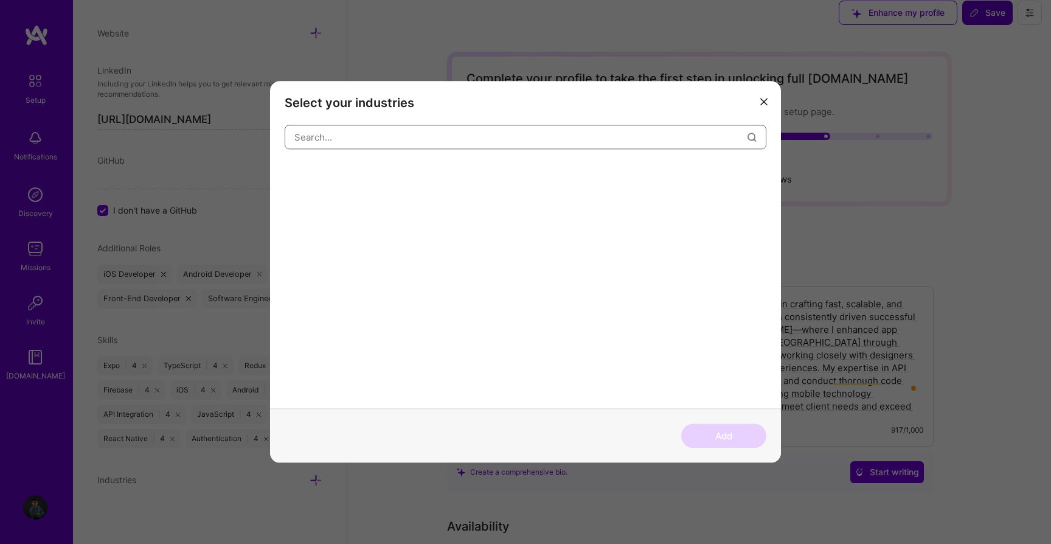
click at [379, 137] on input "modal" at bounding box center [520, 137] width 453 height 31
type input "real"
click at [557, 168] on div "Real Estate, Construction & Architecture" at bounding box center [596, 173] width 168 height 19
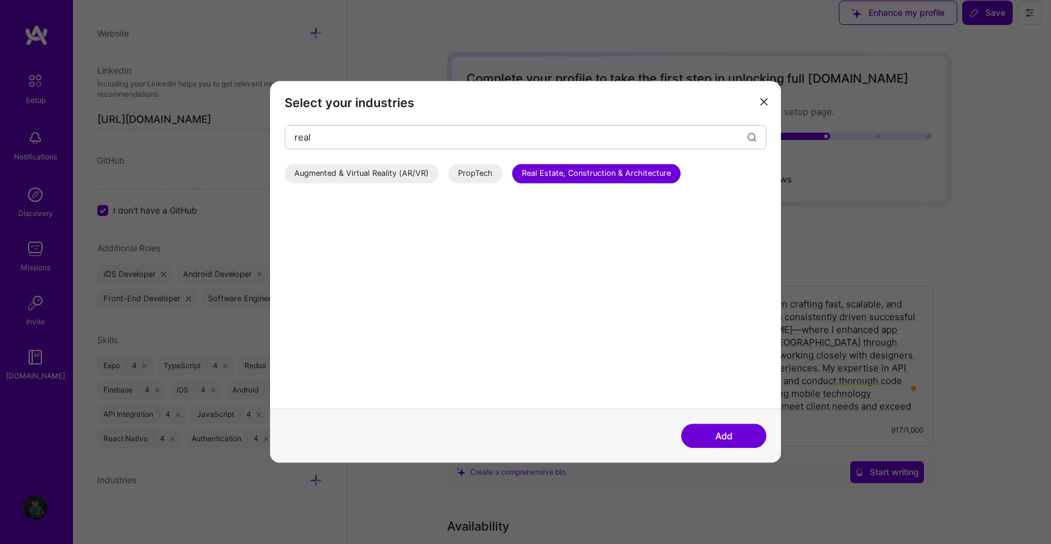
click at [467, 170] on div "PropTech" at bounding box center [475, 173] width 54 height 19
click at [708, 431] on button "Add" at bounding box center [723, 436] width 85 height 24
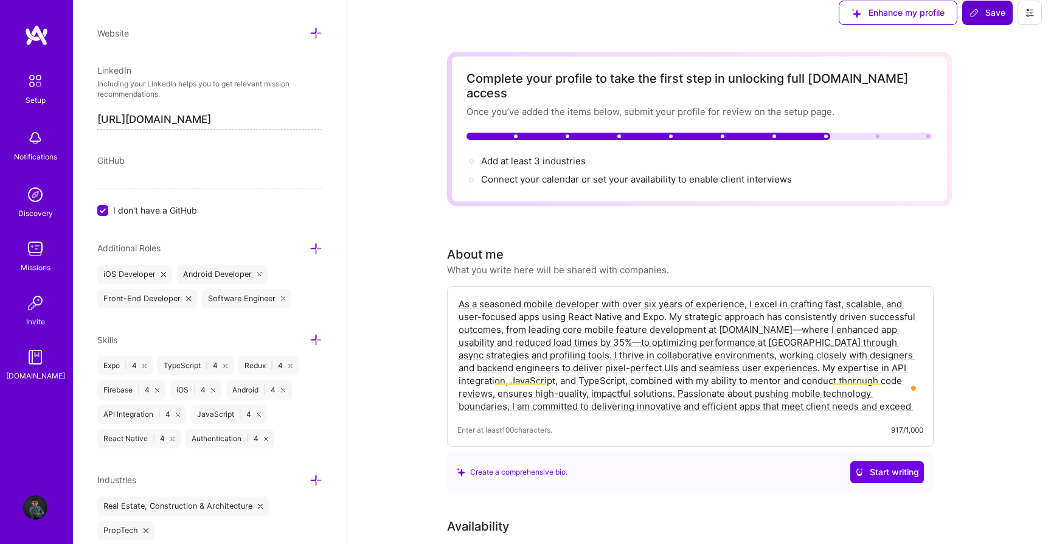
scroll to position [610, 0]
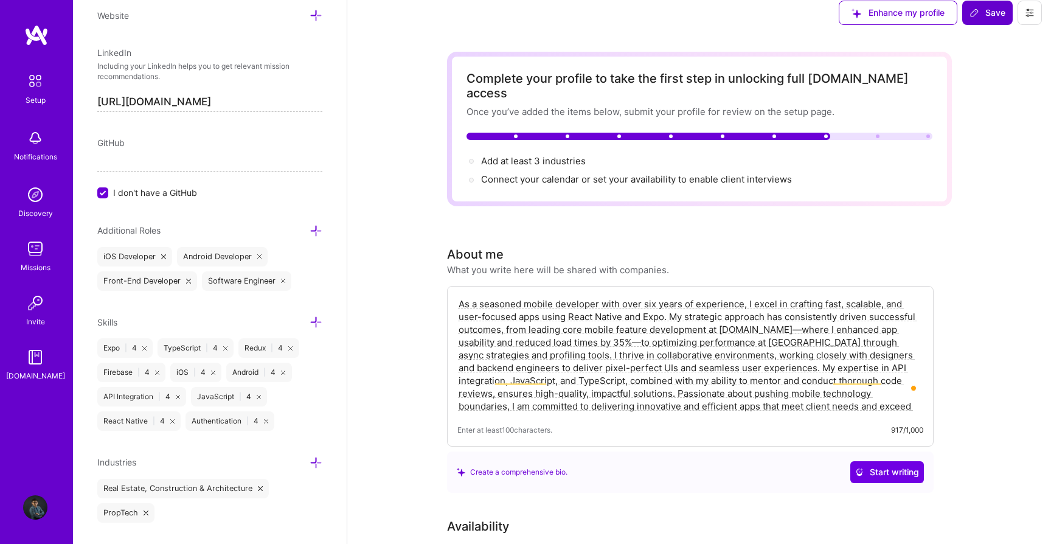
click at [316, 460] on icon at bounding box center [316, 462] width 13 height 13
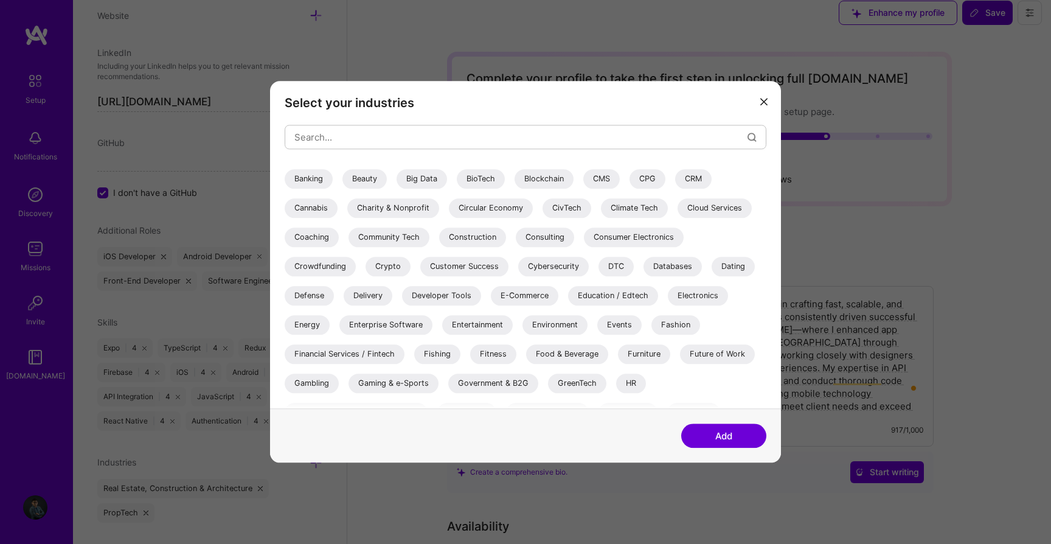
scroll to position [108, 0]
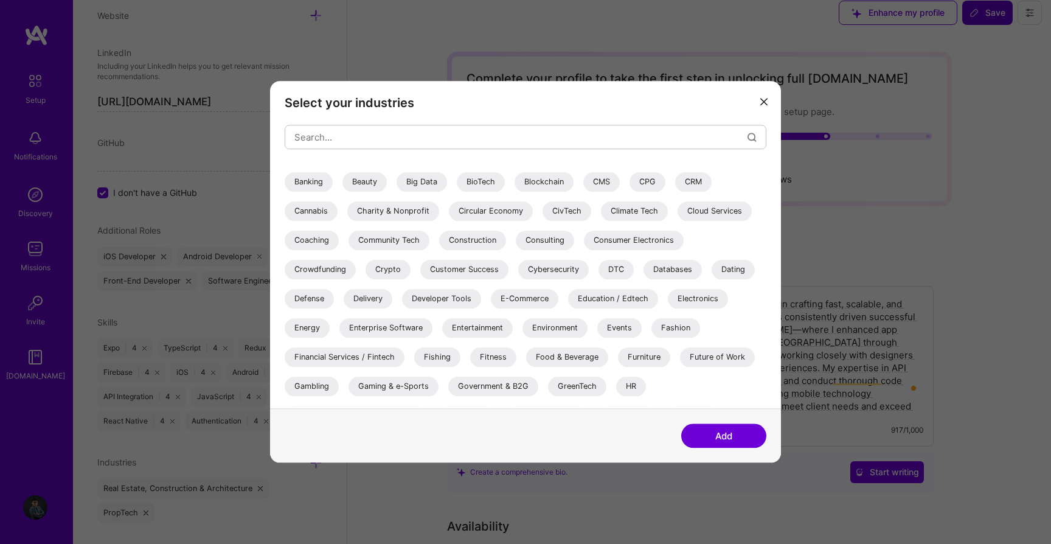
click at [520, 302] on div "E-Commerce" at bounding box center [525, 298] width 68 height 19
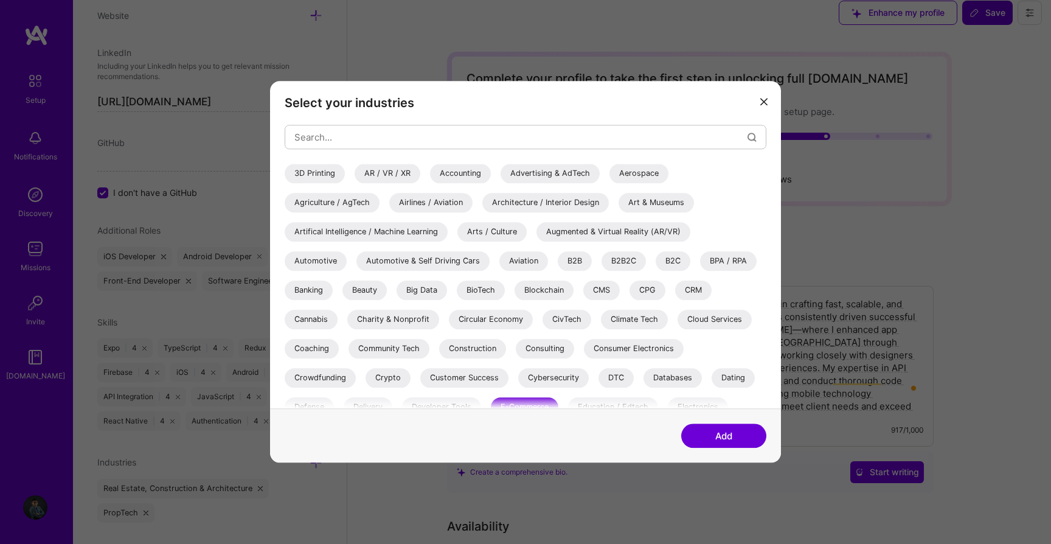
scroll to position [42, 0]
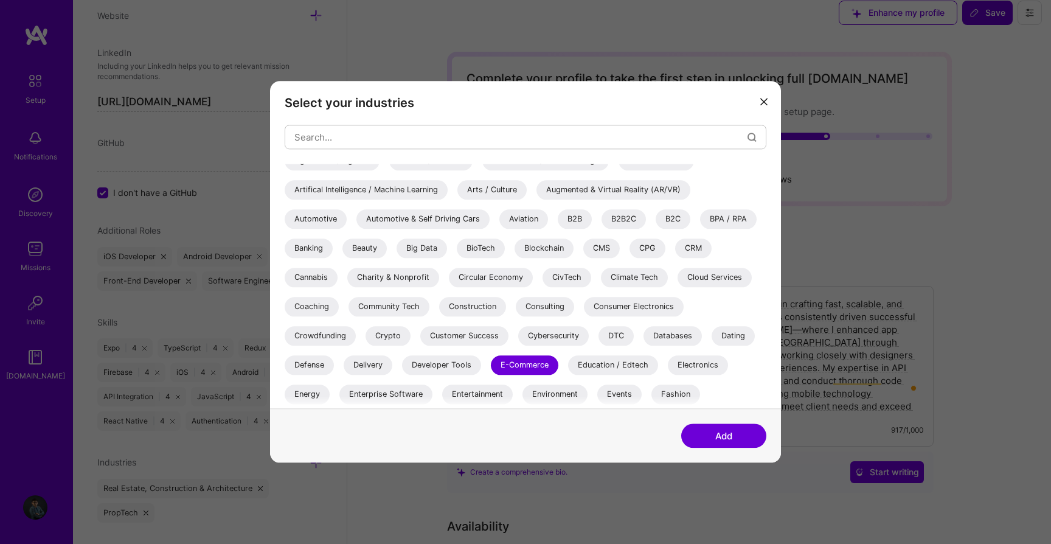
click at [723, 447] on button "Add" at bounding box center [723, 436] width 85 height 24
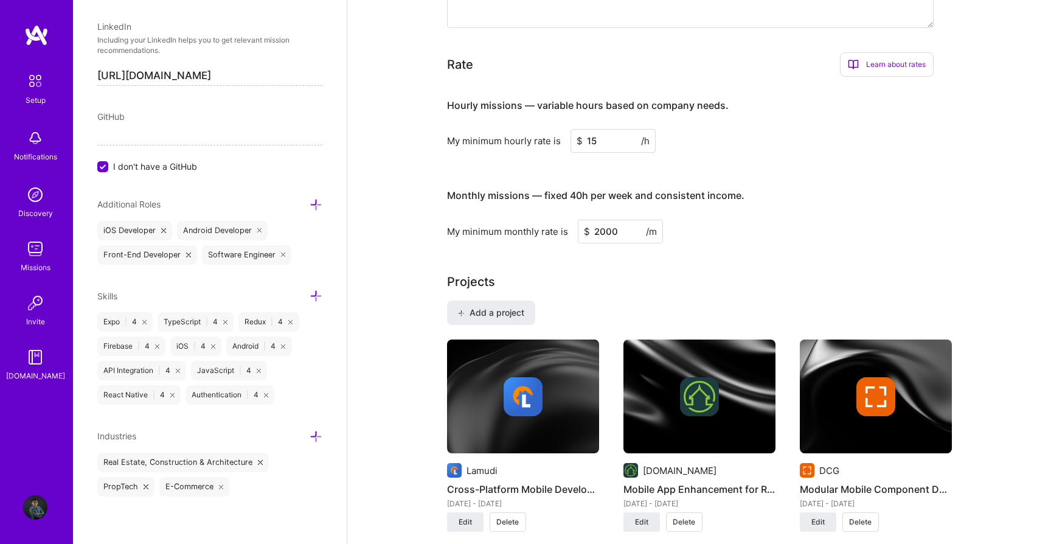
scroll to position [0, 0]
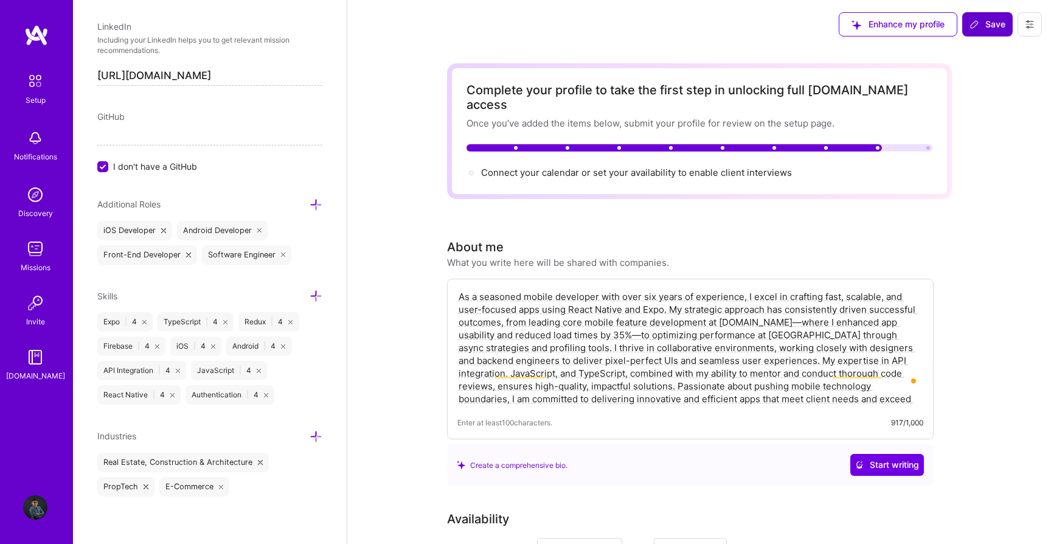
click at [980, 33] on button "Save" at bounding box center [987, 24] width 50 height 24
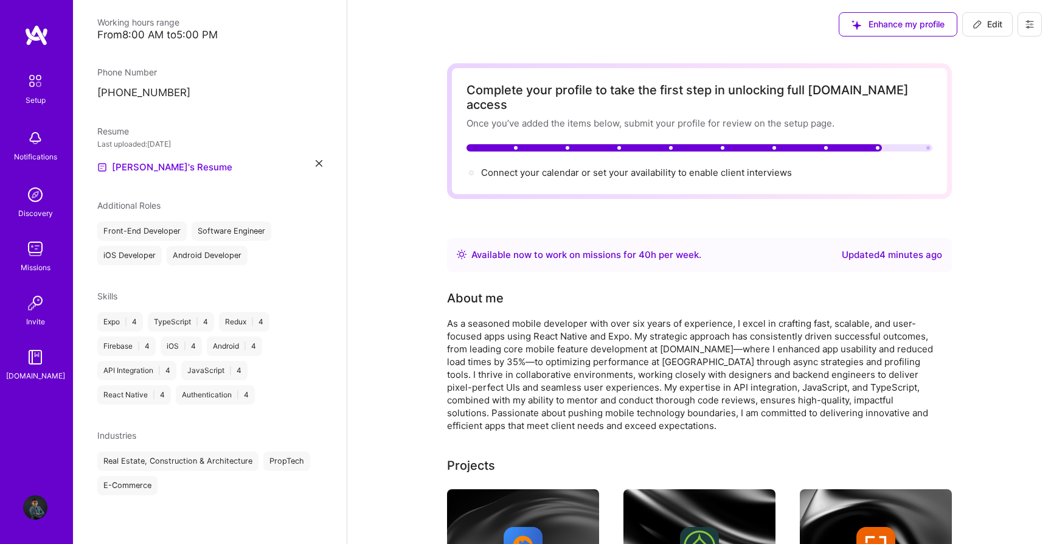
scroll to position [268, 0]
click at [519, 317] on div "As a seasoned mobile developer with over six years of experience, I excel in cr…" at bounding box center [690, 374] width 487 height 115
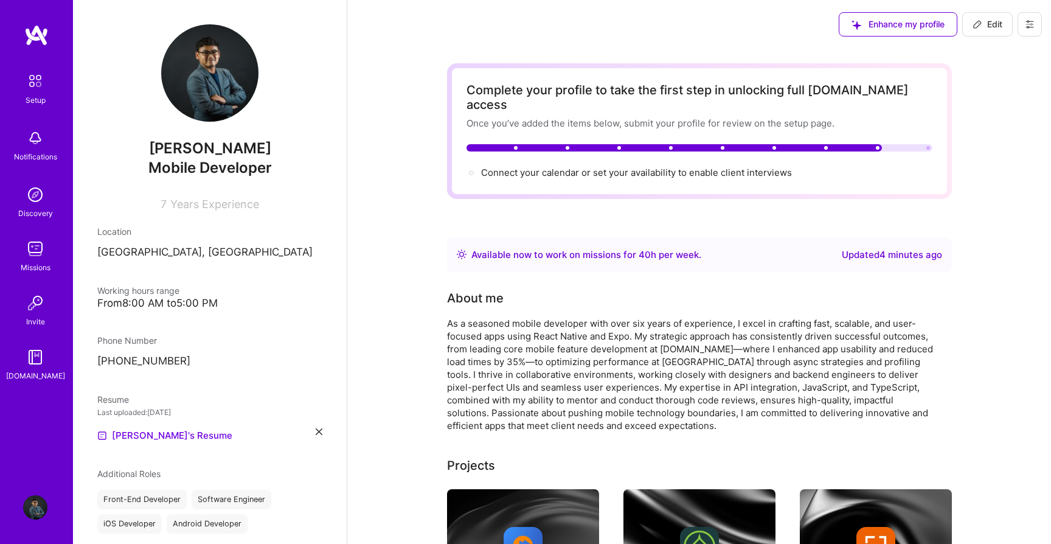
click at [794, 117] on div "Once you’ve added the items below, submit your profile for review on the setup …" at bounding box center [700, 123] width 466 height 13
click at [657, 167] on span "Connect your calendar or set your availability to enable client interviews →" at bounding box center [642, 173] width 322 height 12
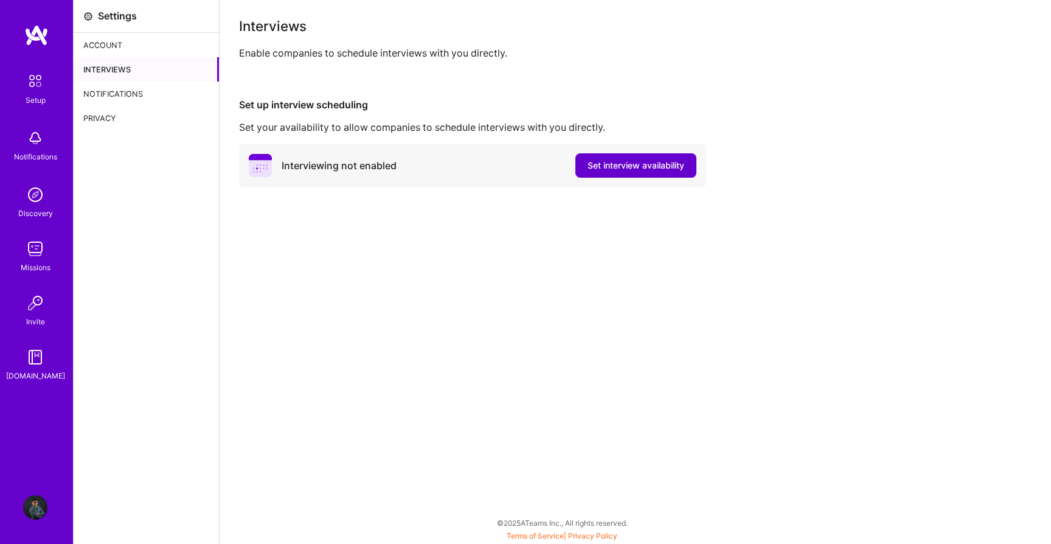
click at [603, 172] on button "Set interview availability" at bounding box center [635, 165] width 121 height 24
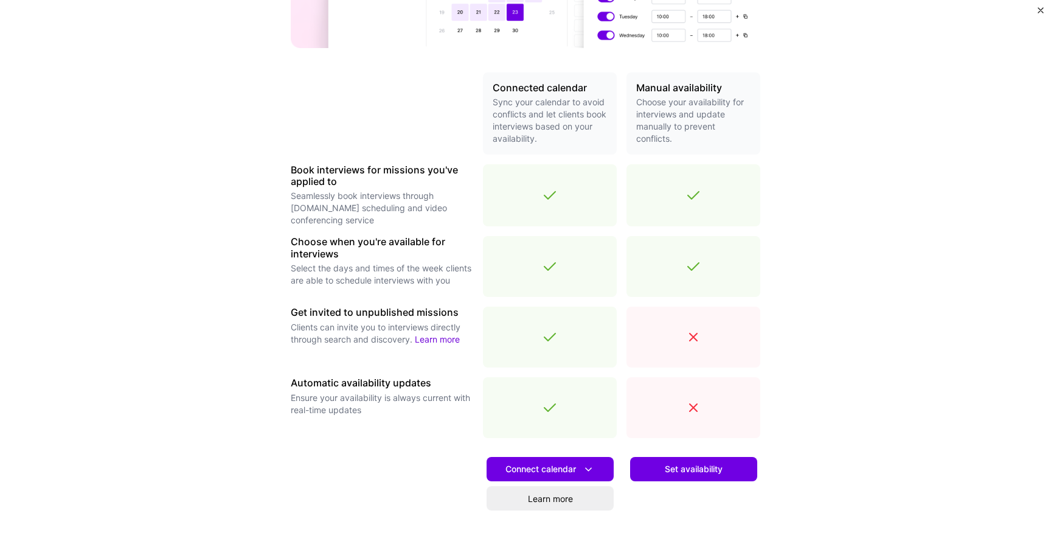
scroll to position [298, 0]
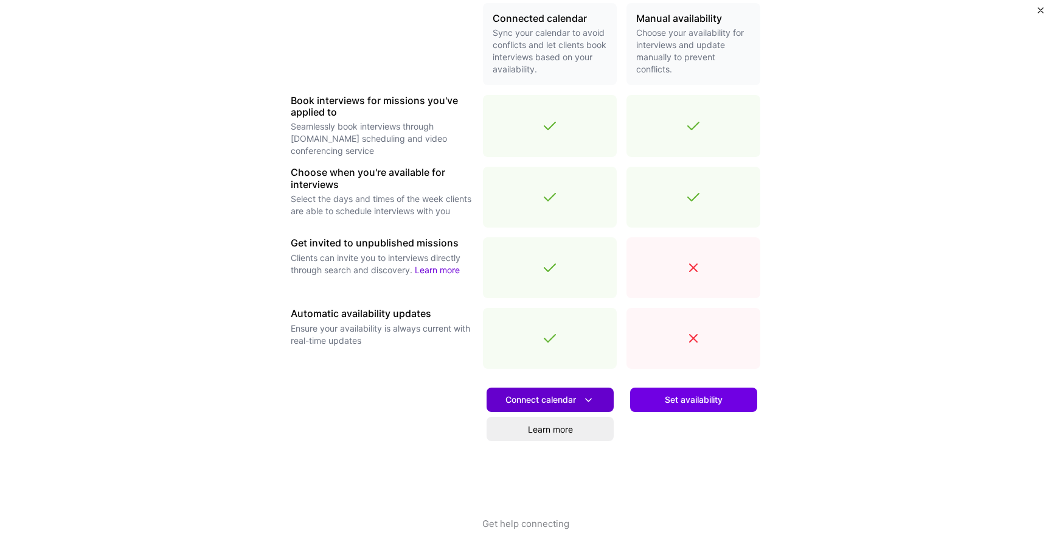
click at [589, 400] on icon at bounding box center [588, 400] width 13 height 13
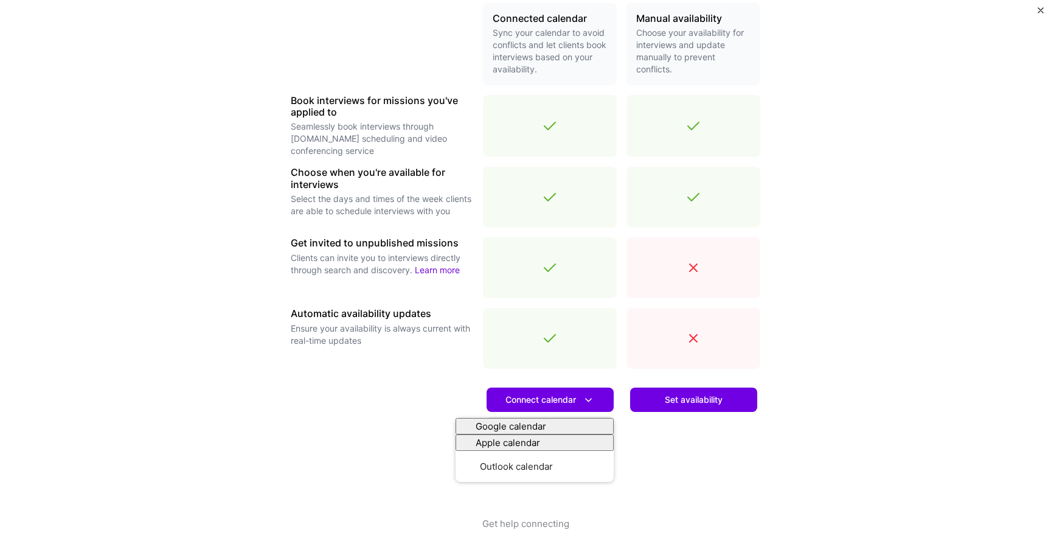
click at [674, 441] on div "Set availability" at bounding box center [693, 447] width 134 height 139
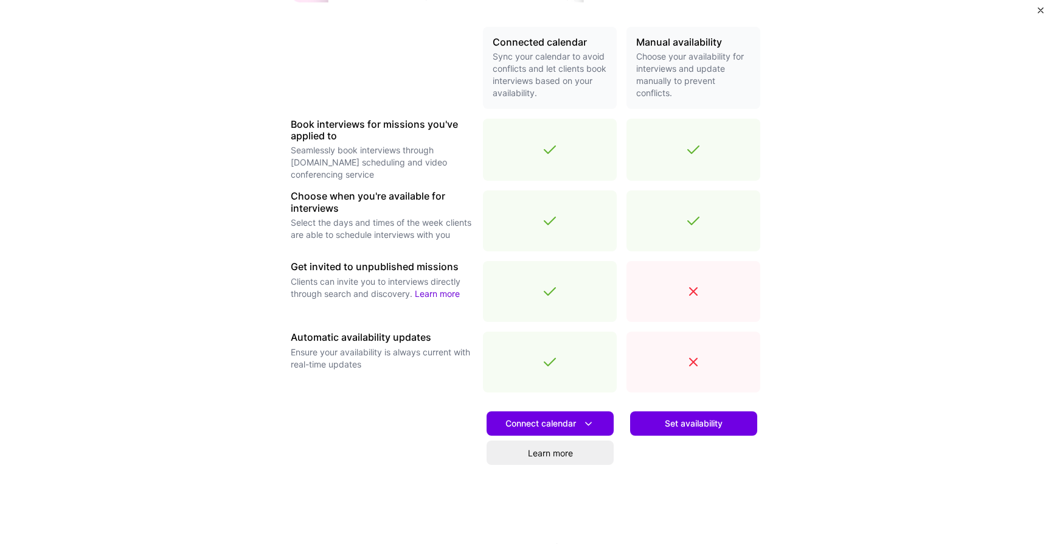
scroll to position [308, 0]
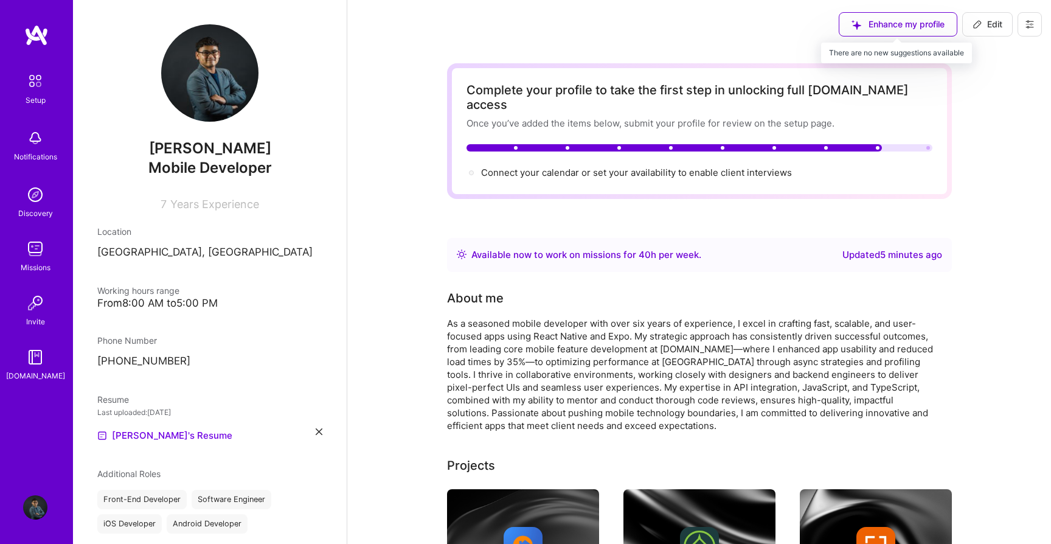
click at [928, 23] on div "Enhance my profile" at bounding box center [898, 24] width 119 height 24
click at [901, 23] on div "Enhance my profile" at bounding box center [898, 24] width 119 height 24
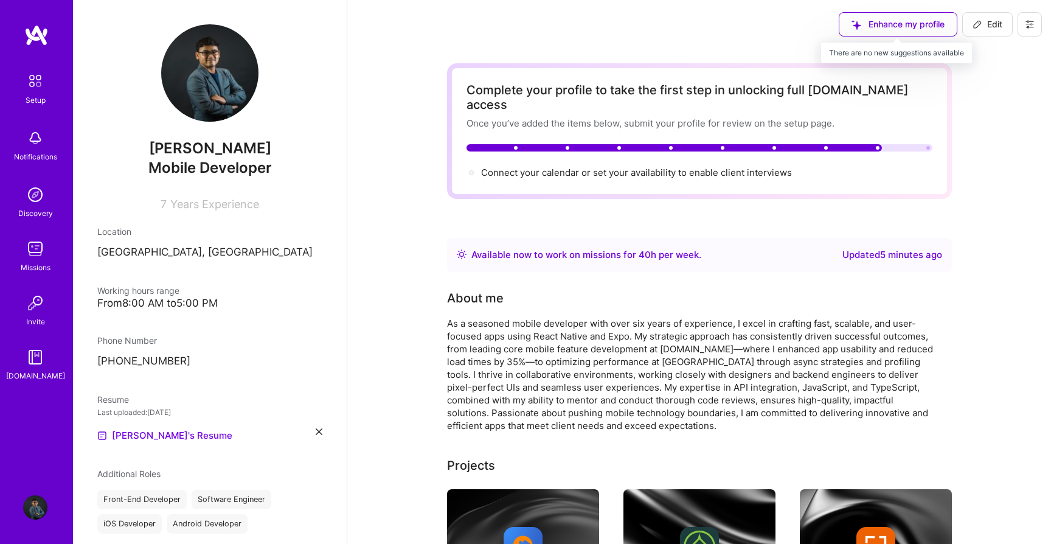
click at [933, 30] on div "Enhance my profile" at bounding box center [898, 24] width 119 height 24
click at [923, 27] on div "Enhance my profile" at bounding box center [898, 24] width 119 height 24
click at [1026, 23] on icon at bounding box center [1030, 24] width 10 height 10
click at [994, 58] on button "Settings" at bounding box center [996, 51] width 91 height 31
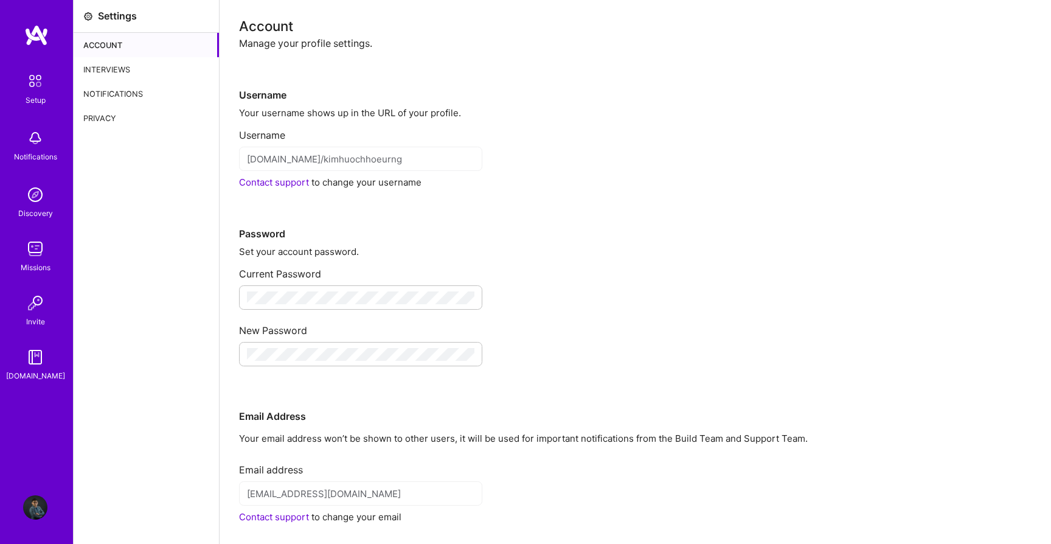
click at [125, 65] on div "Interviews" at bounding box center [146, 69] width 145 height 24
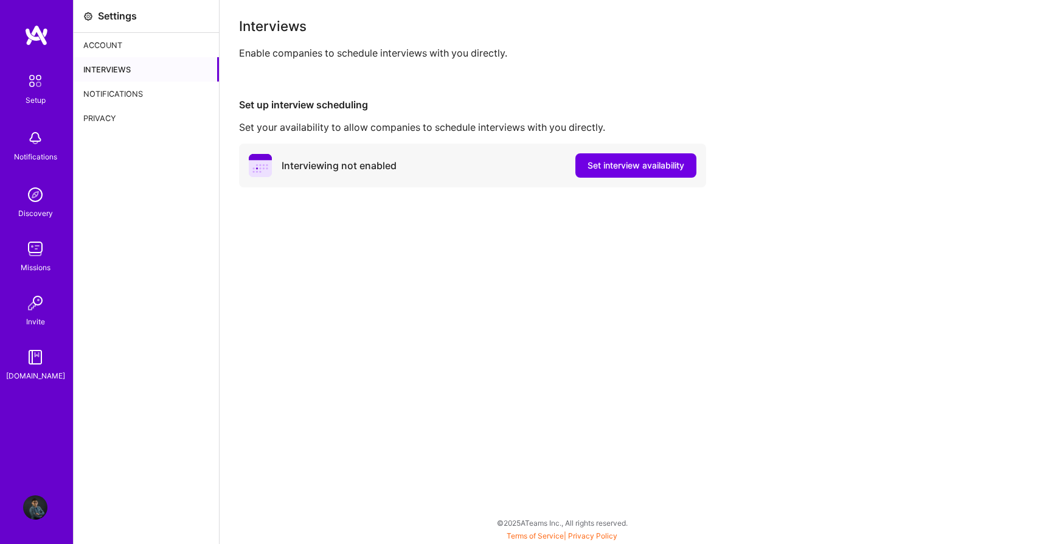
click at [349, 279] on div "Interviews Enable companies to schedule interviews with you directly. Set up in…" at bounding box center [635, 272] width 831 height 544
click at [359, 234] on div "Interviews Enable companies to schedule interviews with you directly. Set up in…" at bounding box center [635, 272] width 831 height 544
click at [119, 93] on div "Notifications" at bounding box center [146, 94] width 145 height 24
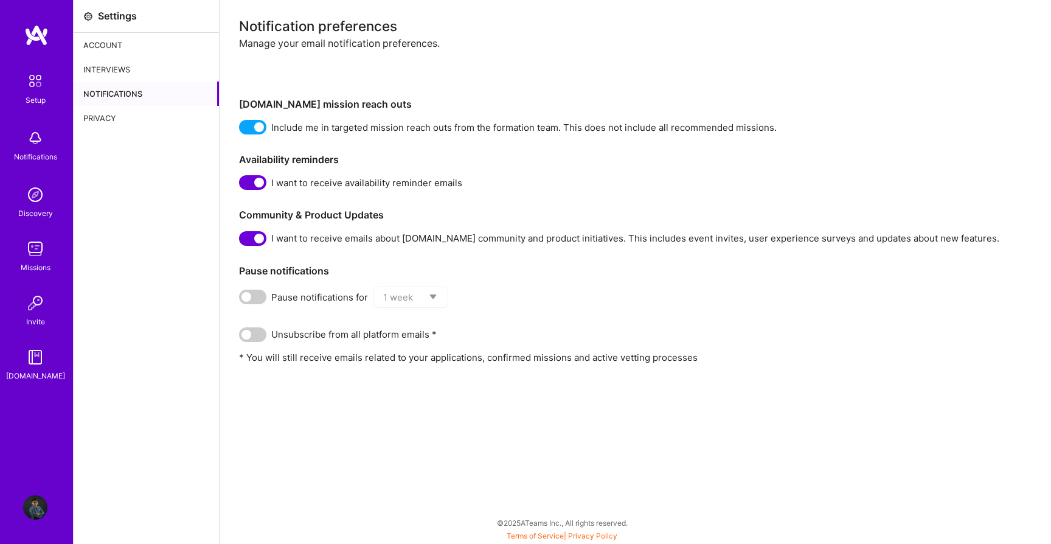
click at [112, 117] on div "Privacy" at bounding box center [146, 118] width 145 height 24
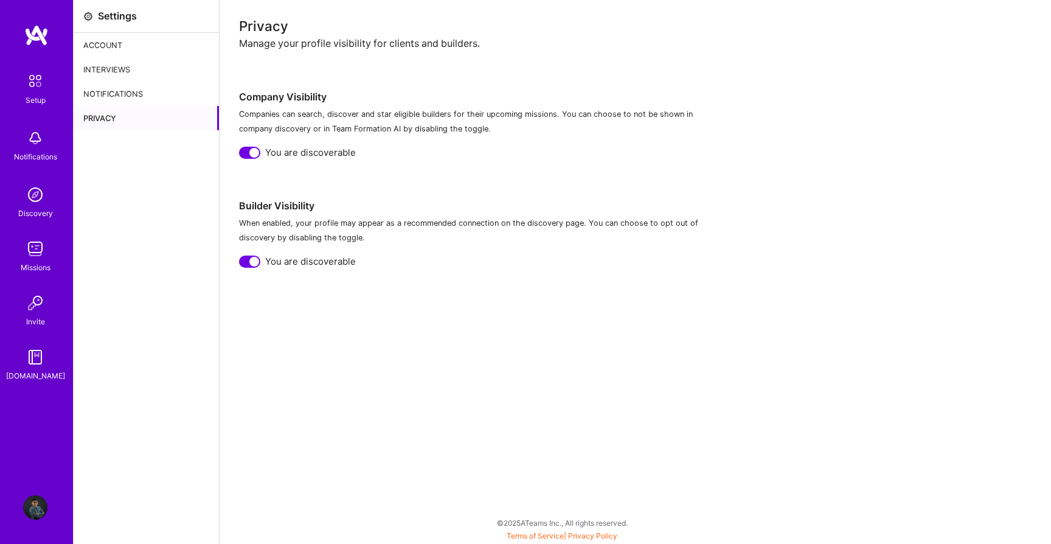
click at [315, 150] on span "You are discoverable" at bounding box center [310, 152] width 91 height 13
copy span "discoverable"
click at [419, 223] on p "When enabled, your profile may appear as a recommended connection on the discov…" at bounding box center [476, 230] width 474 height 29
click at [137, 73] on div "Interviews" at bounding box center [146, 69] width 145 height 24
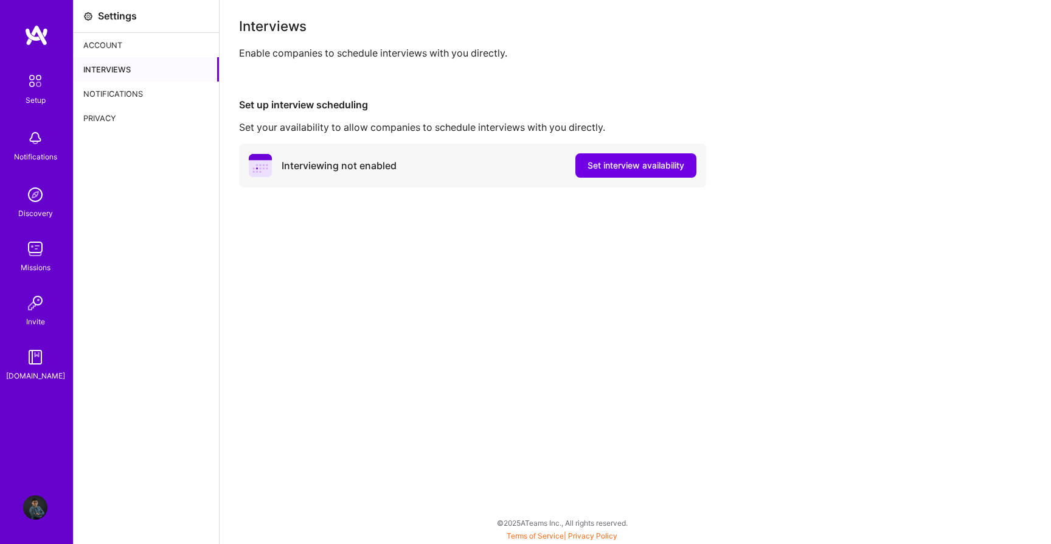
click at [408, 215] on div "Interviews Enable companies to schedule interviews with you directly. Set up in…" at bounding box center [635, 272] width 831 height 544
click at [492, 263] on div "Interviews Enable companies to schedule interviews with you directly. Set up in…" at bounding box center [635, 272] width 831 height 544
click at [632, 169] on span "Set interview availability" at bounding box center [636, 165] width 97 height 12
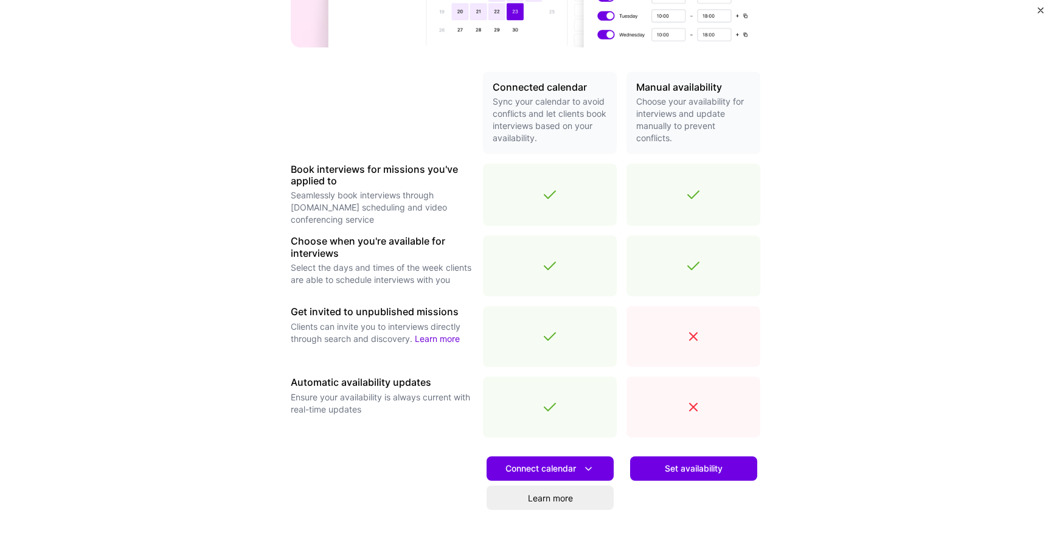
scroll to position [253, 0]
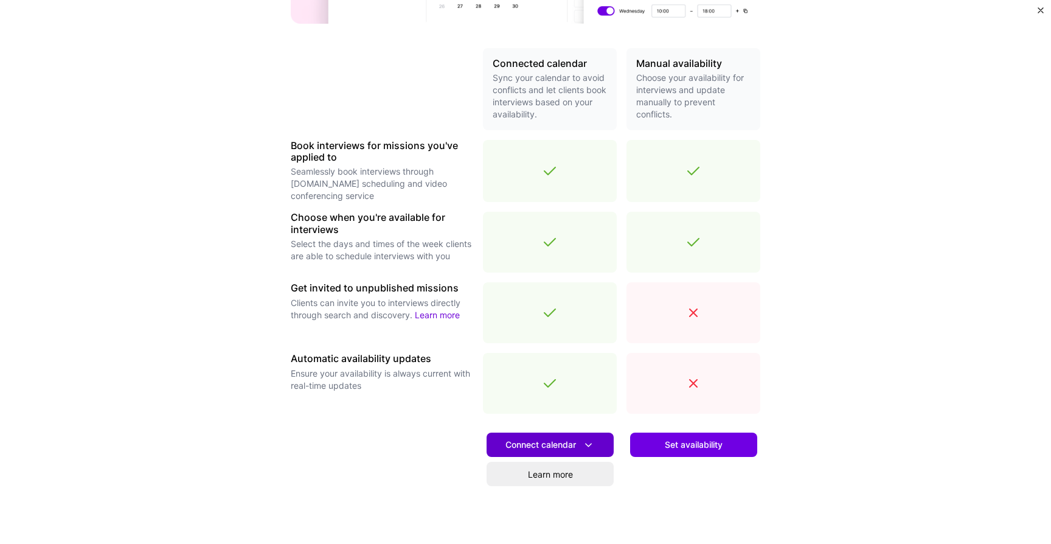
click at [577, 445] on span "Connect calendar" at bounding box center [549, 445] width 89 height 13
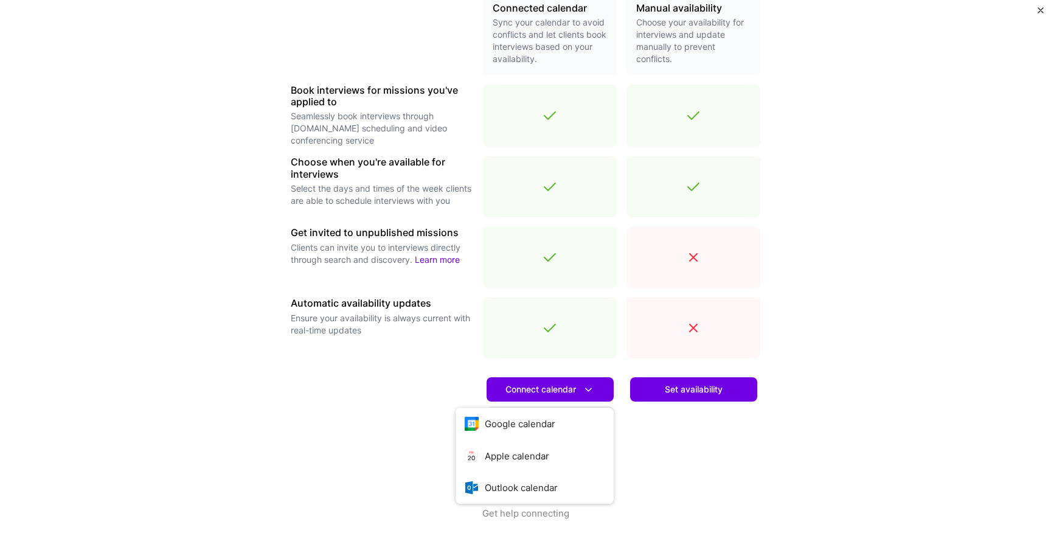
scroll to position [306, 0]
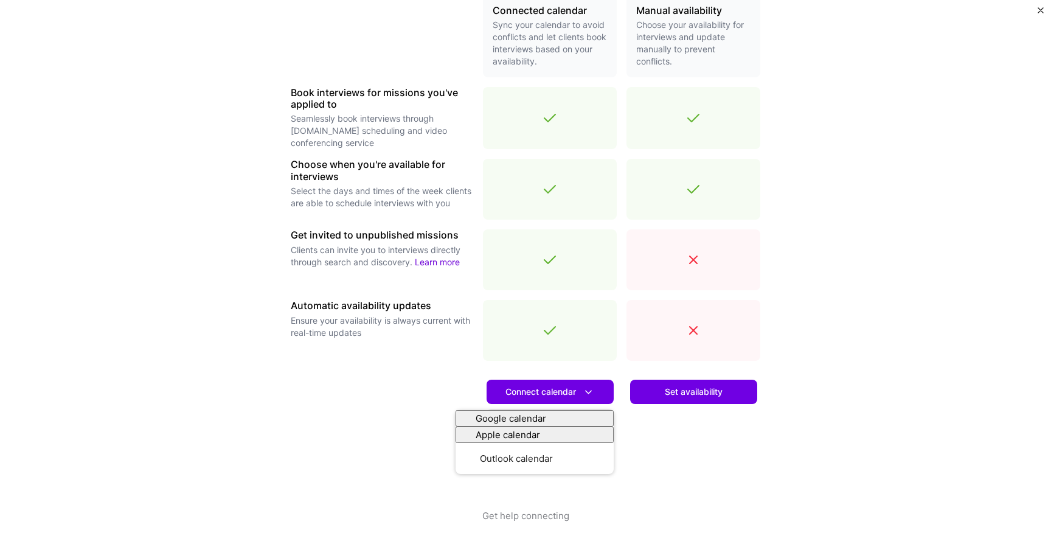
click at [414, 402] on div at bounding box center [382, 439] width 182 height 139
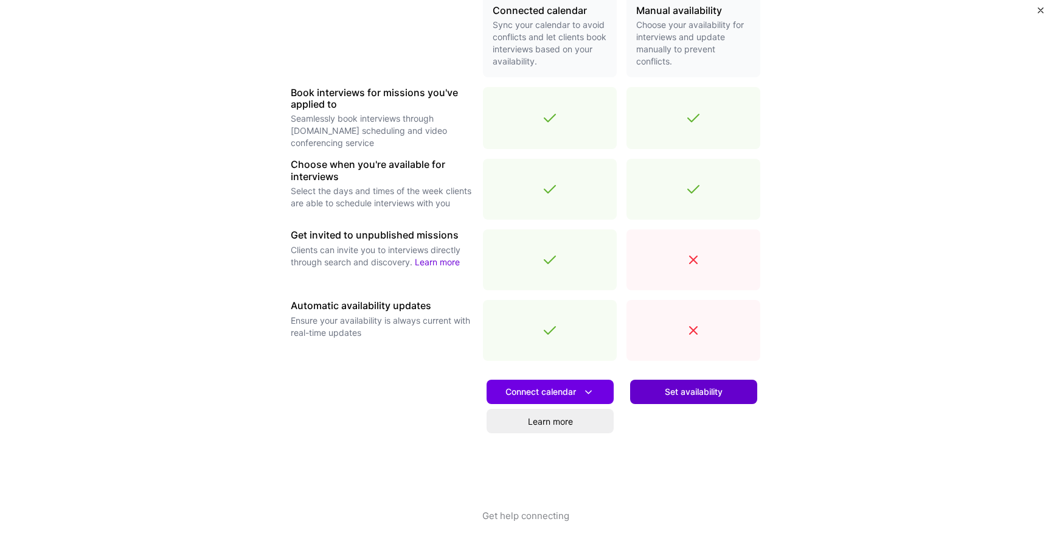
scroll to position [0, 0]
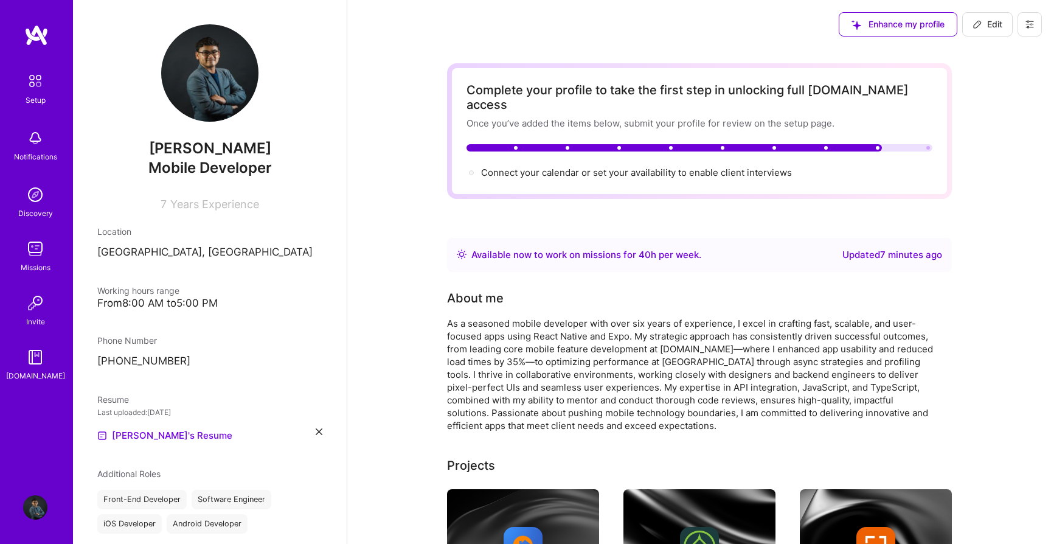
click at [41, 34] on img at bounding box center [36, 35] width 24 height 22
click at [1022, 23] on button at bounding box center [1030, 24] width 24 height 24
click at [970, 88] on button "Payment method" at bounding box center [996, 83] width 91 height 31
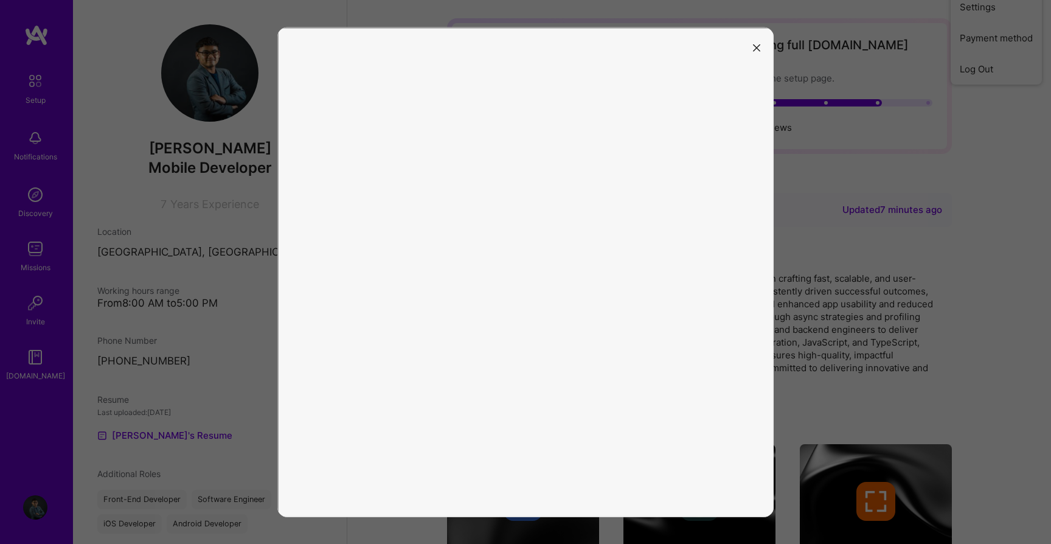
scroll to position [44, 0]
click at [752, 47] on button "modal" at bounding box center [756, 47] width 15 height 20
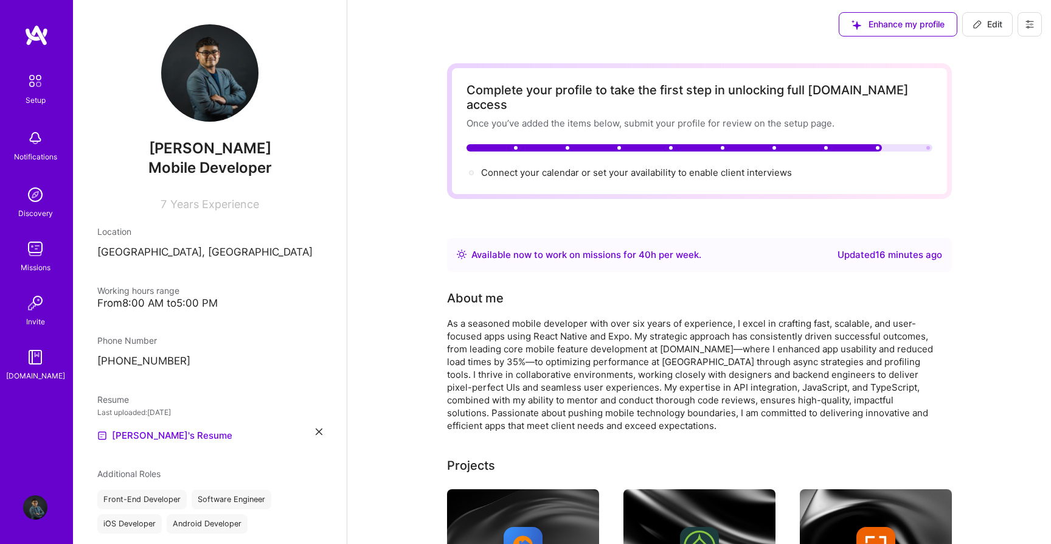
click at [990, 30] on span "Edit" at bounding box center [988, 24] width 30 height 12
select select "KH"
select select "Right Now"
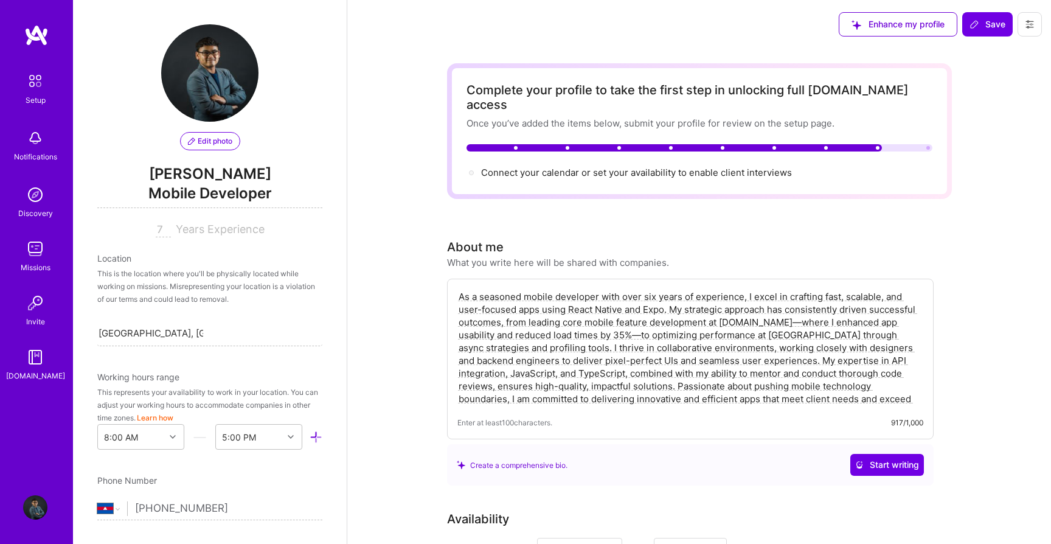
scroll to position [440, 0]
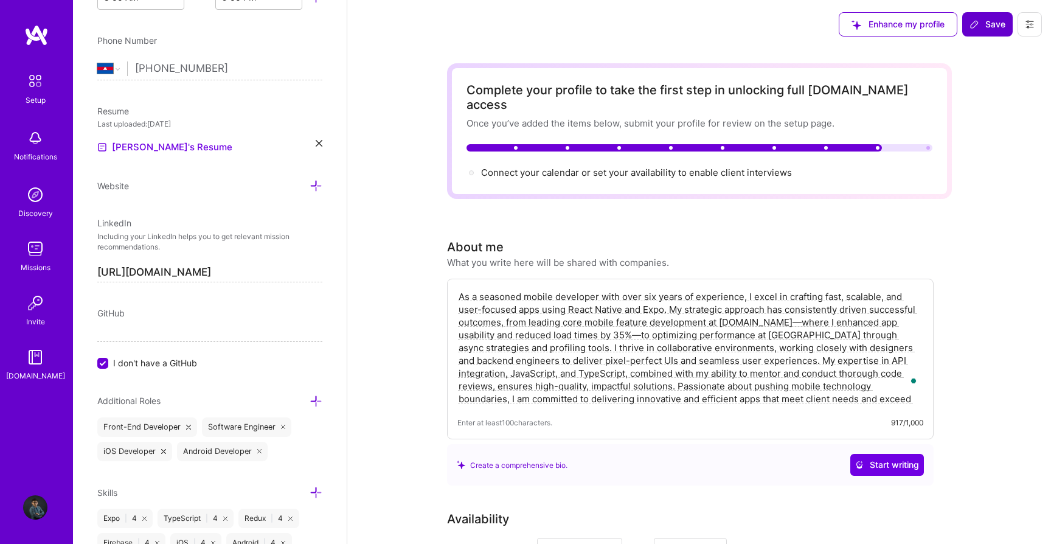
click at [986, 28] on span "Save" at bounding box center [988, 24] width 36 height 12
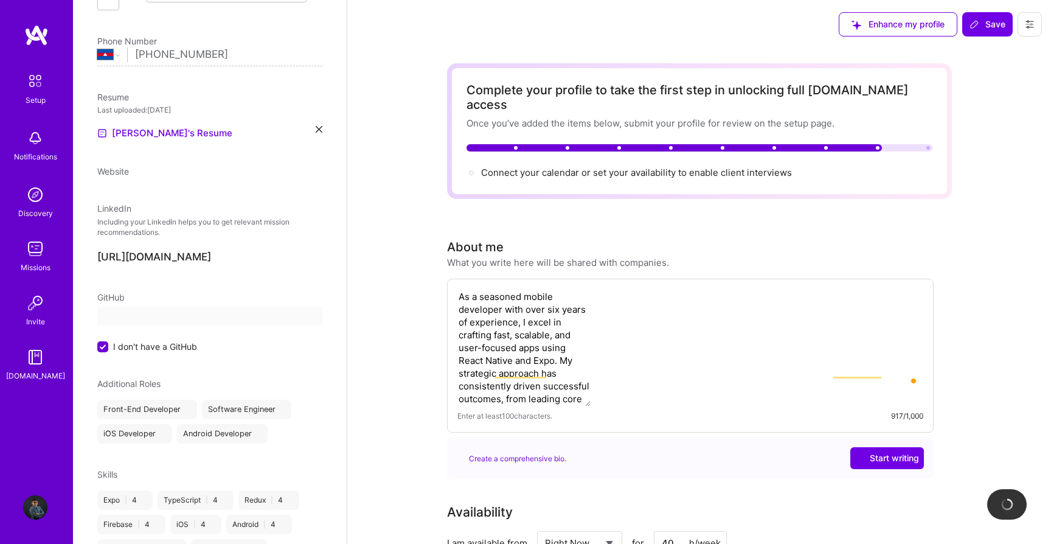
scroll to position [268, 0]
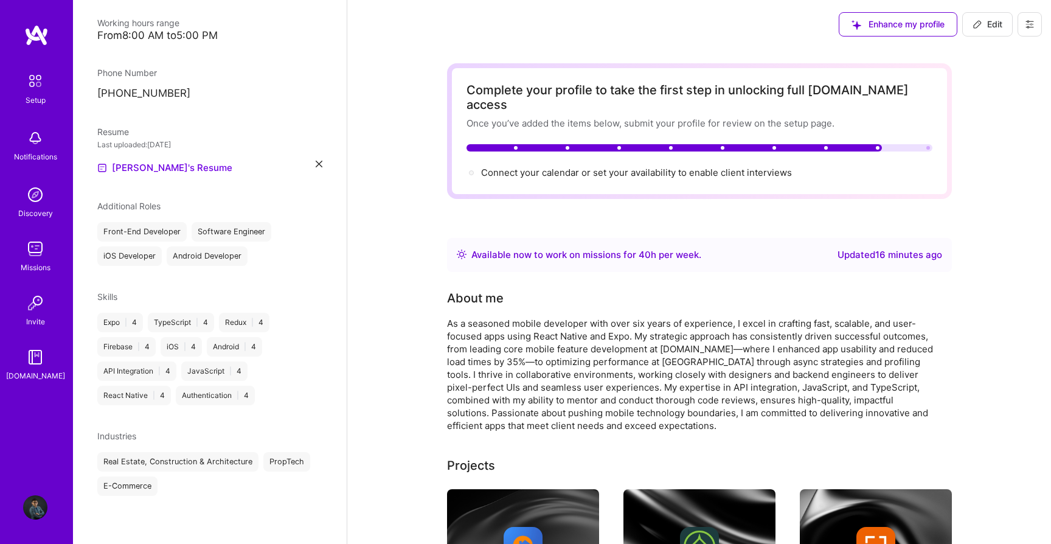
click at [1026, 27] on icon at bounding box center [1030, 24] width 10 height 10
click at [1002, 57] on button "Settings" at bounding box center [996, 51] width 91 height 31
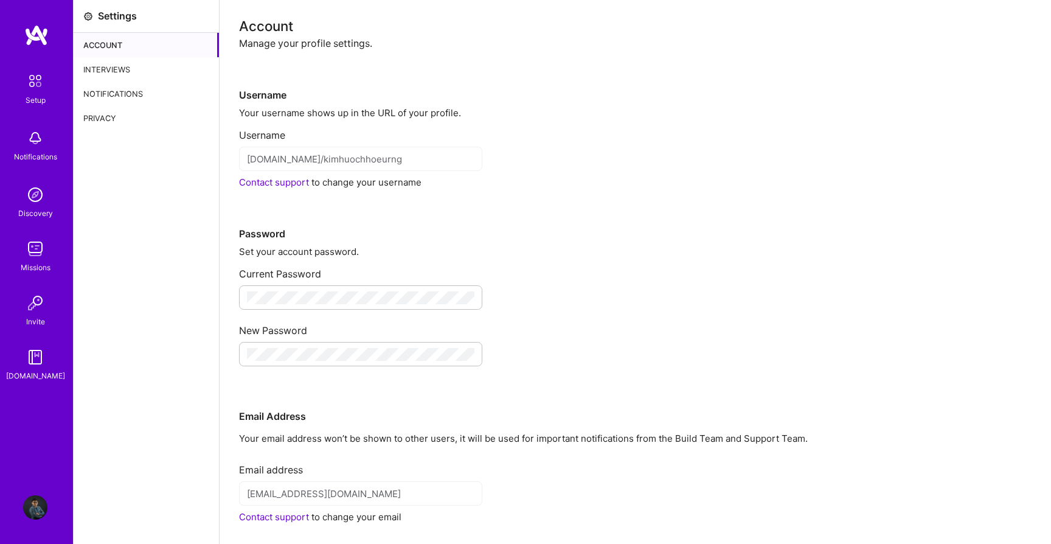
click at [106, 69] on div "Interviews" at bounding box center [146, 69] width 145 height 24
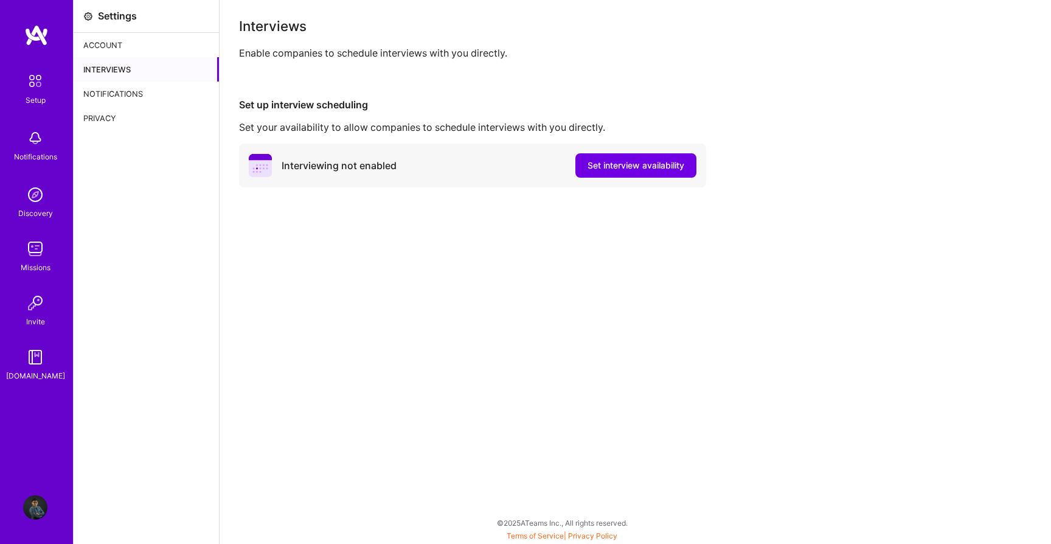
click at [109, 94] on div "Notifications" at bounding box center [146, 94] width 145 height 24
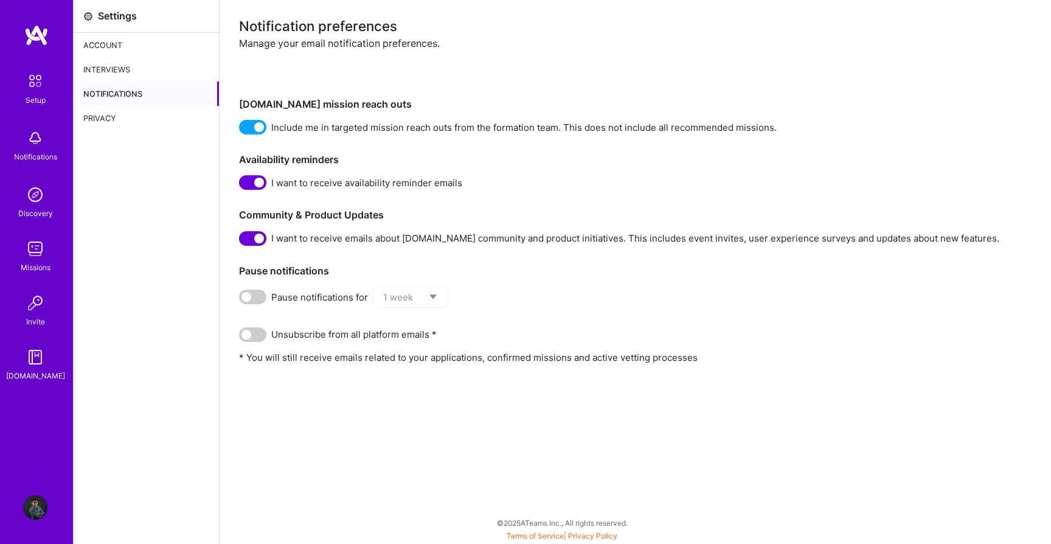
click at [103, 122] on div "Privacy" at bounding box center [146, 118] width 145 height 24
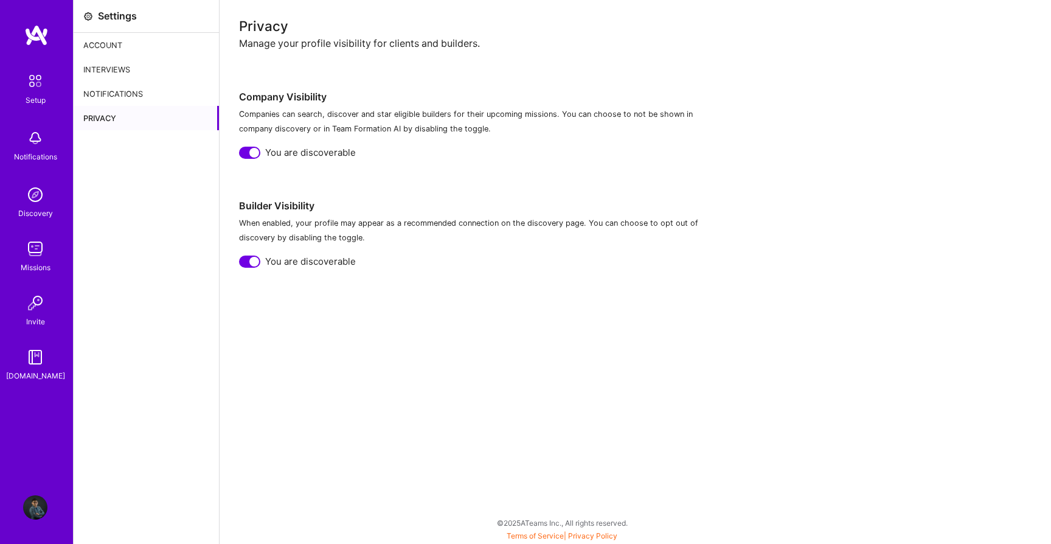
click at [105, 97] on div "Notifications" at bounding box center [146, 94] width 145 height 24
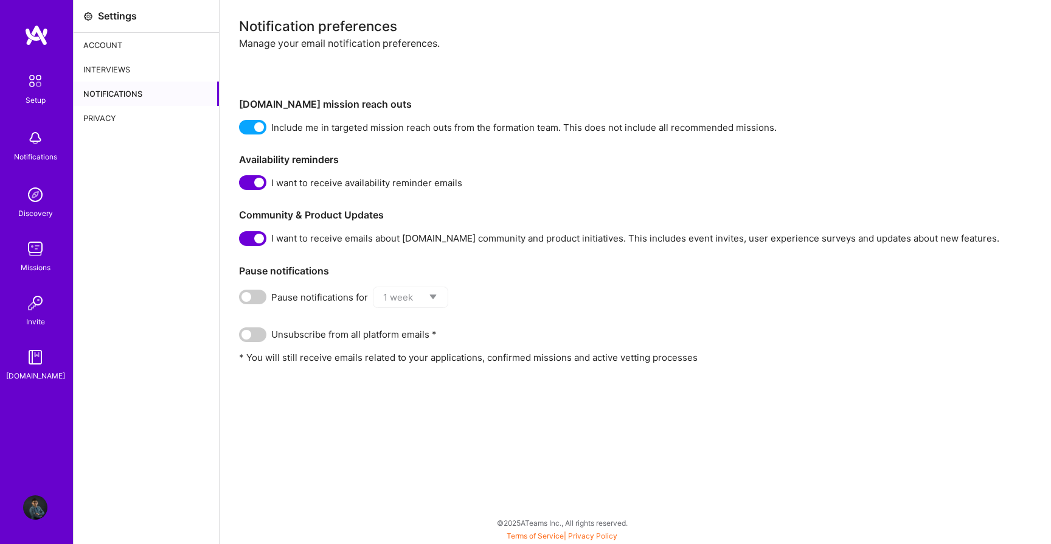
click at [109, 16] on div "Settings" at bounding box center [117, 16] width 39 height 13
click at [32, 509] on img at bounding box center [35, 507] width 24 height 24
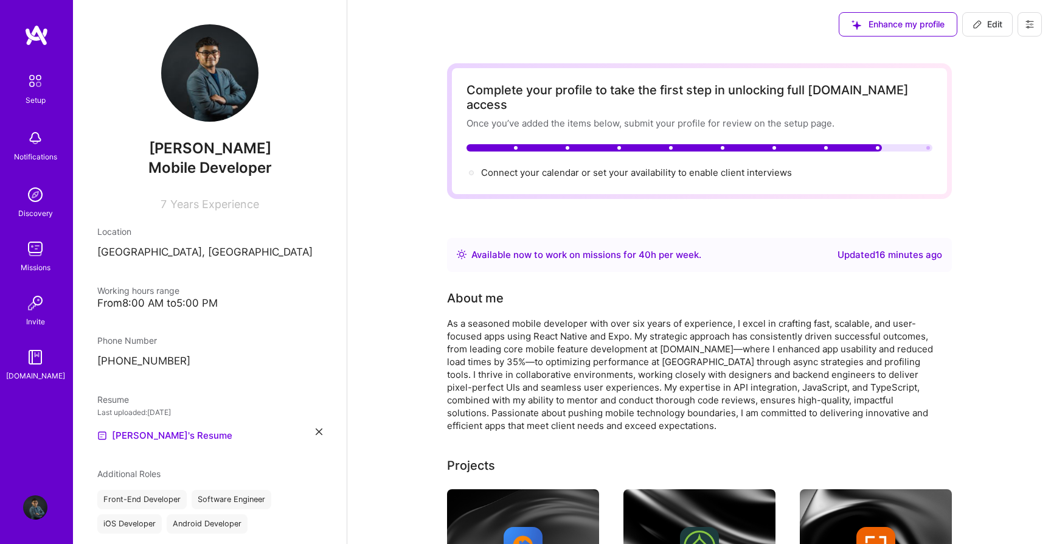
click at [1019, 22] on button at bounding box center [1030, 24] width 24 height 24
click at [999, 83] on button "Payment method" at bounding box center [996, 83] width 91 height 31
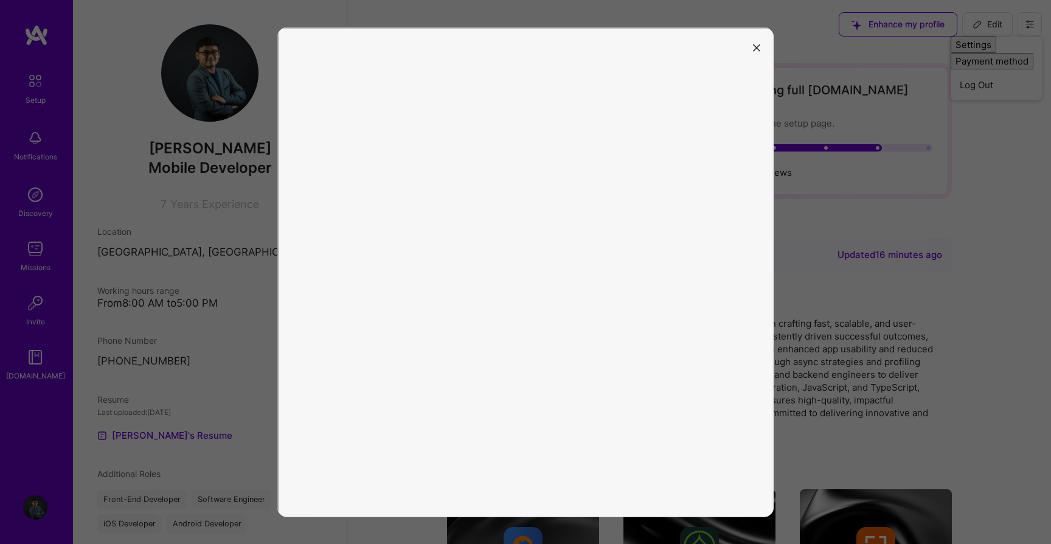
click at [756, 47] on icon "modal" at bounding box center [756, 47] width 7 height 7
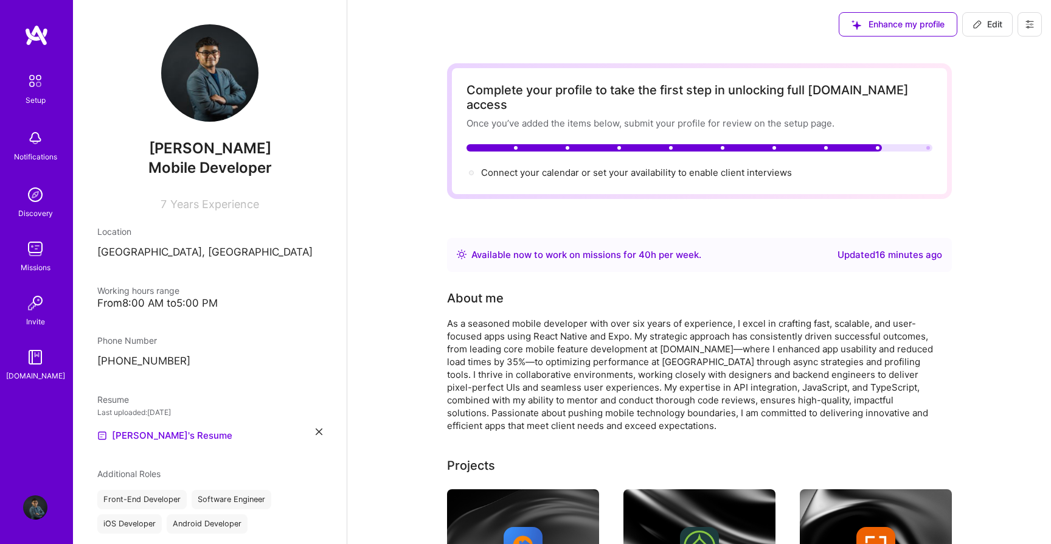
click at [37, 39] on img at bounding box center [36, 35] width 24 height 22
click at [35, 94] on div "Setup" at bounding box center [36, 100] width 20 height 13
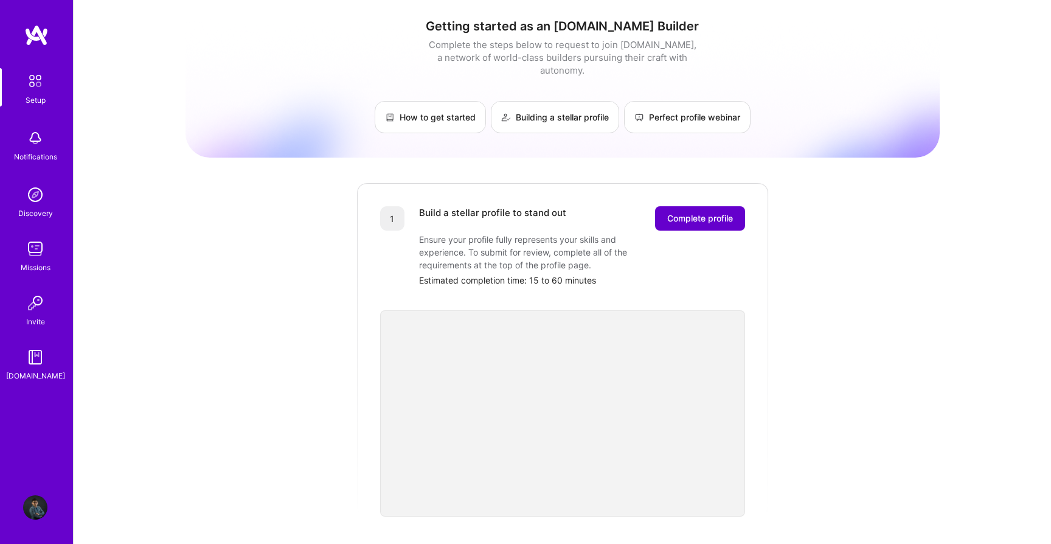
click at [695, 212] on span "Complete profile" at bounding box center [700, 218] width 66 height 12
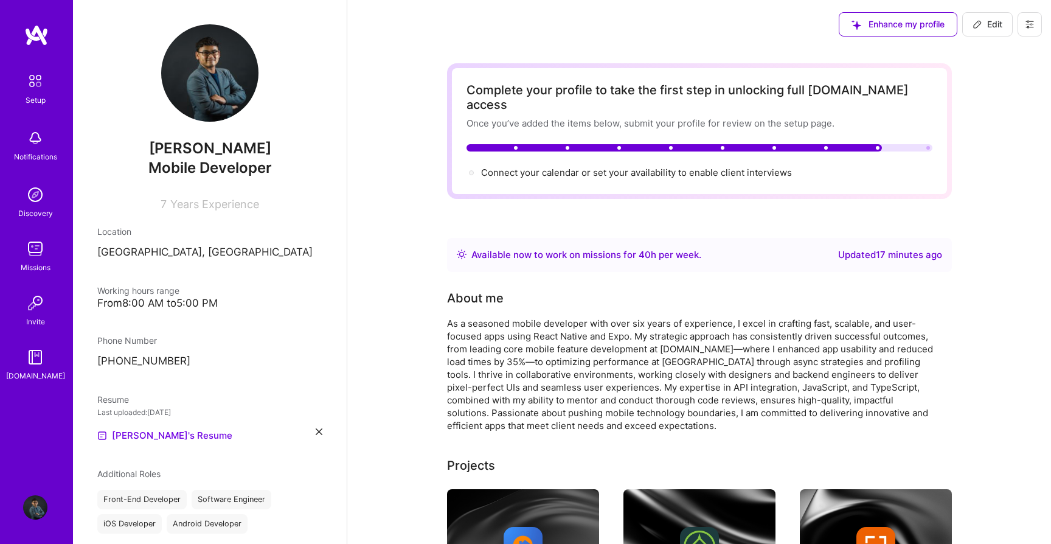
click at [30, 83] on img at bounding box center [36, 81] width 26 height 26
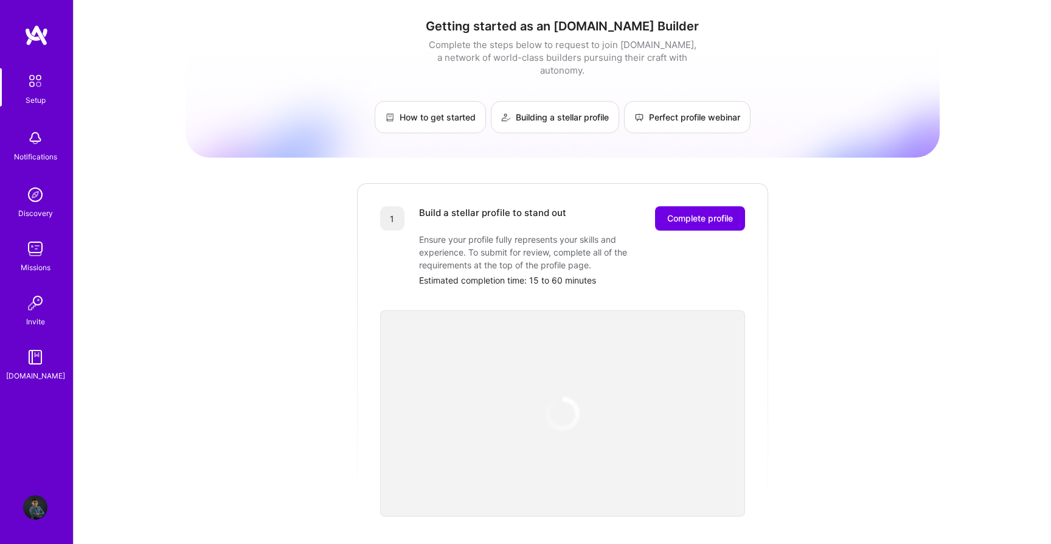
click at [186, 245] on div "Getting started as an [DOMAIN_NAME] Builder Complete the steps below to request…" at bounding box center [563, 475] width 754 height 932
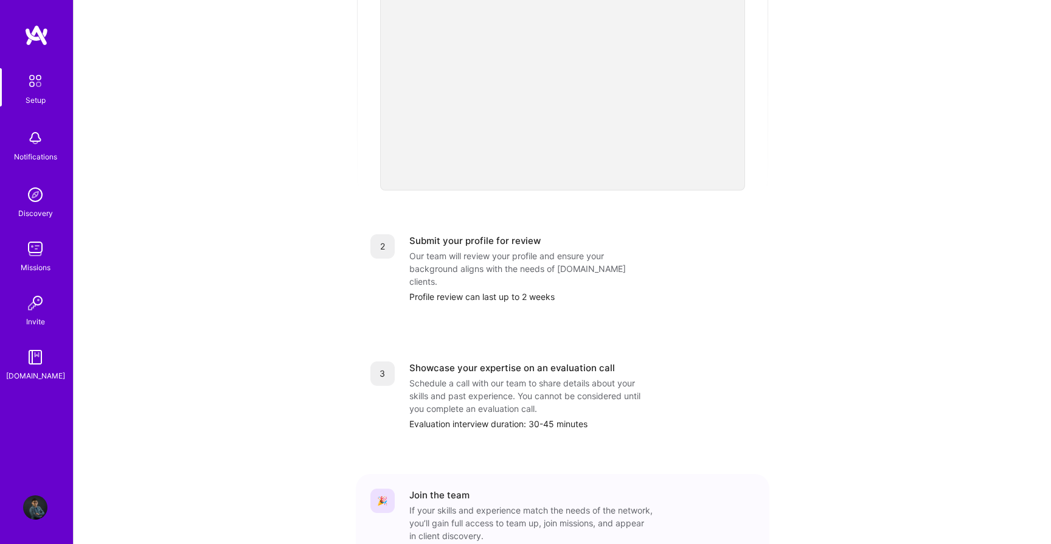
scroll to position [380, 0]
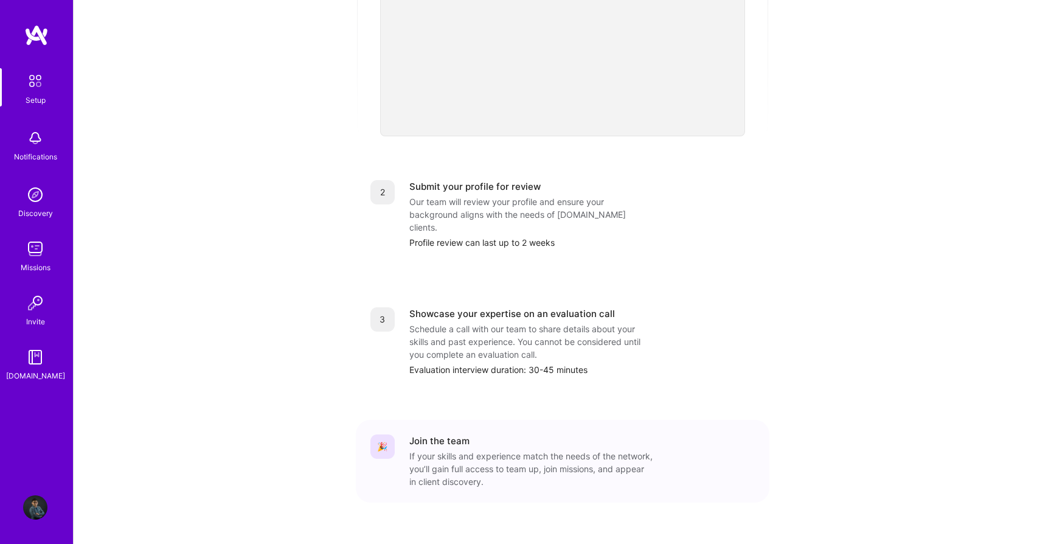
click at [392, 434] on div "🎉" at bounding box center [382, 446] width 24 height 24
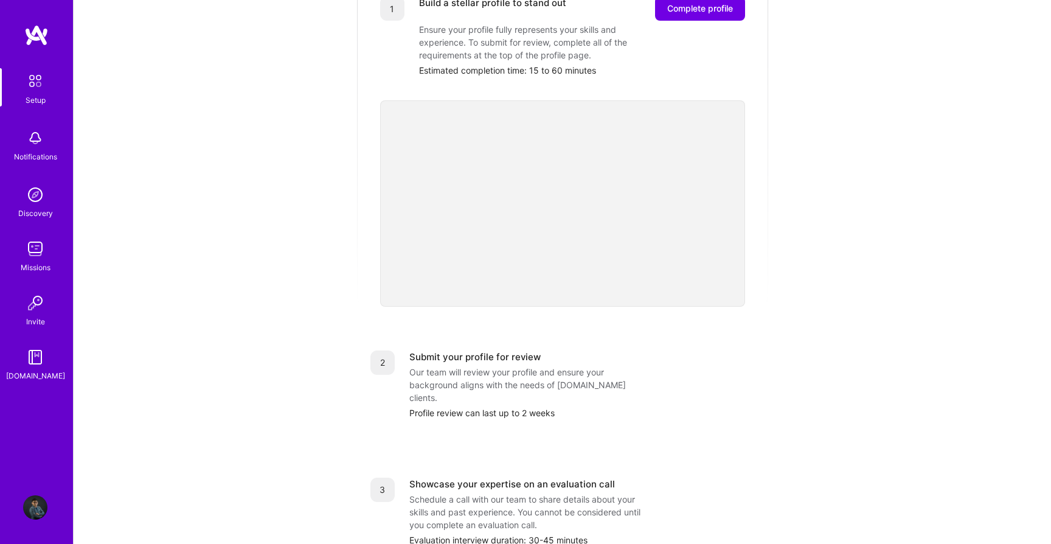
scroll to position [0, 0]
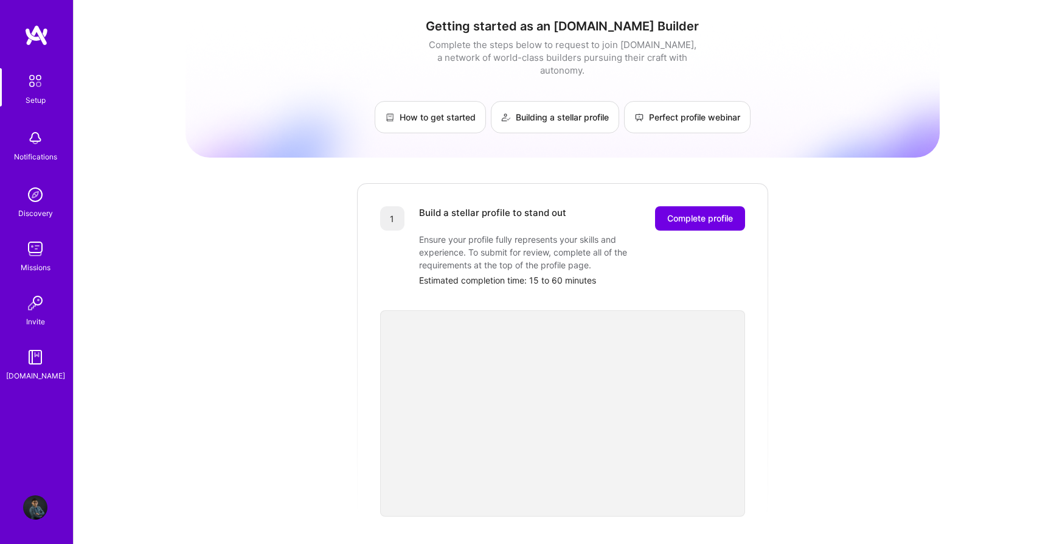
click at [46, 91] on img at bounding box center [36, 81] width 26 height 26
click at [35, 147] on img at bounding box center [35, 138] width 24 height 24
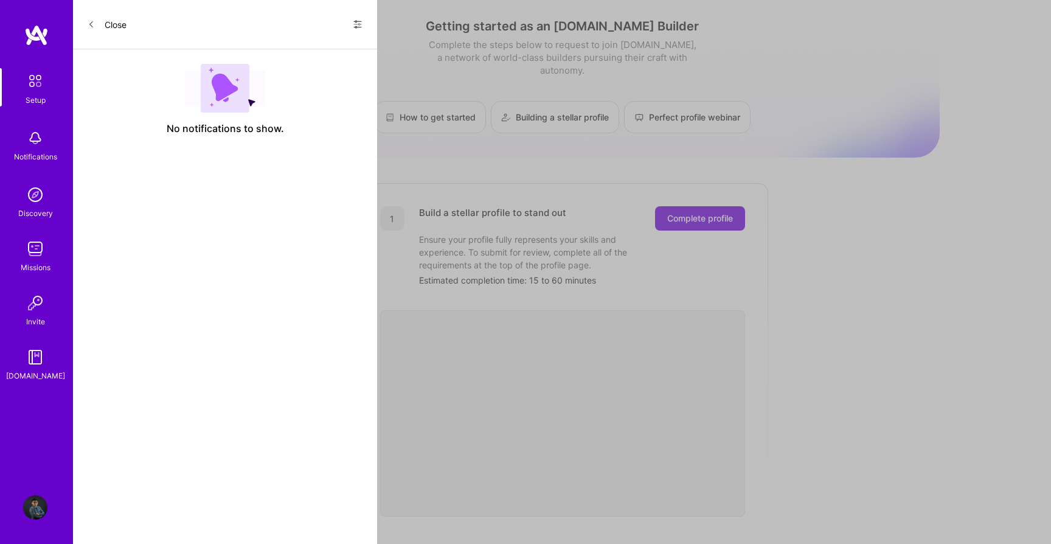
click at [36, 202] on img at bounding box center [35, 194] width 24 height 24
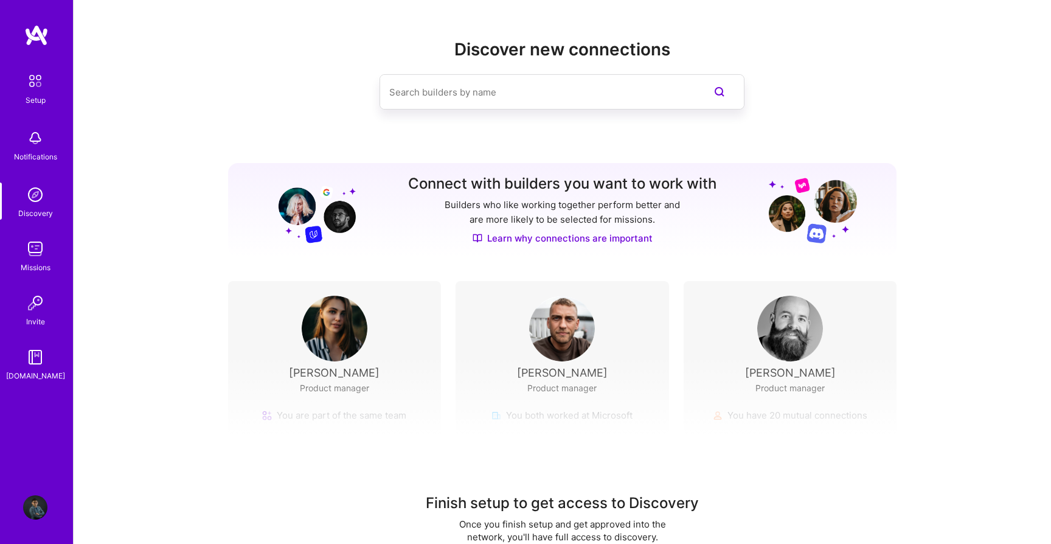
click at [39, 267] on div "Missions" at bounding box center [36, 267] width 30 height 13
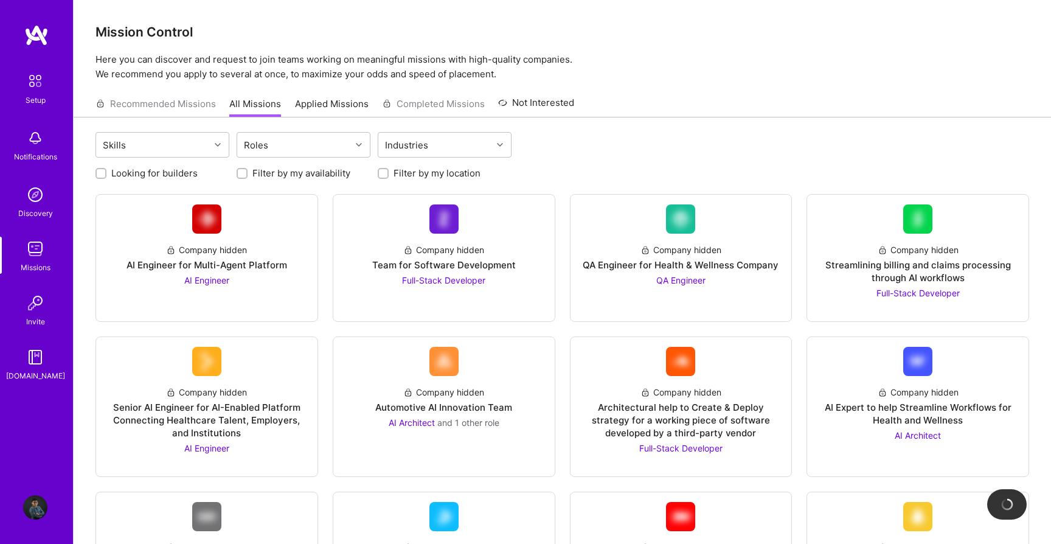
click at [36, 308] on img at bounding box center [35, 303] width 24 height 24
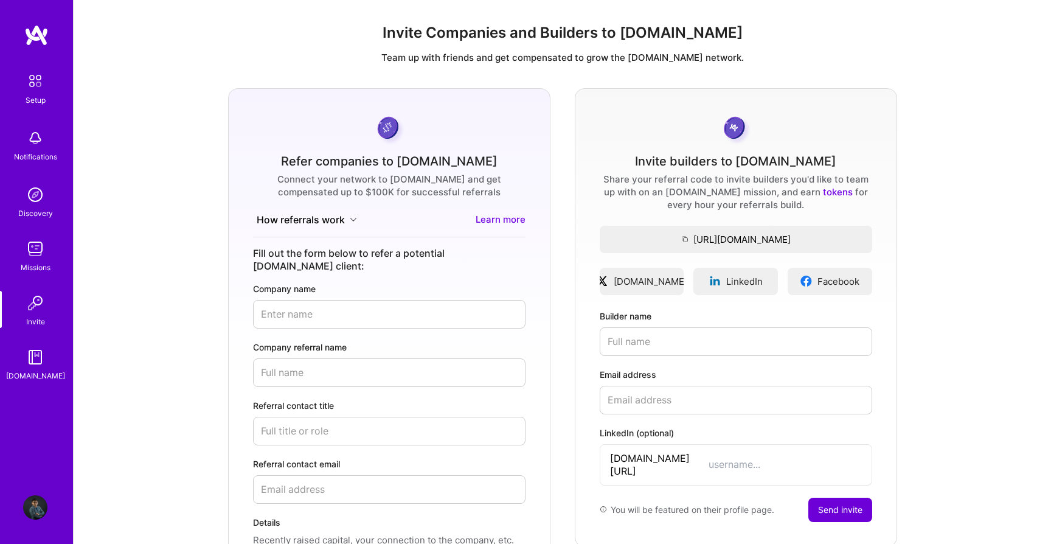
click at [35, 358] on img at bounding box center [35, 357] width 24 height 24
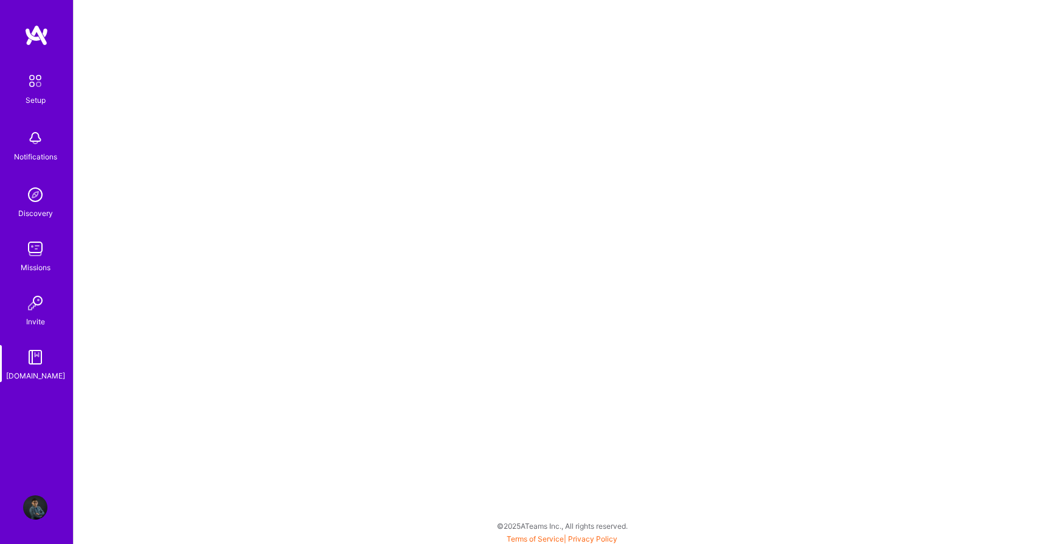
click at [38, 254] on img at bounding box center [35, 249] width 24 height 24
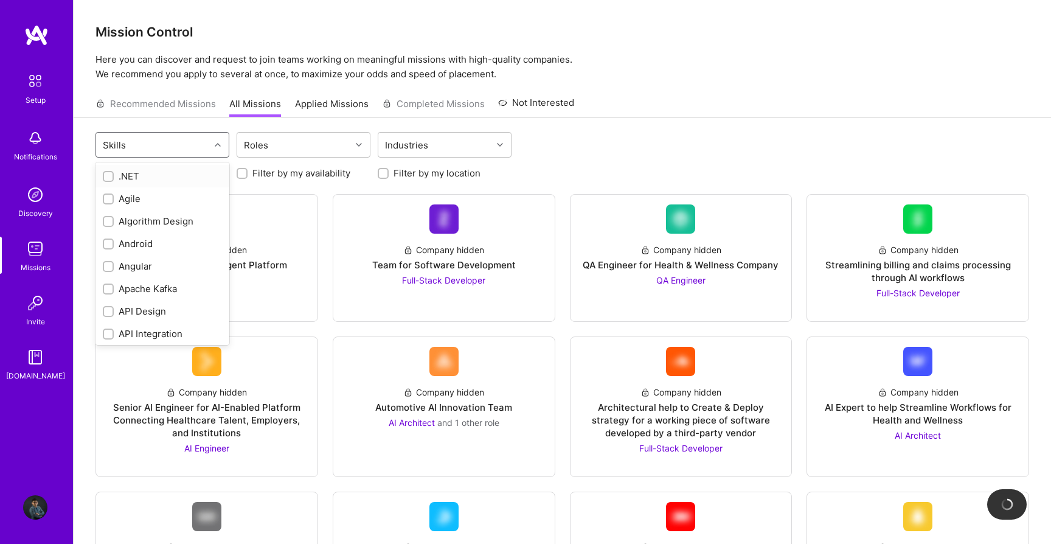
click at [215, 145] on icon at bounding box center [218, 145] width 6 height 6
type input "R"
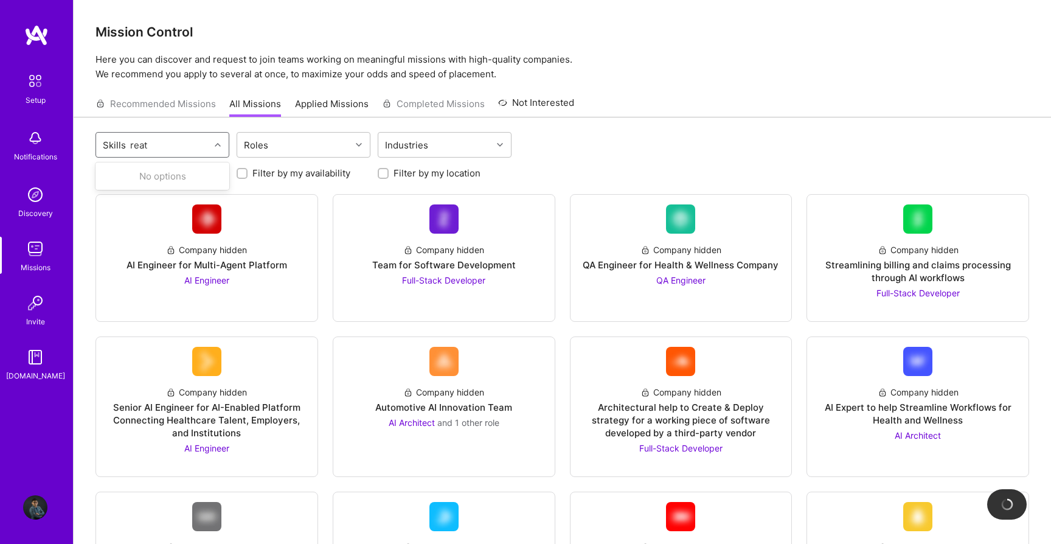
type input "rea"
click at [110, 195] on div at bounding box center [108, 198] width 11 height 11
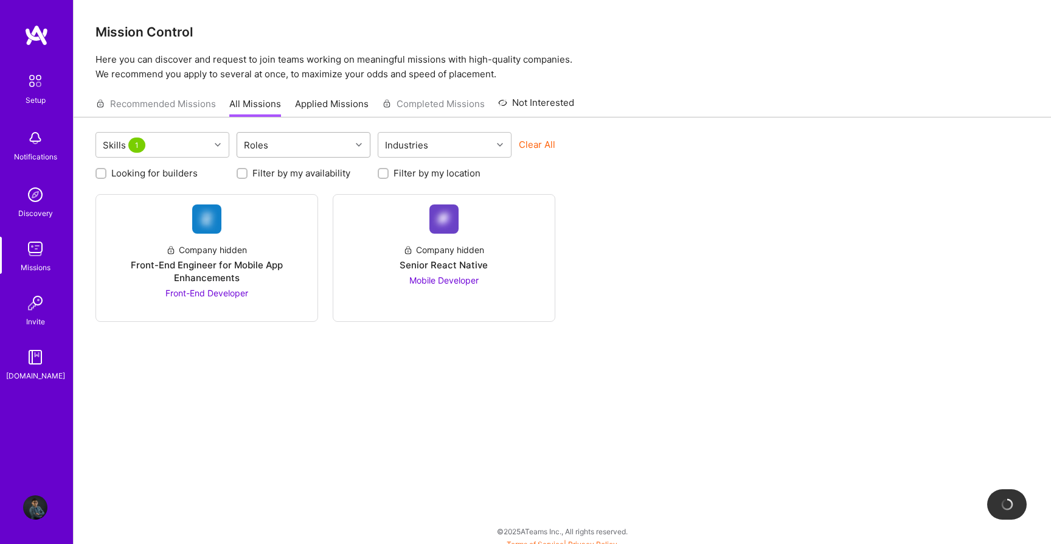
click at [286, 147] on div "Roles" at bounding box center [294, 145] width 114 height 24
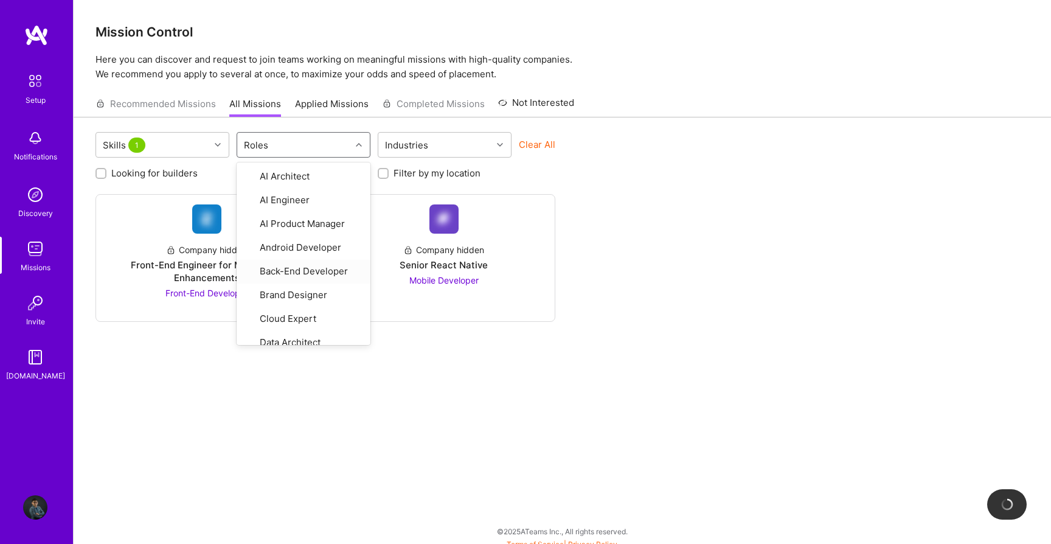
click at [421, 339] on div "Skills 1 option Back-End Developer focused, 5 of 28. 28 results available. Use …" at bounding box center [562, 334] width 977 height 435
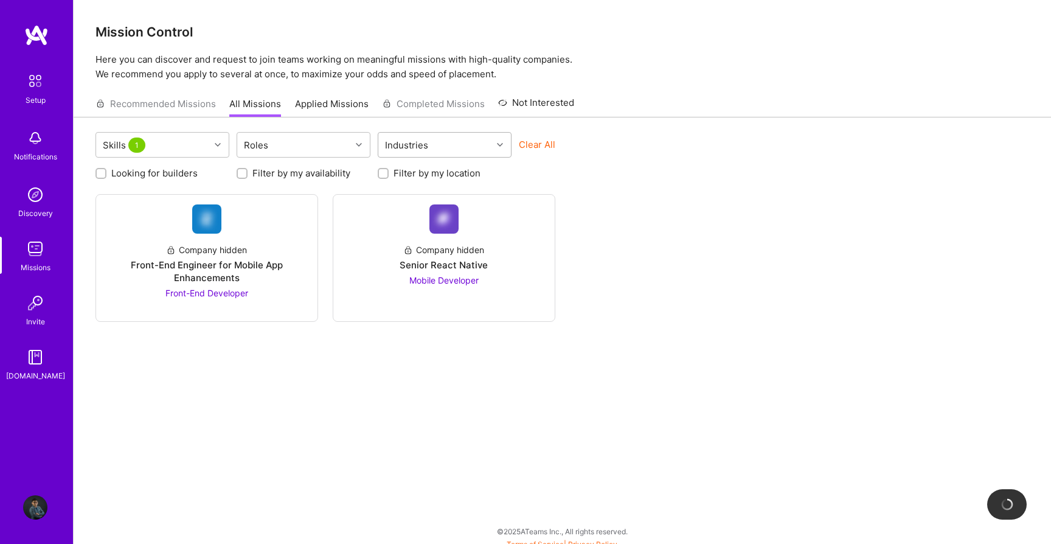
click at [413, 148] on div "Industries" at bounding box center [406, 145] width 49 height 18
click at [399, 353] on div "Skills 1 Roles option Consulting focused, 1 of 1. 1 result available. Use Up an…" at bounding box center [562, 334] width 977 height 435
click at [398, 288] on link "Company hidden Senior React Native Mobile Developer" at bounding box center [444, 257] width 202 height 107
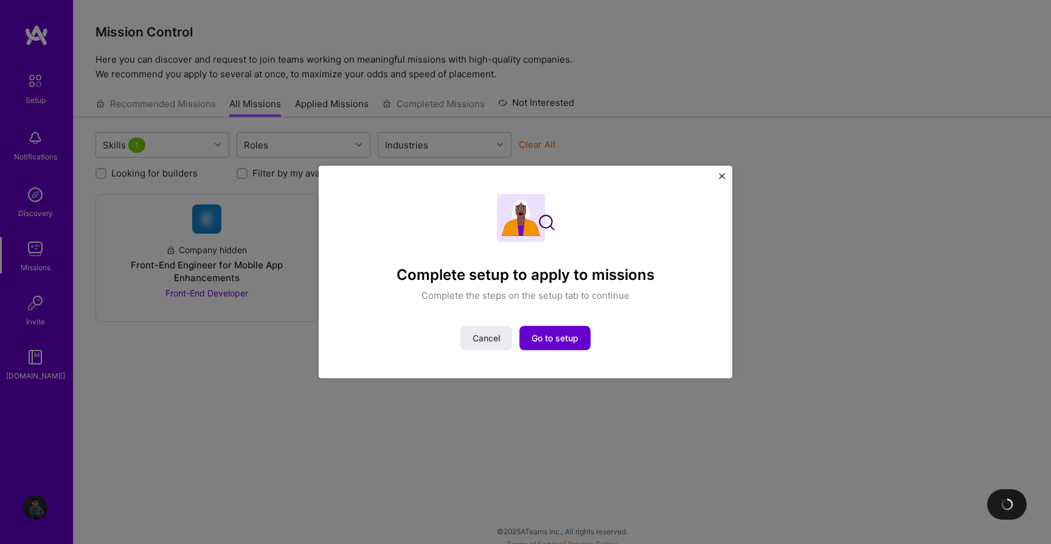
click at [555, 335] on span "Go to setup" at bounding box center [555, 337] width 47 height 12
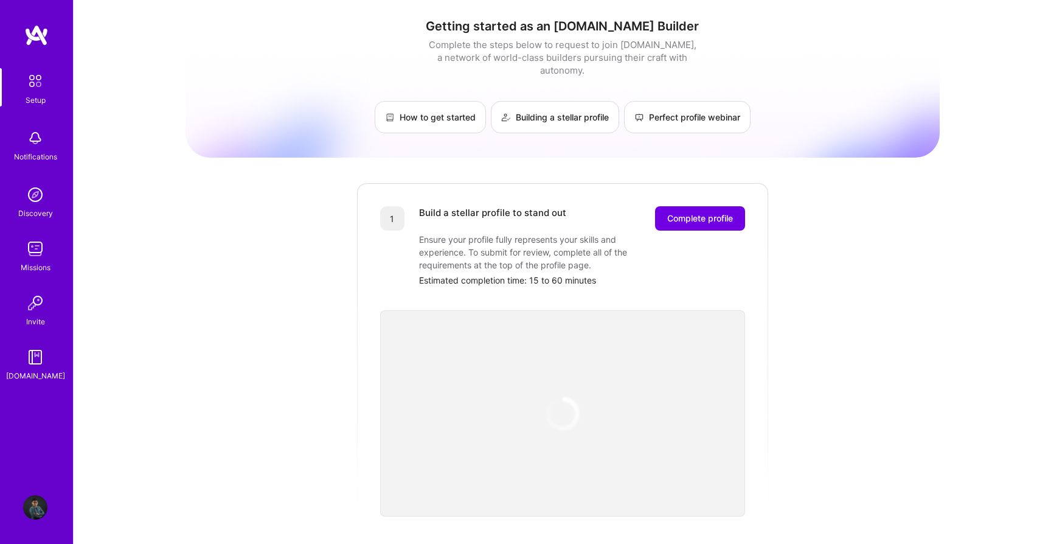
click at [271, 305] on div "Getting started as an [DOMAIN_NAME] Builder Complete the steps below to request…" at bounding box center [563, 475] width 754 height 932
click at [692, 212] on button "Complete profile" at bounding box center [700, 218] width 90 height 24
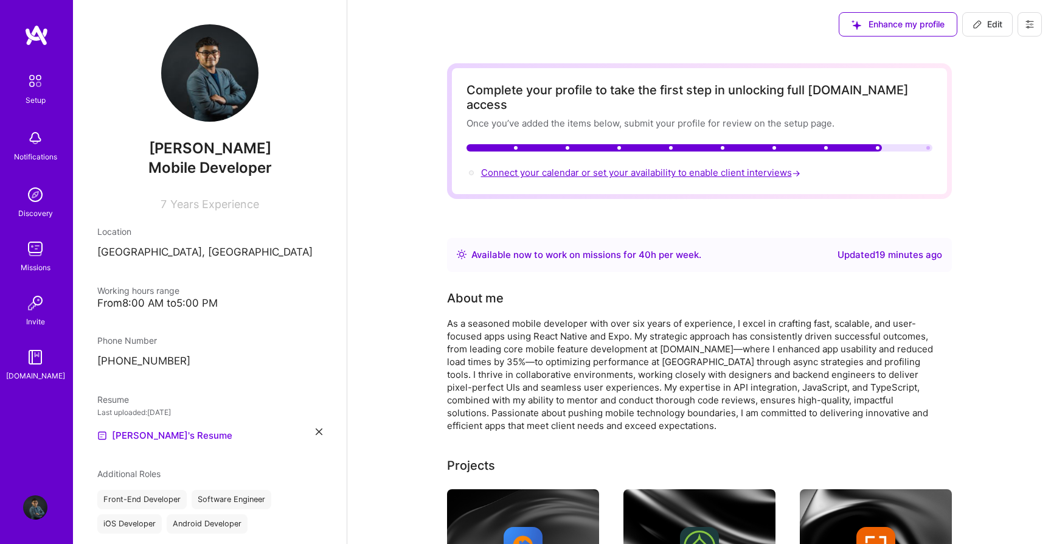
click at [652, 167] on span "Connect your calendar or set your availability to enable client interviews →" at bounding box center [642, 173] width 322 height 12
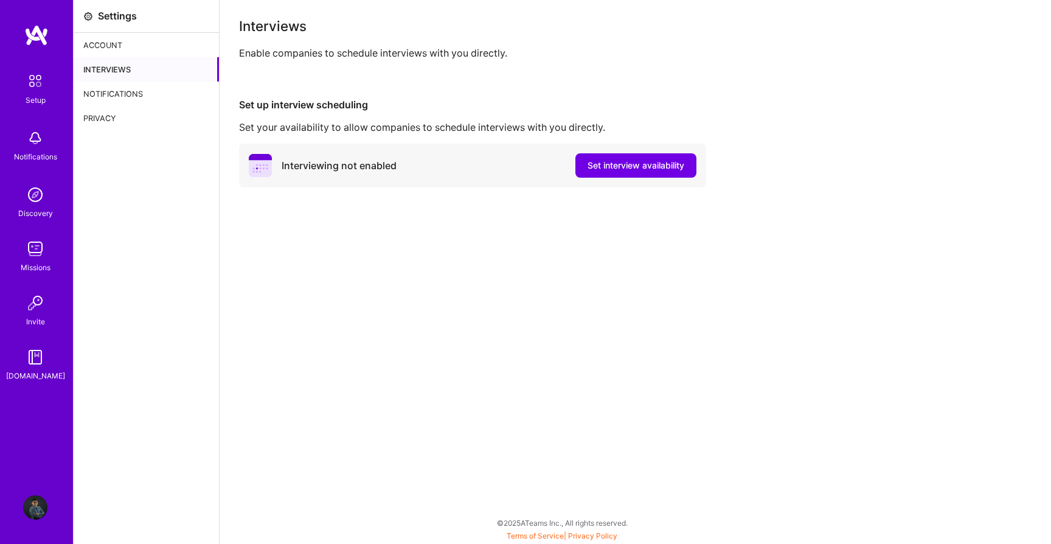
click at [540, 260] on div "Interviews Enable companies to schedule interviews with you directly. Set up in…" at bounding box center [635, 272] width 831 height 544
click at [580, 249] on div "Interviews Enable companies to schedule interviews with you directly. Set up in…" at bounding box center [635, 272] width 831 height 544
click at [617, 168] on span "Set interview availability" at bounding box center [636, 165] width 97 height 12
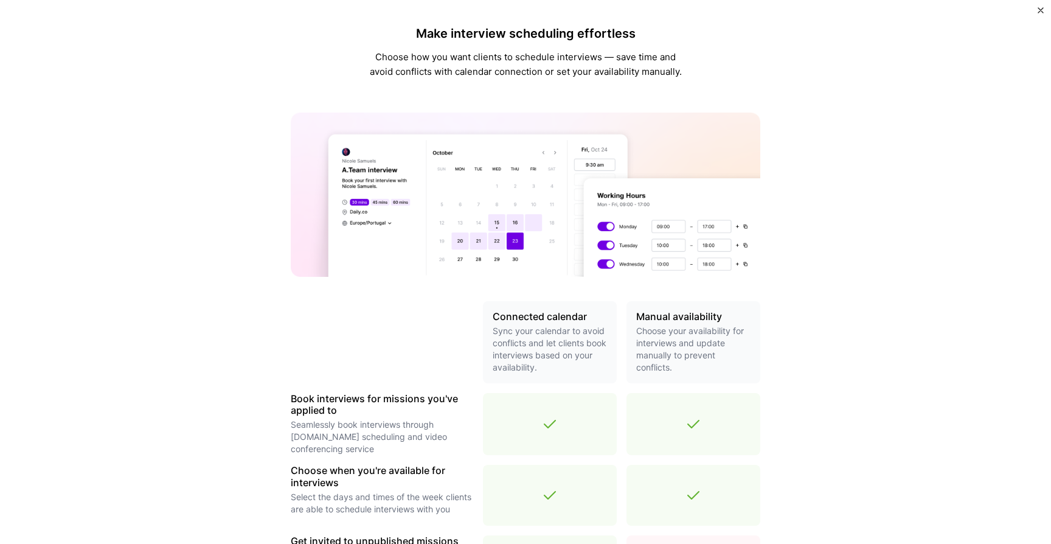
scroll to position [140, 0]
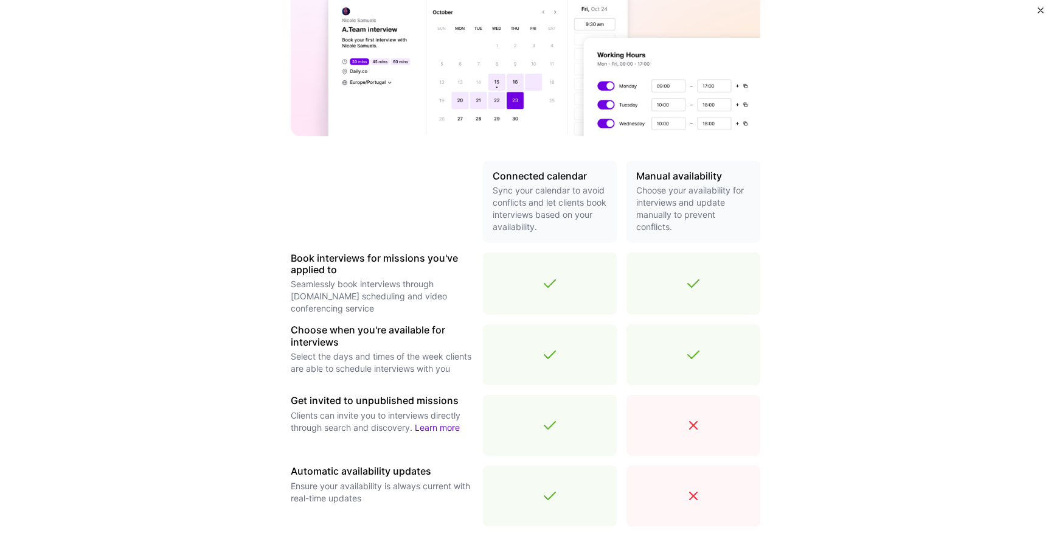
click at [684, 213] on p "Choose your availability for interviews and update manually to prevent conflict…" at bounding box center [693, 208] width 114 height 49
click at [671, 117] on img at bounding box center [526, 54] width 470 height 164
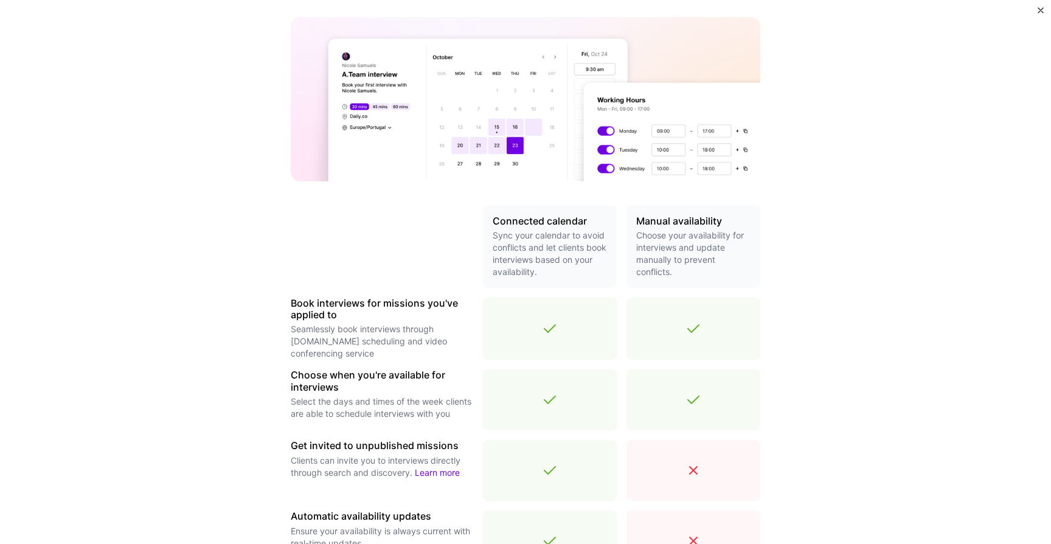
scroll to position [308, 0]
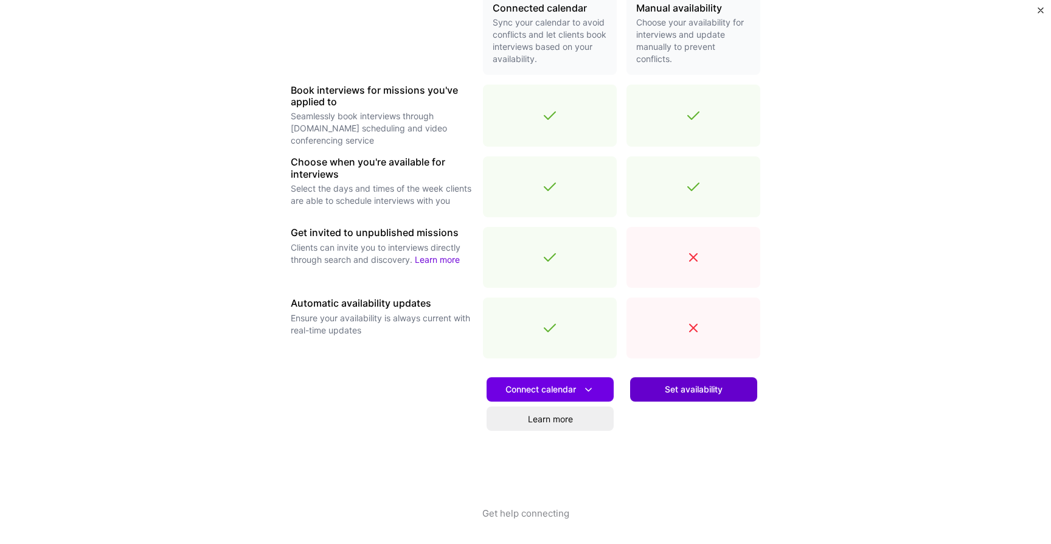
click at [657, 394] on button "Set availability" at bounding box center [693, 389] width 127 height 24
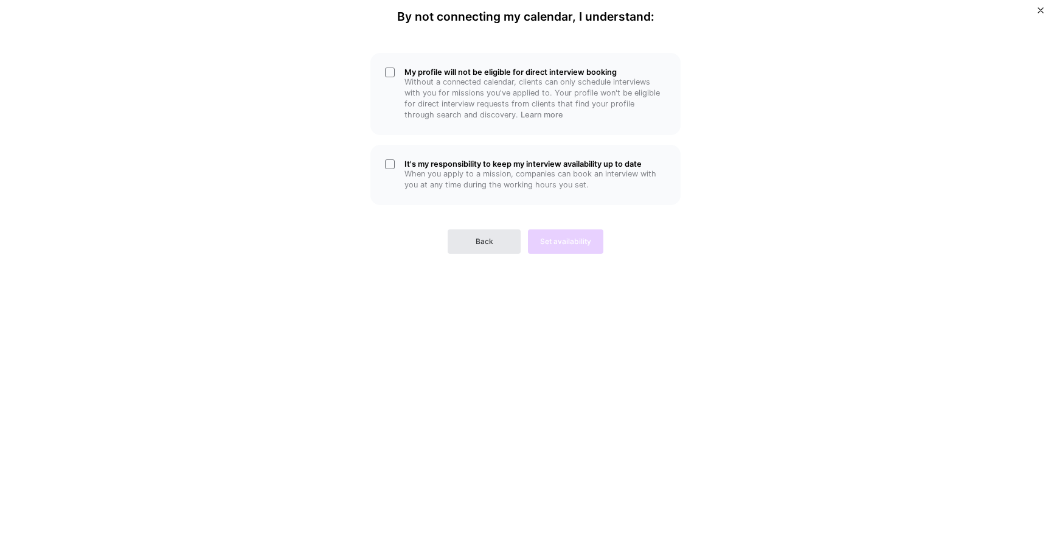
click at [456, 244] on button "Back" at bounding box center [484, 241] width 73 height 24
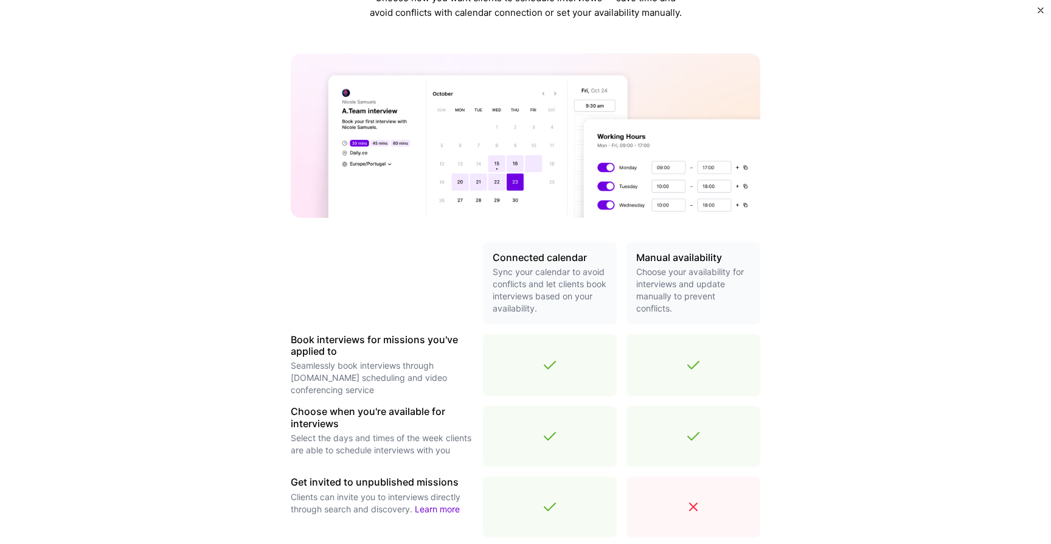
scroll to position [308, 0]
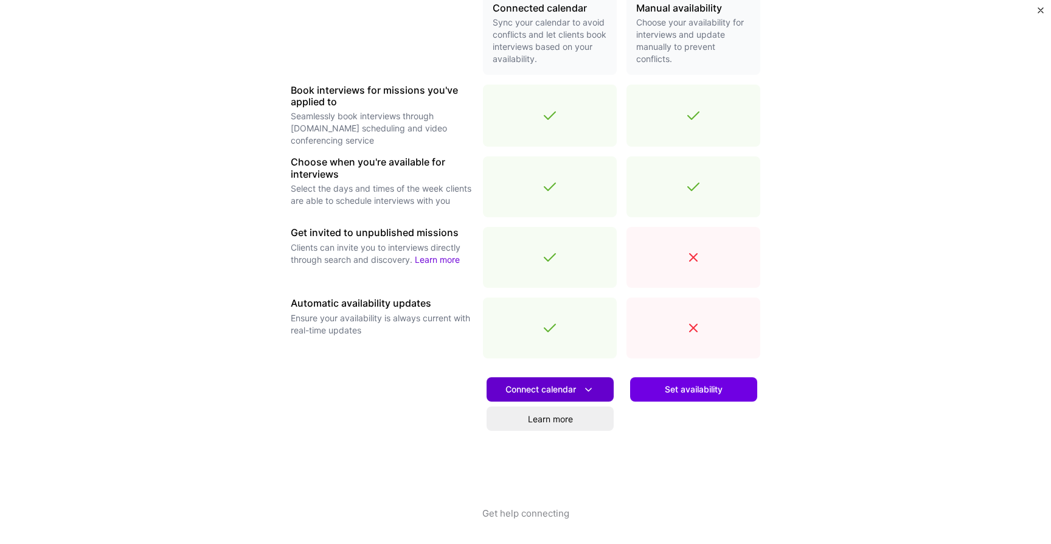
click at [544, 395] on span "Connect calendar" at bounding box center [549, 389] width 89 height 13
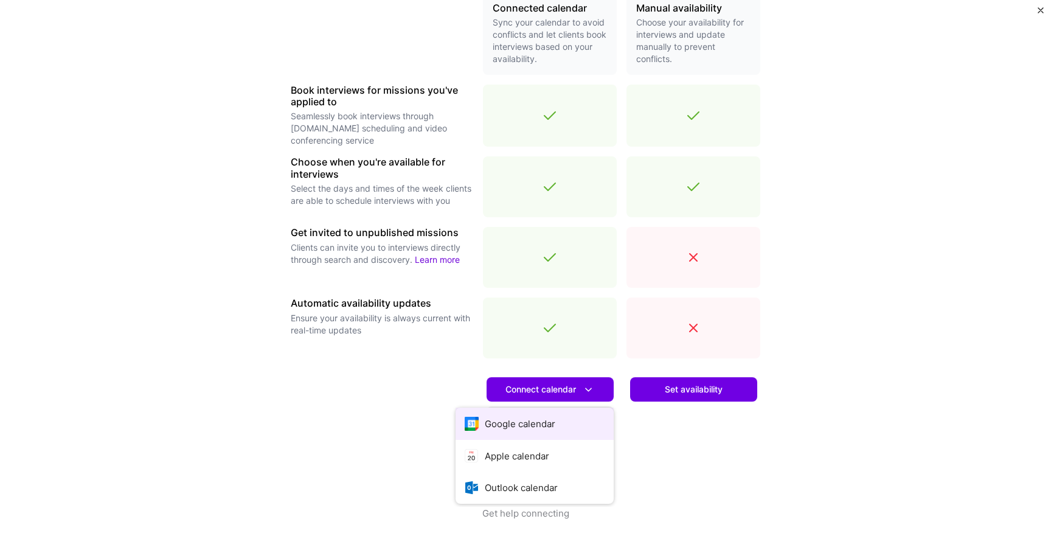
click at [543, 428] on button "Google calendar" at bounding box center [535, 424] width 158 height 32
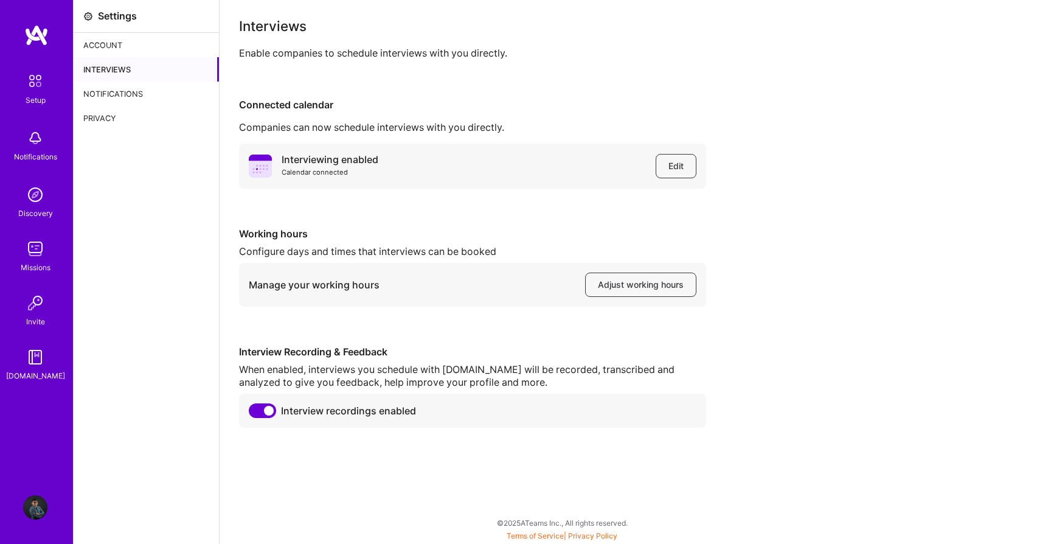
click at [468, 464] on div "Interviews Enable companies to schedule interviews with you directly. Connected…" at bounding box center [635, 272] width 831 height 544
click at [681, 168] on span "Edit" at bounding box center [675, 166] width 15 height 12
click at [628, 288] on span "Adjust working hours" at bounding box center [641, 285] width 86 height 12
click at [723, 369] on div "Interviewing enabled Calendar connected Edit Working hours Configure days and t…" at bounding box center [635, 286] width 793 height 284
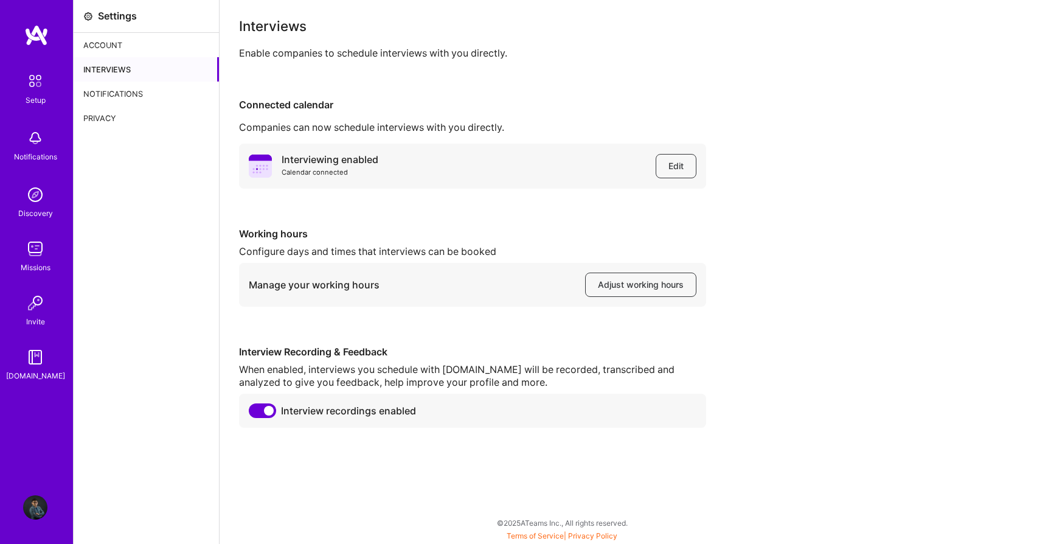
click at [36, 79] on img at bounding box center [36, 81] width 26 height 26
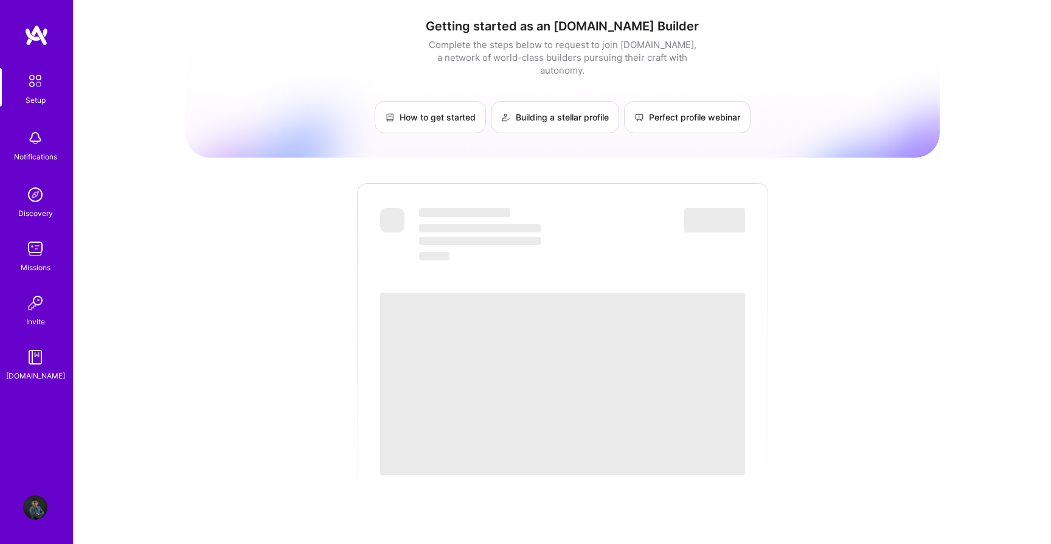
click at [223, 237] on div "Getting started as an [DOMAIN_NAME] Builder Complete the steps below to request…" at bounding box center [563, 443] width 754 height 868
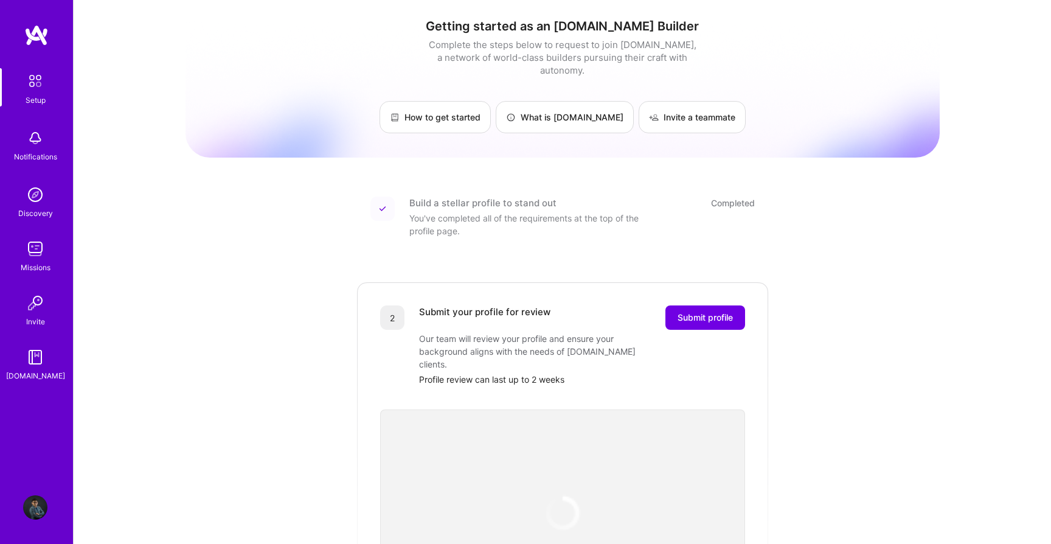
click at [223, 237] on div "Getting started as an [DOMAIN_NAME] Builder Complete the steps below to request…" at bounding box center [563, 461] width 754 height 904
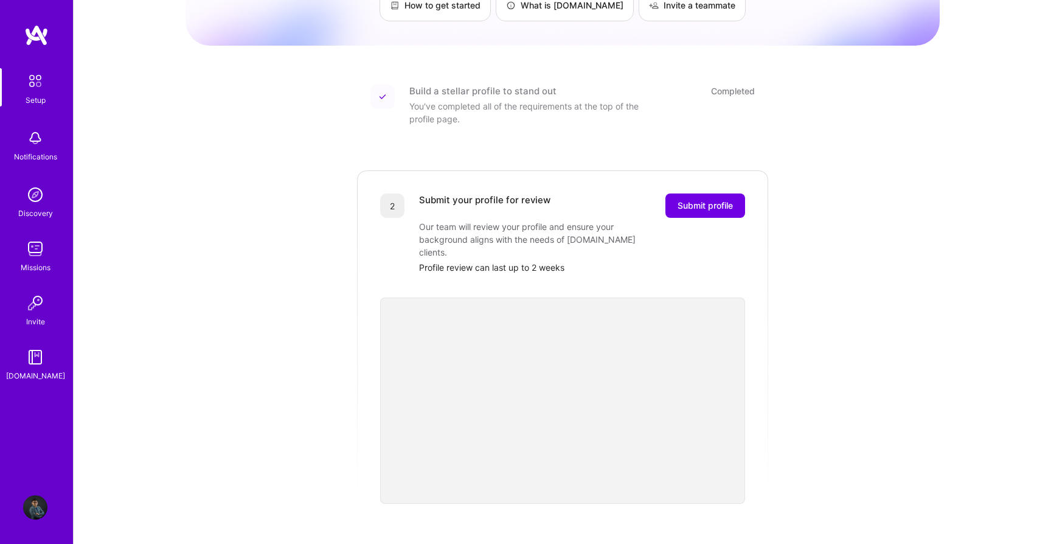
scroll to position [119, 0]
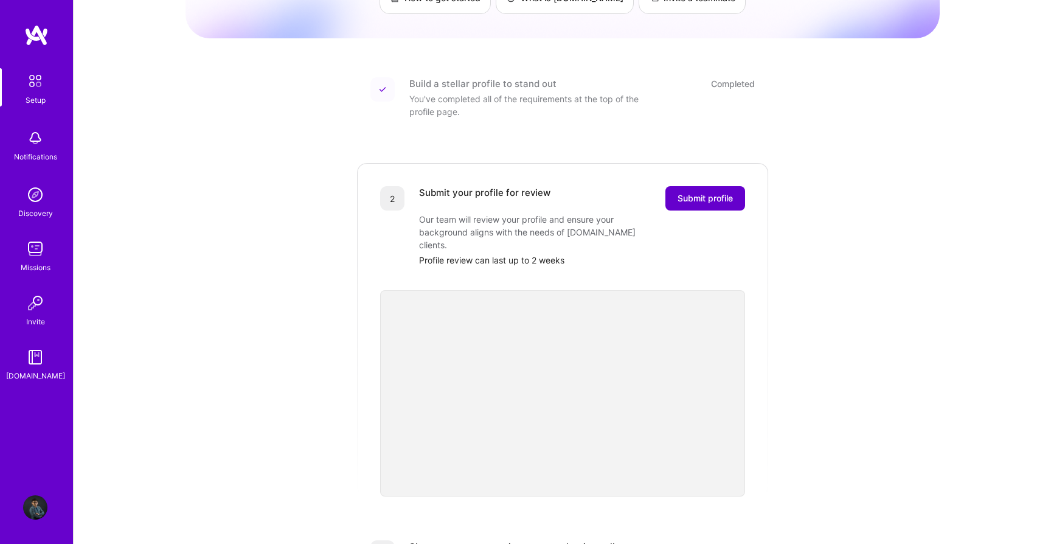
click at [701, 192] on span "Submit profile" at bounding box center [705, 198] width 55 height 12
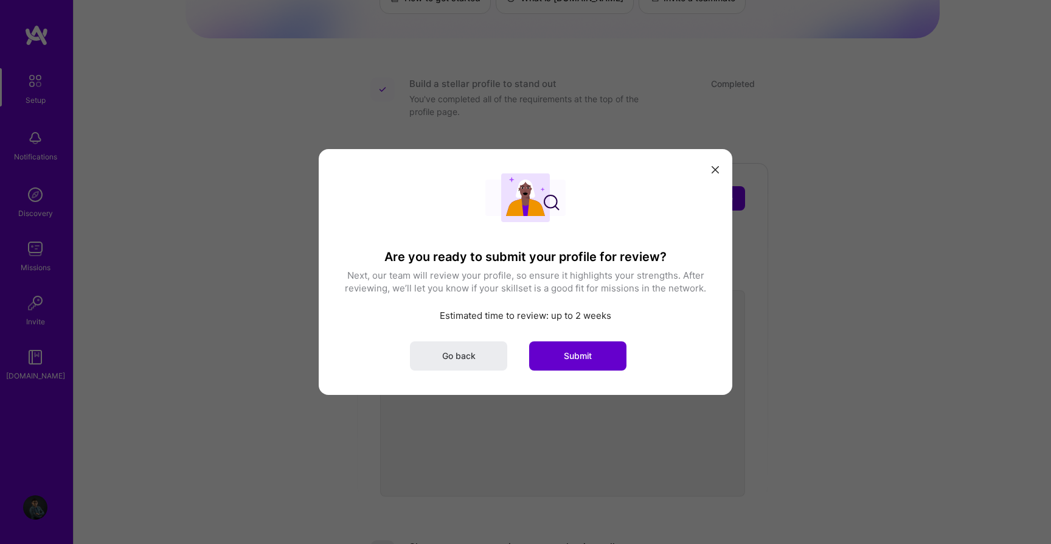
click at [597, 356] on button "Submit" at bounding box center [577, 355] width 97 height 29
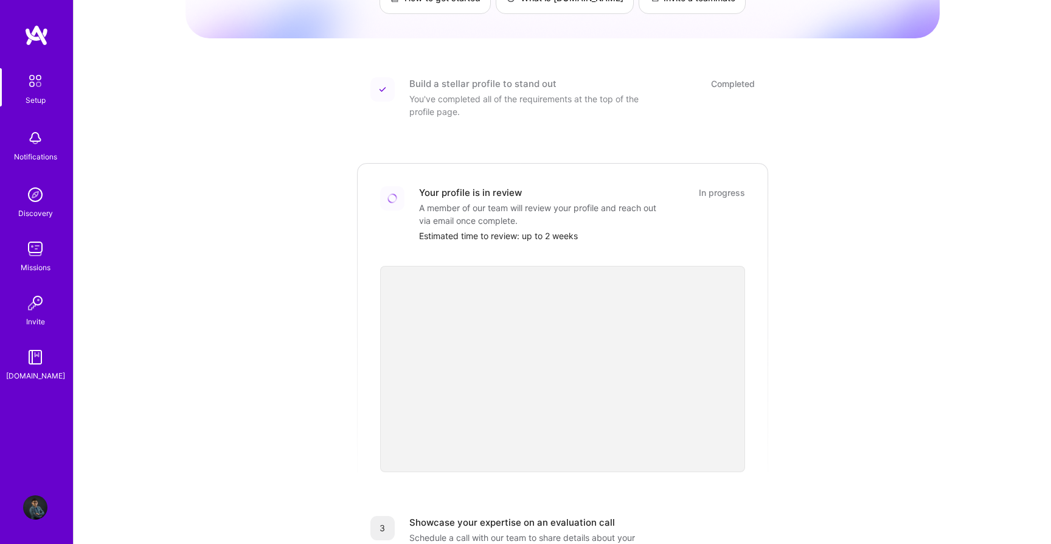
click at [844, 336] on div "Getting started as an [DOMAIN_NAME] Builder Complete the steps below to request…" at bounding box center [563, 329] width 754 height 879
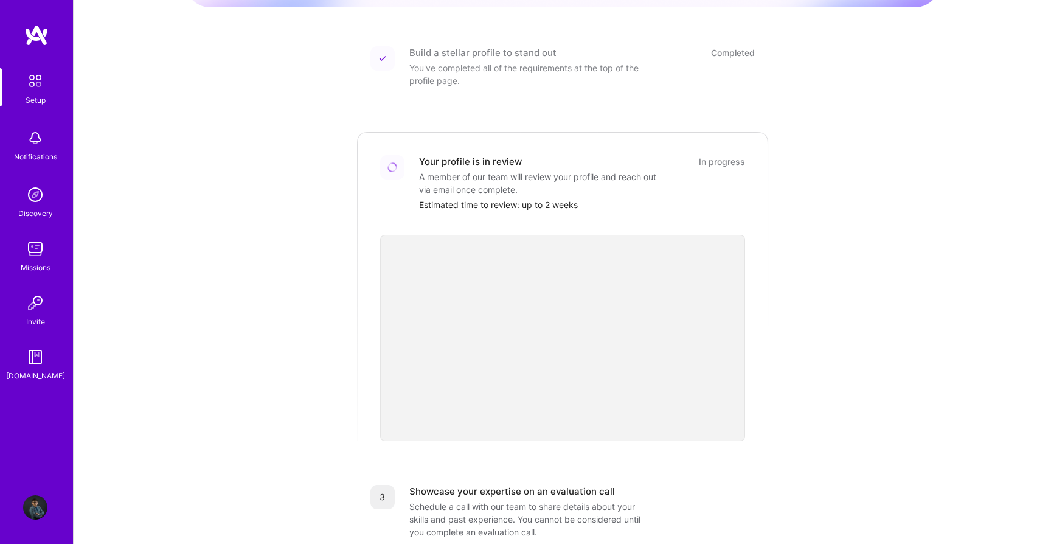
scroll to position [165, 0]
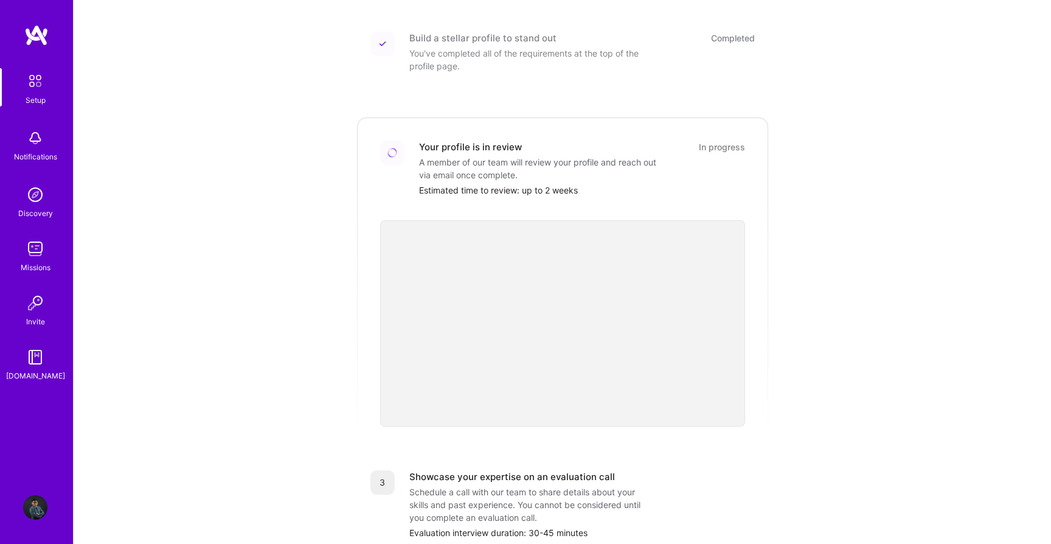
click at [852, 425] on div "Getting started as an [DOMAIN_NAME] Builder Complete the steps below to request…" at bounding box center [563, 283] width 754 height 879
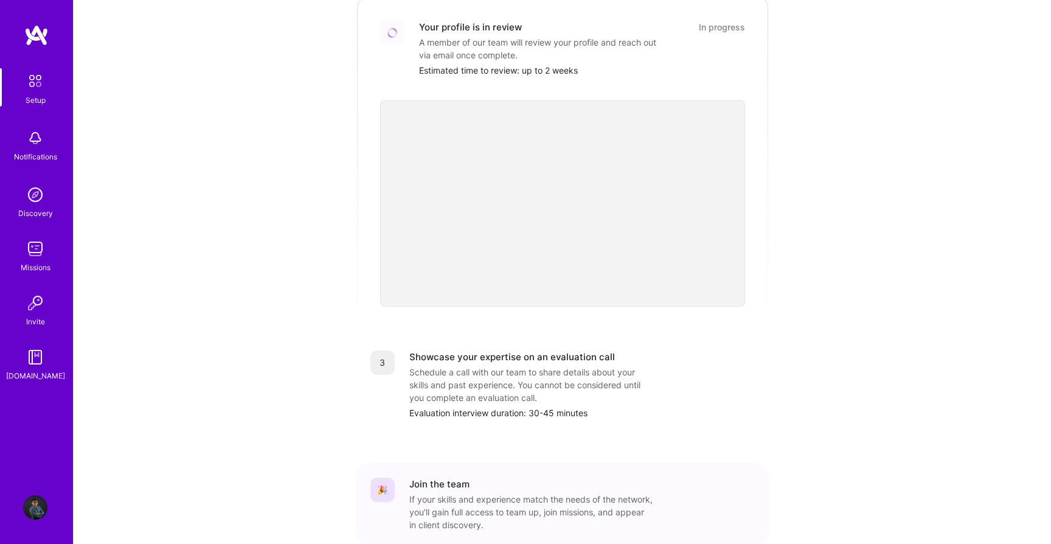
scroll to position [290, 0]
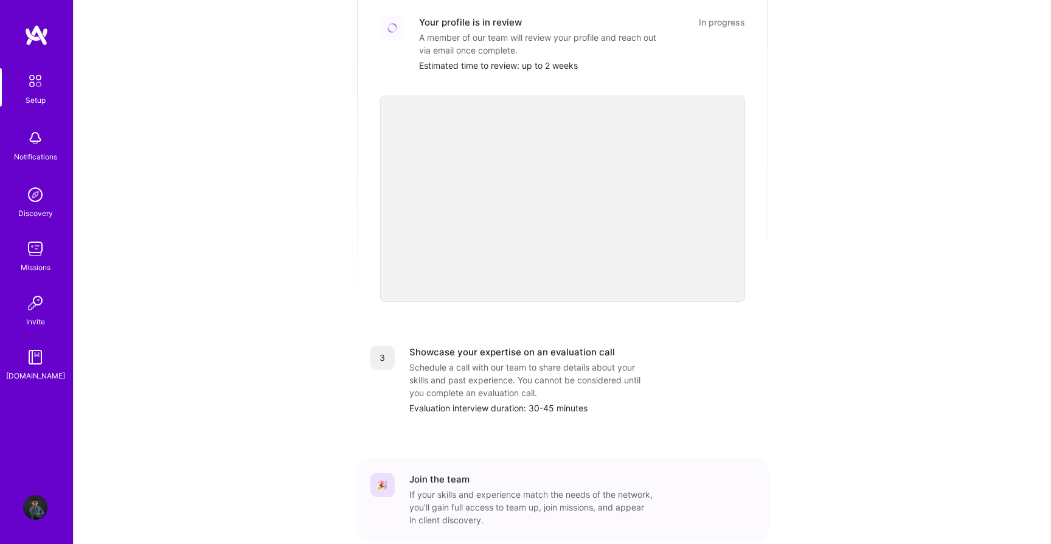
click at [800, 380] on div "Getting started as an [DOMAIN_NAME] Builder Complete the steps below to request…" at bounding box center [563, 159] width 754 height 879
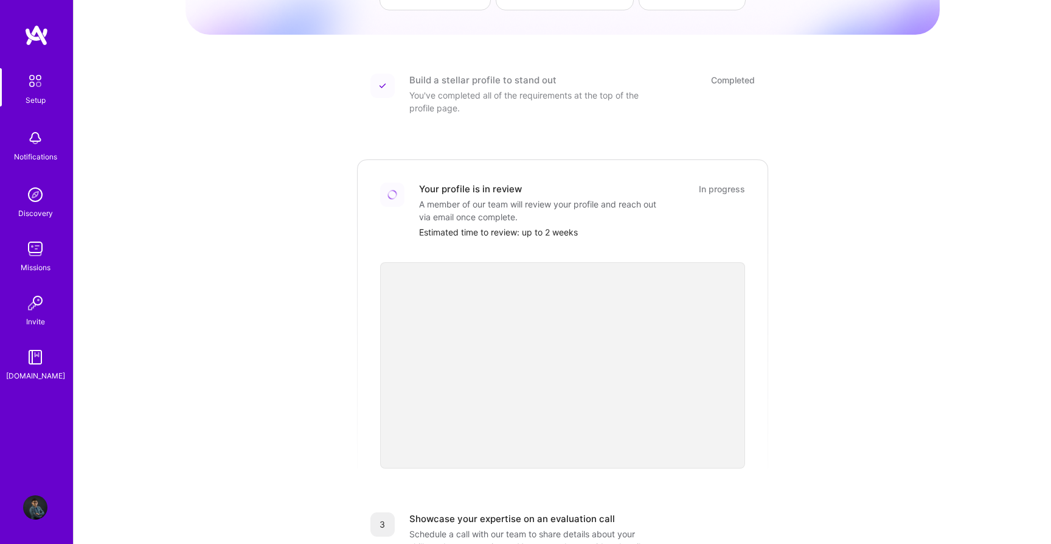
scroll to position [0, 0]
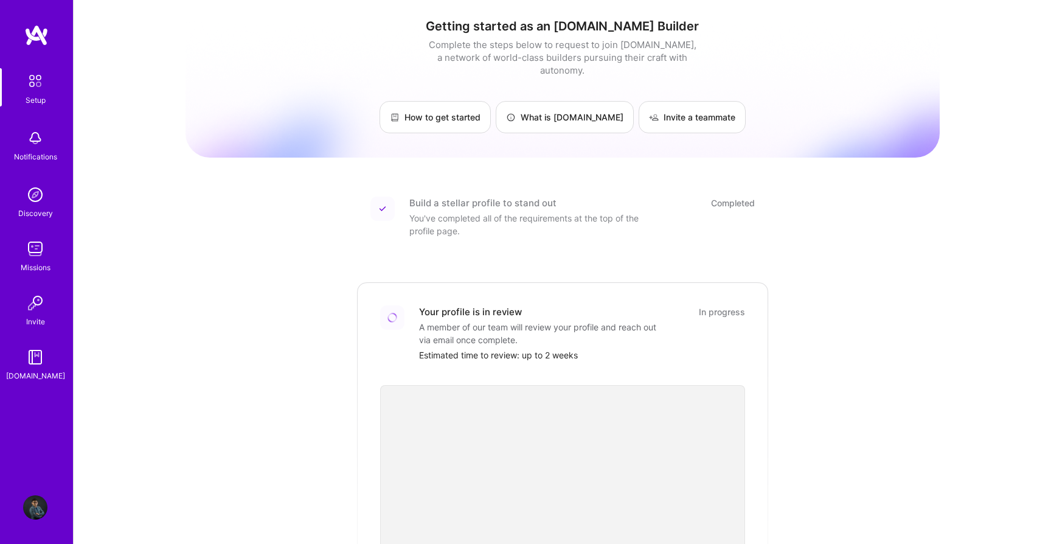
click at [814, 227] on div "Getting started as an [DOMAIN_NAME] Builder Complete the steps below to request…" at bounding box center [563, 448] width 754 height 879
click at [263, 271] on div "Getting started as an [DOMAIN_NAME] Builder Complete the steps below to request…" at bounding box center [563, 448] width 754 height 879
click at [41, 83] on img at bounding box center [36, 81] width 26 height 26
click at [38, 511] on img at bounding box center [35, 507] width 24 height 24
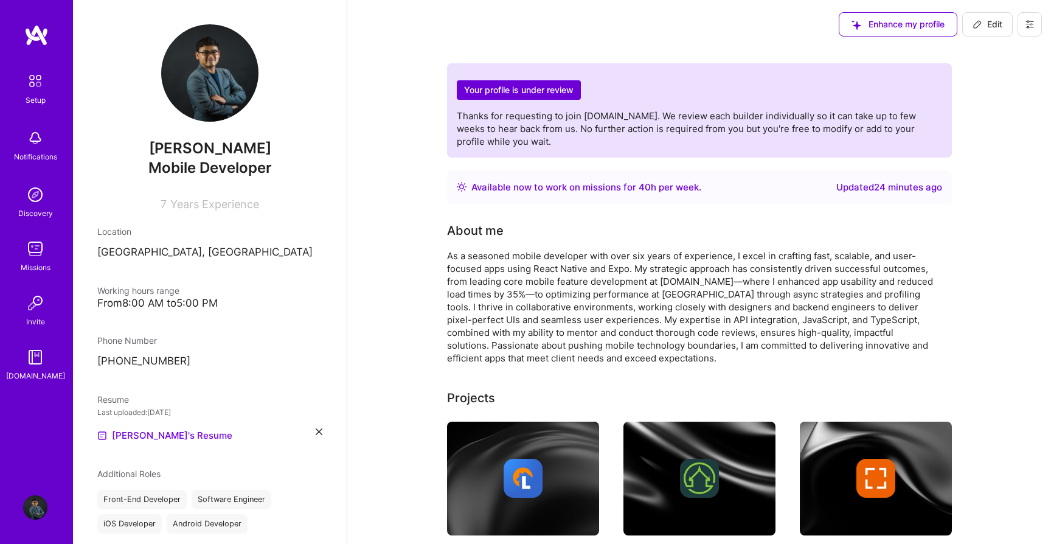
click at [622, 146] on p "Thanks for requesting to join [DOMAIN_NAME]. We review each builder individuall…" at bounding box center [699, 128] width 485 height 38
